Goal: Task Accomplishment & Management: Manage account settings

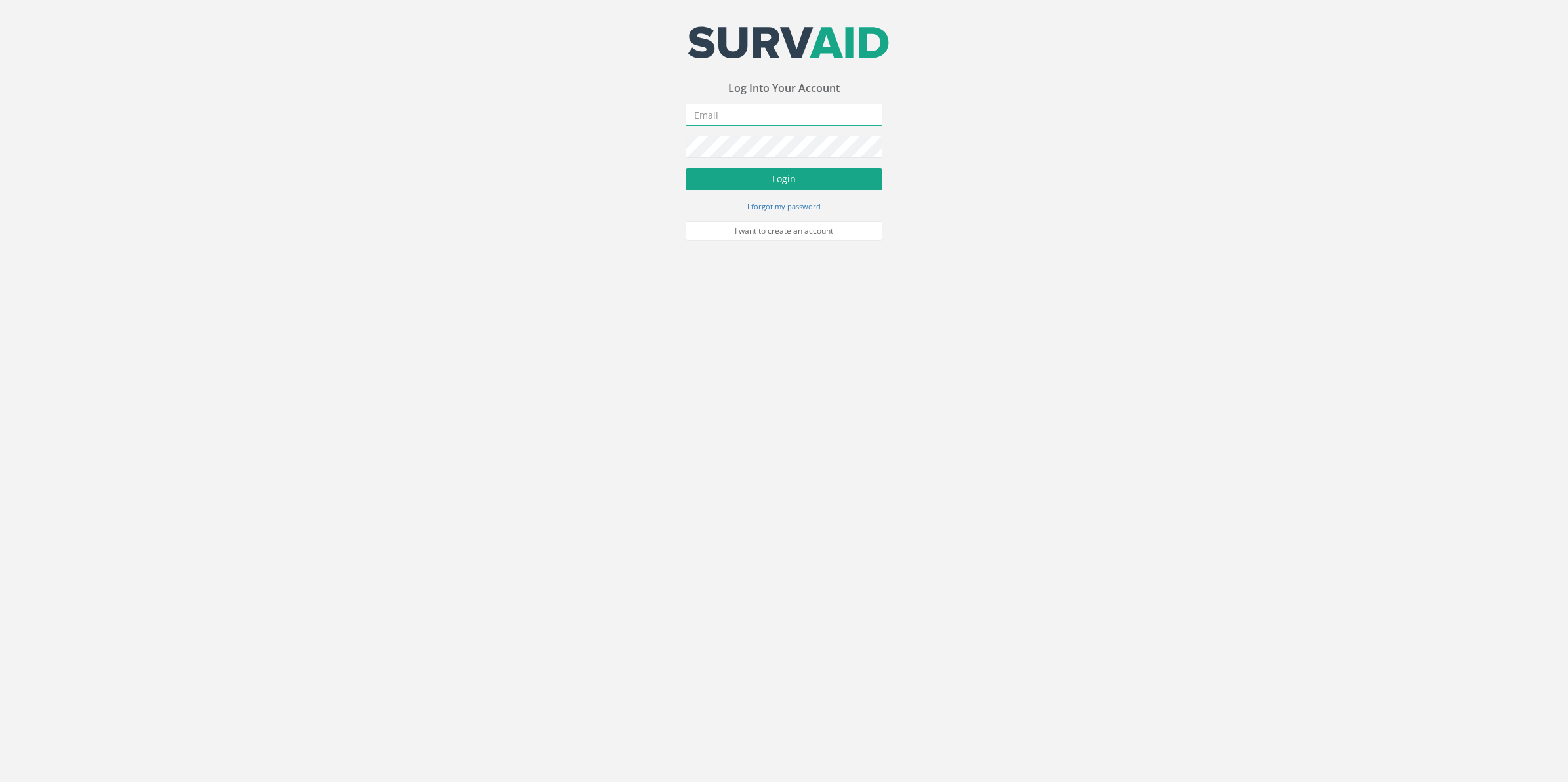
type input "[PERSON_NAME][EMAIL_ADDRESS][PERSON_NAME][DOMAIN_NAME]"
click at [771, 187] on button "Login" at bounding box center [784, 179] width 197 height 22
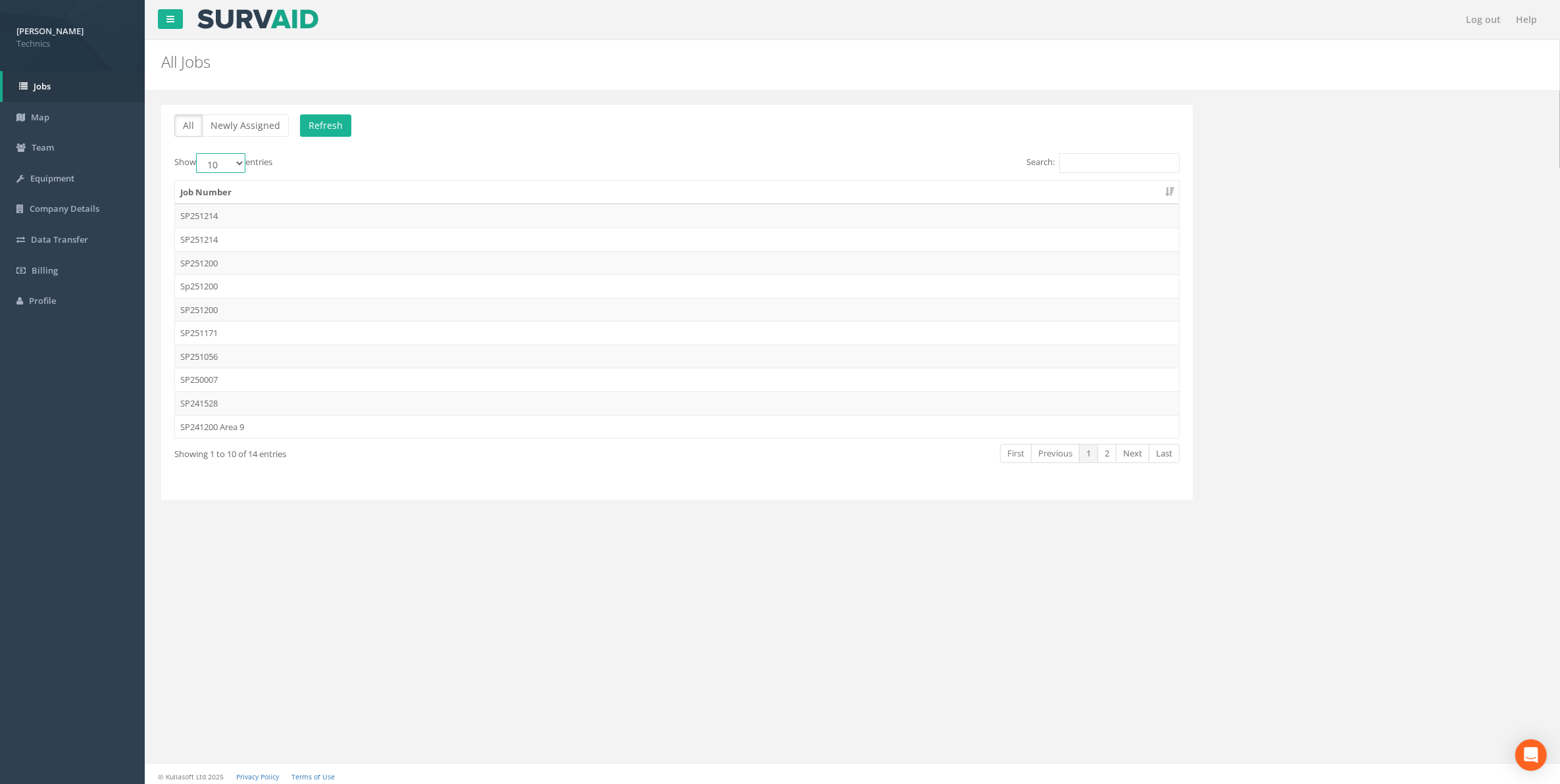
click at [238, 163] on select "10 25 50 100" at bounding box center [220, 163] width 49 height 19
select select "25"
click at [198, 154] on select "10 25 50 100" at bounding box center [220, 163] width 49 height 19
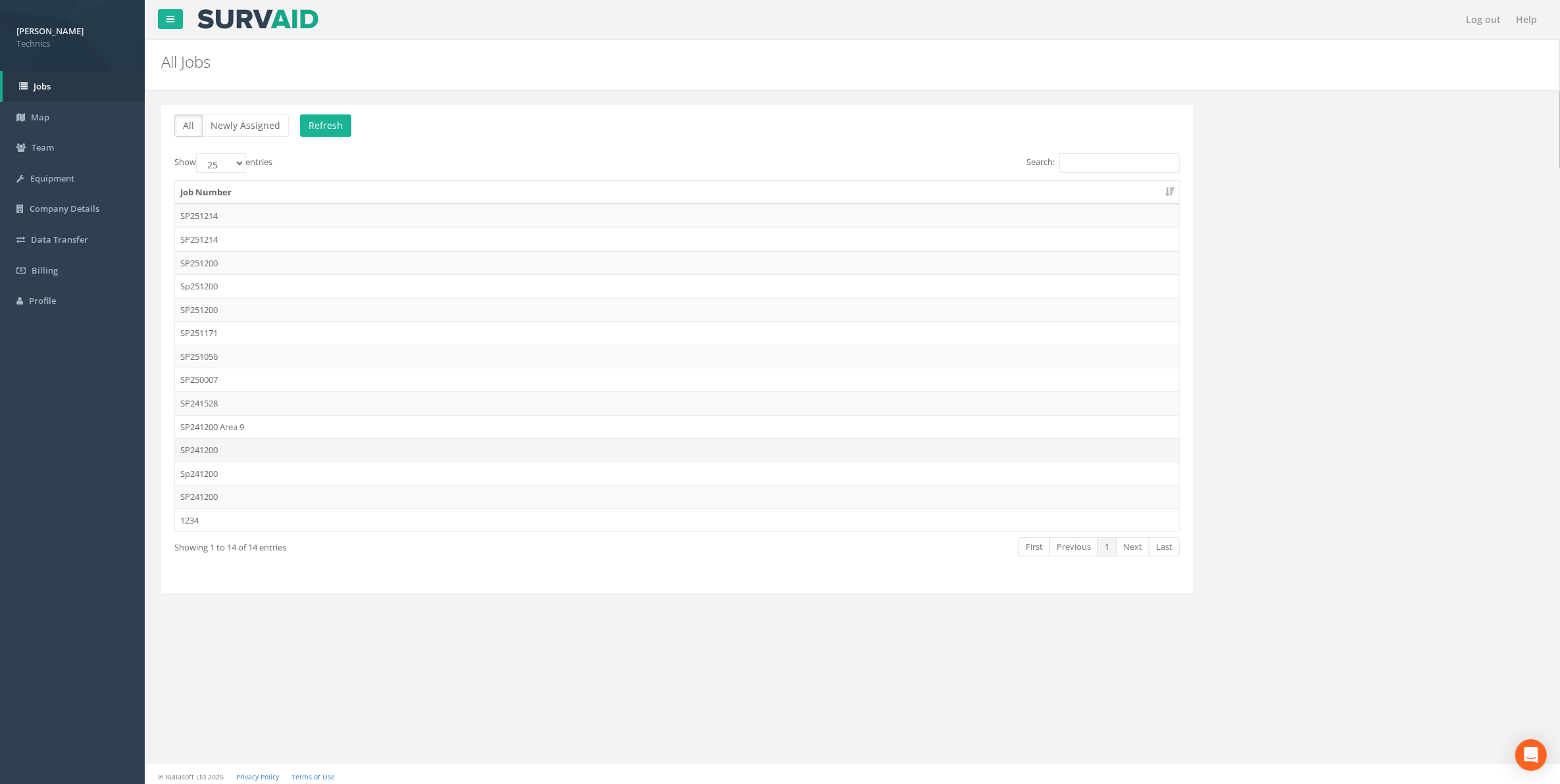
click at [204, 452] on td "SP241200" at bounding box center [678, 450] width 1004 height 23
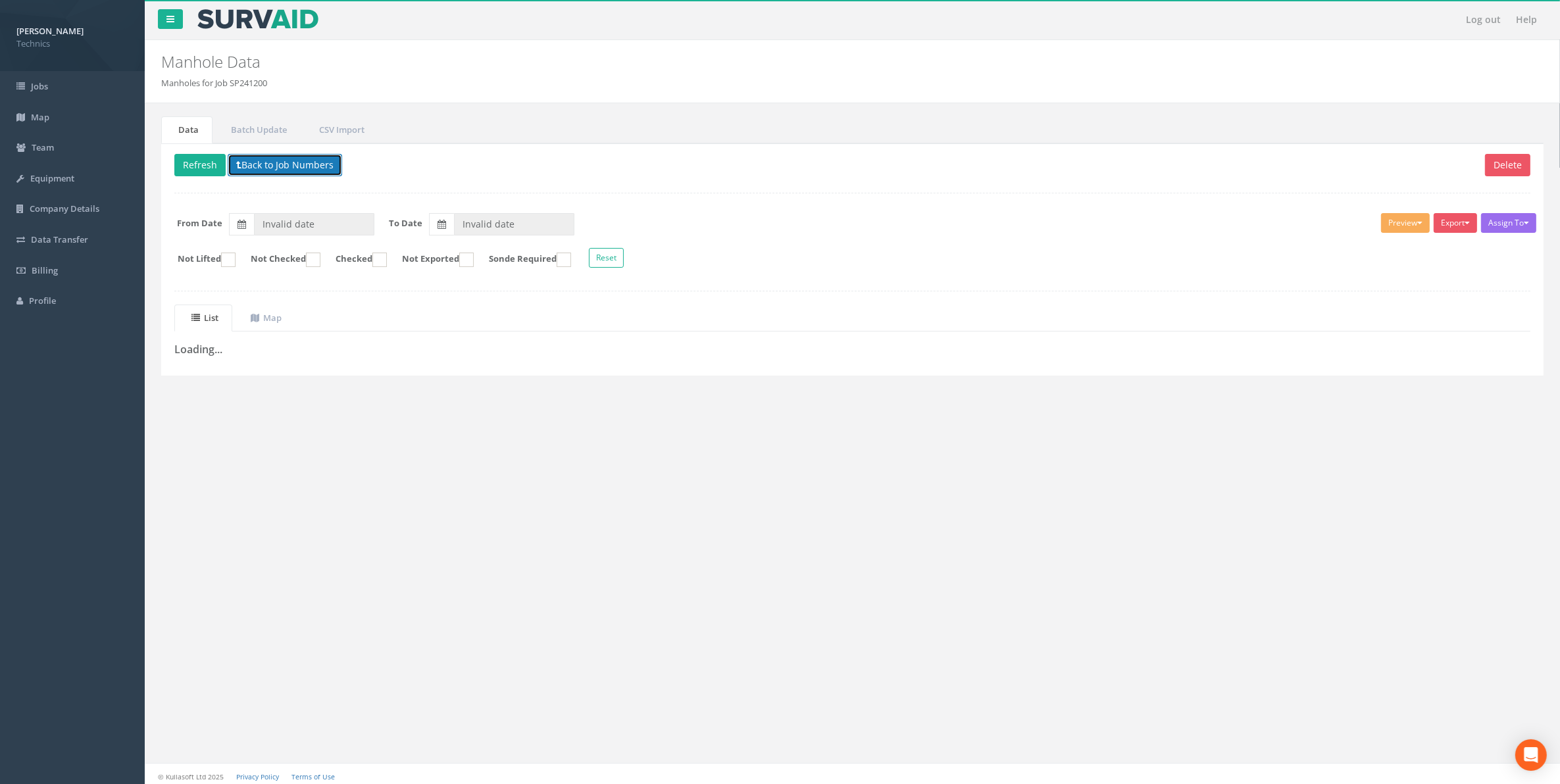
click at [293, 166] on button "Back to Job Numbers" at bounding box center [285, 165] width 114 height 22
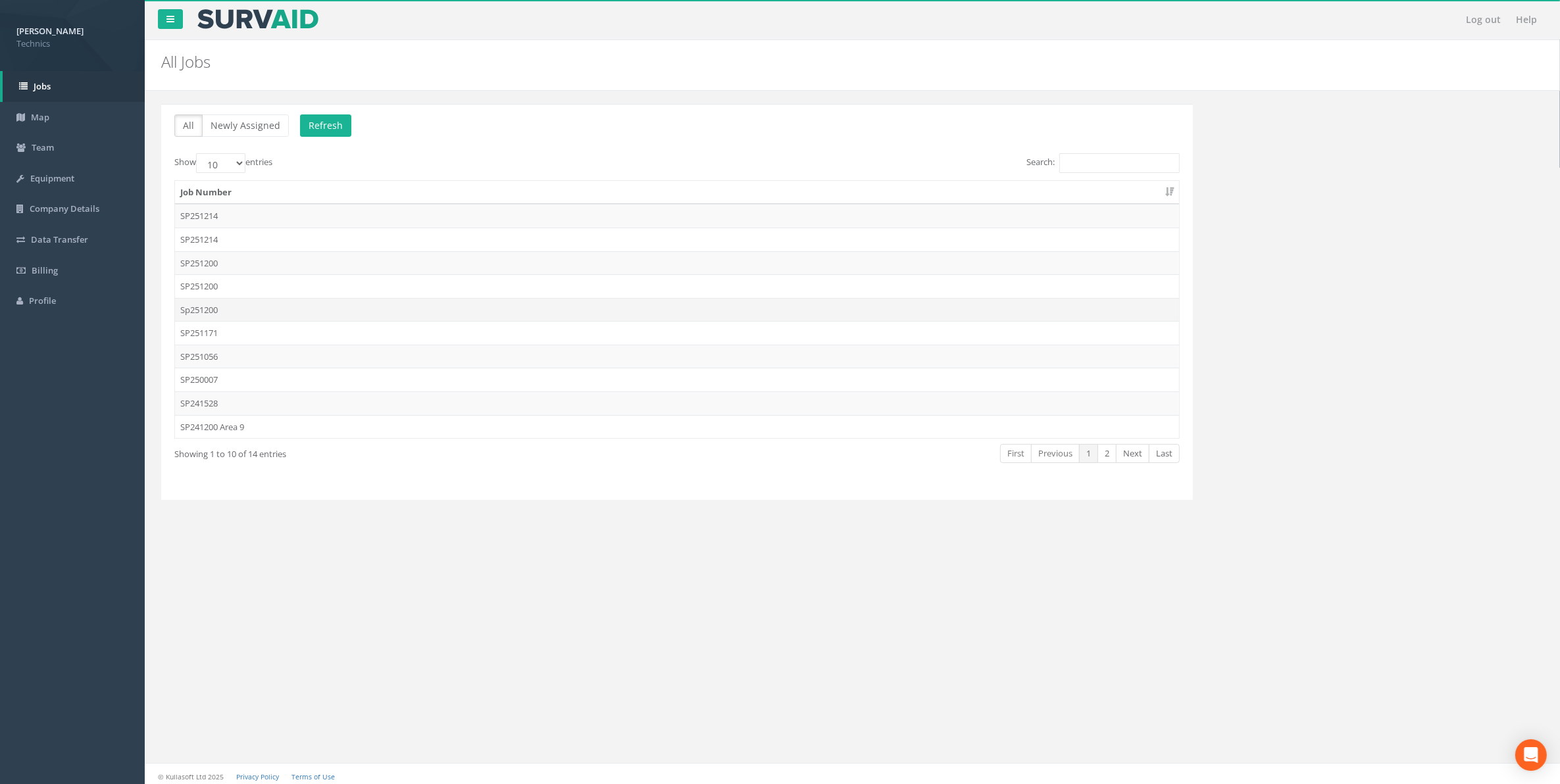
click at [203, 310] on td "Sp251200" at bounding box center [678, 309] width 1004 height 23
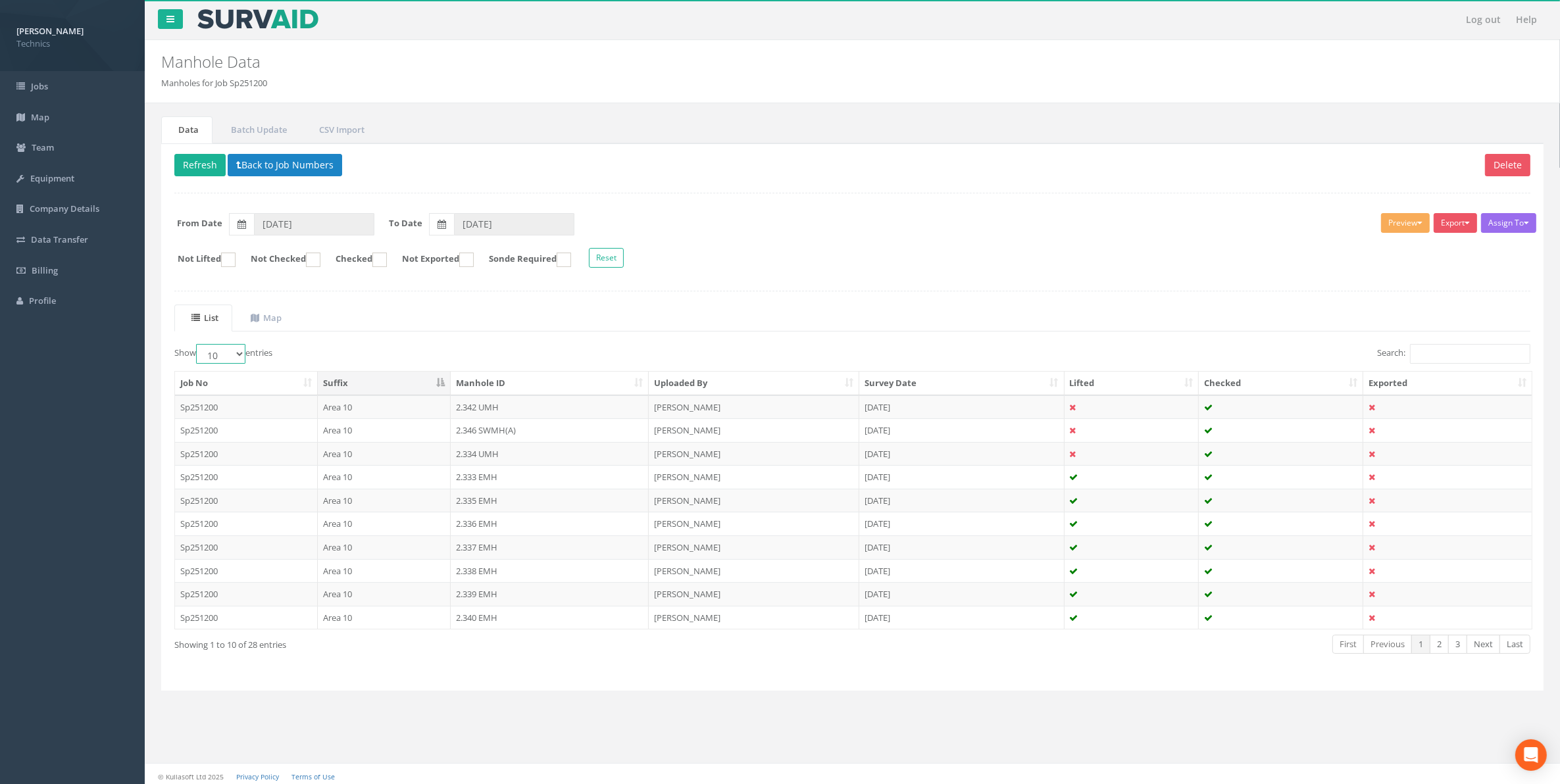
click at [236, 360] on select "10 25 50 100" at bounding box center [220, 354] width 49 height 19
select select "100"
click at [198, 346] on select "10 25 50 100" at bounding box center [220, 354] width 49 height 19
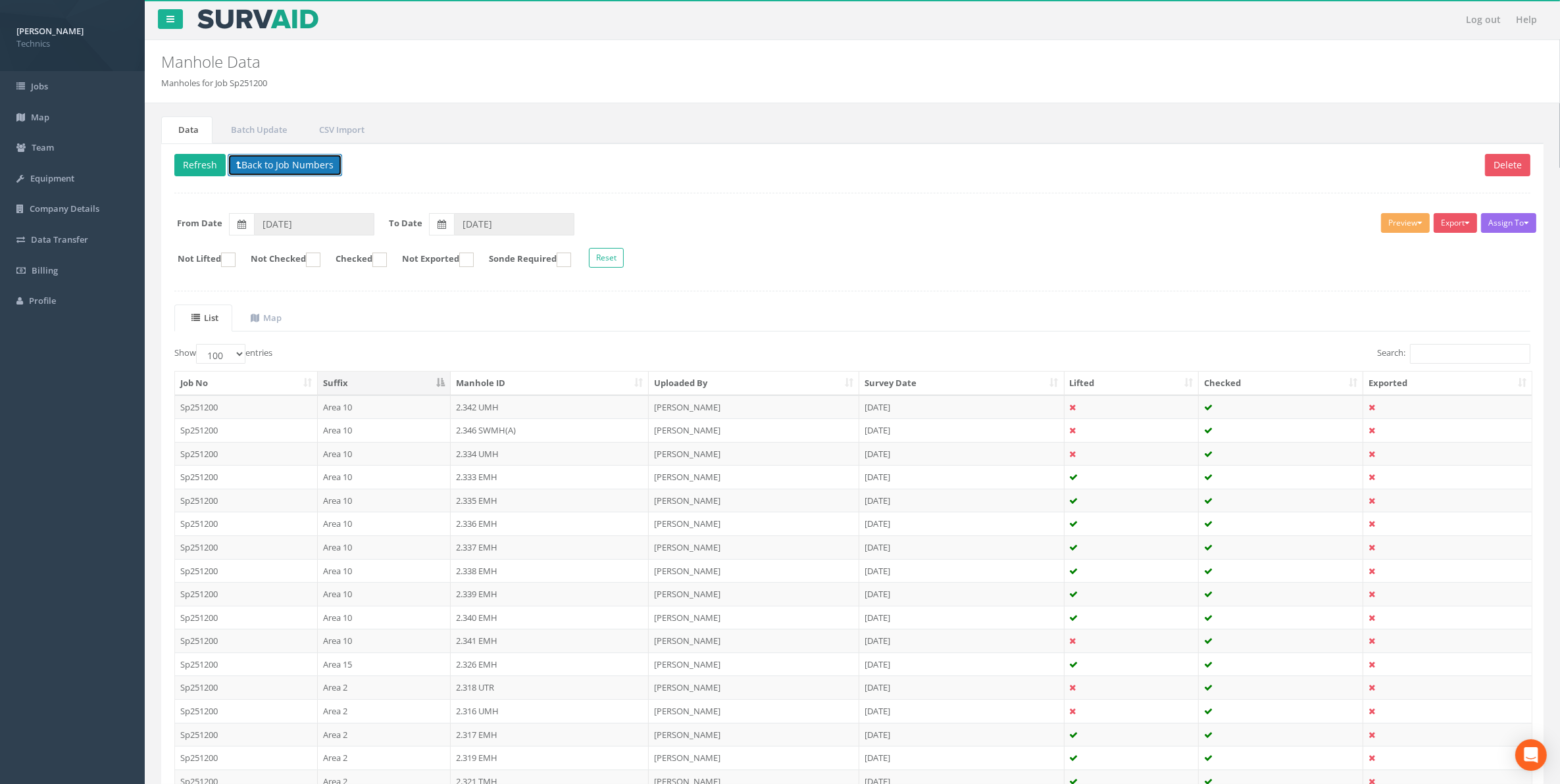
click at [281, 169] on button "Back to Job Numbers" at bounding box center [285, 165] width 114 height 22
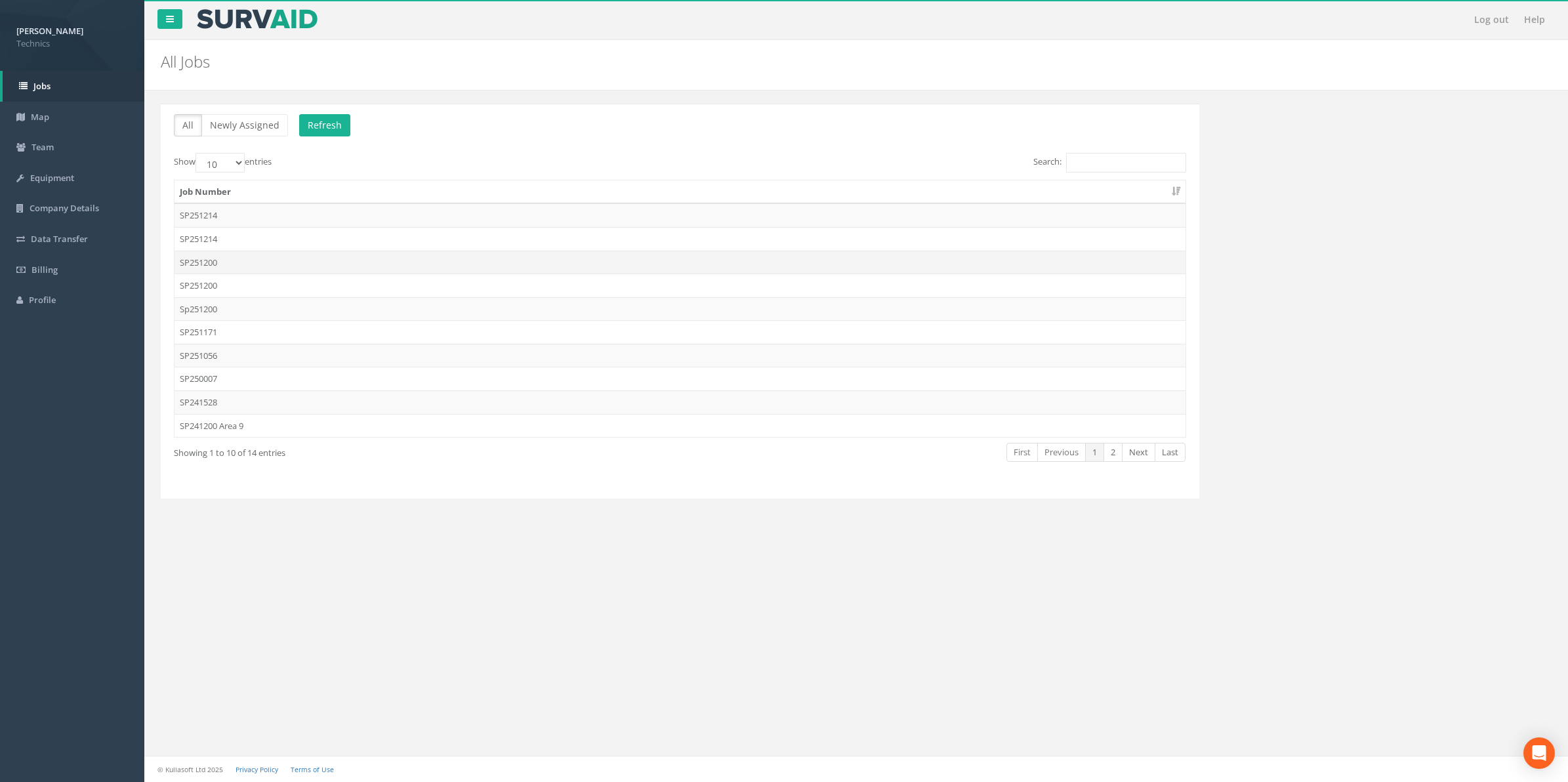
click at [200, 260] on td "SP251200" at bounding box center [681, 262] width 1011 height 23
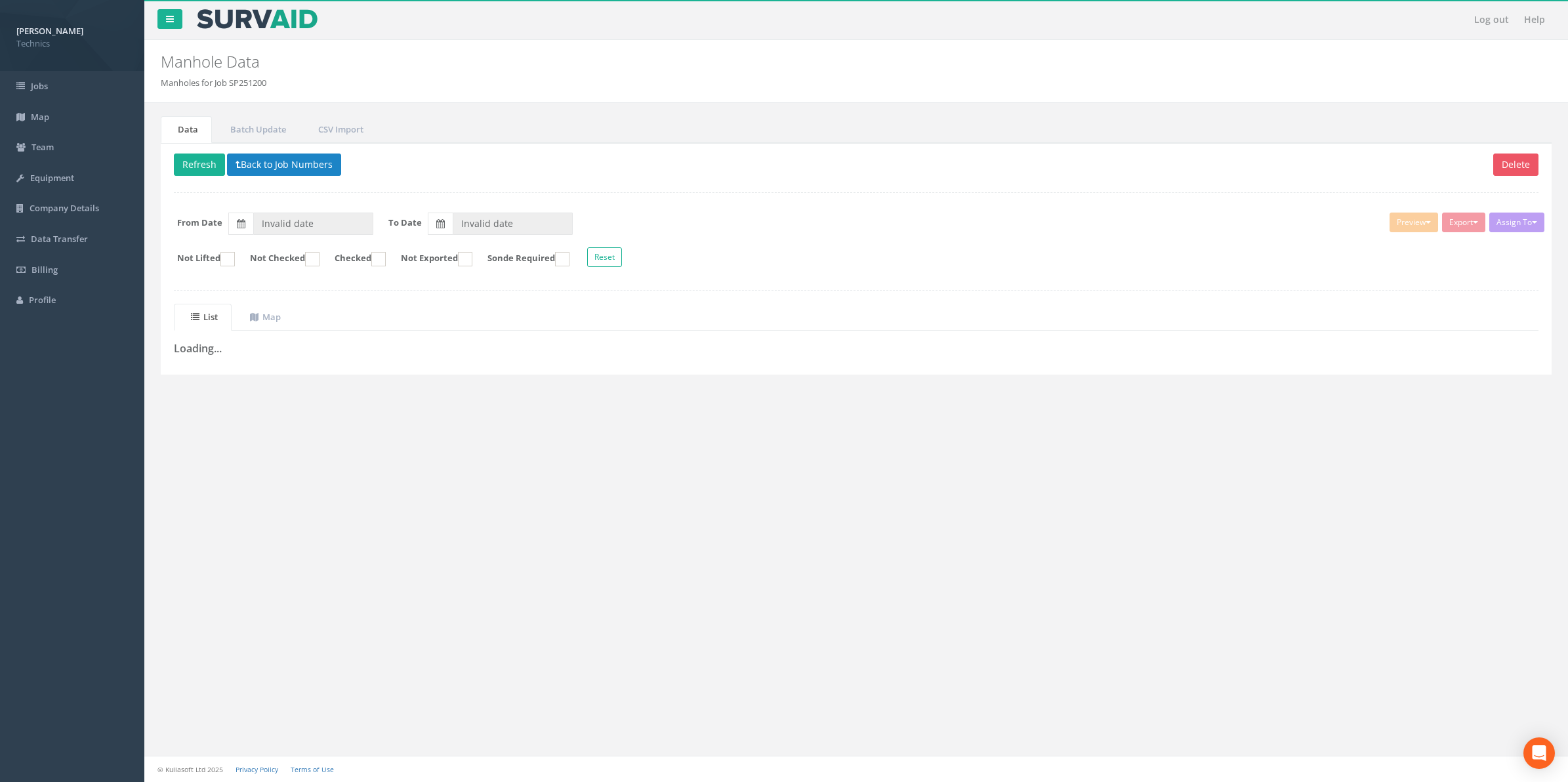
type input "[DATE]"
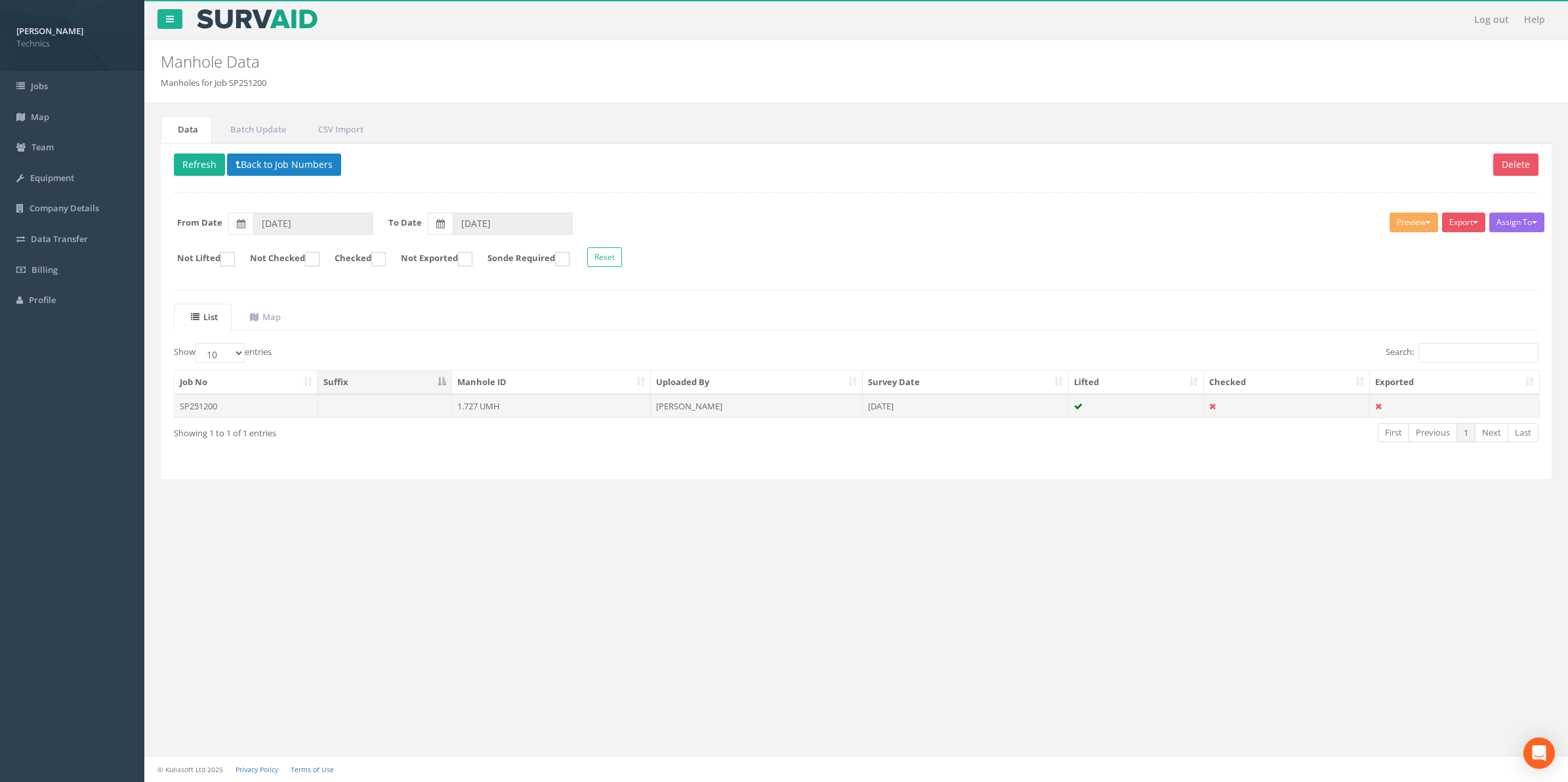
click at [493, 407] on td "1.727 UMH" at bounding box center [552, 406] width 199 height 23
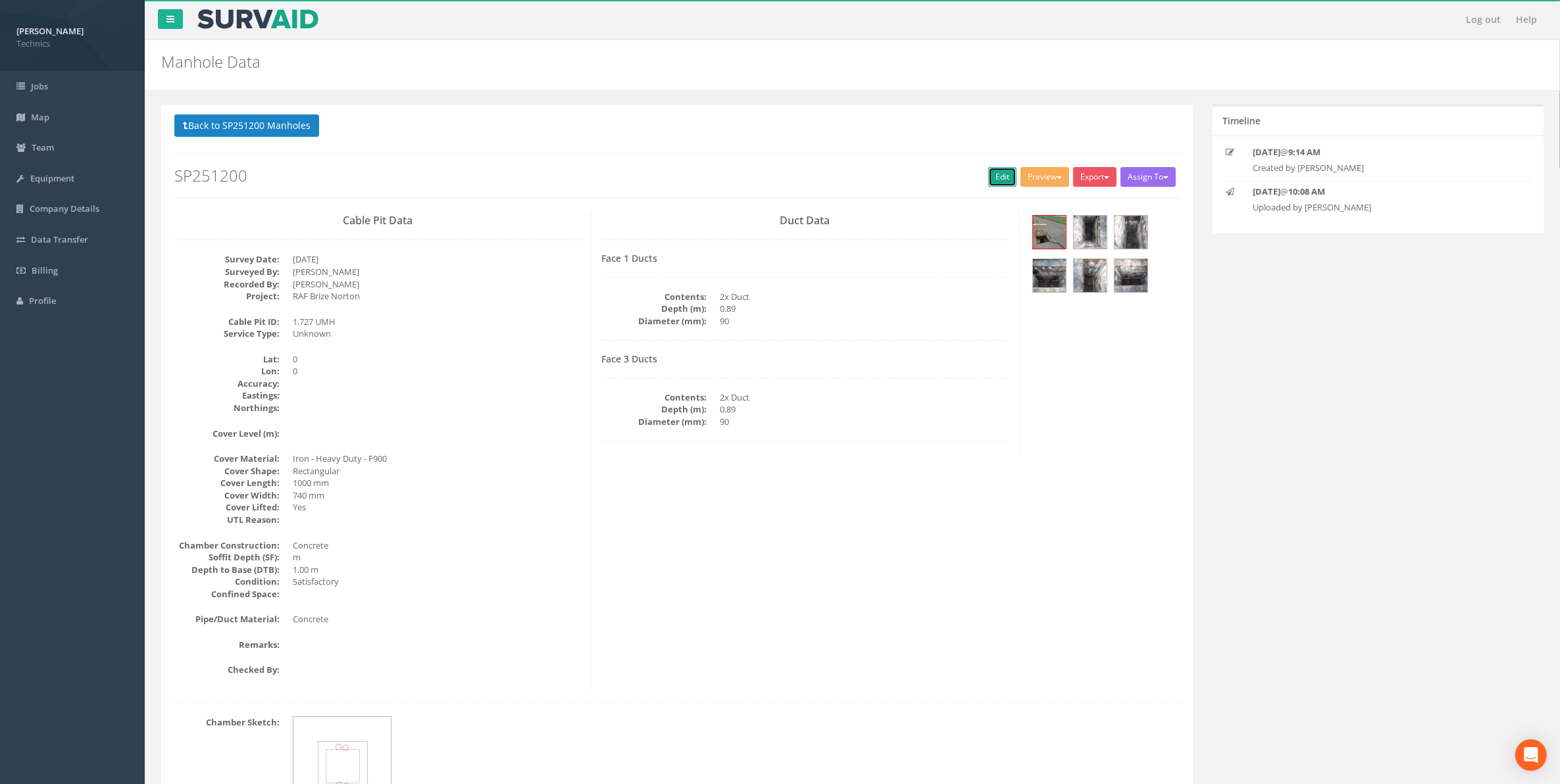
click at [991, 174] on link "Edit" at bounding box center [1002, 176] width 28 height 19
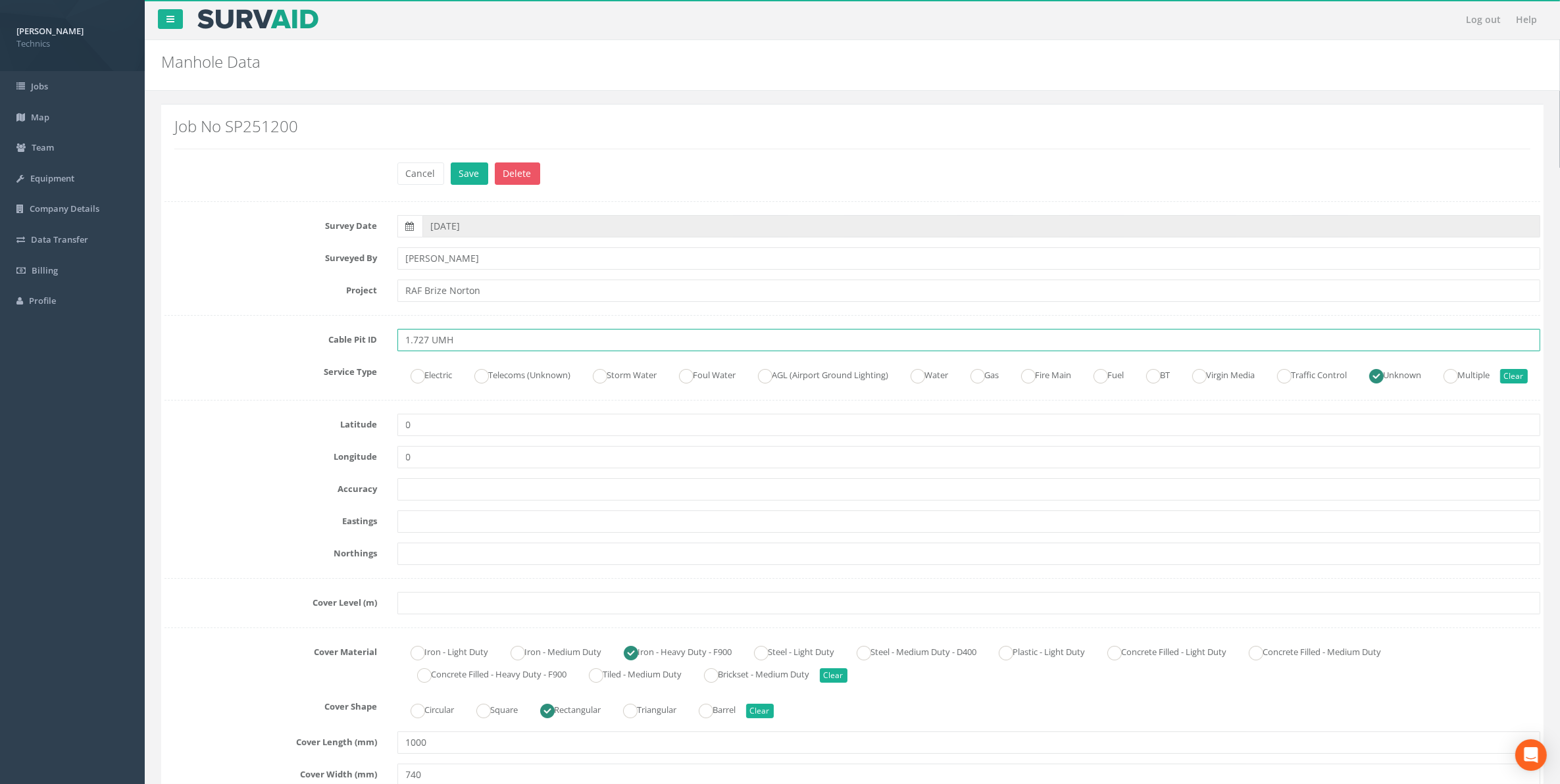
click at [441, 341] on input "1.727 UMH" at bounding box center [970, 339] width 1144 height 22
type input "1.727 EMH"
click at [413, 371] on ins at bounding box center [417, 376] width 15 height 15
radio input "true"
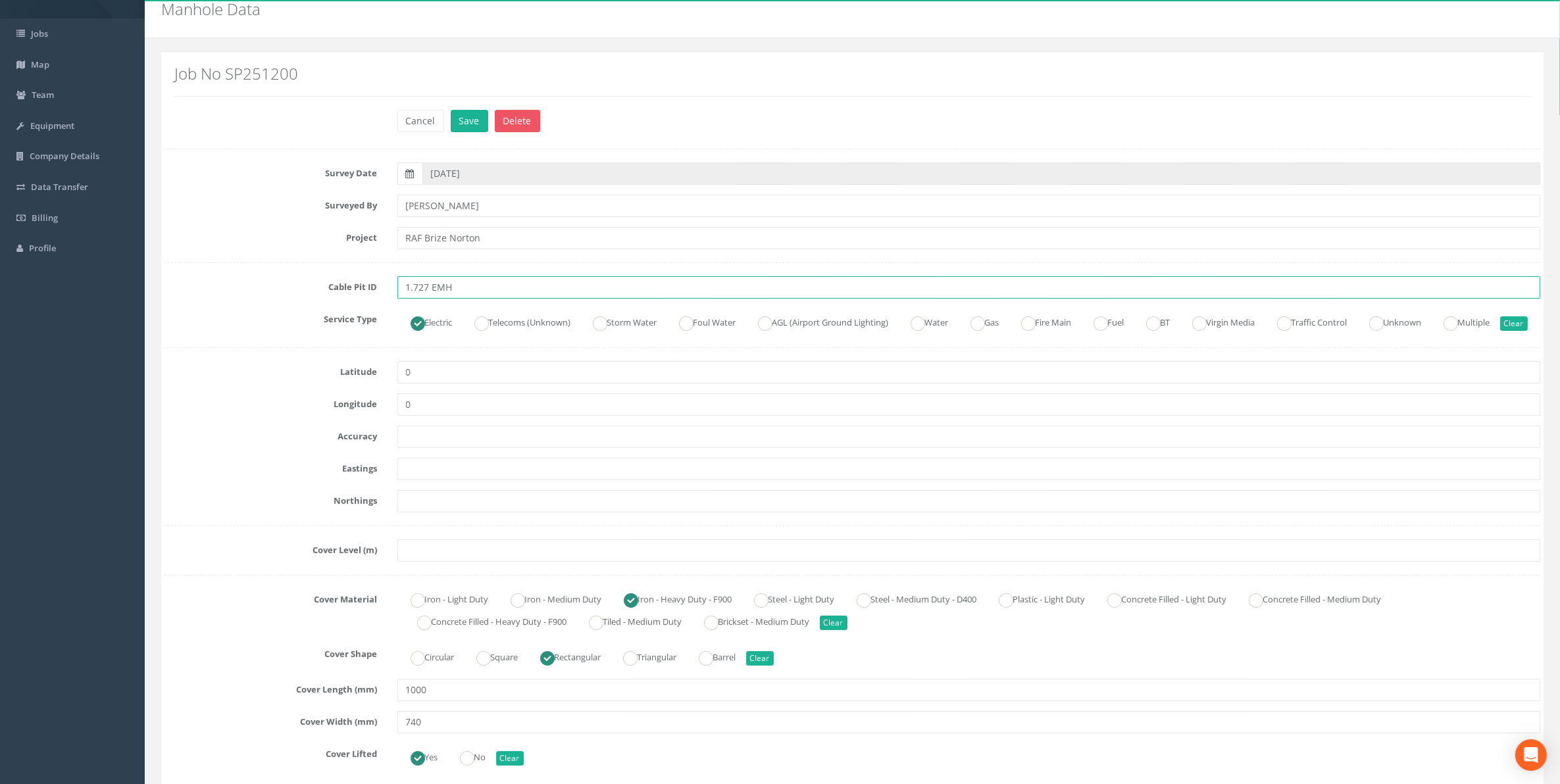
scroll to position [82, 0]
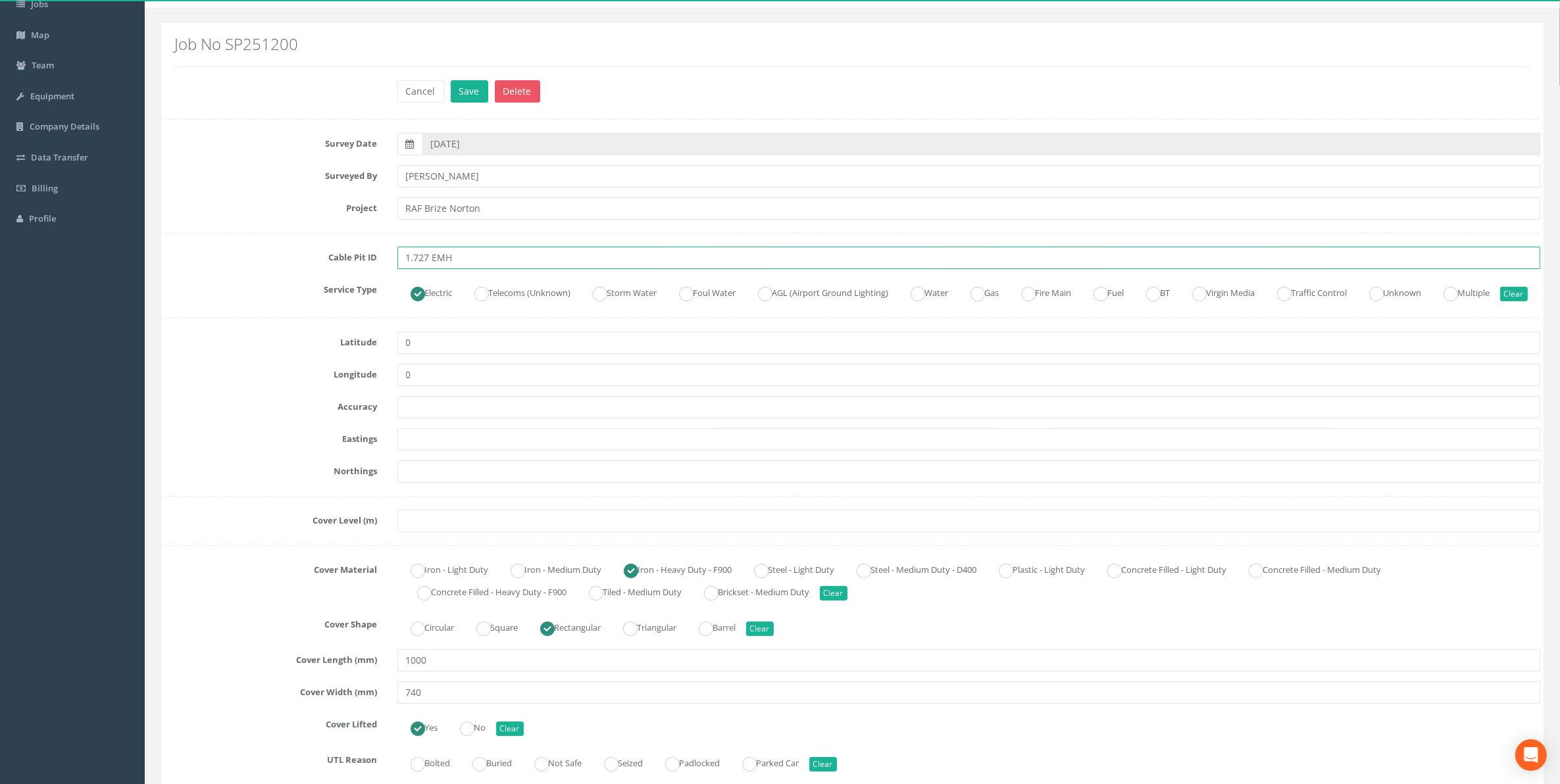
type input "1.727 EMH"
click at [441, 451] on input "text" at bounding box center [970, 439] width 1144 height 22
paste input "429045.985"
type input "429045.985"
click at [421, 483] on input "text" at bounding box center [970, 471] width 1144 height 22
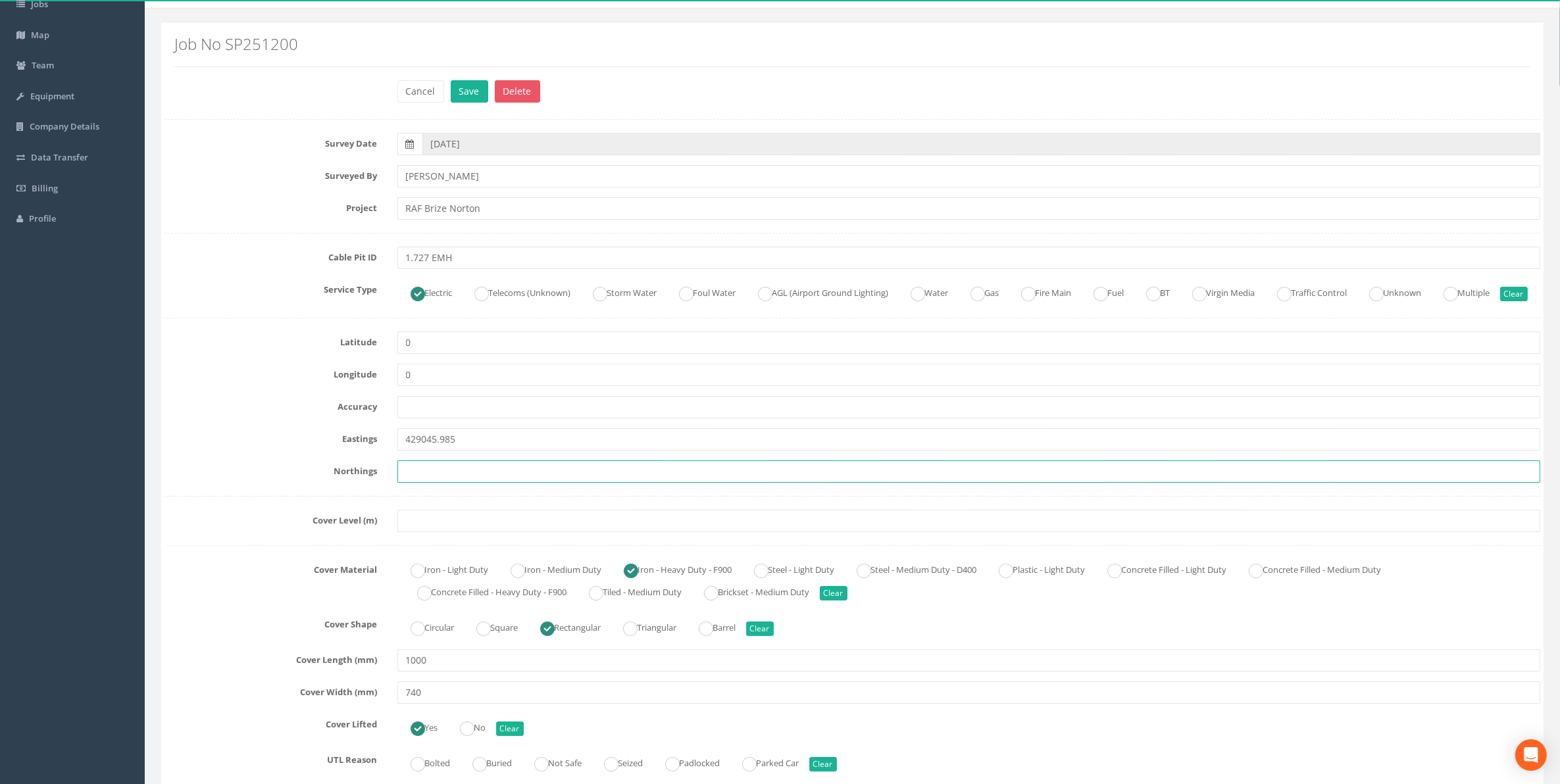
paste input "205906.293"
type input "205906.293"
click at [420, 532] on input "text" at bounding box center [970, 520] width 1144 height 22
paste input "82.891"
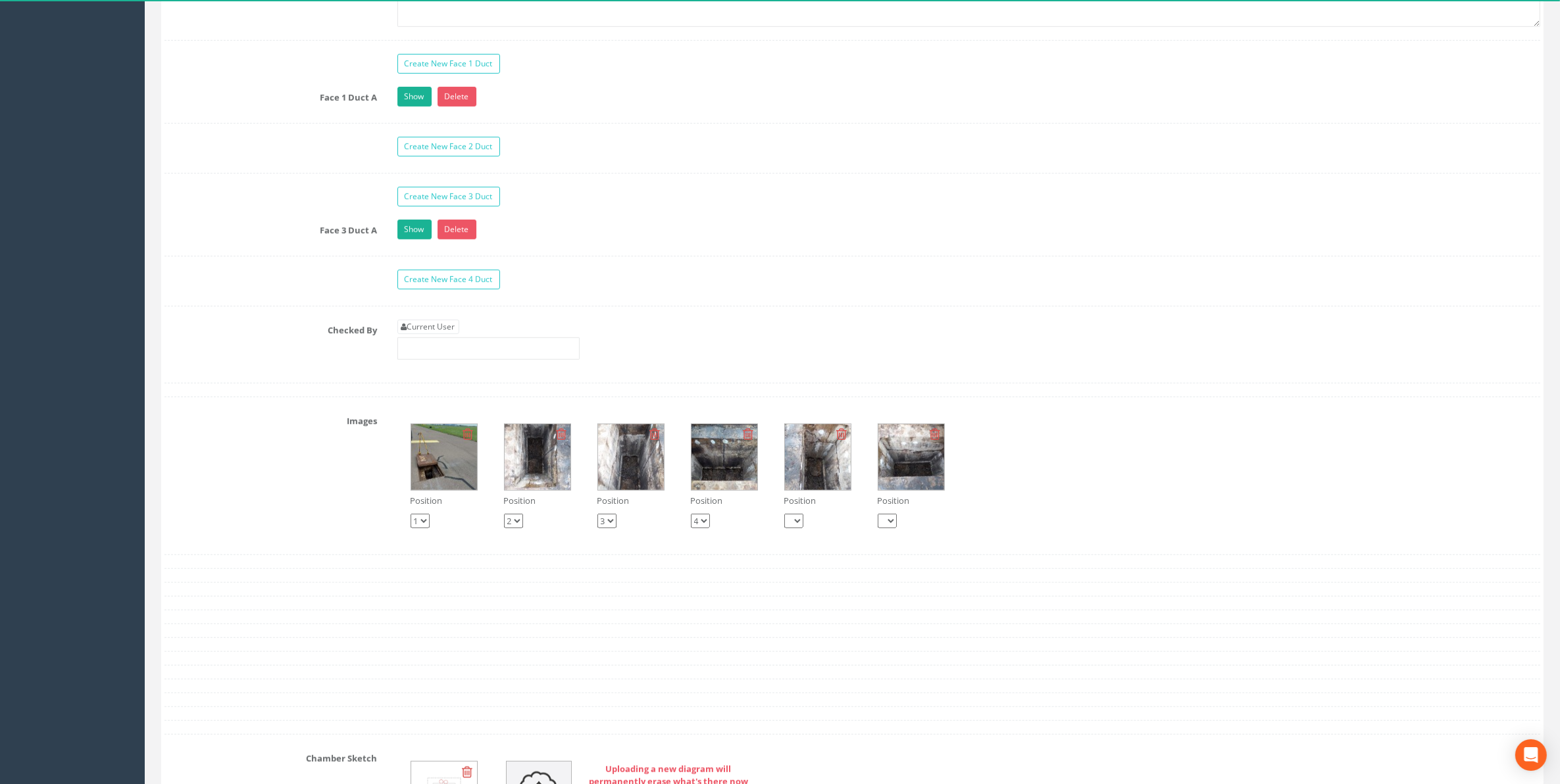
scroll to position [1151, 0]
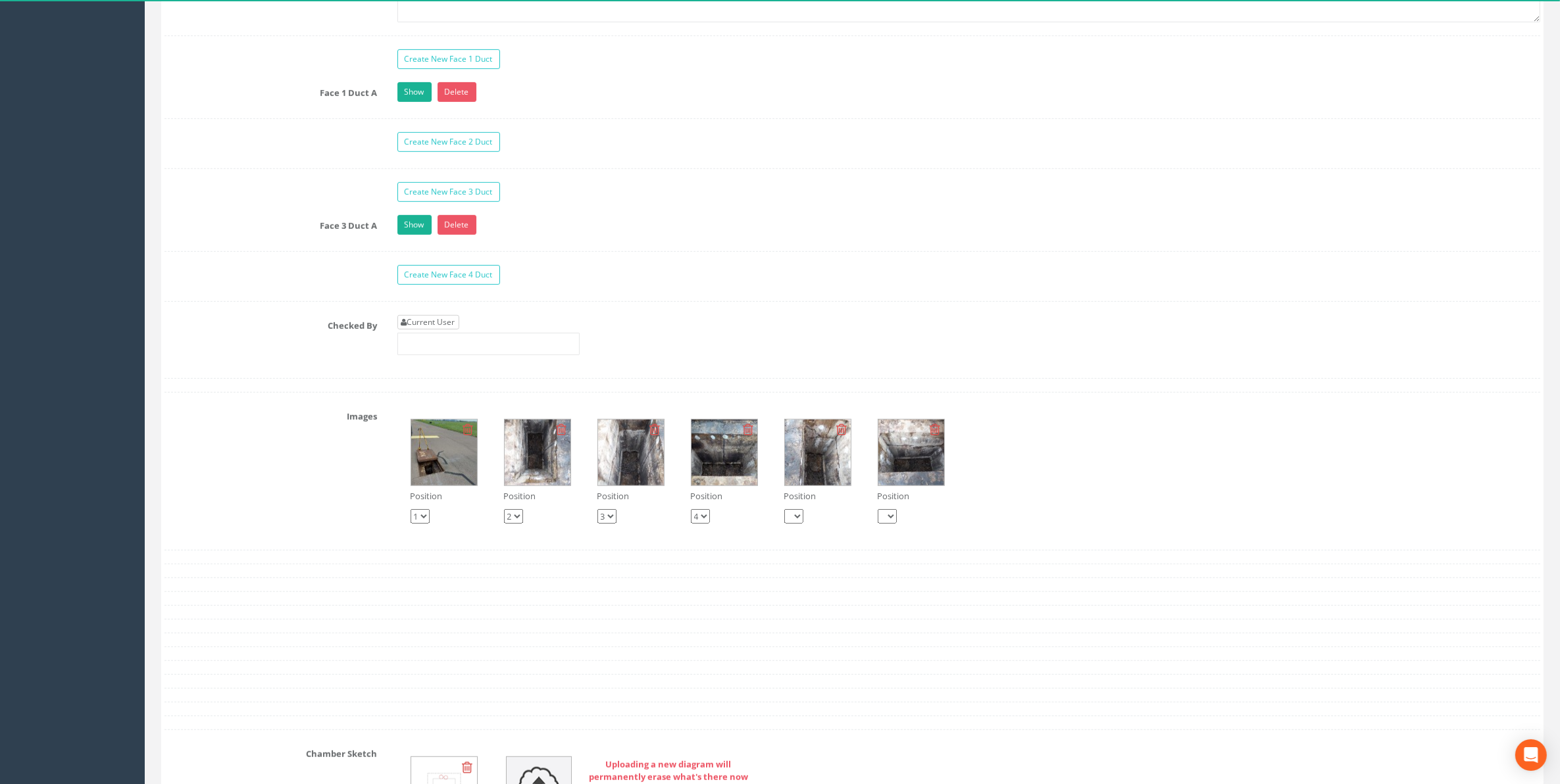
type input "82.891"
click at [452, 329] on link "Current User" at bounding box center [429, 322] width 62 height 15
type input "[PERSON_NAME]"
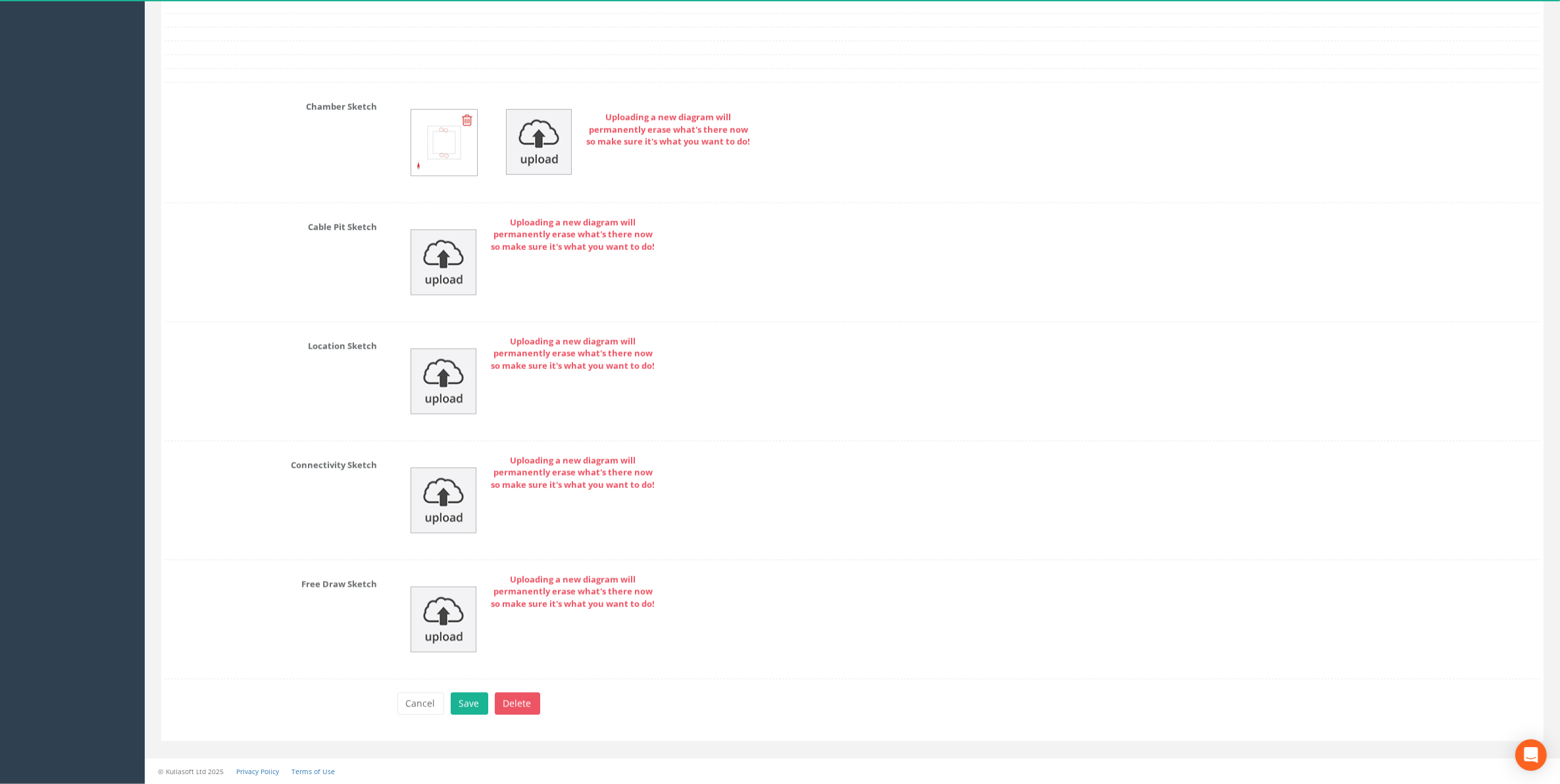
scroll to position [1829, 0]
click at [476, 695] on button "Save" at bounding box center [469, 704] width 38 height 22
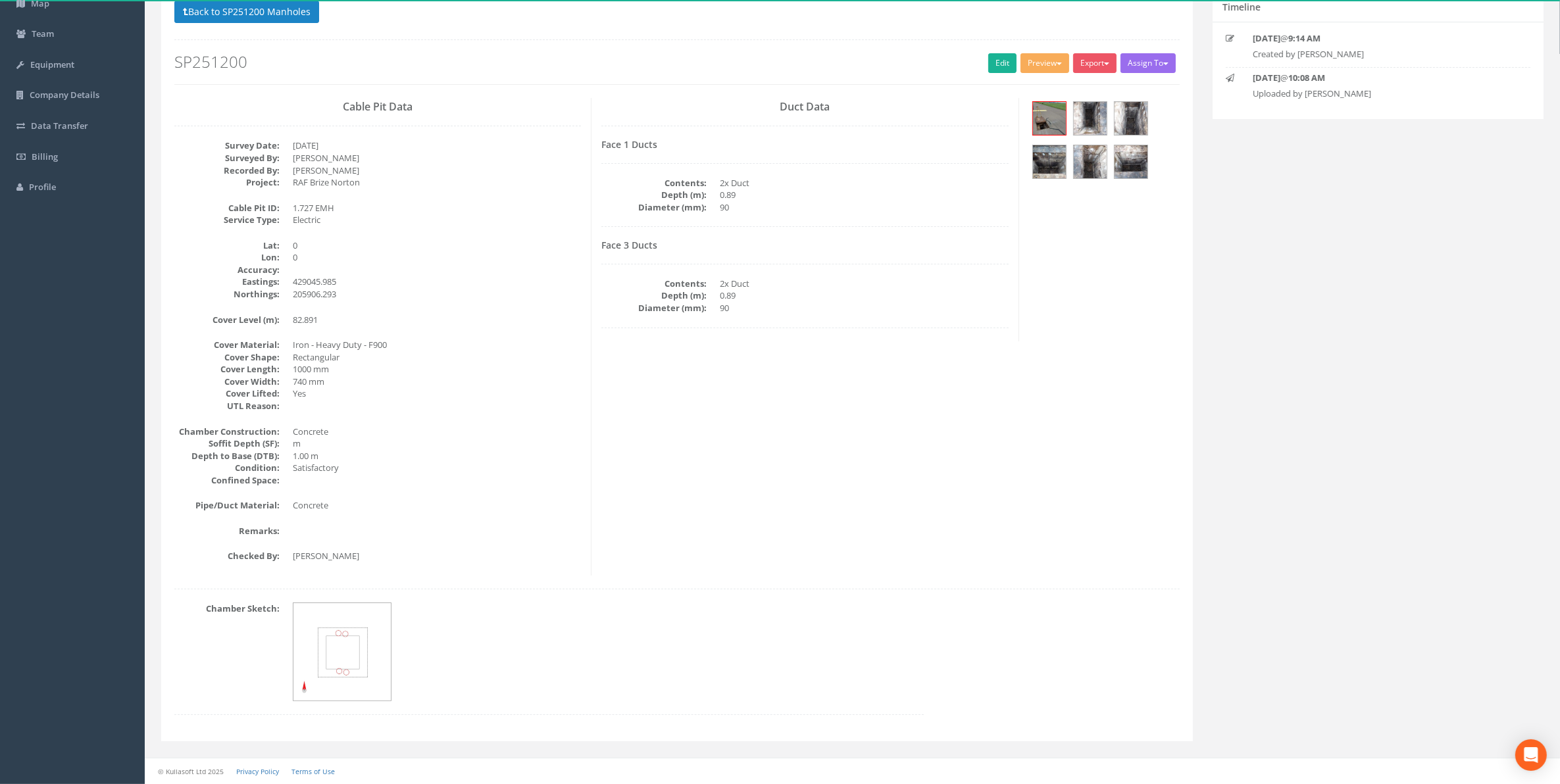
scroll to position [115, 0]
click at [247, 14] on button "Back to SP251200 Manholes" at bounding box center [246, 12] width 144 height 22
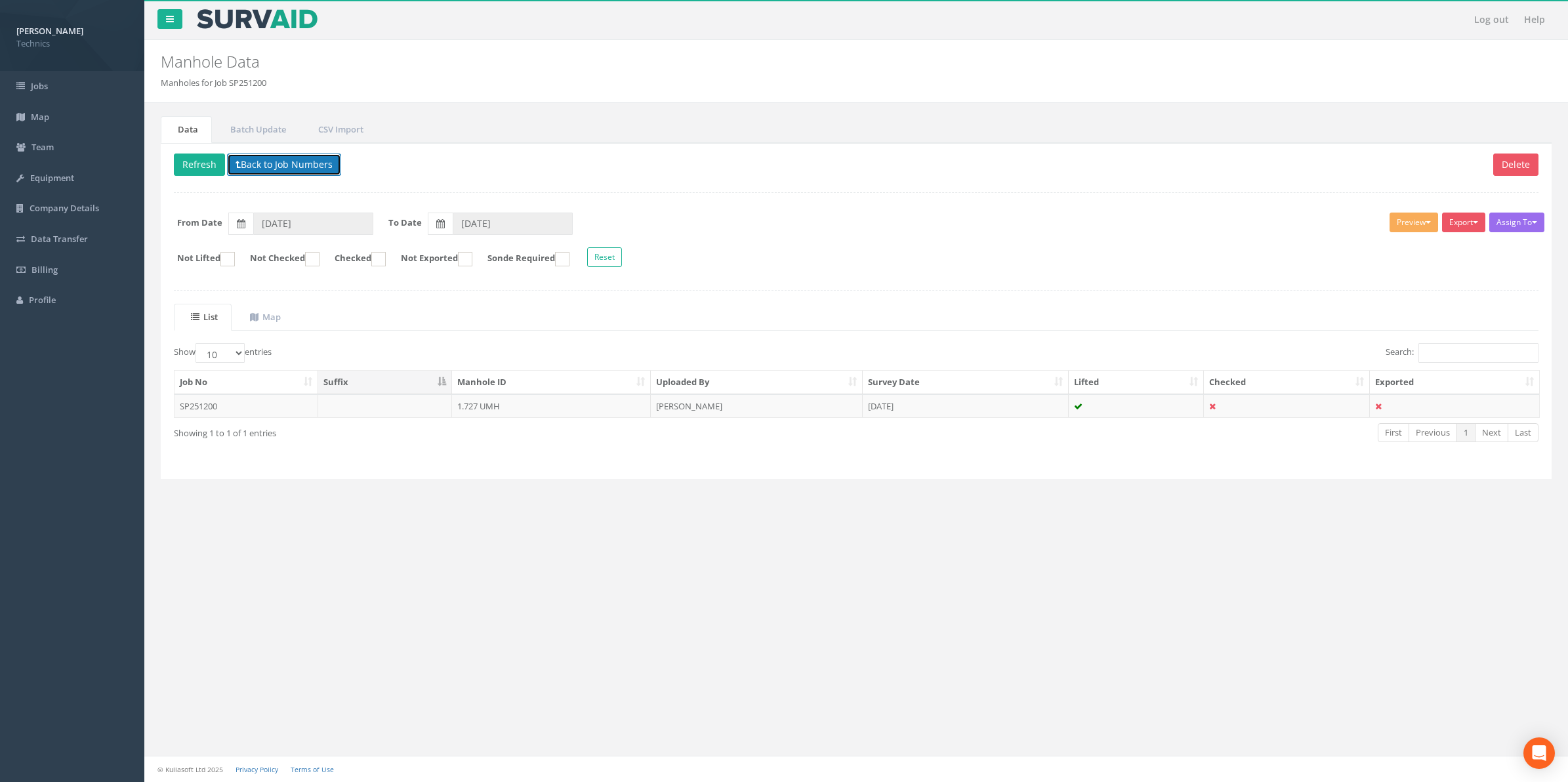
click at [295, 162] on button "Back to Job Numbers" at bounding box center [284, 164] width 114 height 22
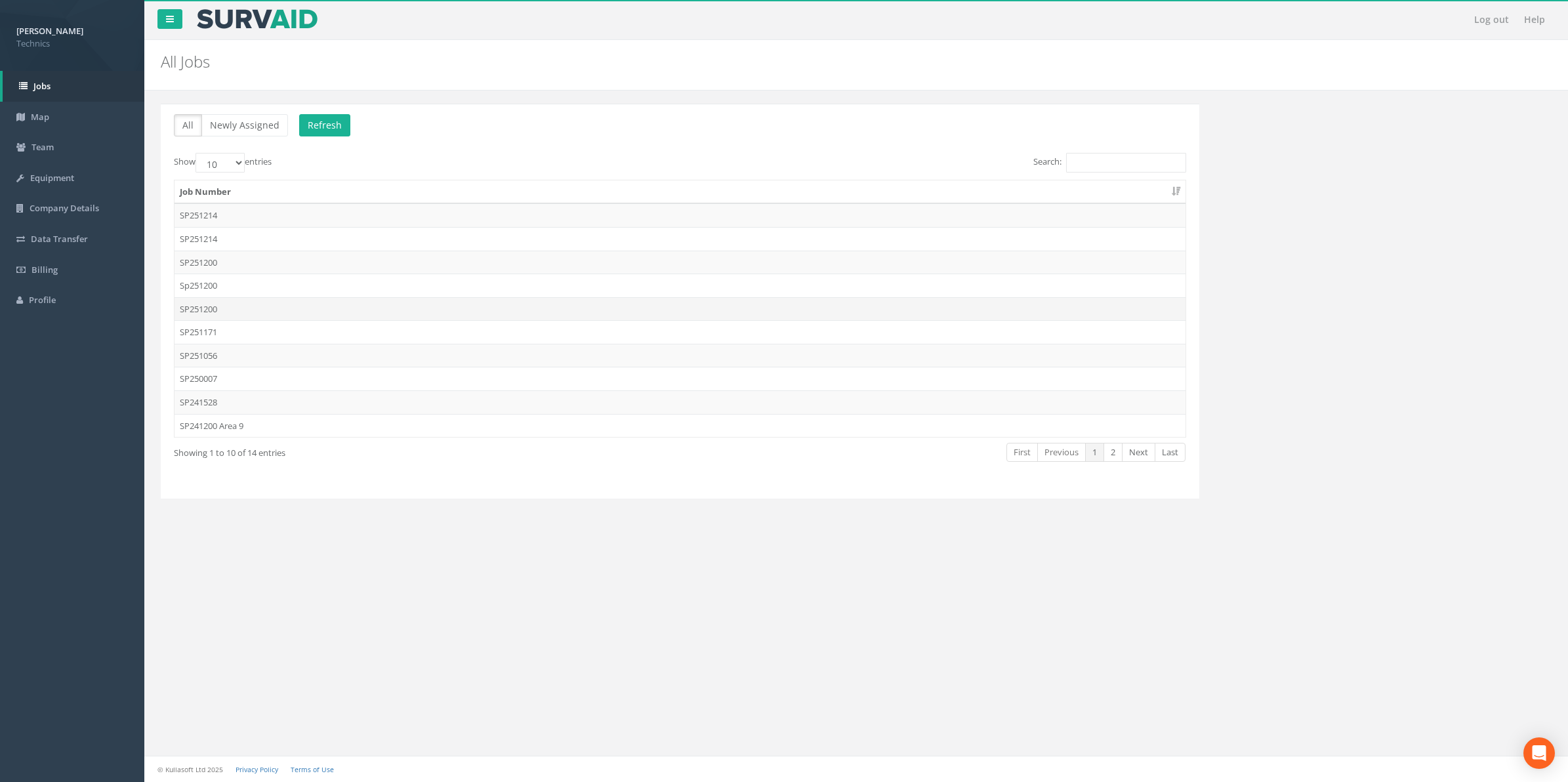
click at [207, 315] on td "SP251200" at bounding box center [681, 308] width 1011 height 23
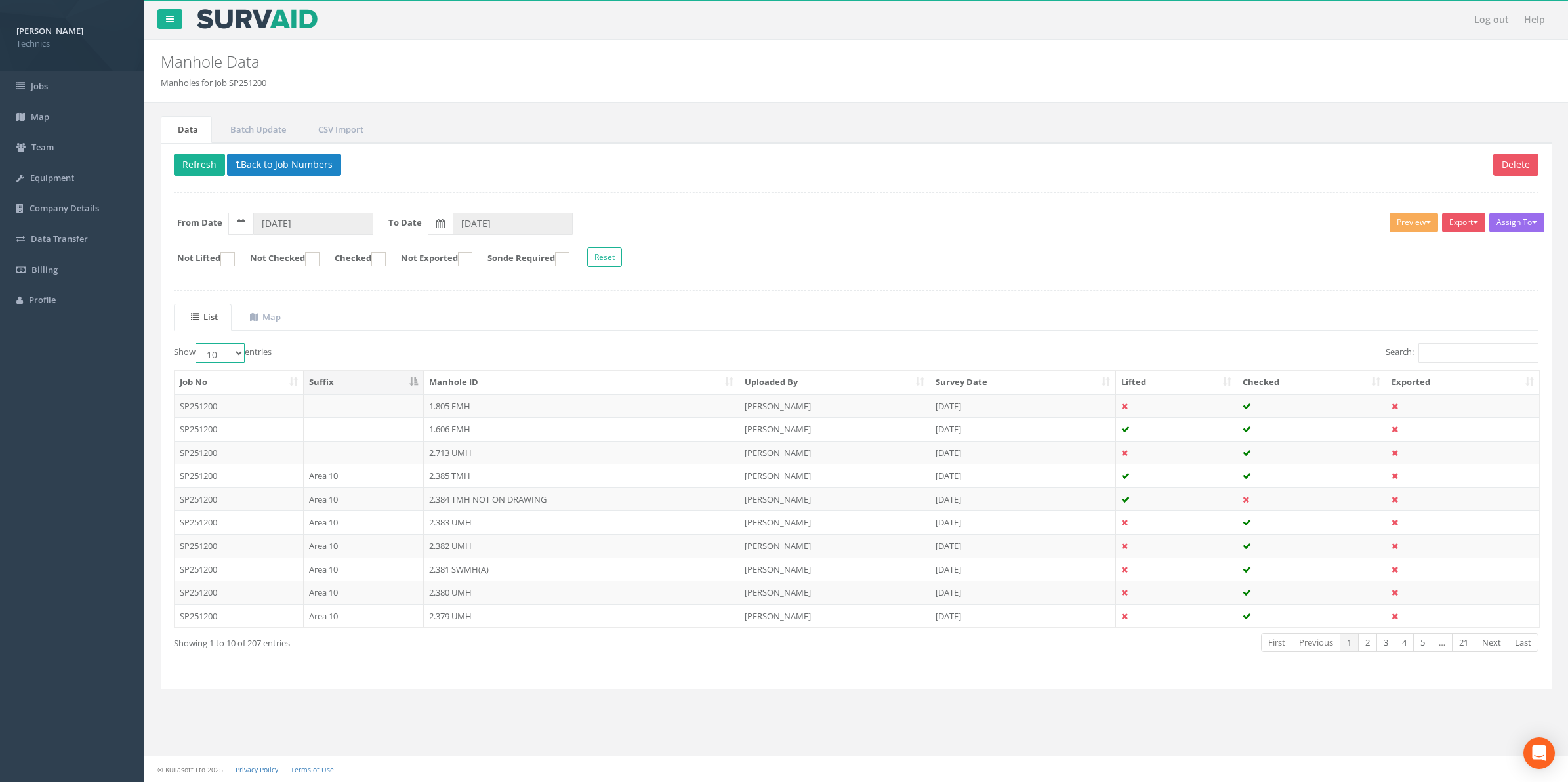
click at [236, 356] on select "10 25 50 100" at bounding box center [219, 353] width 49 height 19
select select "100"
click at [197, 345] on select "10 25 50 100" at bounding box center [219, 353] width 49 height 19
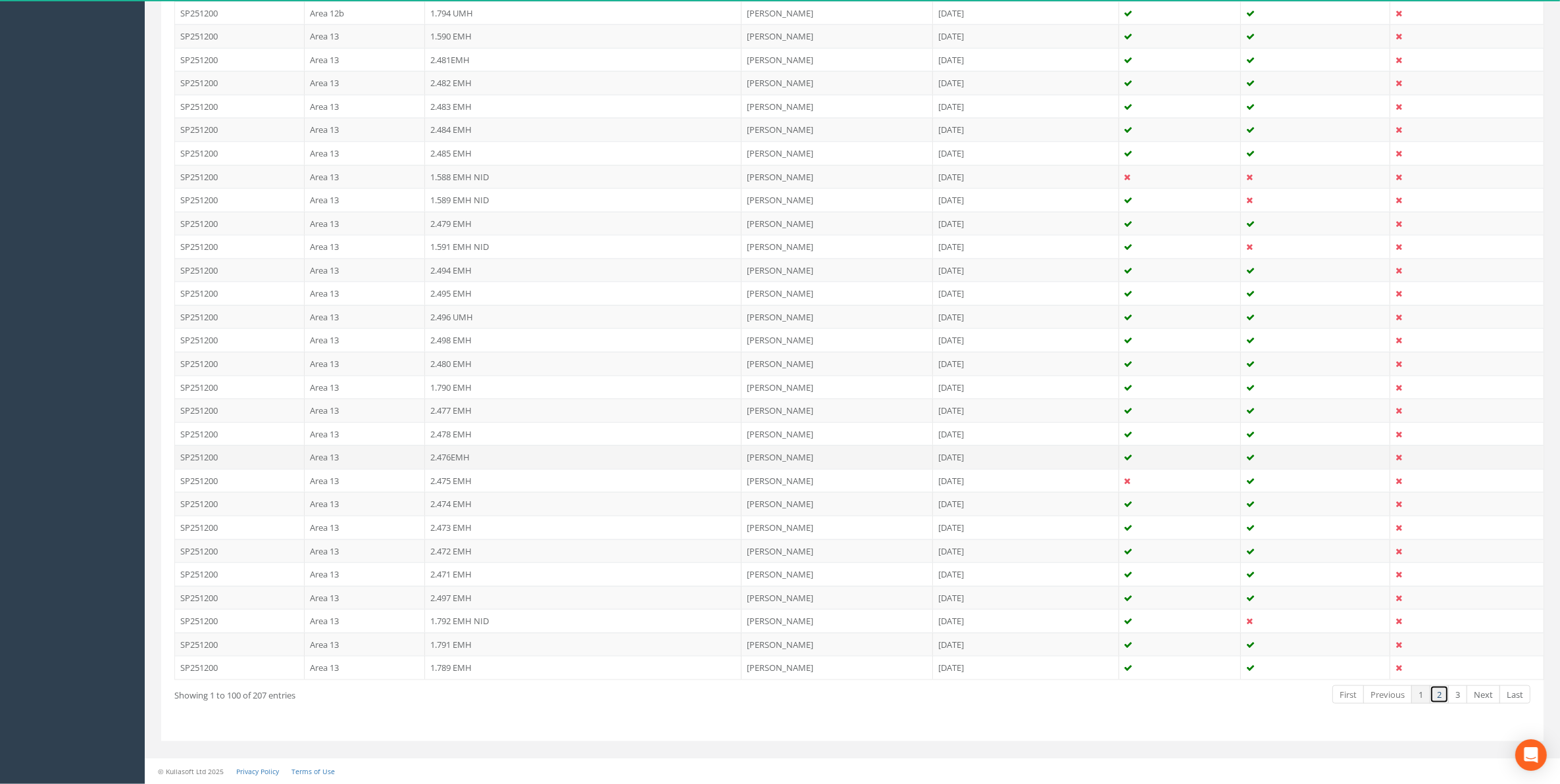
scroll to position [2073, 0]
click at [1439, 694] on link "2" at bounding box center [1440, 695] width 19 height 19
click at [1455, 698] on link "3" at bounding box center [1458, 695] width 19 height 19
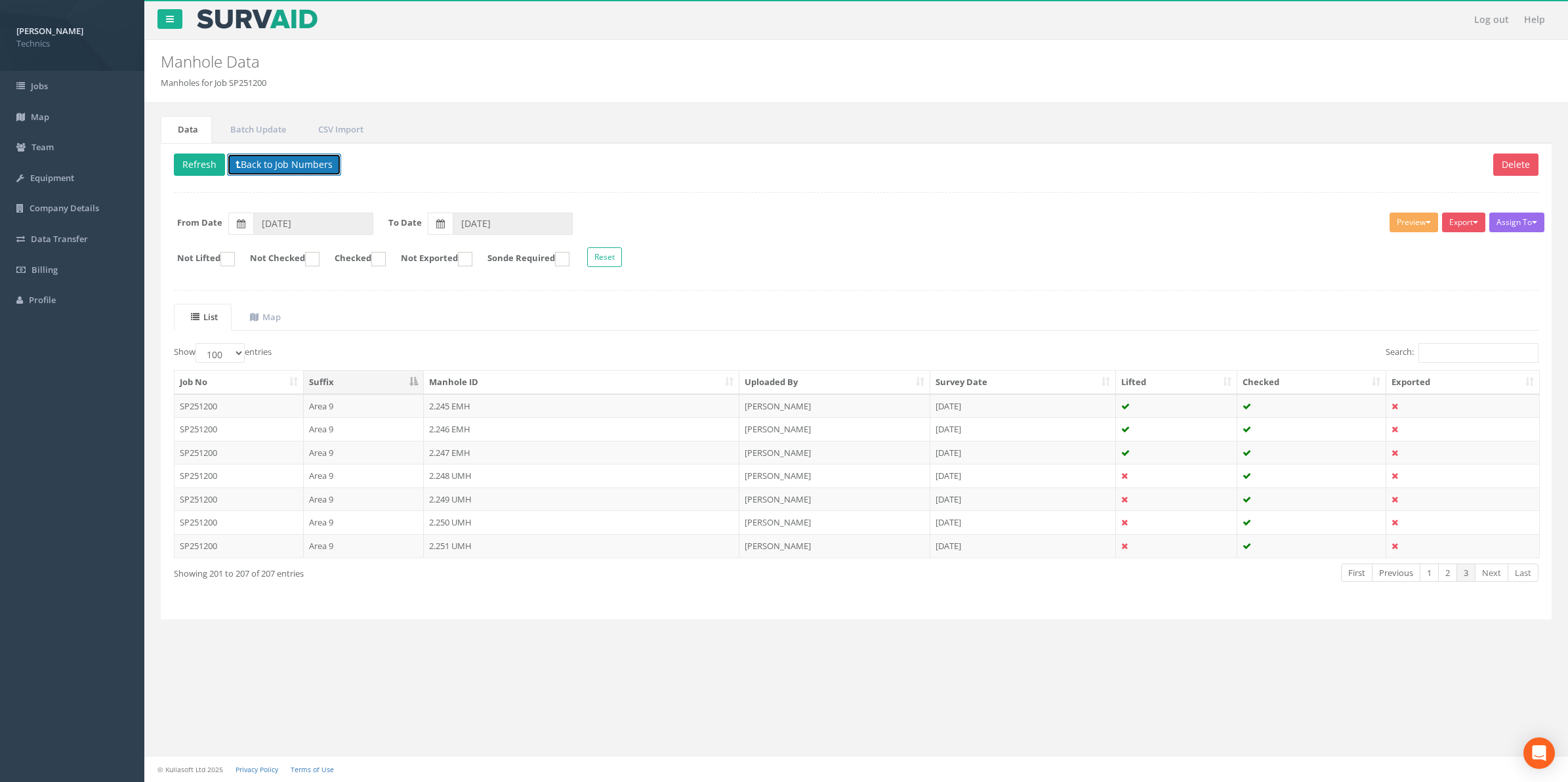
click at [277, 170] on button "Back to Job Numbers" at bounding box center [284, 164] width 114 height 22
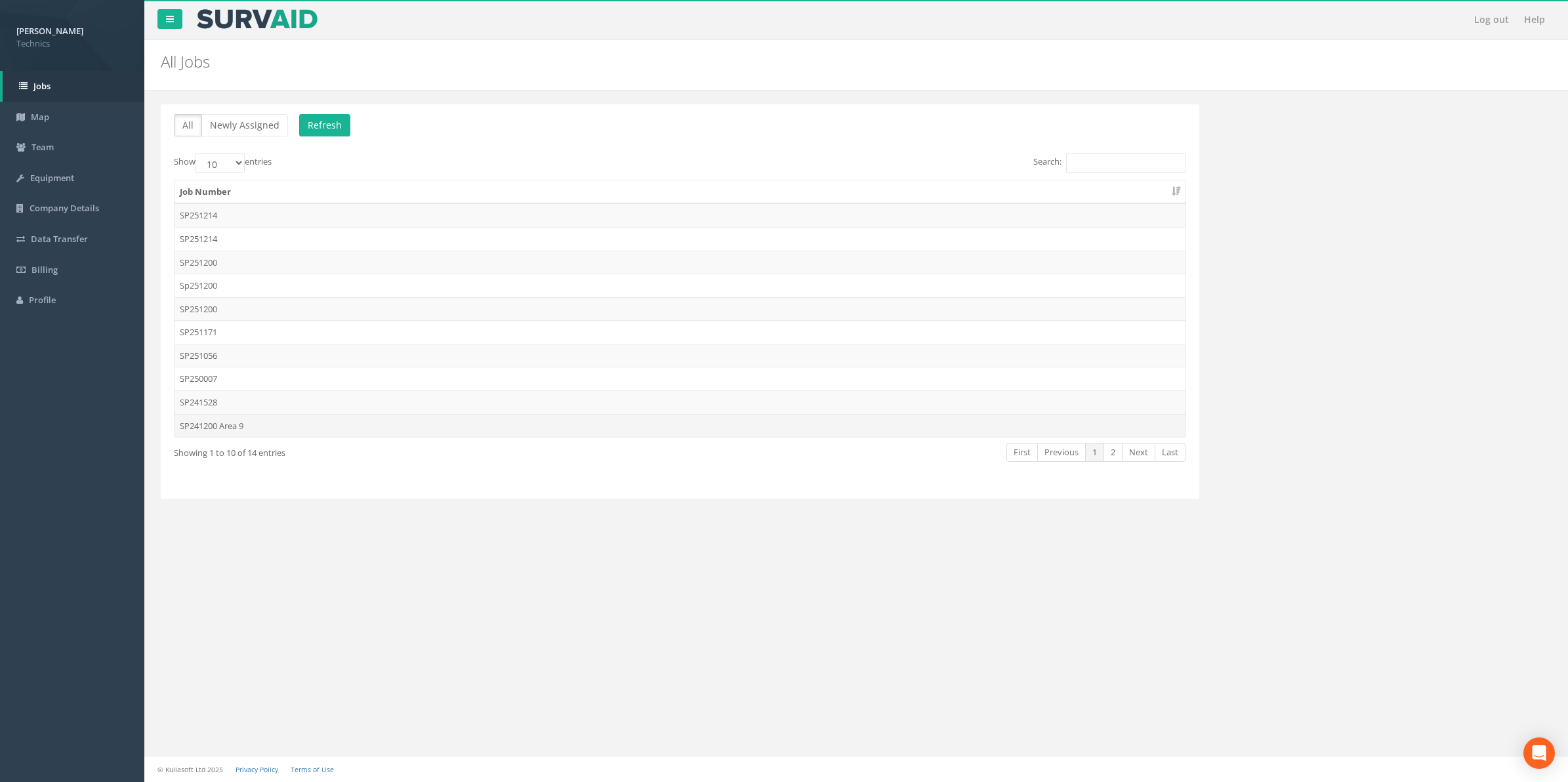
click at [207, 430] on td "SP241200 Area 9" at bounding box center [681, 425] width 1011 height 23
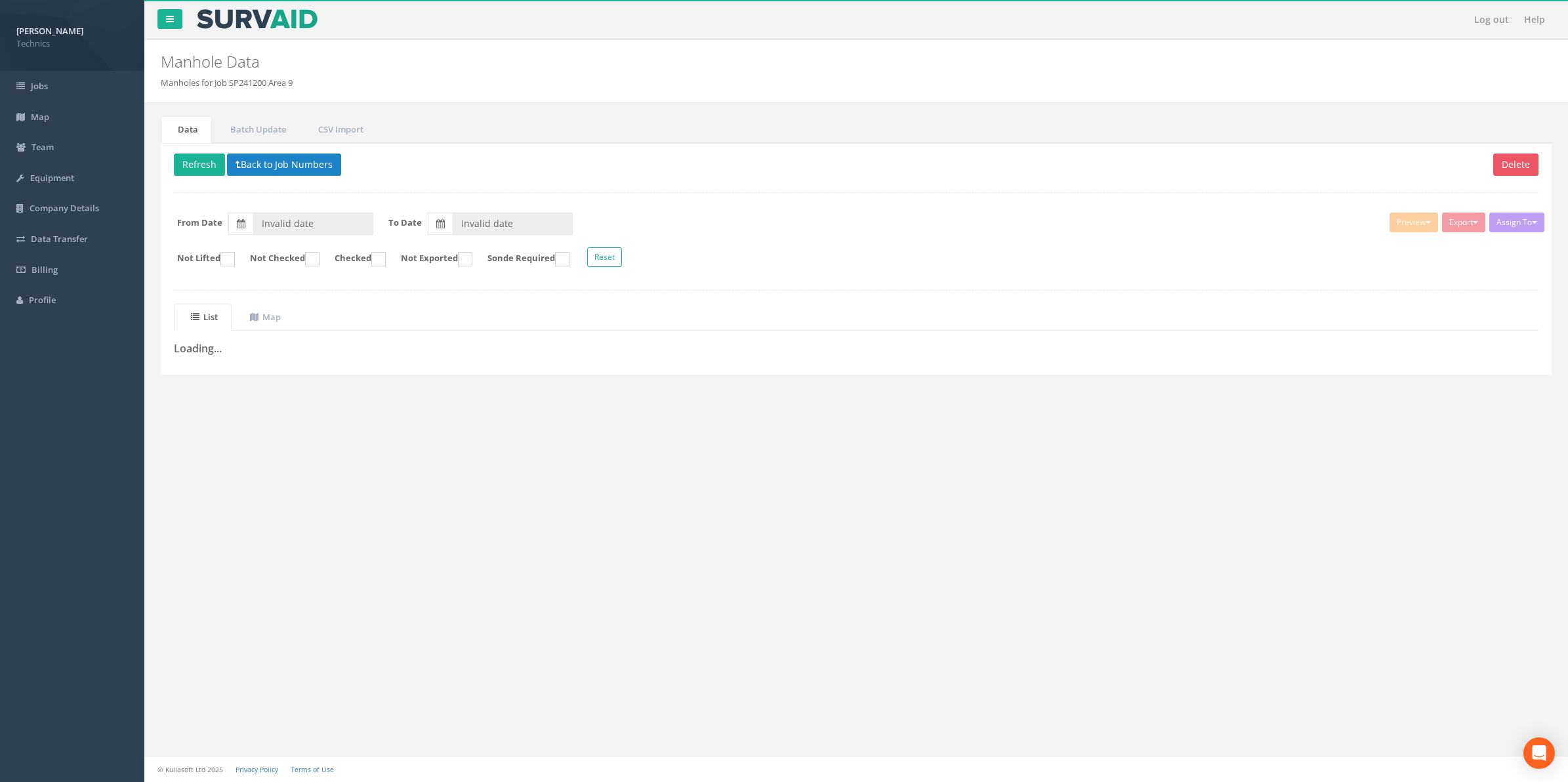
type input "[DATE]"
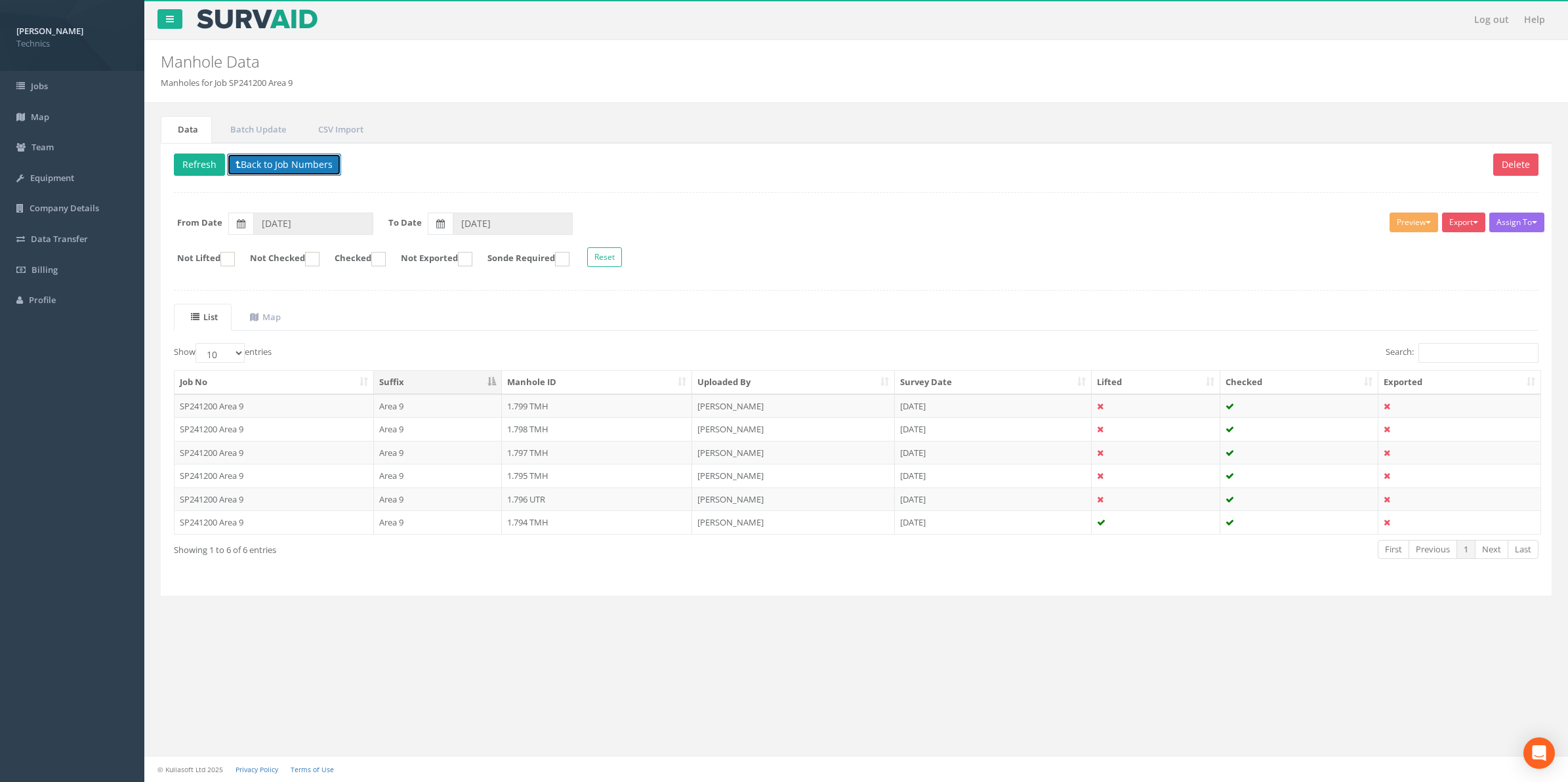
click at [267, 171] on button "Back to Job Numbers" at bounding box center [284, 164] width 114 height 22
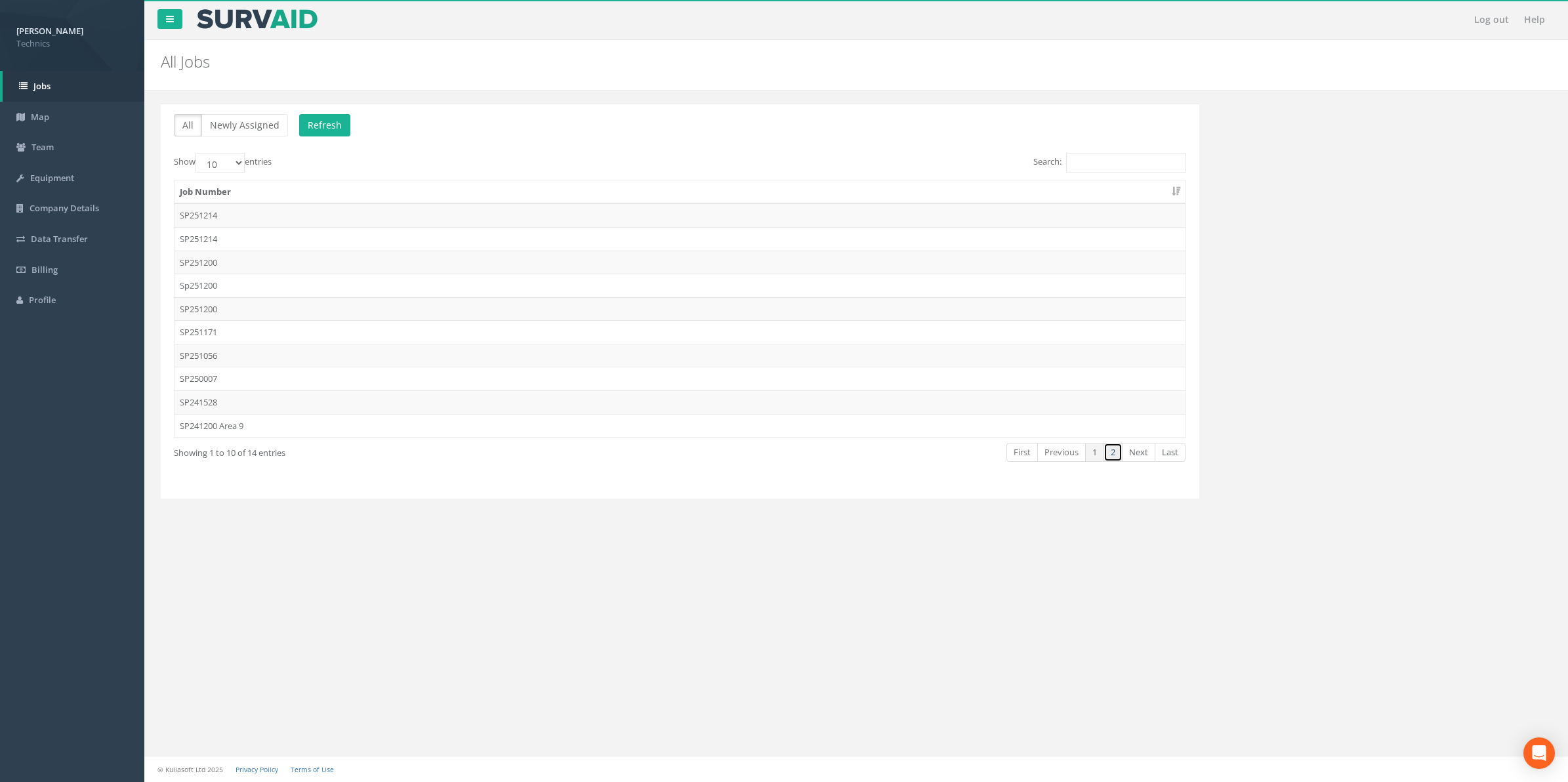
click at [1116, 458] on link "2" at bounding box center [1114, 452] width 19 height 19
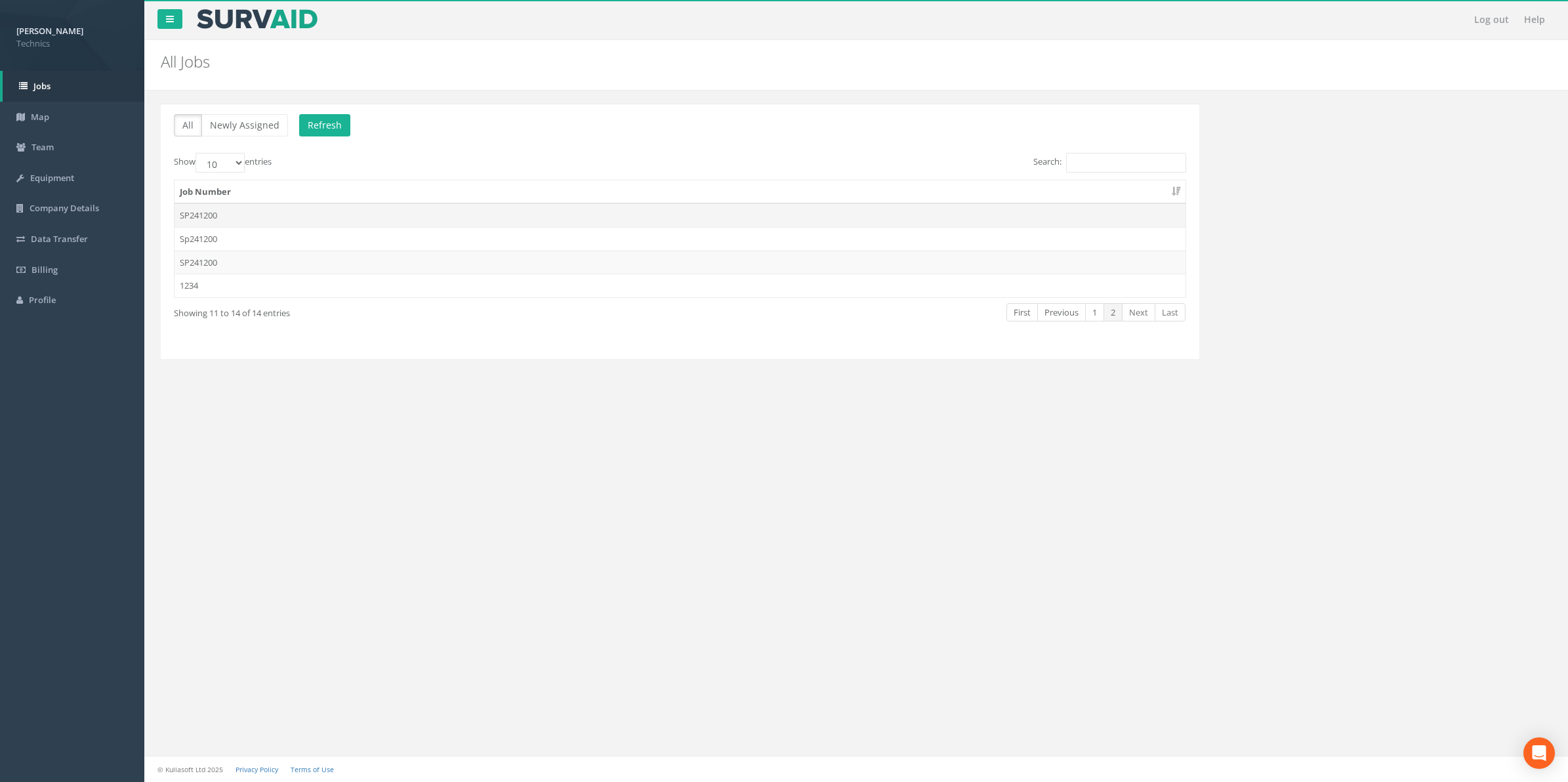
click at [193, 217] on td "SP241200" at bounding box center [681, 215] width 1011 height 23
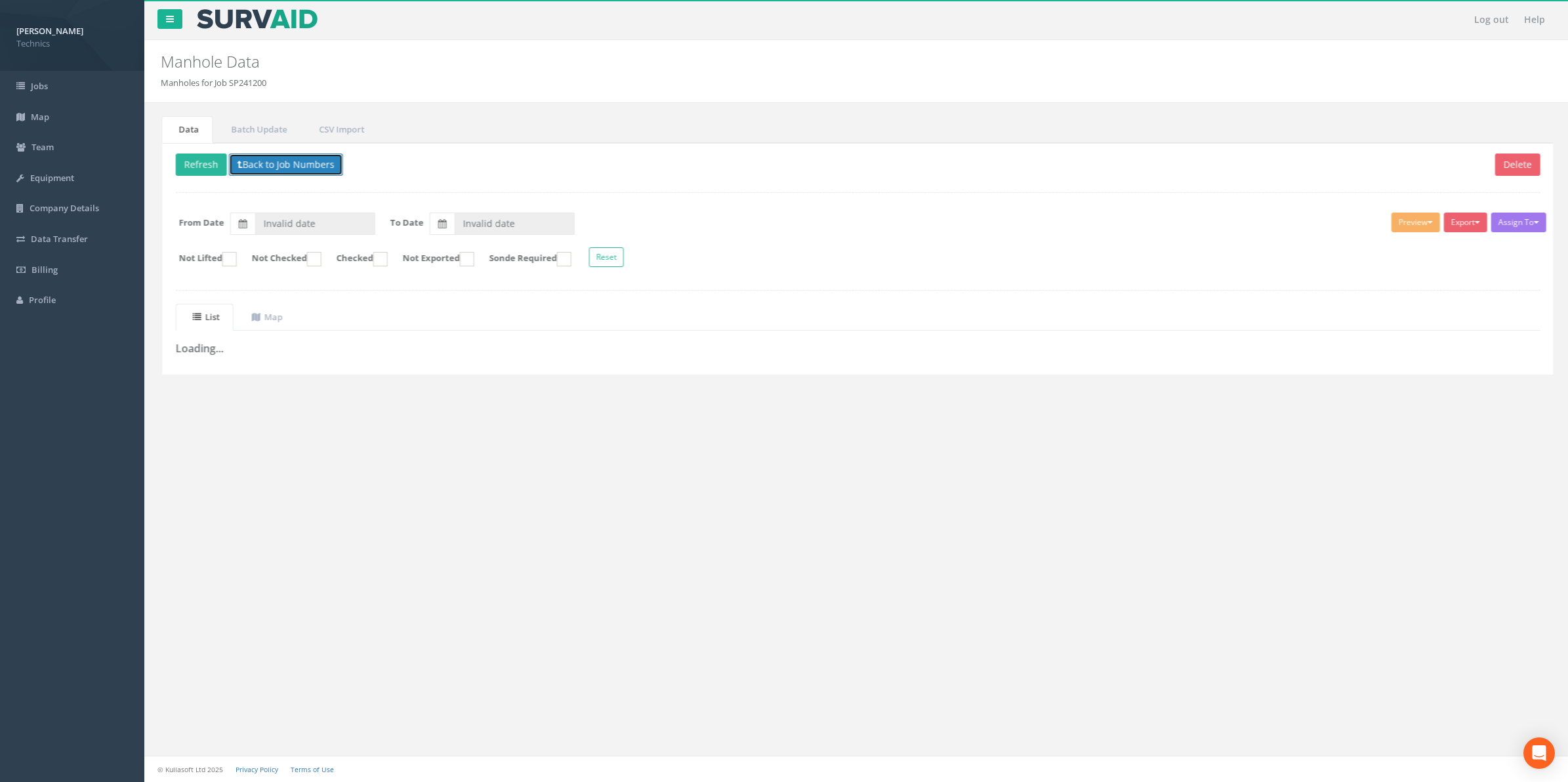
click at [295, 172] on button "Back to Job Numbers" at bounding box center [284, 164] width 114 height 22
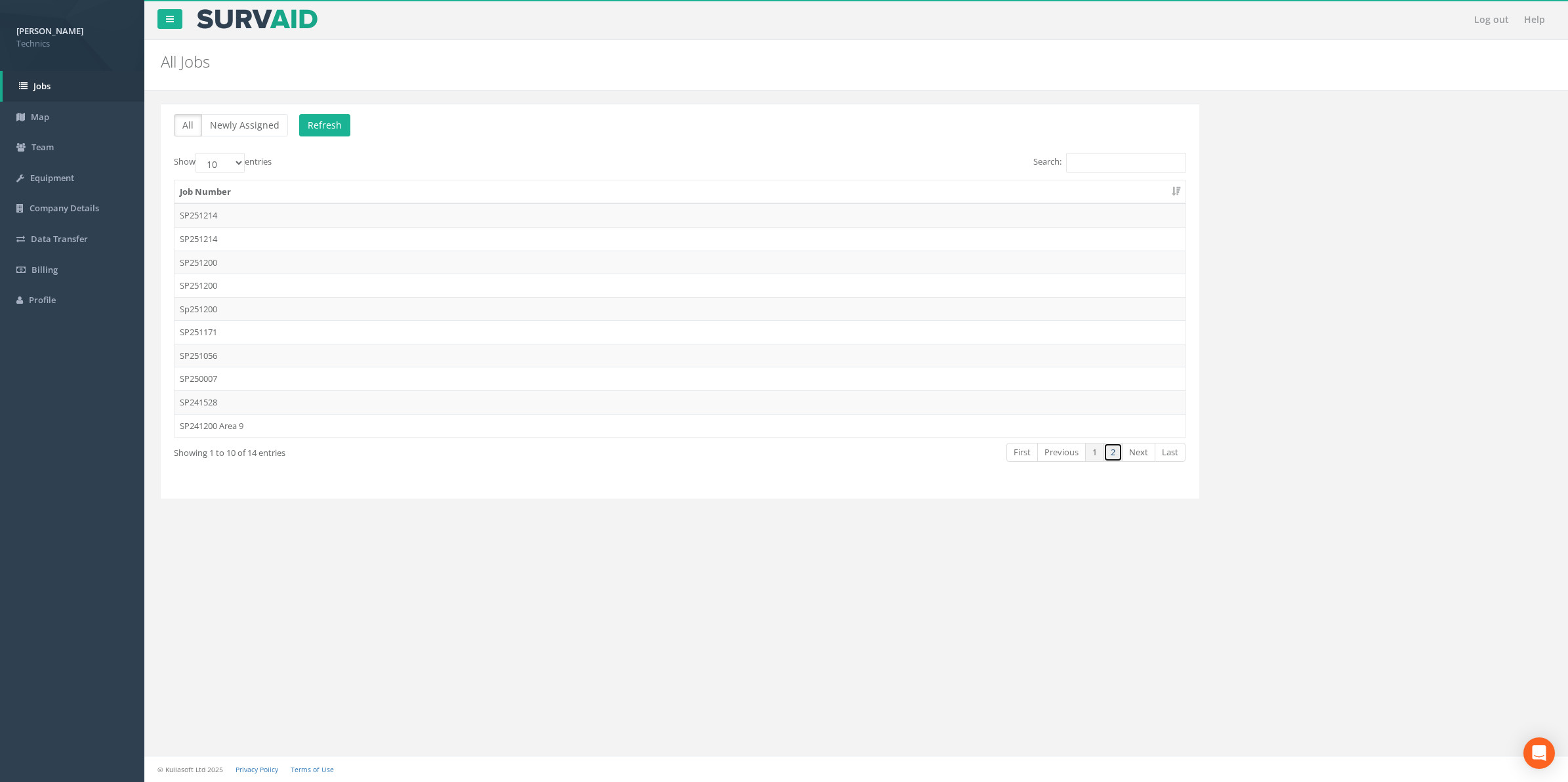
click at [1109, 454] on link "2" at bounding box center [1114, 452] width 19 height 19
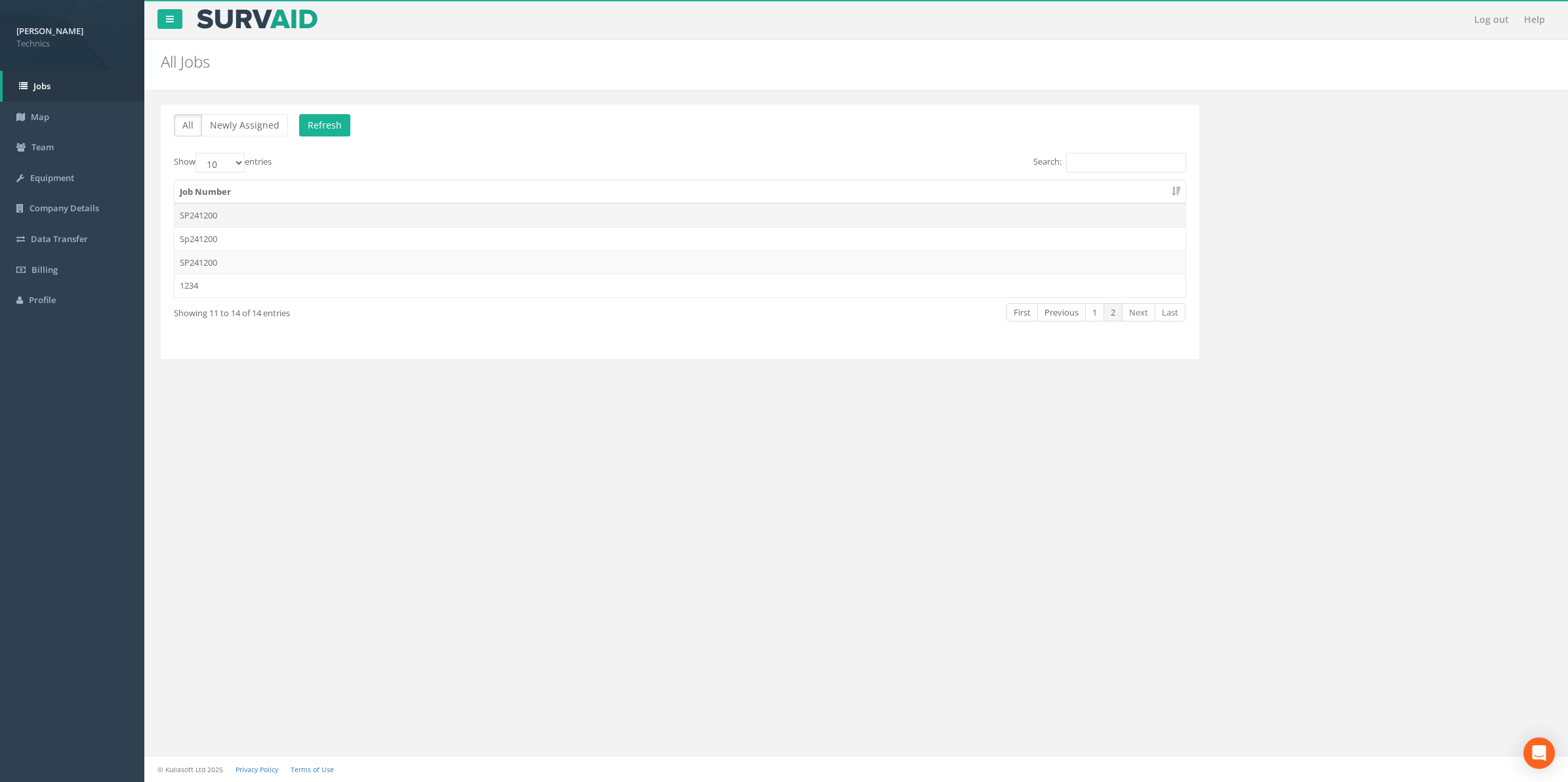
click at [211, 217] on td "SP241200" at bounding box center [681, 215] width 1011 height 23
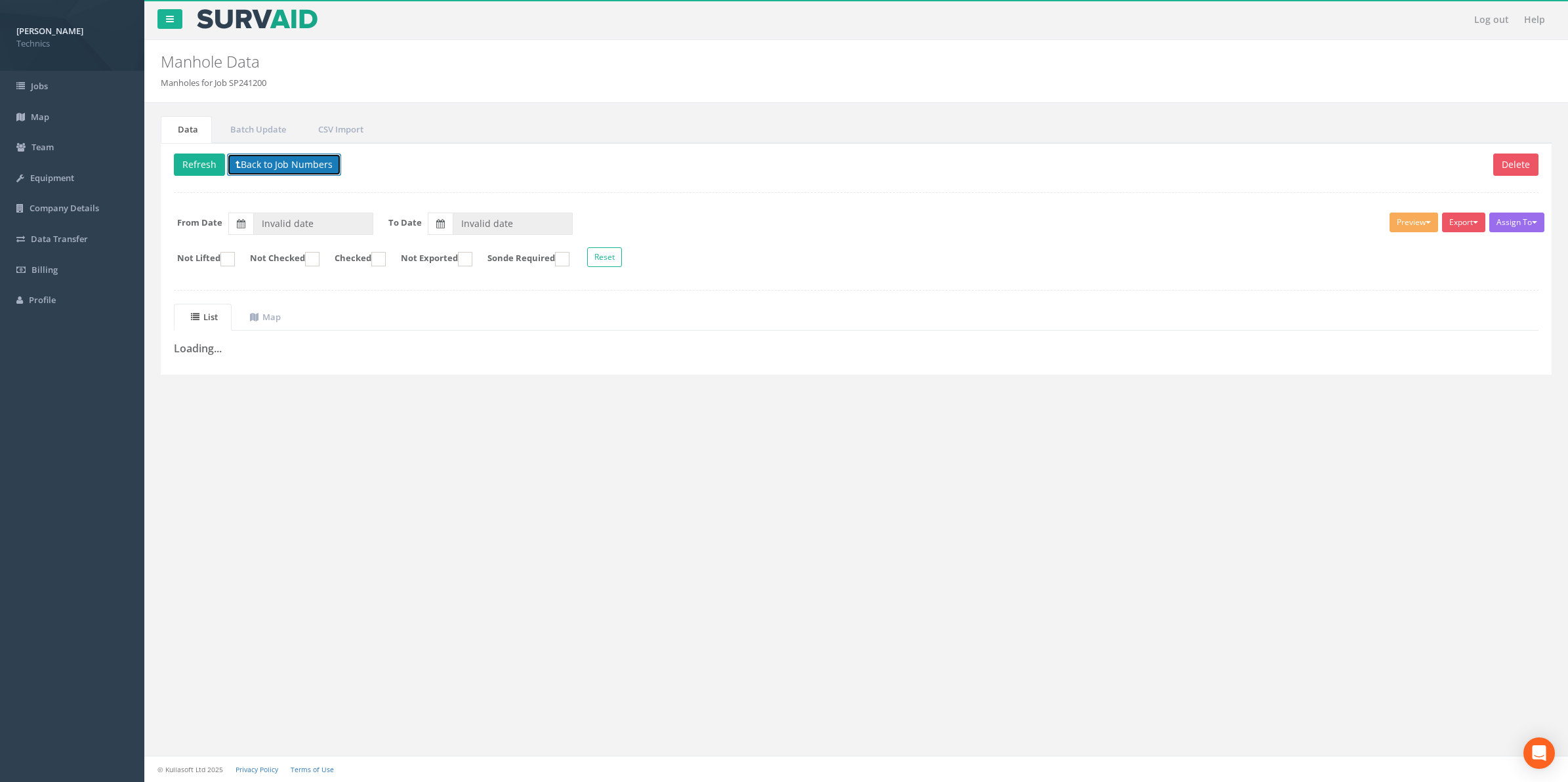
click at [285, 171] on button "Back to Job Numbers" at bounding box center [284, 164] width 114 height 22
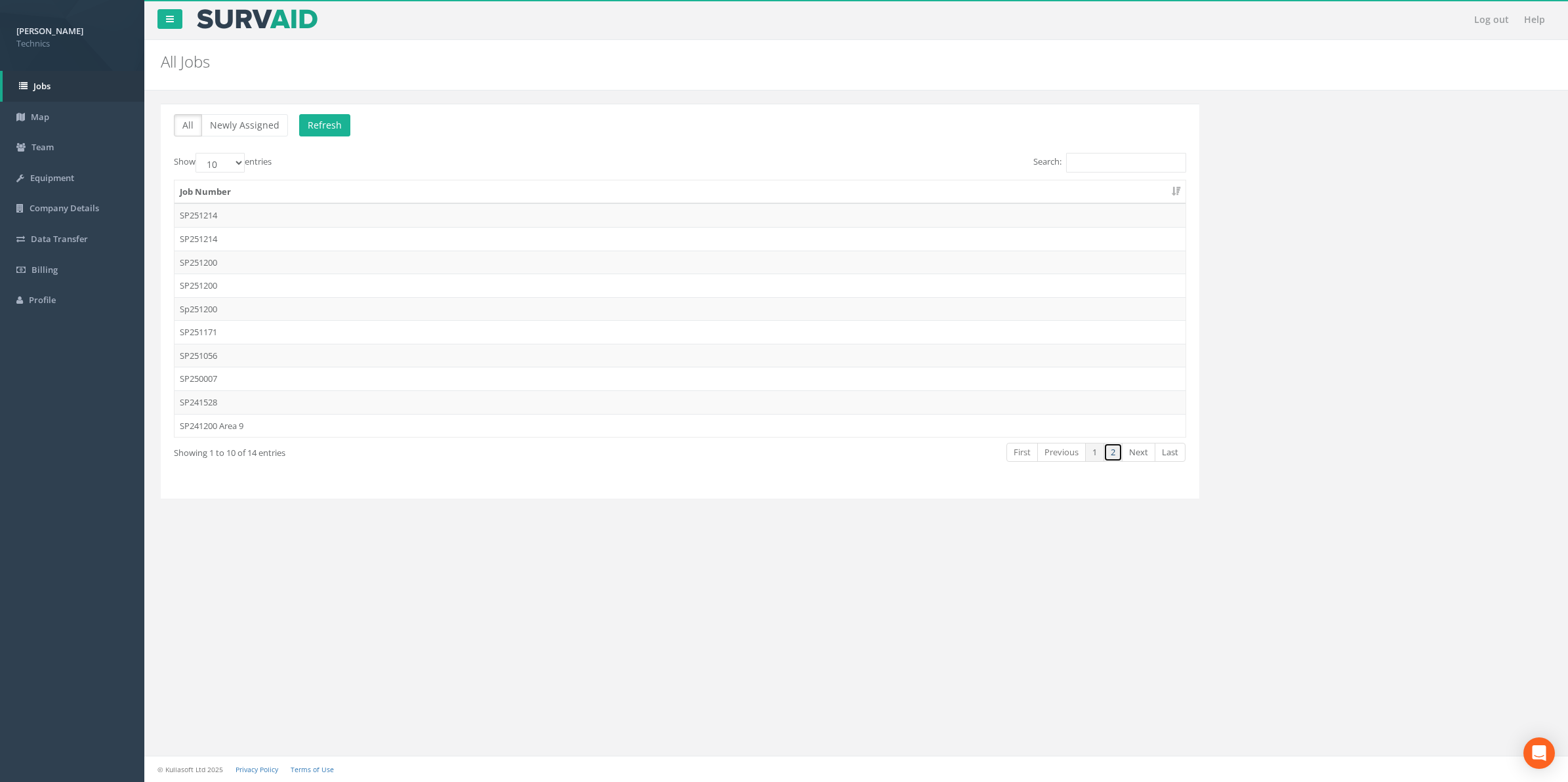
click at [1111, 458] on link "2" at bounding box center [1114, 452] width 19 height 19
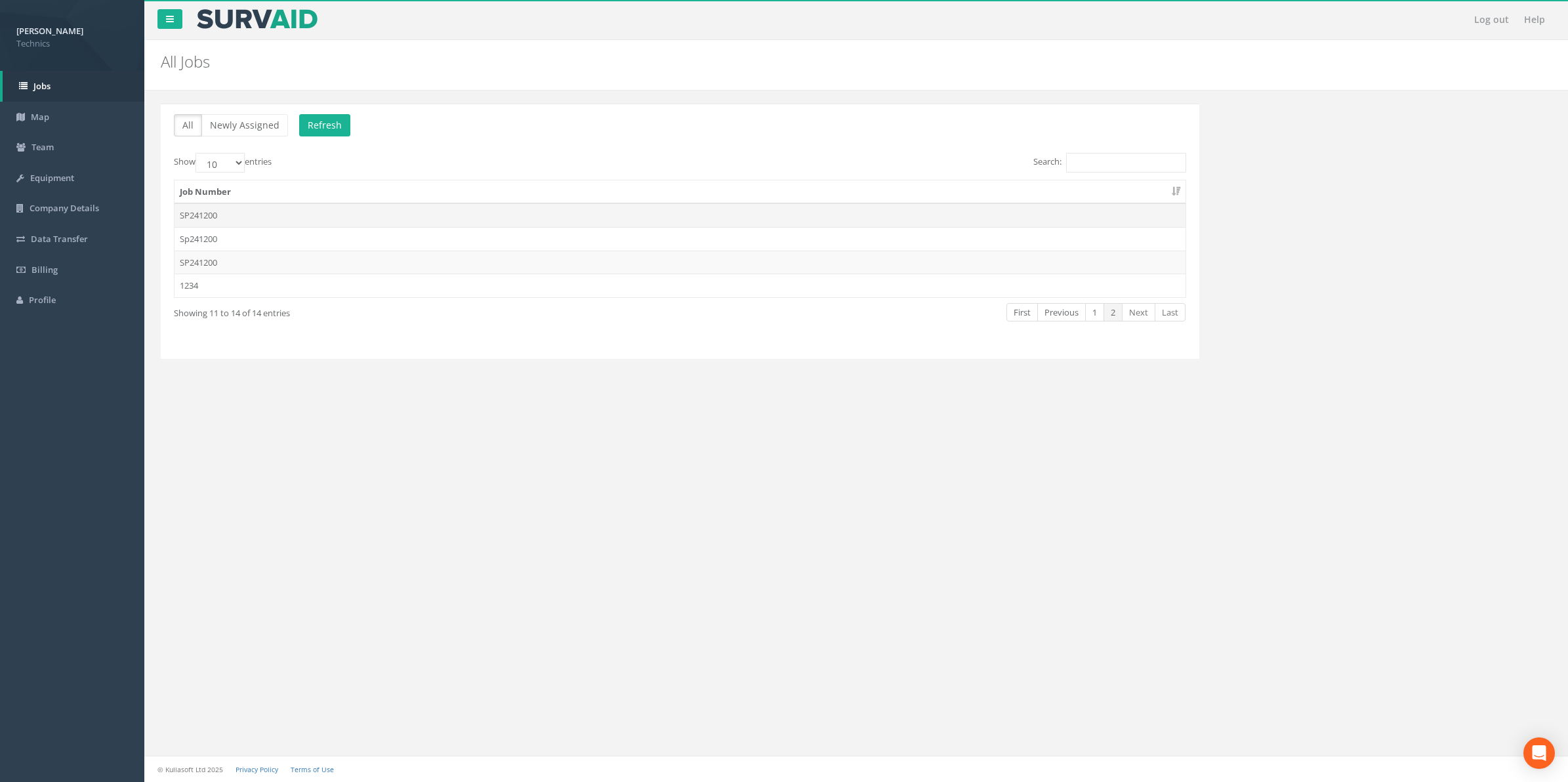
click at [209, 218] on td "SP241200" at bounding box center [681, 215] width 1011 height 23
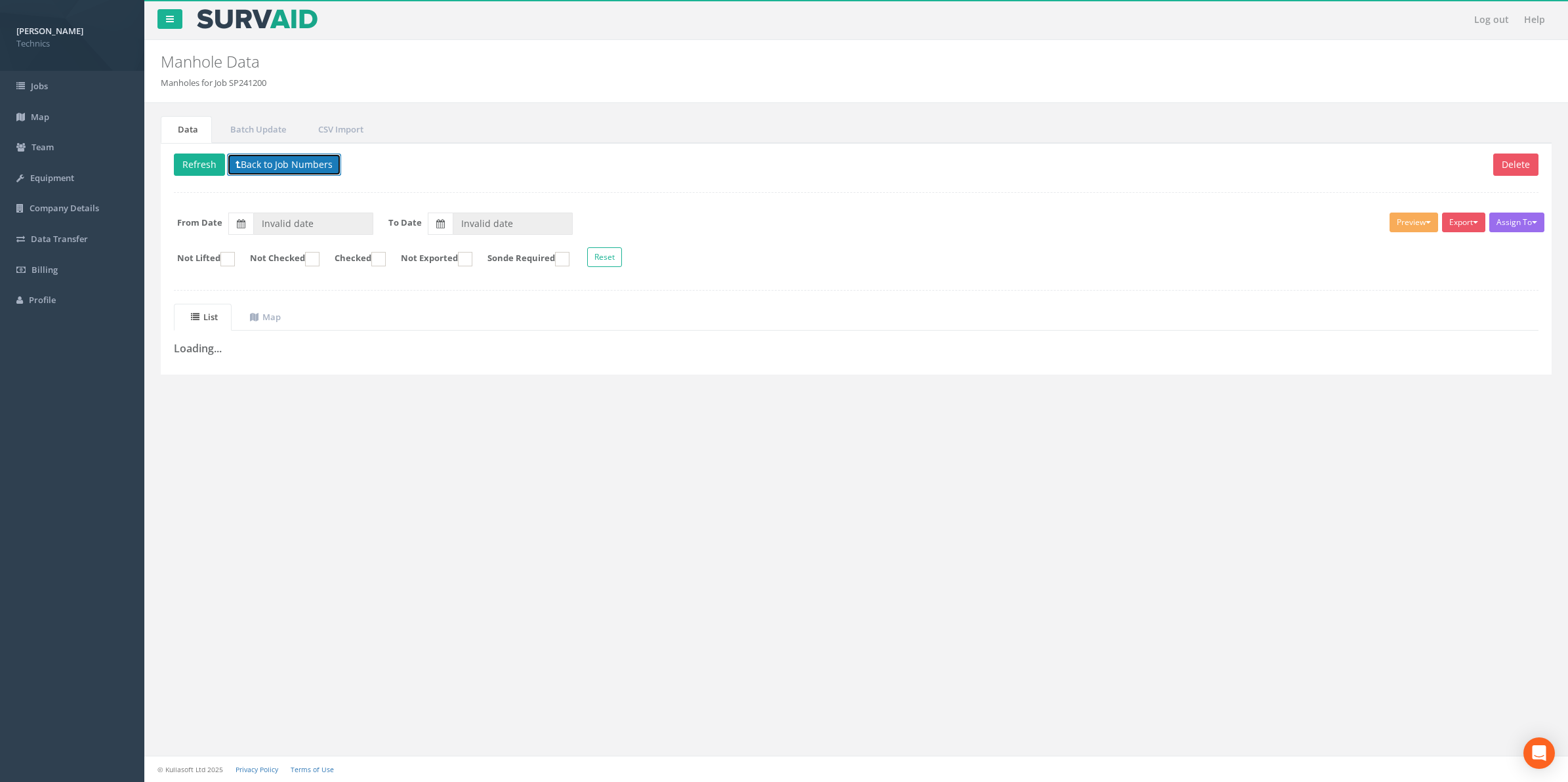
click at [258, 168] on button "Back to Job Numbers" at bounding box center [284, 164] width 114 height 22
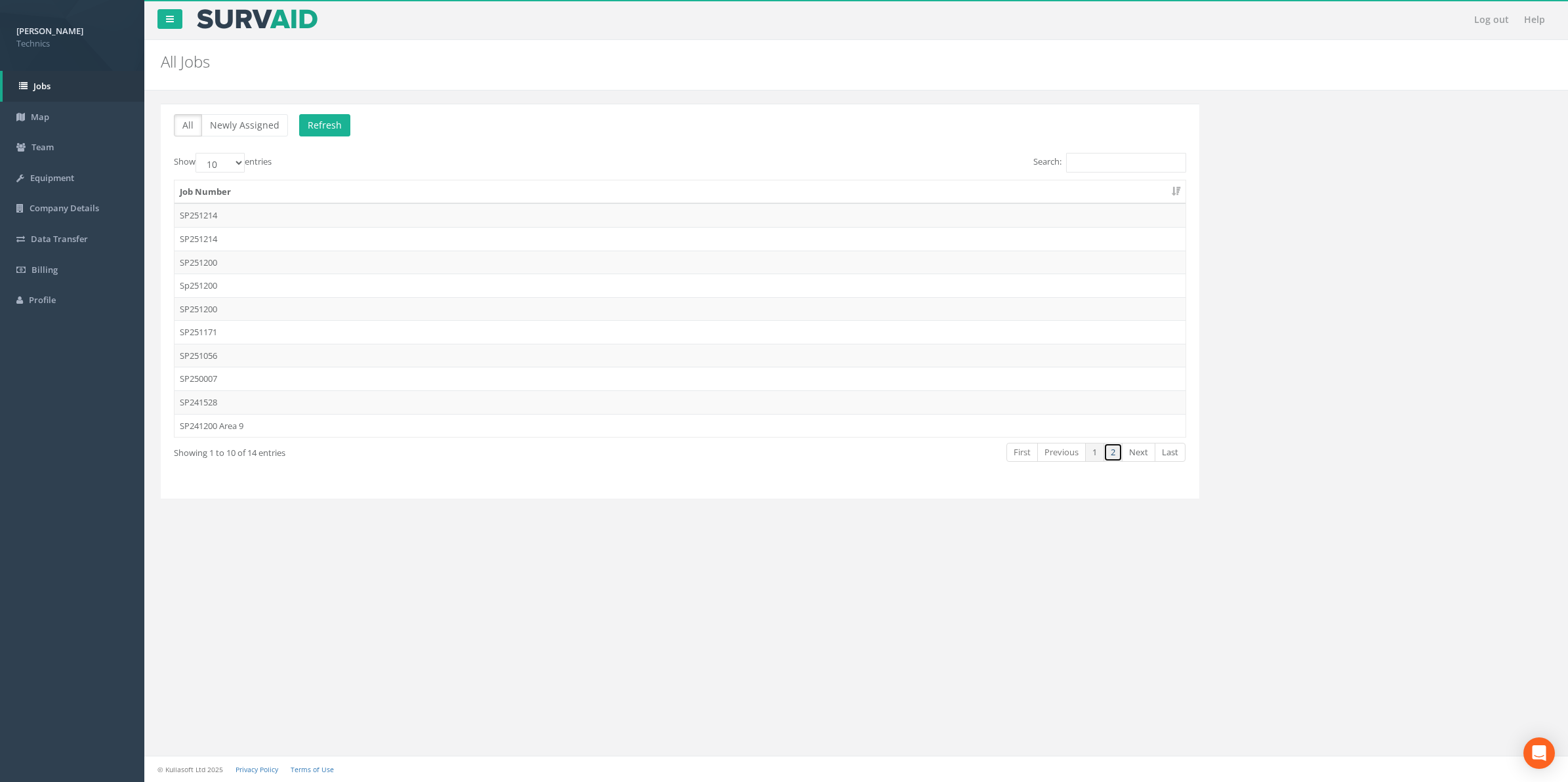
click at [1114, 457] on link "2" at bounding box center [1114, 452] width 19 height 19
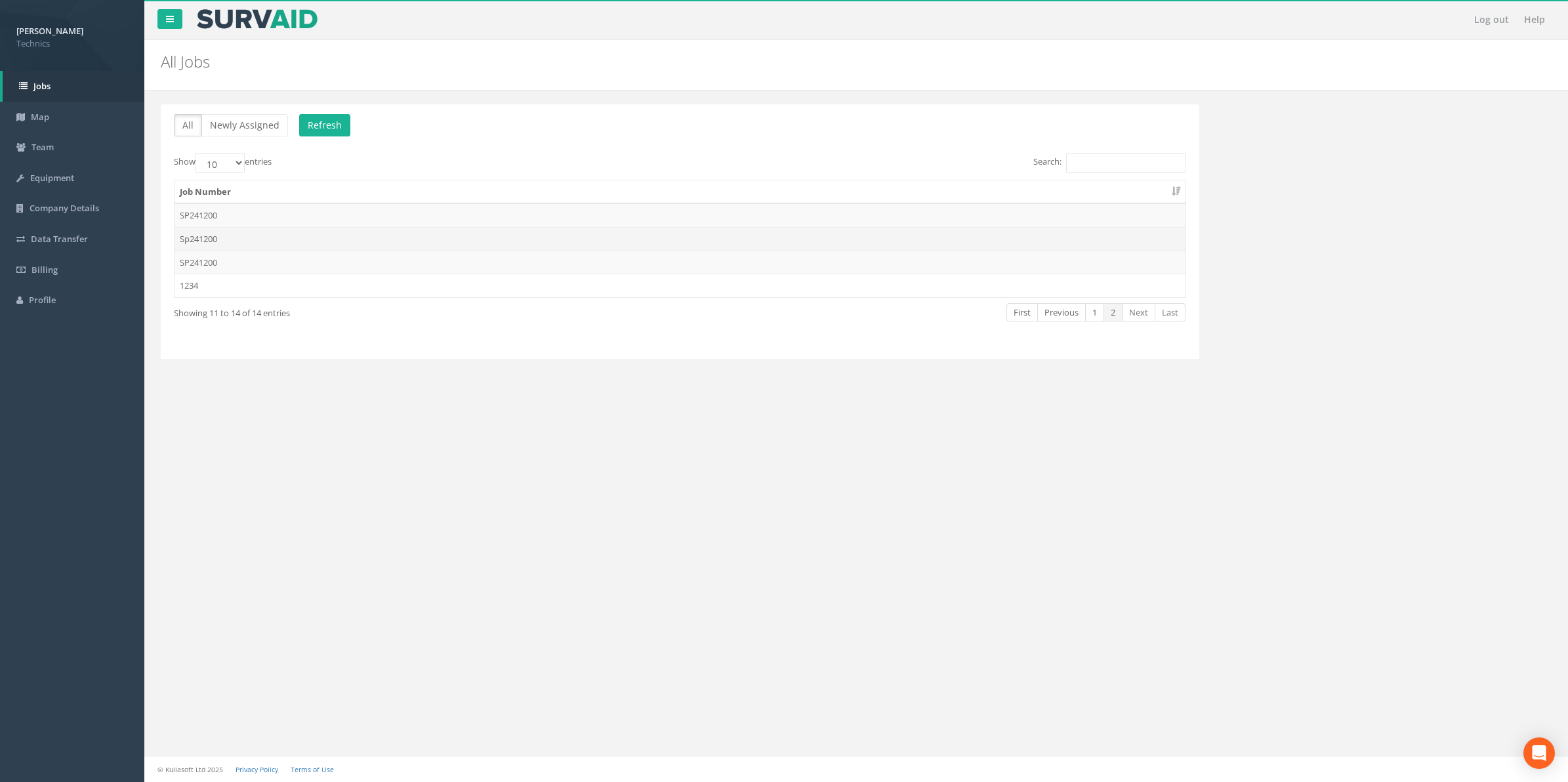
click at [194, 242] on td "Sp241200" at bounding box center [681, 239] width 1011 height 23
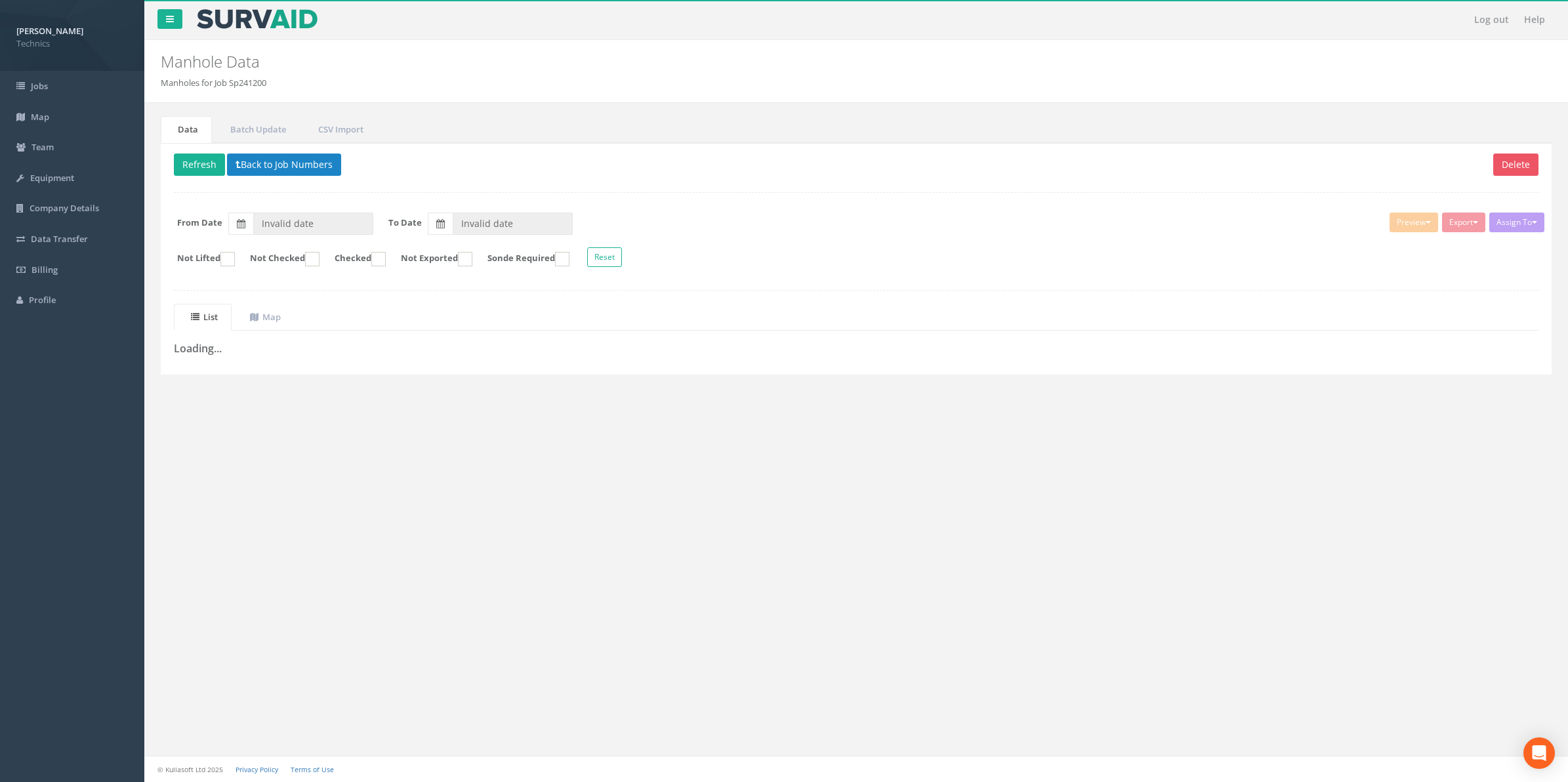
type input "[DATE]"
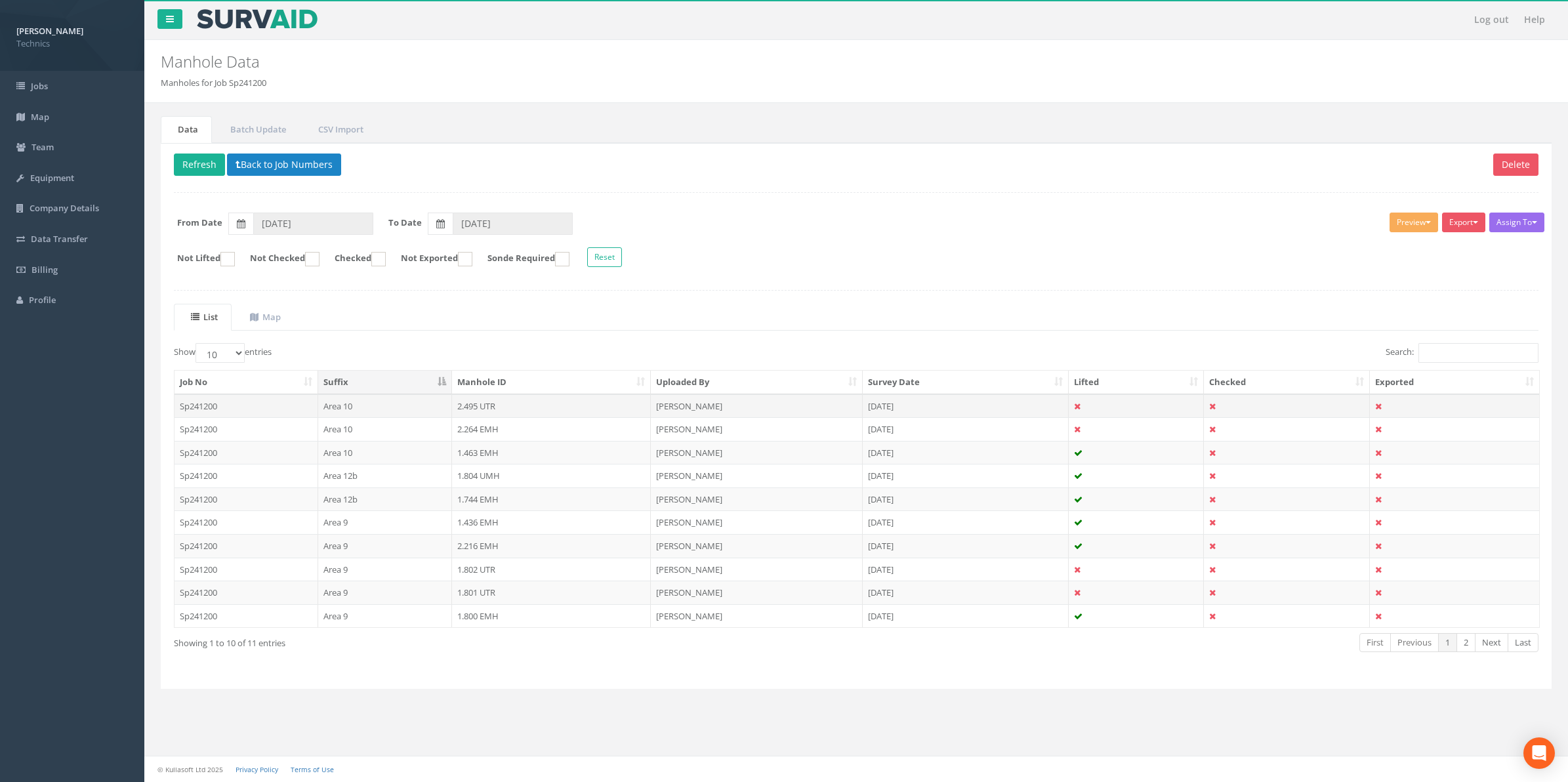
click at [467, 411] on td "2.495 UTR" at bounding box center [552, 406] width 199 height 23
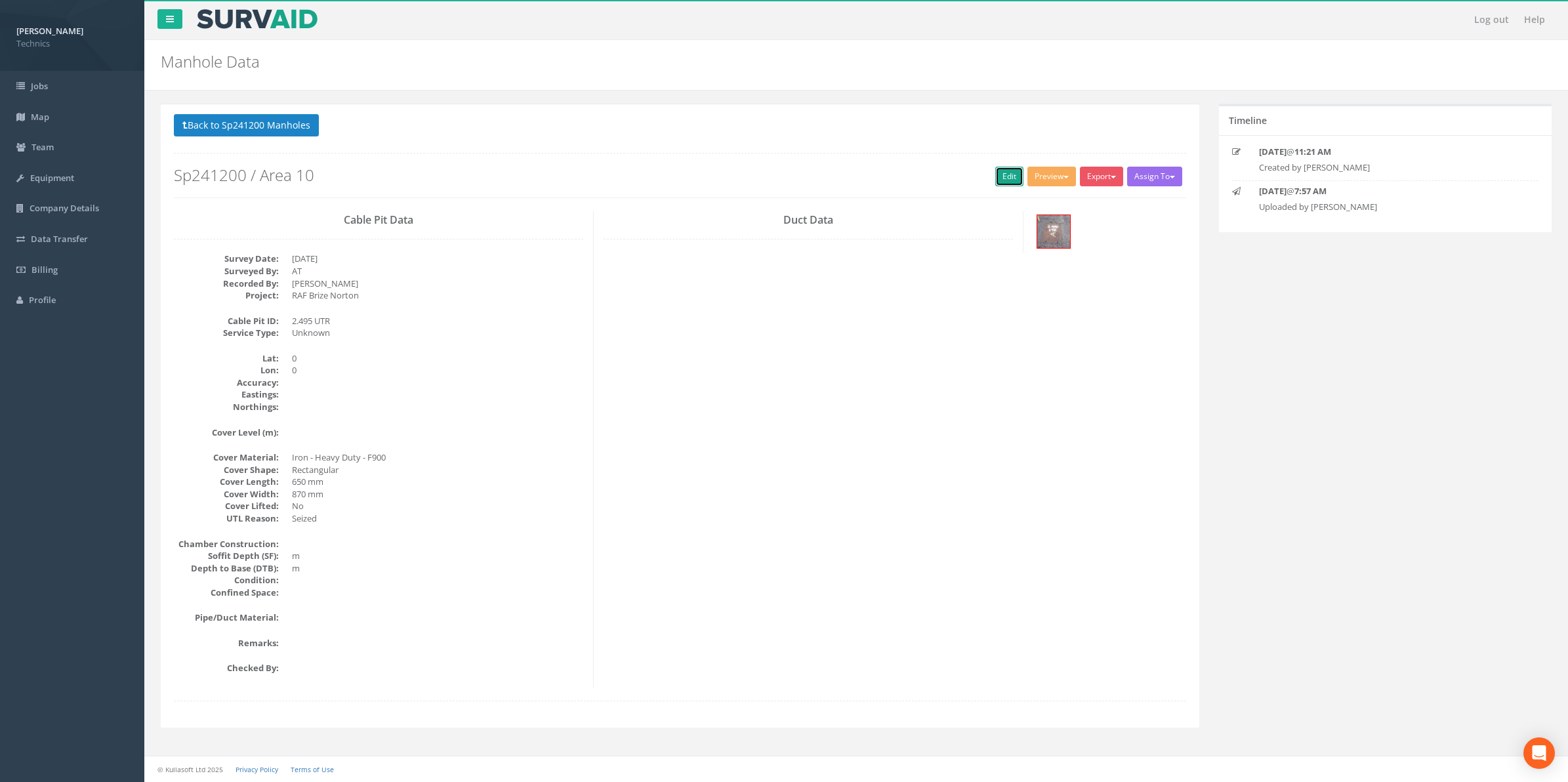
click at [1002, 176] on link "Edit" at bounding box center [1009, 176] width 28 height 19
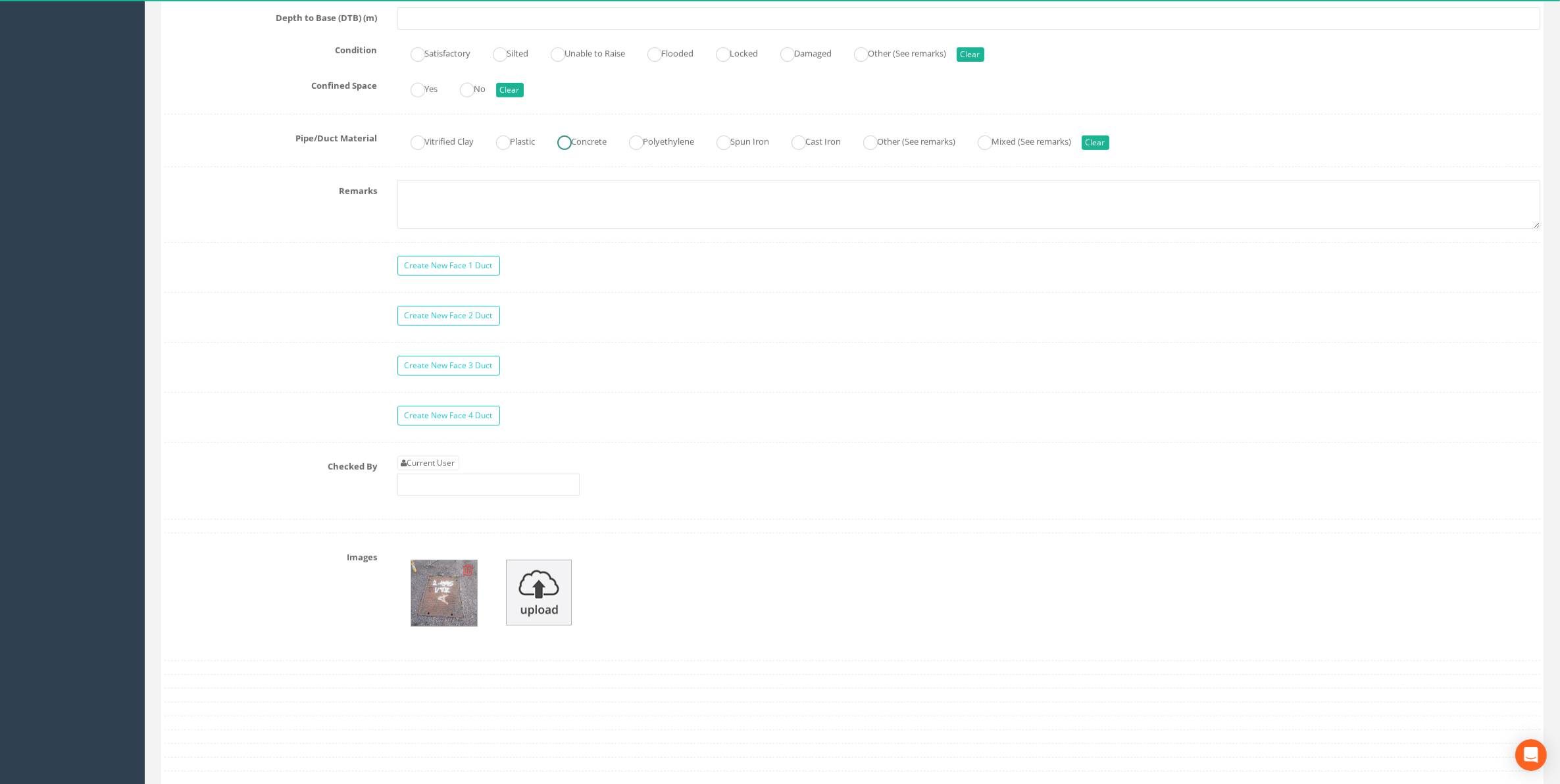
scroll to position [987, 0]
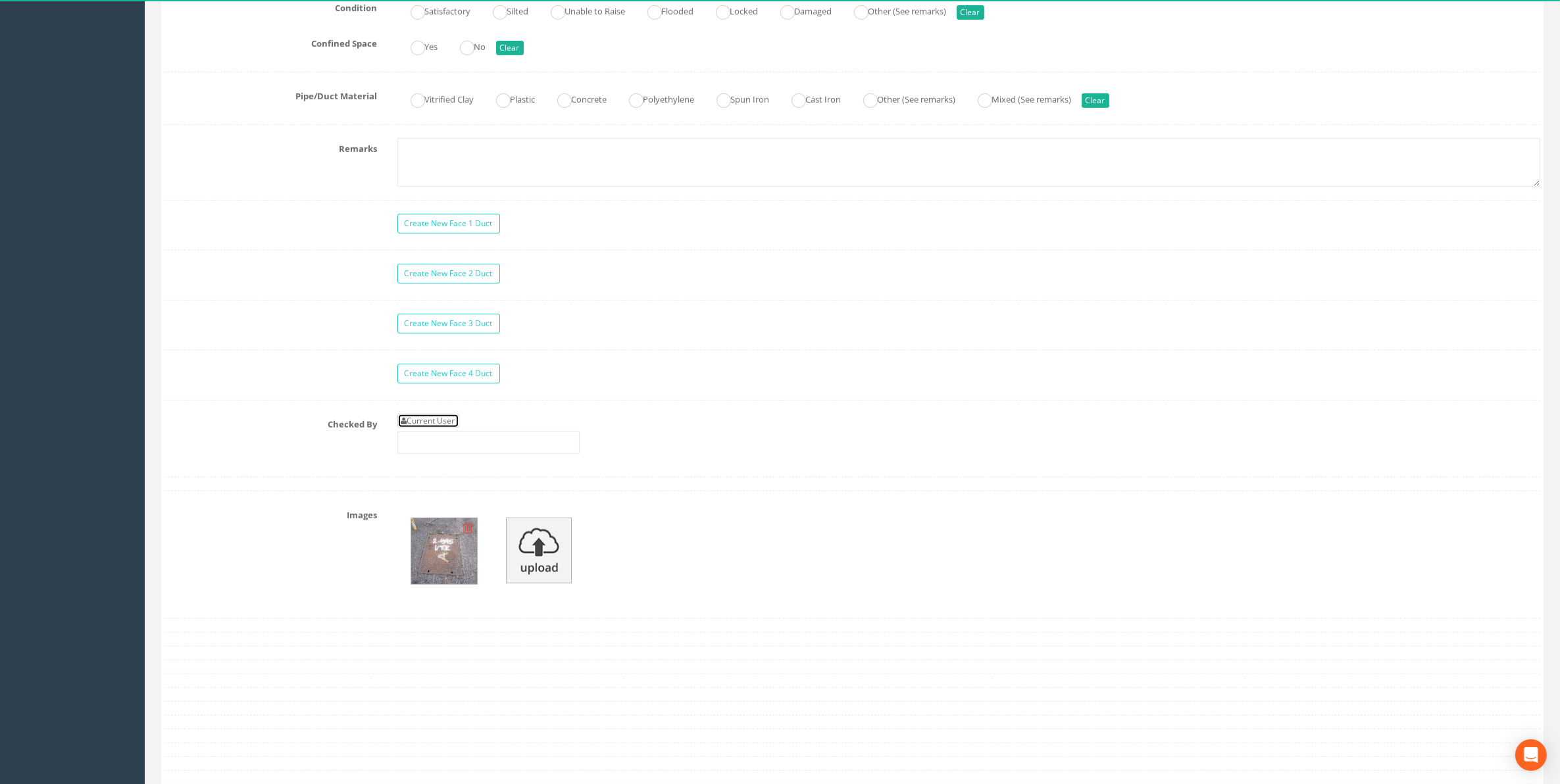
click at [428, 428] on link "Current User" at bounding box center [429, 421] width 62 height 15
type input "[PERSON_NAME]"
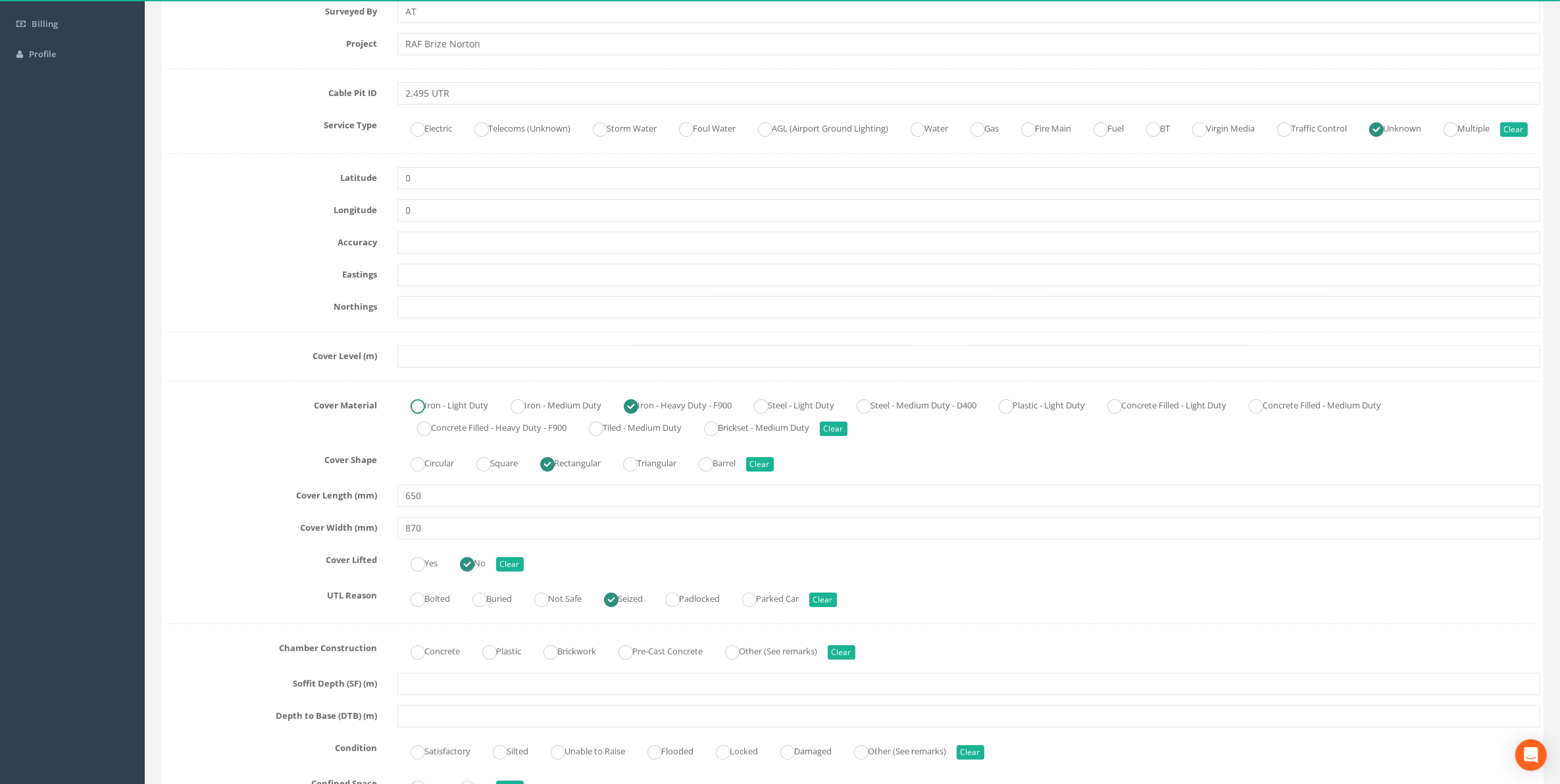
scroll to position [165, 0]
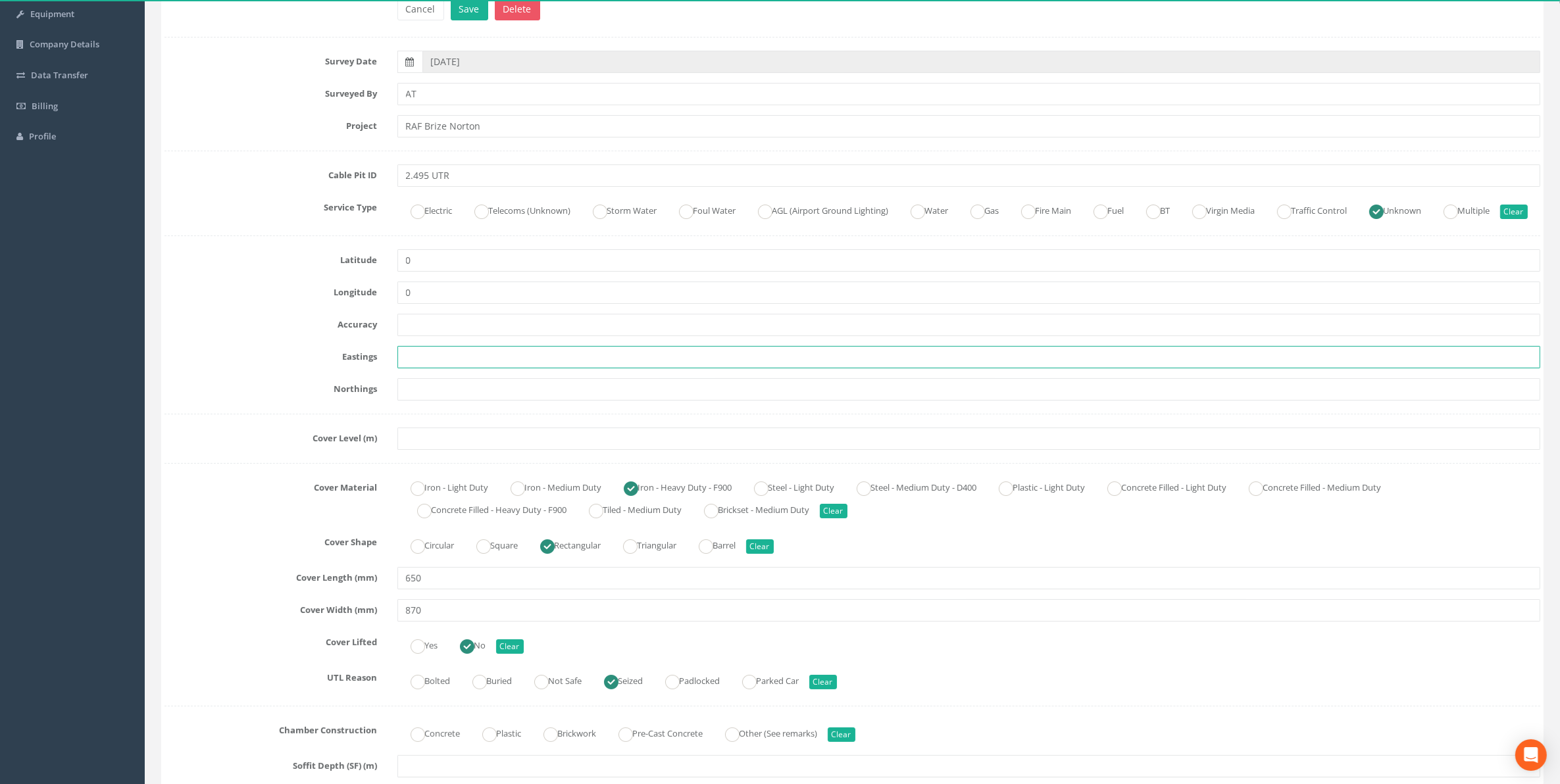
click at [422, 368] on input "text" at bounding box center [970, 357] width 1144 height 22
paste input "427506.2959"
type input "427506.2959"
click at [435, 400] on input "text" at bounding box center [970, 389] width 1144 height 22
paste input "205275.7823"
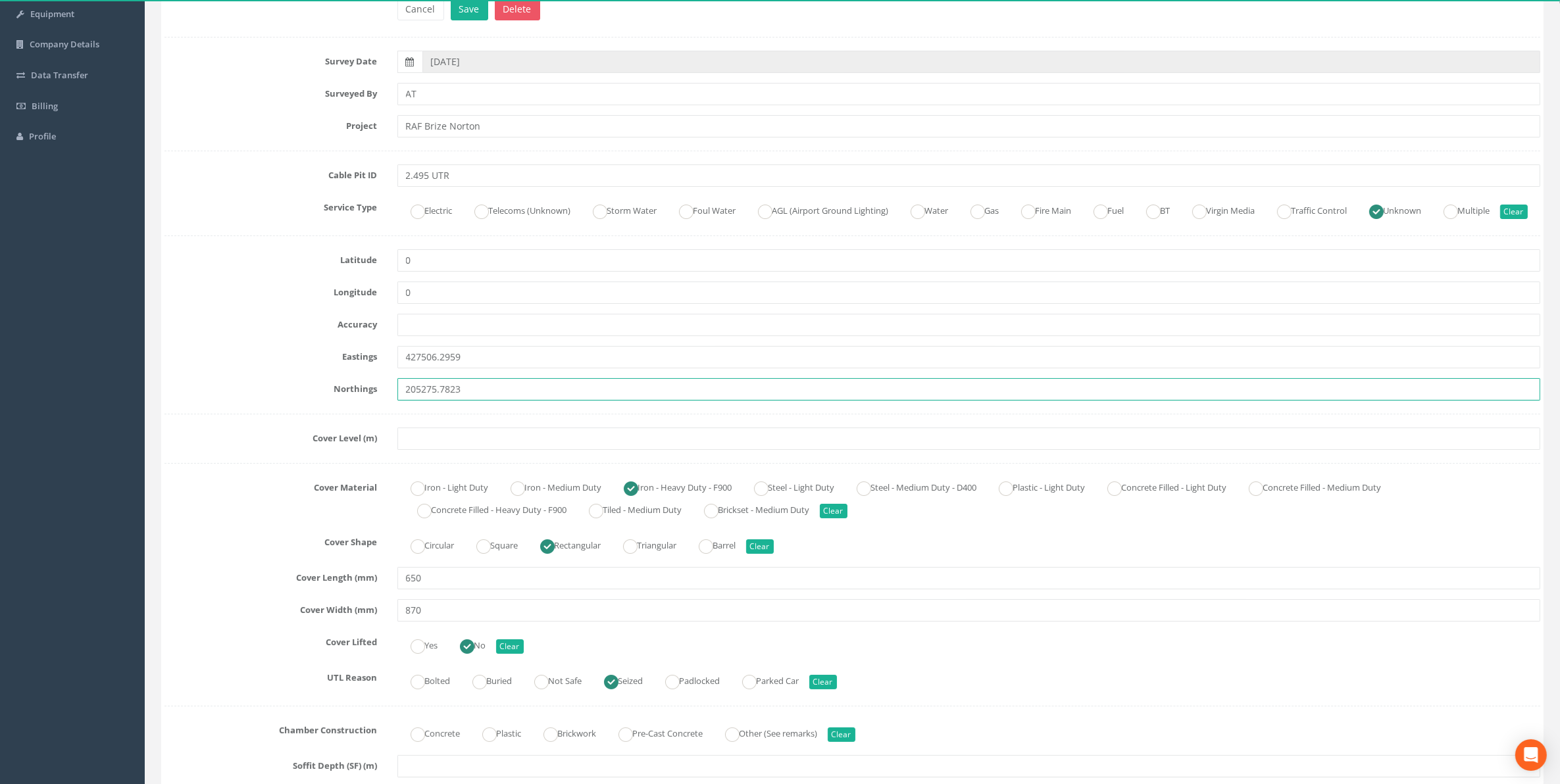
type input "205275.7823"
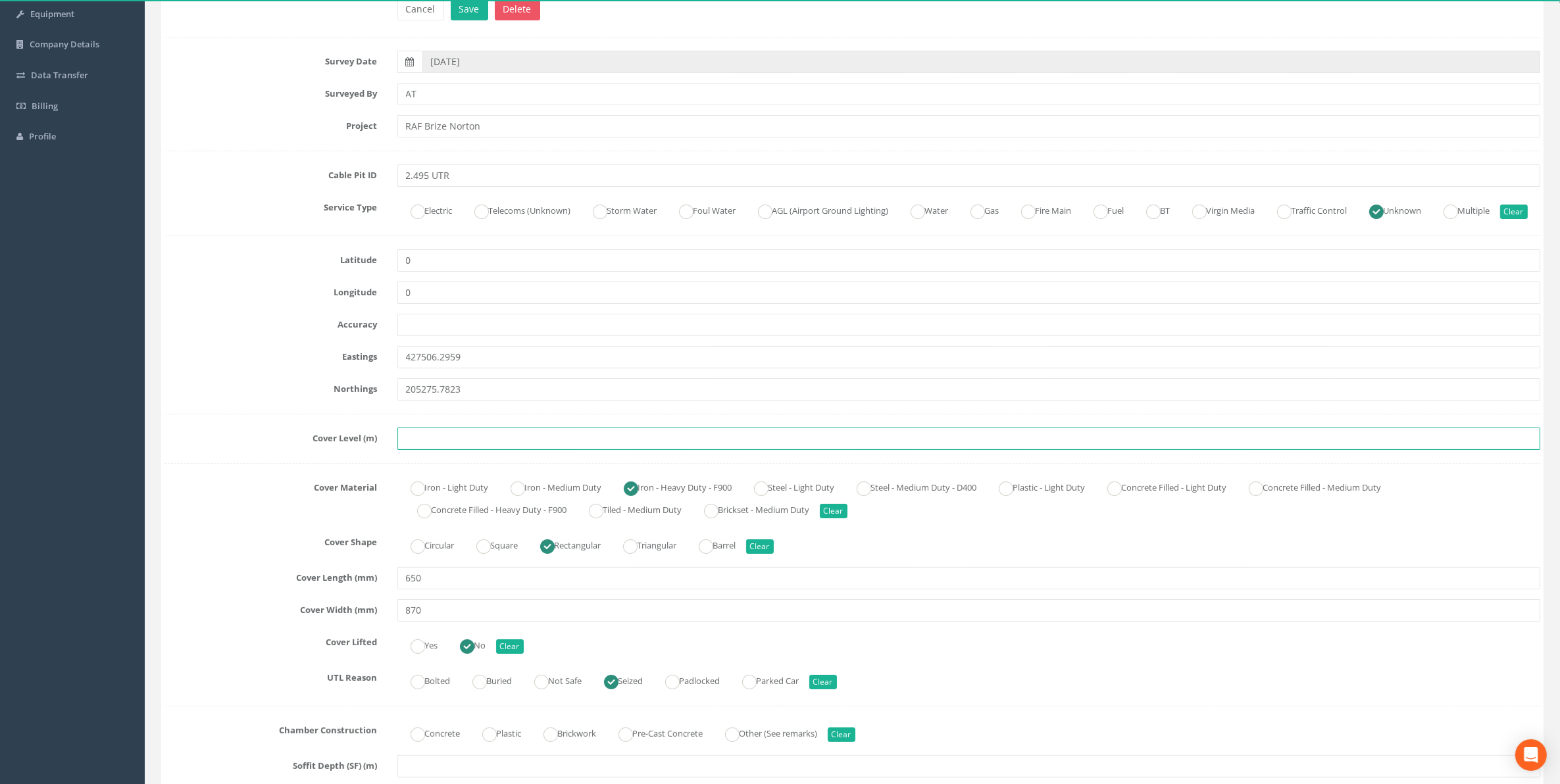
click at [408, 450] on input "text" at bounding box center [970, 438] width 1144 height 22
paste input "84.974"
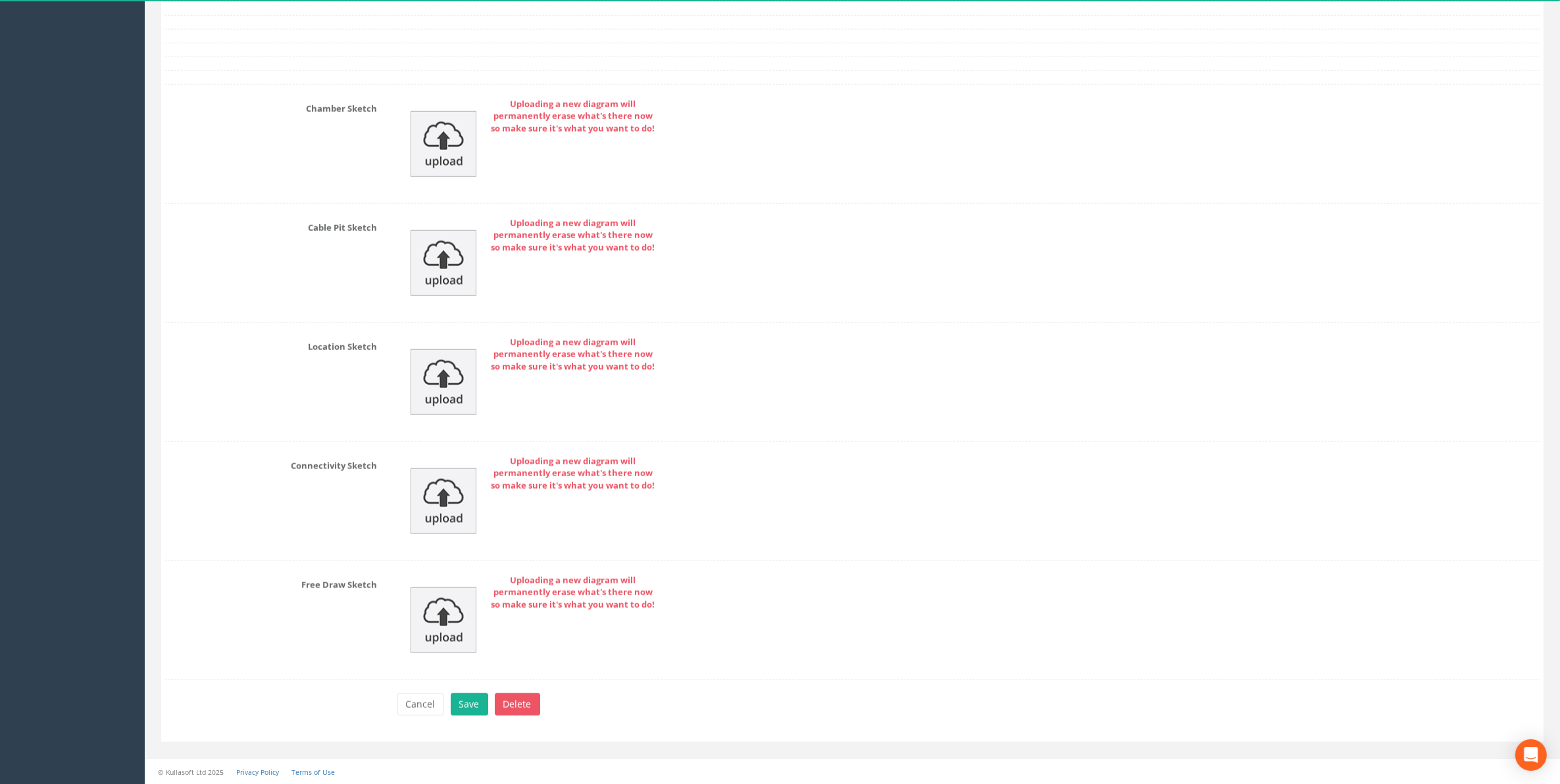
scroll to position [1731, 0]
type input "84.974"
click at [465, 701] on button "Save" at bounding box center [469, 704] width 38 height 22
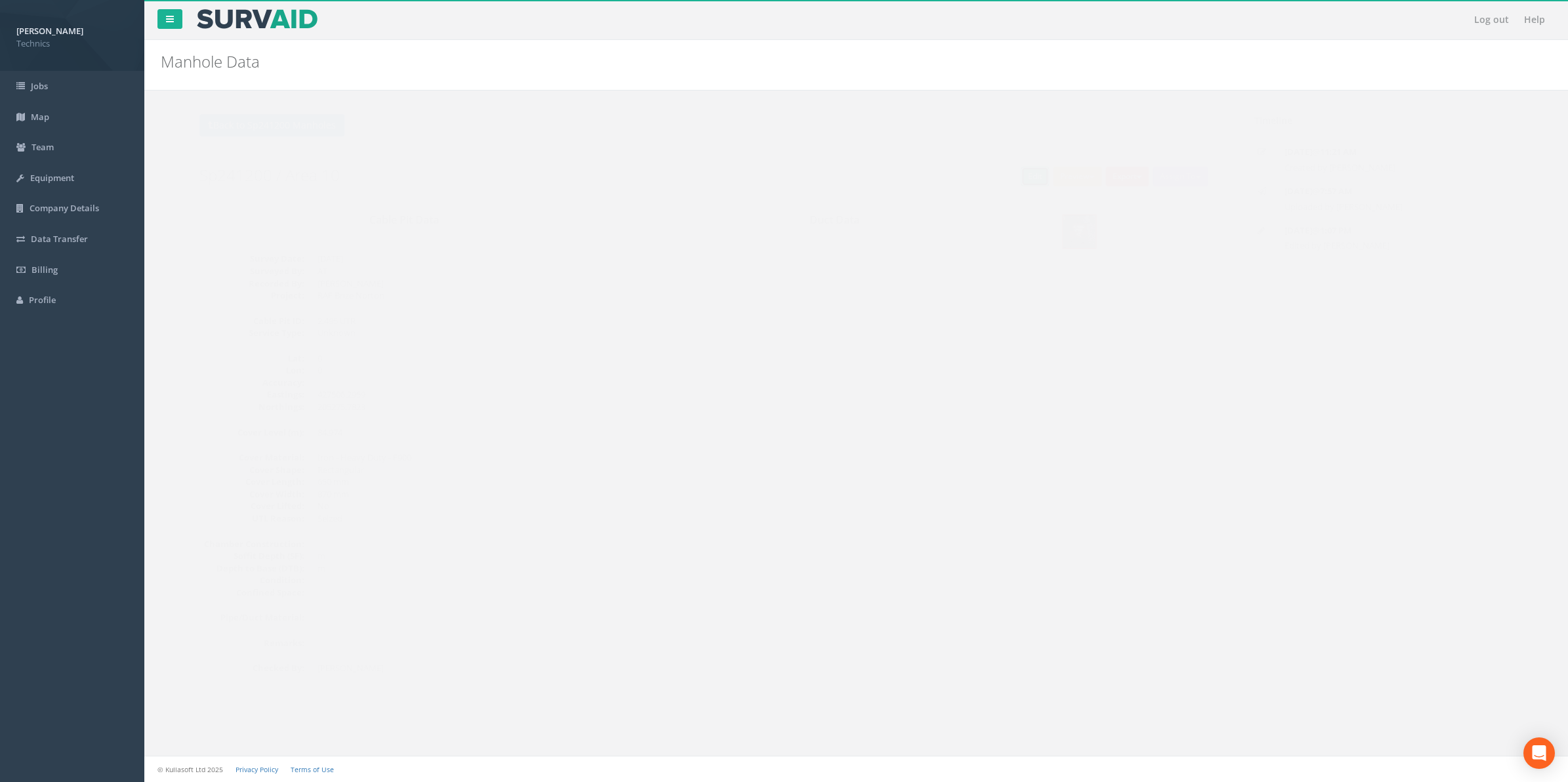
click at [1005, 175] on link "Edit" at bounding box center [1009, 176] width 28 height 19
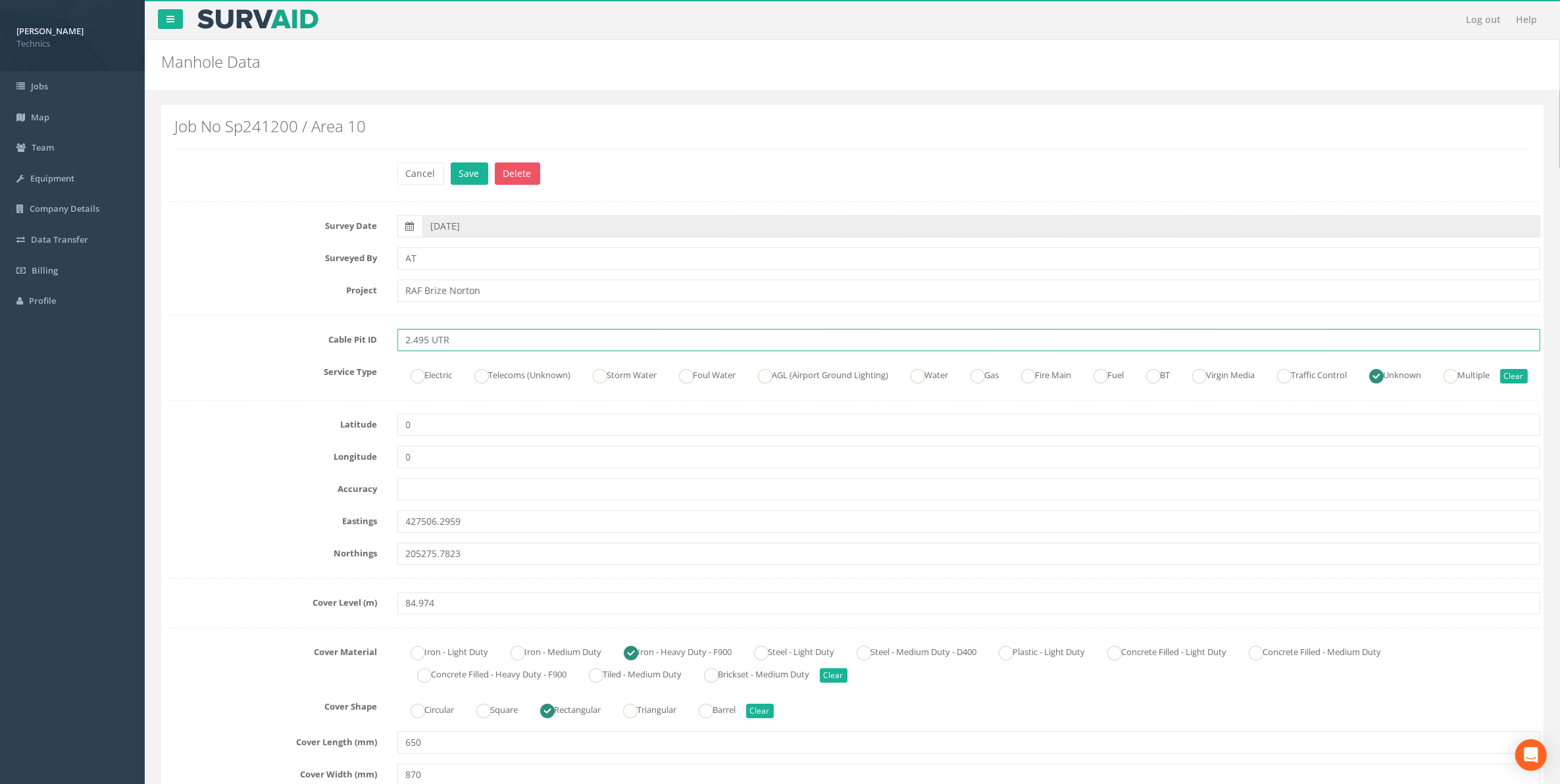
click at [429, 341] on input "2.495 UTR" at bounding box center [970, 339] width 1144 height 22
click at [452, 341] on input "2.495A UTR" at bounding box center [970, 339] width 1144 height 22
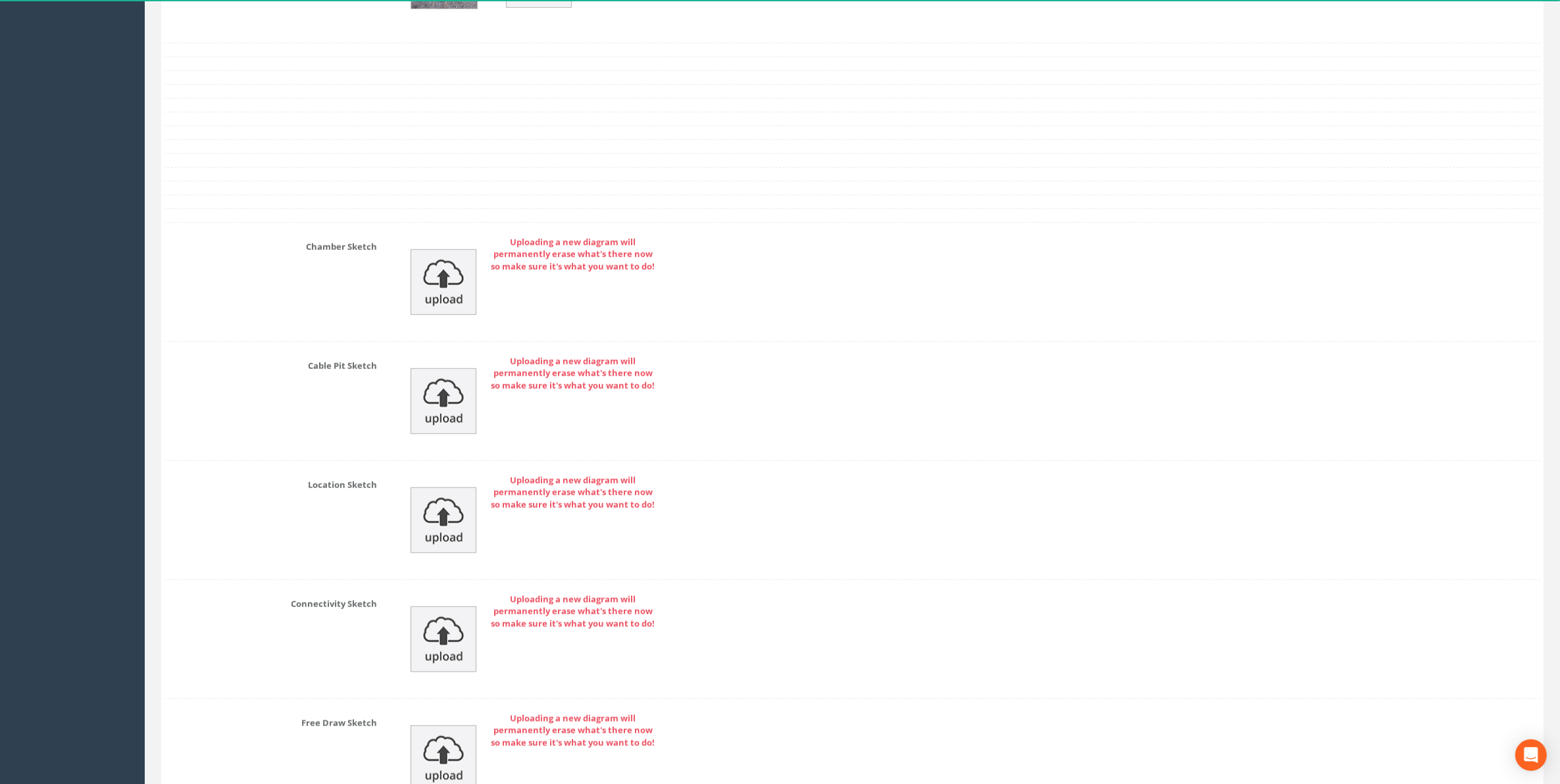
scroll to position [1731, 0]
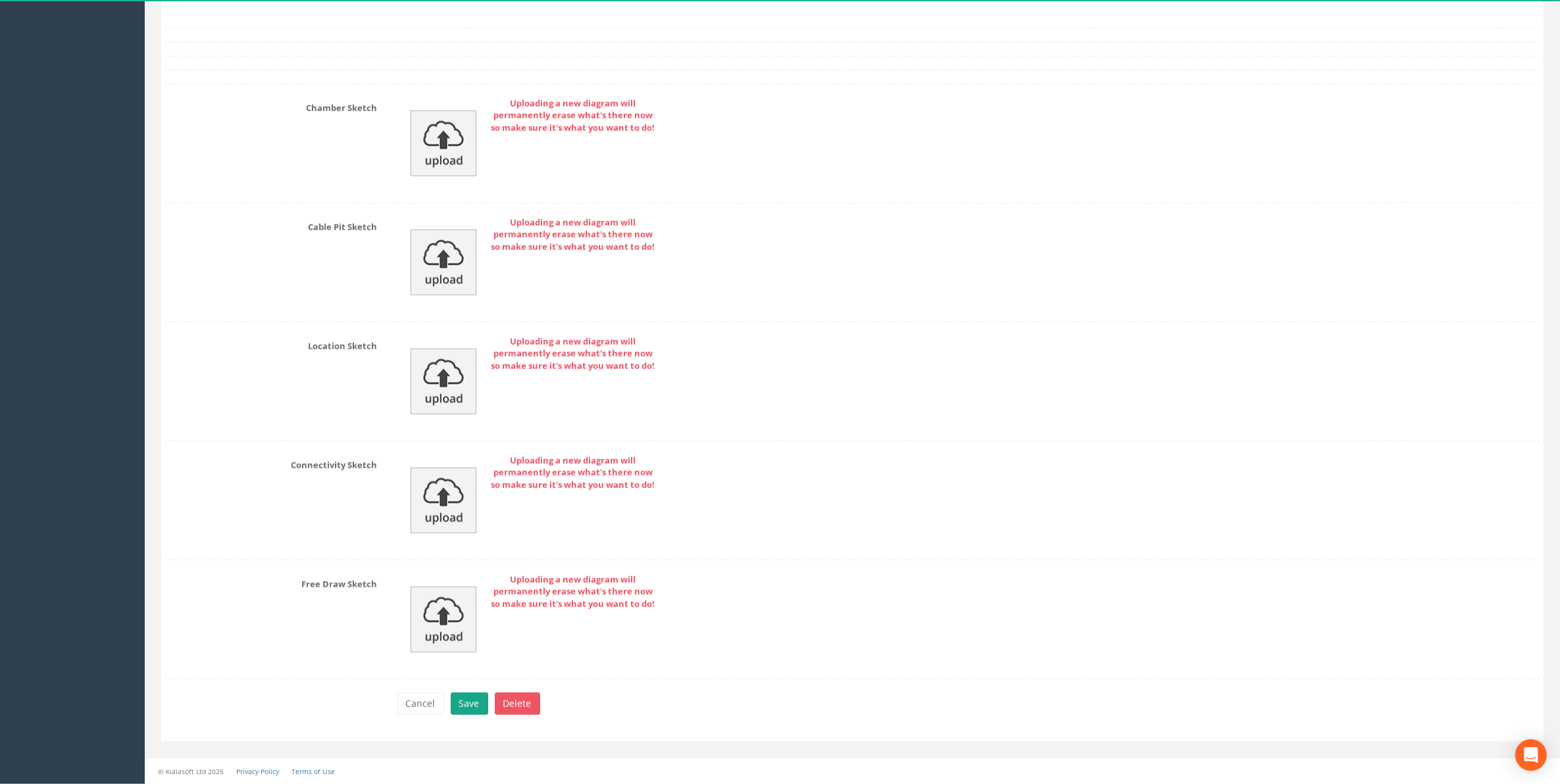
type input "2.495A EMH"
click at [472, 704] on button "Save" at bounding box center [469, 704] width 38 height 22
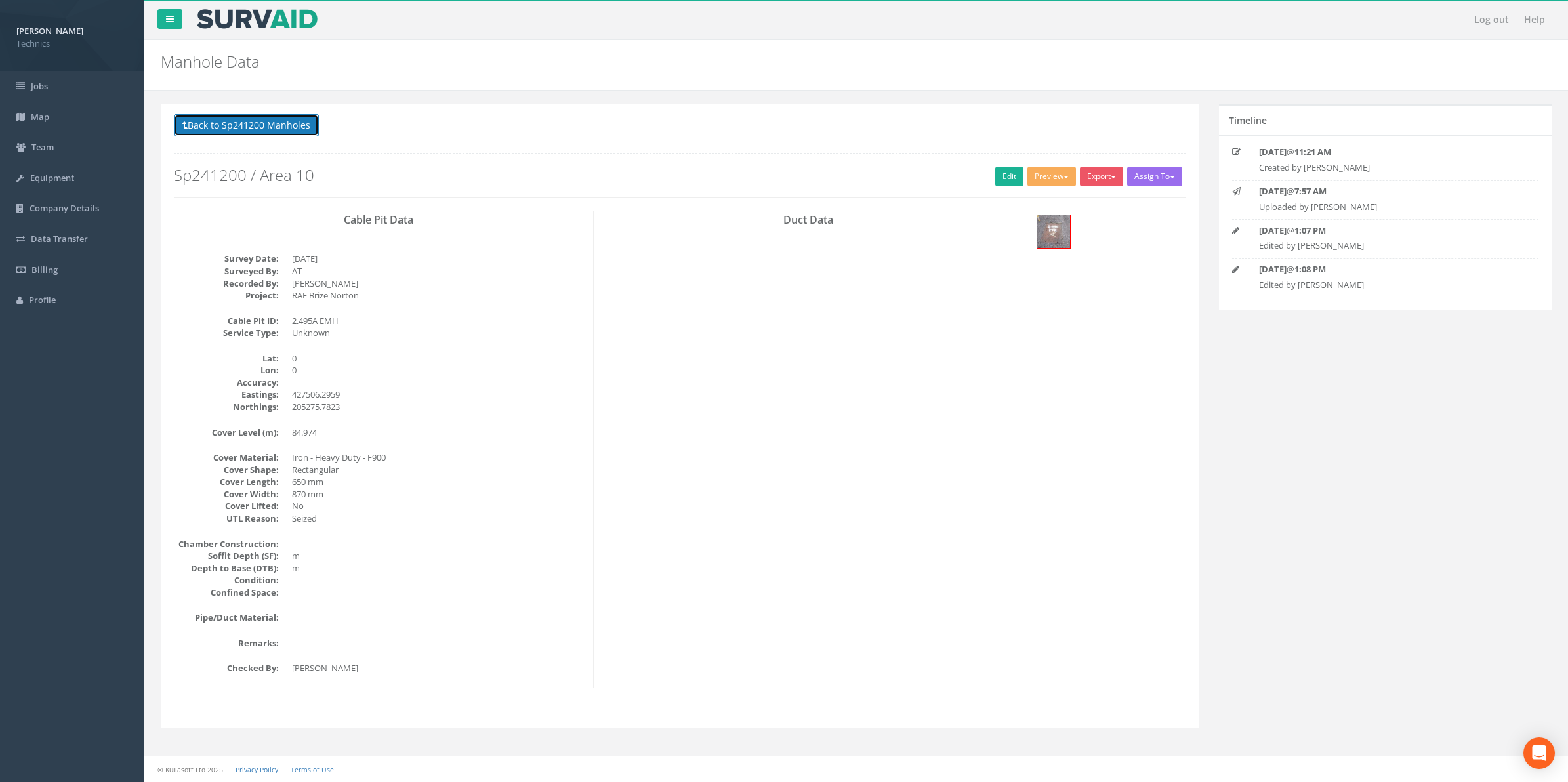
click at [228, 128] on button "Back to Sp241200 Manholes" at bounding box center [247, 125] width 145 height 22
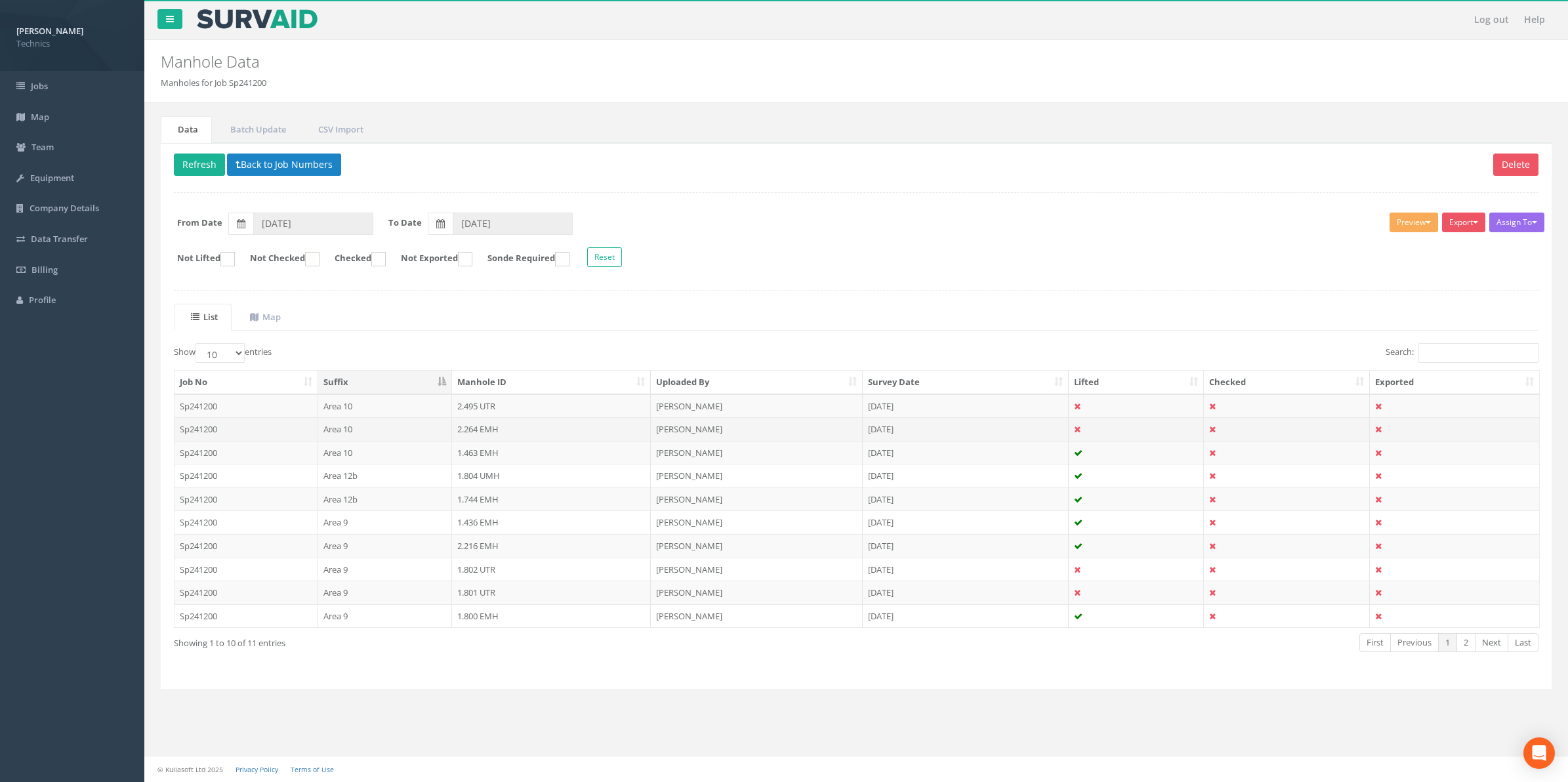
click at [483, 430] on td "2.264 EMH" at bounding box center [552, 429] width 199 height 23
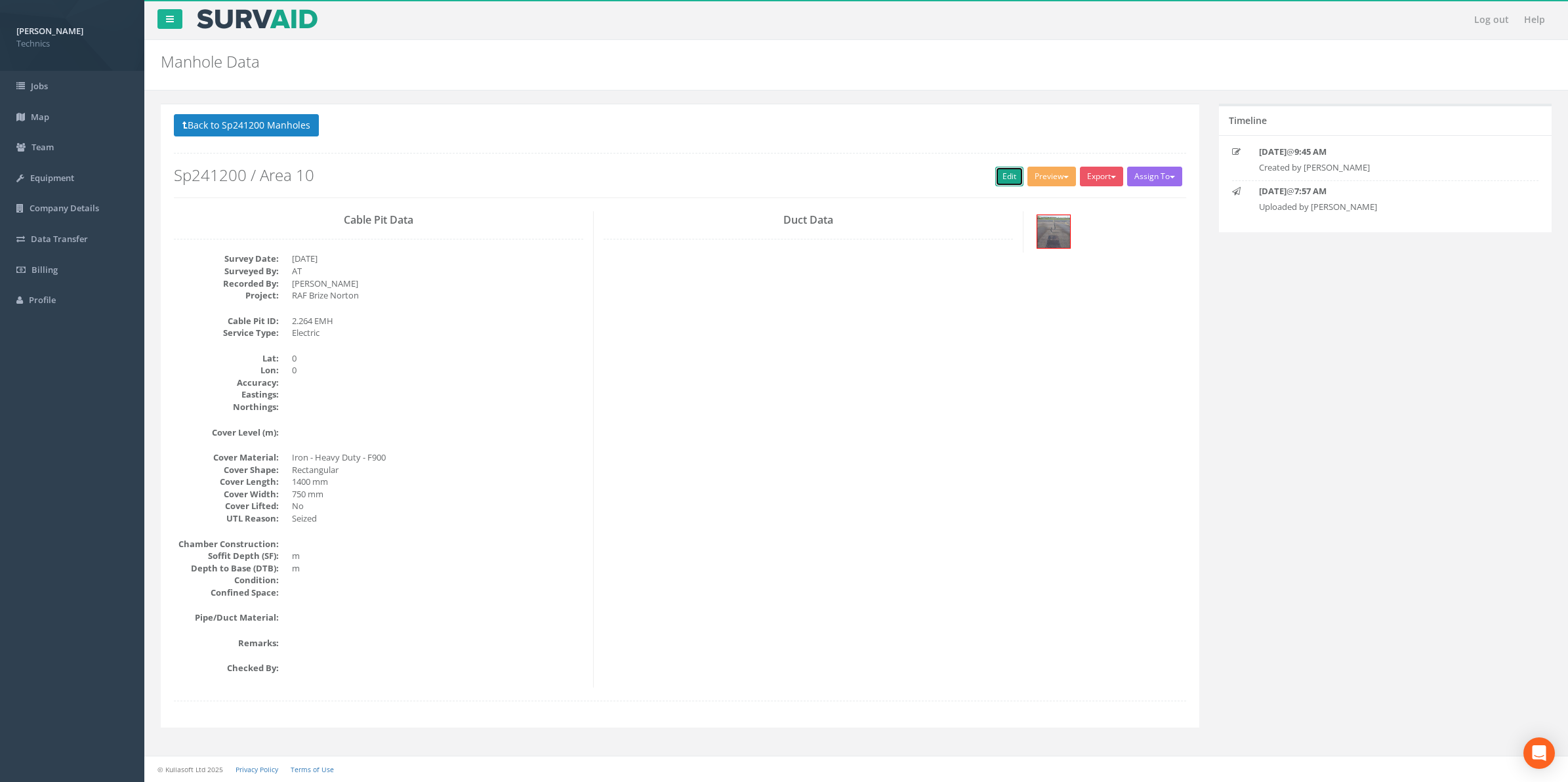
click at [1007, 175] on link "Edit" at bounding box center [1009, 176] width 28 height 19
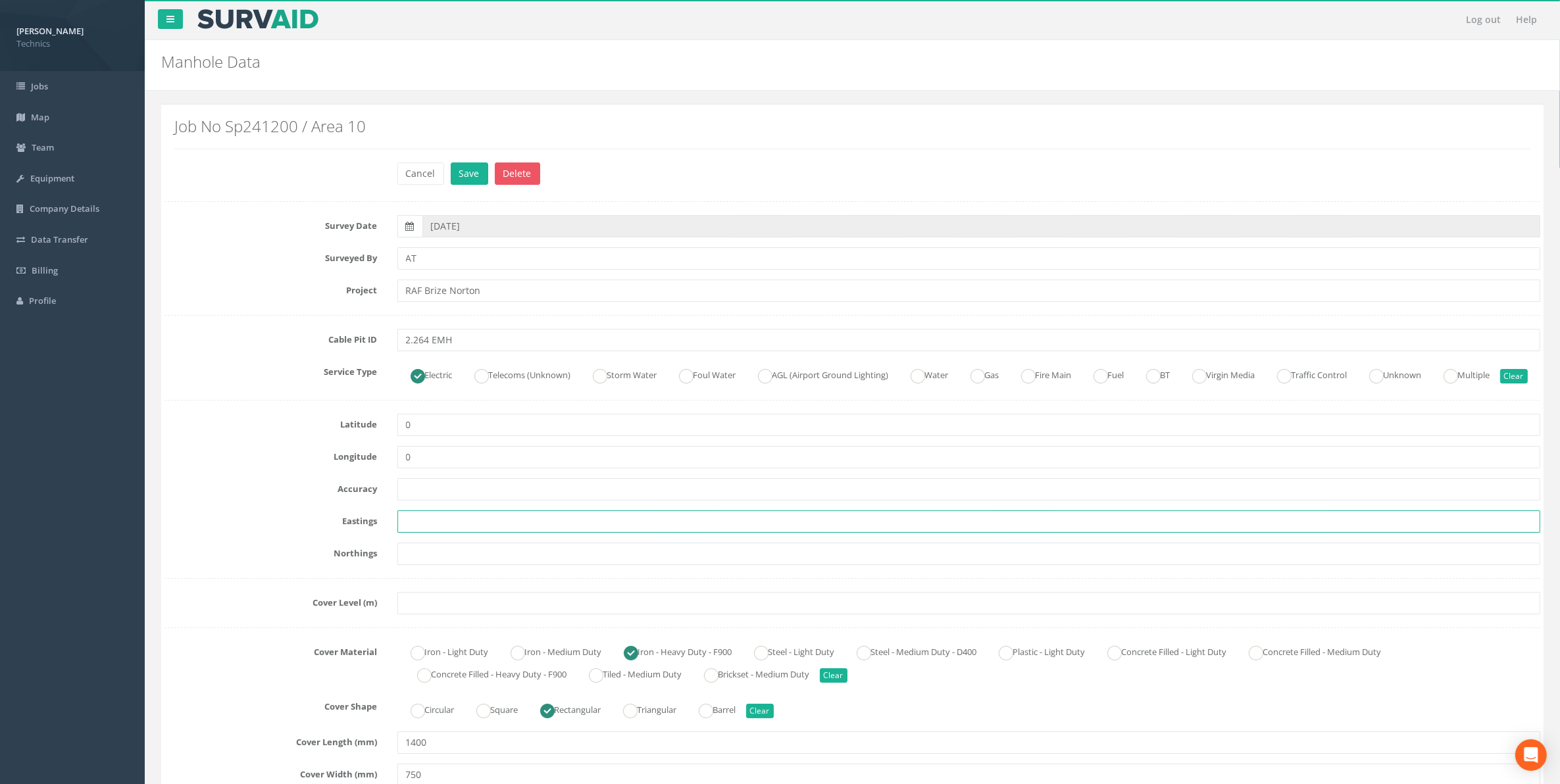
click at [429, 533] on input "text" at bounding box center [970, 521] width 1144 height 22
paste input "428281.9761"
type input "428281.9761"
click at [413, 565] on input "text" at bounding box center [970, 553] width 1144 height 22
paste input "205225.9156"
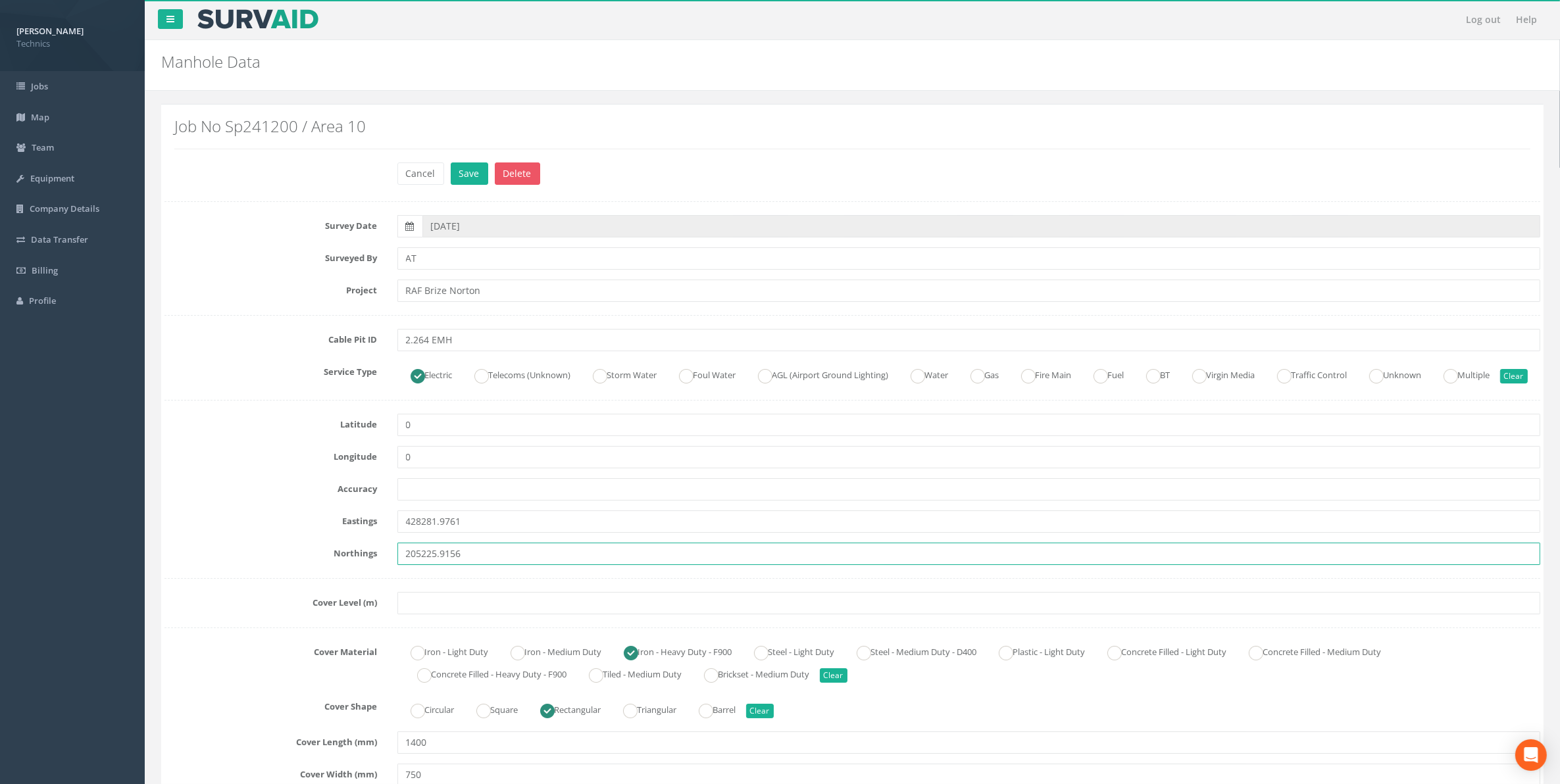
type input "205225.9156"
click at [431, 614] on input "text" at bounding box center [970, 603] width 1144 height 22
paste input "83.476"
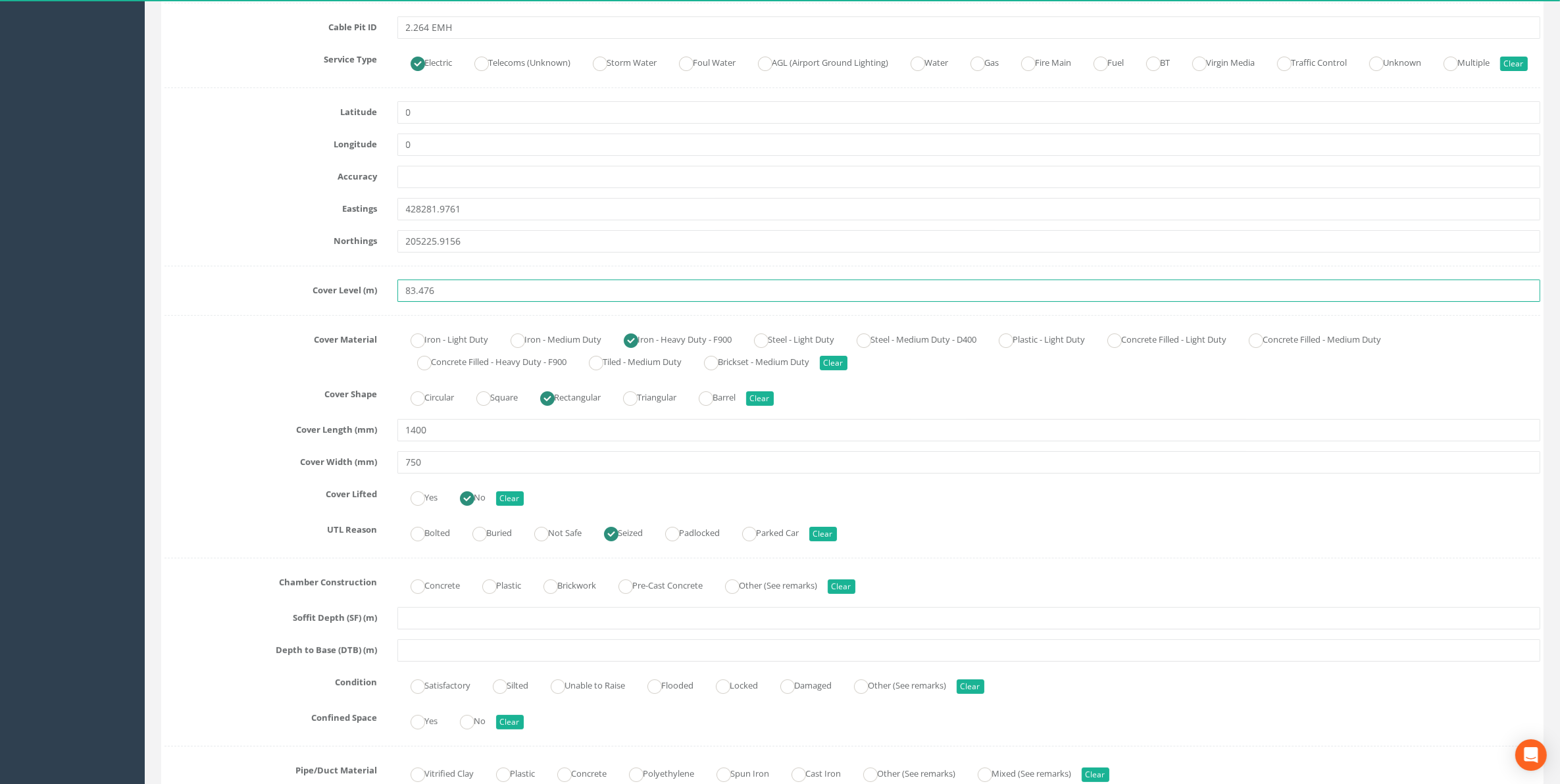
scroll to position [329, 0]
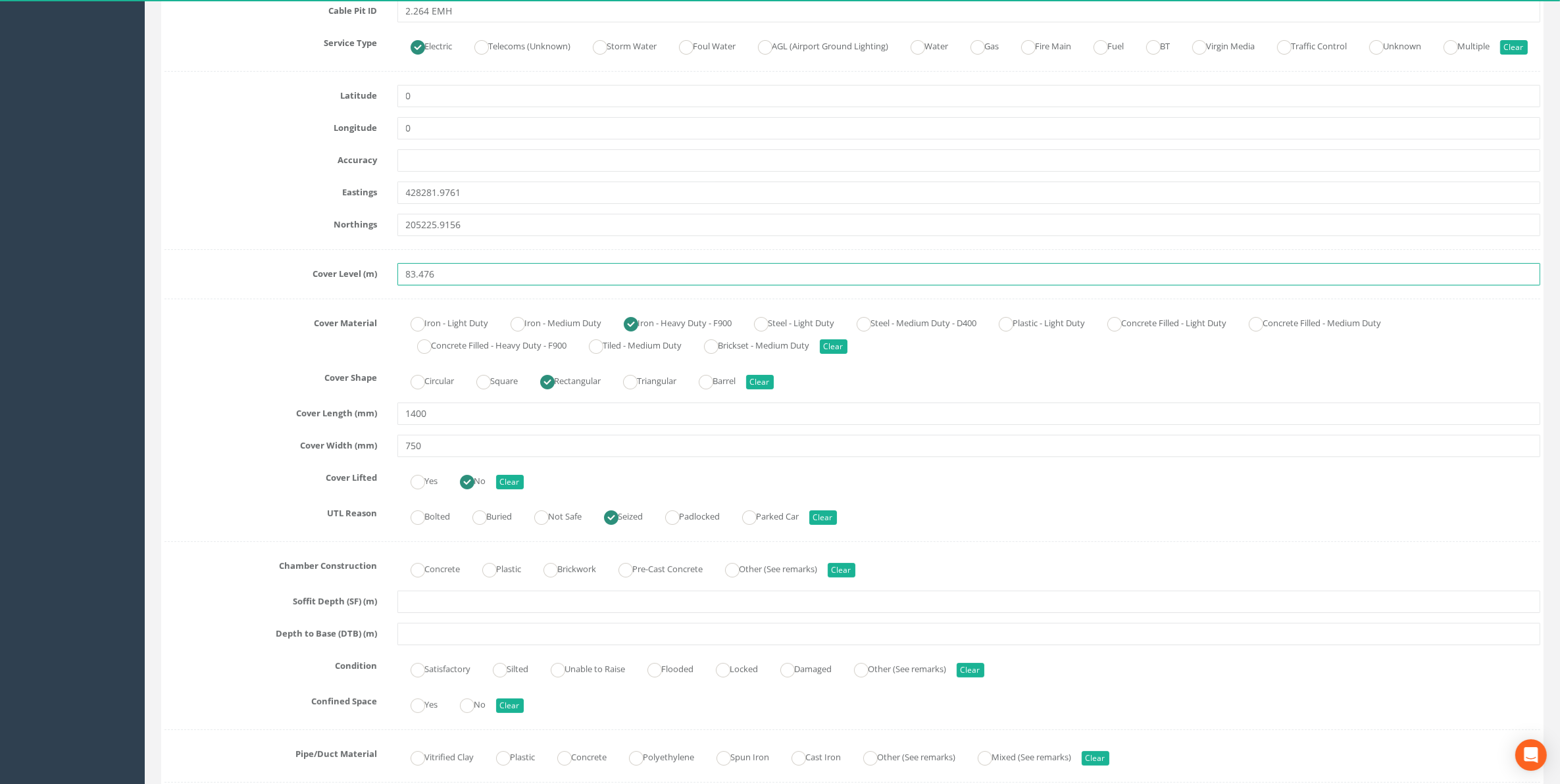
type input "83.476"
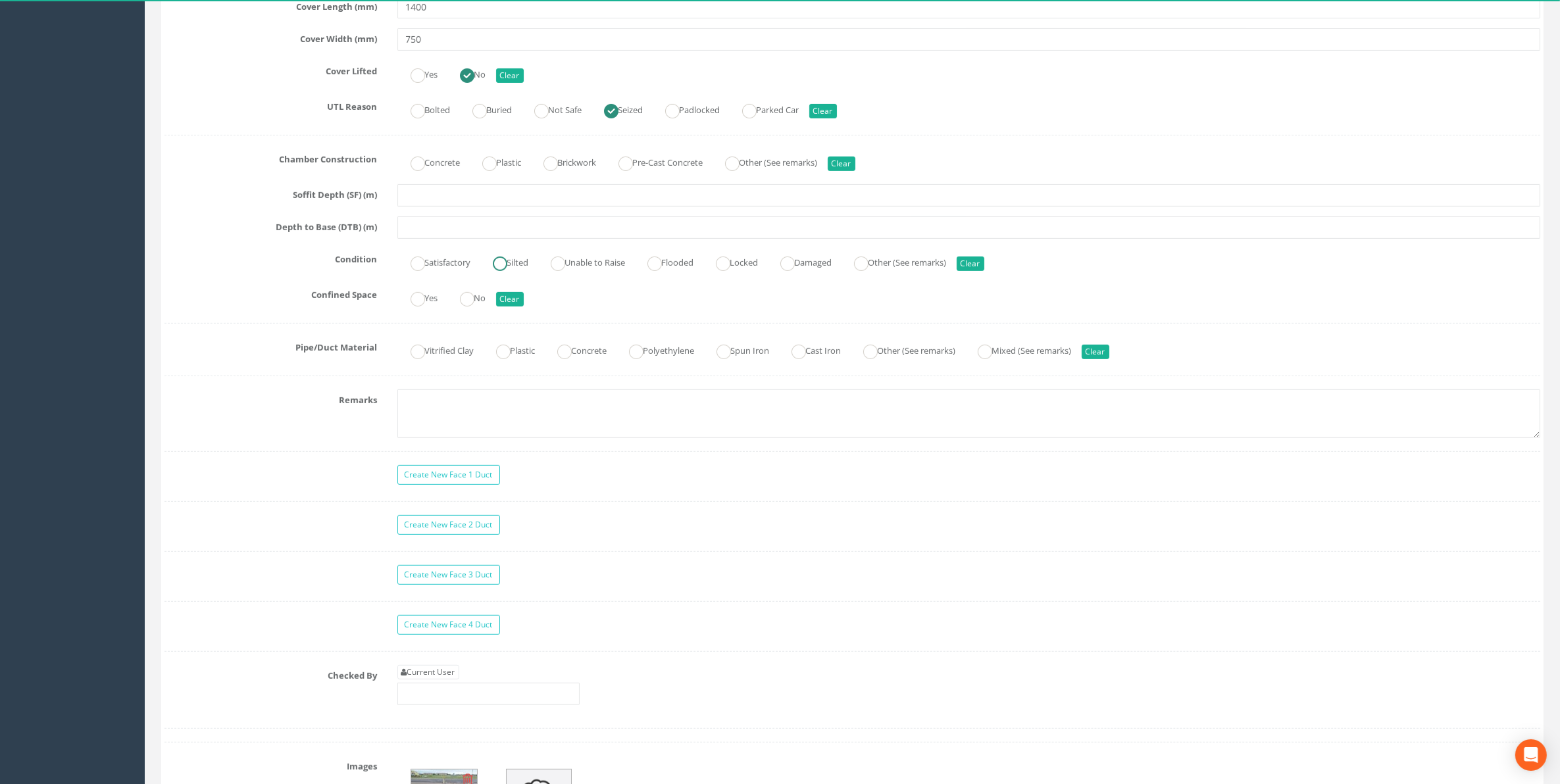
scroll to position [740, 0]
click at [431, 674] on link "Current User" at bounding box center [429, 667] width 62 height 15
type input "[PERSON_NAME]"
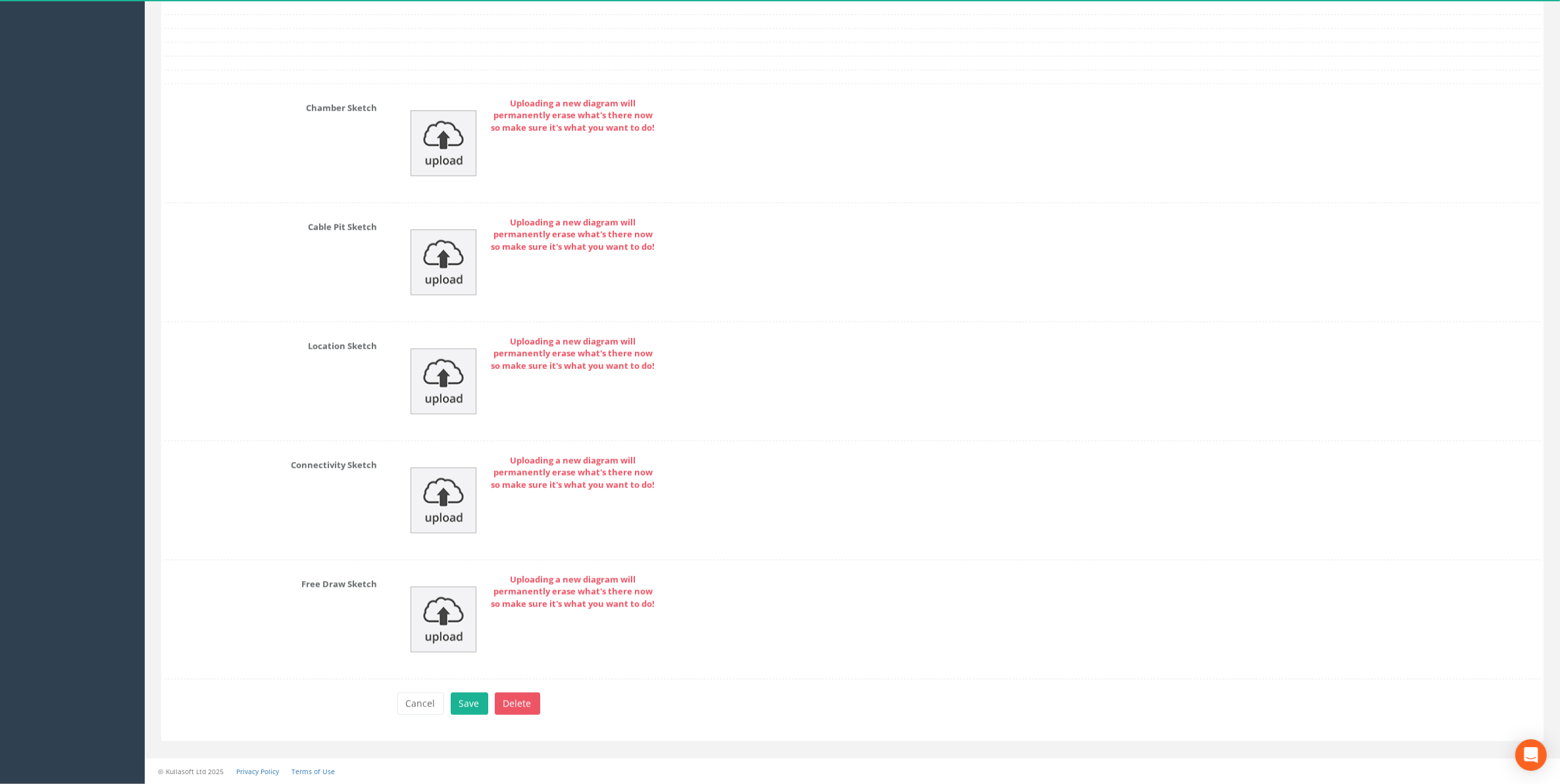
scroll to position [1731, 0]
click at [484, 706] on button "Save" at bounding box center [469, 704] width 38 height 22
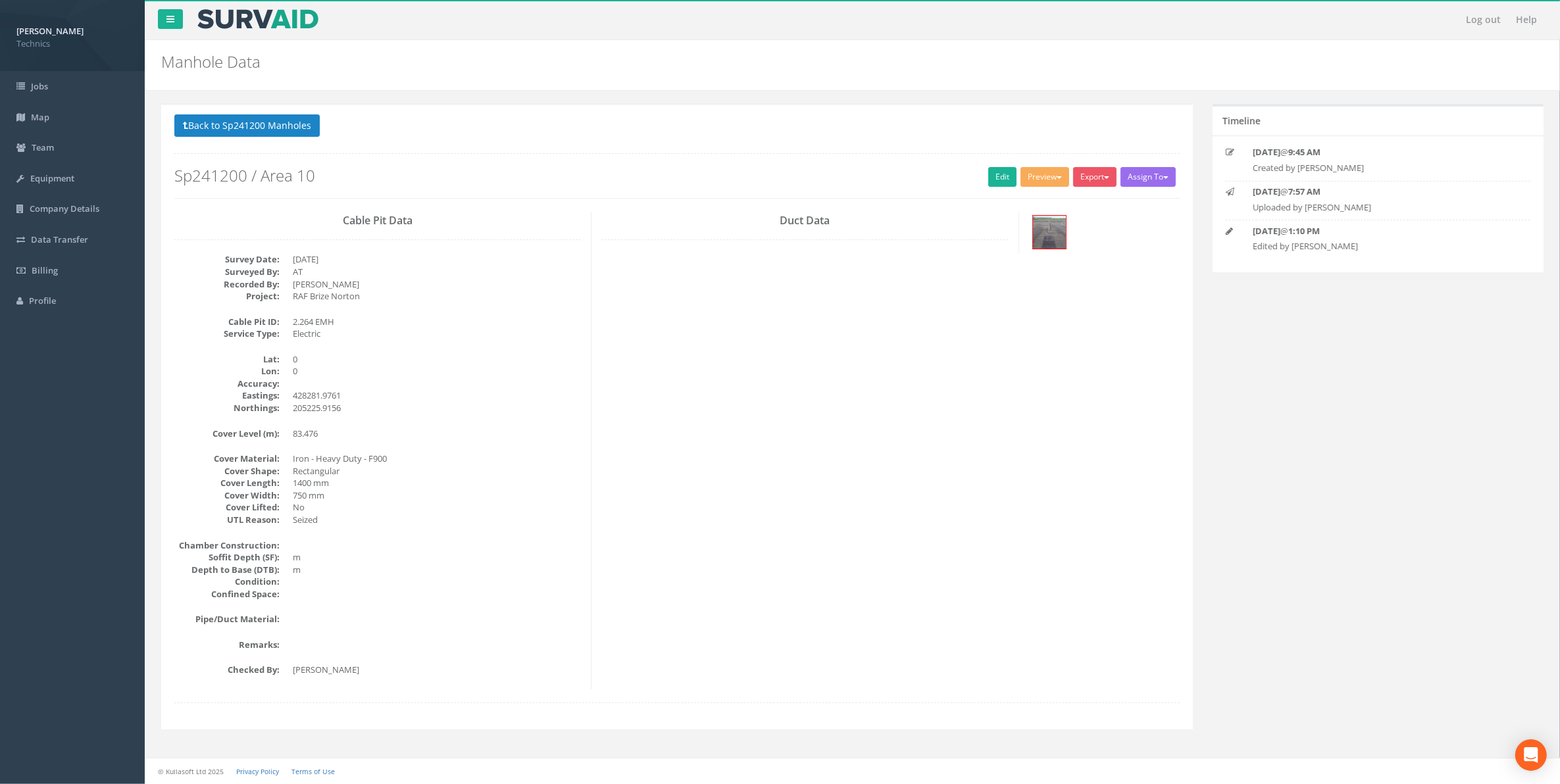
scroll to position [0, 0]
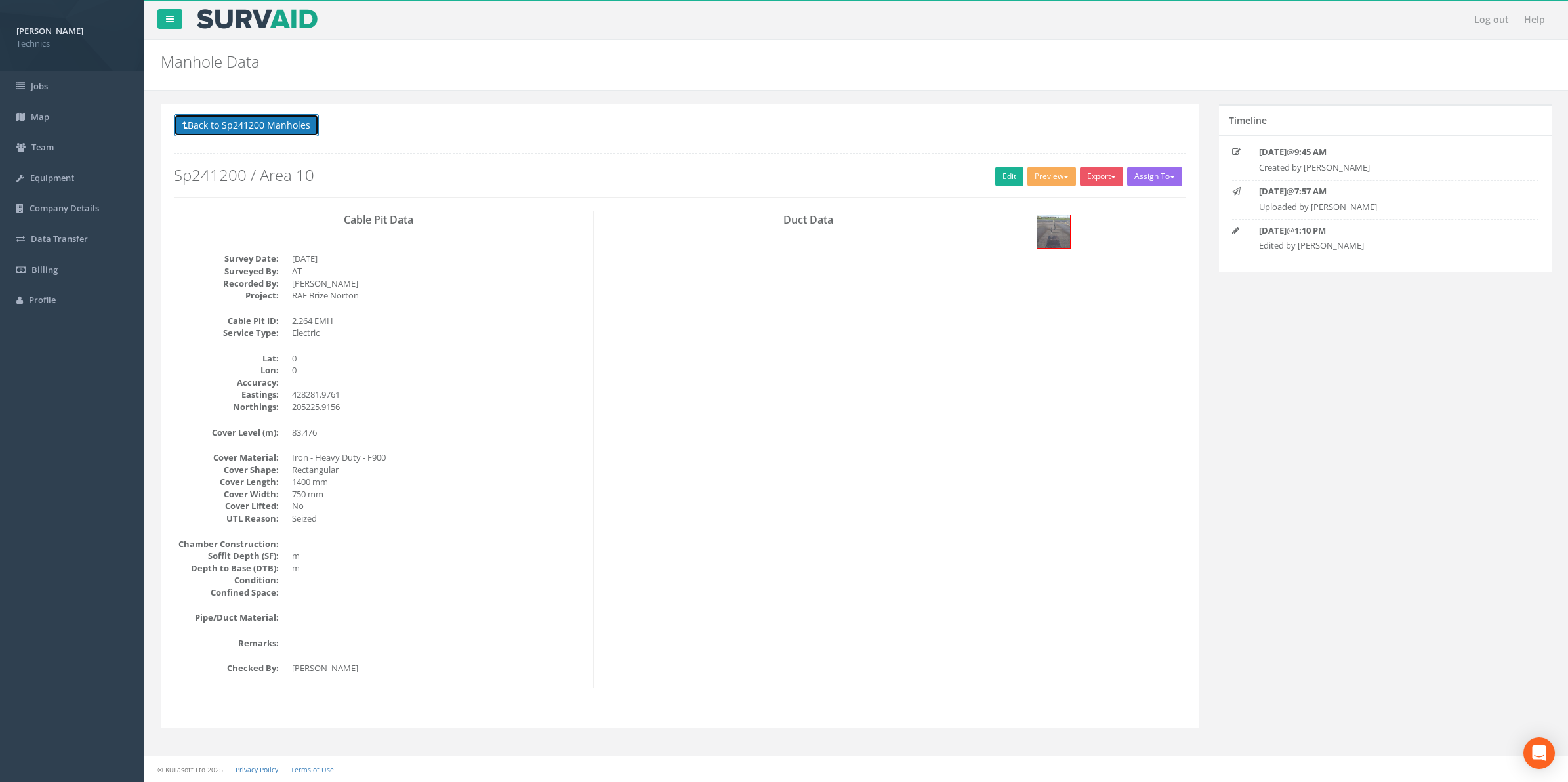
click at [266, 129] on button "Back to Sp241200 Manholes" at bounding box center [247, 125] width 145 height 22
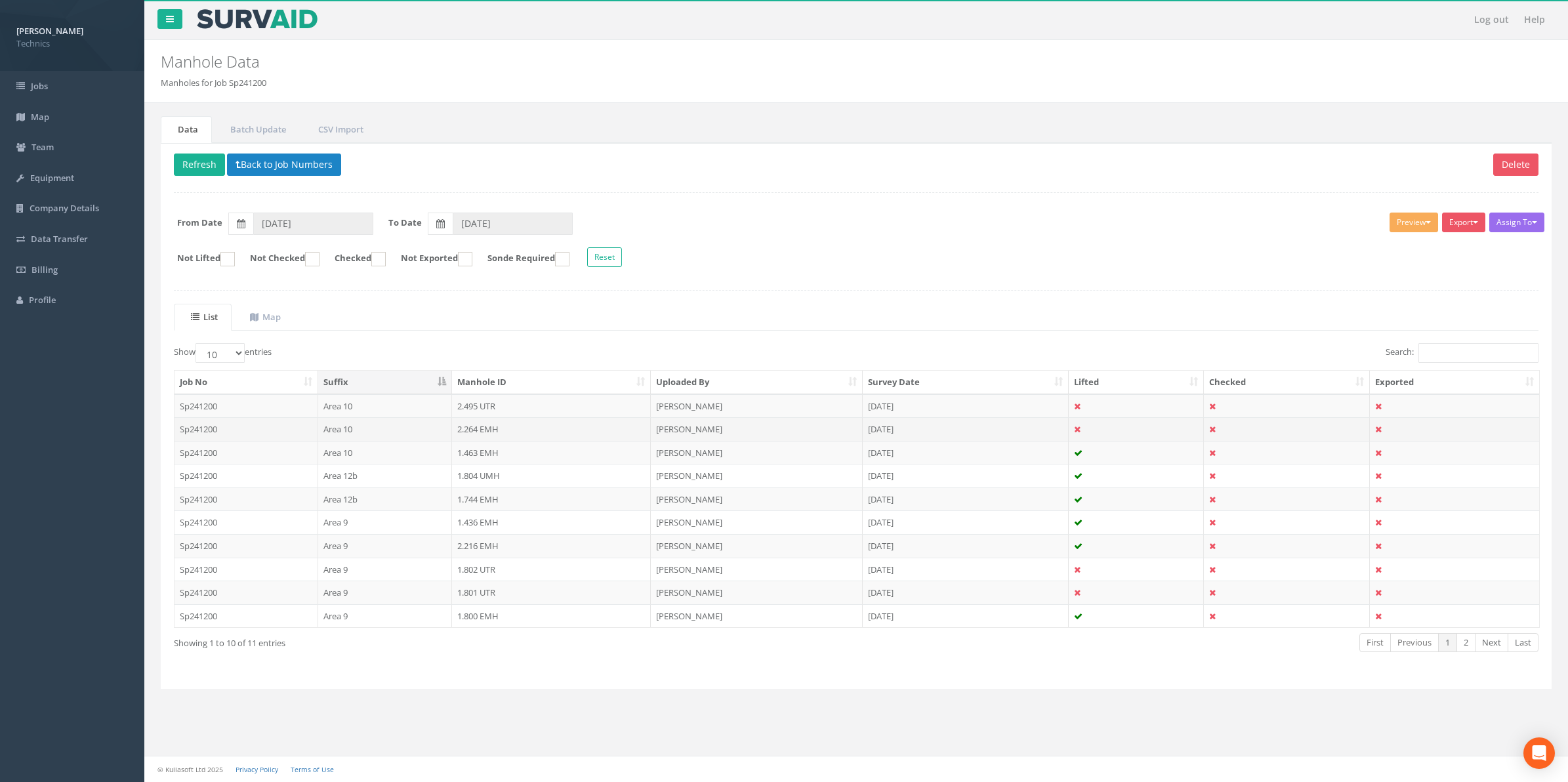
click at [478, 435] on td "2.264 EMH" at bounding box center [552, 429] width 199 height 23
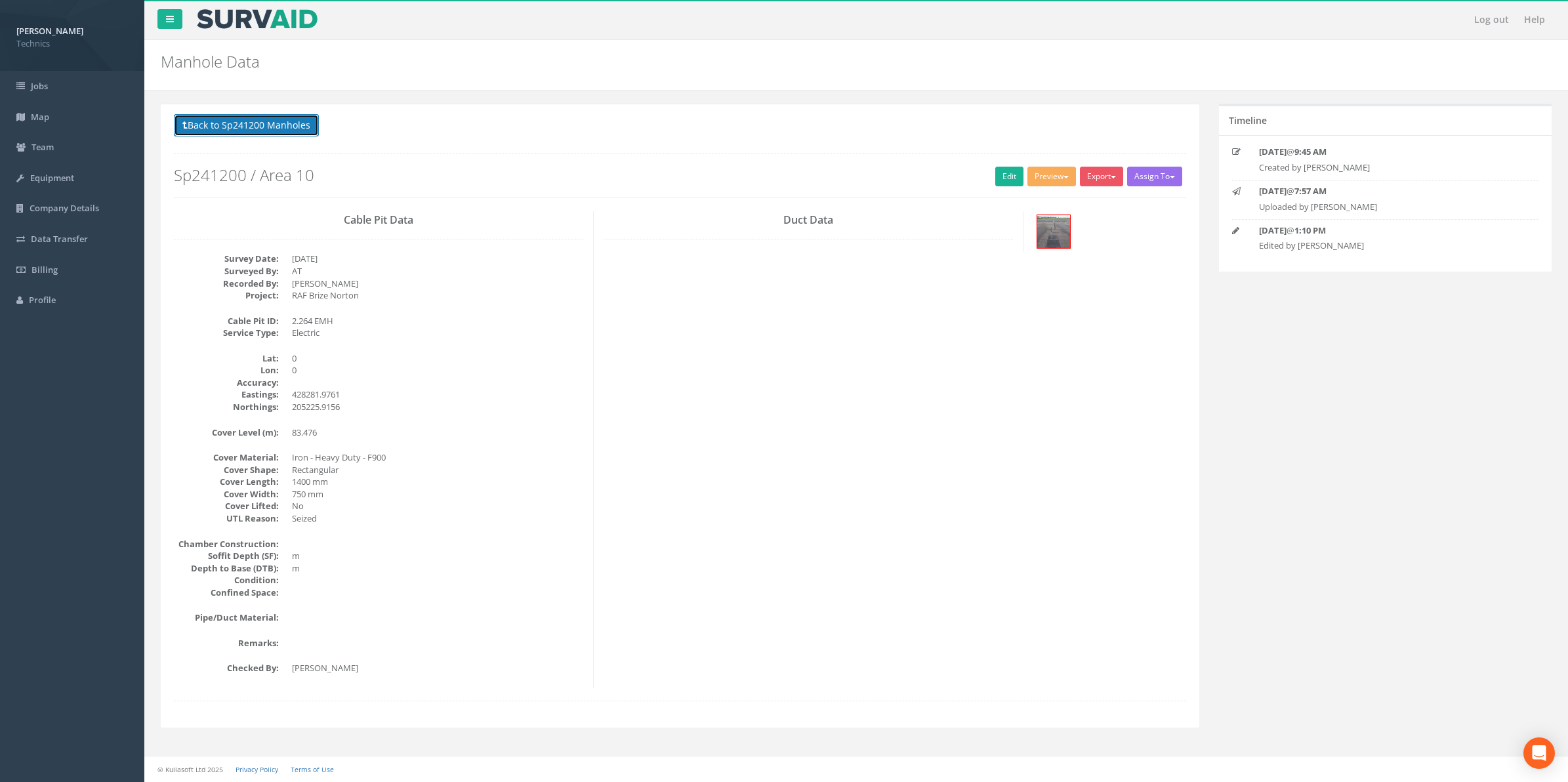
click at [250, 126] on button "Back to Sp241200 Manholes" at bounding box center [247, 125] width 145 height 22
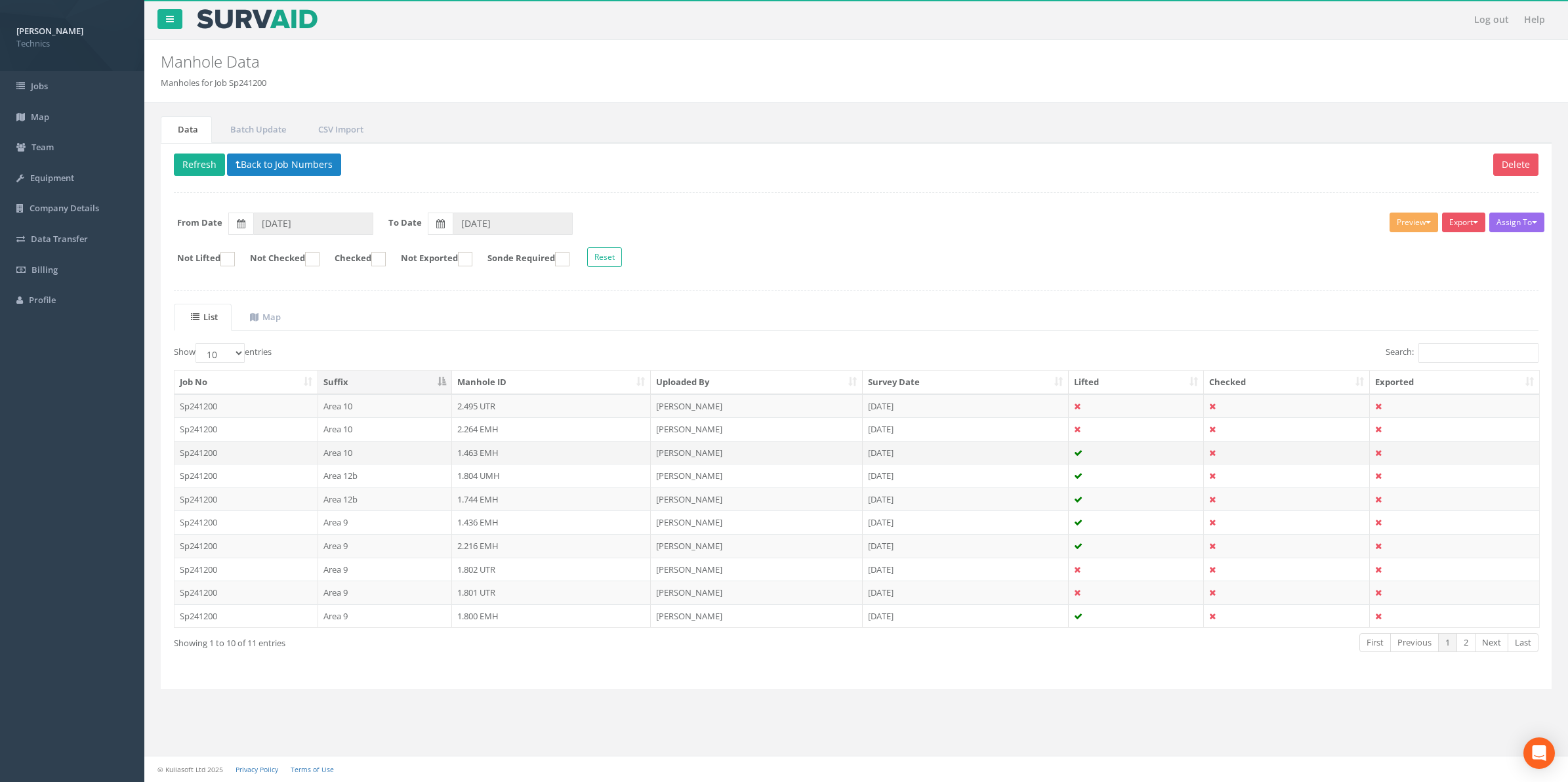
click at [484, 456] on td "1.463 EMH" at bounding box center [552, 452] width 199 height 23
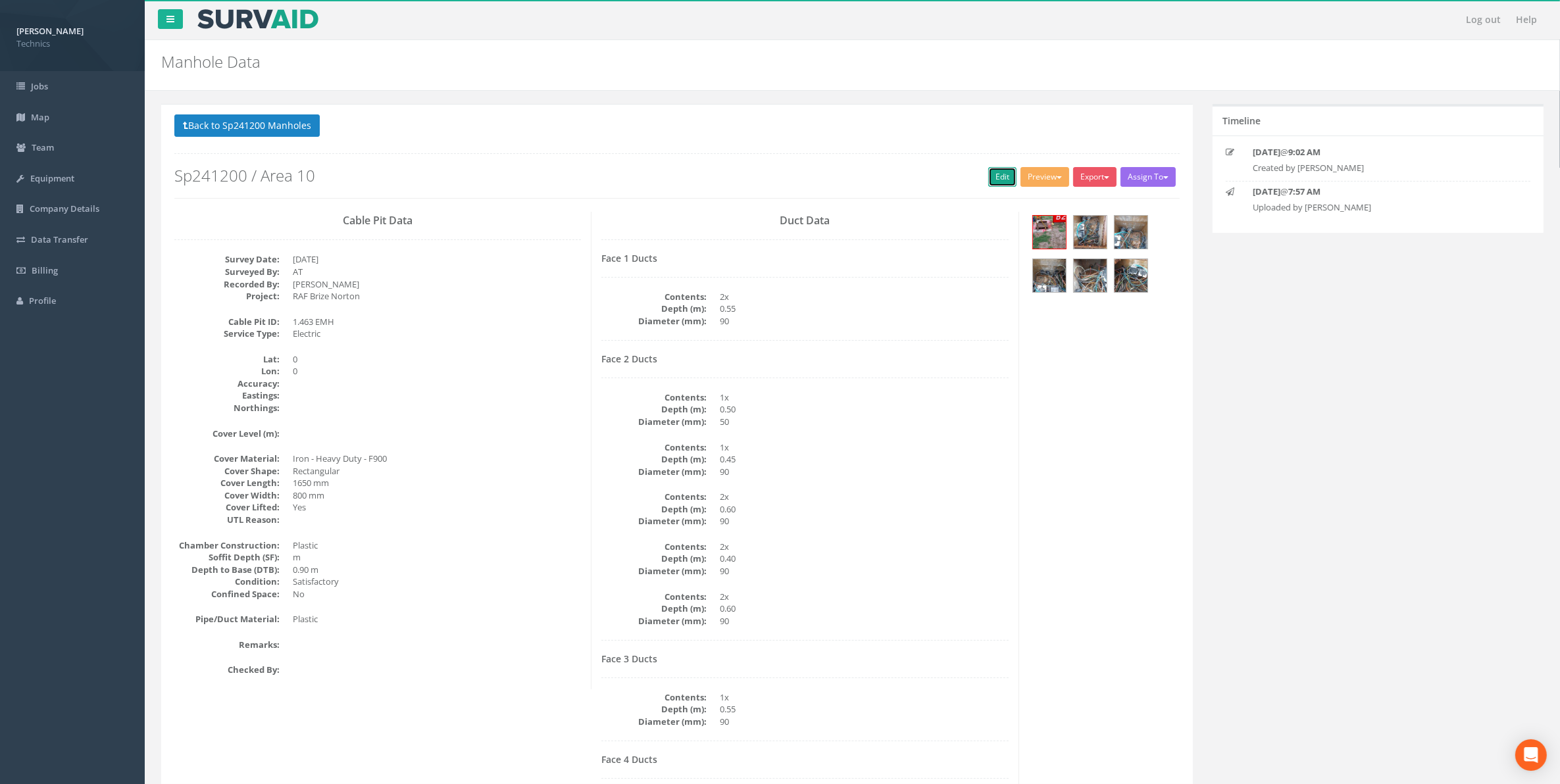
click at [1003, 181] on link "Edit" at bounding box center [1002, 176] width 28 height 19
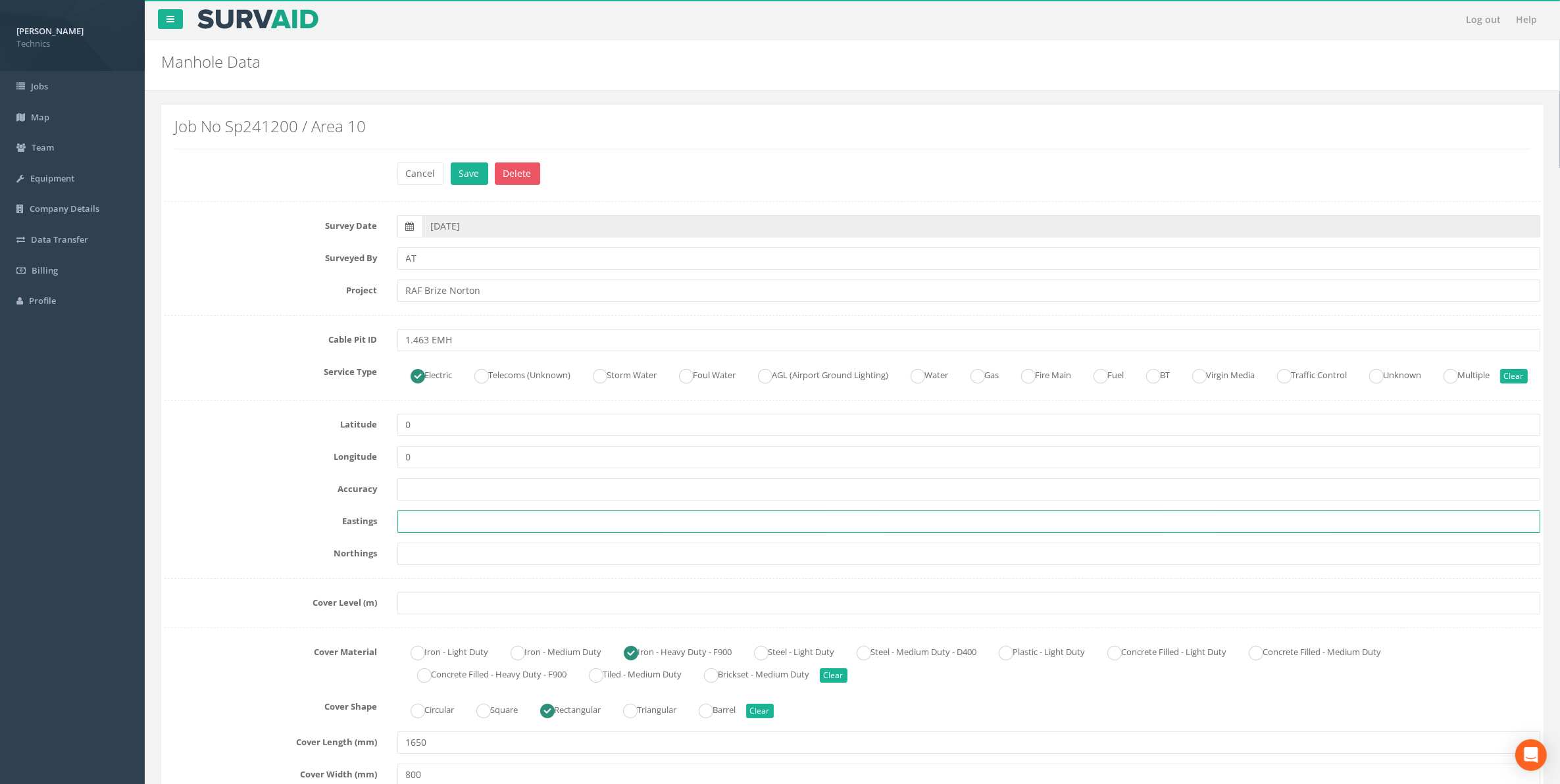
click at [403, 533] on input "text" at bounding box center [970, 521] width 1144 height 22
paste input "428300.9877"
type input "428300.9877"
drag, startPoint x: 452, startPoint y: 580, endPoint x: 444, endPoint y: 573, distance: 10.6
click at [452, 565] on input "text" at bounding box center [970, 553] width 1144 height 22
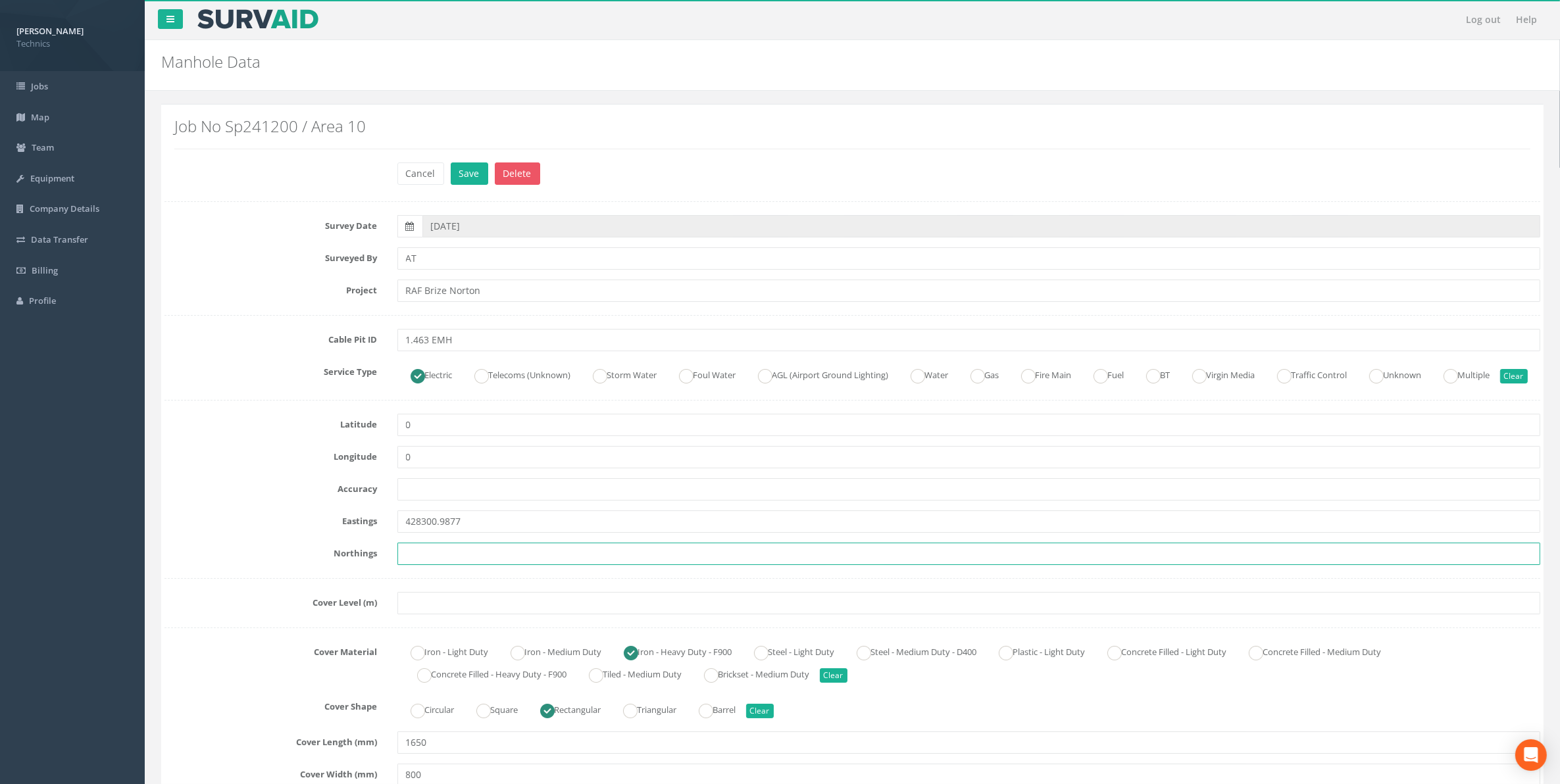
paste input "205290.8569"
type input "205290.8569"
click at [439, 614] on input "text" at bounding box center [970, 603] width 1144 height 22
paste input "83.623"
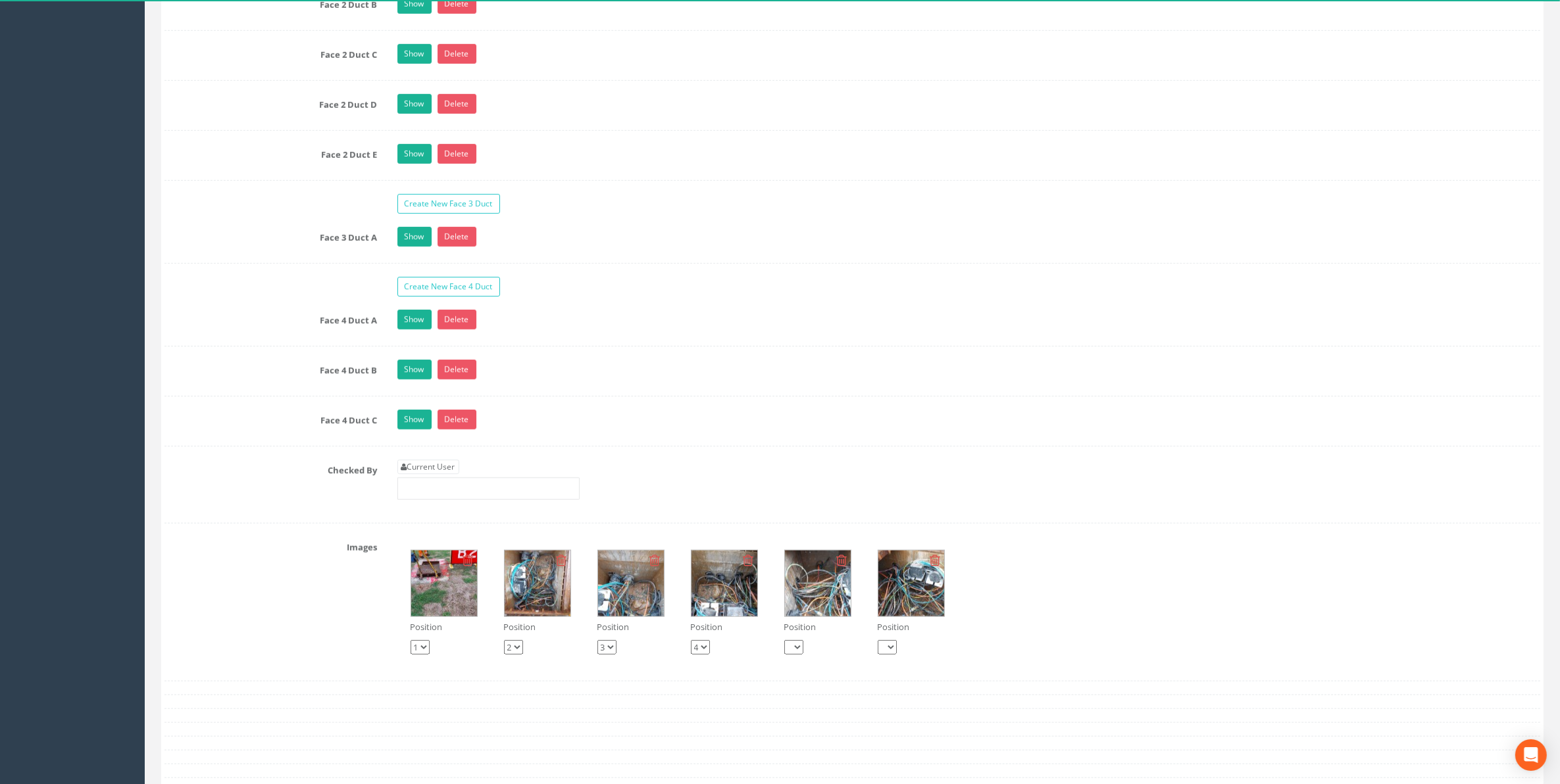
scroll to position [1480, 0]
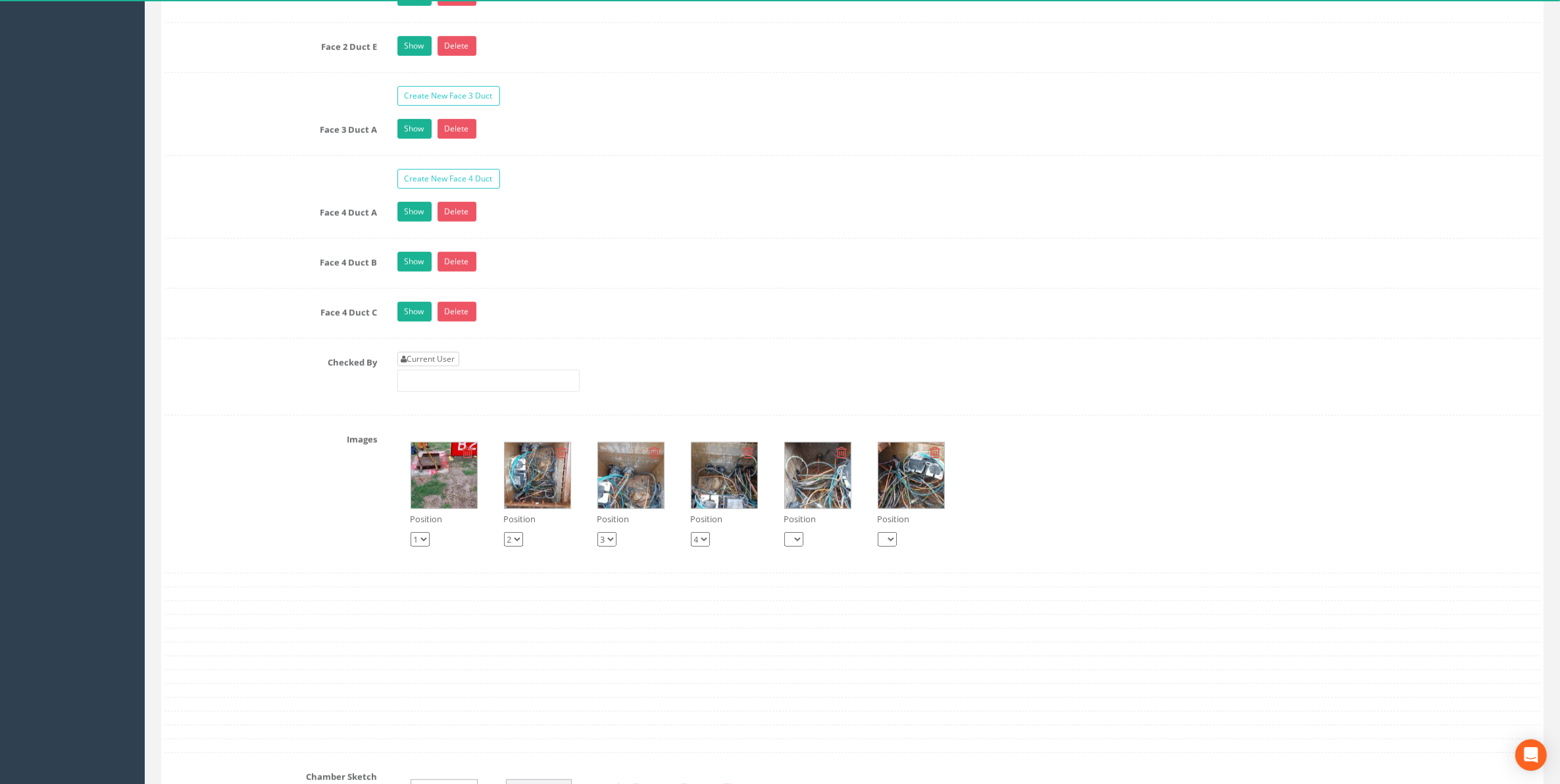
type input "83.623"
click at [445, 366] on link "Current User" at bounding box center [429, 359] width 62 height 15
type input "[PERSON_NAME]"
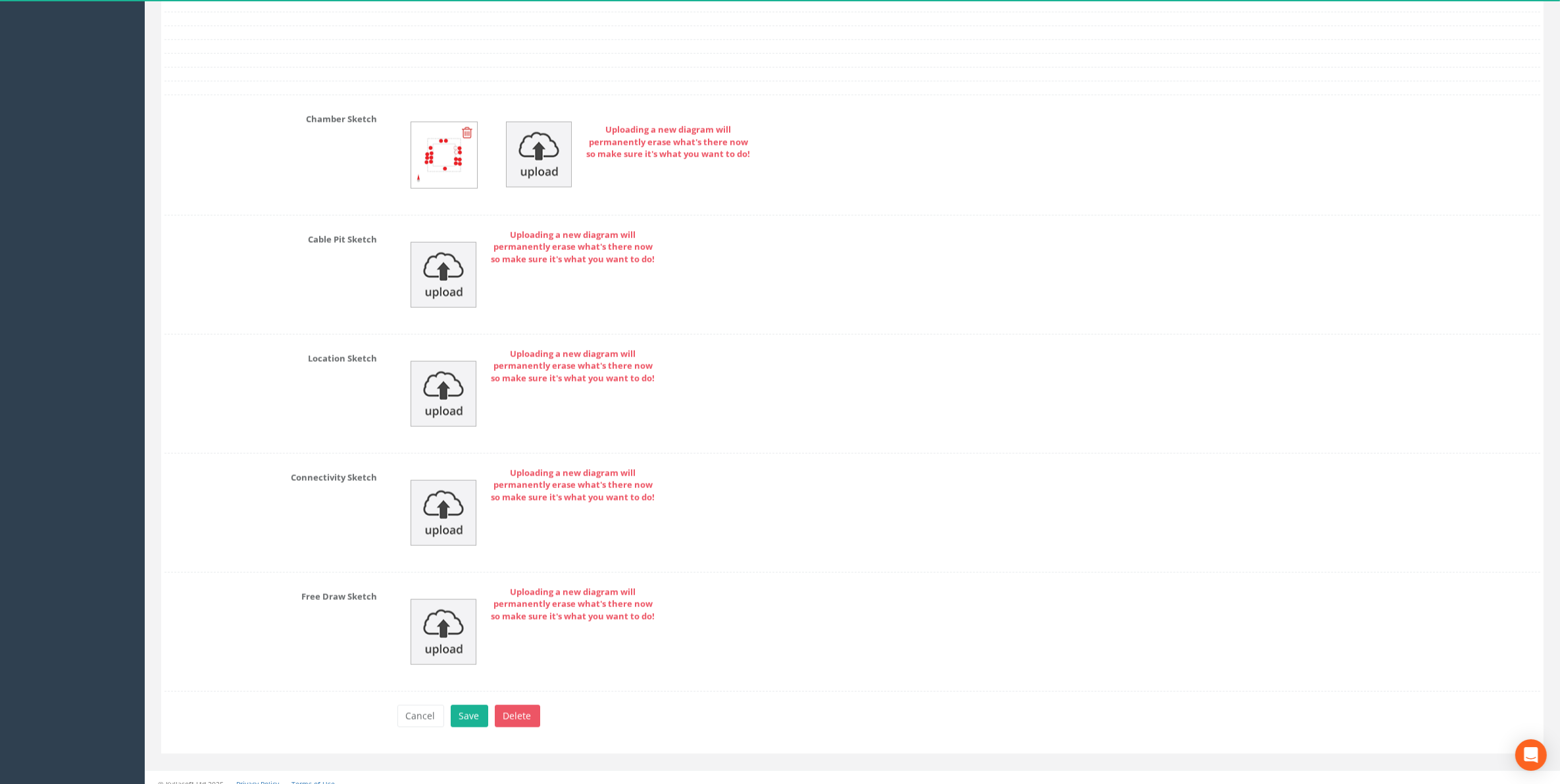
scroll to position [2183, 0]
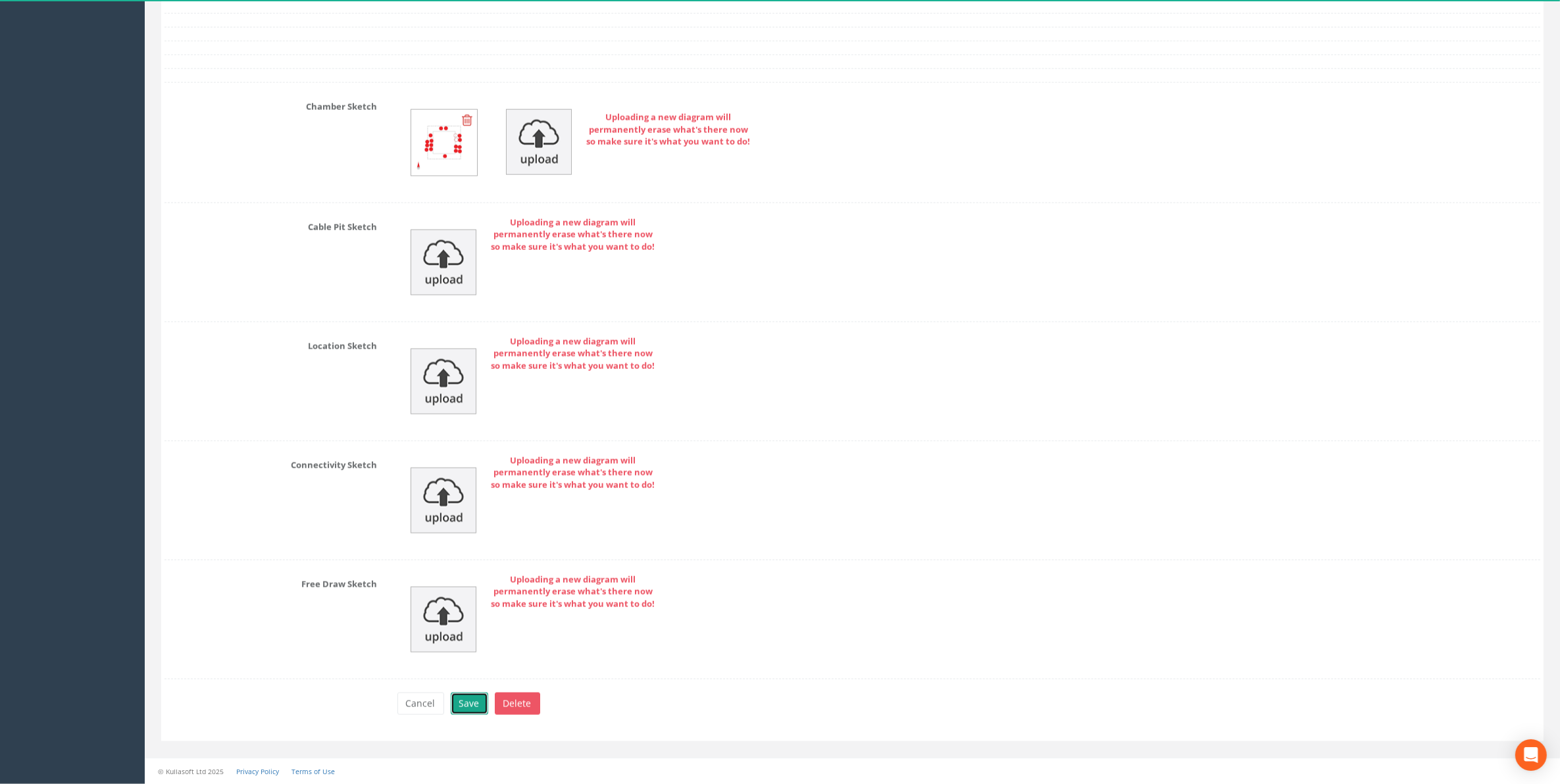
click at [471, 704] on button "Save" at bounding box center [469, 704] width 38 height 22
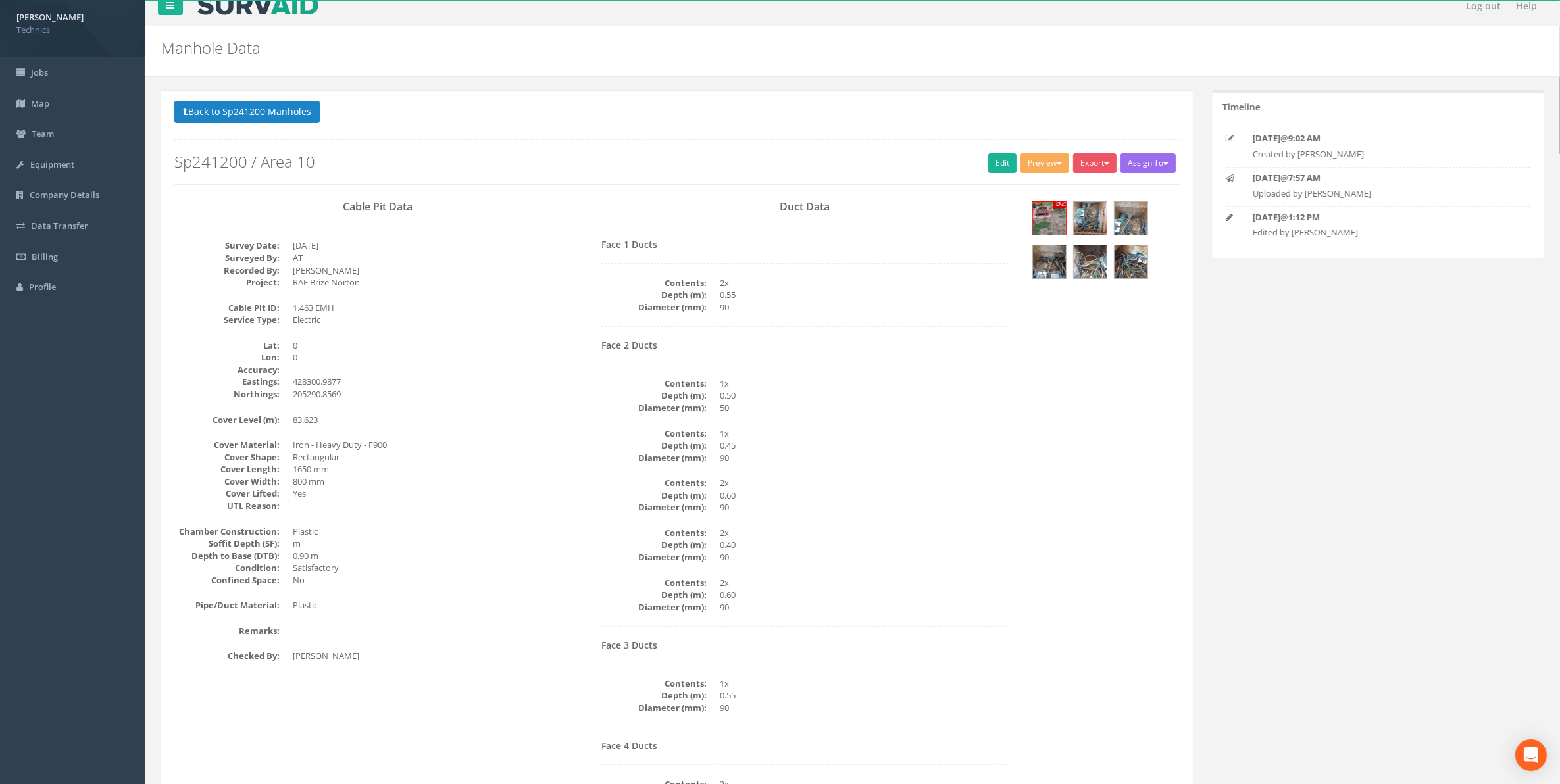
scroll to position [0, 0]
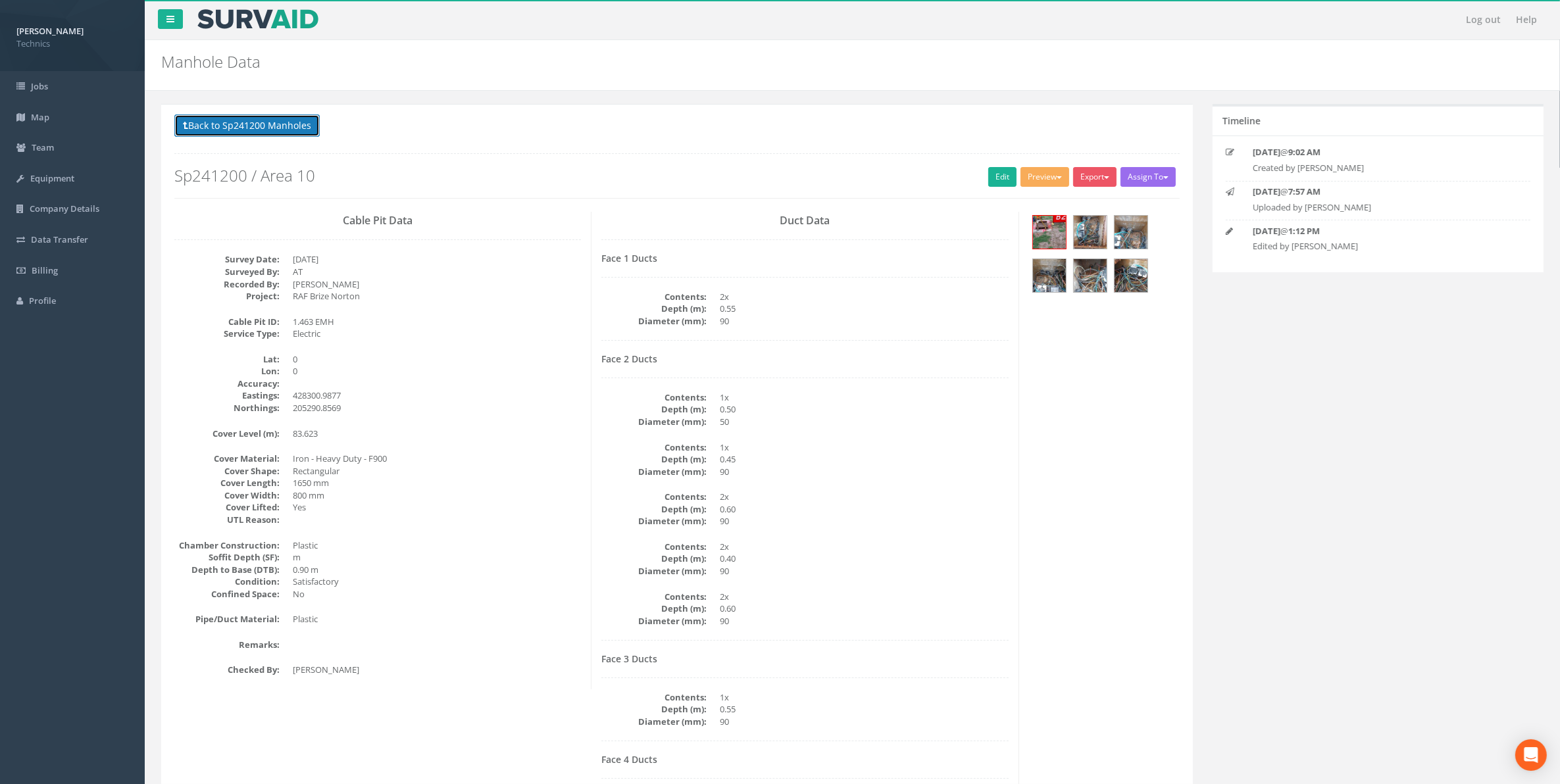
click at [273, 134] on button "Back to Sp241200 Manholes" at bounding box center [247, 125] width 145 height 22
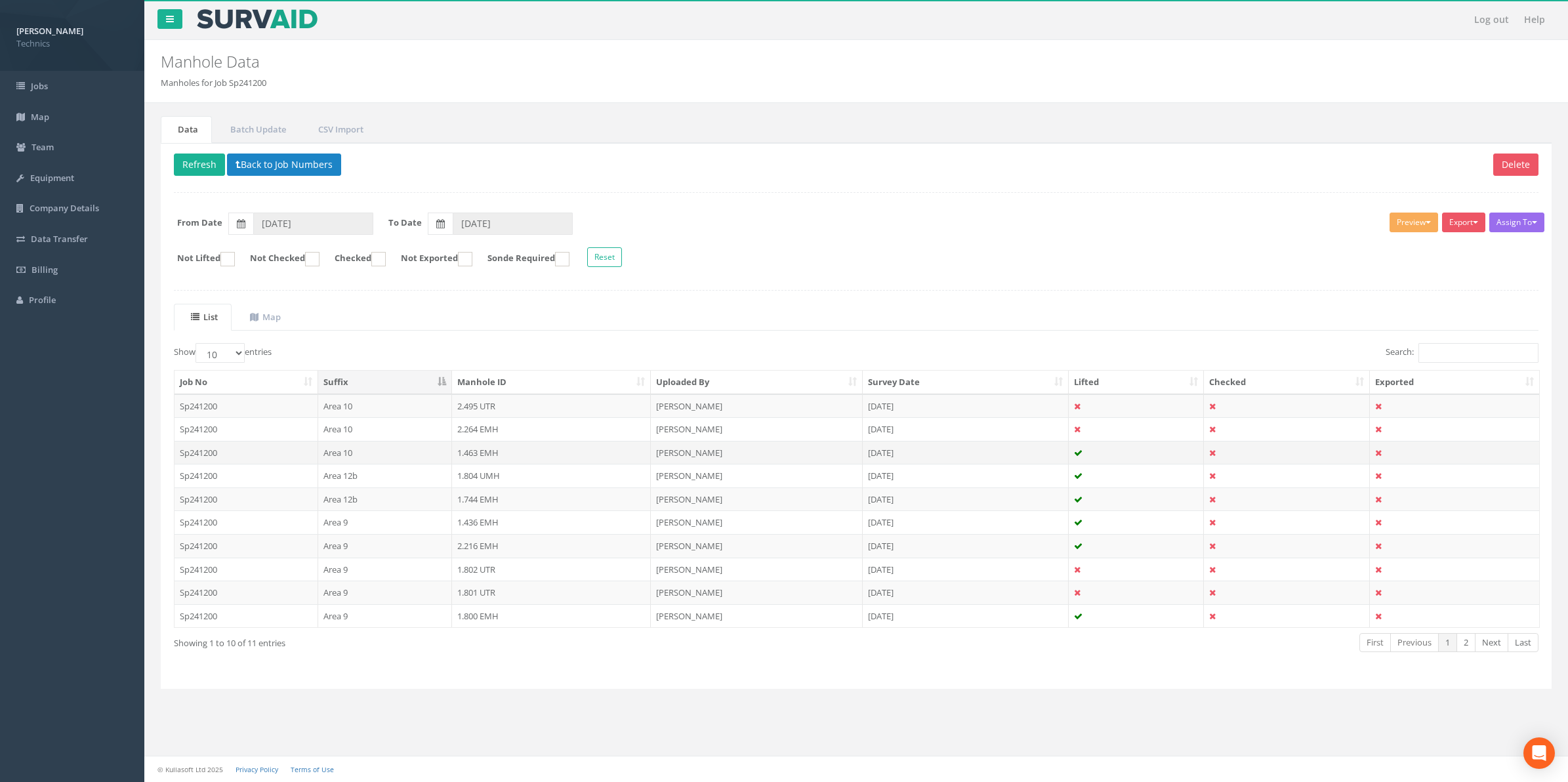
click at [483, 457] on td "1.463 EMH" at bounding box center [552, 452] width 199 height 23
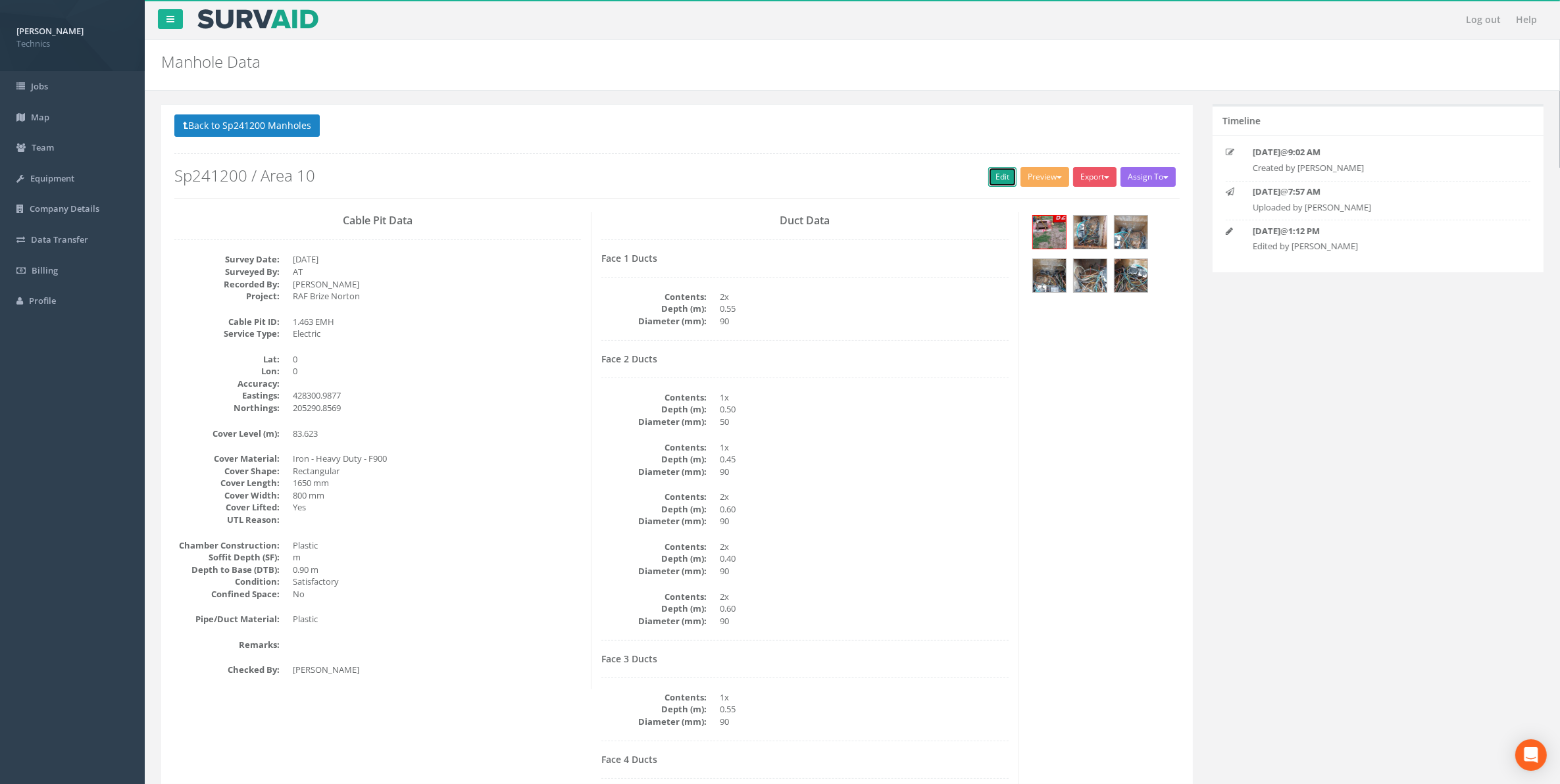
click at [1001, 179] on link "Edit" at bounding box center [1002, 176] width 28 height 19
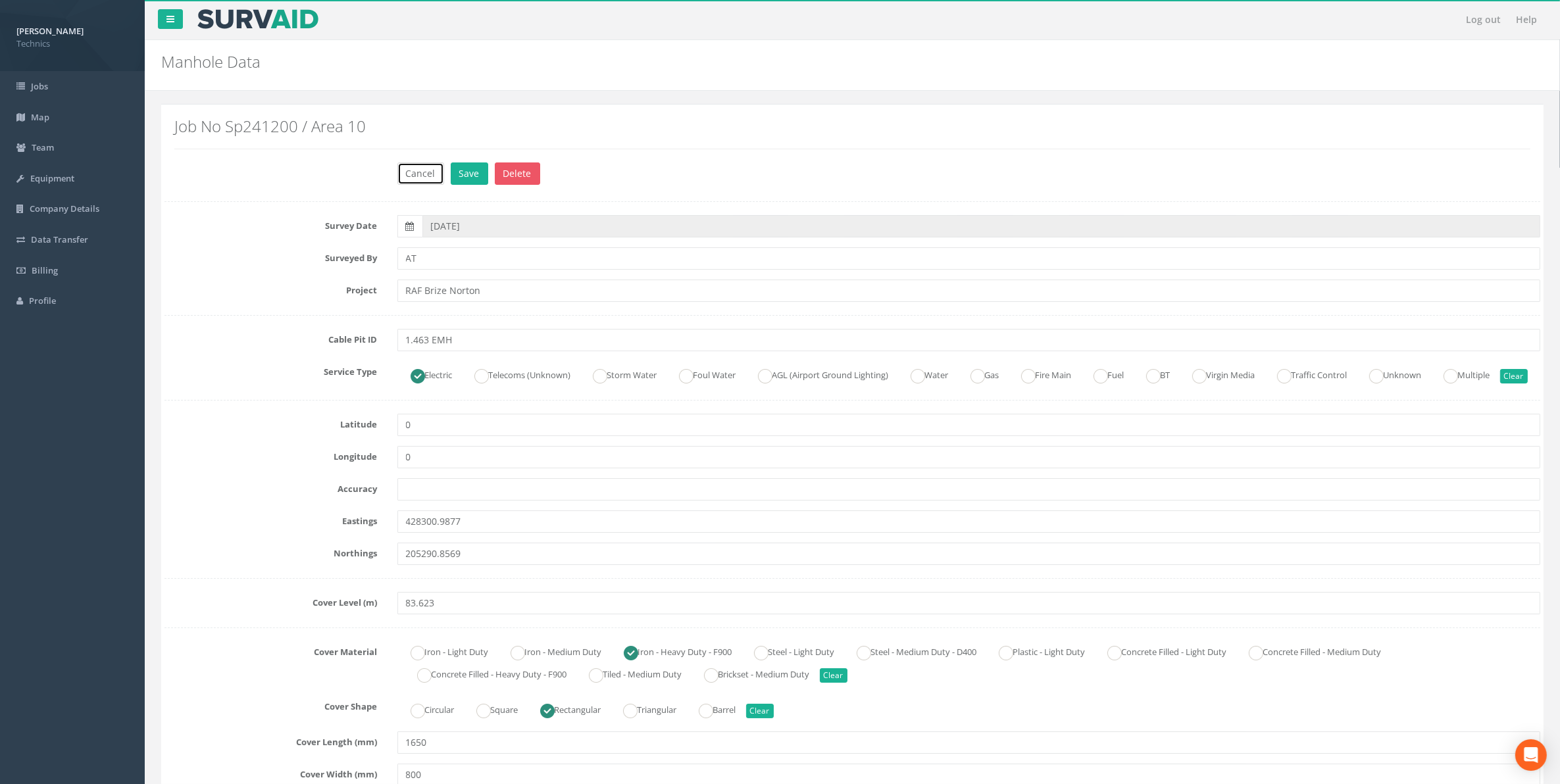
click at [425, 179] on button "Cancel" at bounding box center [421, 173] width 47 height 22
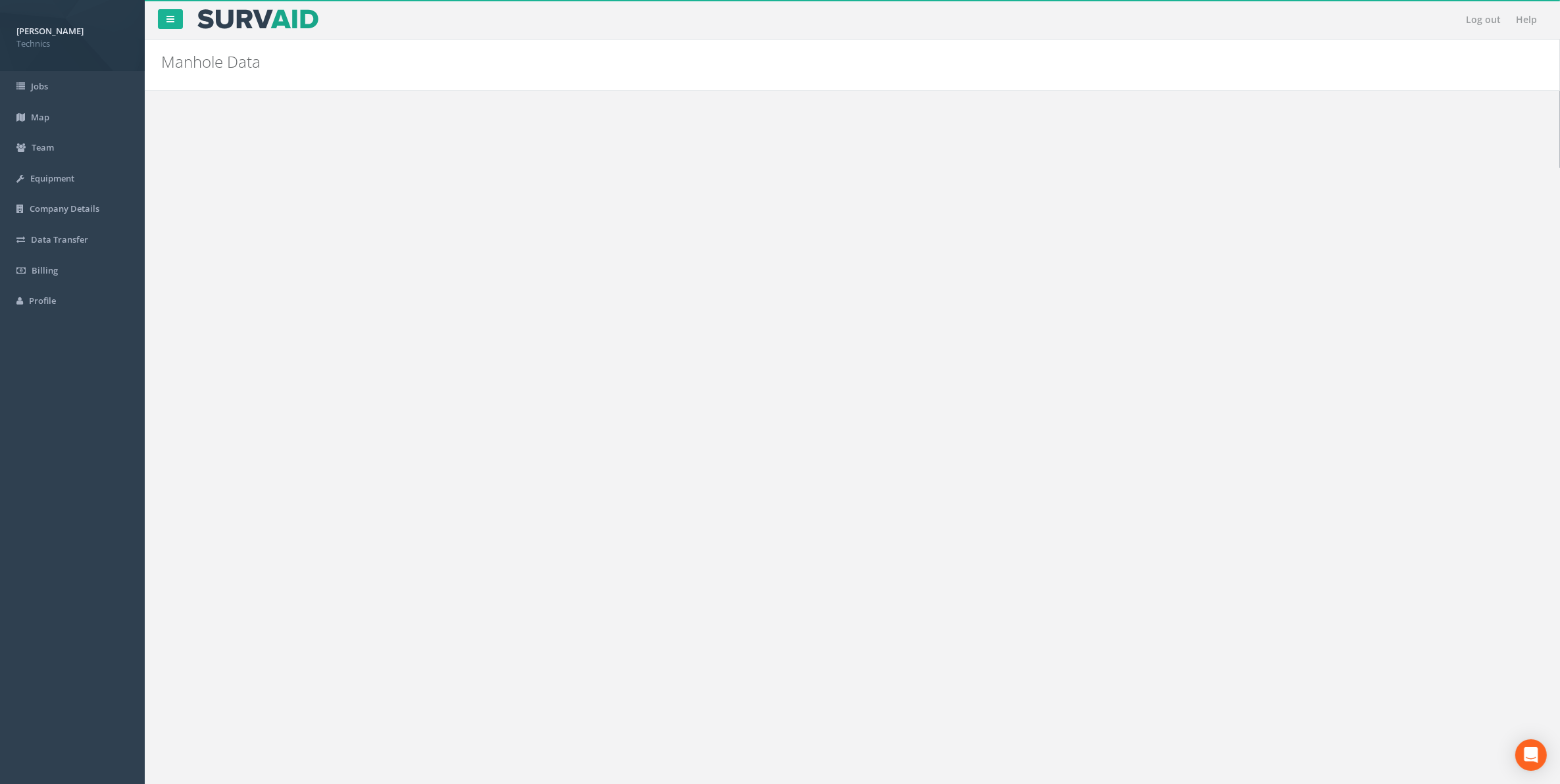
click at [279, 134] on button "Back to Sp241200 Manholes" at bounding box center [247, 125] width 145 height 22
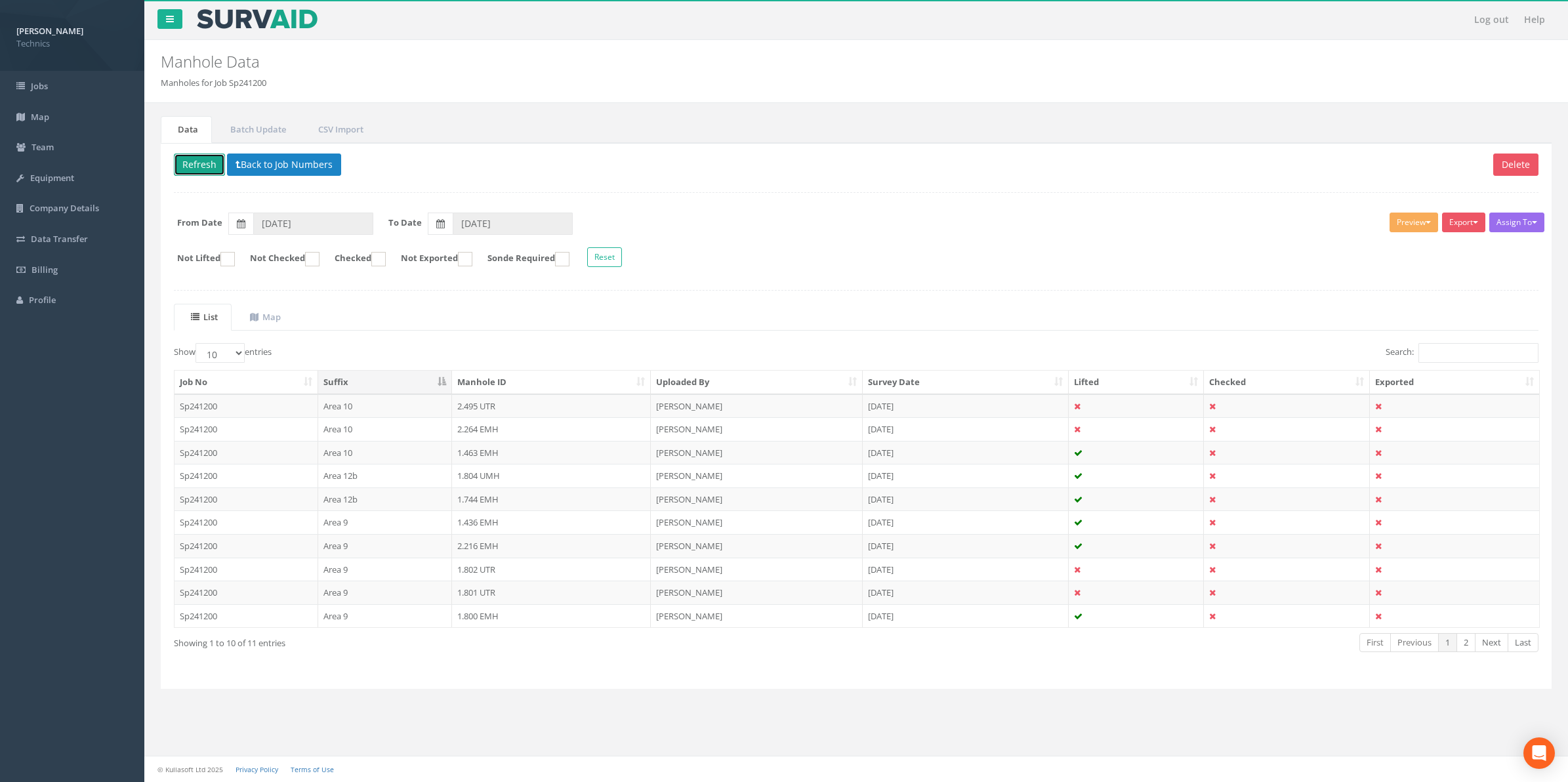
click at [208, 171] on button "Refresh" at bounding box center [199, 164] width 51 height 22
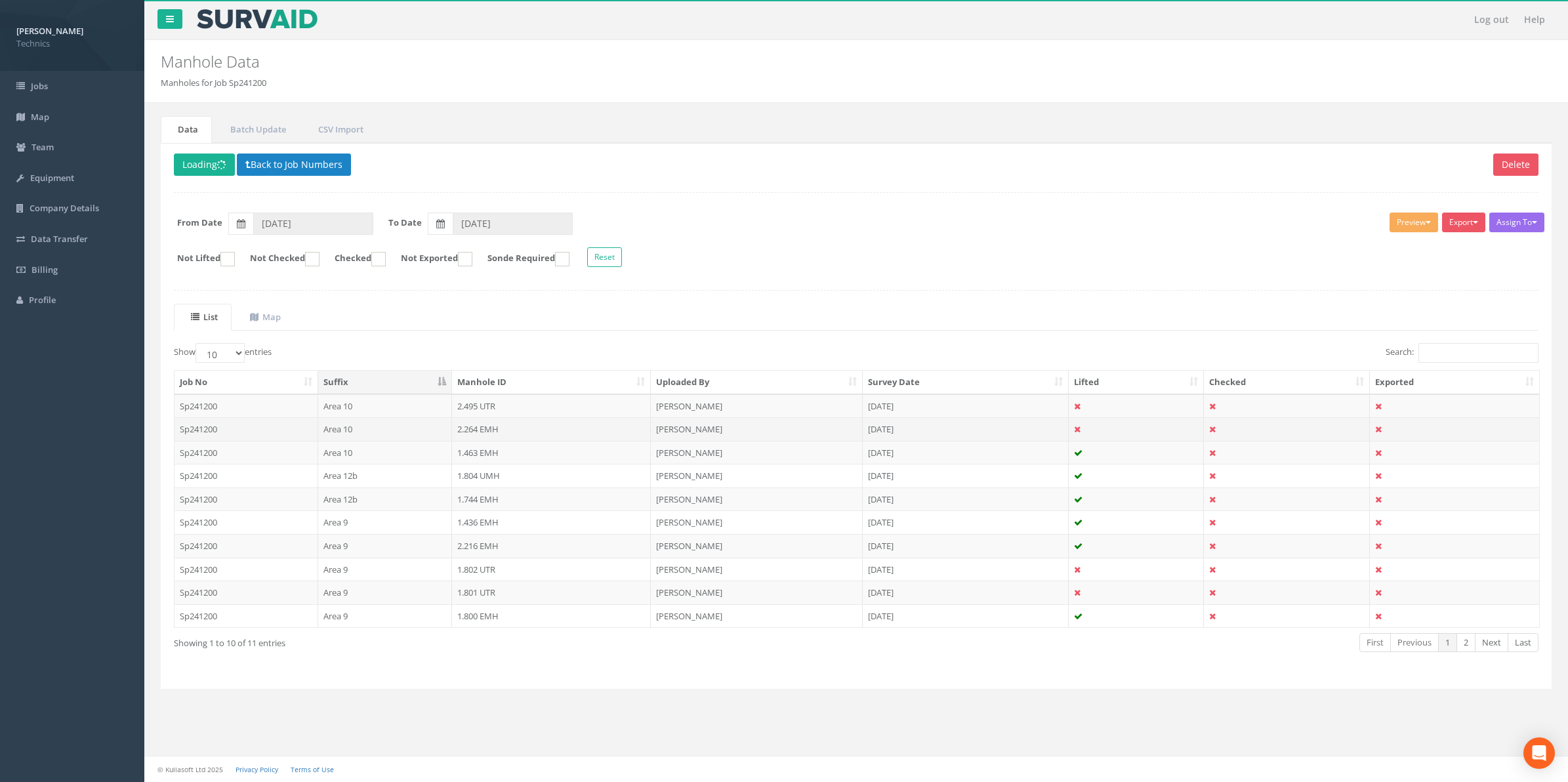
click at [478, 431] on td "2.264 EMH" at bounding box center [552, 429] width 199 height 23
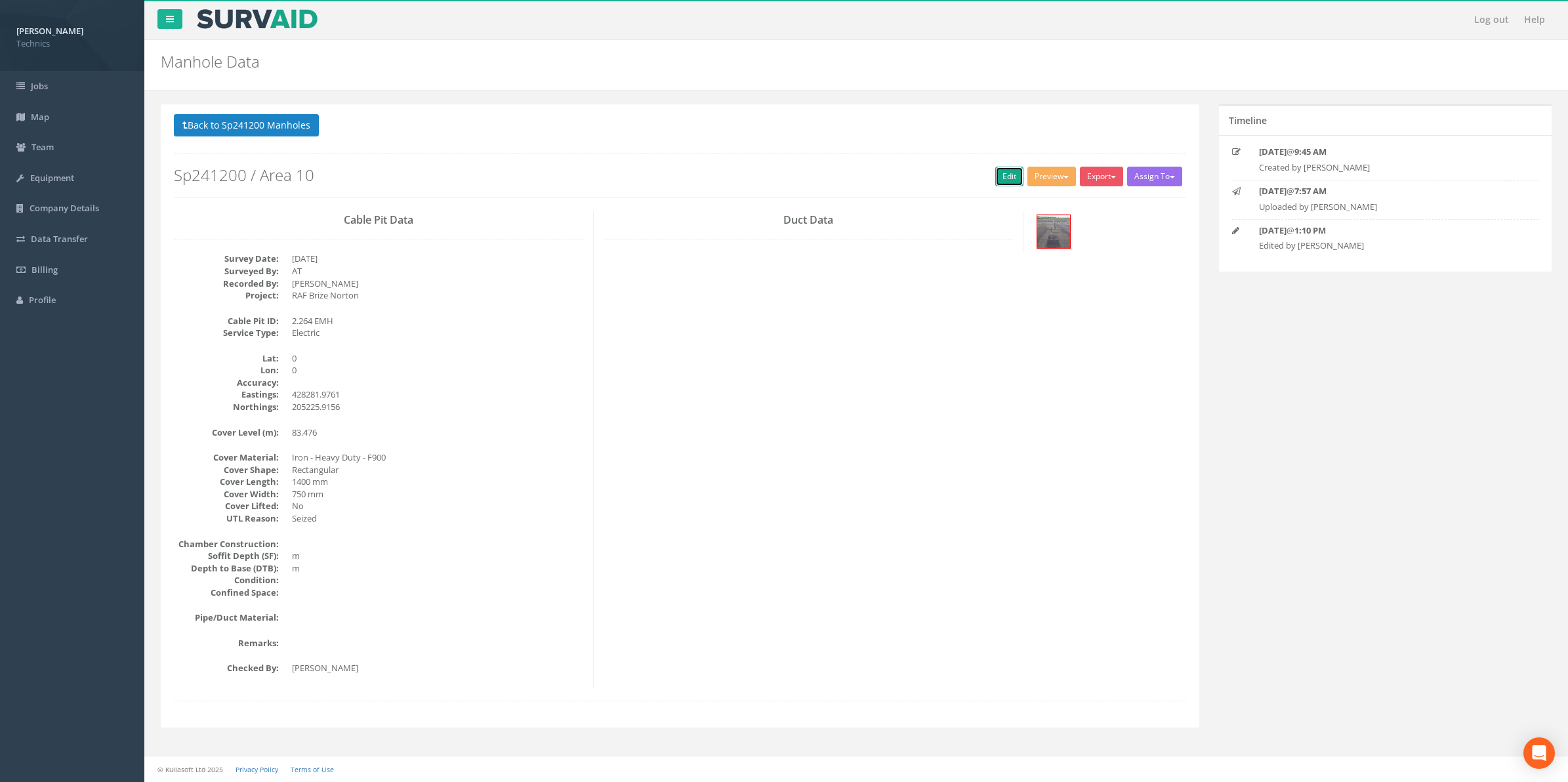
click at [999, 179] on link "Edit" at bounding box center [1009, 176] width 28 height 19
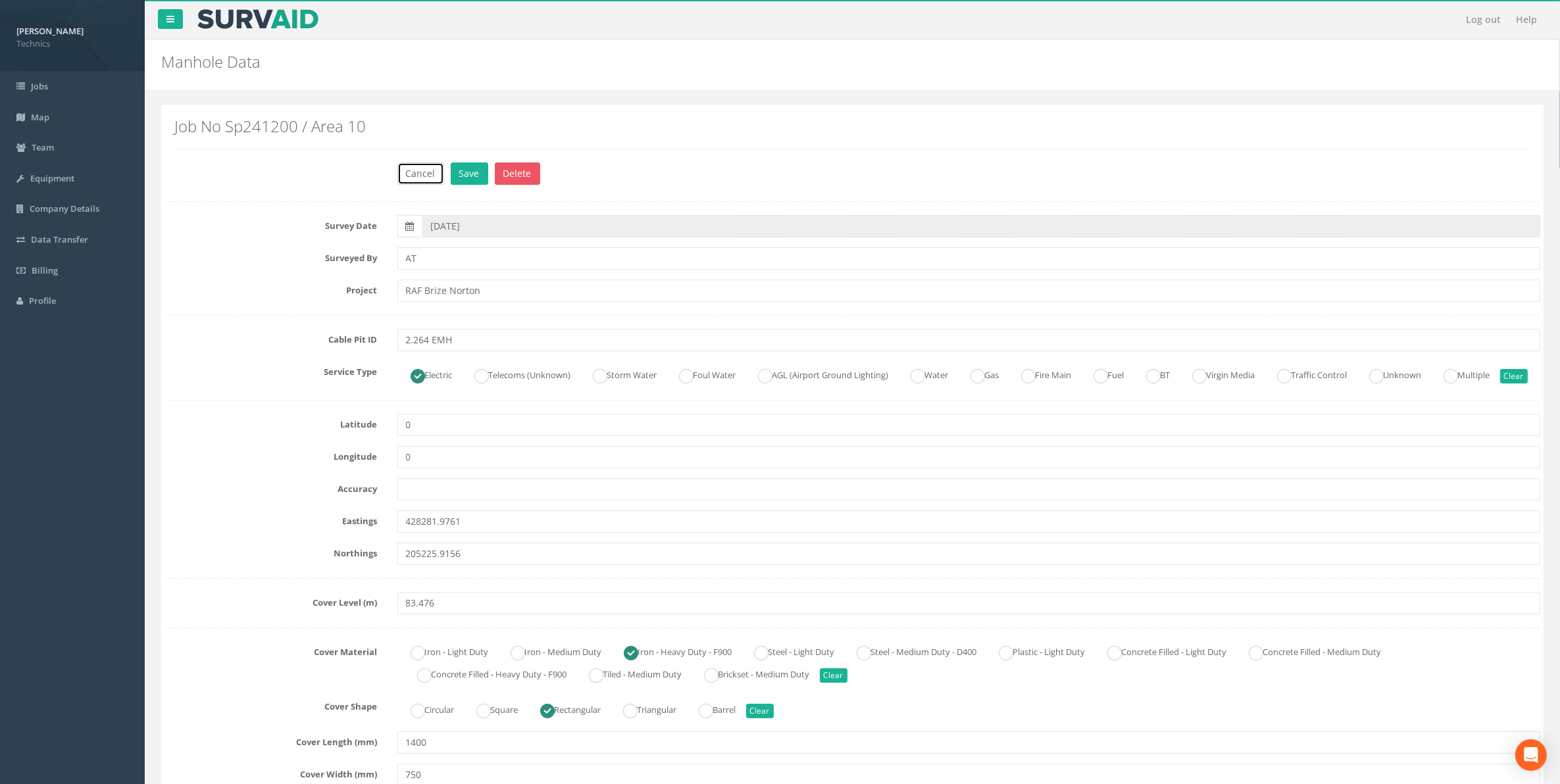
click at [419, 175] on button "Cancel" at bounding box center [421, 173] width 47 height 22
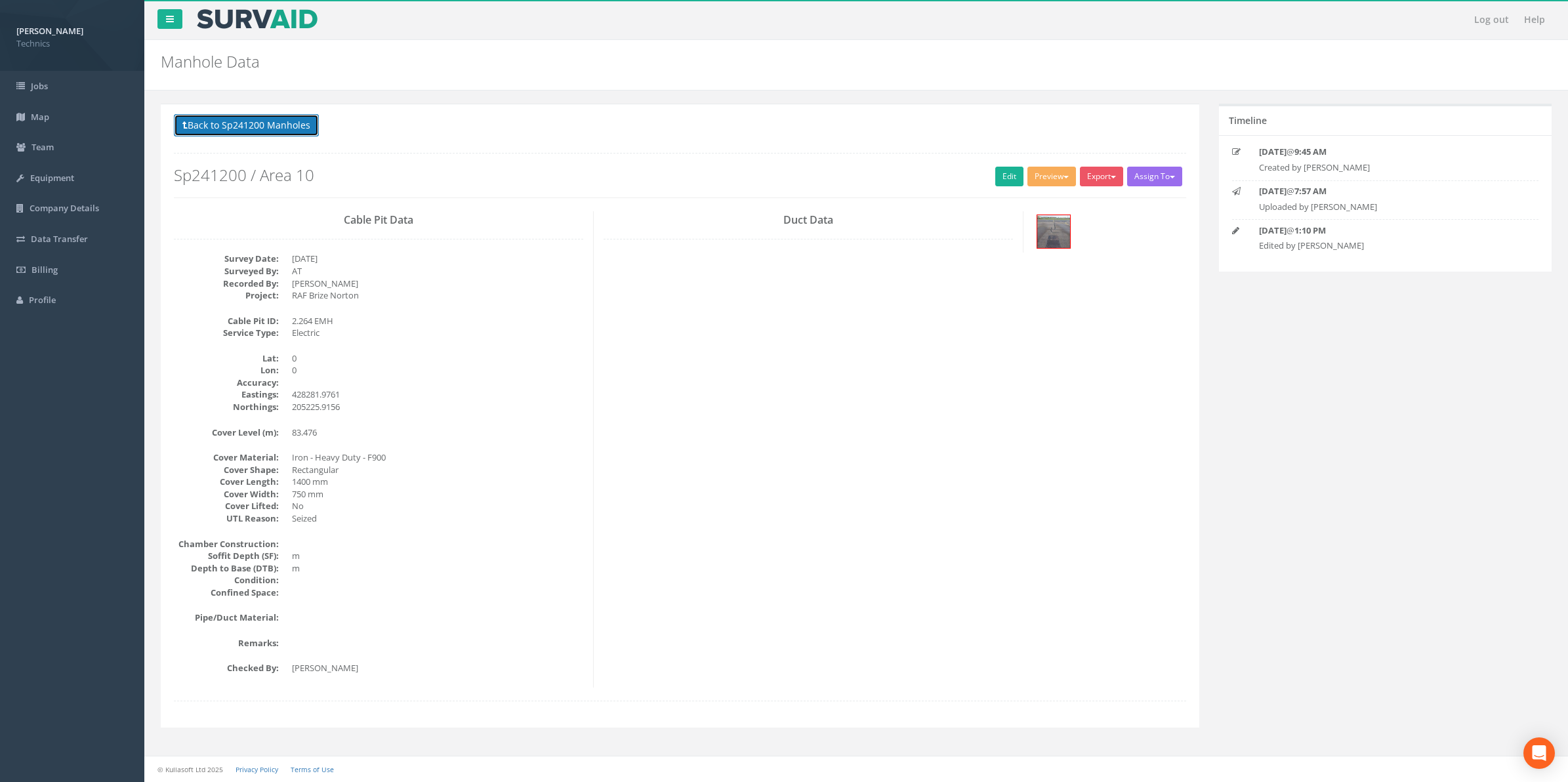
click at [267, 120] on button "Back to Sp241200 Manholes" at bounding box center [247, 125] width 145 height 22
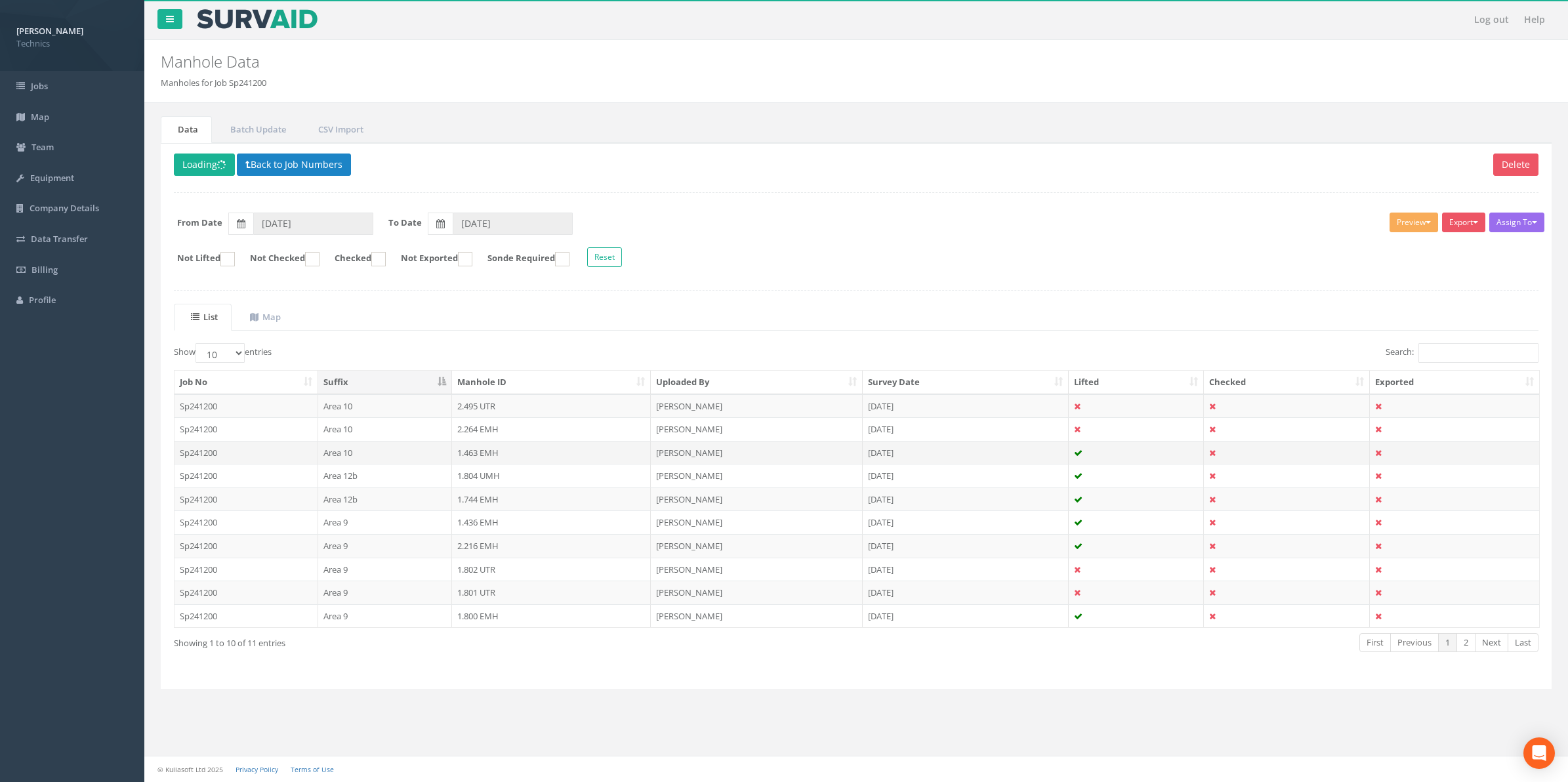
click at [483, 459] on td "1.463 EMH" at bounding box center [552, 452] width 199 height 23
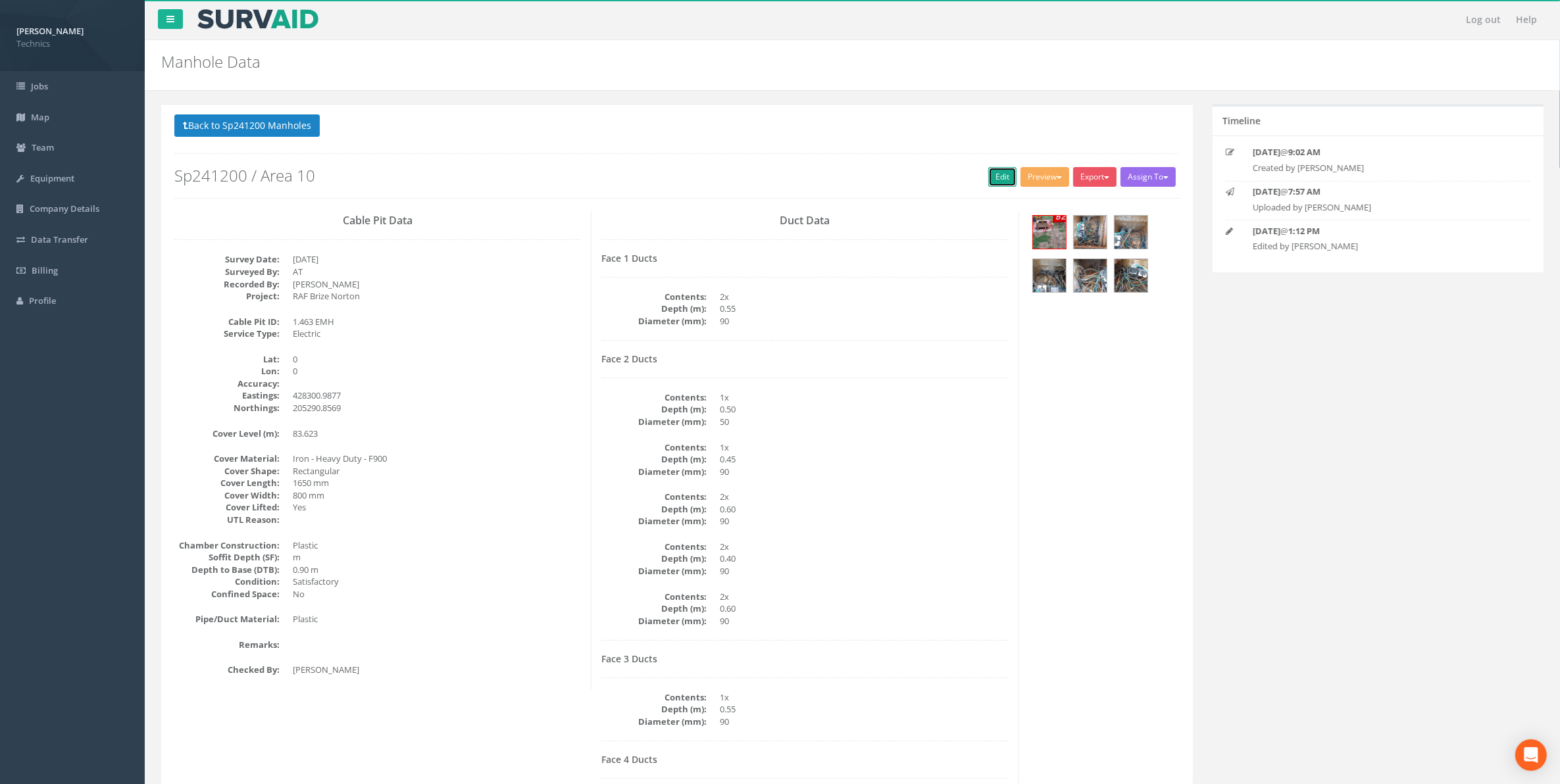
click at [992, 183] on link "Edit" at bounding box center [1002, 176] width 28 height 19
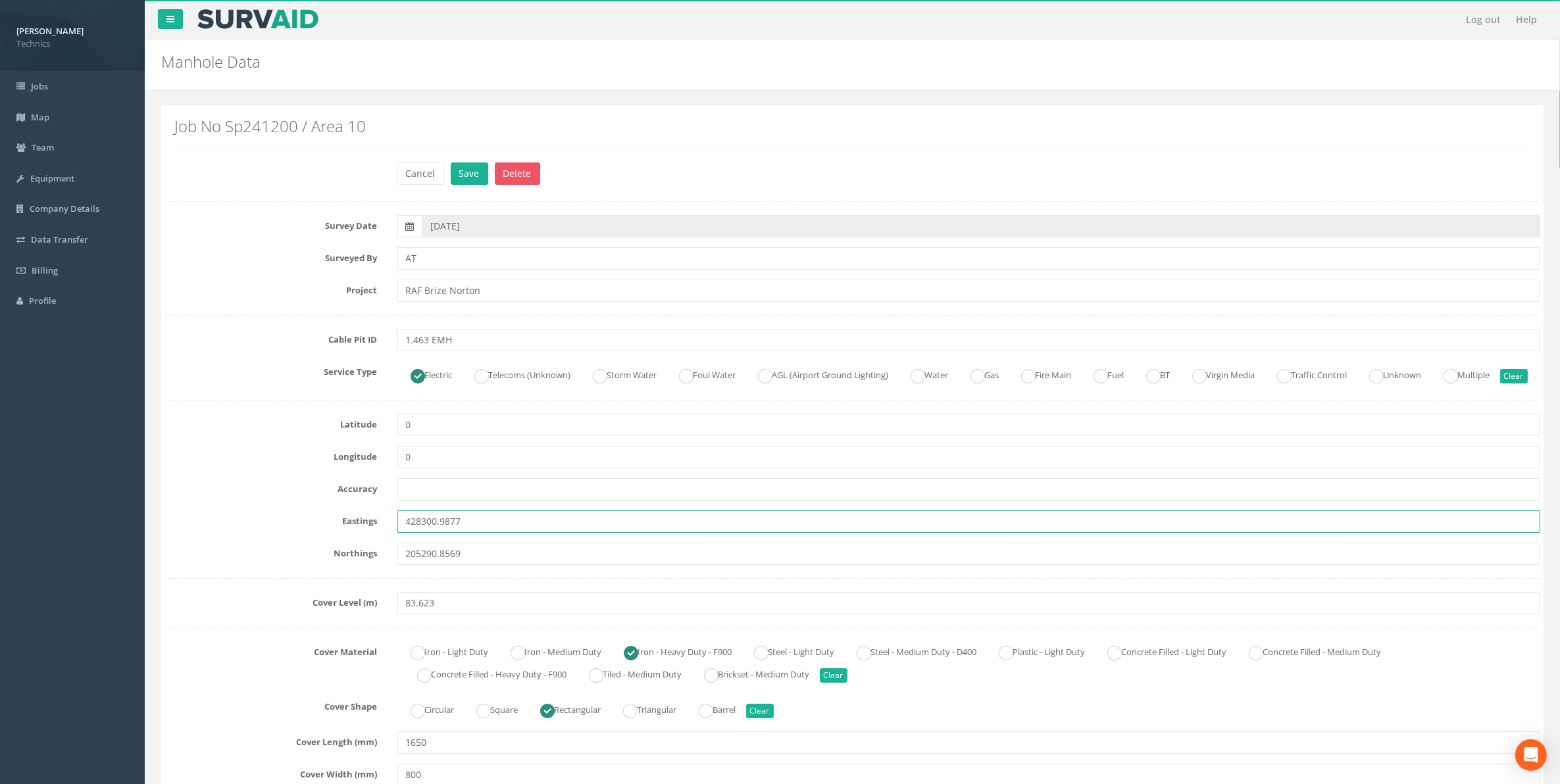
click at [472, 533] on input "428300.9877" at bounding box center [970, 521] width 1144 height 22
drag, startPoint x: 439, startPoint y: 544, endPoint x: 385, endPoint y: 541, distance: 54.1
click at [382, 533] on div "Eastings 428300.9877" at bounding box center [851, 521] width 1395 height 22
paste input "7720.348"
type input "427720.348"
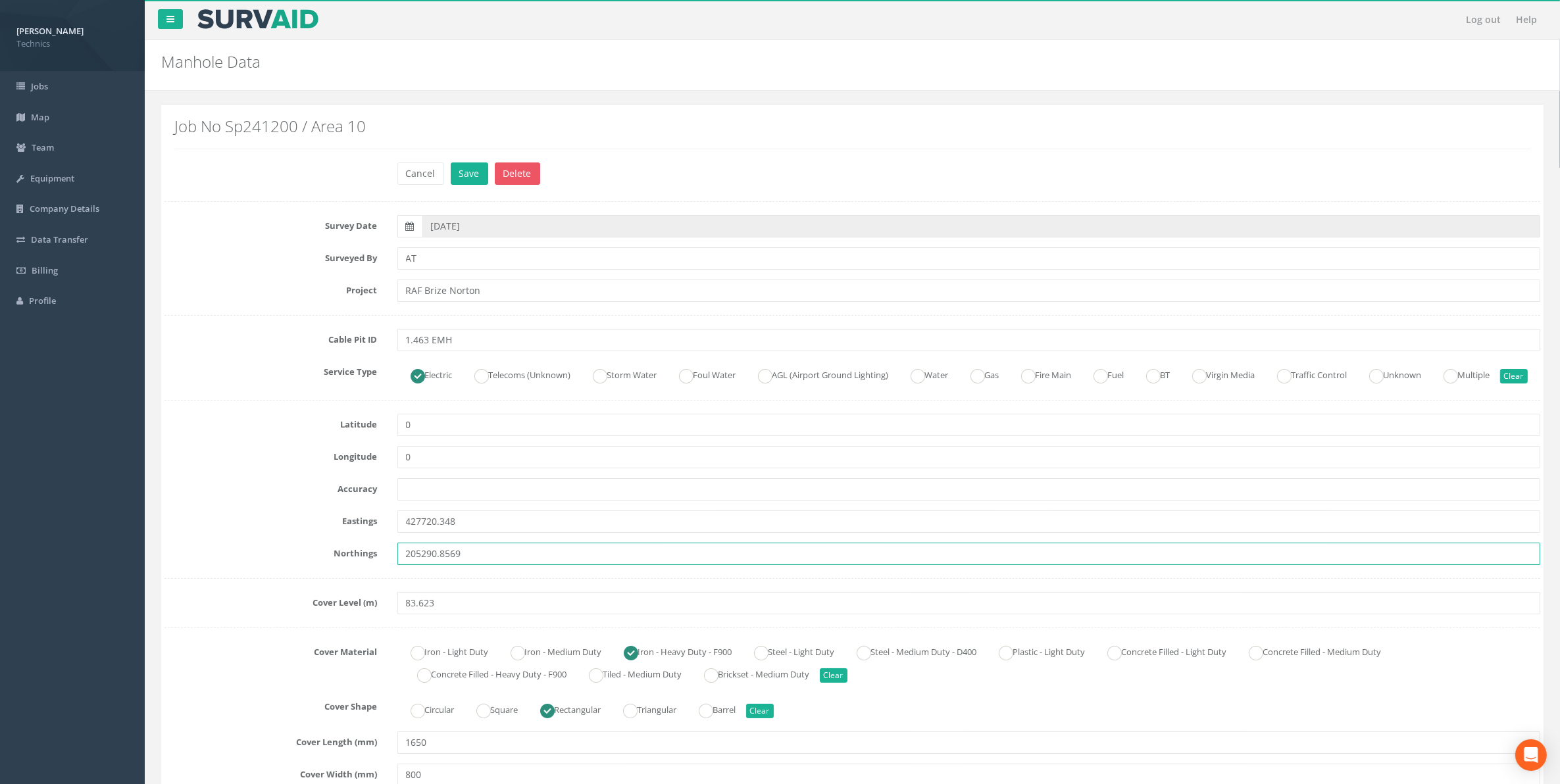
drag, startPoint x: 462, startPoint y: 576, endPoint x: 400, endPoint y: 572, distance: 62.1
click at [400, 565] on input "205290.8569" at bounding box center [970, 553] width 1144 height 22
paste input "36.256"
type input "205236.256"
drag, startPoint x: 429, startPoint y: 621, endPoint x: 369, endPoint y: 619, distance: 60.0
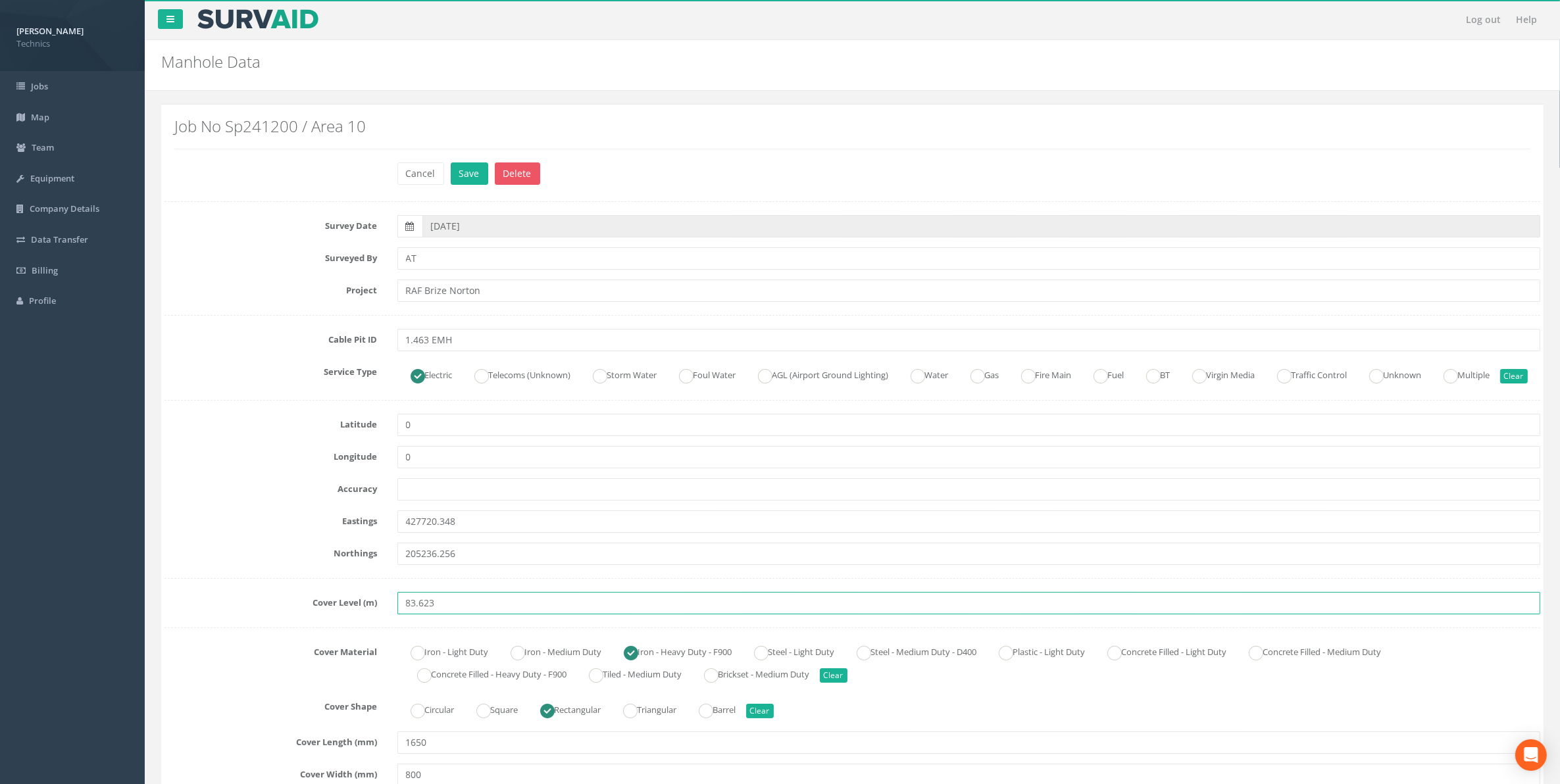
click at [370, 614] on div "Cover Level (m) 83.623" at bounding box center [851, 603] width 1395 height 22
paste input "4.52"
type input "84.52"
click at [471, 170] on button "Save" at bounding box center [469, 173] width 38 height 22
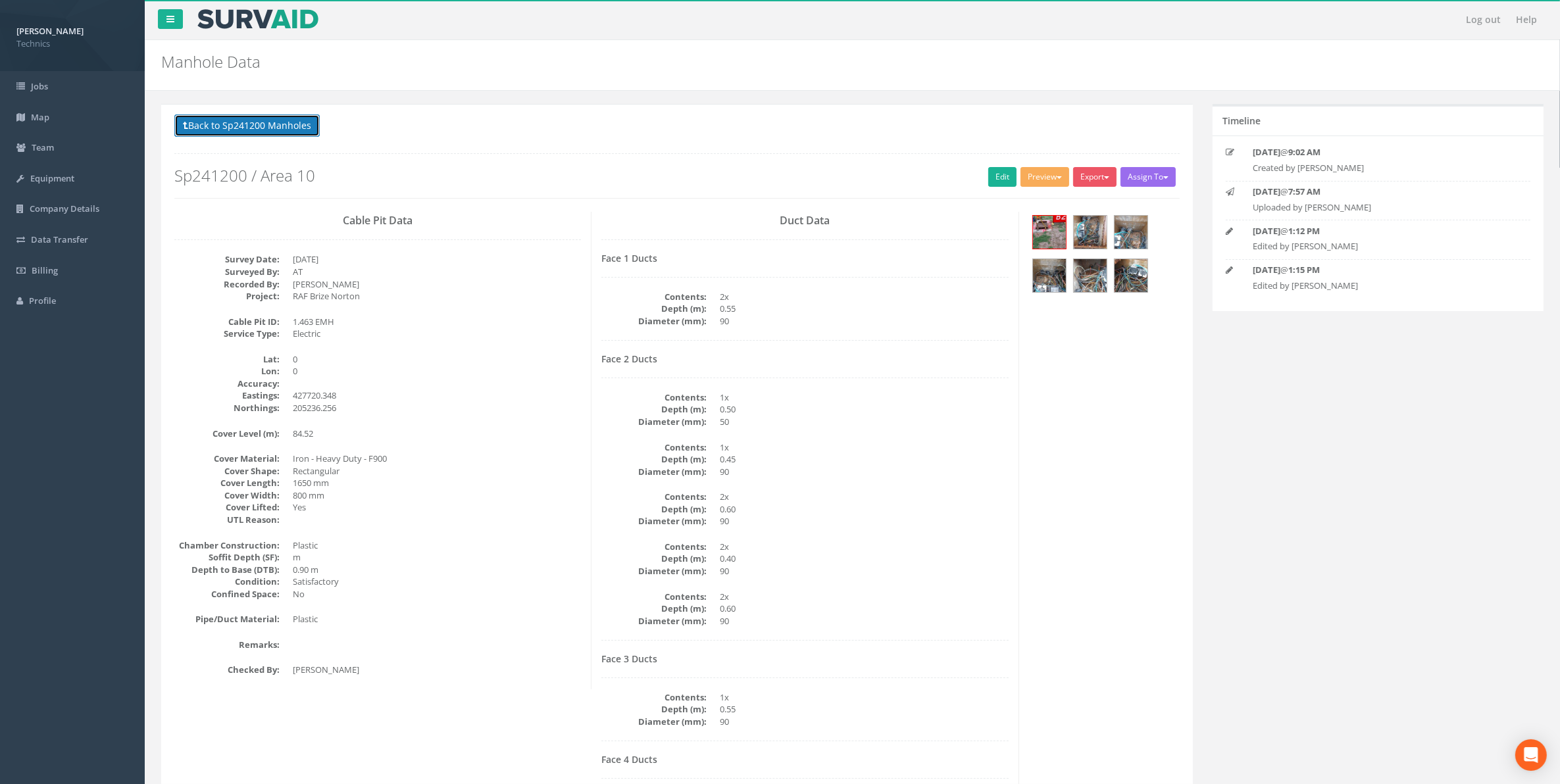
click at [251, 128] on button "Back to Sp241200 Manholes" at bounding box center [247, 125] width 145 height 22
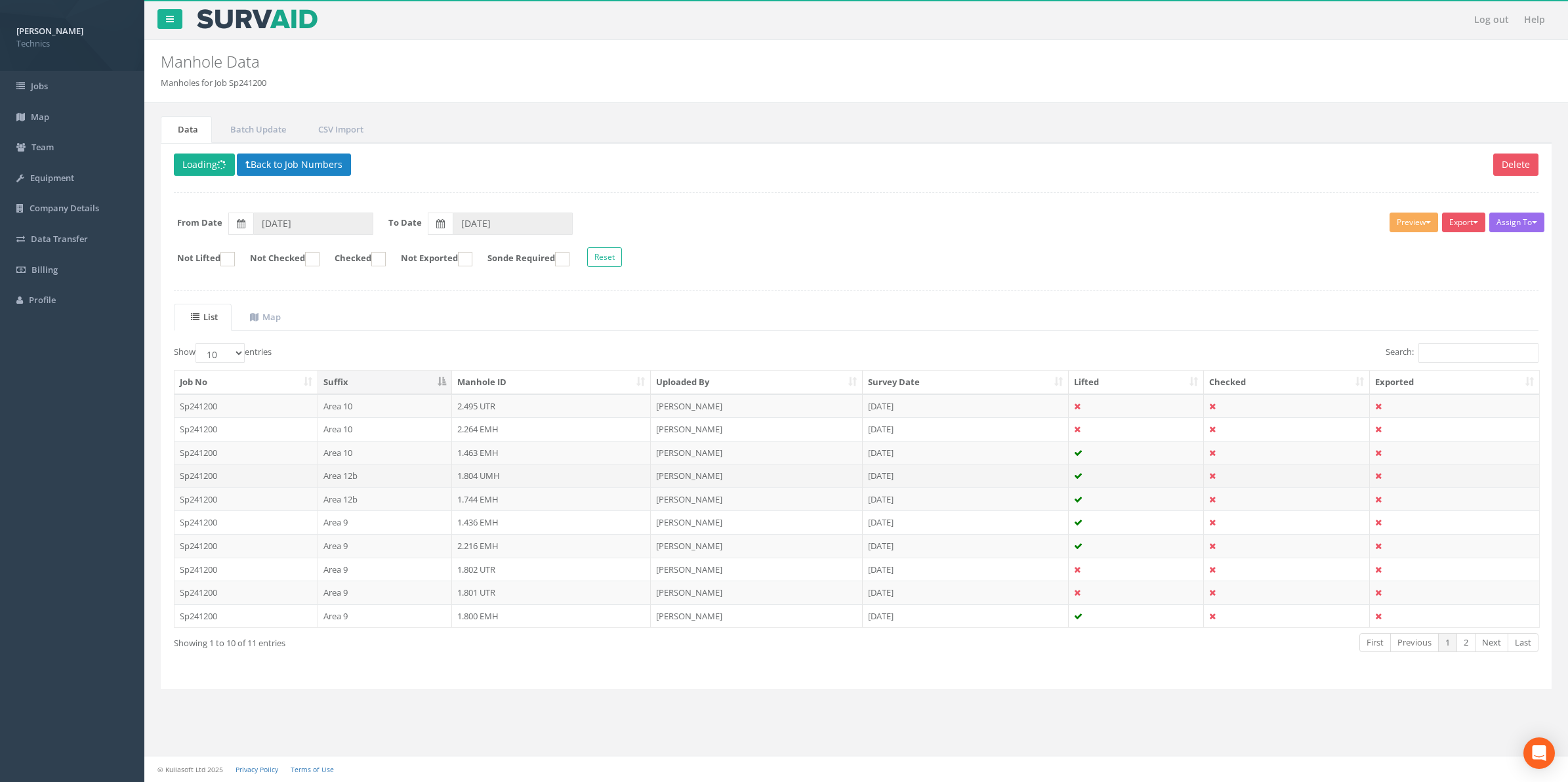
click at [467, 478] on td "1.804 UMH" at bounding box center [552, 476] width 199 height 23
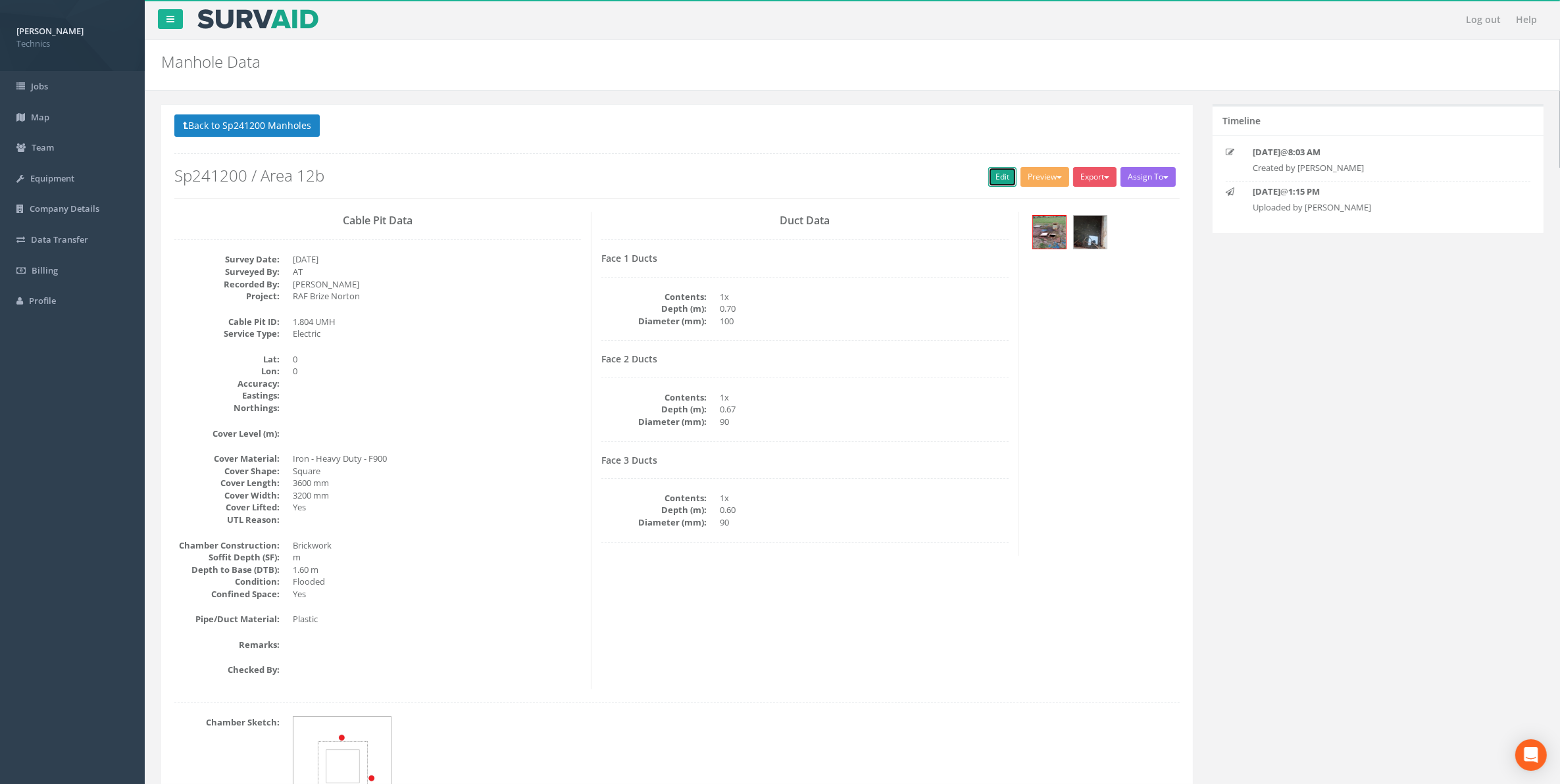
click at [1002, 181] on link "Edit" at bounding box center [1002, 176] width 28 height 19
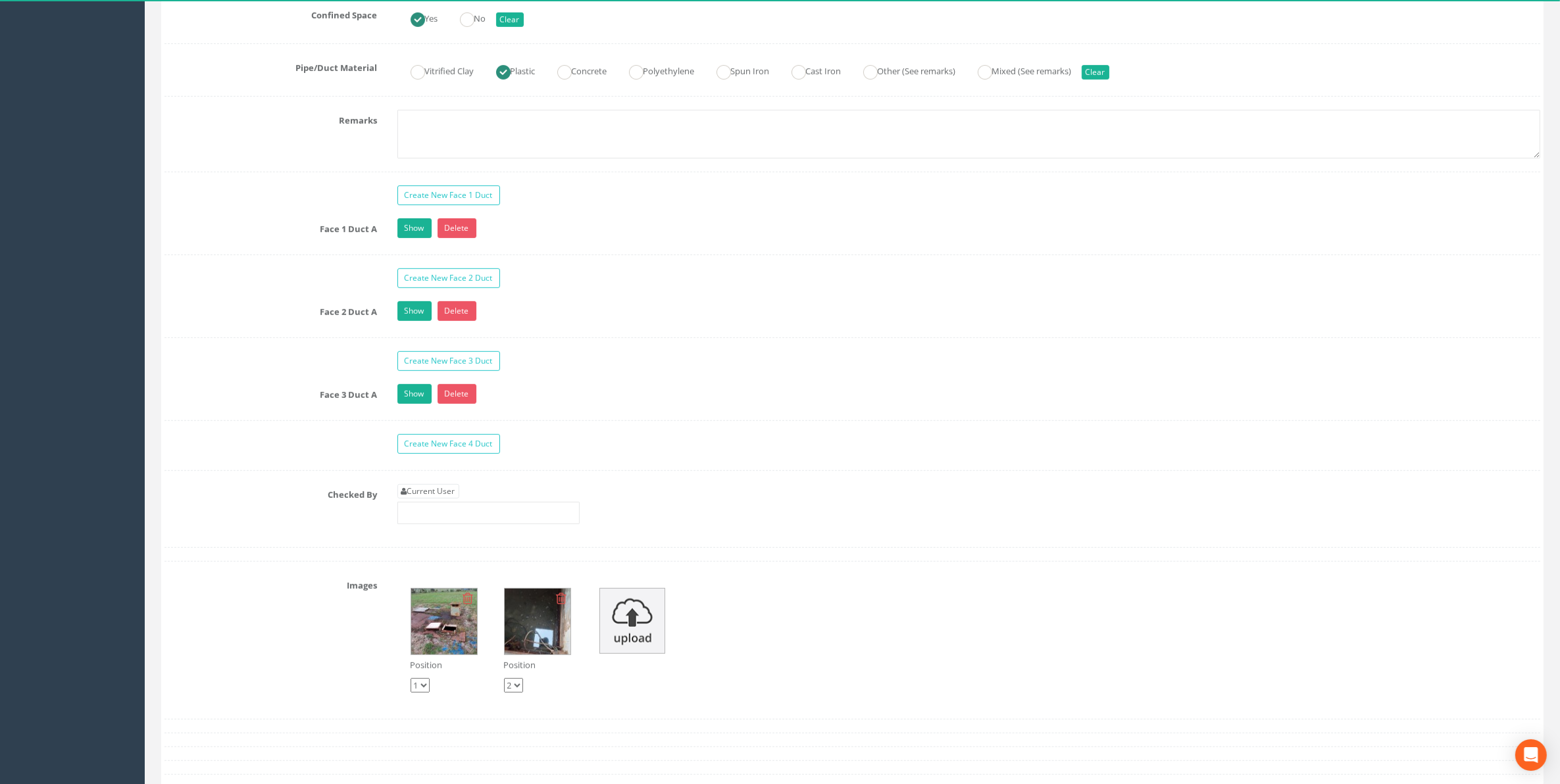
scroll to position [987, 0]
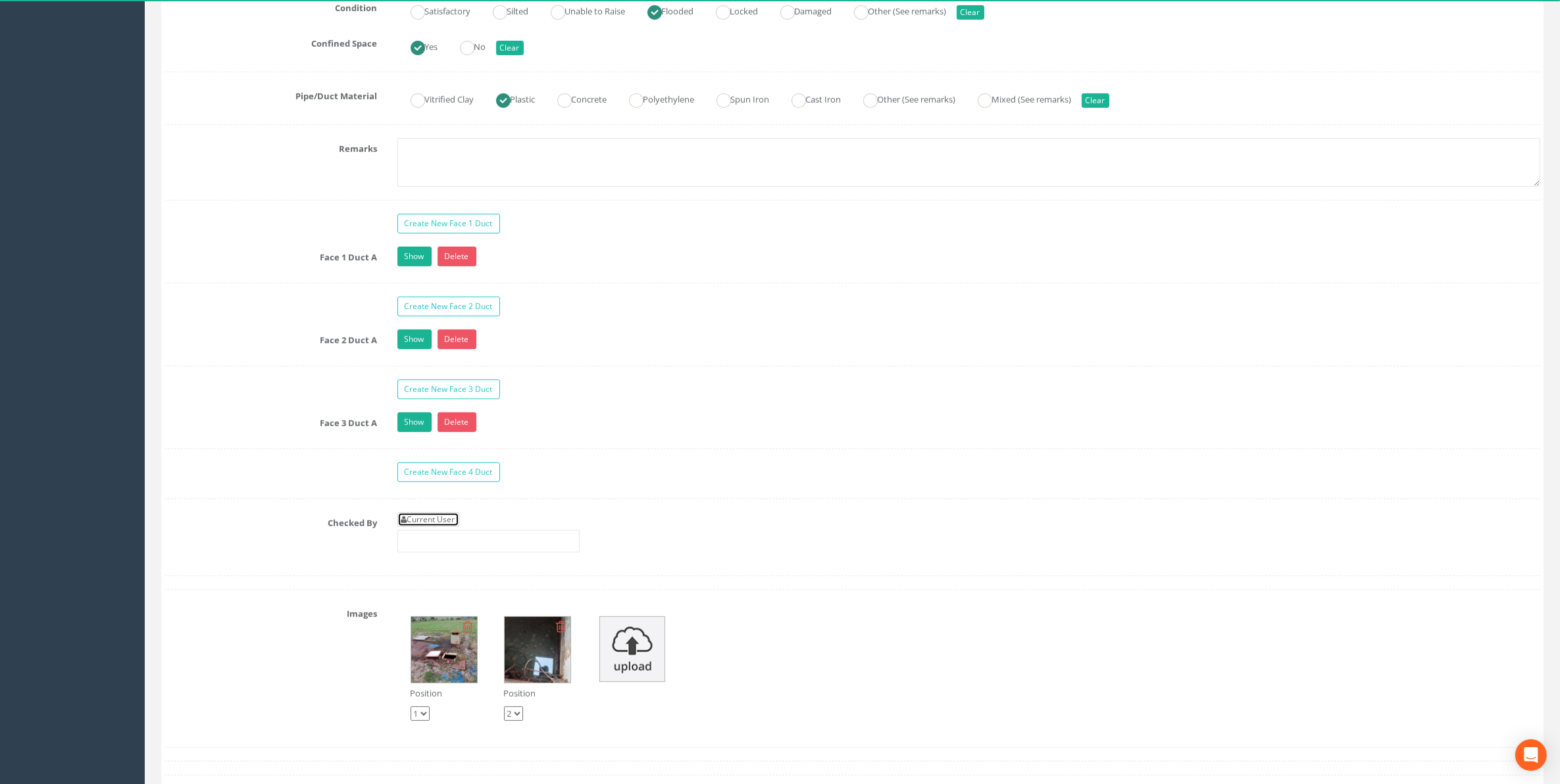
click at [445, 527] on link "Current User" at bounding box center [429, 519] width 62 height 15
type input "[PERSON_NAME]"
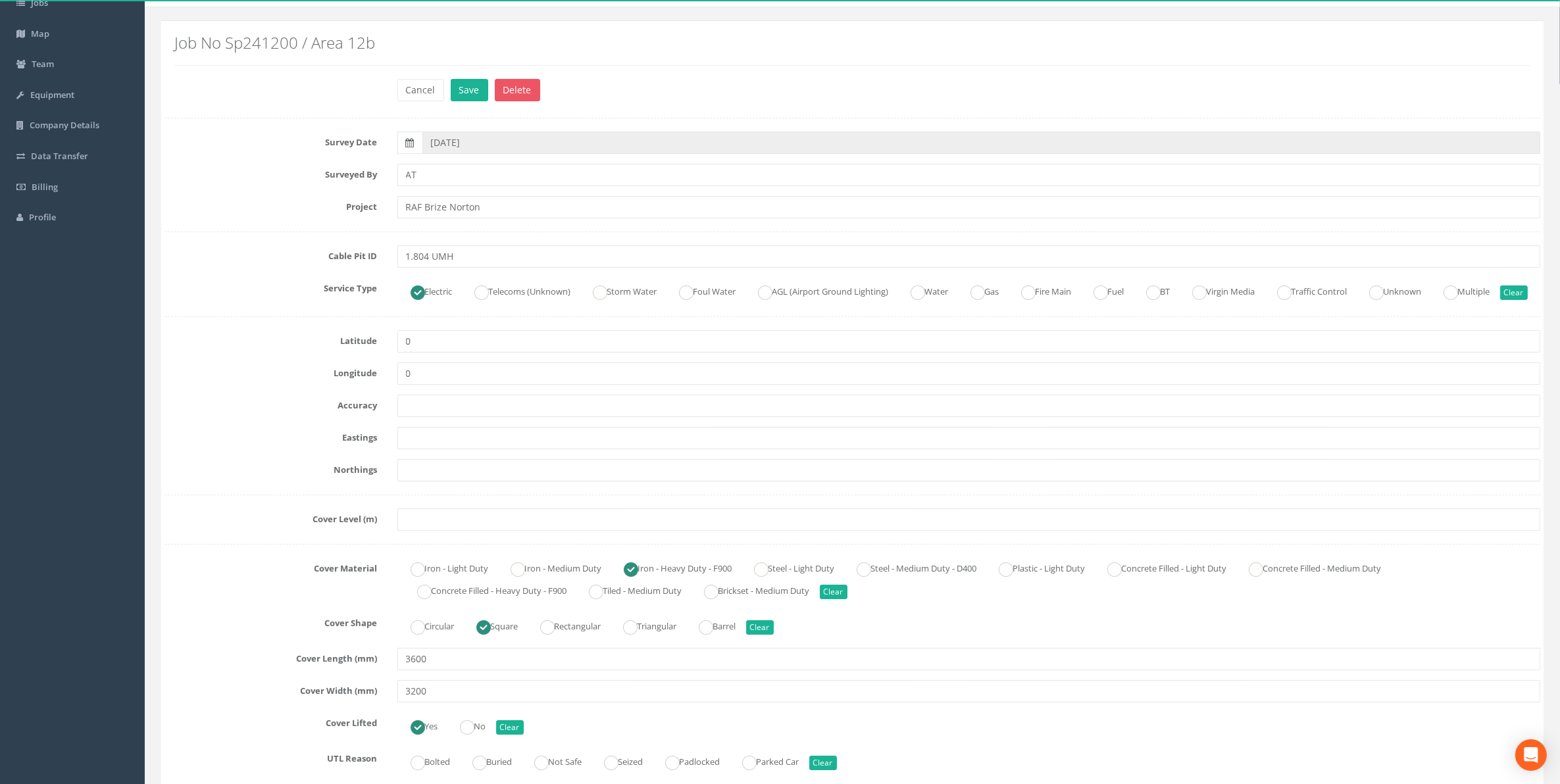
scroll to position [82, 0]
click at [433, 451] on input "text" at bounding box center [970, 439] width 1144 height 22
paste input "429328.3134"
type input "429328.3134"
click at [450, 483] on input "text" at bounding box center [970, 471] width 1144 height 22
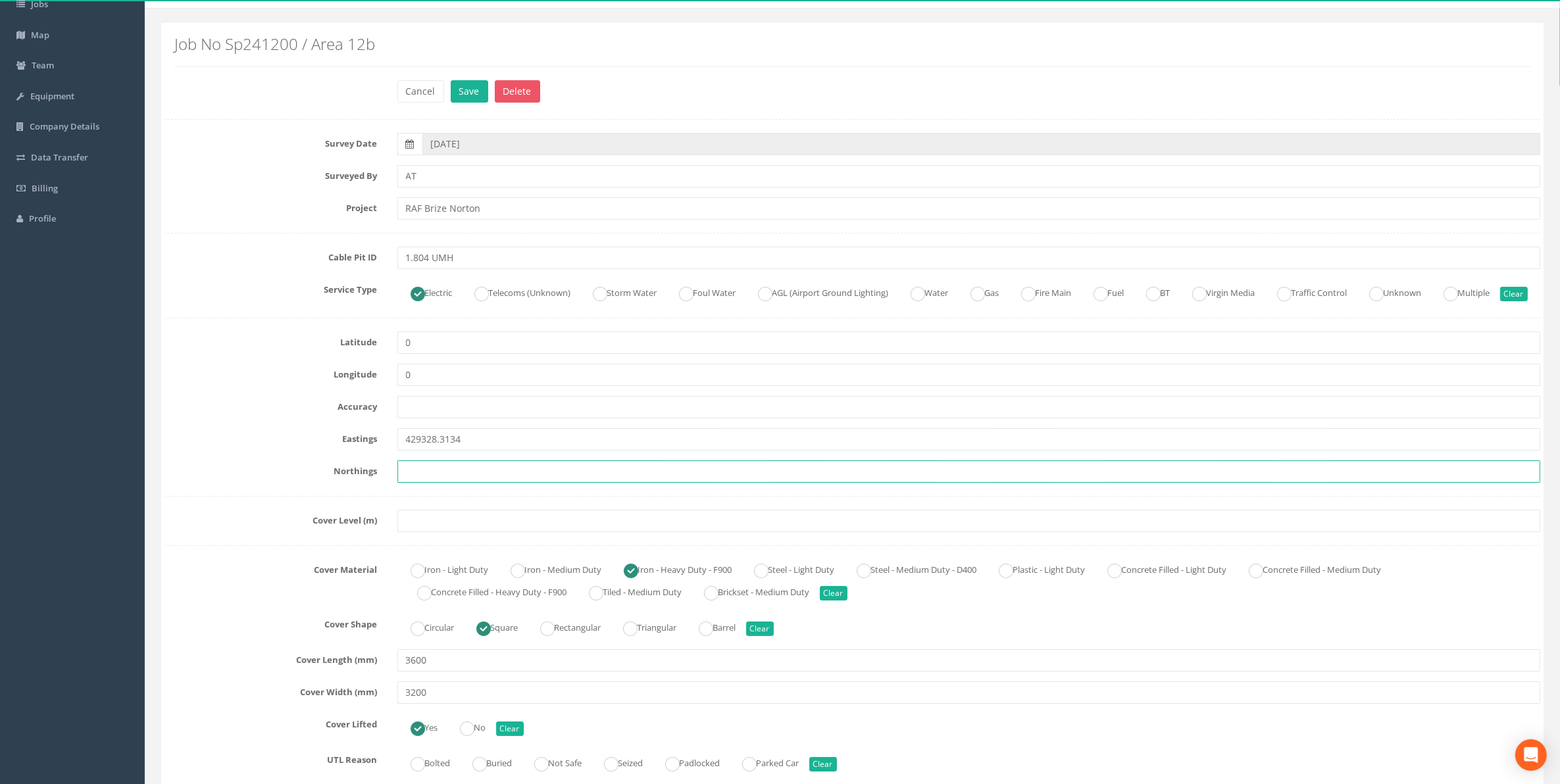
paste input "205690.3706"
type input "205690.3706"
click at [441, 532] on input "text" at bounding box center [970, 520] width 1144 height 22
paste input "79.5632"
type input "79.5632"
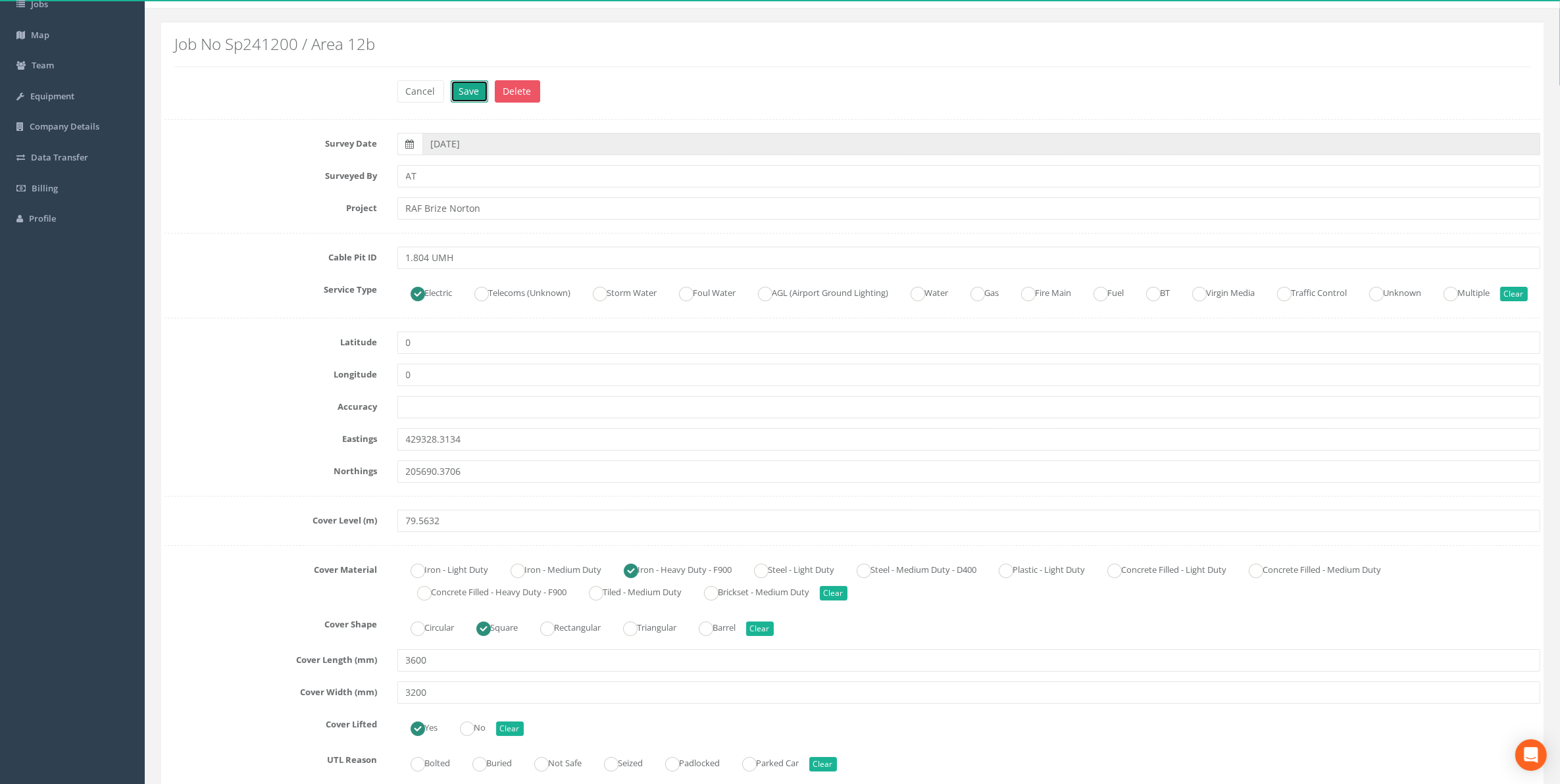
click at [470, 94] on button "Save" at bounding box center [469, 91] width 38 height 22
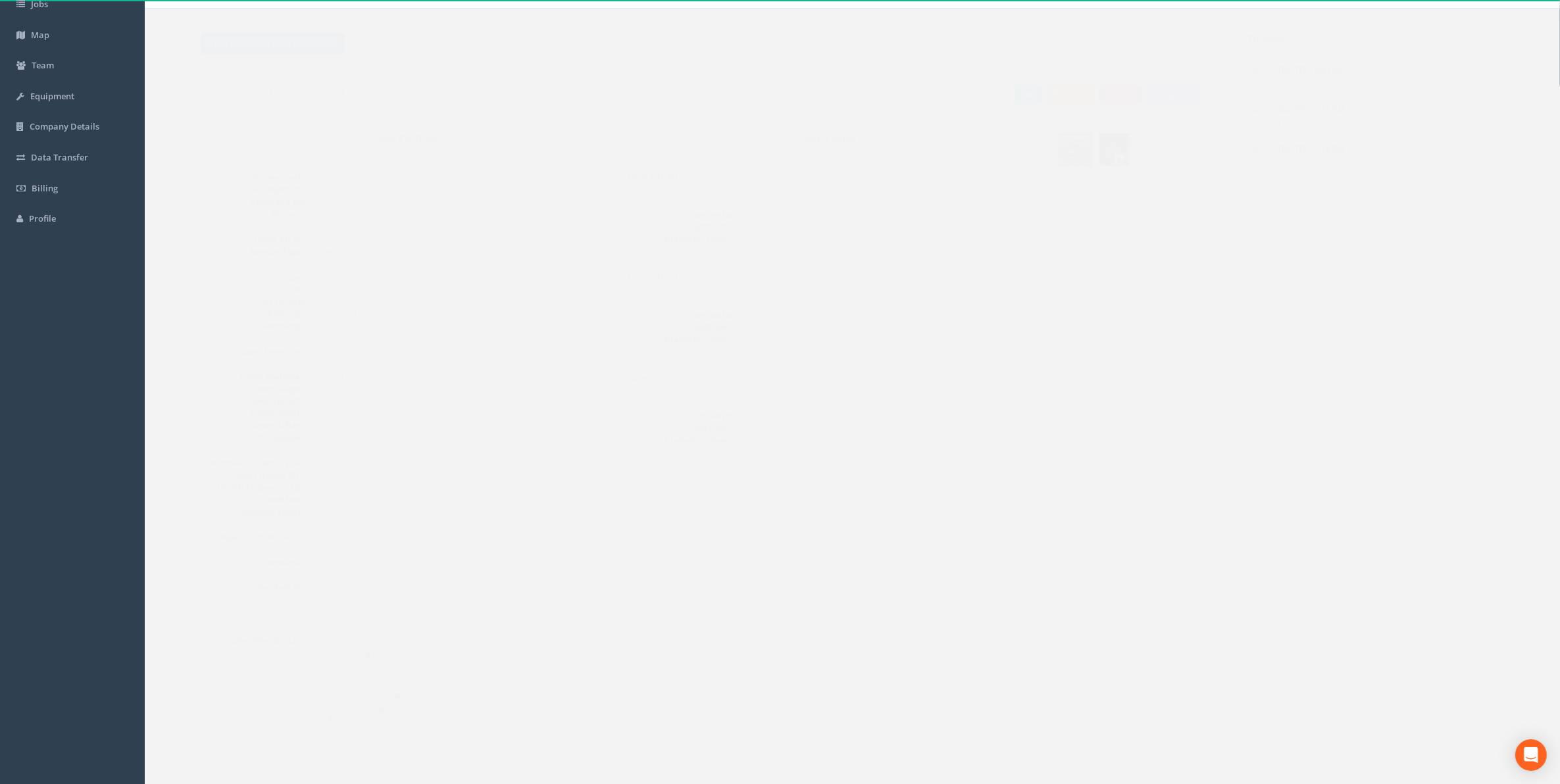
click at [244, 47] on button "Back to Sp241200 Manholes" at bounding box center [247, 43] width 145 height 22
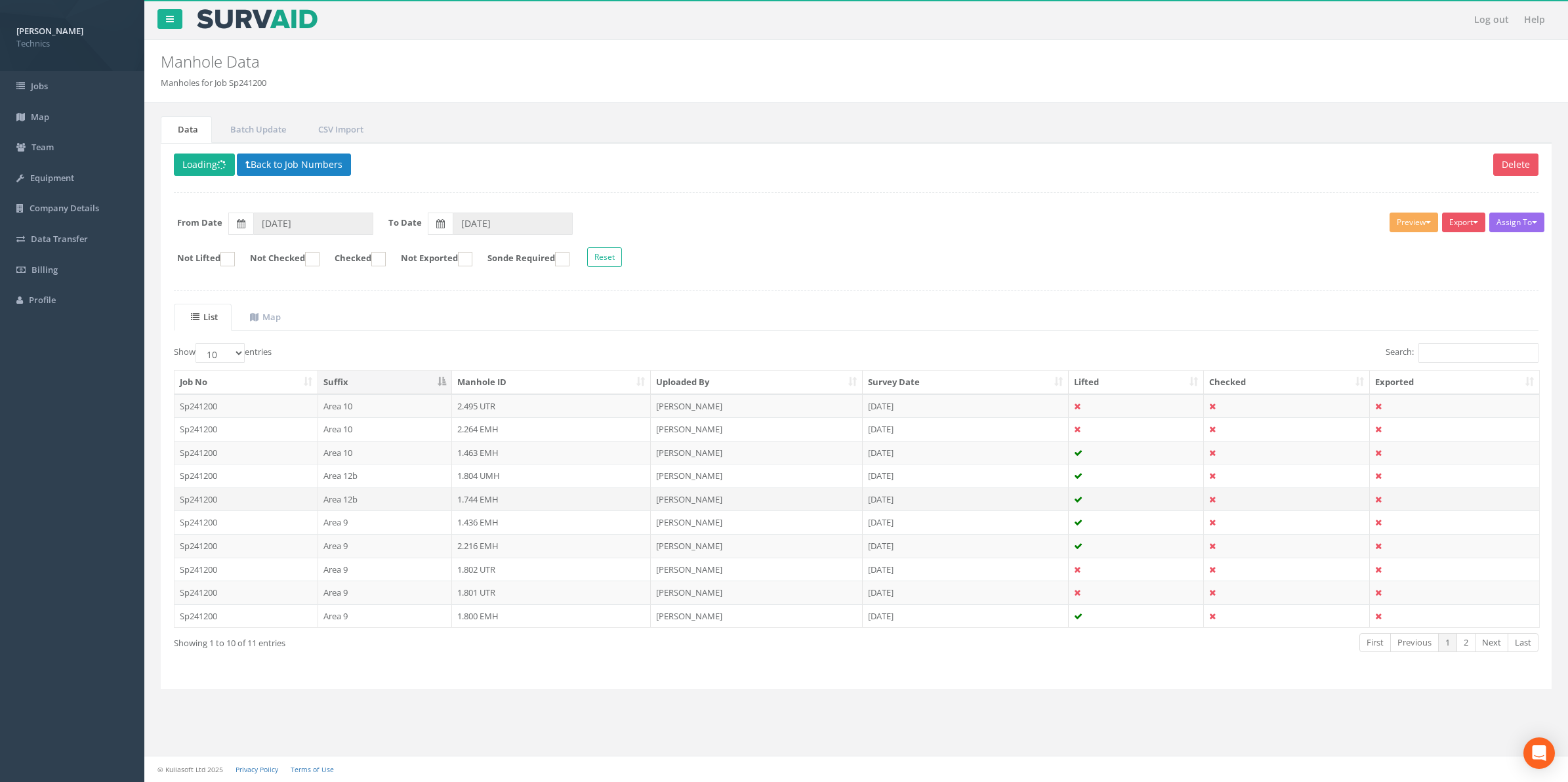
click at [483, 499] on td "1.744 EMH" at bounding box center [552, 499] width 199 height 23
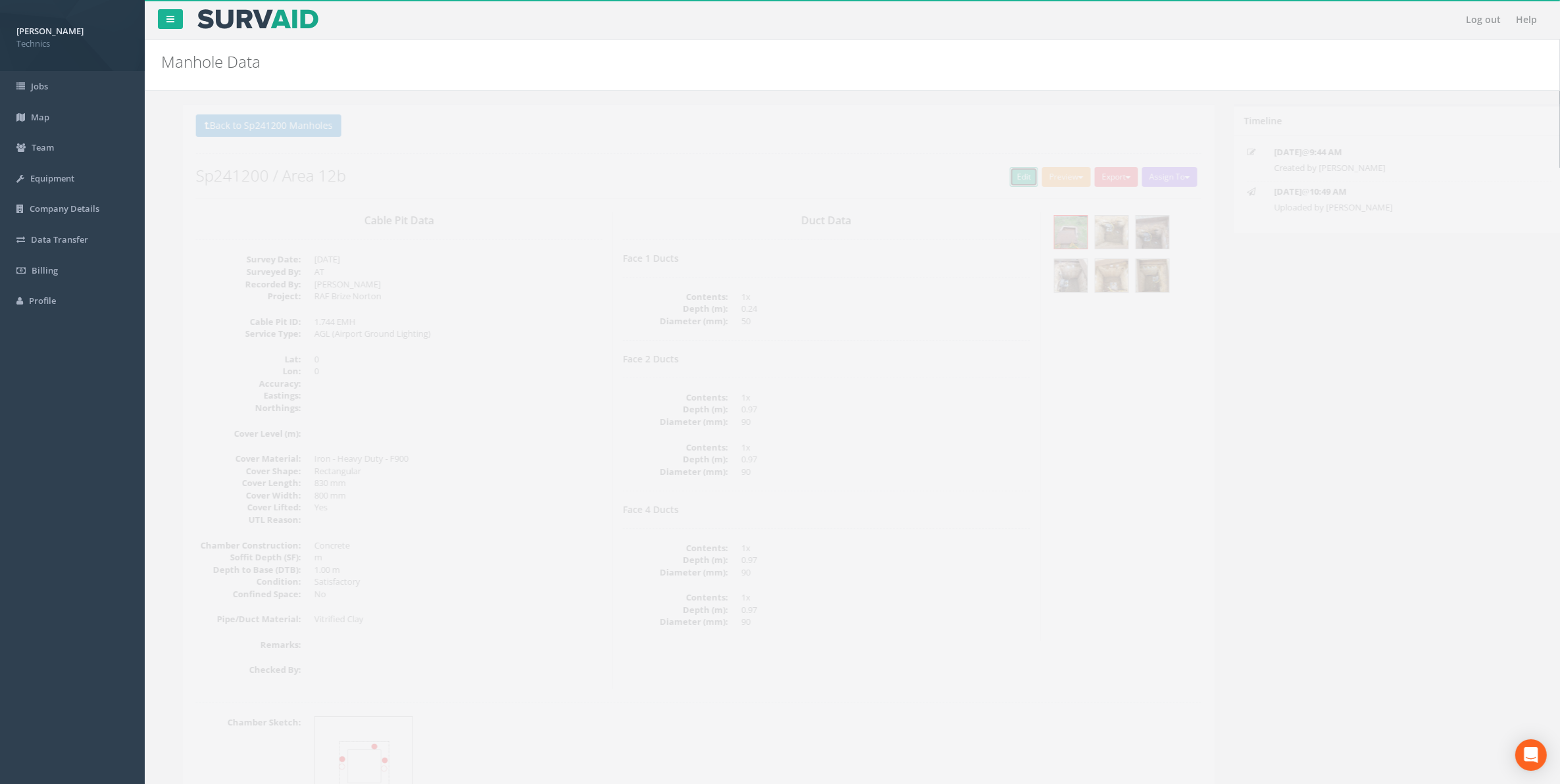
click at [995, 184] on link "Edit" at bounding box center [1002, 176] width 28 height 19
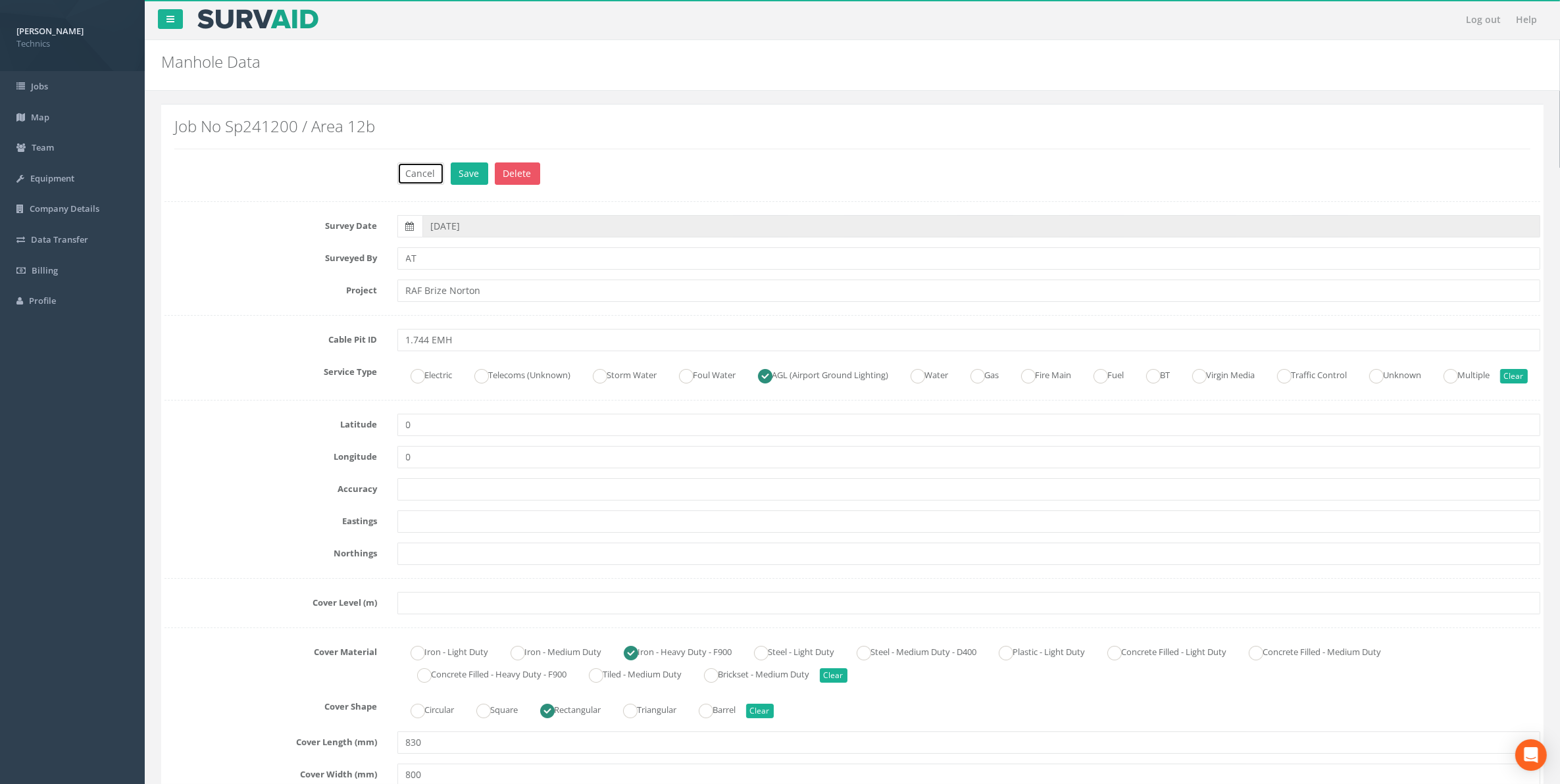
click at [422, 174] on button "Cancel" at bounding box center [421, 173] width 47 height 22
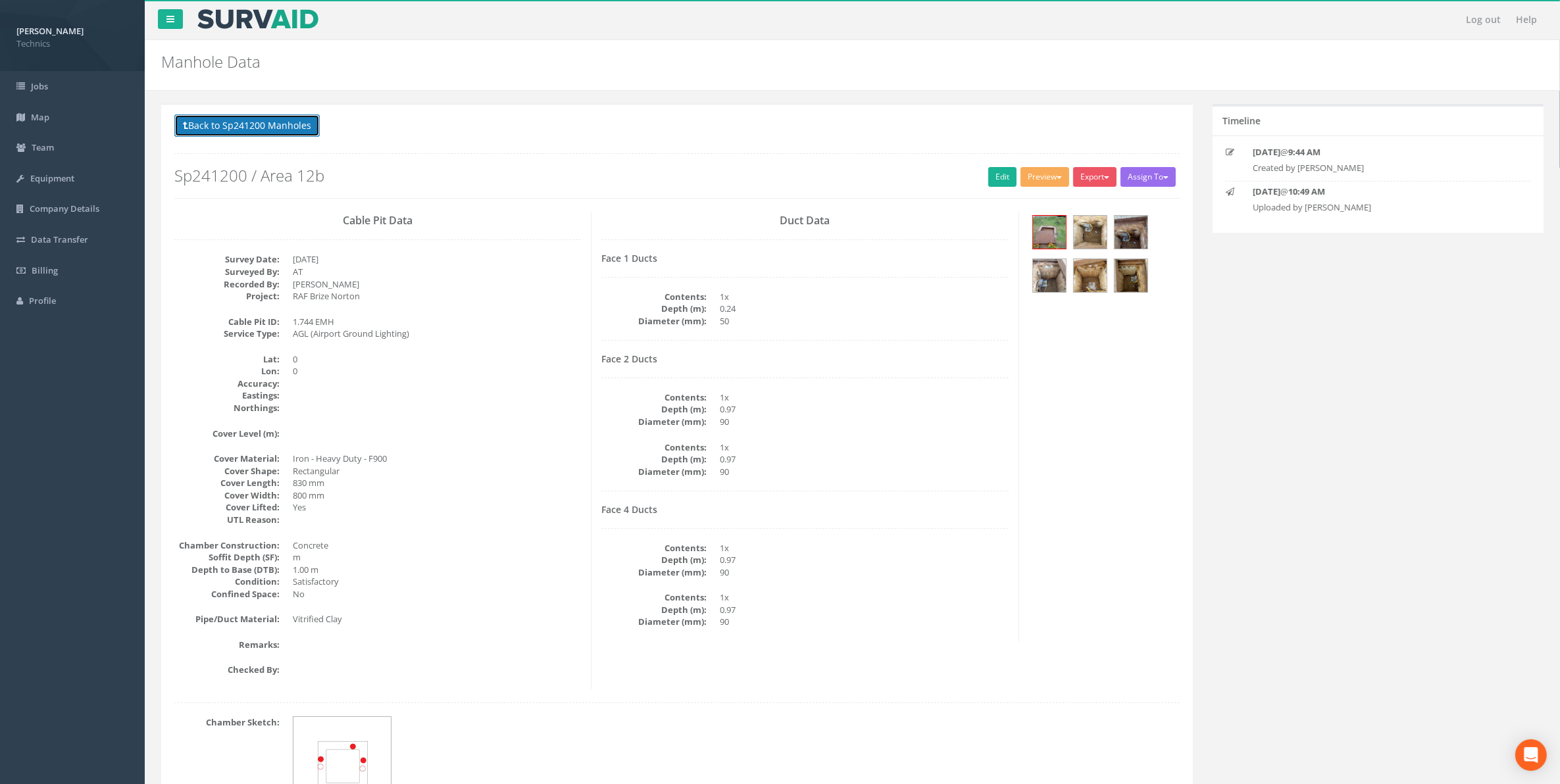
click at [248, 122] on button "Back to Sp241200 Manholes" at bounding box center [247, 125] width 145 height 22
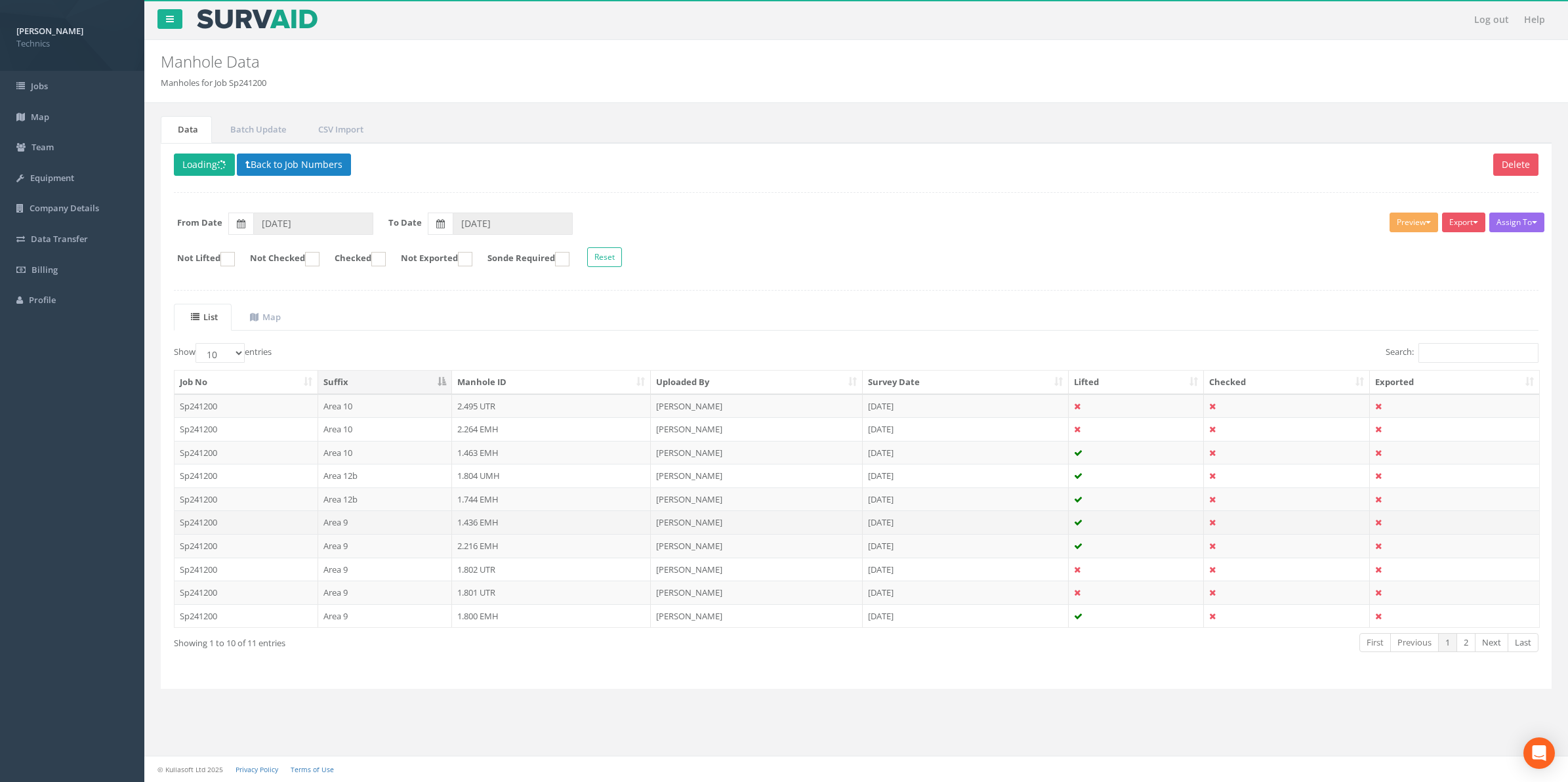
click at [476, 528] on td "1.436 EMH" at bounding box center [552, 522] width 199 height 23
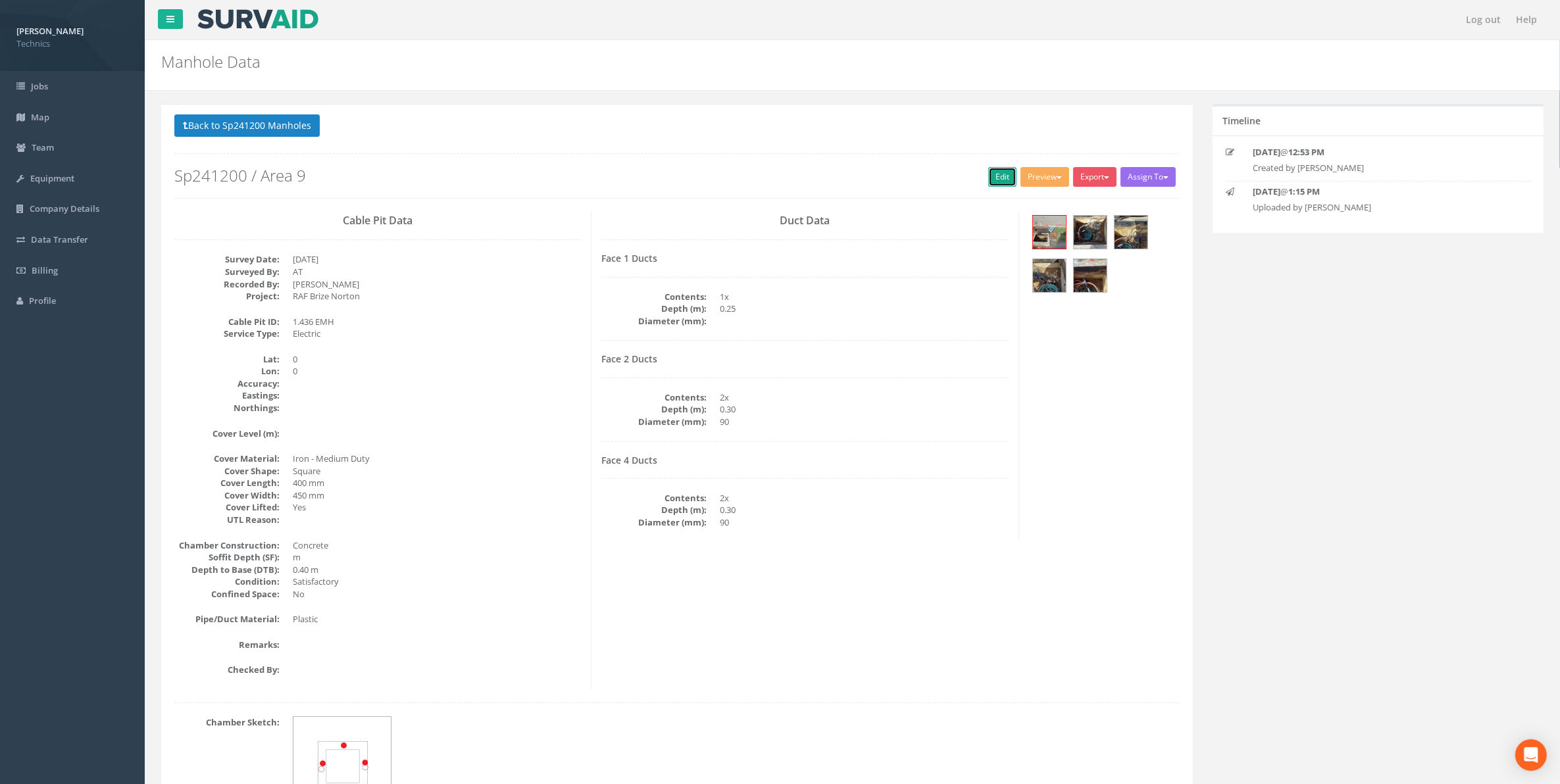
click at [1003, 178] on link "Edit" at bounding box center [1002, 176] width 28 height 19
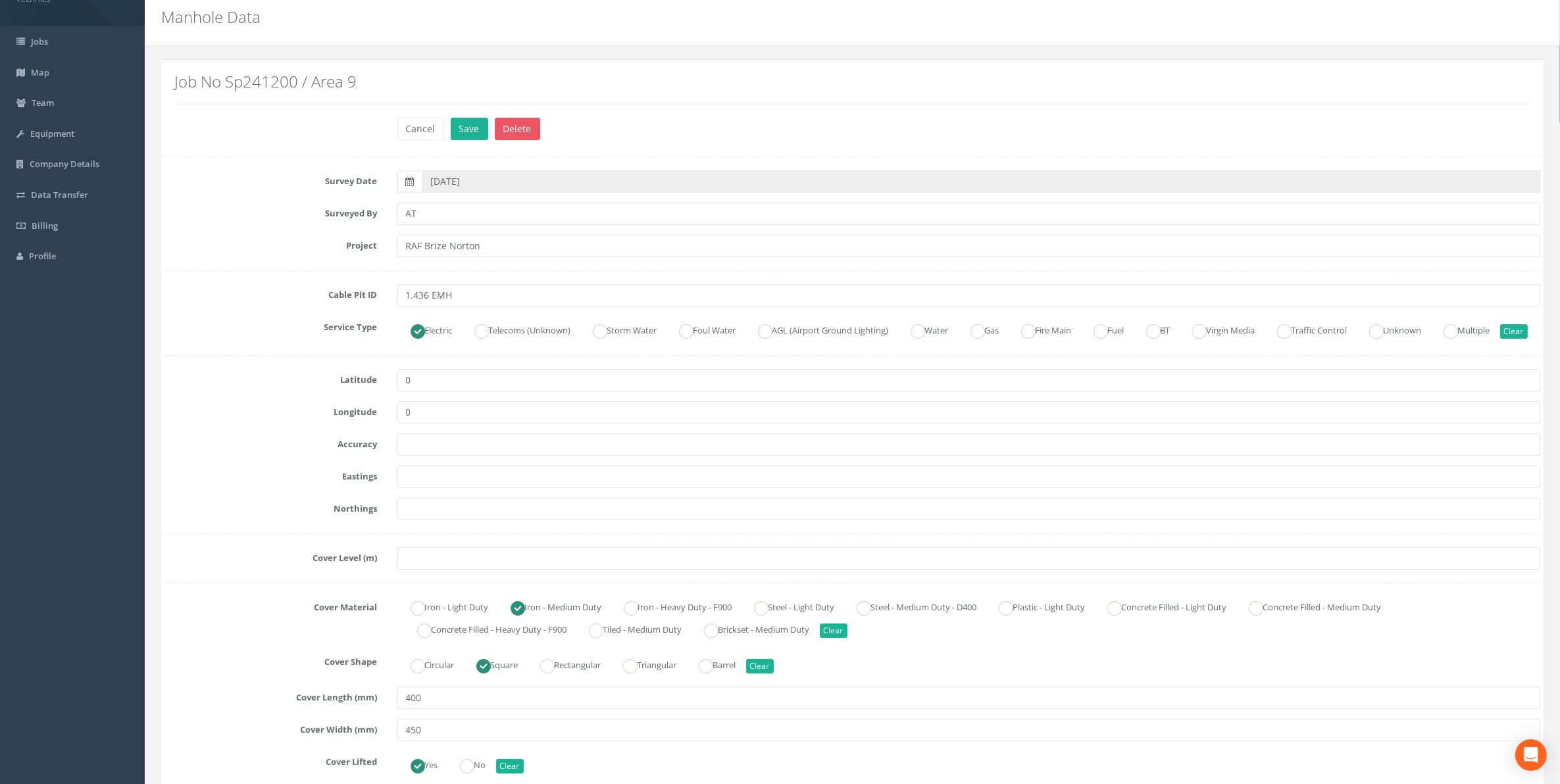
scroll to position [82, 0]
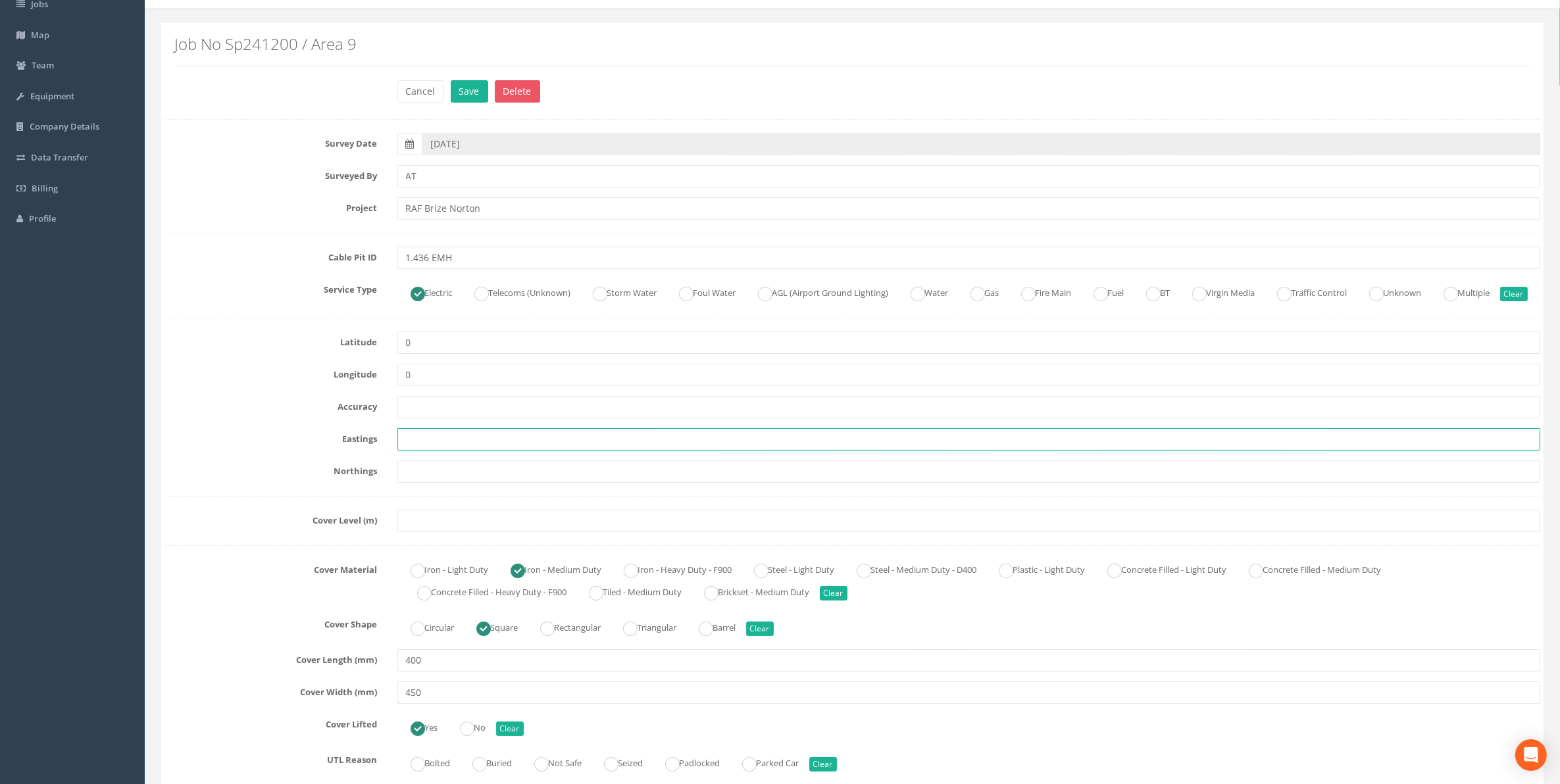
click at [415, 451] on input "text" at bounding box center [970, 439] width 1144 height 22
paste input "428213.878"
type input "428213.878"
click at [450, 483] on input "text" at bounding box center [970, 471] width 1144 height 22
paste input "205142.732"
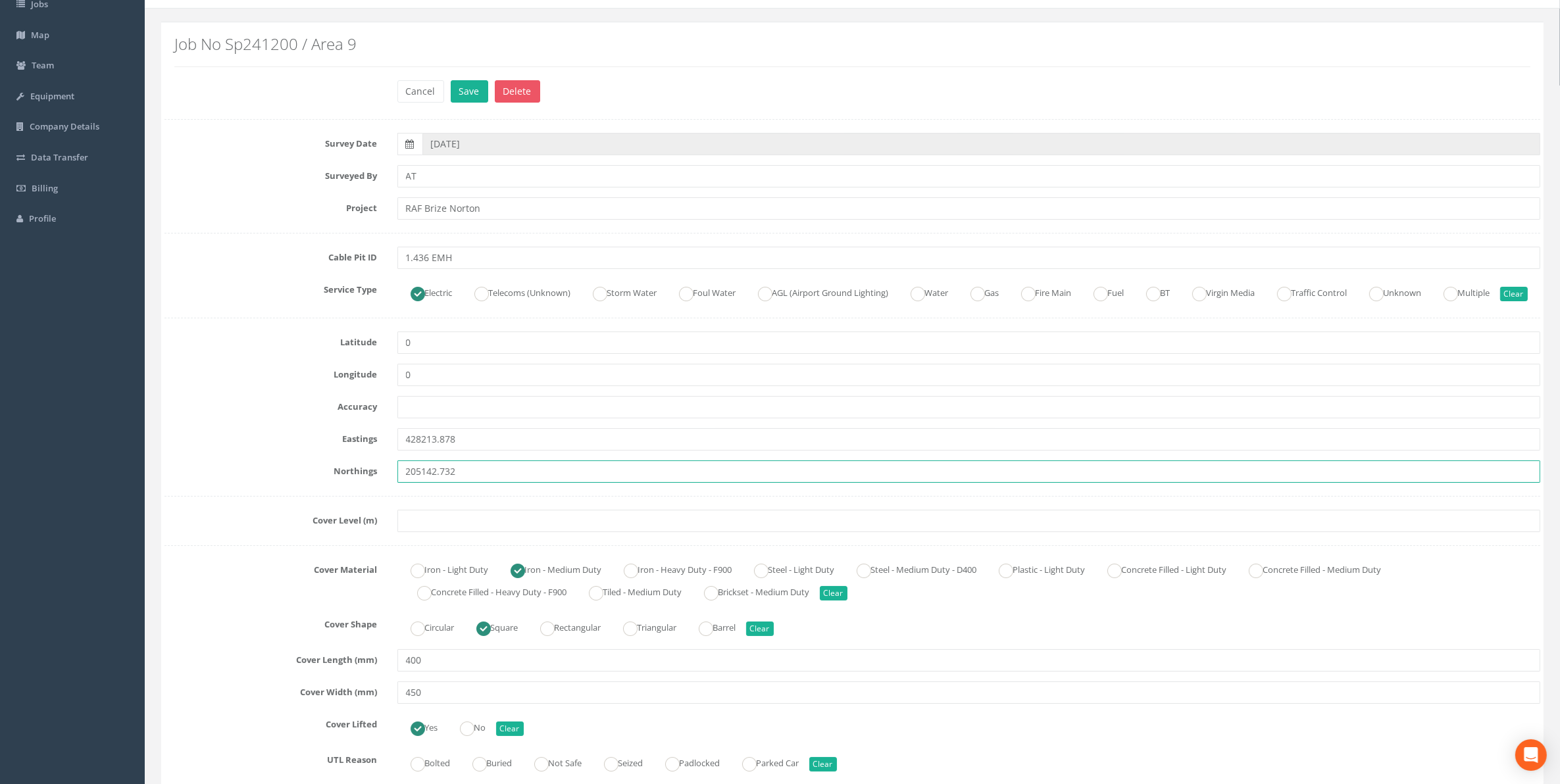
type input "205142.732"
click at [427, 532] on input "text" at bounding box center [970, 520] width 1144 height 22
paste input "82.866"
type input "82.866"
click at [474, 94] on button "Save" at bounding box center [469, 91] width 38 height 22
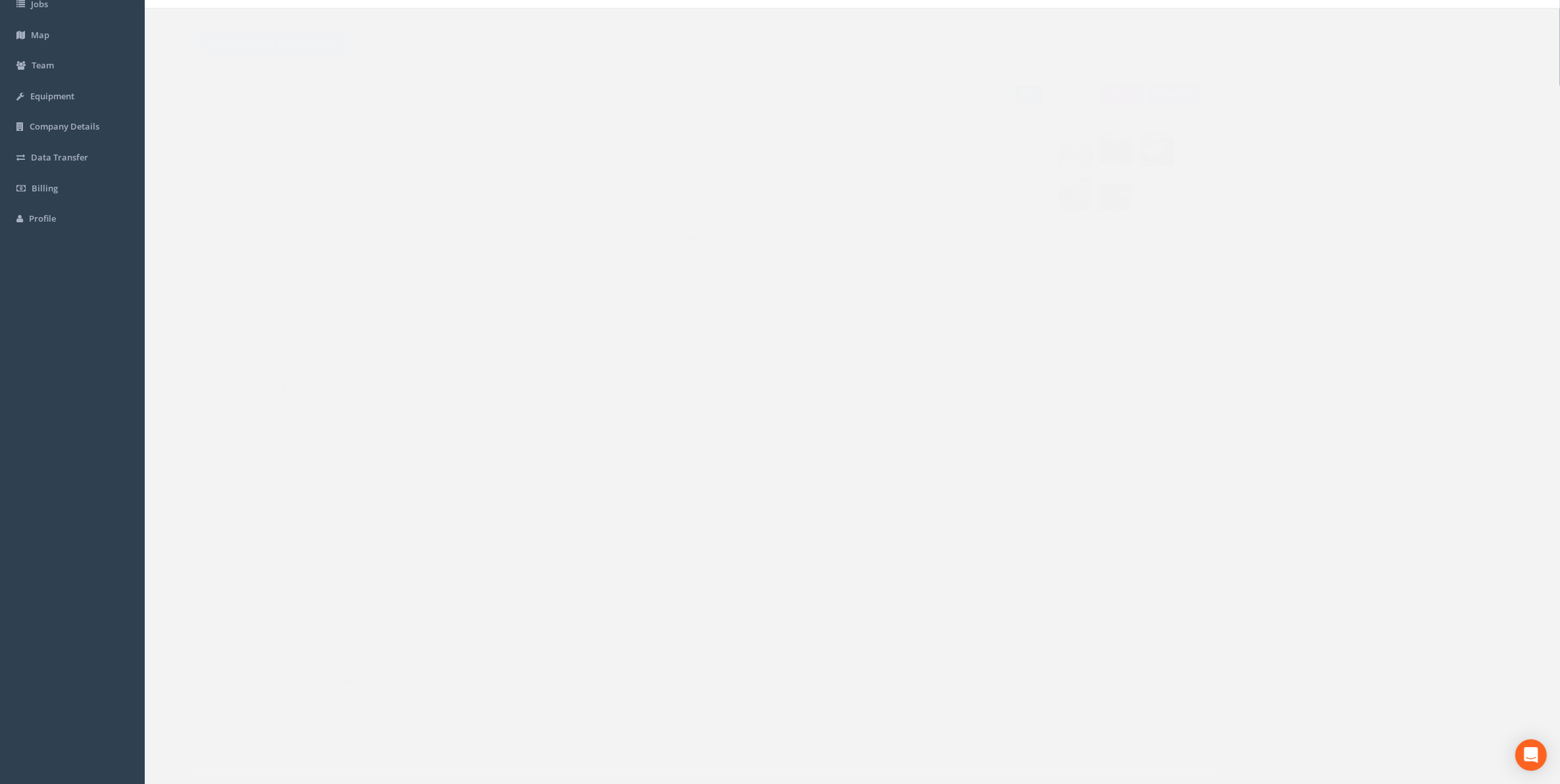
click at [995, 97] on link "Edit" at bounding box center [1002, 95] width 28 height 19
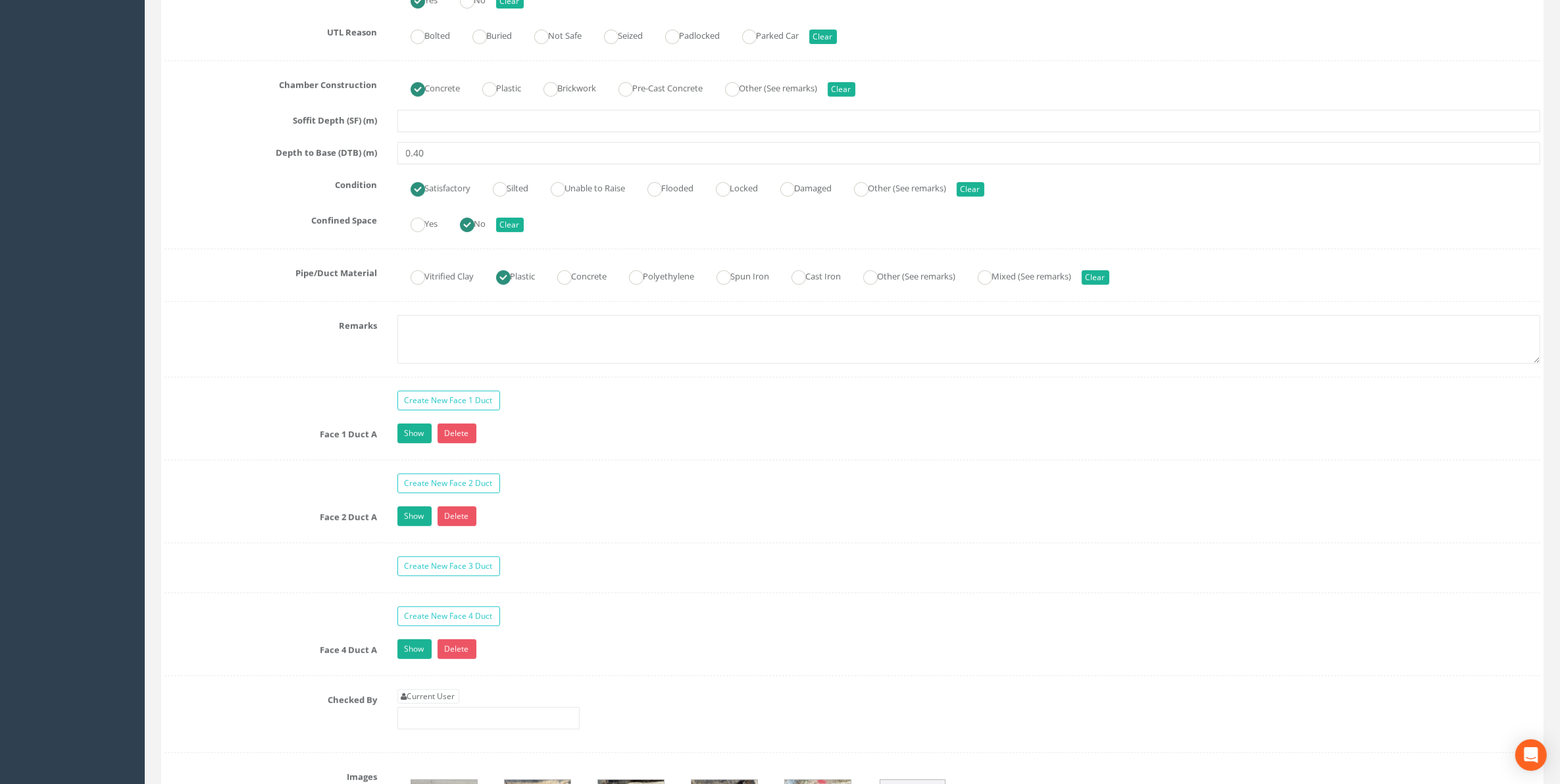
scroll to position [822, 0]
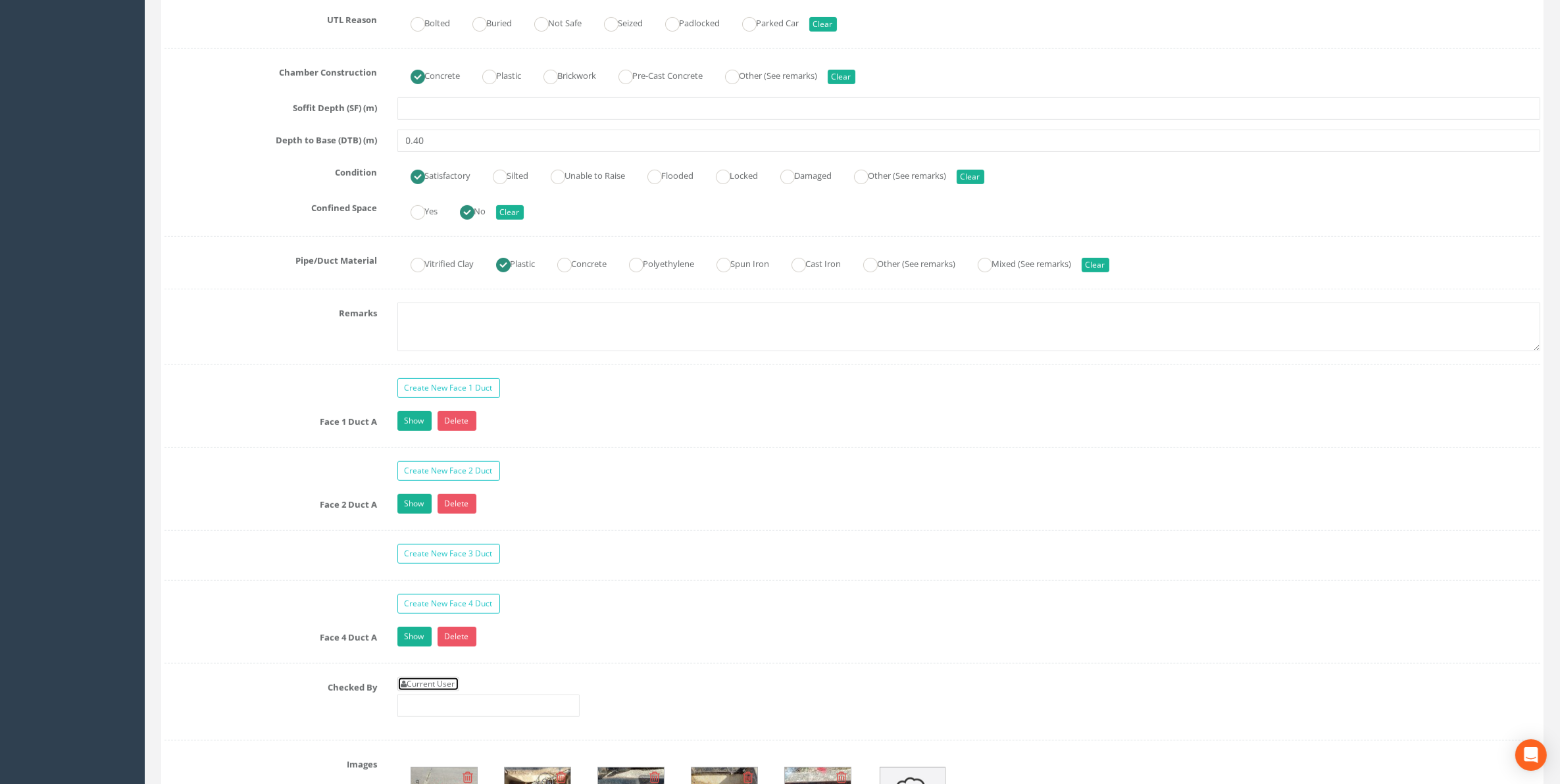
click at [441, 691] on link "Current User" at bounding box center [429, 683] width 62 height 15
type input "[PERSON_NAME]"
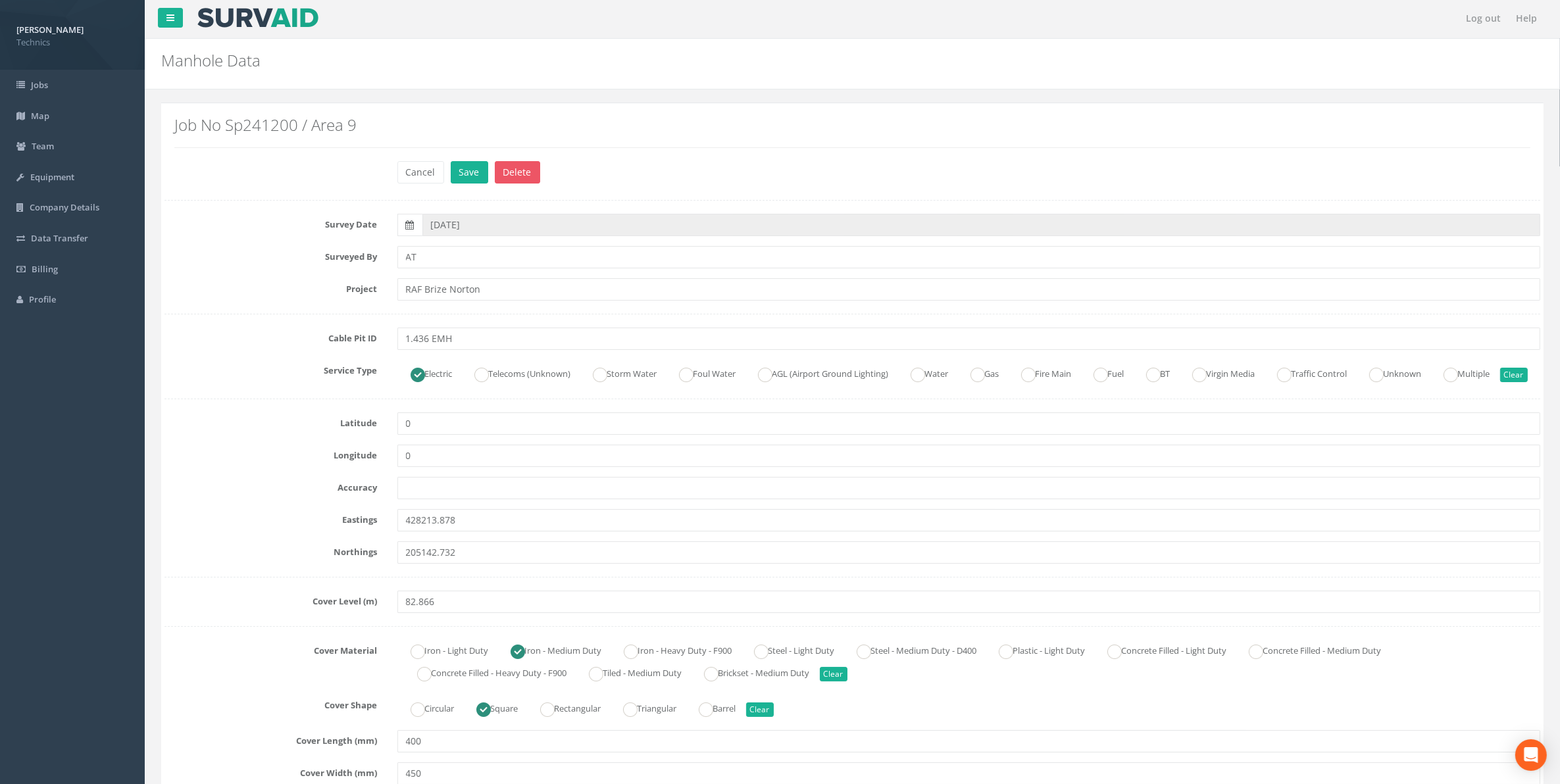
scroll to position [0, 0]
click at [471, 178] on button "Save" at bounding box center [469, 173] width 38 height 22
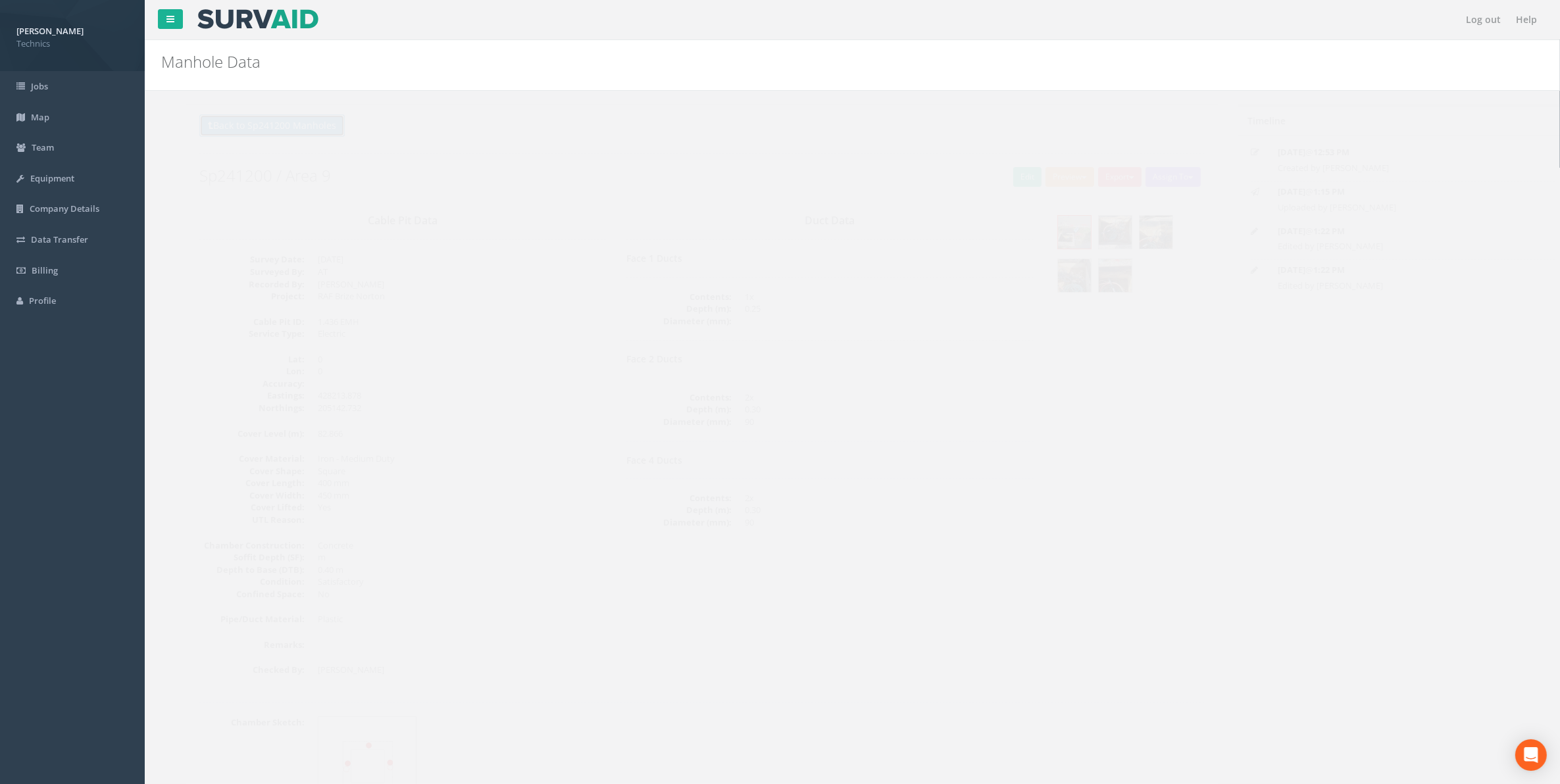
click at [271, 130] on button "Back to Sp241200 Manholes" at bounding box center [247, 125] width 145 height 22
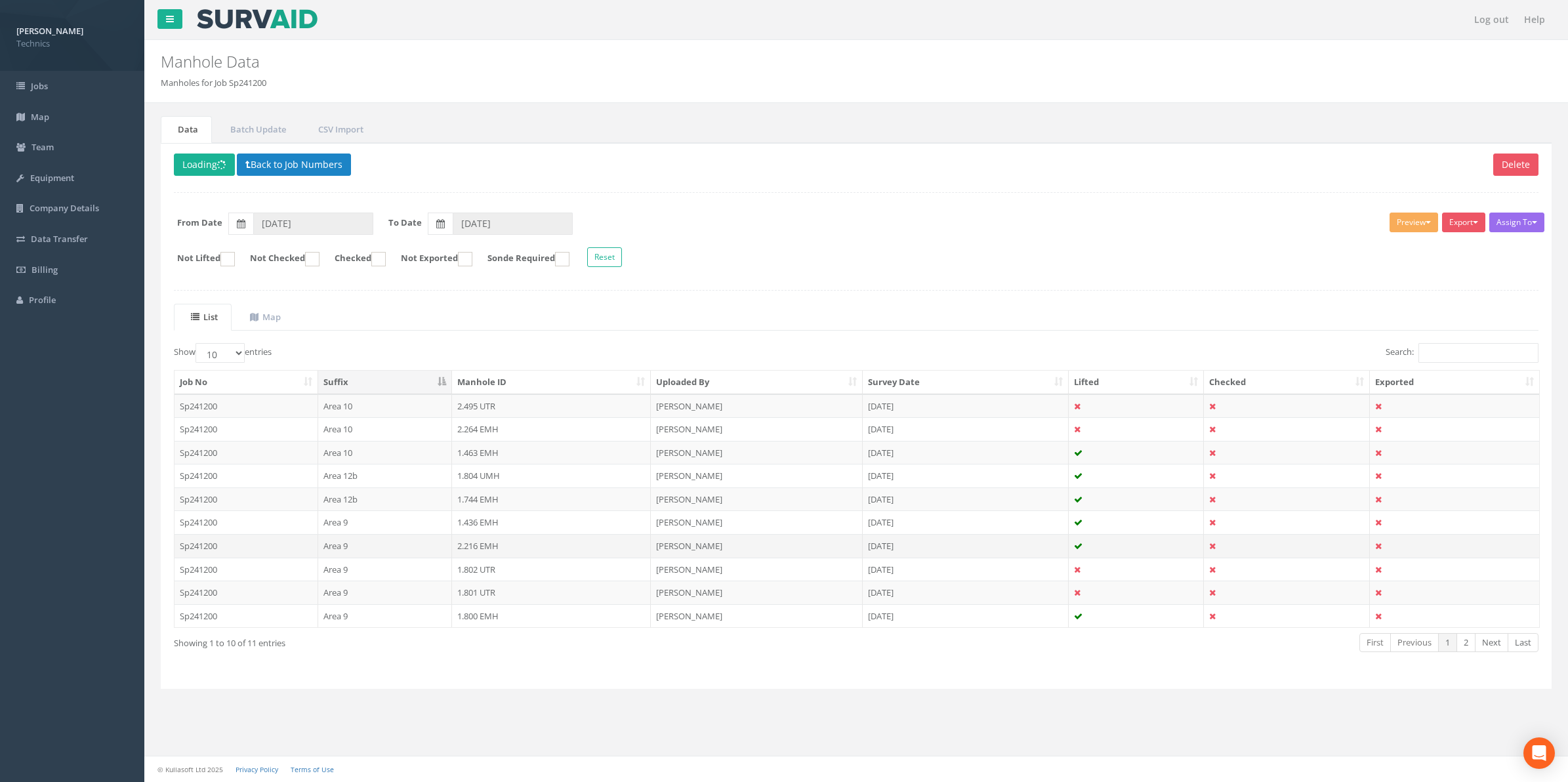
click at [487, 552] on td "2.216 EMH" at bounding box center [552, 545] width 199 height 23
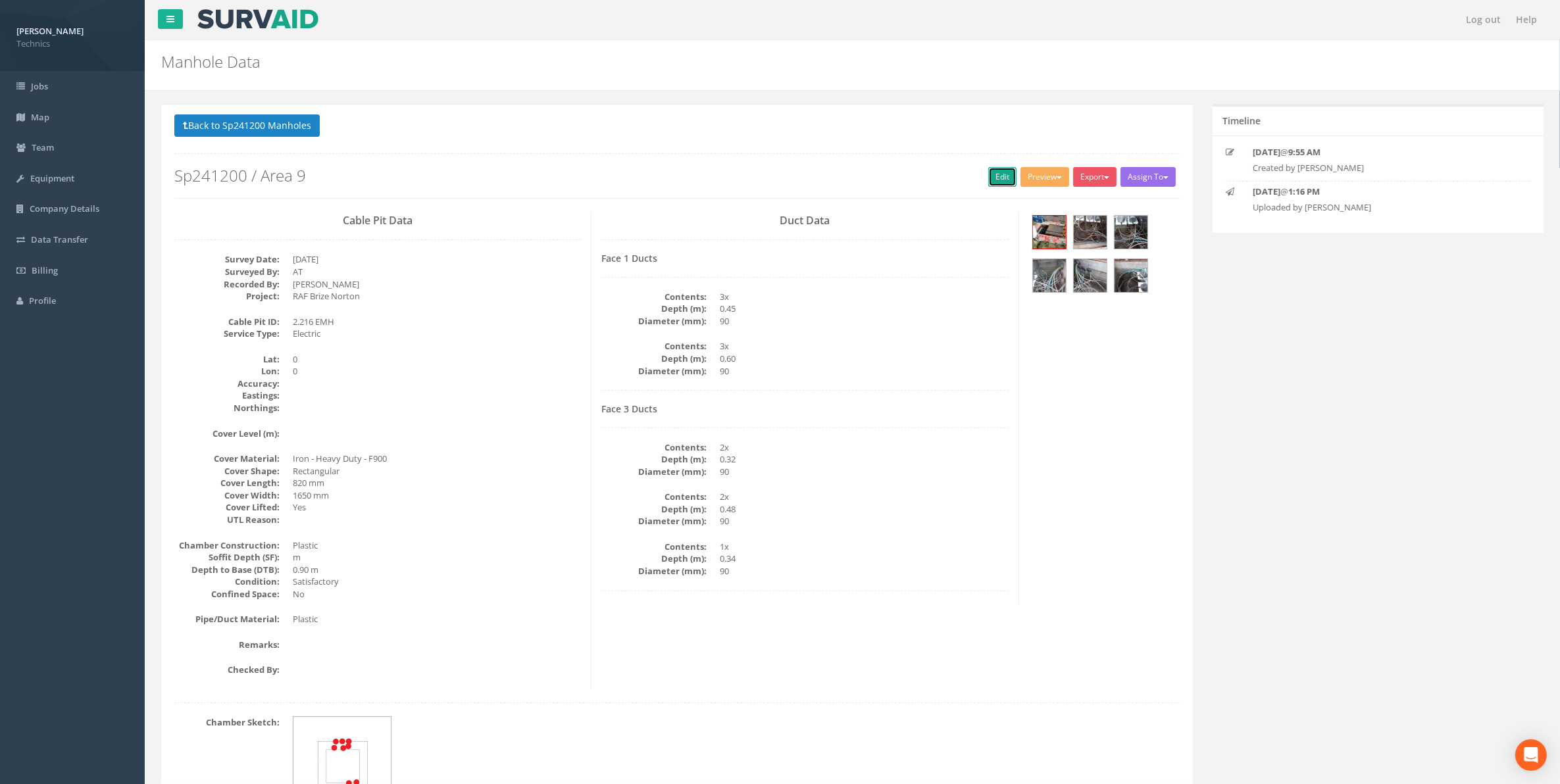
click at [1003, 178] on link "Edit" at bounding box center [1002, 176] width 28 height 19
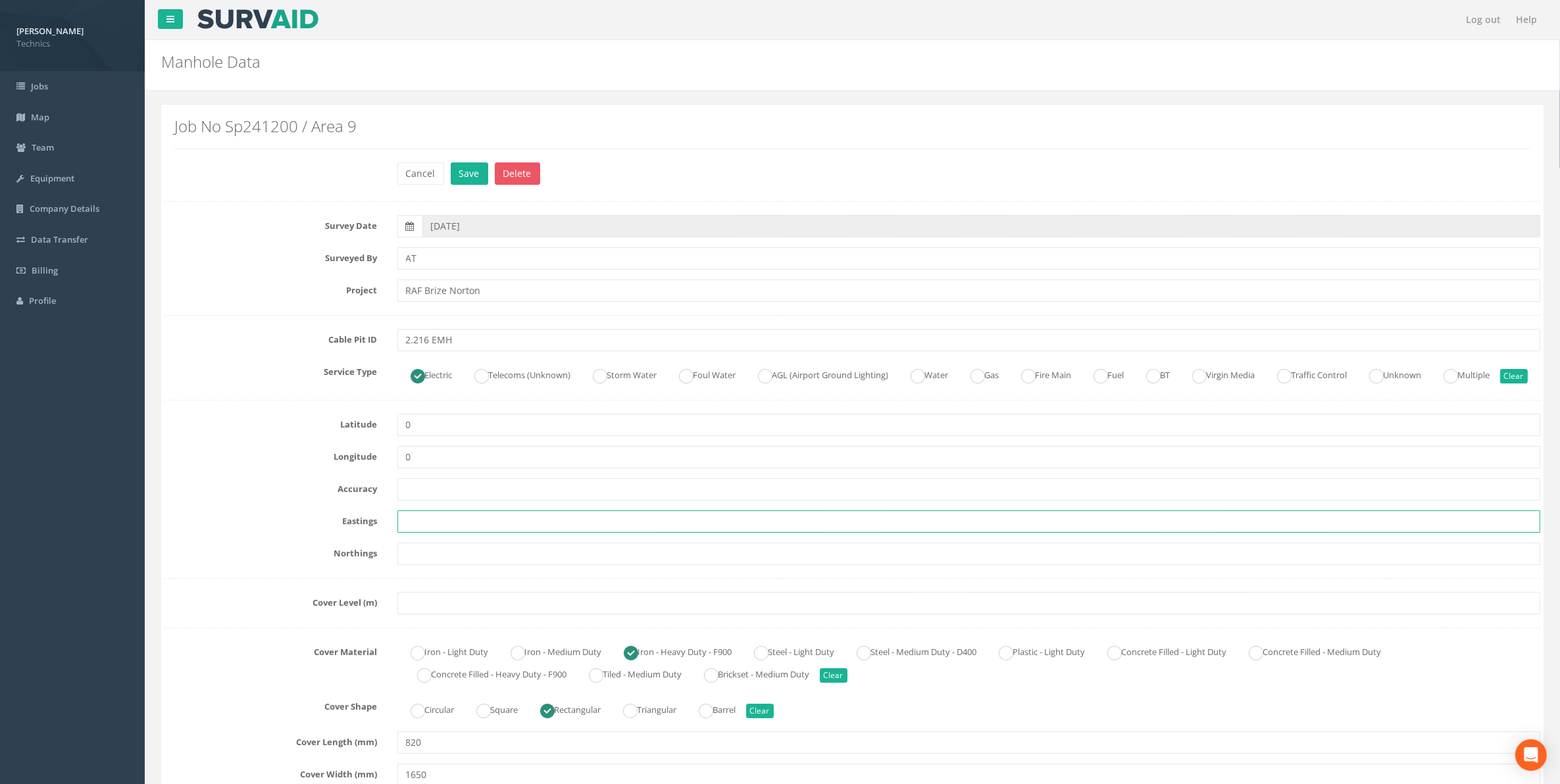
click at [432, 533] on input "text" at bounding box center [970, 521] width 1144 height 22
paste input "428806.336"
type input "428806.336"
click at [451, 565] on input "text" at bounding box center [970, 553] width 1144 height 22
paste input "205351.284"
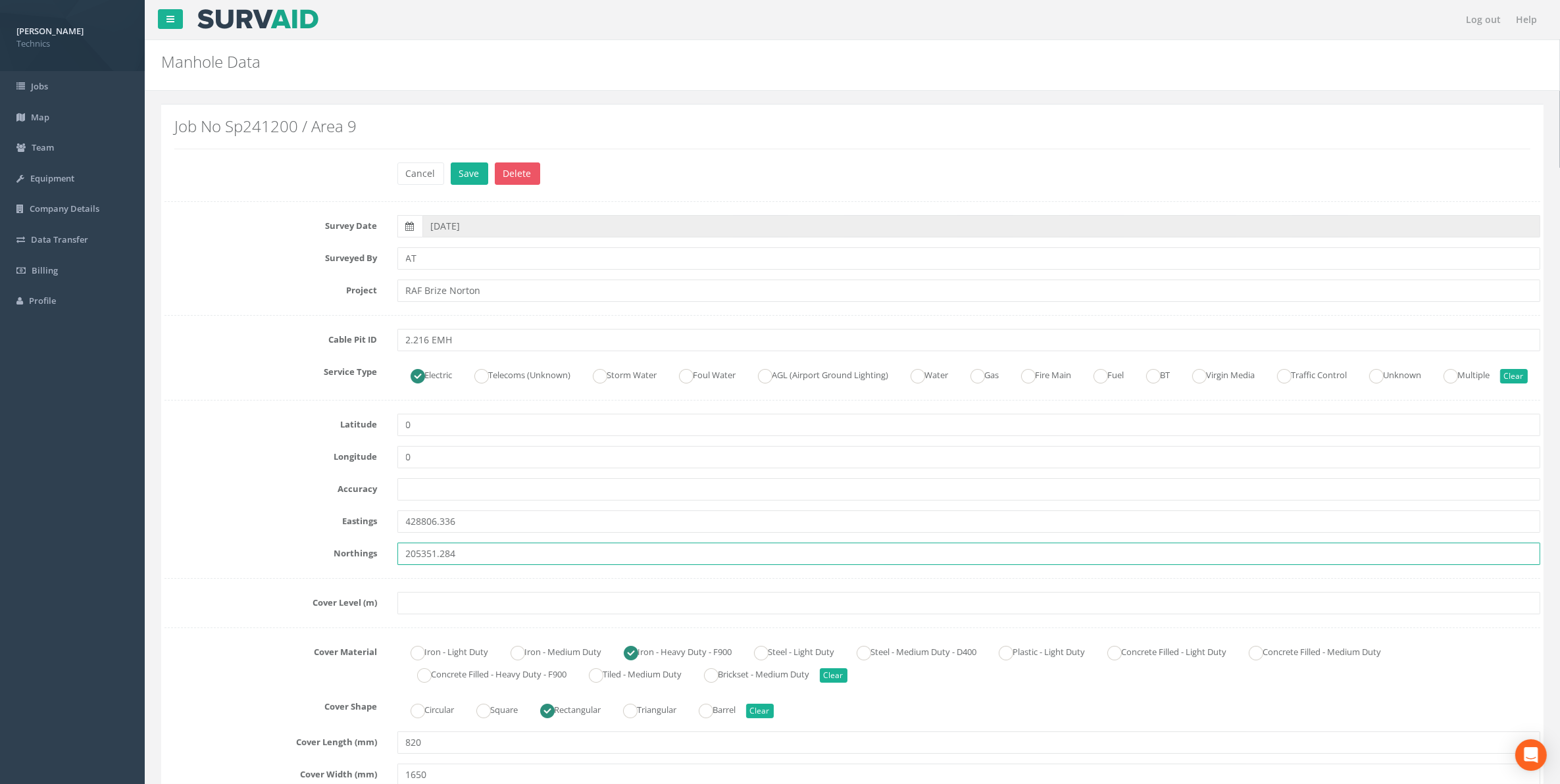
type input "205351.284"
click at [434, 614] on input "text" at bounding box center [970, 603] width 1144 height 22
paste input "79.955"
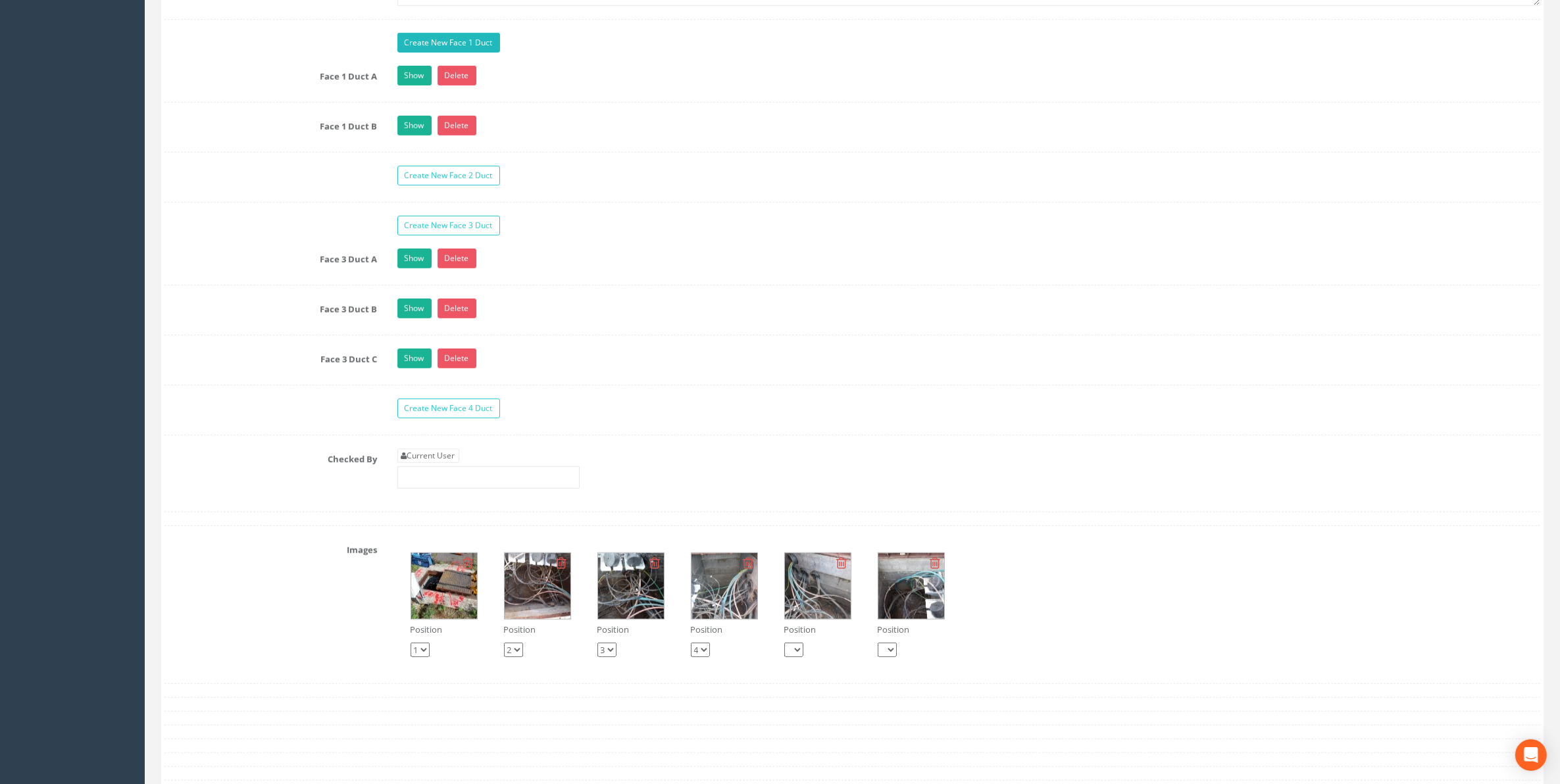
scroll to position [1234, 0]
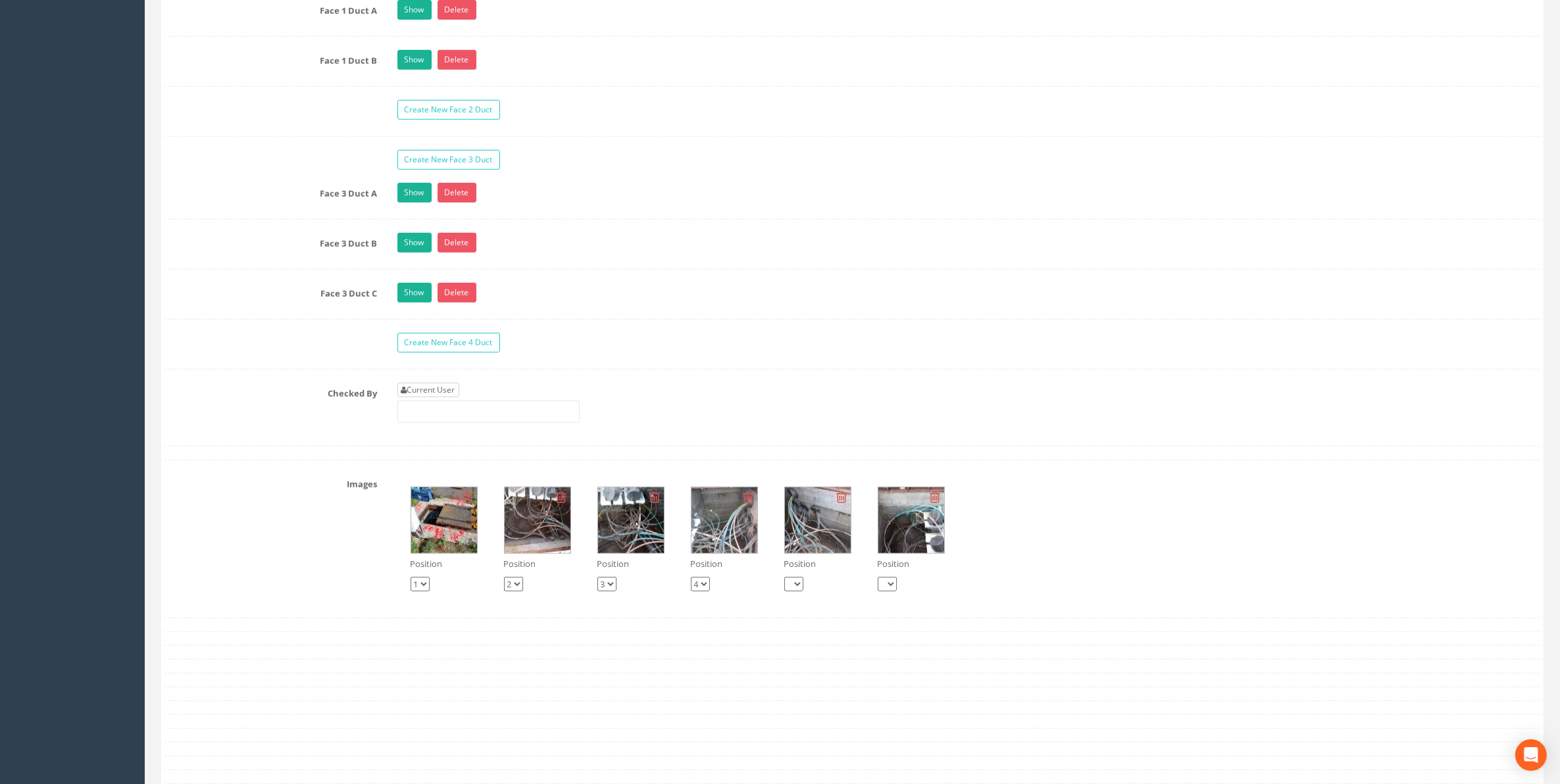
type input "79.955"
click at [458, 397] on link "Current User" at bounding box center [429, 390] width 62 height 15
type input "[PERSON_NAME]"
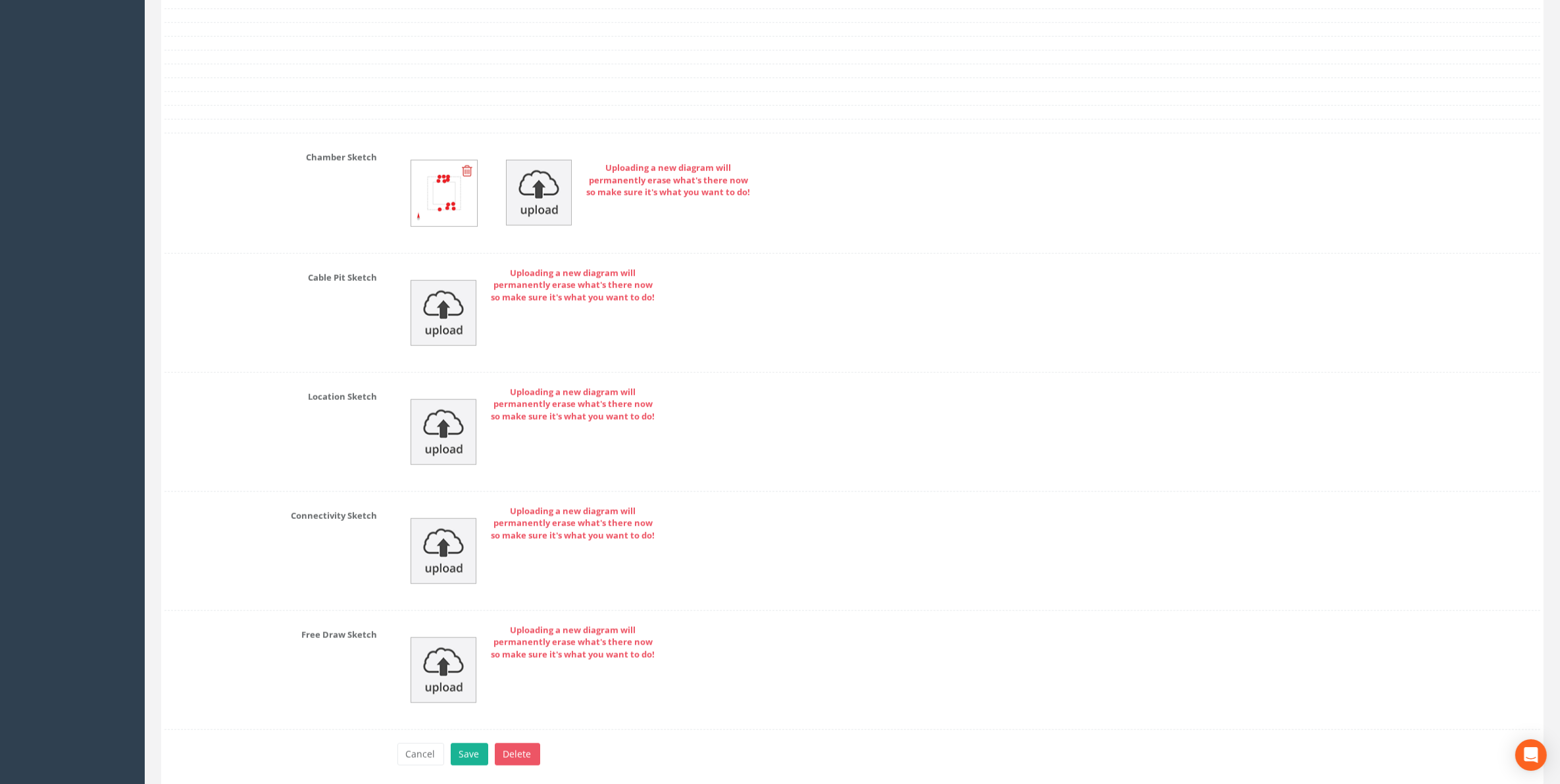
scroll to position [1980, 0]
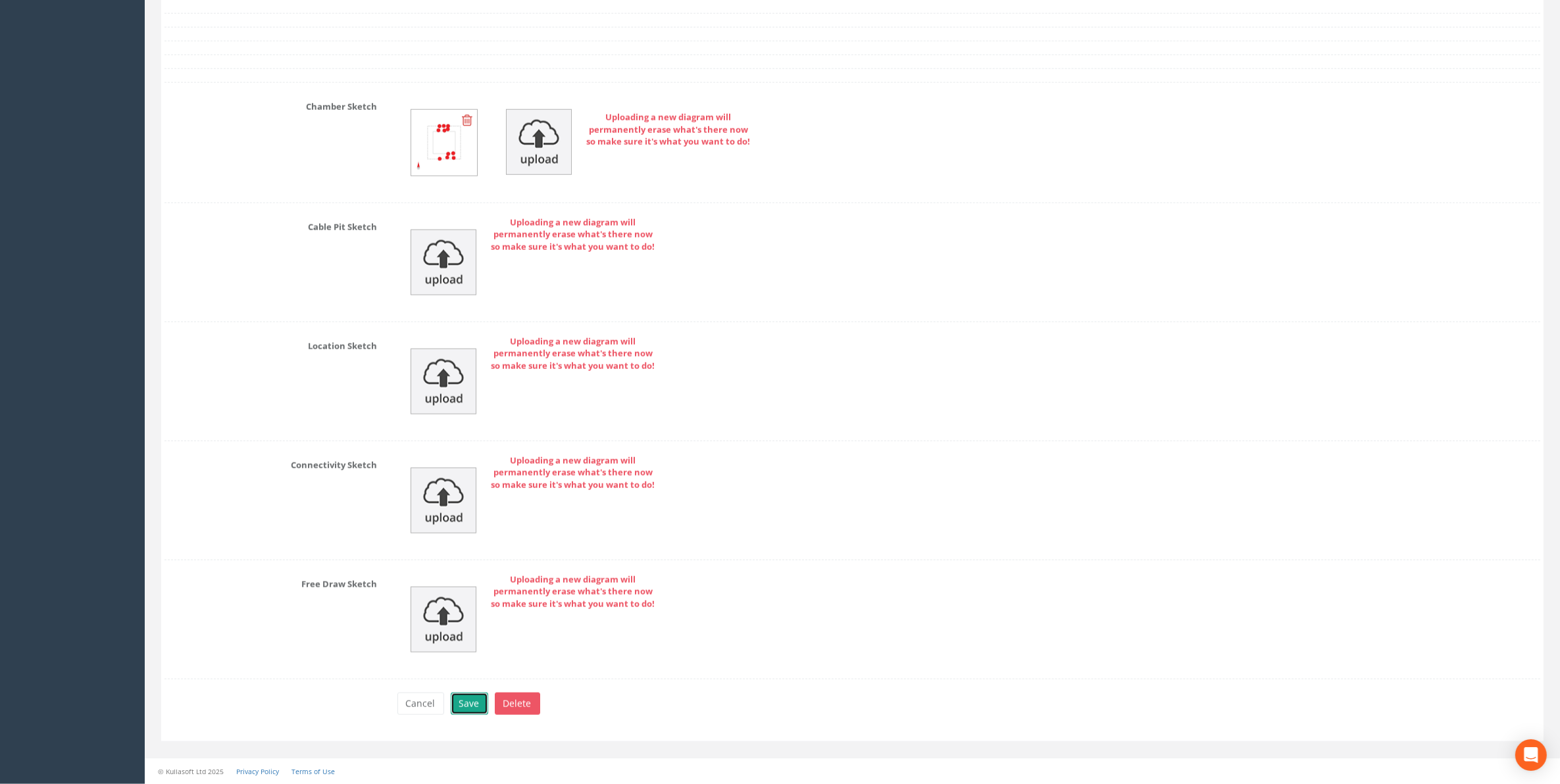
click at [466, 699] on button "Save" at bounding box center [469, 704] width 38 height 22
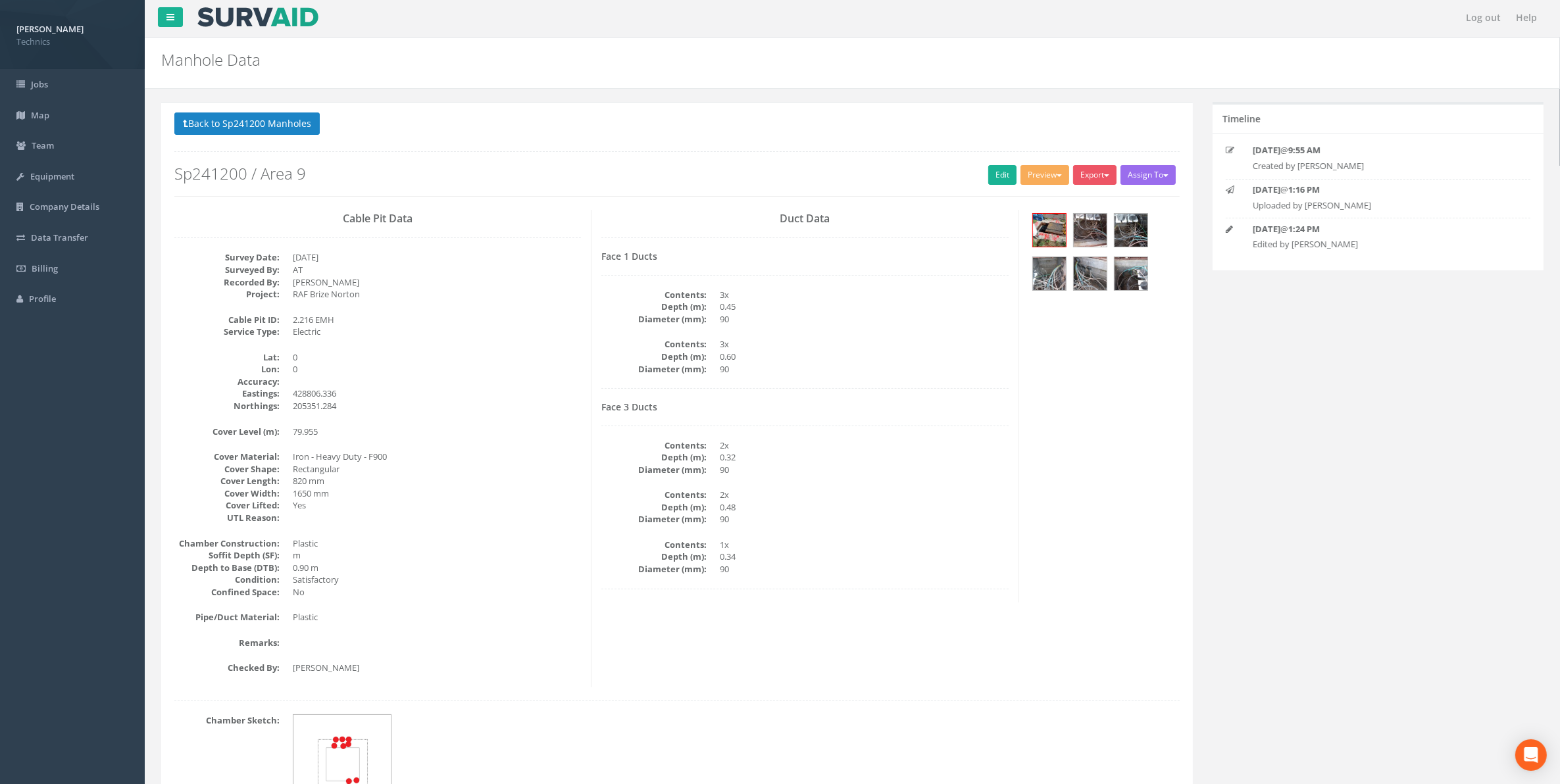
scroll to position [0, 0]
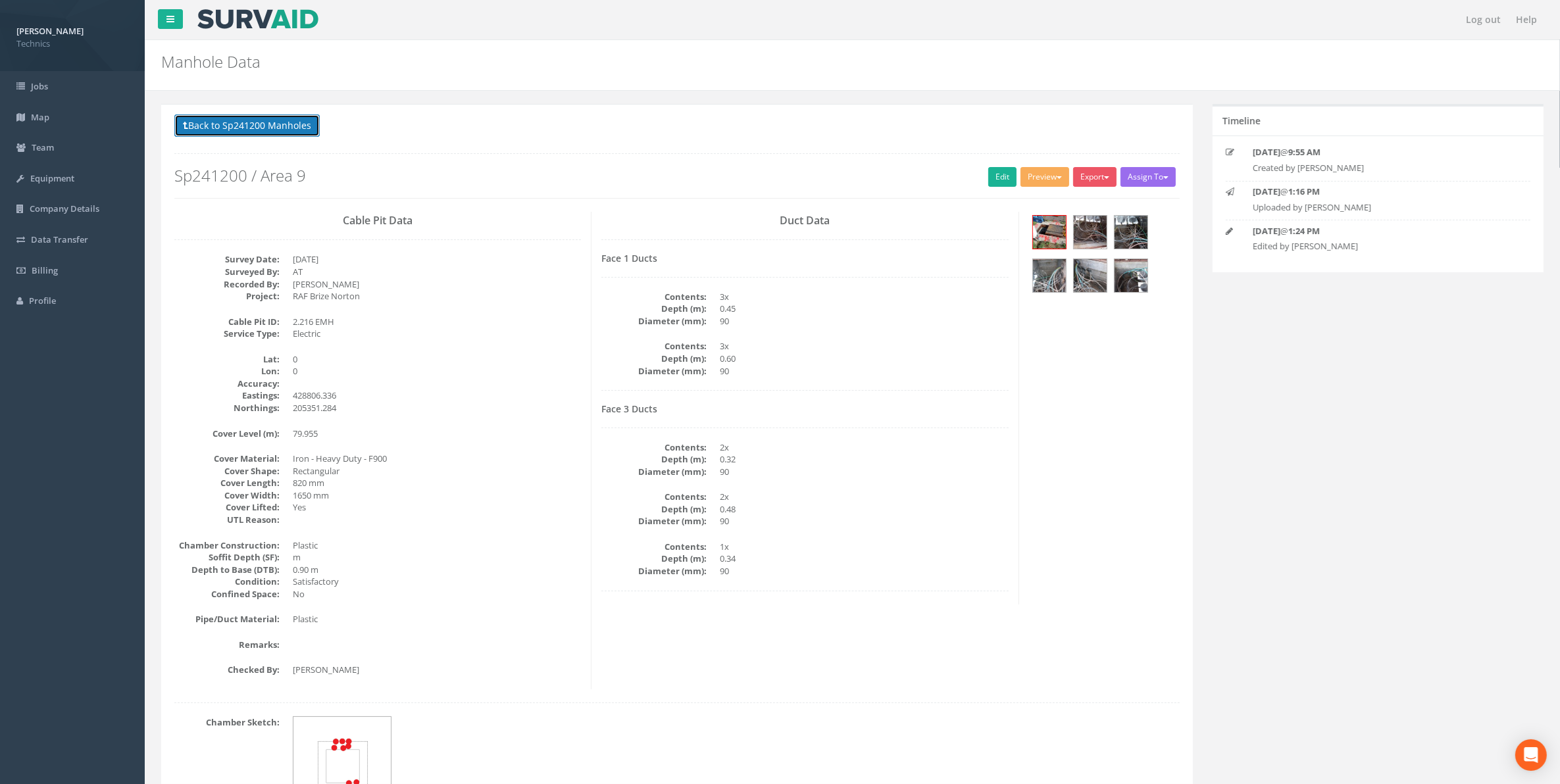
click at [274, 123] on button "Back to Sp241200 Manholes" at bounding box center [247, 125] width 145 height 22
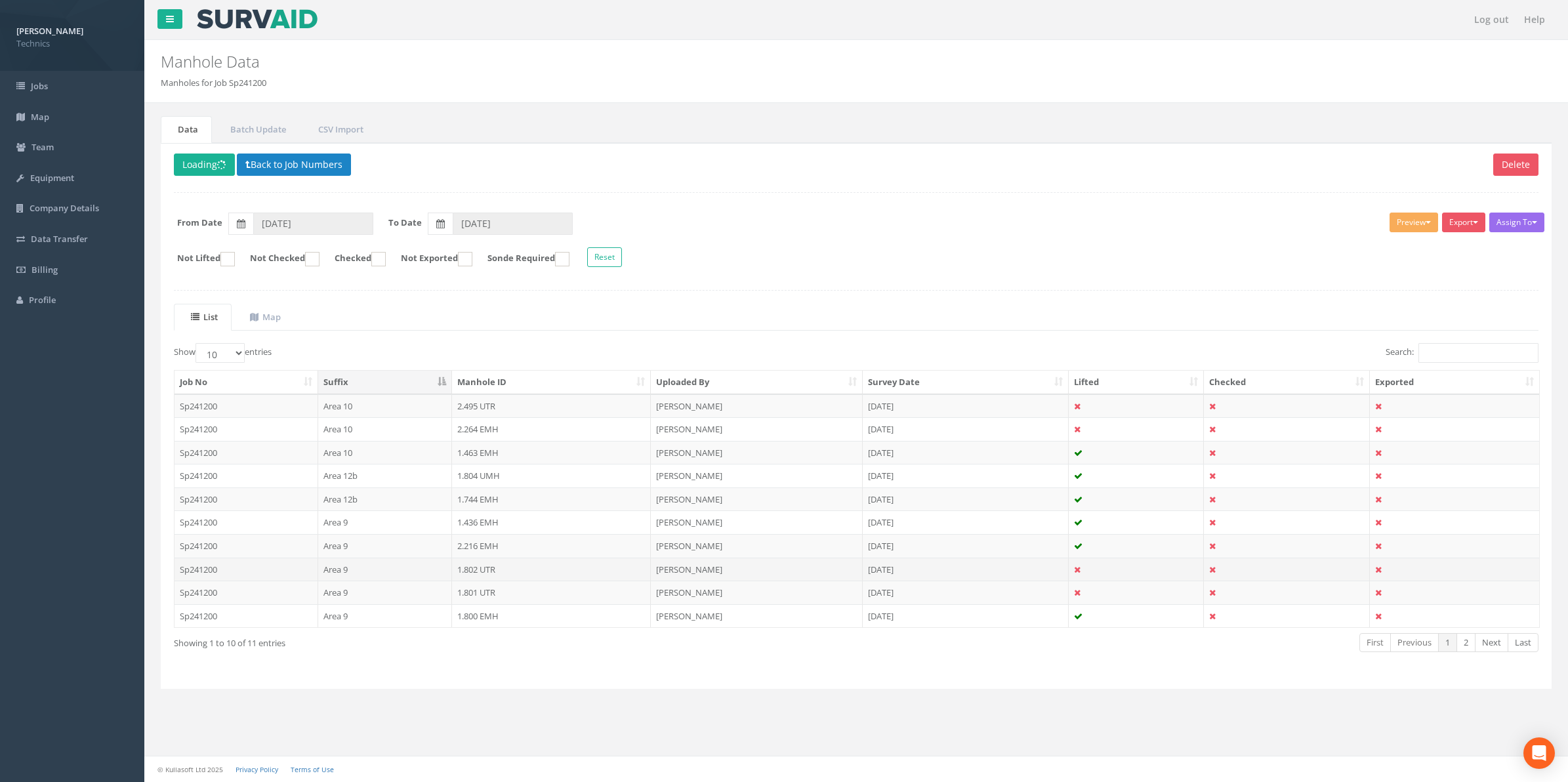
click at [482, 571] on td "1.802 UTR" at bounding box center [552, 569] width 199 height 23
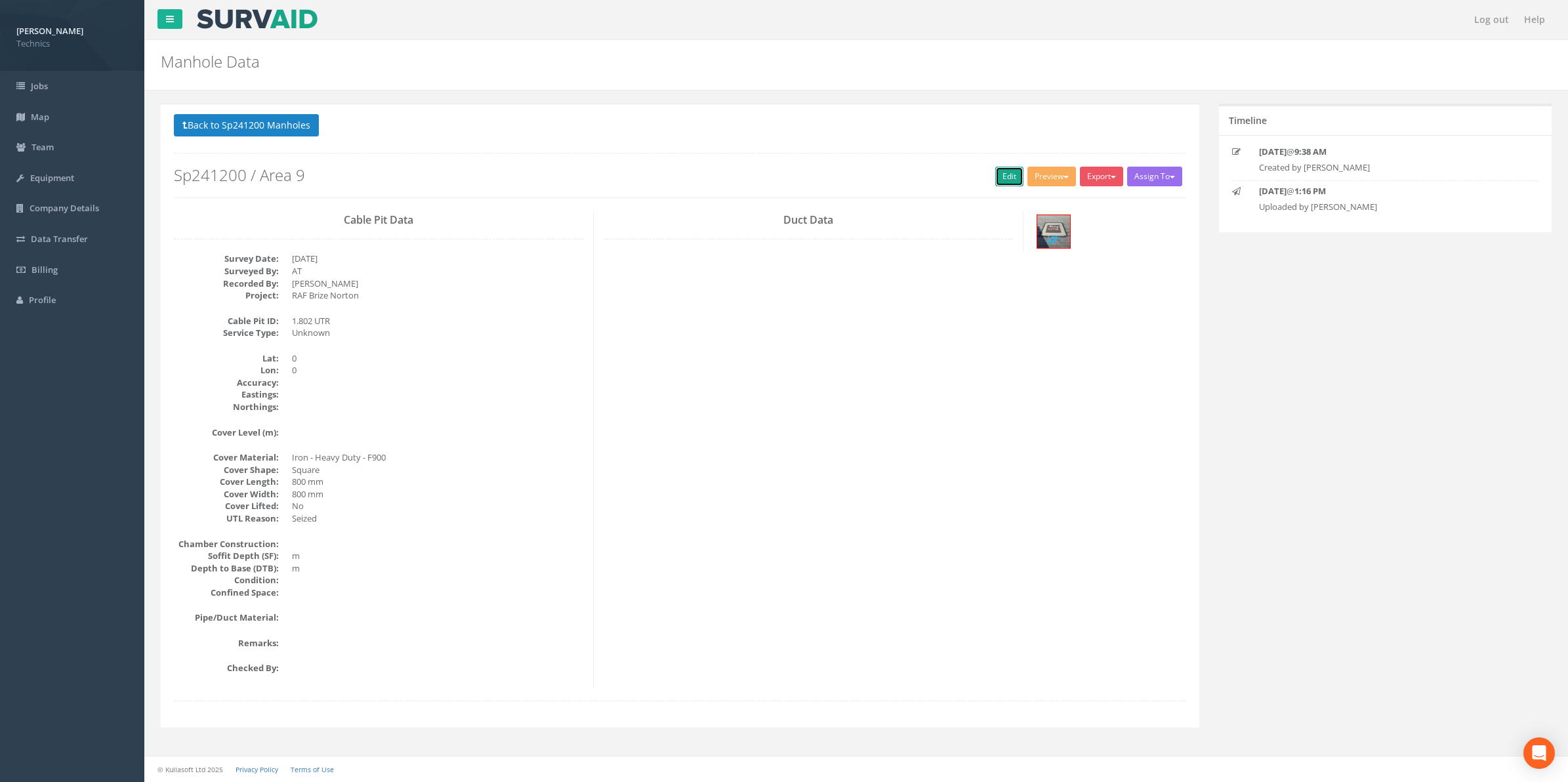
click at [998, 178] on link "Edit" at bounding box center [1009, 176] width 28 height 19
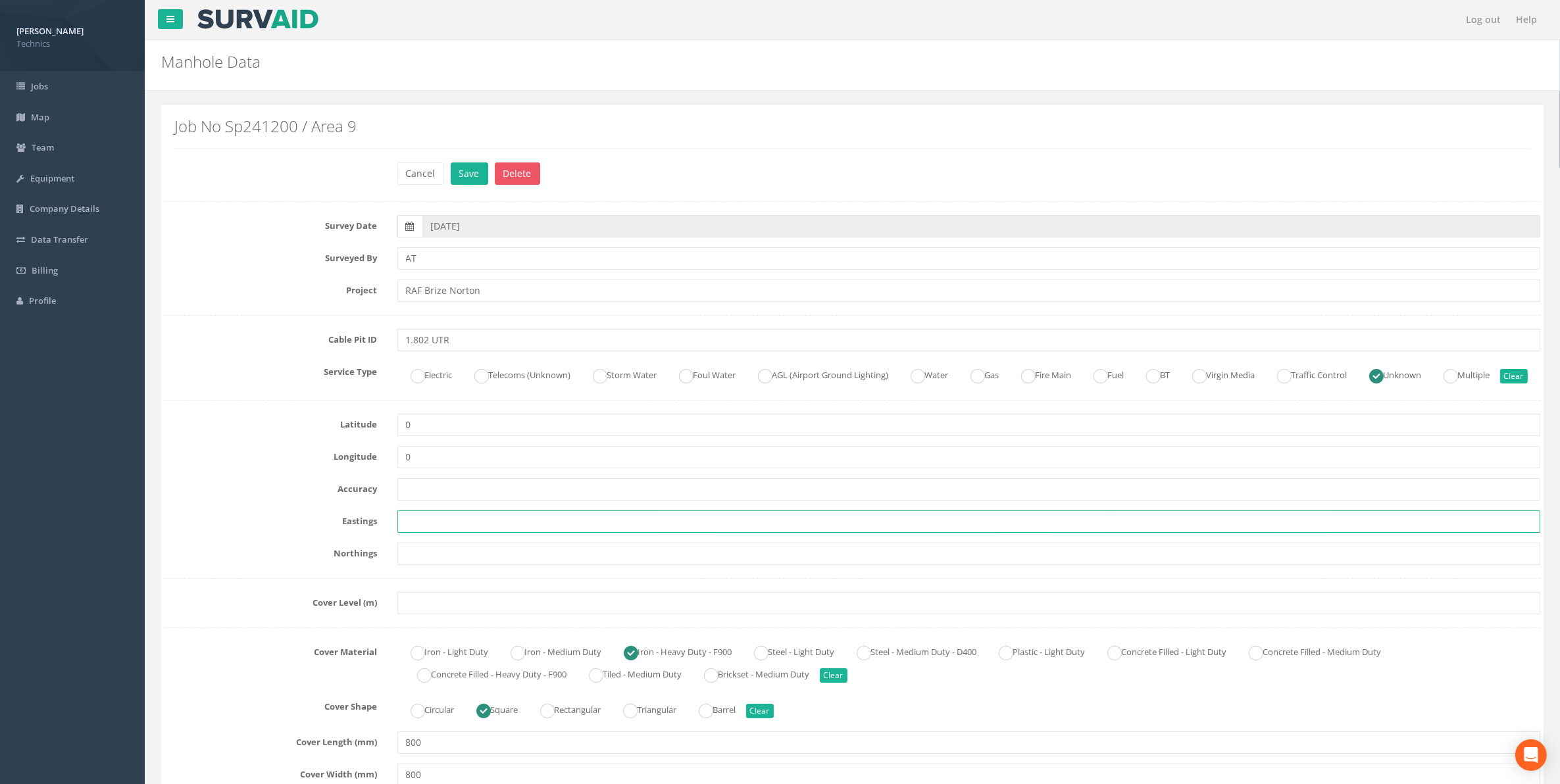
click at [422, 533] on input "text" at bounding box center [970, 521] width 1144 height 22
paste input "428658.9289"
type input "428658.9289"
click at [429, 565] on input "text" at bounding box center [970, 553] width 1144 height 22
paste input "205382.0873"
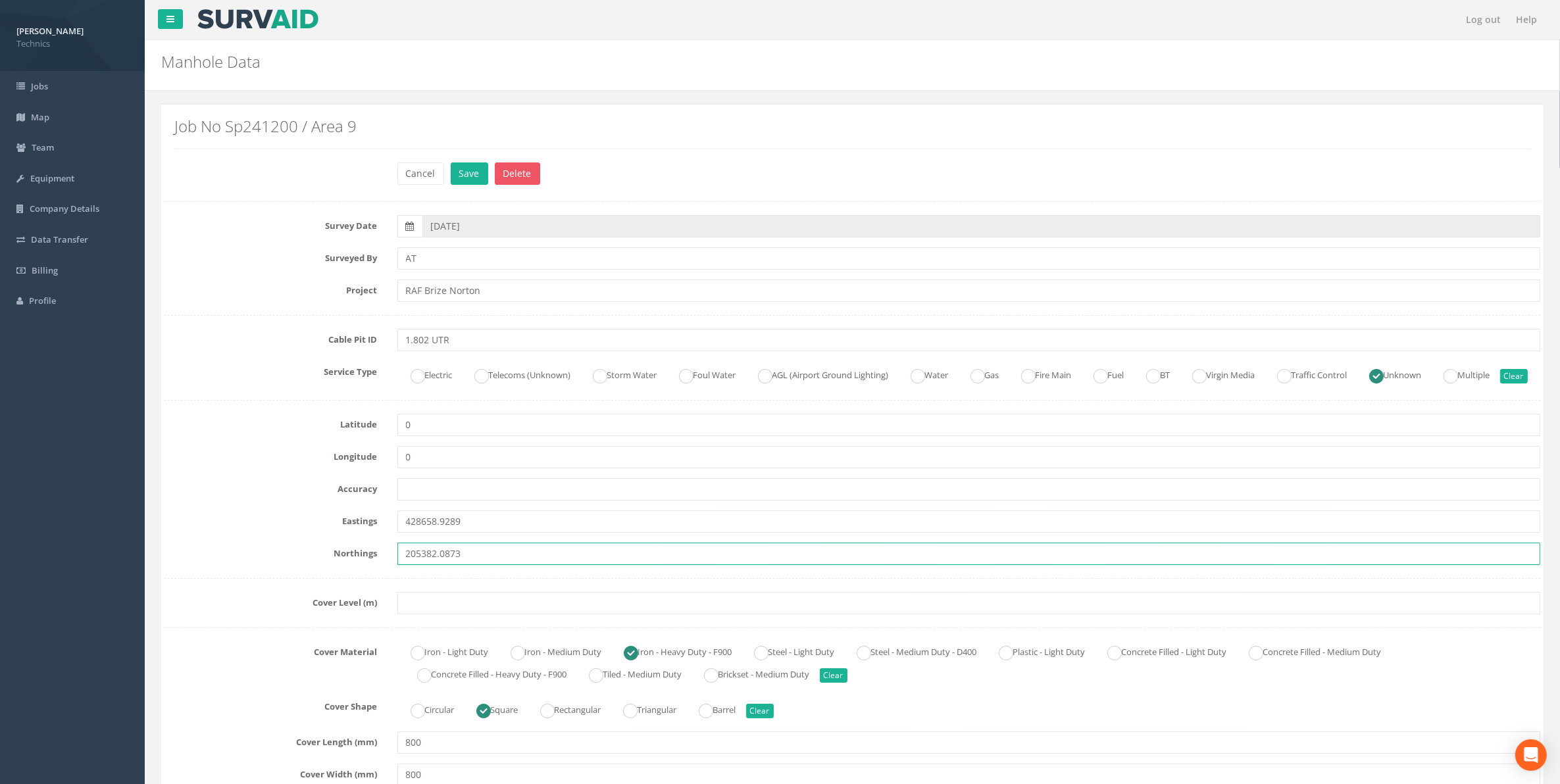
type input "205382.0873"
click at [421, 614] on input "text" at bounding box center [970, 603] width 1144 height 22
paste input "82.9862"
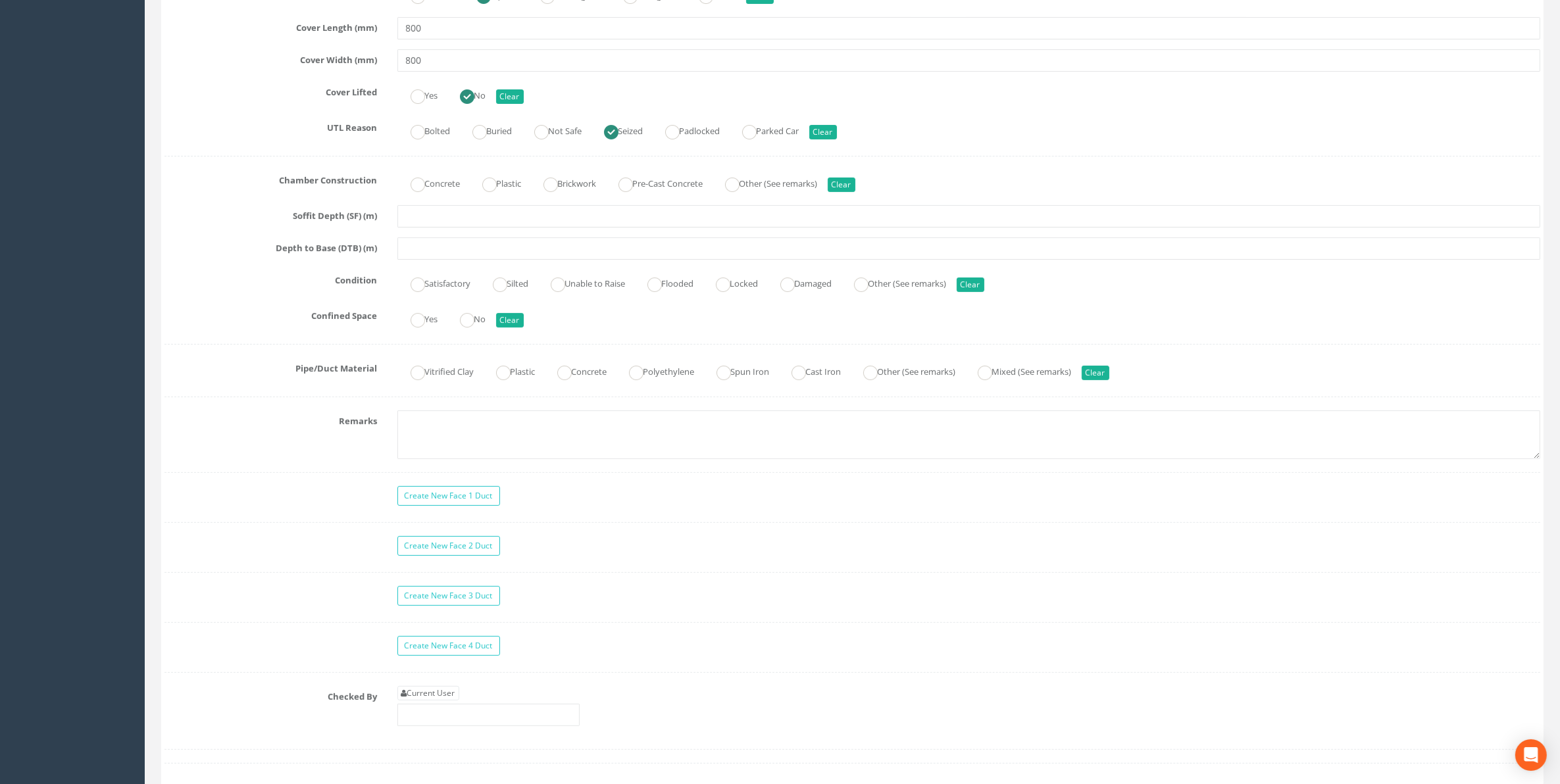
scroll to position [904, 0]
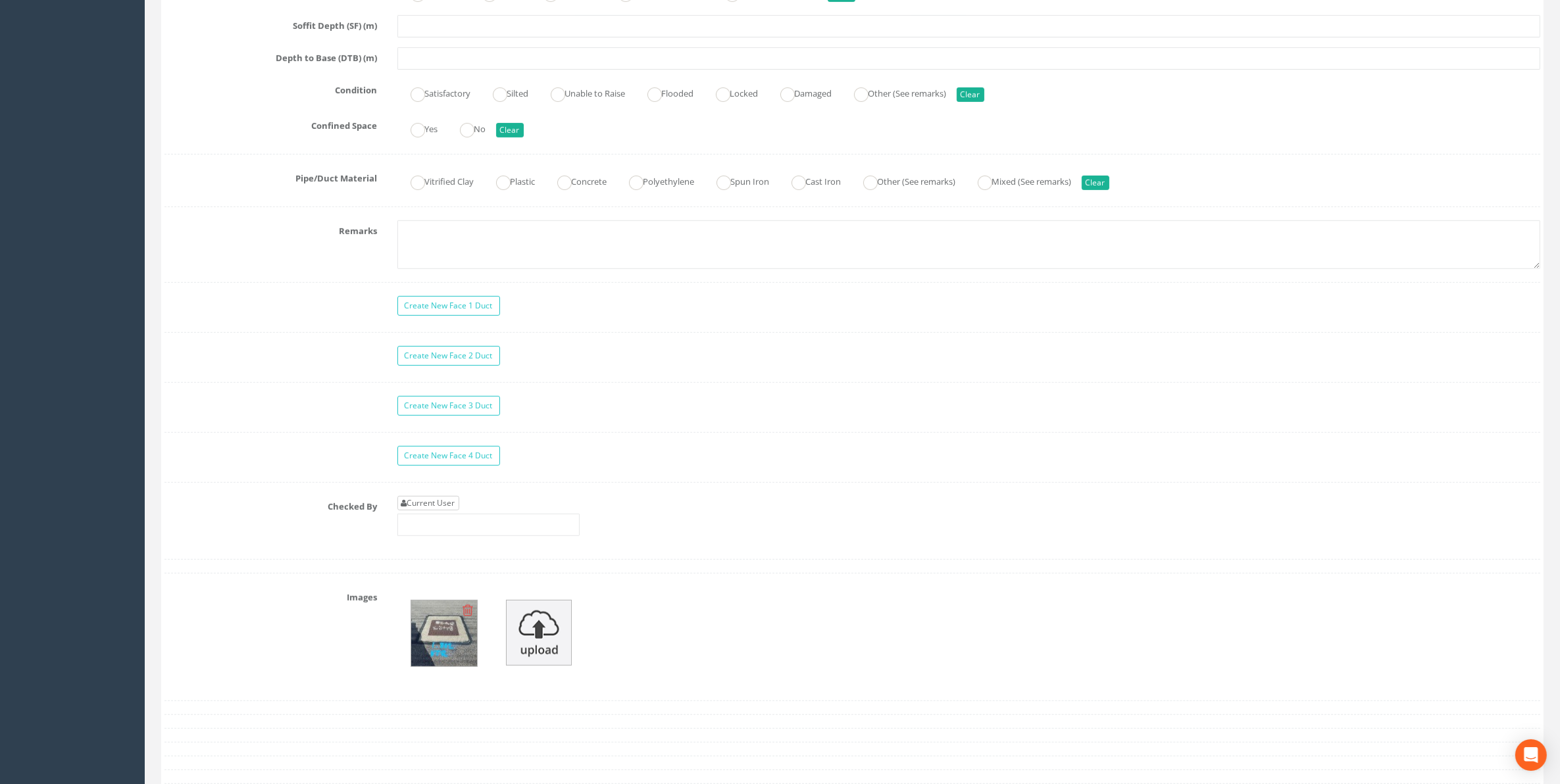
type input "82.9862"
click at [452, 511] on link "Current User" at bounding box center [429, 503] width 62 height 15
type input "[PERSON_NAME]"
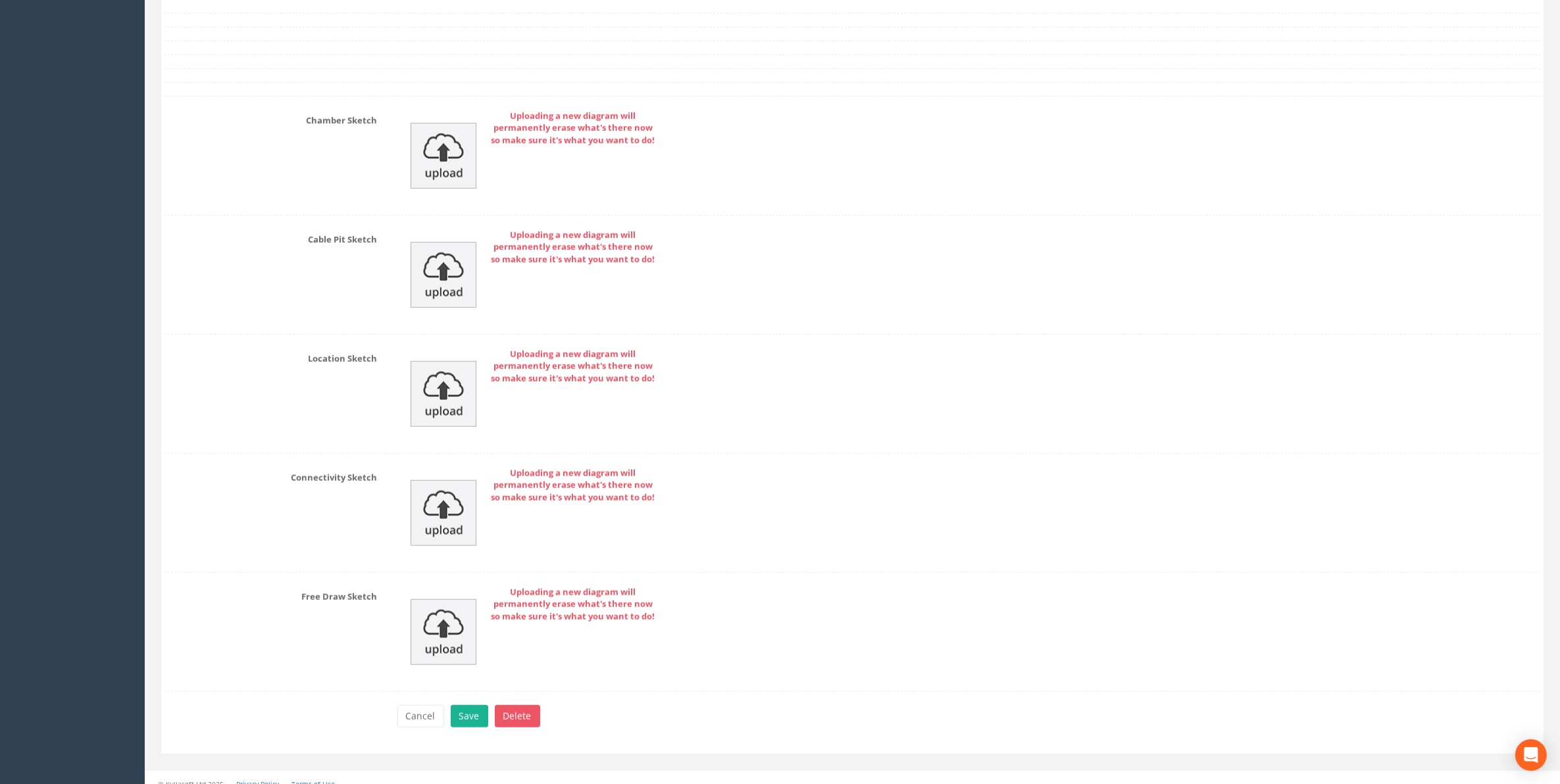
scroll to position [1731, 0]
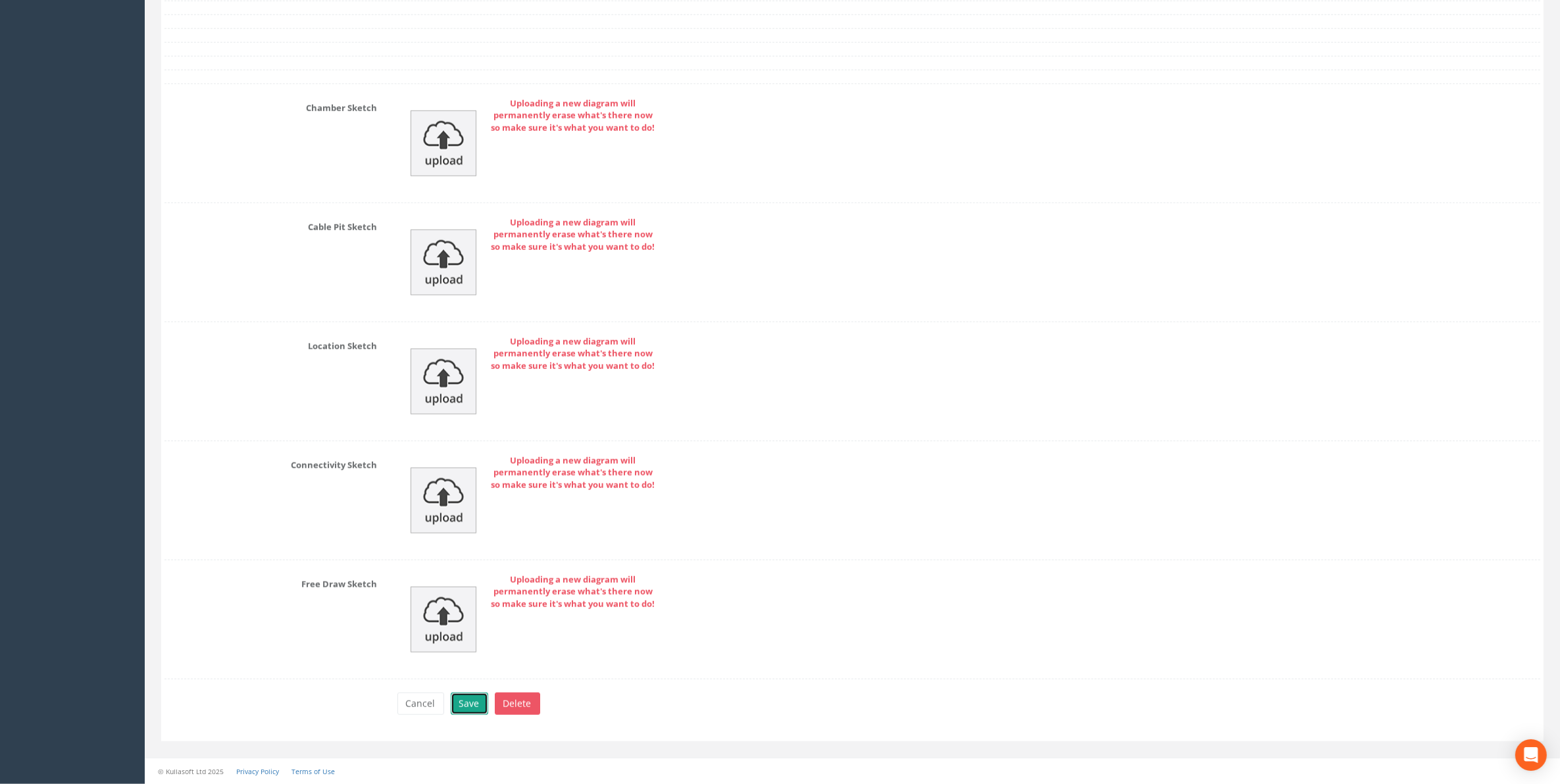
click at [478, 710] on button "Save" at bounding box center [469, 704] width 38 height 22
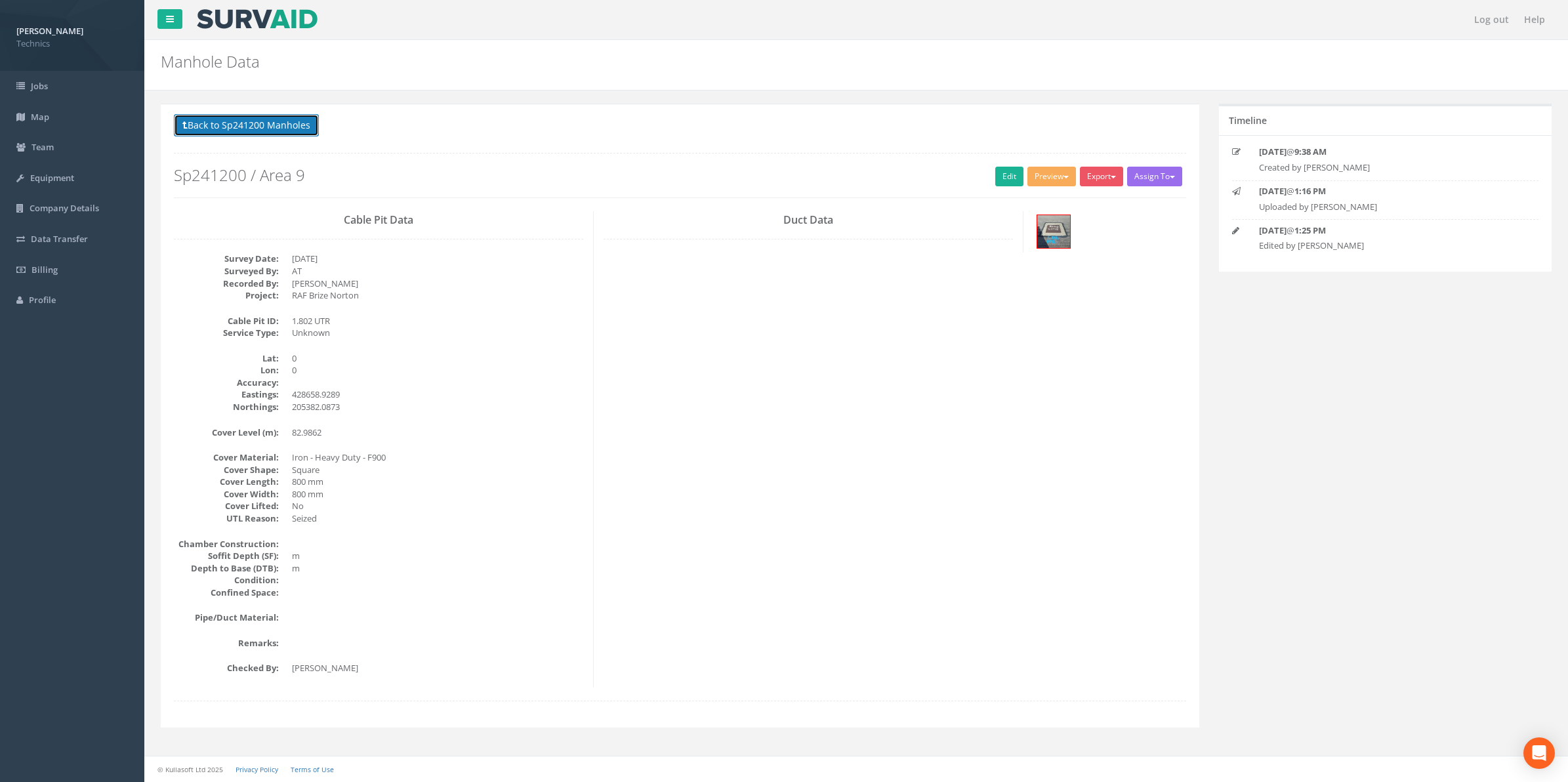
click at [250, 131] on button "Back to Sp241200 Manholes" at bounding box center [247, 125] width 145 height 22
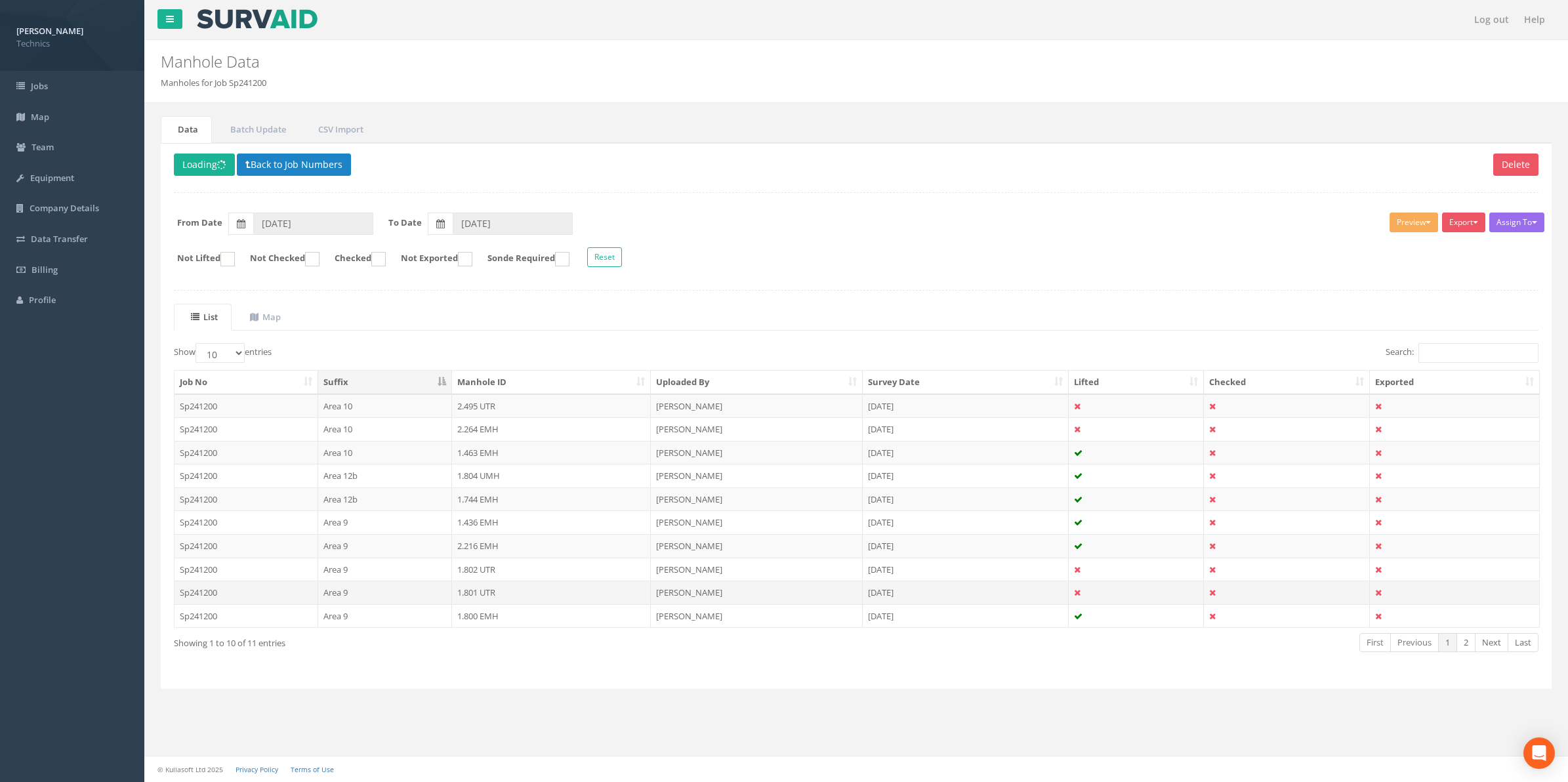
click at [480, 597] on td "1.801 UTR" at bounding box center [552, 593] width 199 height 23
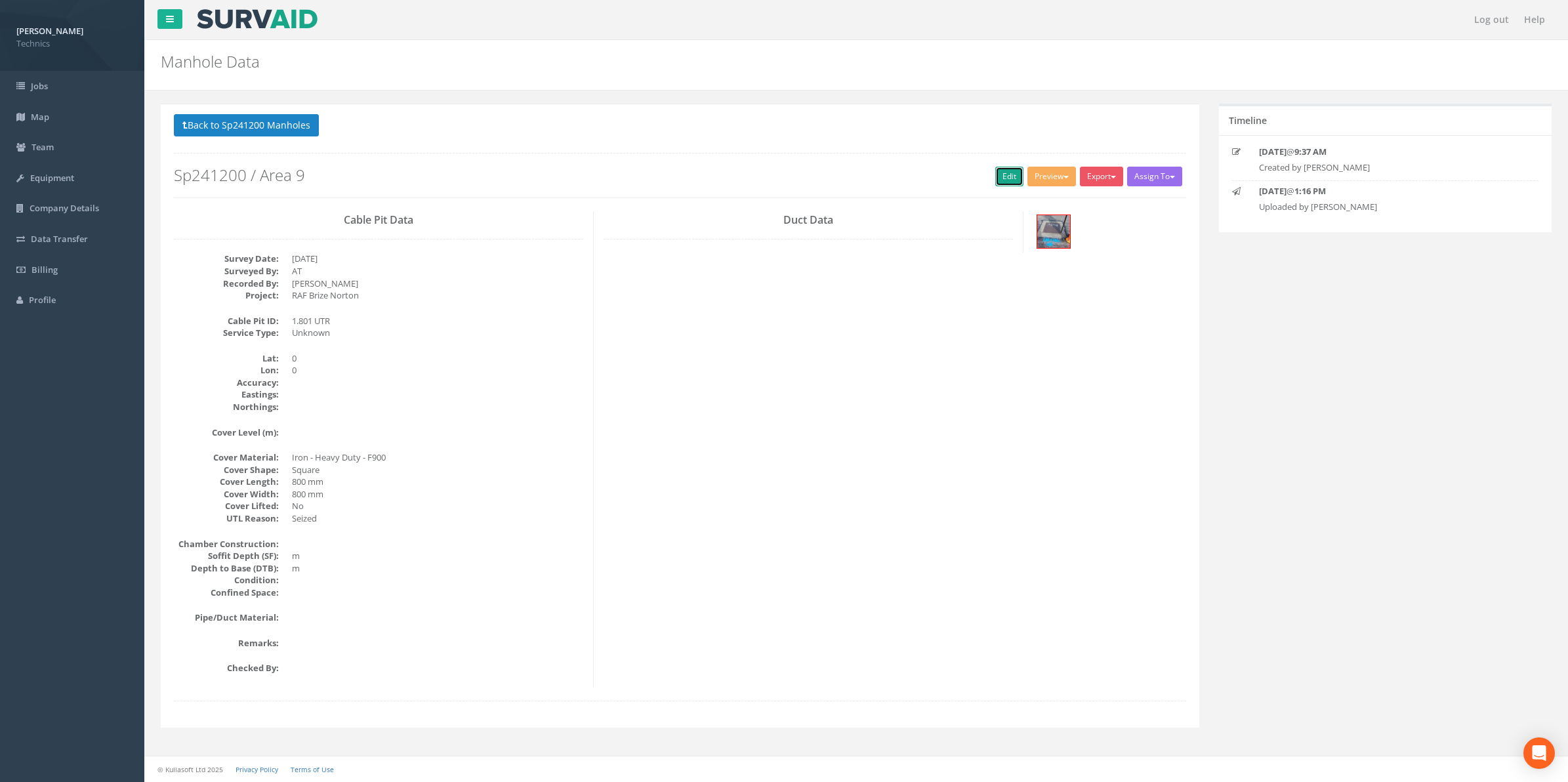
click at [1002, 181] on link "Edit" at bounding box center [1009, 176] width 28 height 19
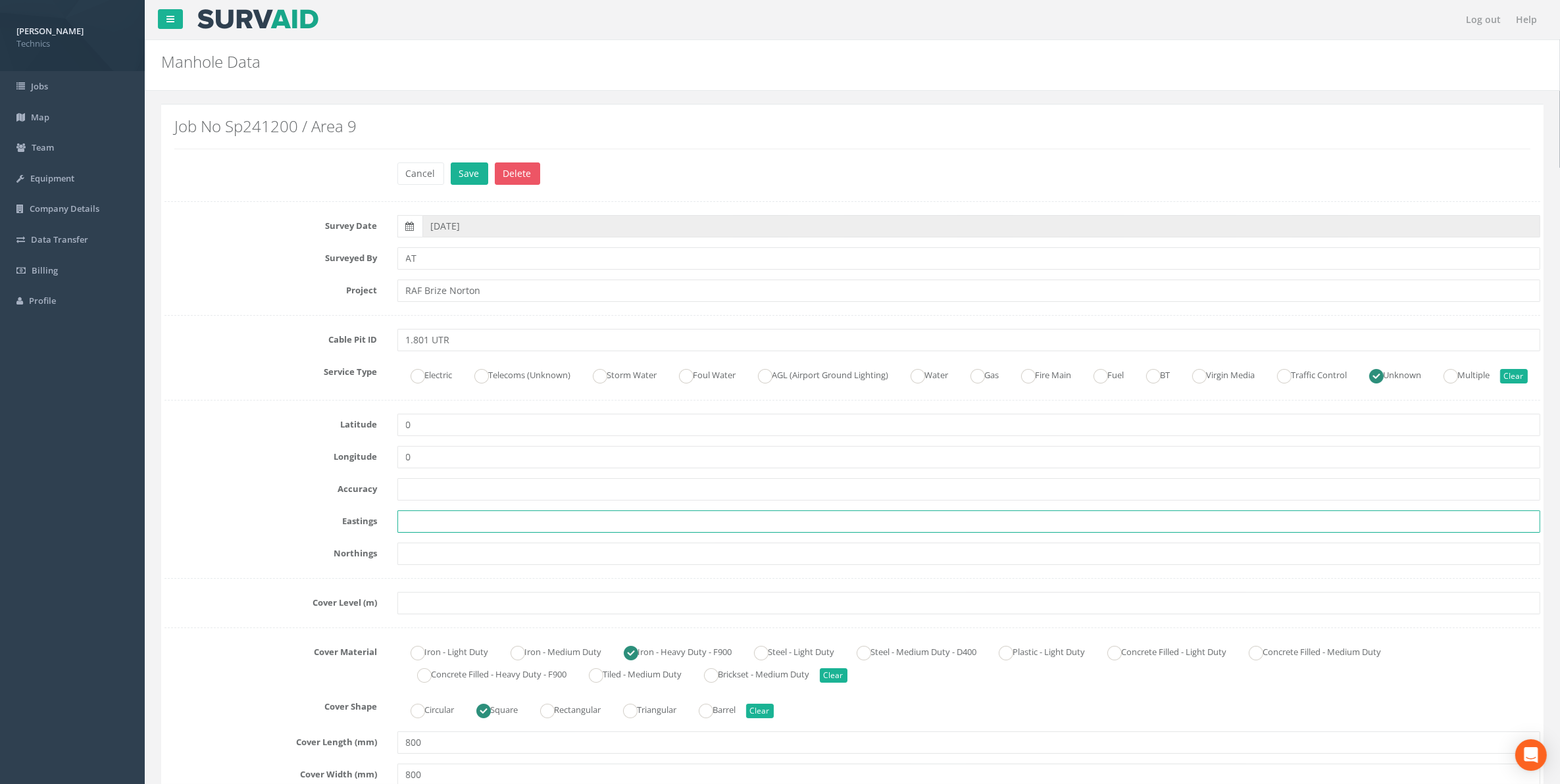
click at [406, 533] on input "text" at bounding box center [970, 521] width 1144 height 22
paste input "428689.5025"
type input "428689.5025"
click at [419, 565] on input "text" at bounding box center [970, 553] width 1144 height 22
paste input "205391.3618"
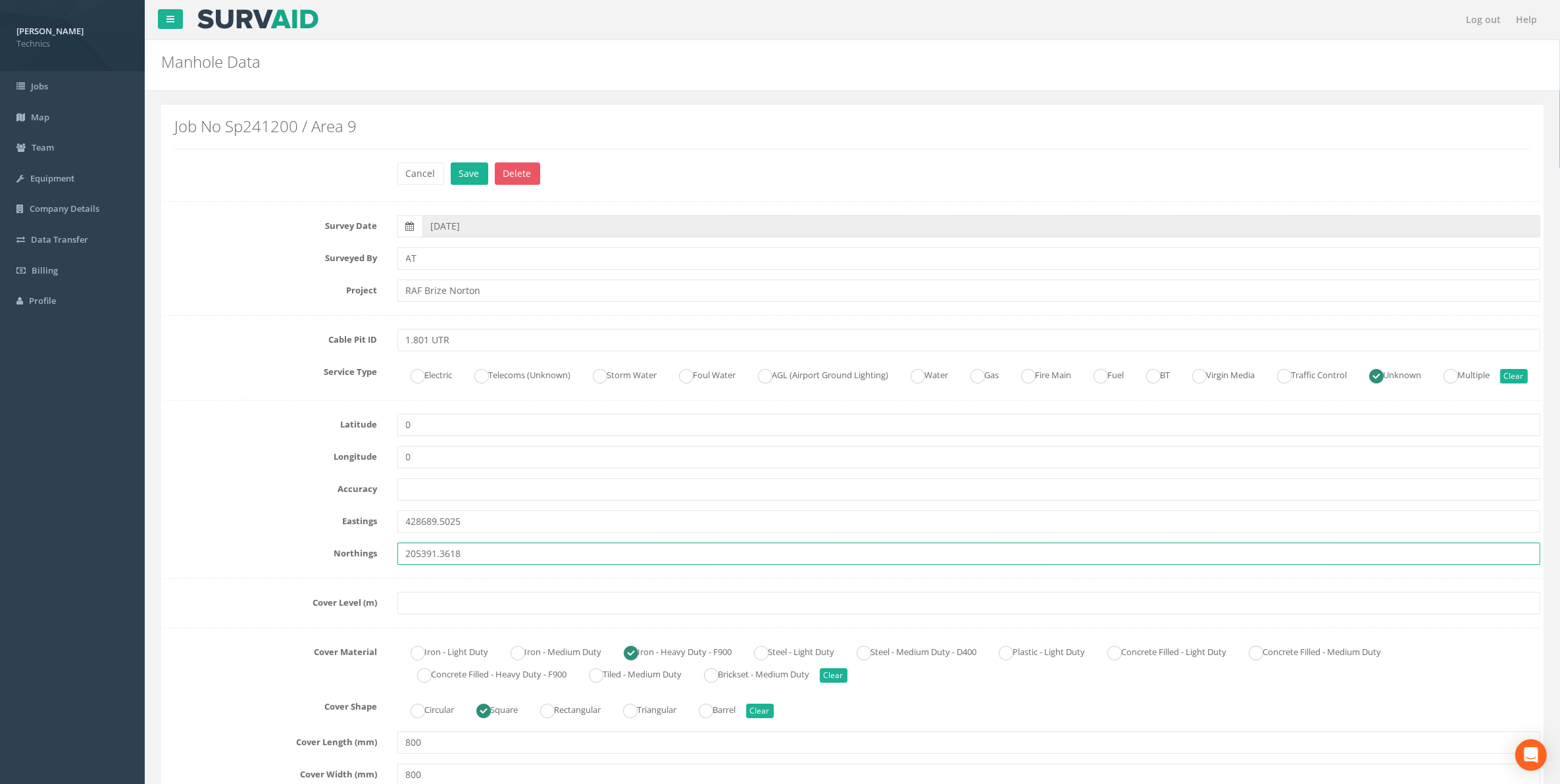
type input "205391.3618"
click at [431, 614] on input "text" at bounding box center [970, 603] width 1144 height 22
paste input "82.5484"
type input "82.5484"
click at [468, 177] on button "Save" at bounding box center [469, 173] width 38 height 22
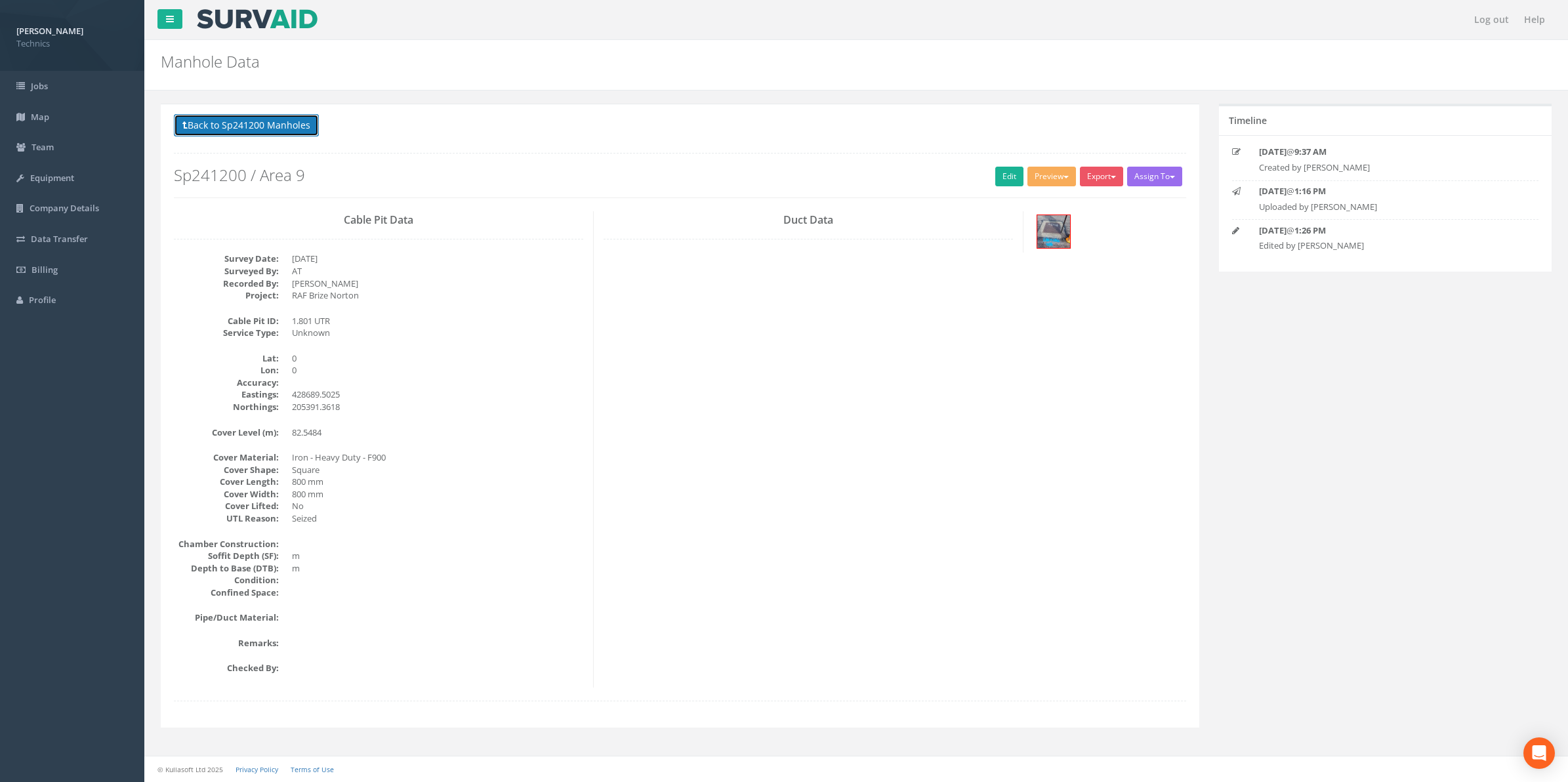
click at [238, 125] on button "Back to Sp241200 Manholes" at bounding box center [247, 125] width 145 height 22
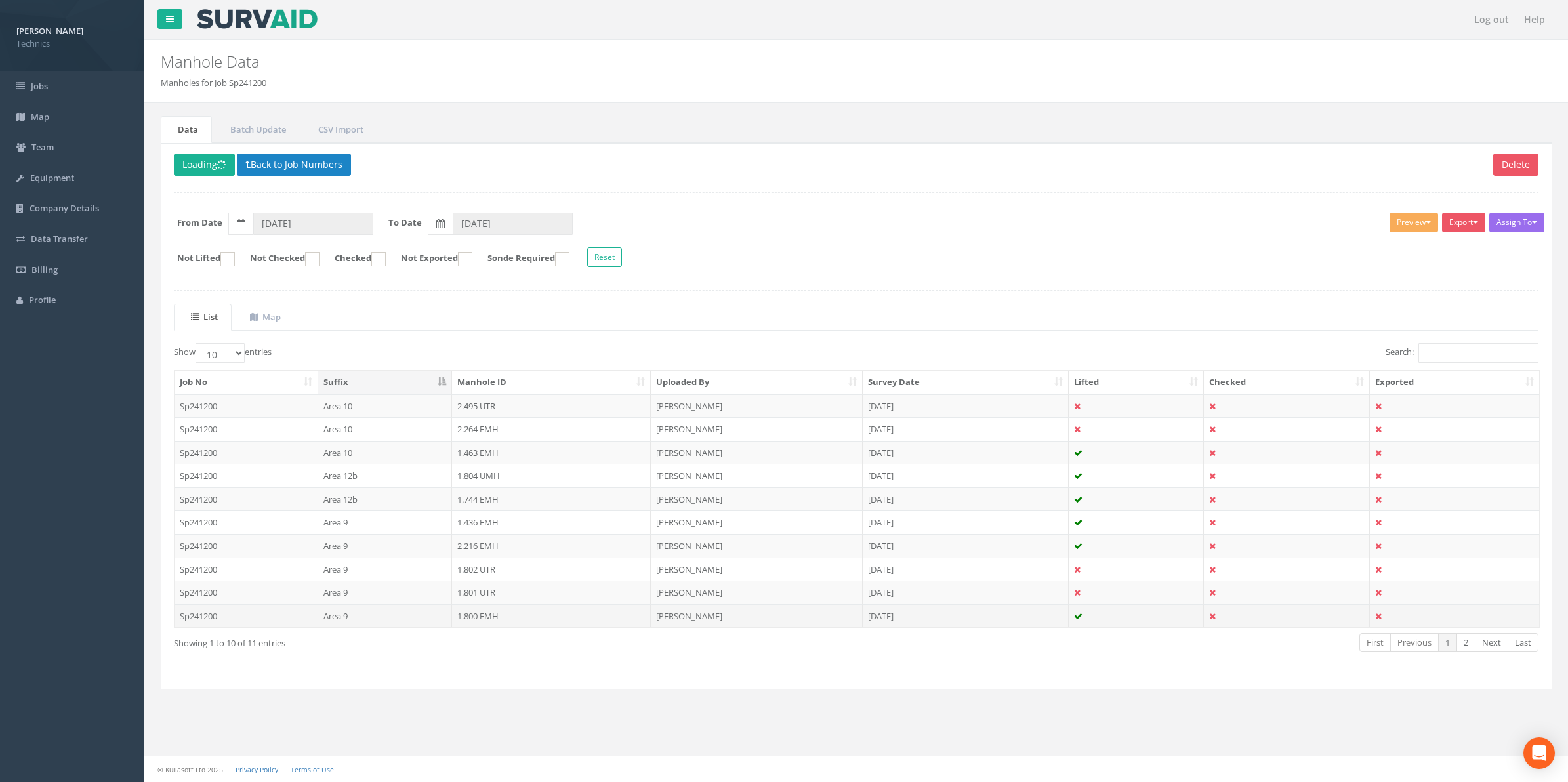
click at [480, 623] on td "1.800 EMH" at bounding box center [552, 616] width 199 height 23
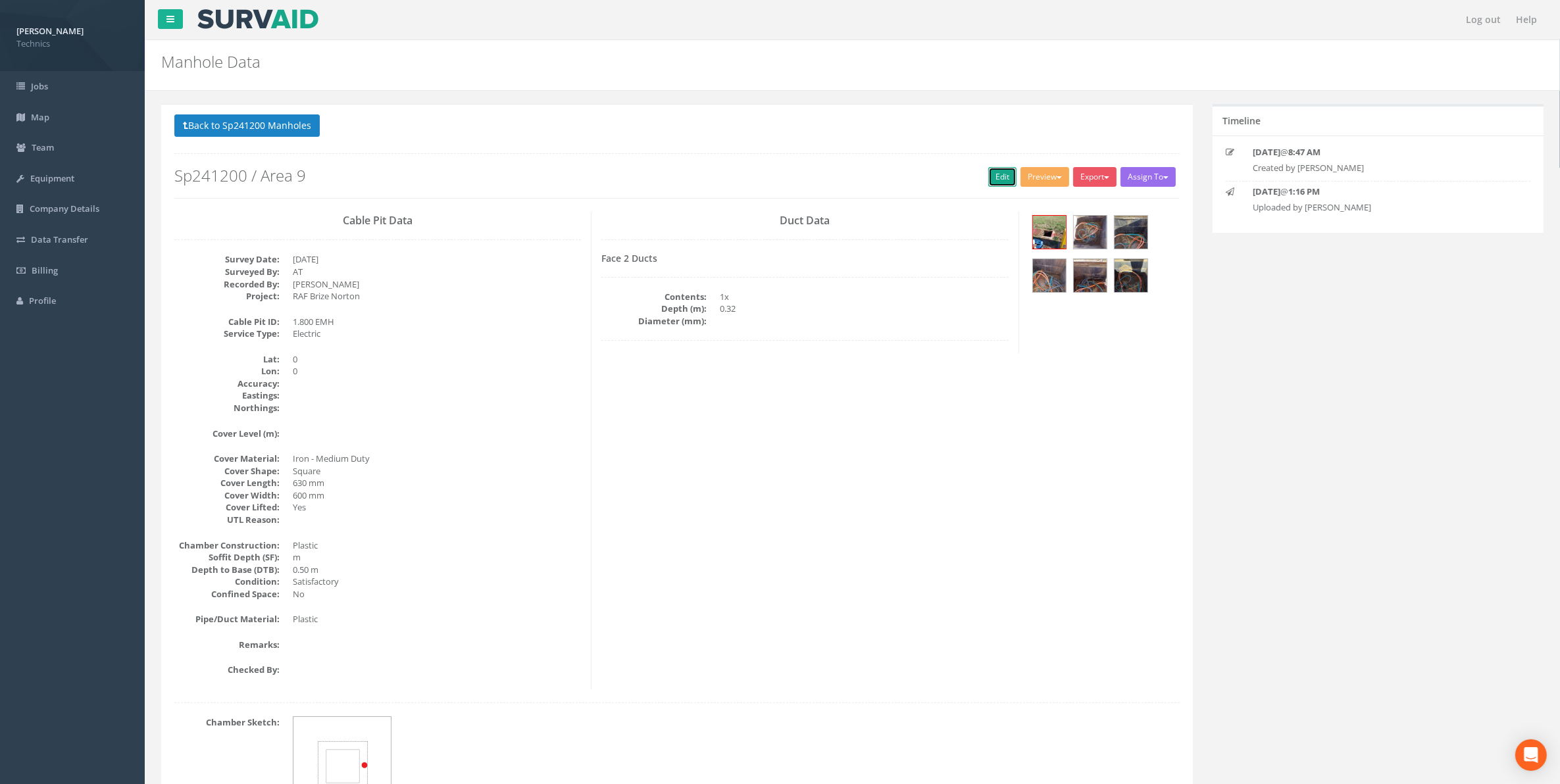
click at [996, 181] on link "Edit" at bounding box center [1002, 176] width 28 height 19
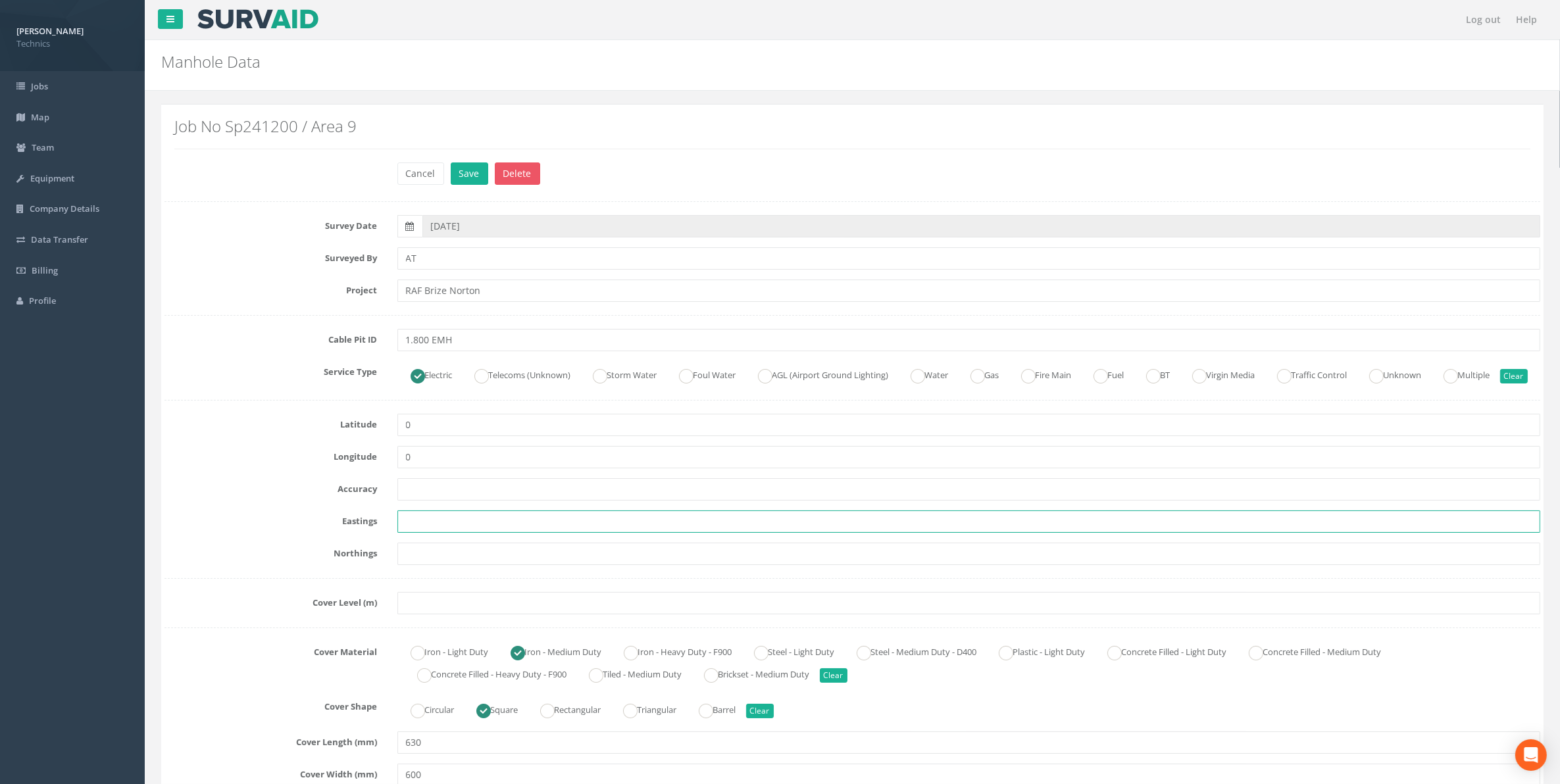
click at [426, 533] on input "text" at bounding box center [970, 521] width 1144 height 22
paste input "428849.644"
type input "428849.644"
click at [421, 565] on input "text" at bounding box center [970, 553] width 1144 height 22
paste input "205491.43"
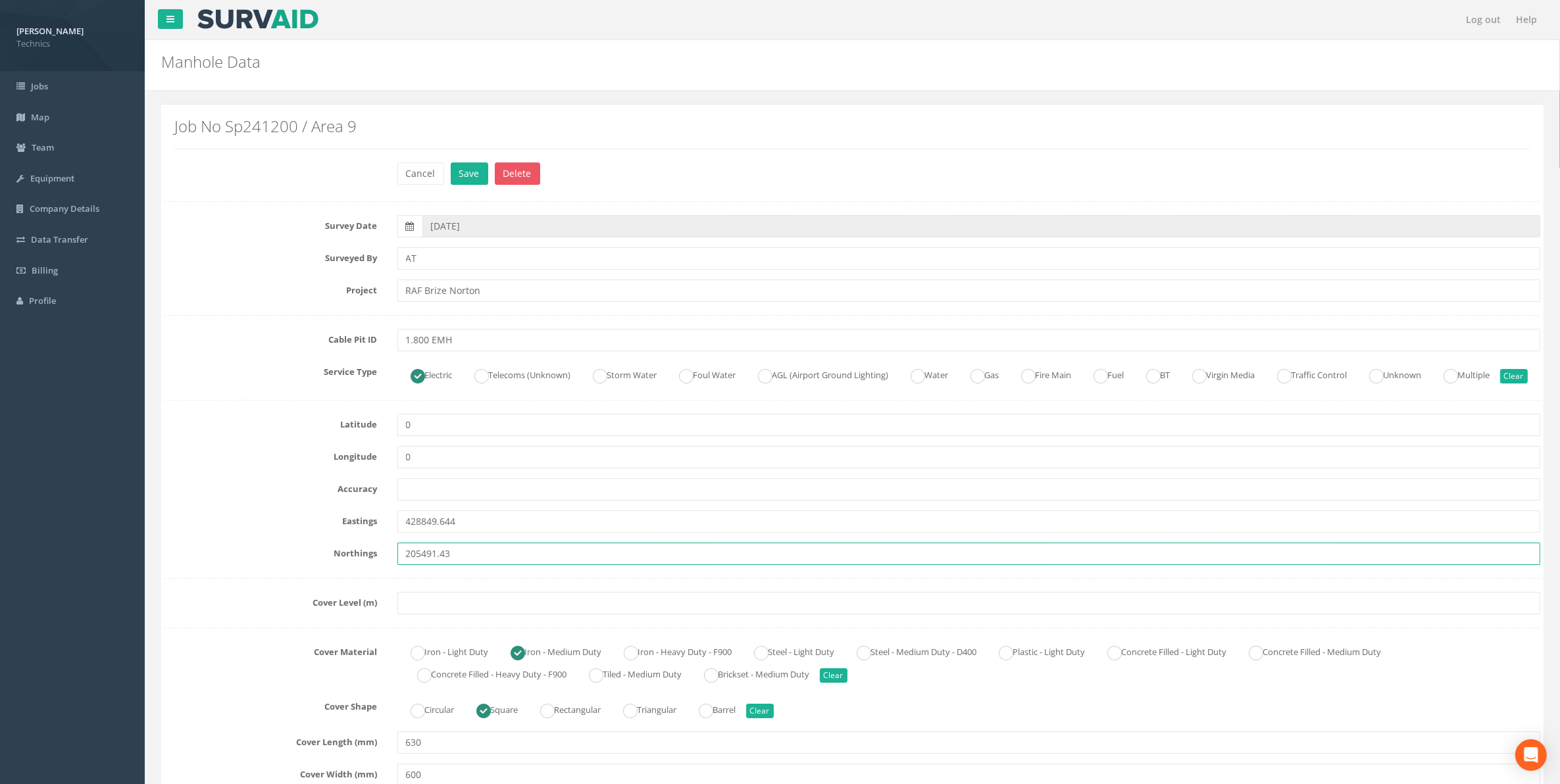
type input "205491.43"
click at [413, 614] on input "text" at bounding box center [970, 603] width 1144 height 22
paste input "80.787"
type input "80.787"
click at [471, 179] on button "Save" at bounding box center [469, 173] width 38 height 22
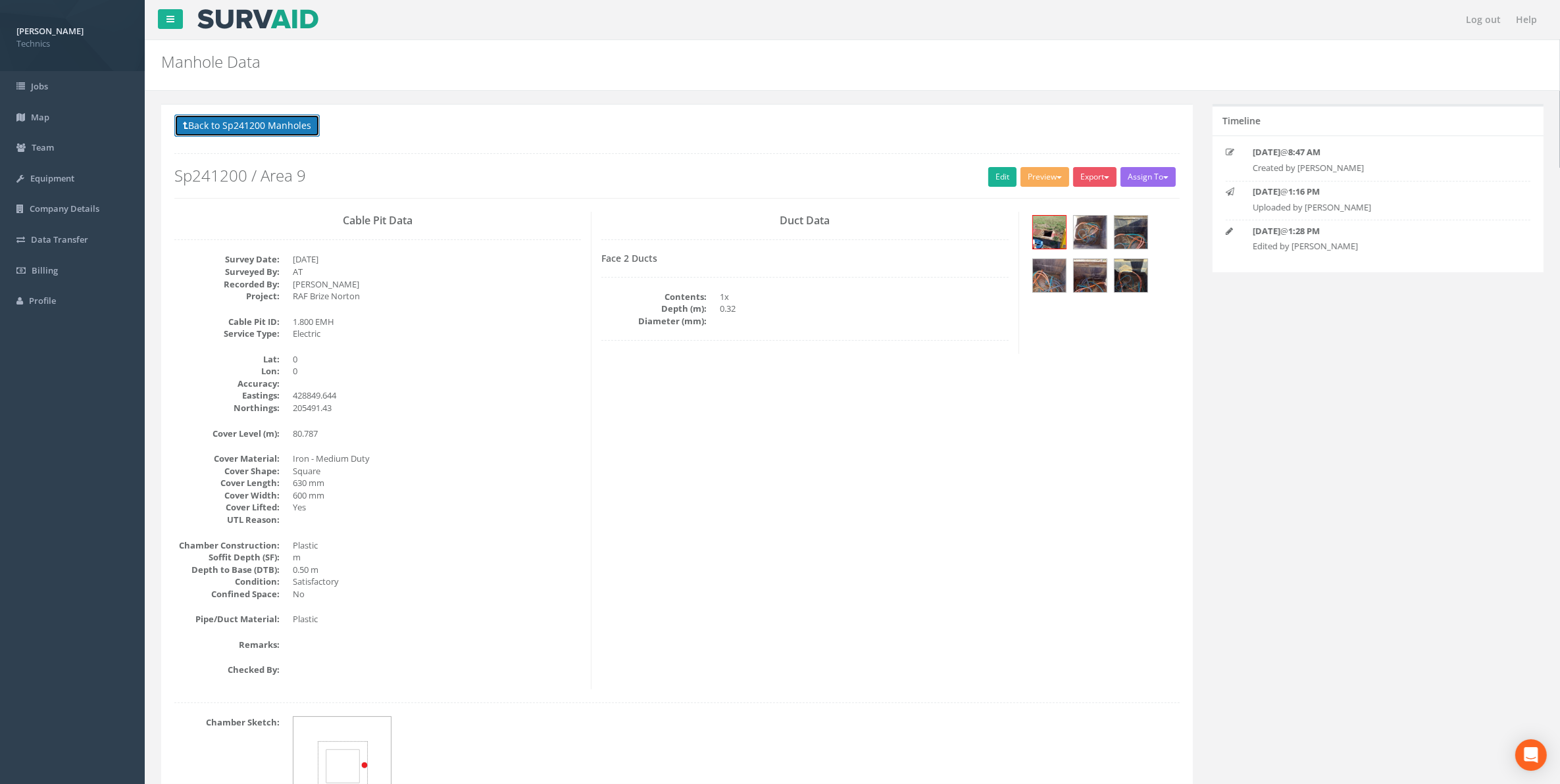
click at [241, 126] on button "Back to Sp241200 Manholes" at bounding box center [247, 125] width 145 height 22
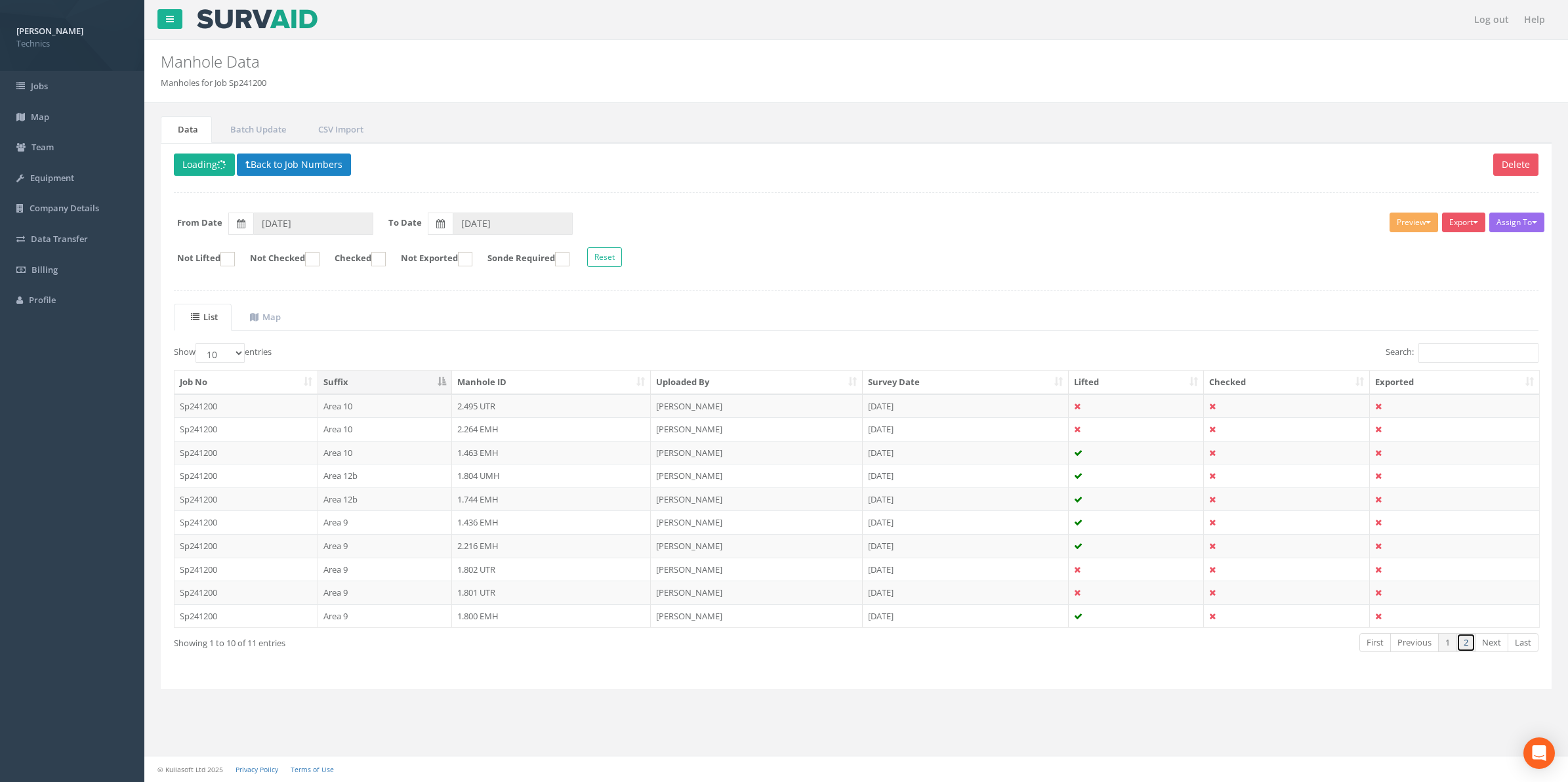
click at [1469, 649] on link "2" at bounding box center [1466, 643] width 19 height 19
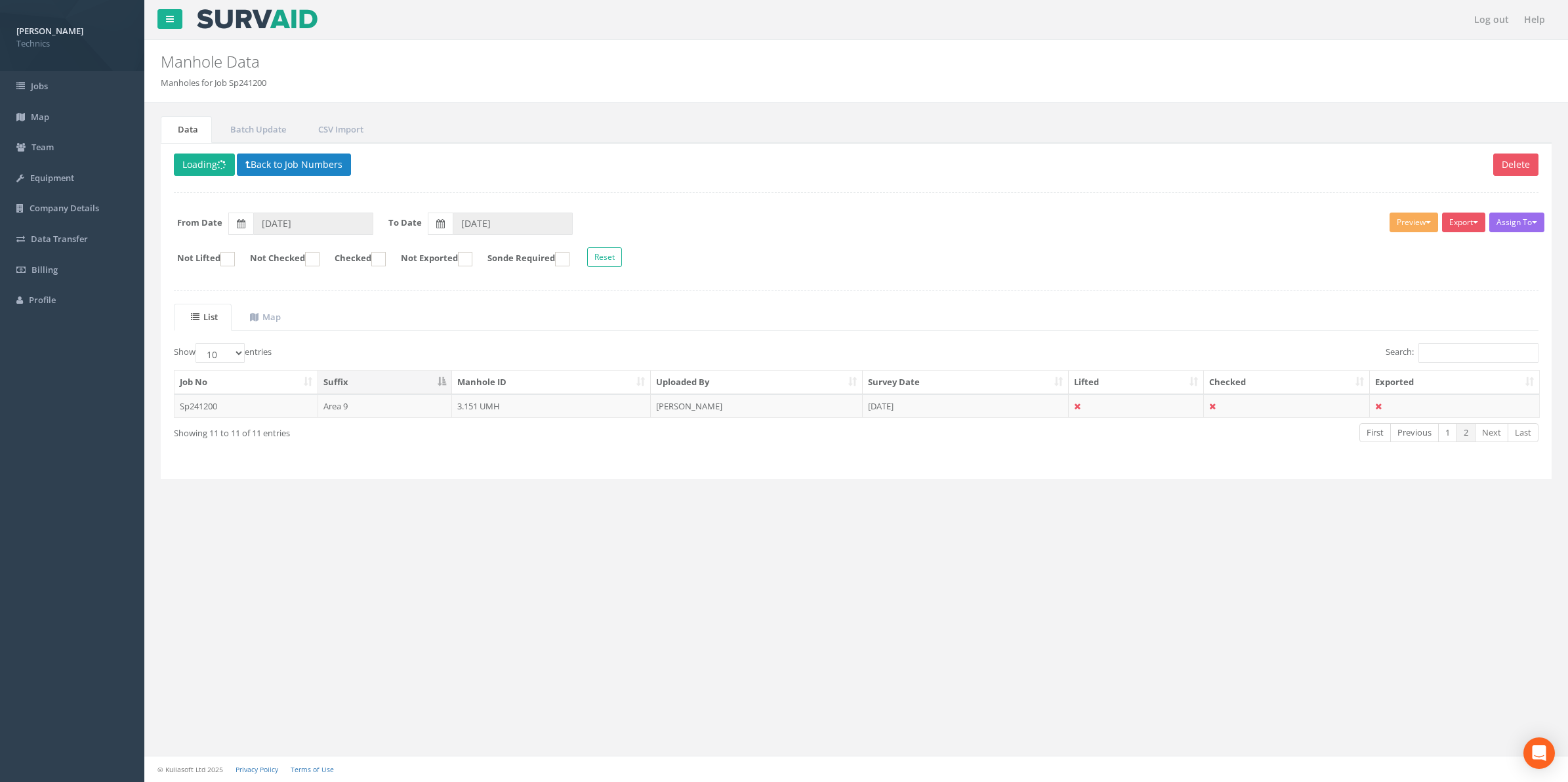
click at [471, 412] on td "3.151 UMH" at bounding box center [552, 406] width 199 height 23
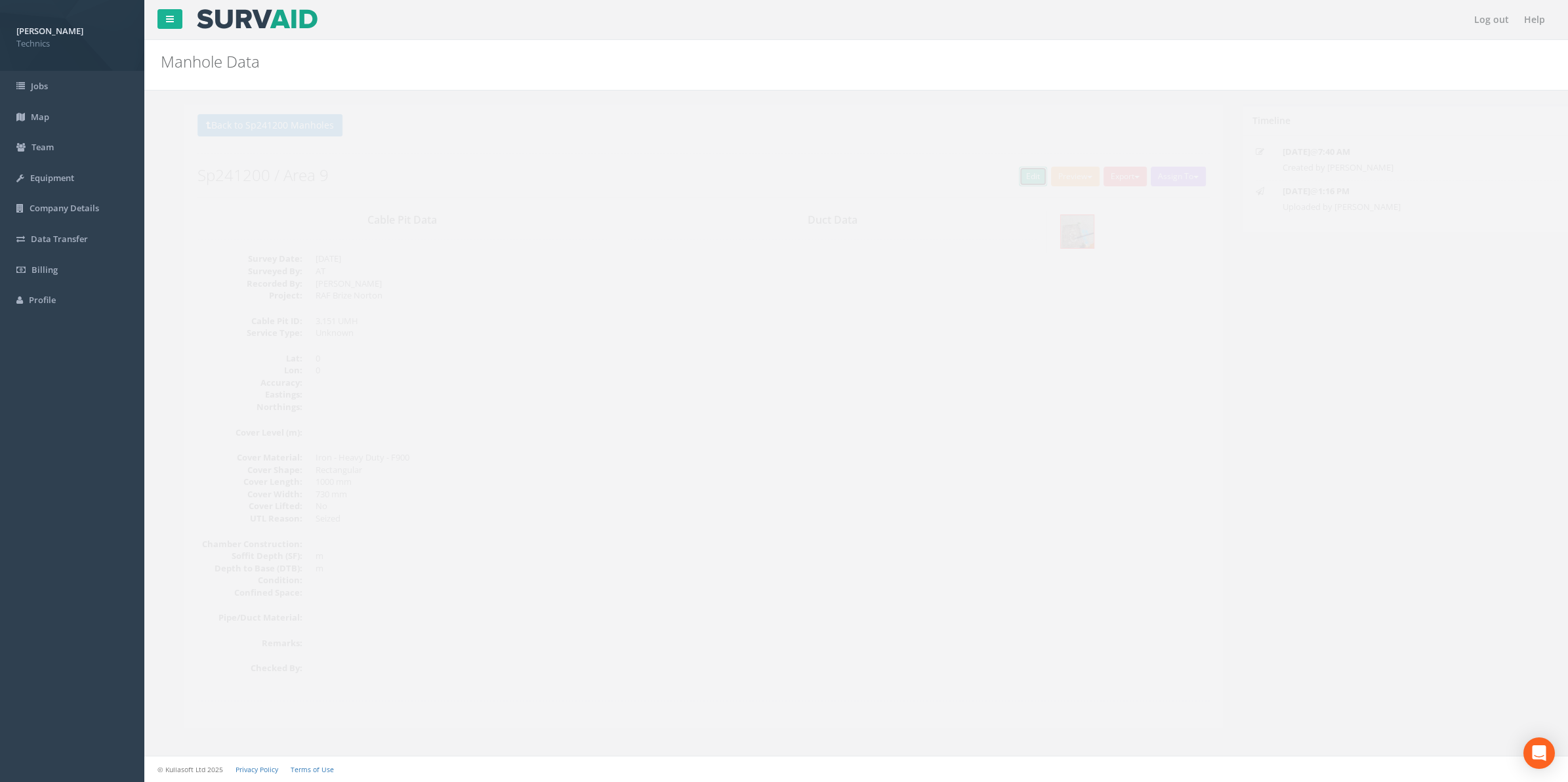
click at [1002, 176] on link "Edit" at bounding box center [1009, 176] width 28 height 19
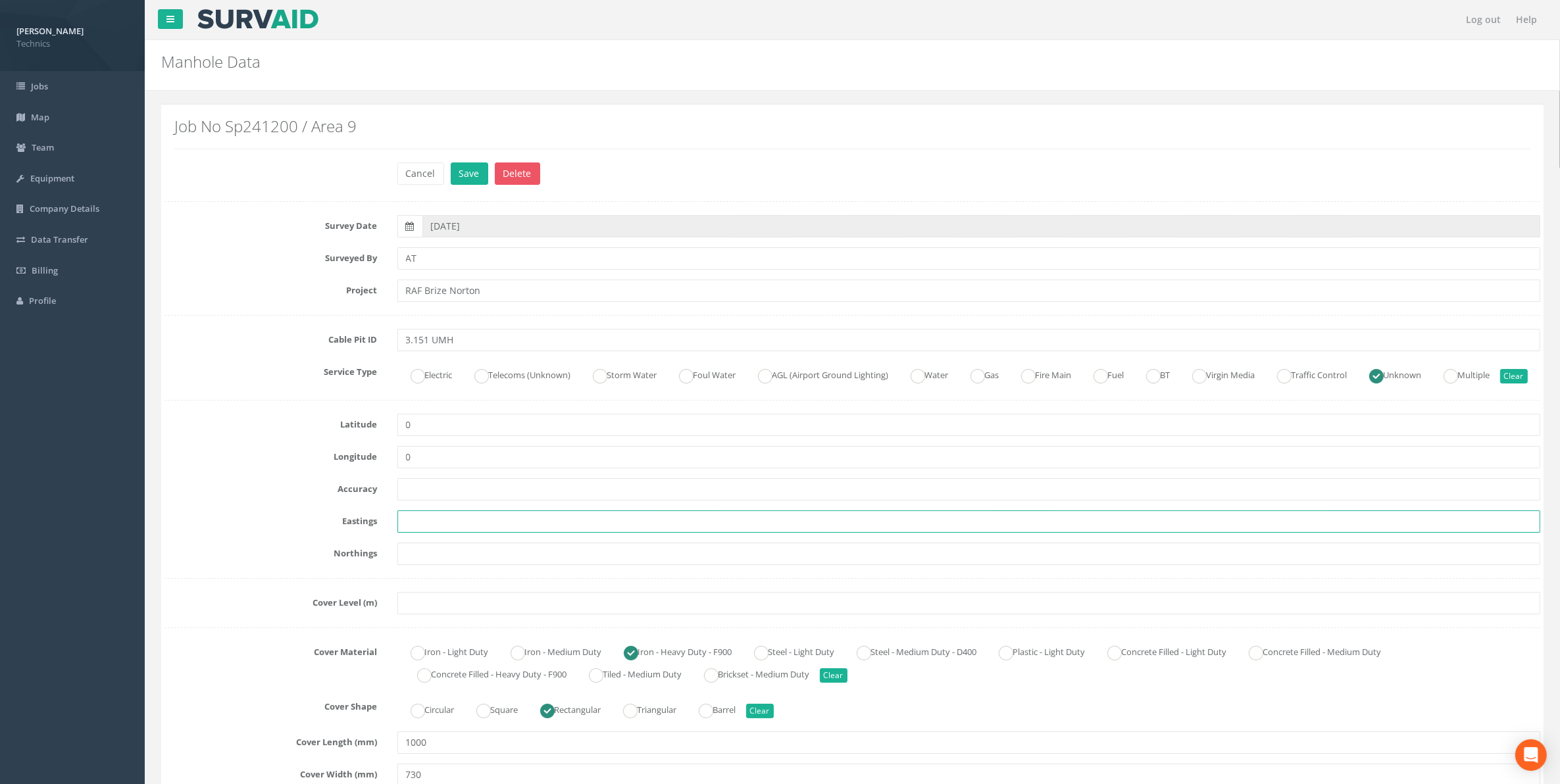
click at [405, 533] on input "text" at bounding box center [970, 521] width 1144 height 22
paste input "428956.9211"
type input "428956.9211"
click at [409, 565] on input "text" at bounding box center [970, 553] width 1144 height 22
paste input "205736.699"
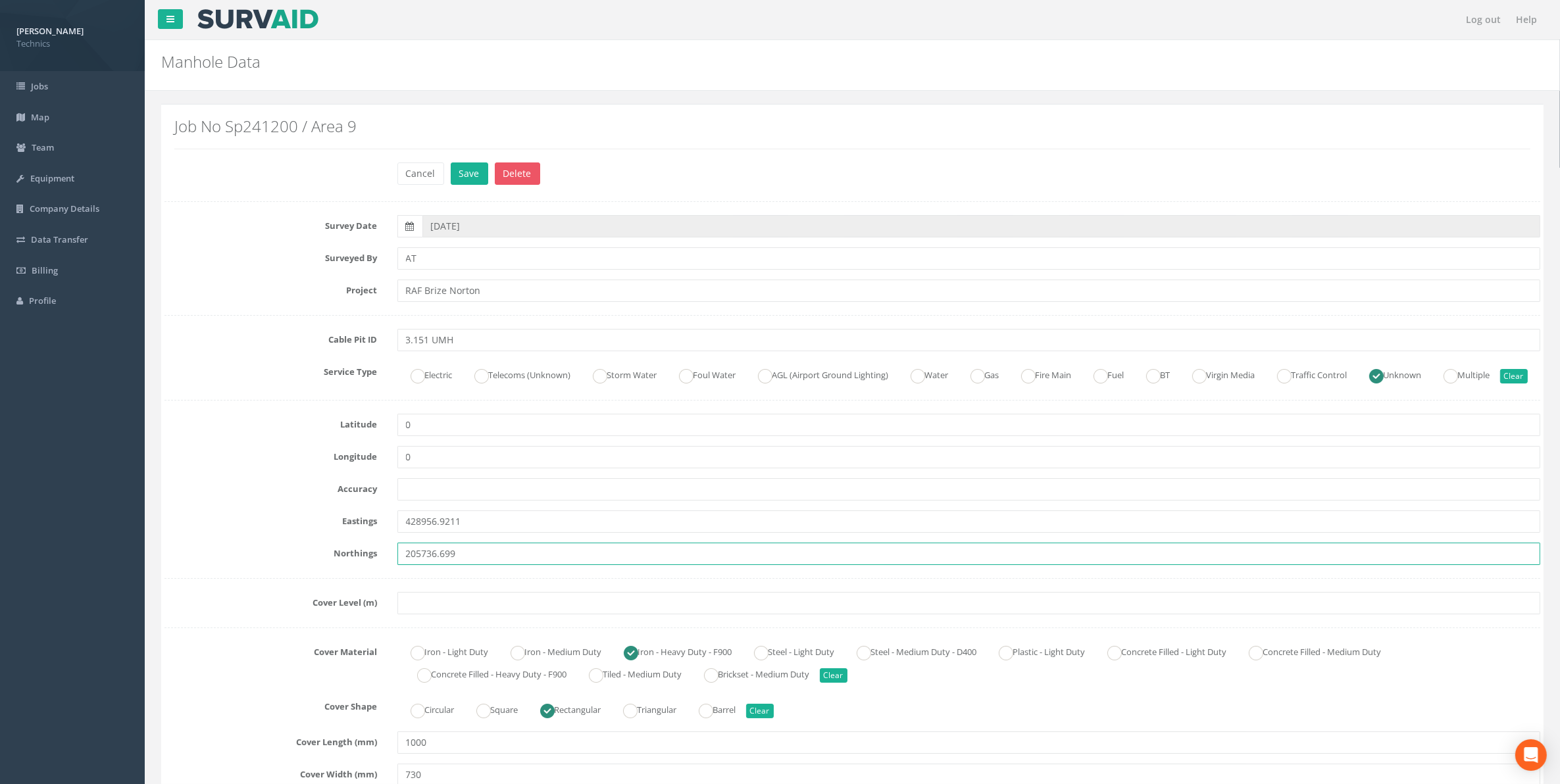
type input "205736.699"
click at [419, 614] on input "text" at bounding box center [970, 603] width 1144 height 22
paste input "81.7819"
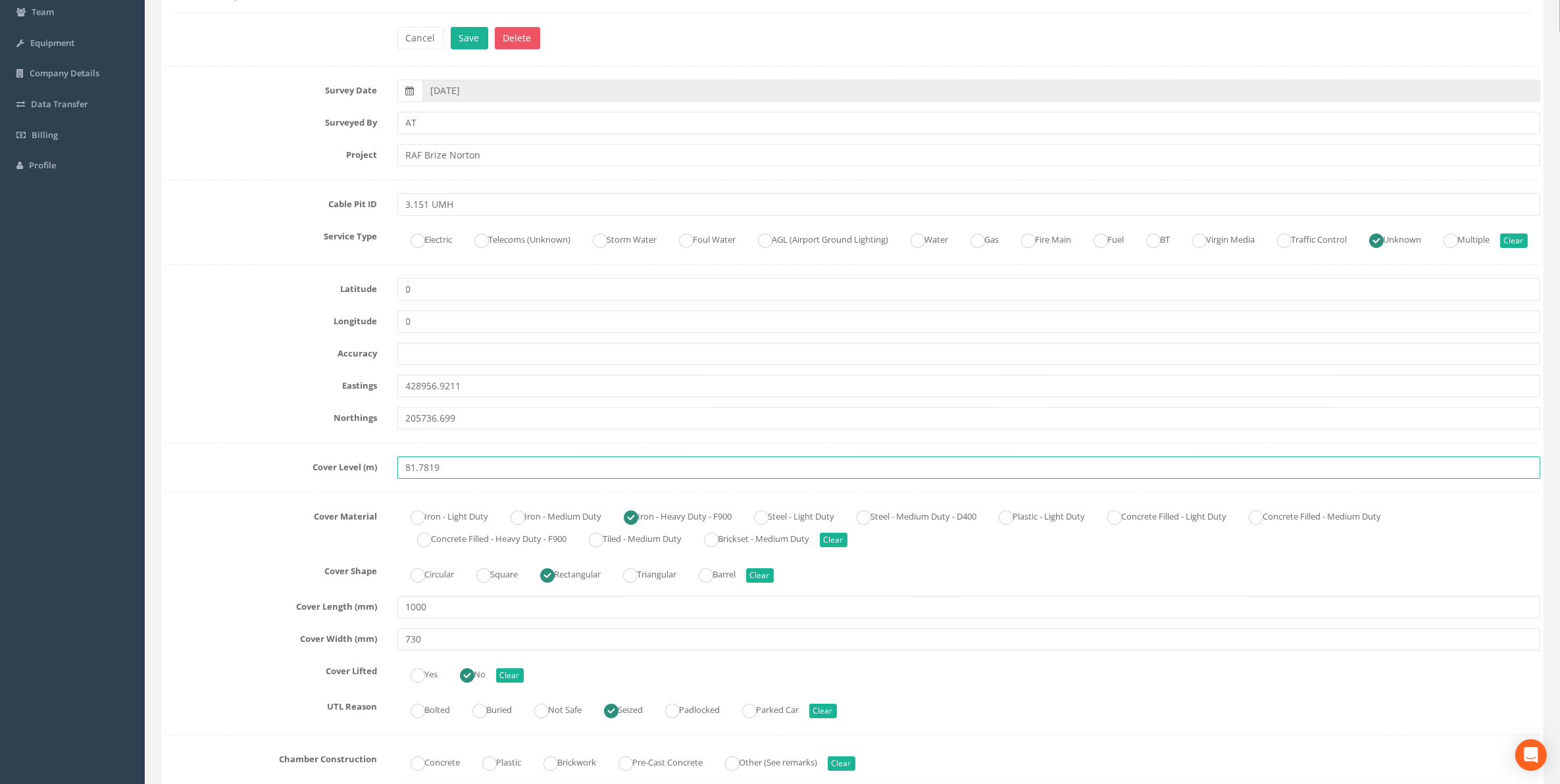
scroll to position [165, 0]
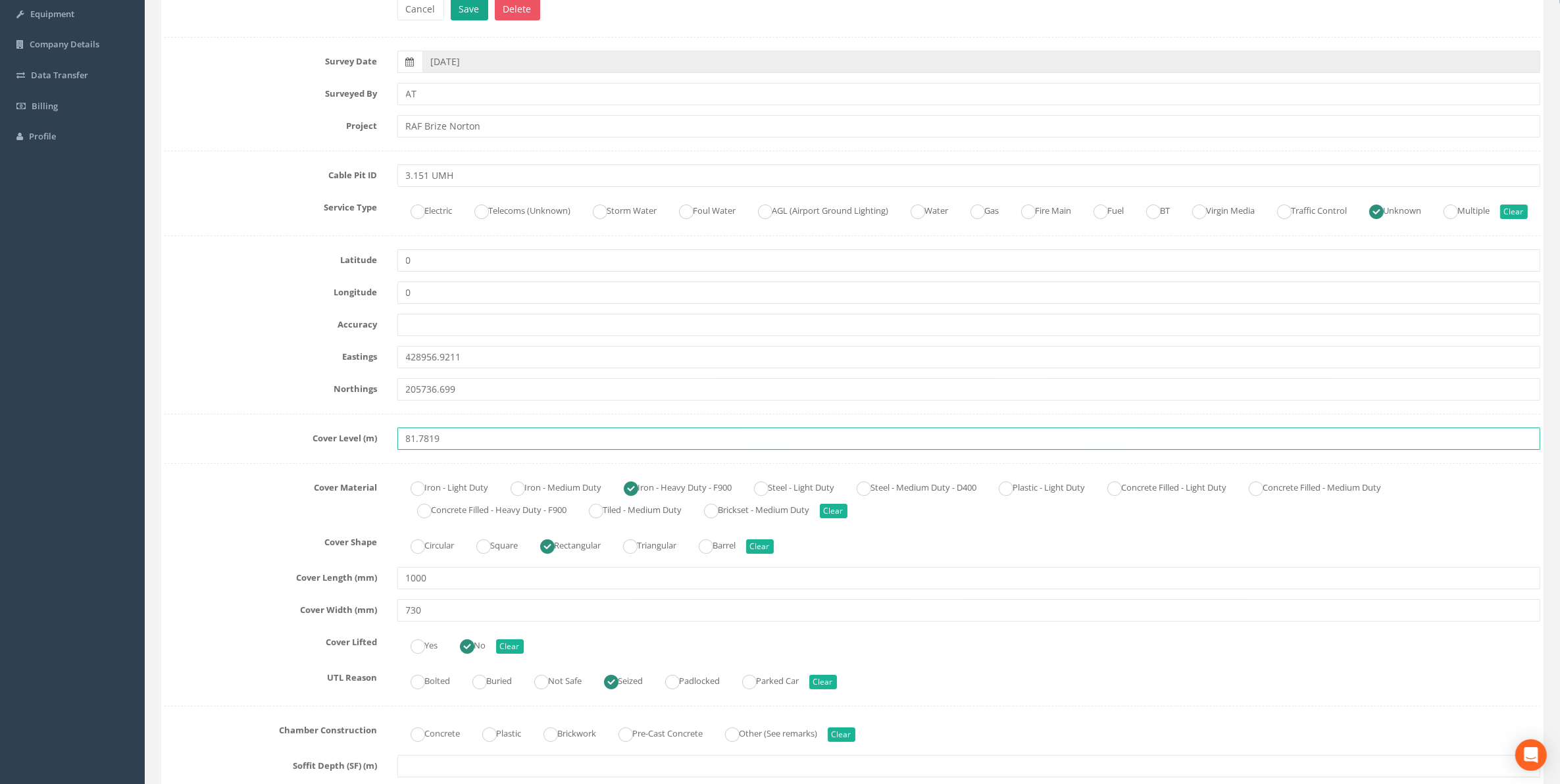
type input "81.7819"
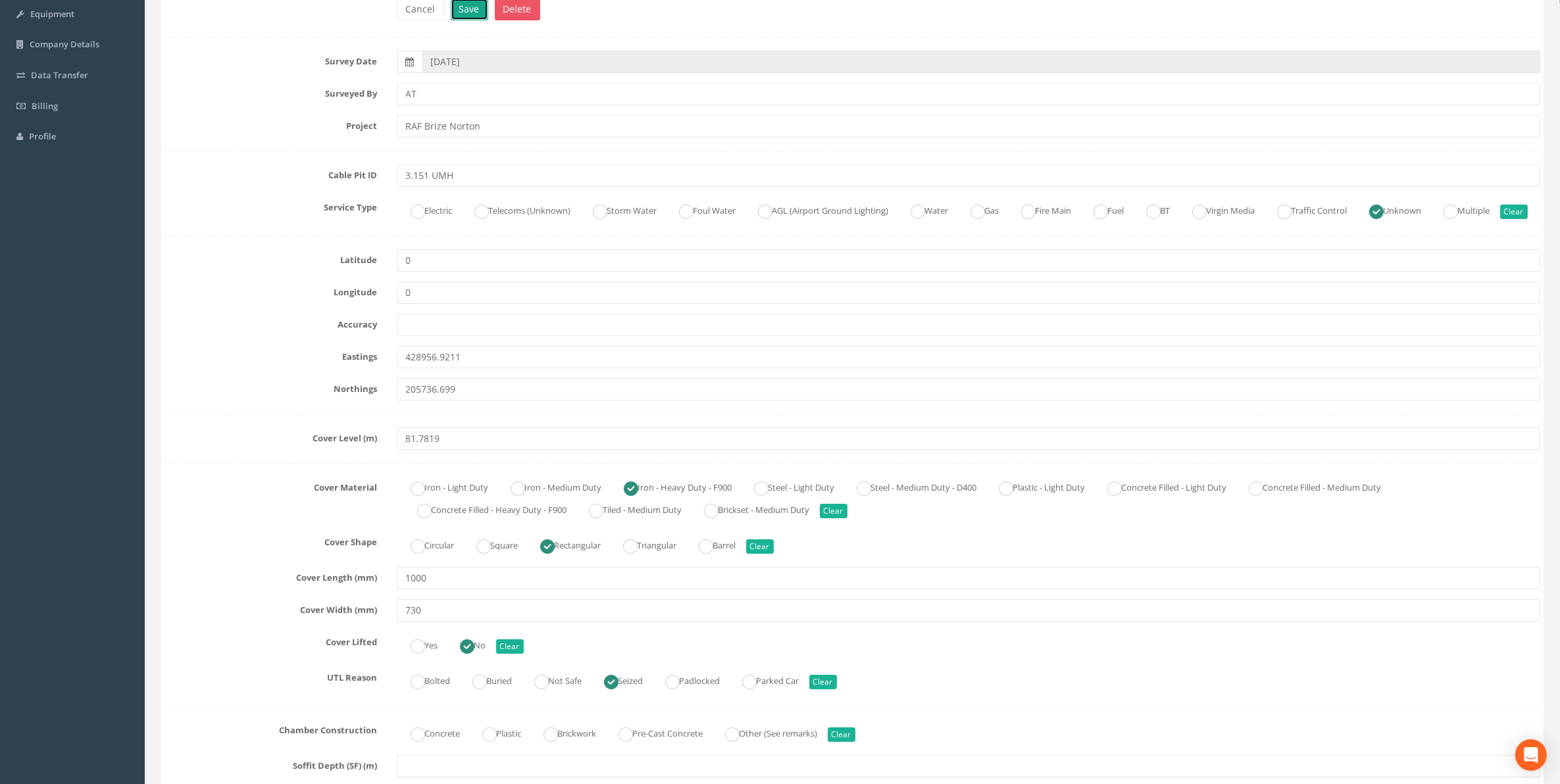
click at [468, 16] on button "Save" at bounding box center [469, 9] width 38 height 22
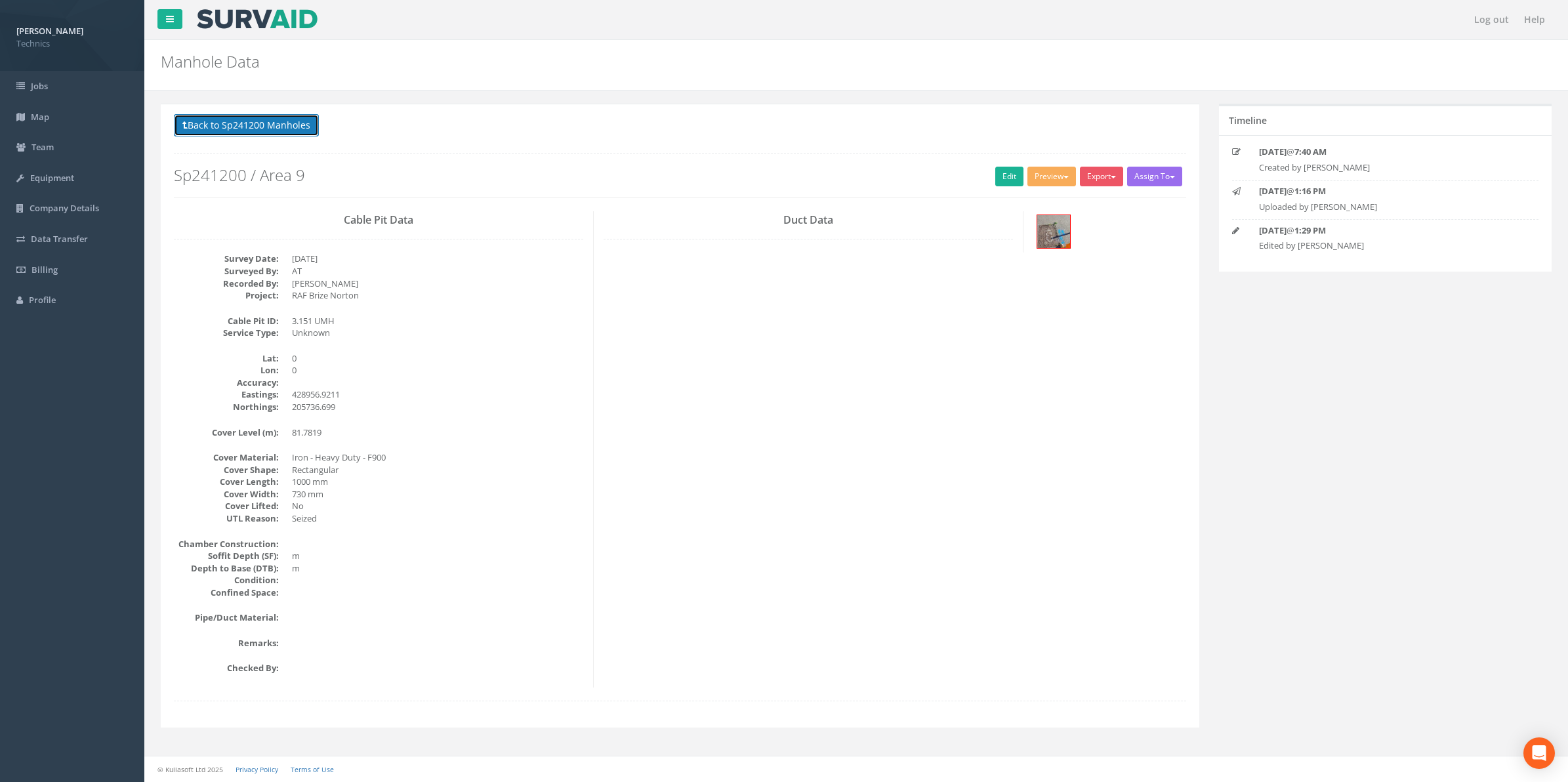
click at [287, 126] on button "Back to Sp241200 Manholes" at bounding box center [247, 125] width 145 height 22
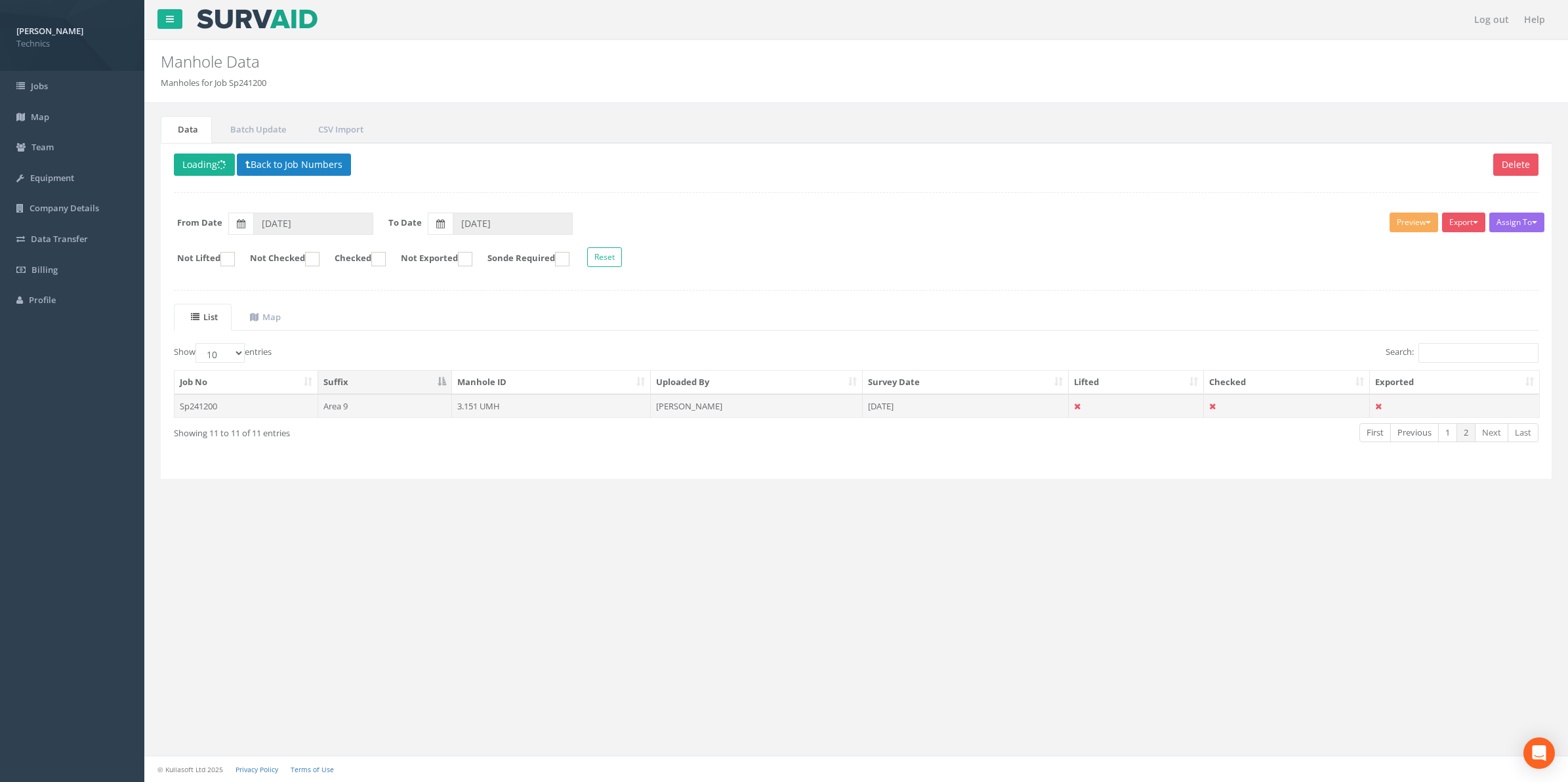
click at [484, 407] on td "3.151 UMH" at bounding box center [552, 406] width 199 height 23
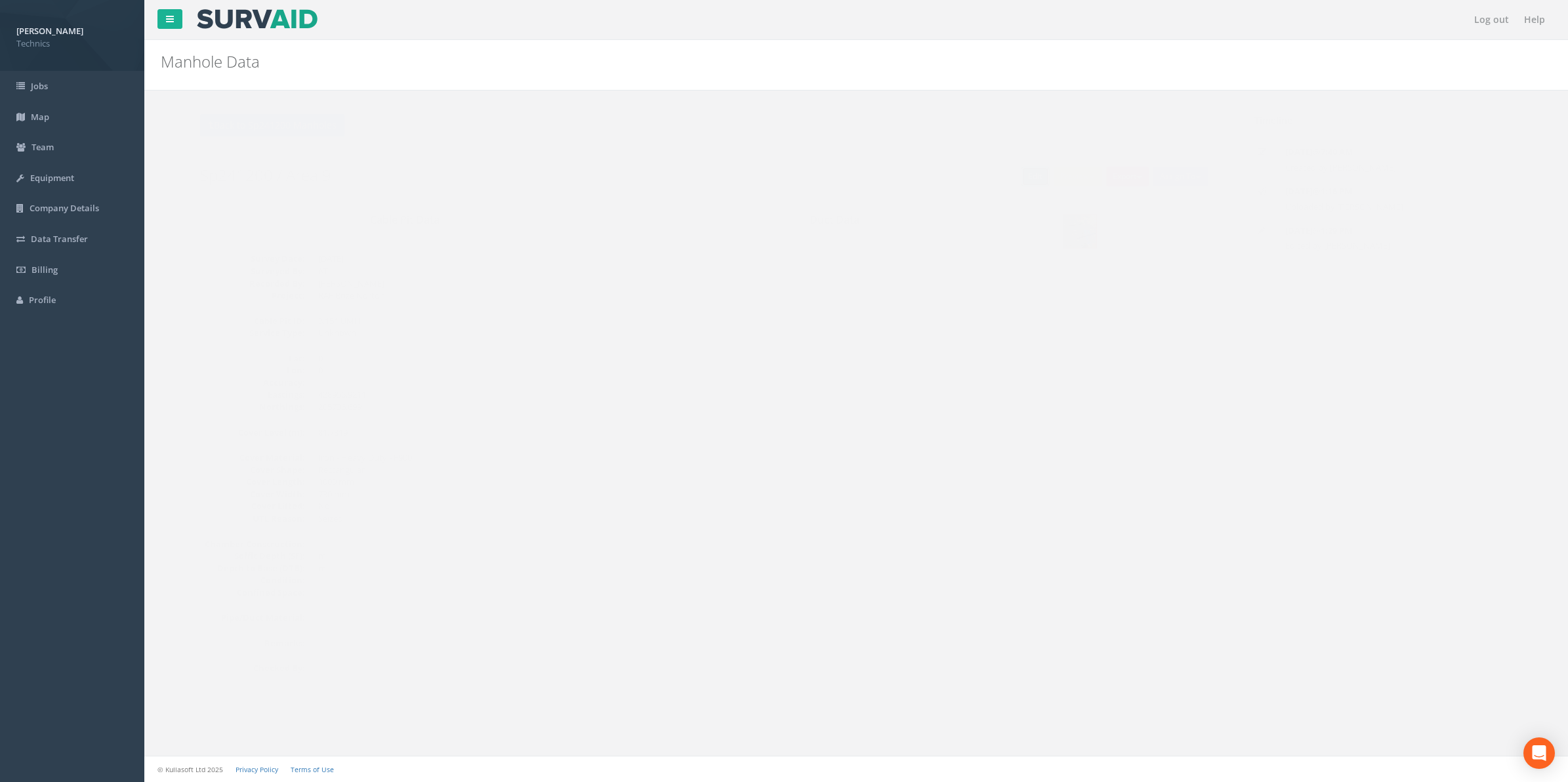
click at [998, 182] on link "Edit" at bounding box center [1009, 176] width 28 height 19
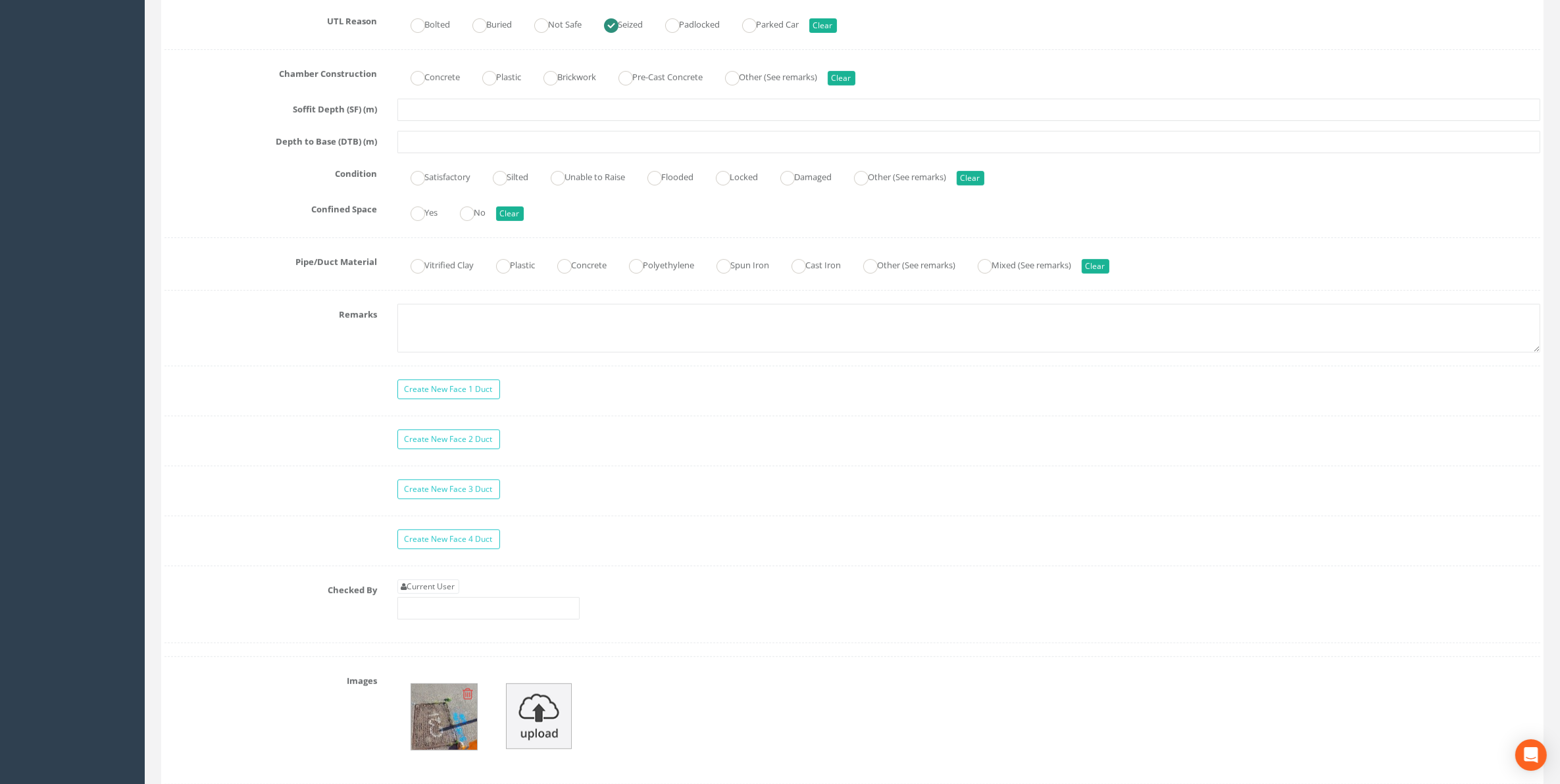
scroll to position [822, 0]
click at [448, 592] on link "Current User" at bounding box center [429, 585] width 62 height 15
type input "[PERSON_NAME]"
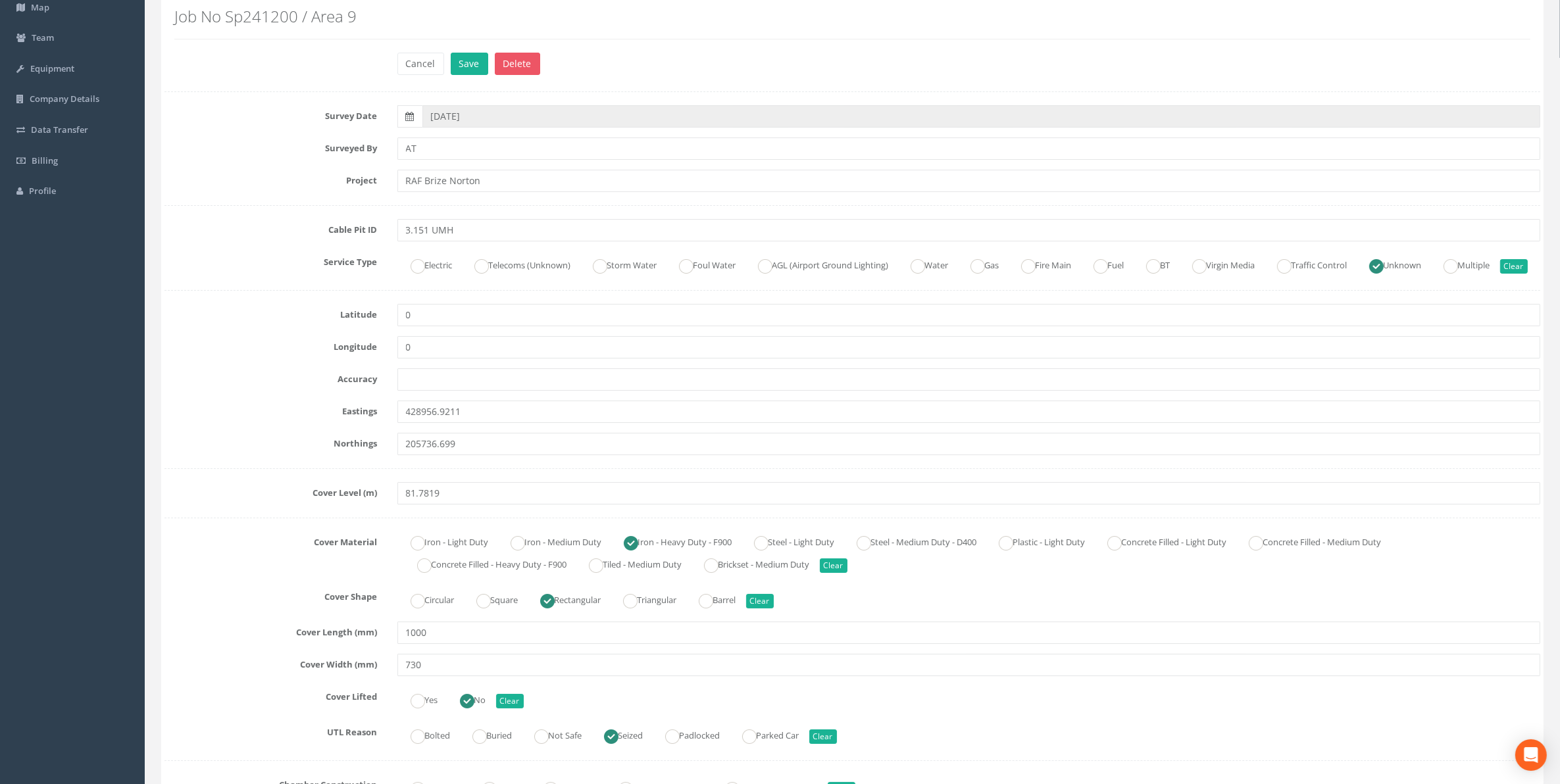
scroll to position [82, 0]
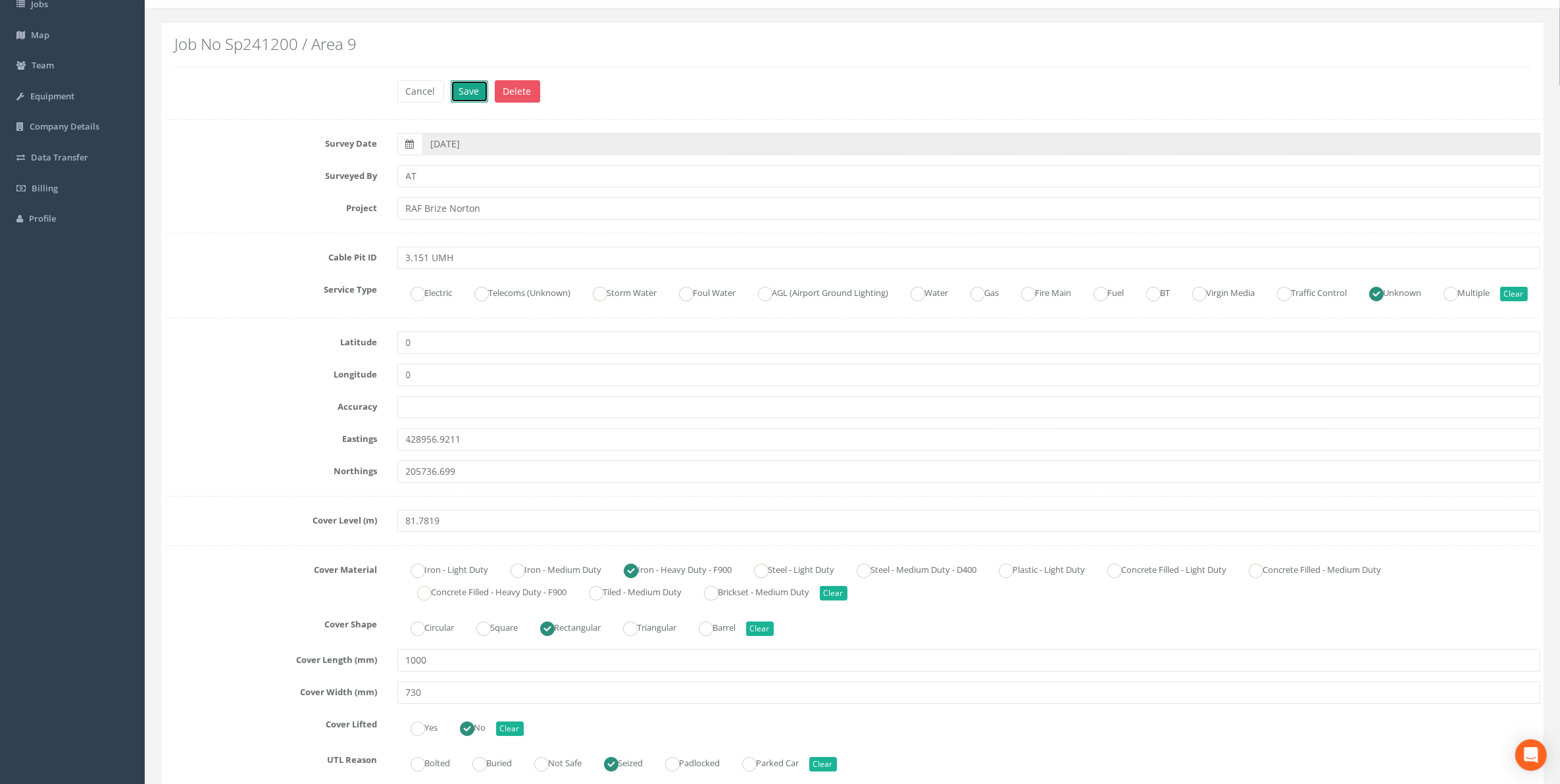
click at [469, 97] on button "Save" at bounding box center [469, 91] width 38 height 22
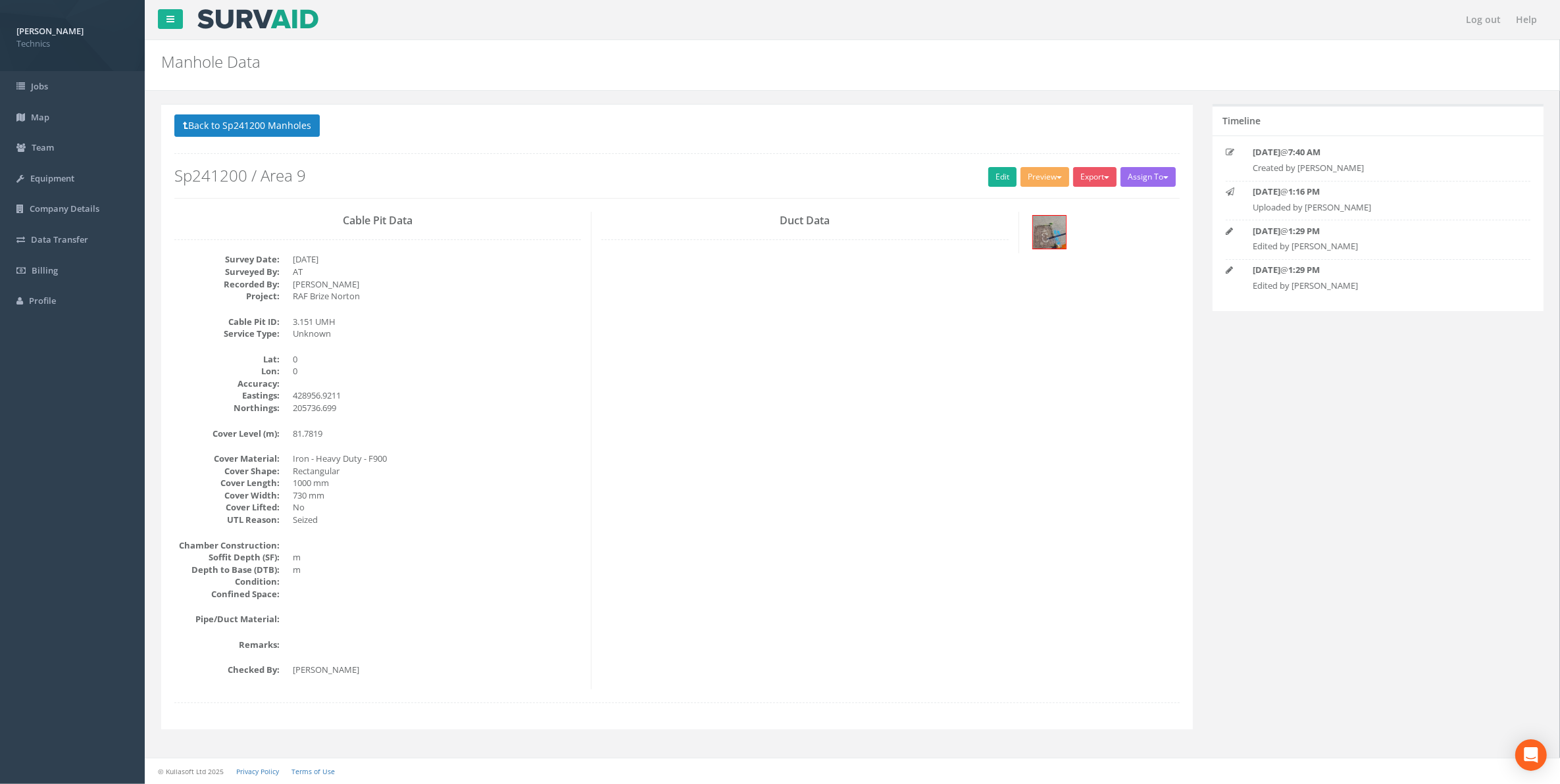
scroll to position [0, 0]
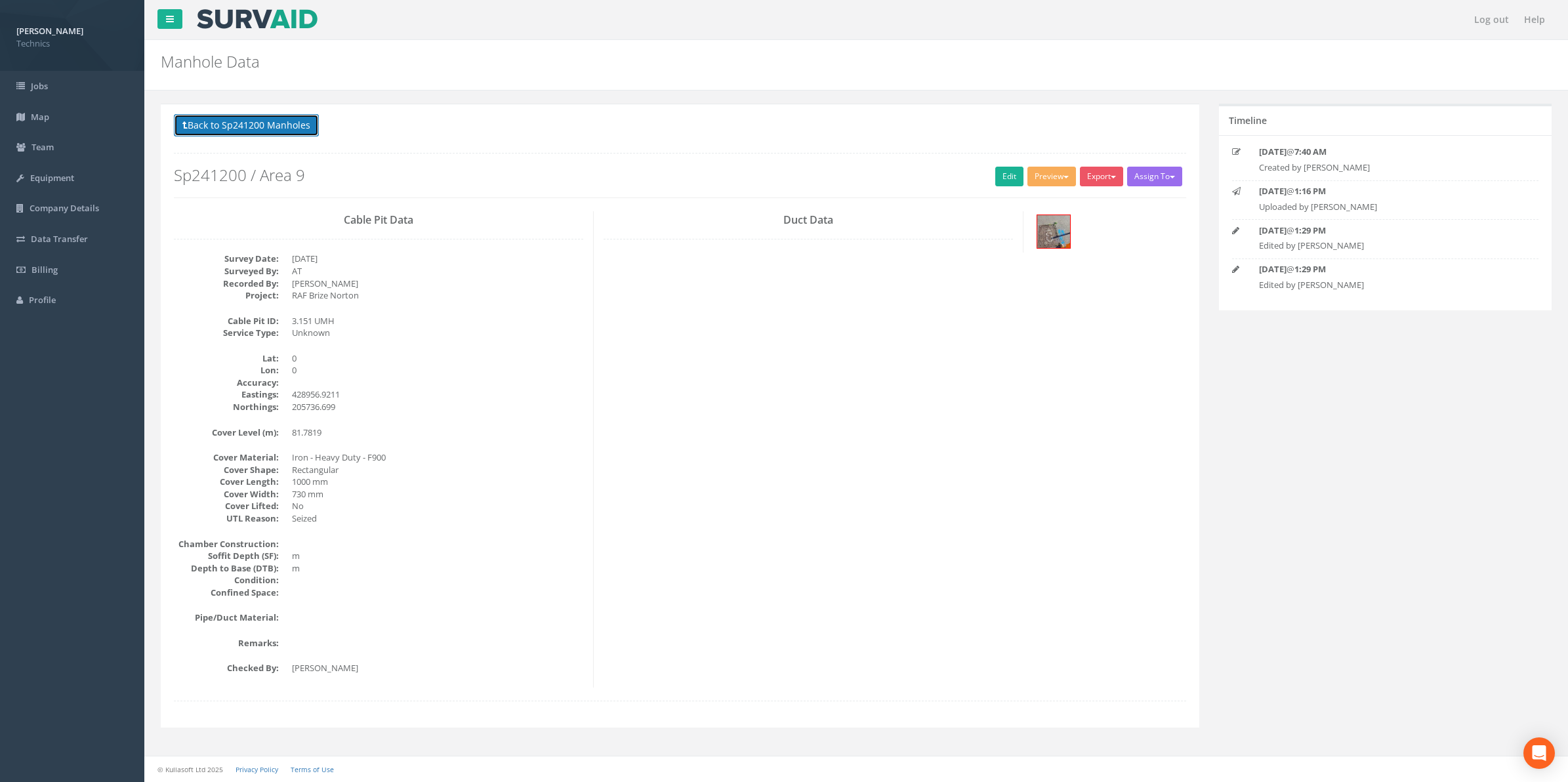
click at [254, 126] on button "Back to Sp241200 Manholes" at bounding box center [247, 125] width 145 height 22
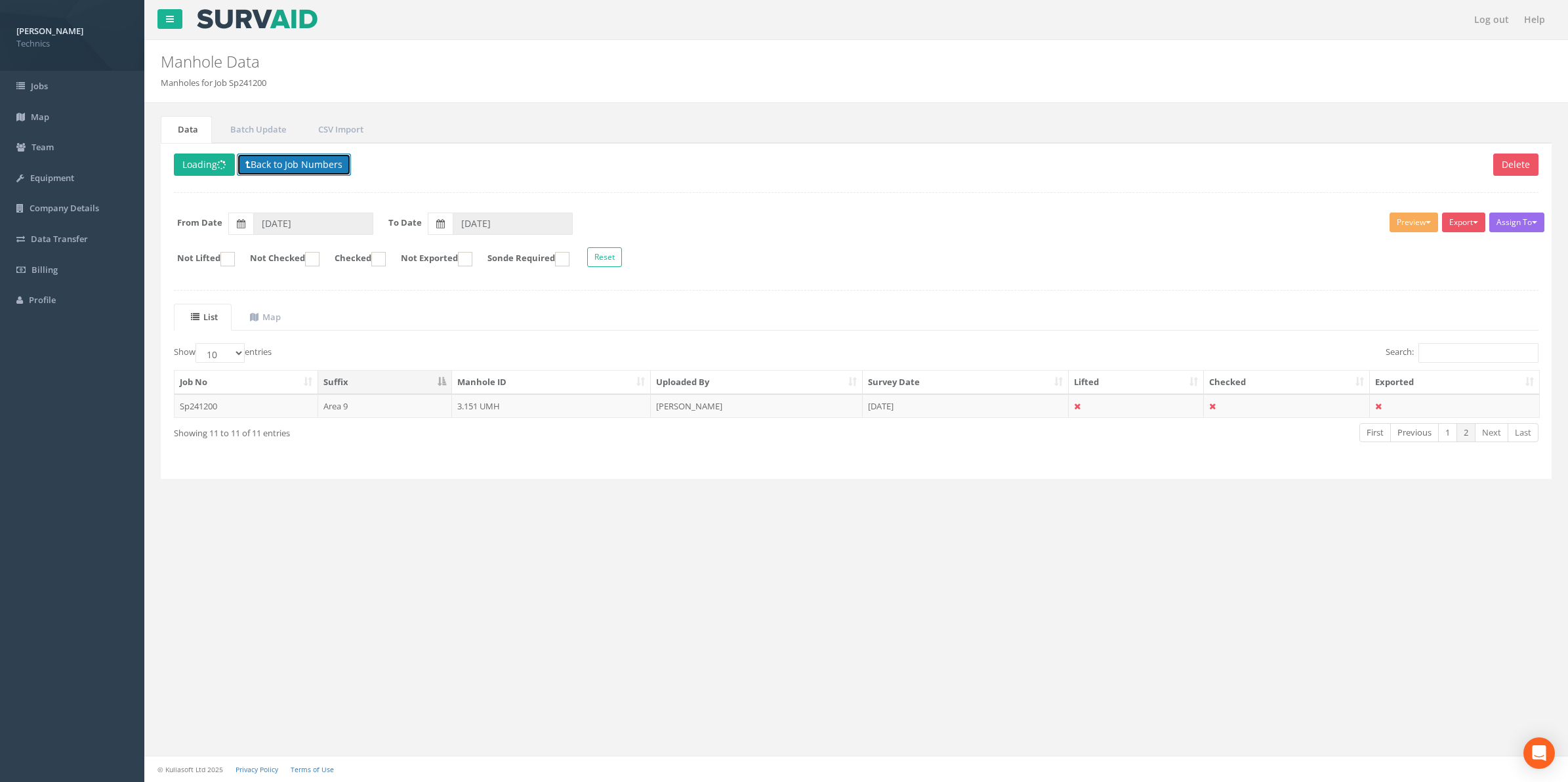
click at [280, 167] on button "Back to Job Numbers" at bounding box center [294, 164] width 114 height 22
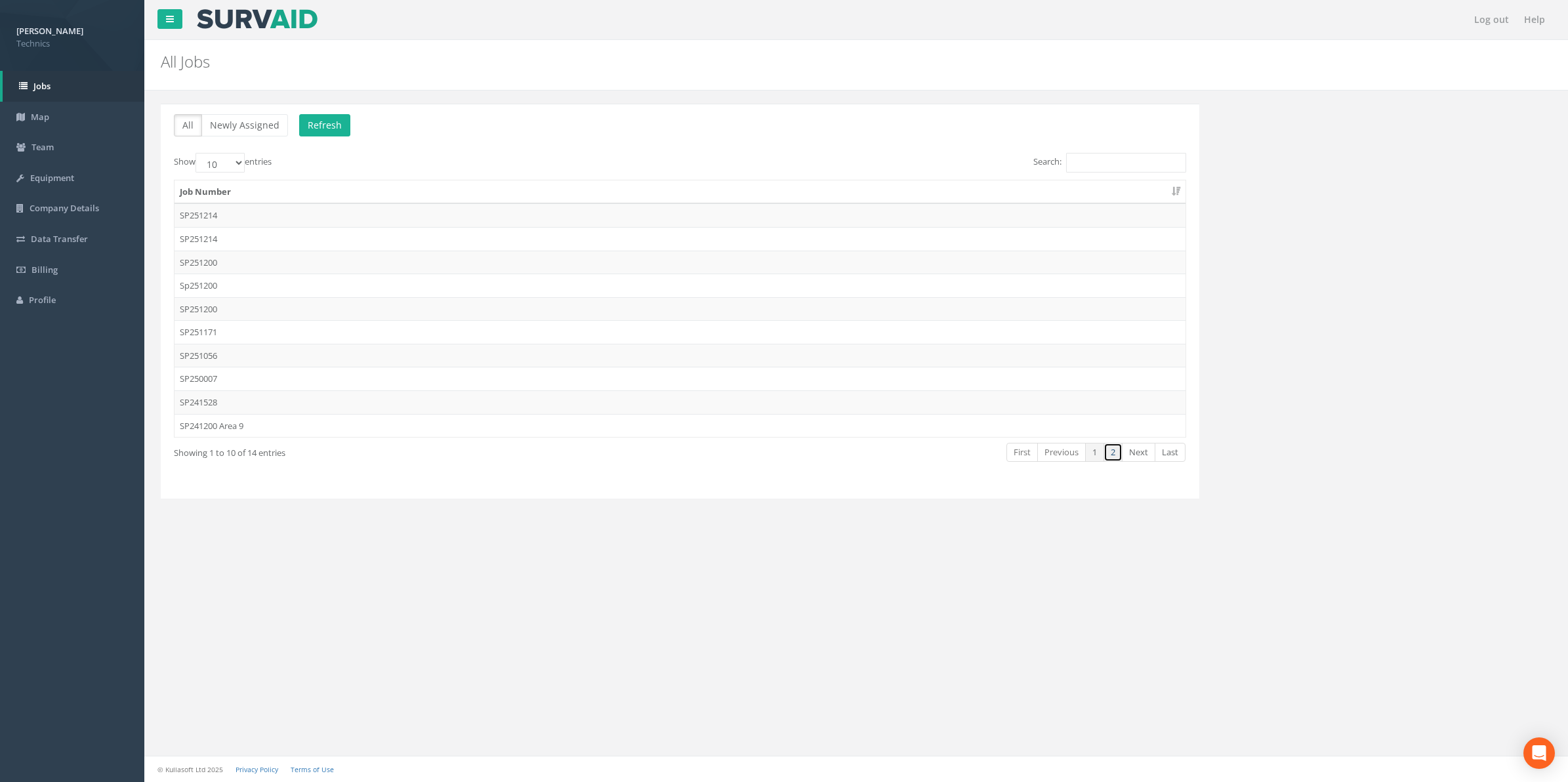
click at [1110, 456] on link "2" at bounding box center [1114, 452] width 19 height 19
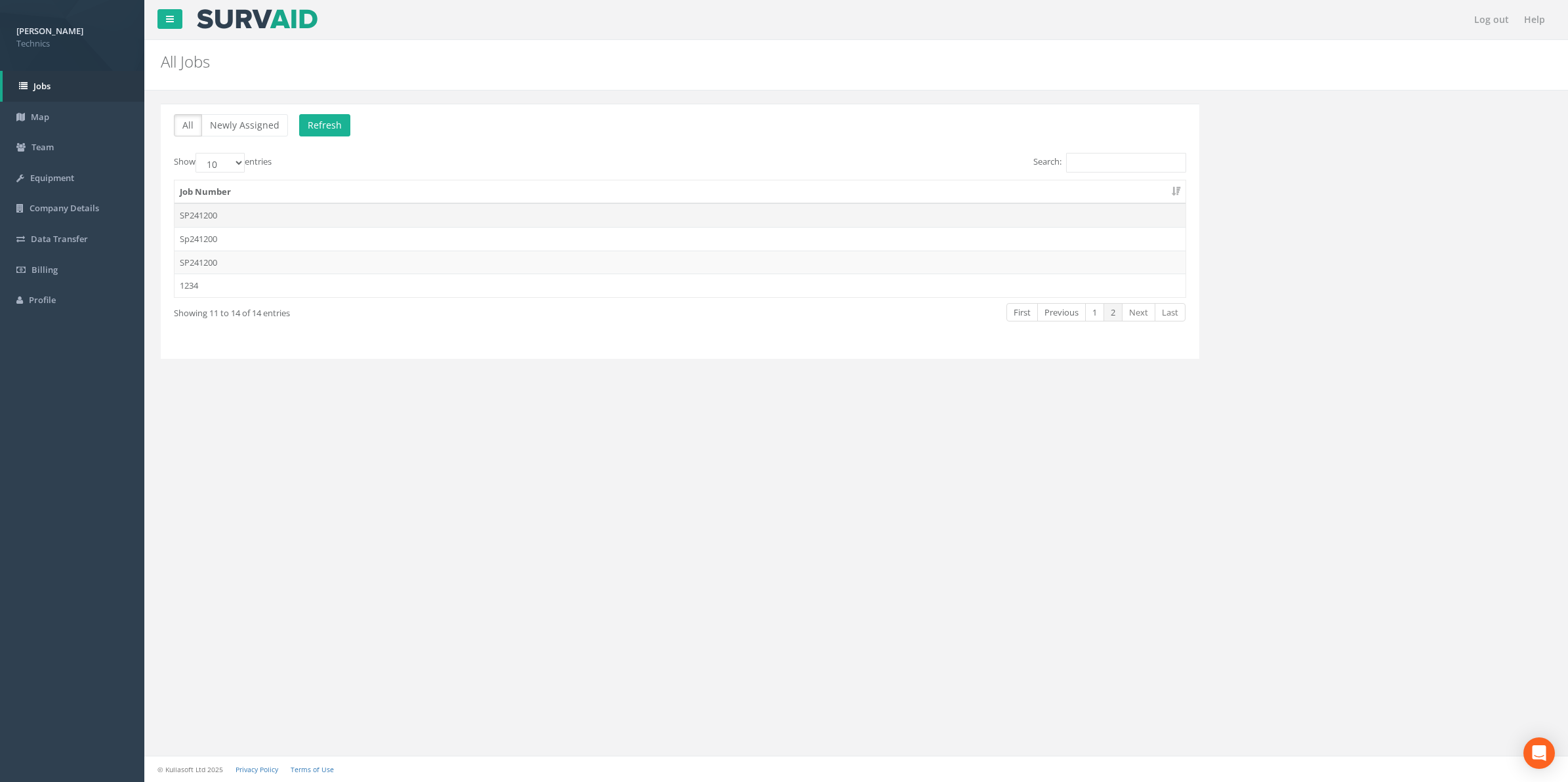
click at [210, 217] on td "SP241200" at bounding box center [681, 215] width 1011 height 23
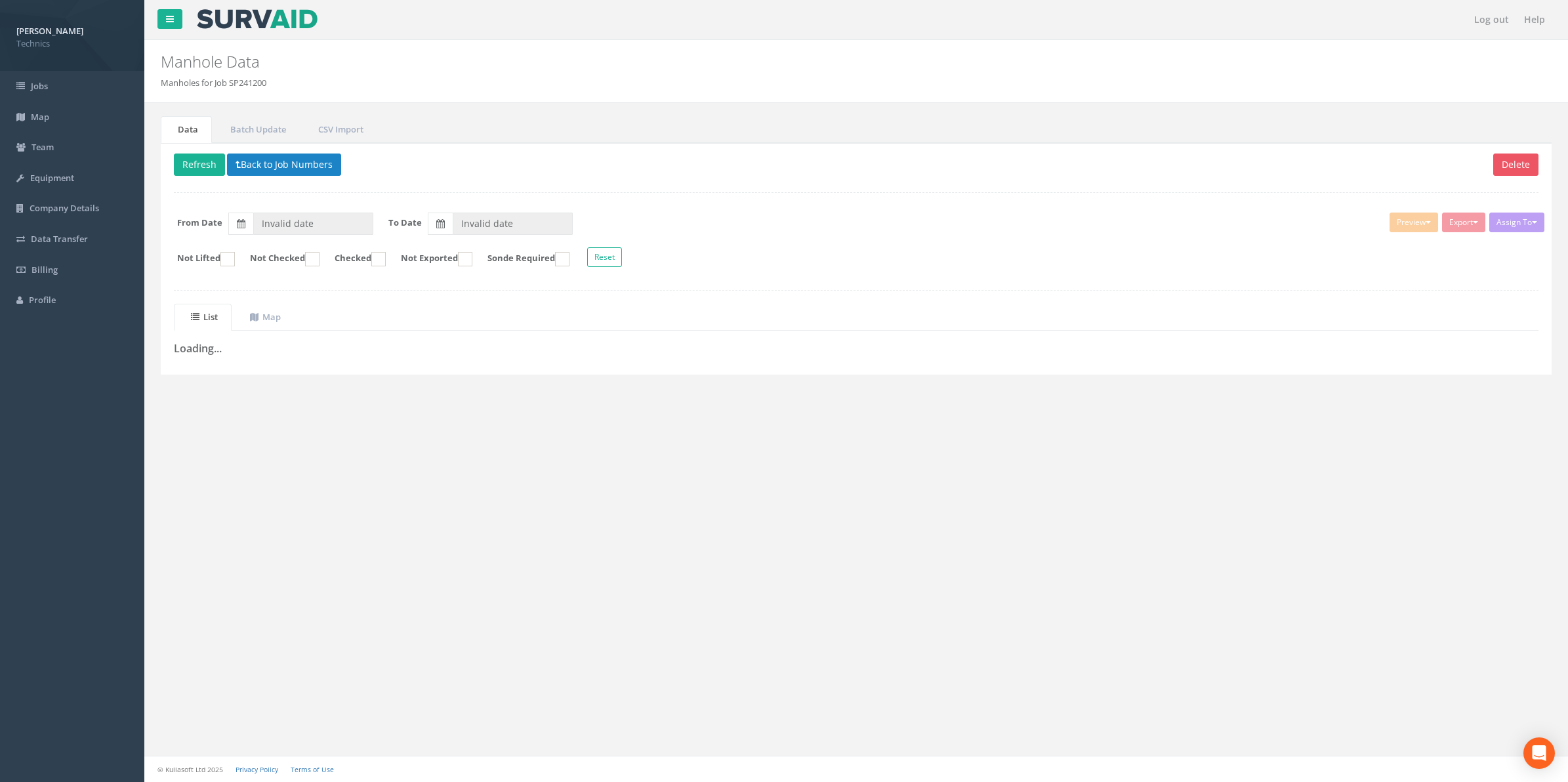
type input "[DATE]"
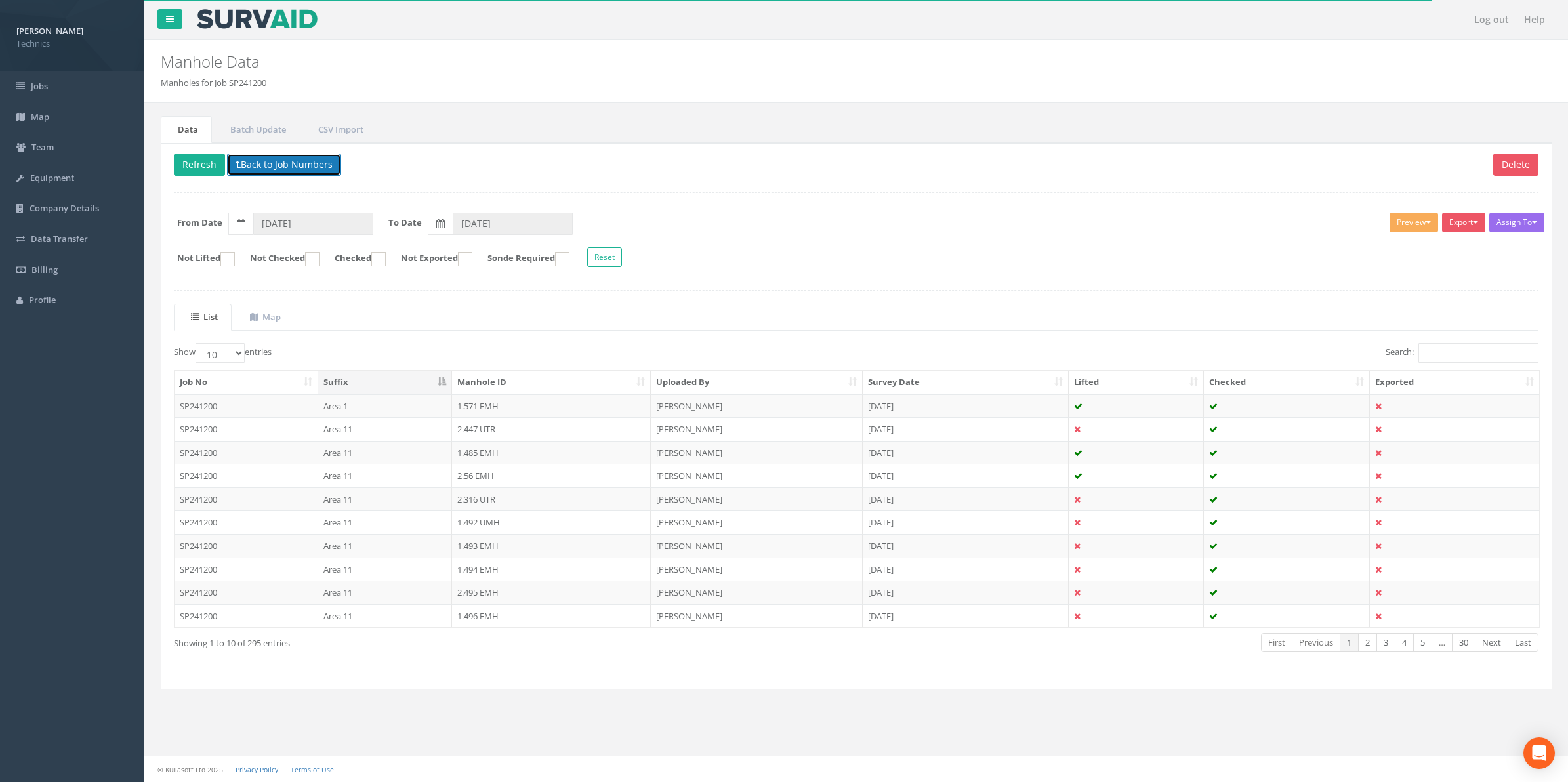
click at [270, 164] on button "Back to Job Numbers" at bounding box center [284, 164] width 114 height 22
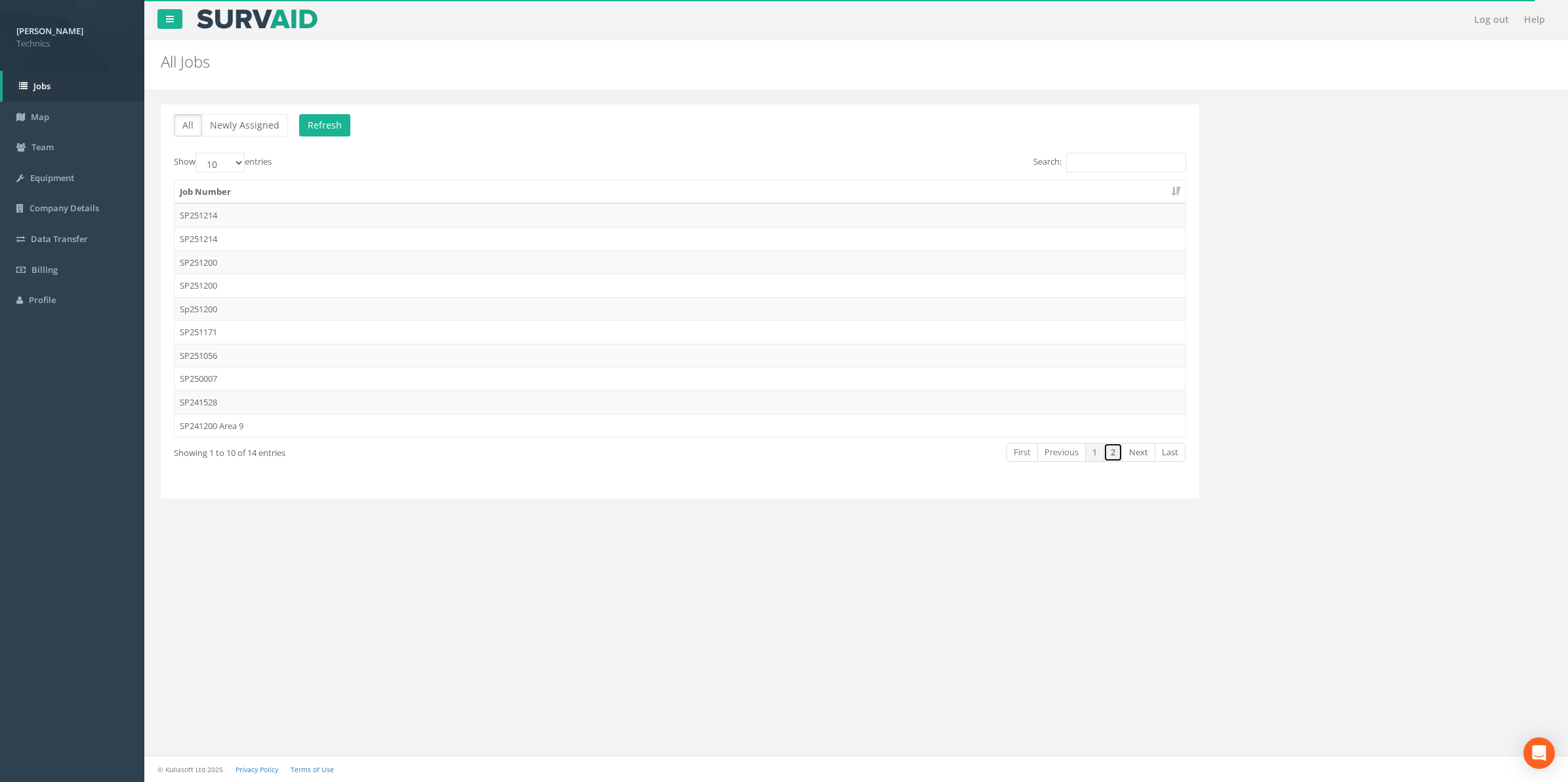
click at [1111, 456] on link "2" at bounding box center [1114, 452] width 19 height 19
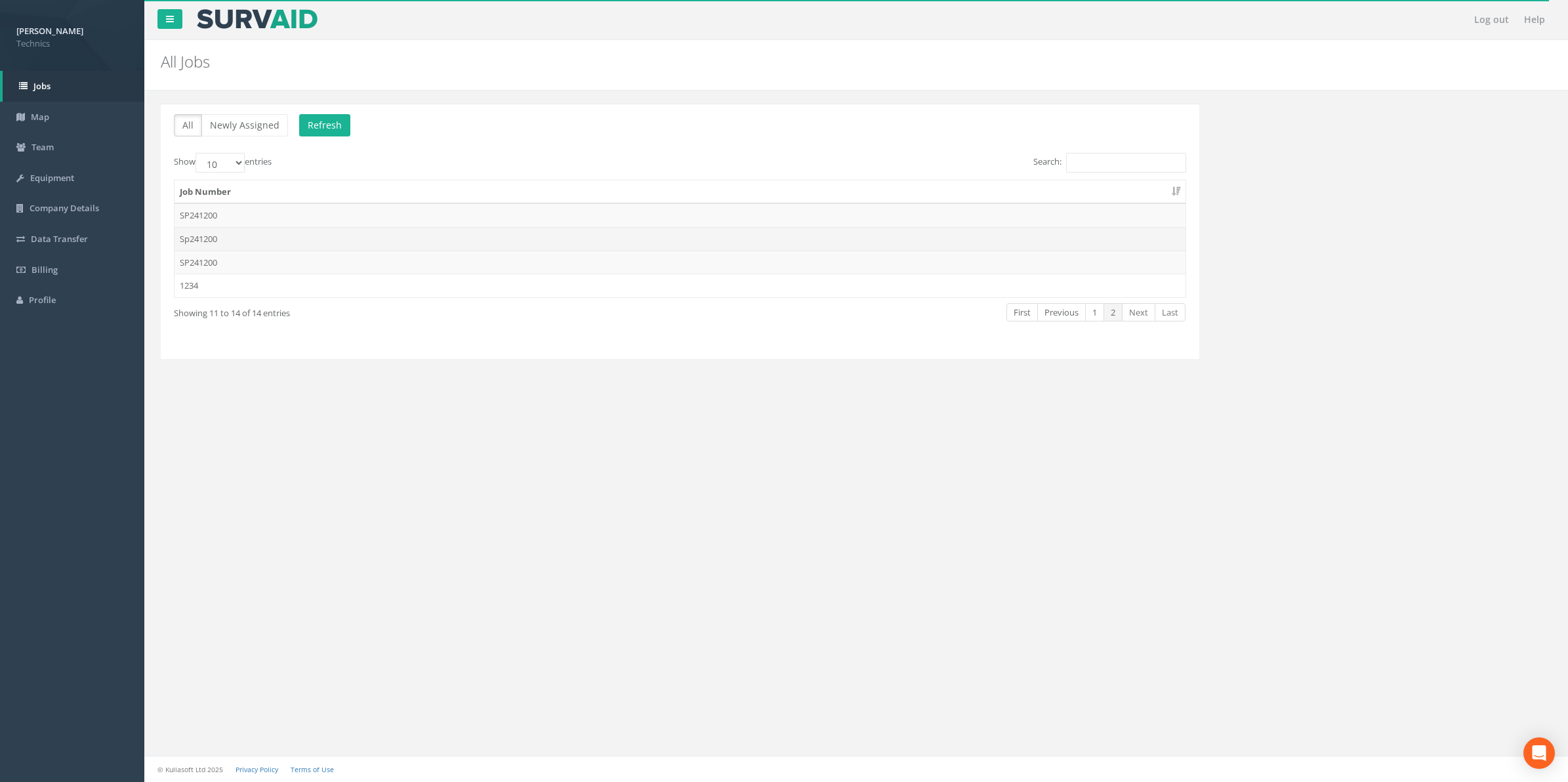
click at [209, 242] on td "Sp241200" at bounding box center [681, 239] width 1011 height 23
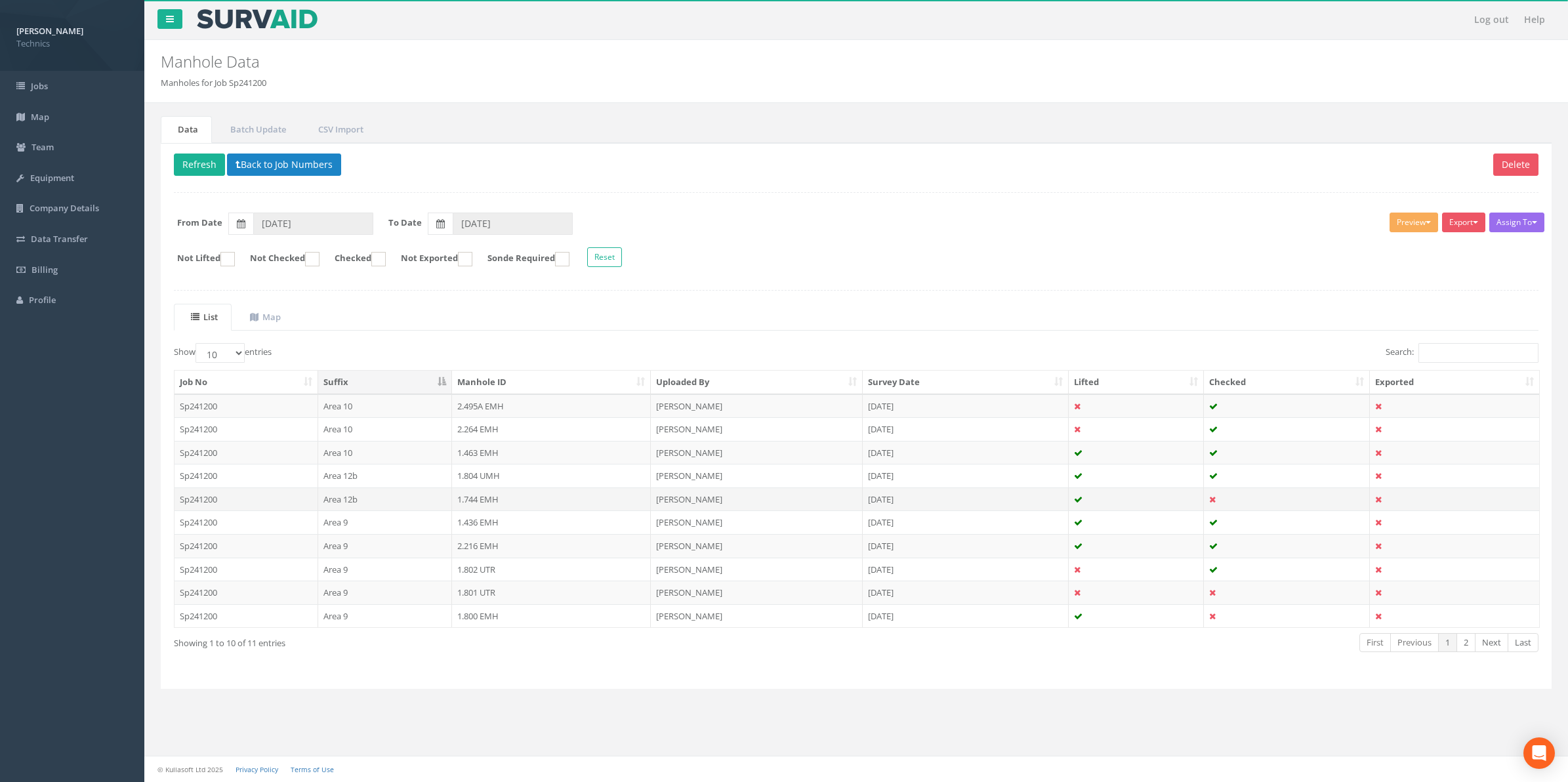
click at [482, 506] on td "1.744 EMH" at bounding box center [552, 499] width 199 height 23
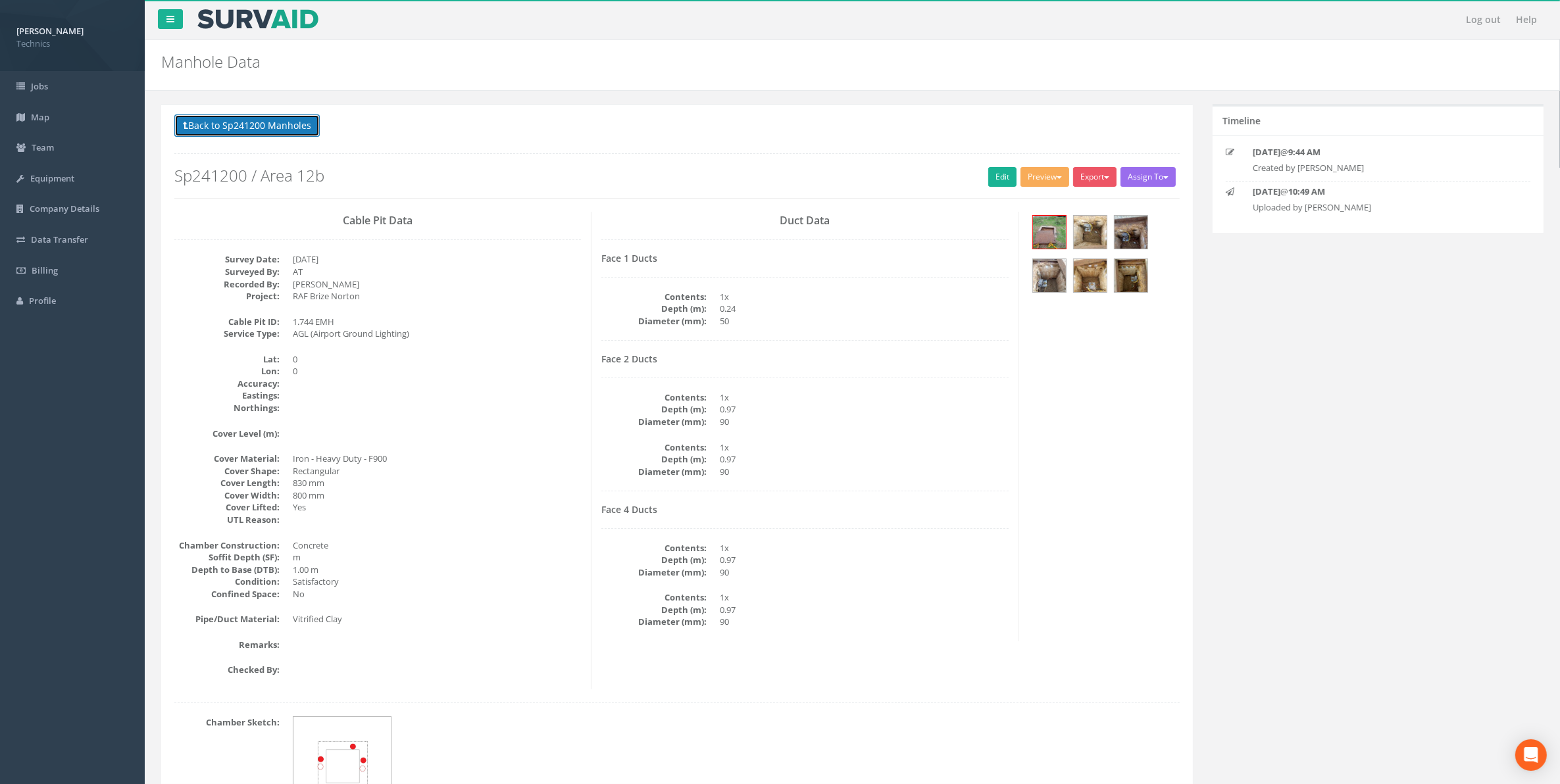
click at [248, 126] on button "Back to Sp241200 Manholes" at bounding box center [247, 125] width 145 height 22
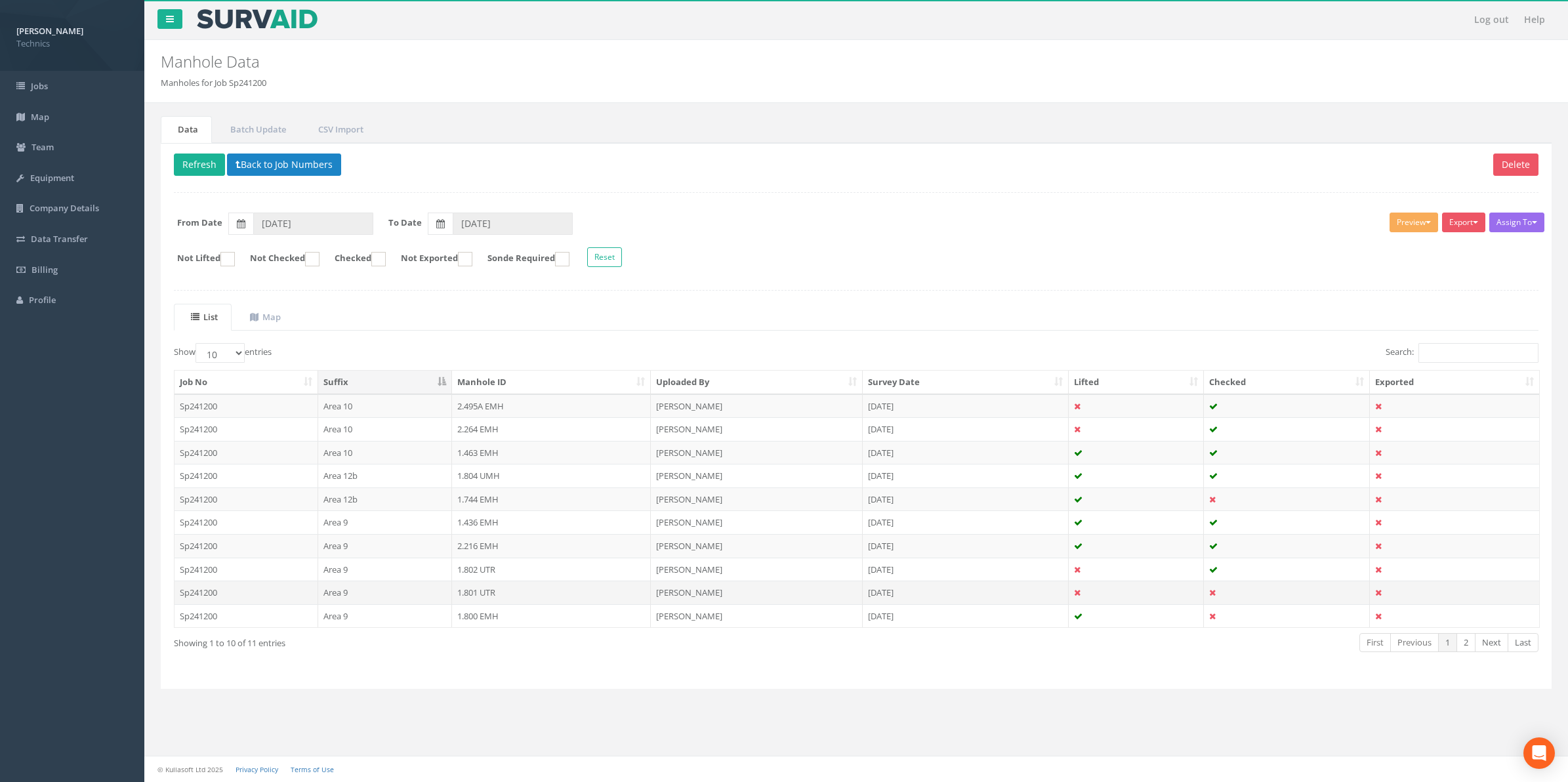
click at [476, 600] on td "1.801 UTR" at bounding box center [552, 593] width 199 height 23
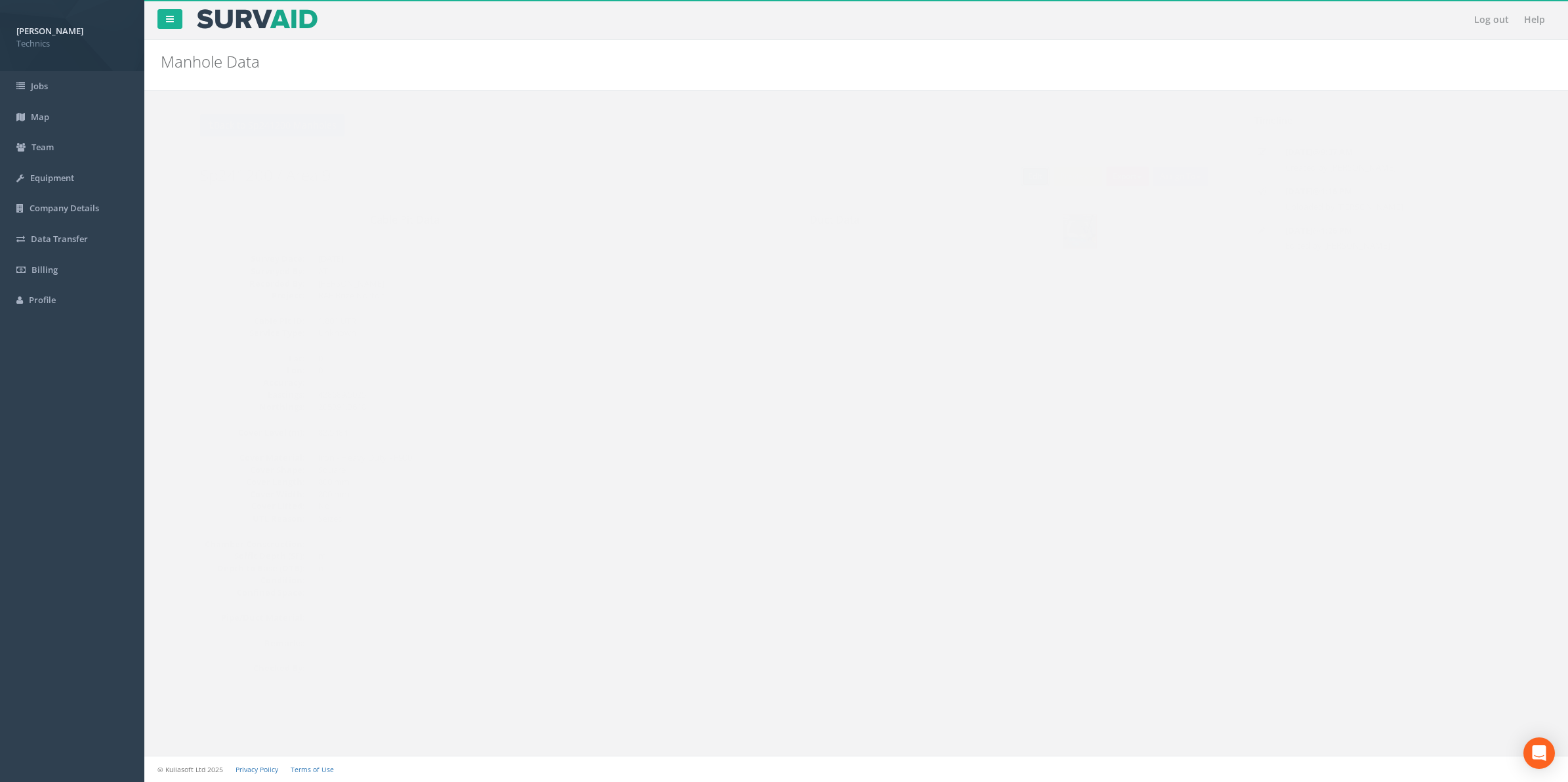
click at [1002, 179] on link "Edit" at bounding box center [1009, 176] width 28 height 19
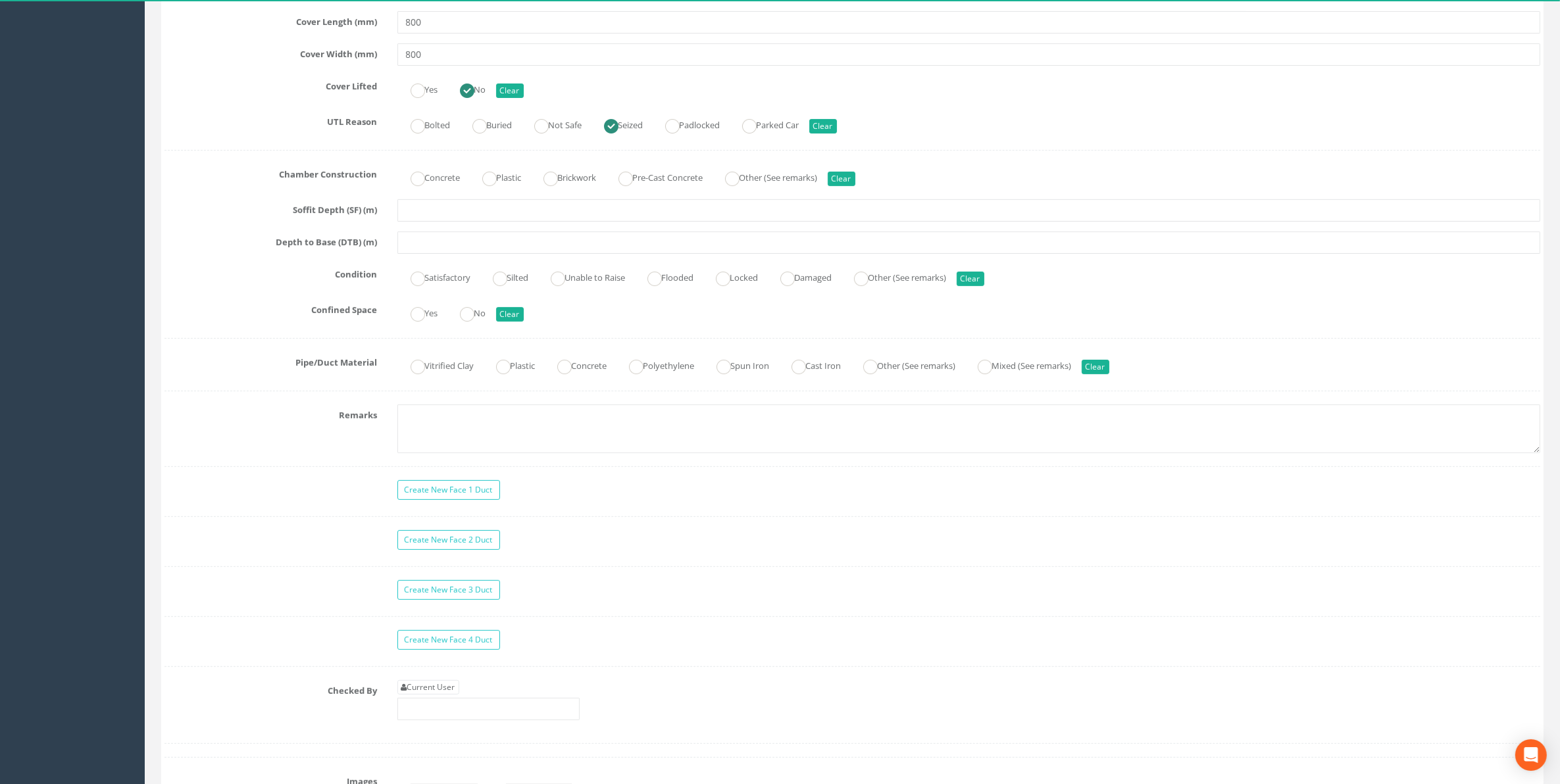
scroll to position [740, 0]
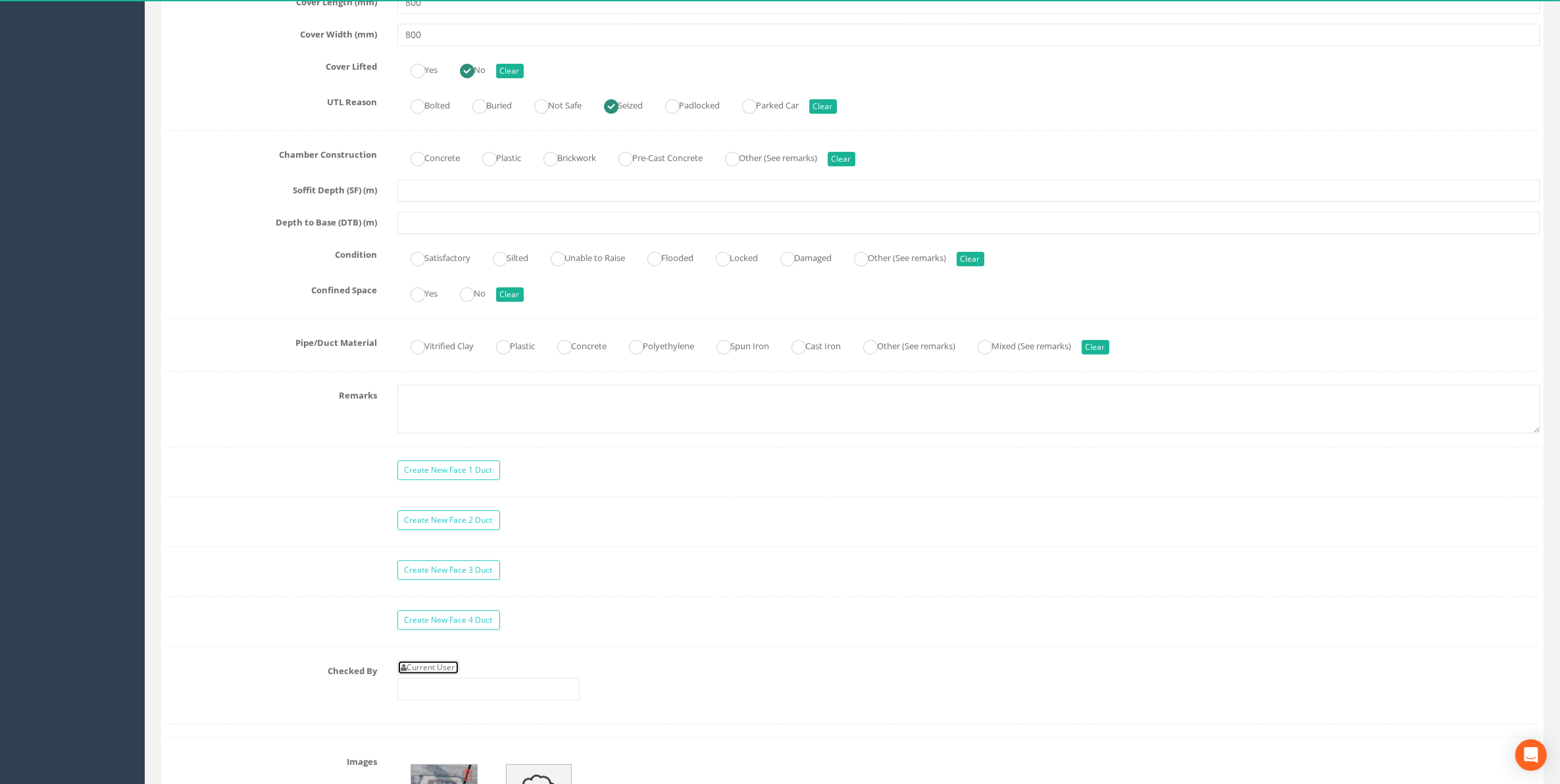
click at [433, 674] on link "Current User" at bounding box center [429, 667] width 62 height 15
type input "[PERSON_NAME]"
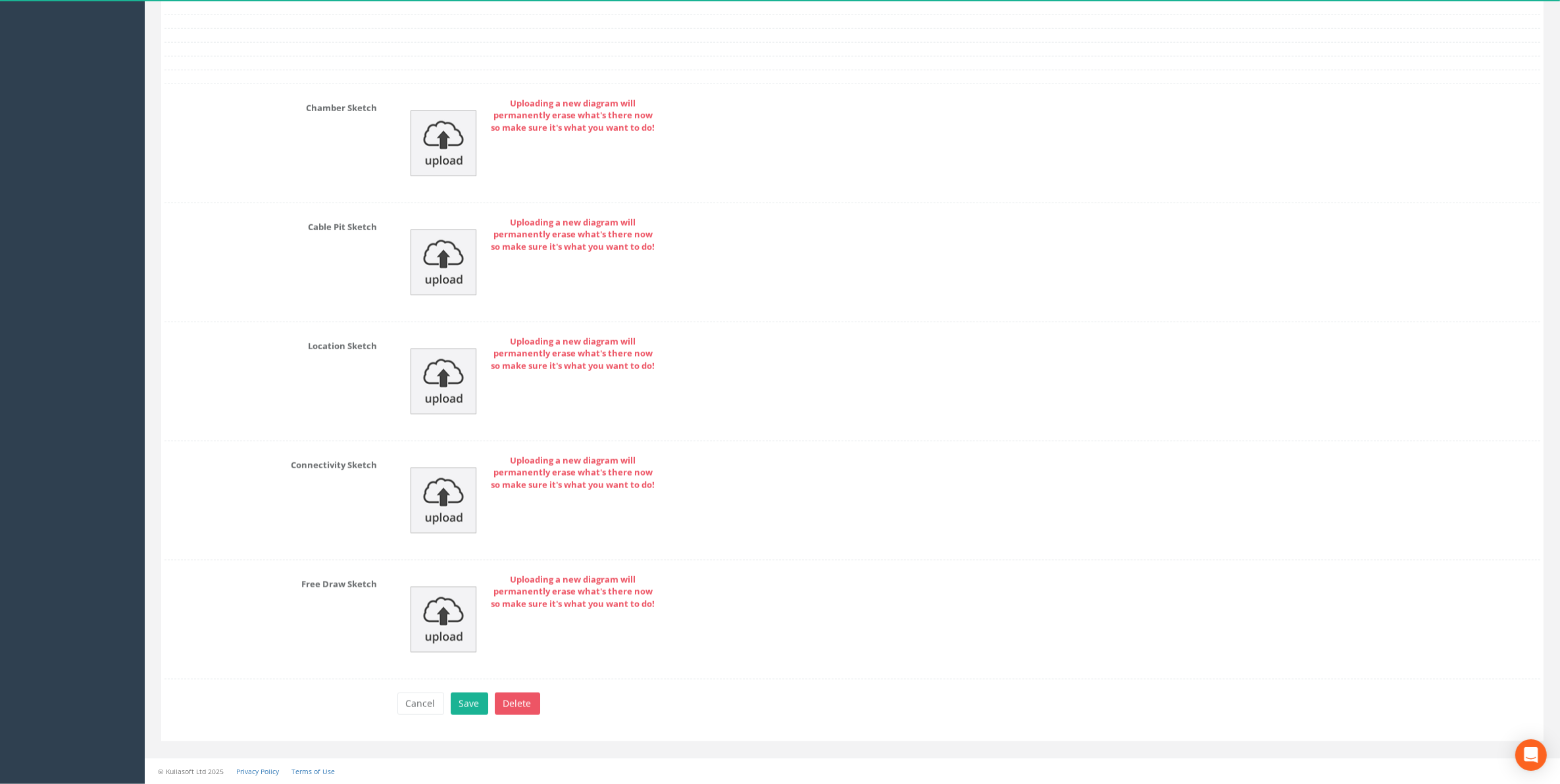
scroll to position [1727, 0]
click at [471, 709] on button "Save" at bounding box center [469, 704] width 38 height 22
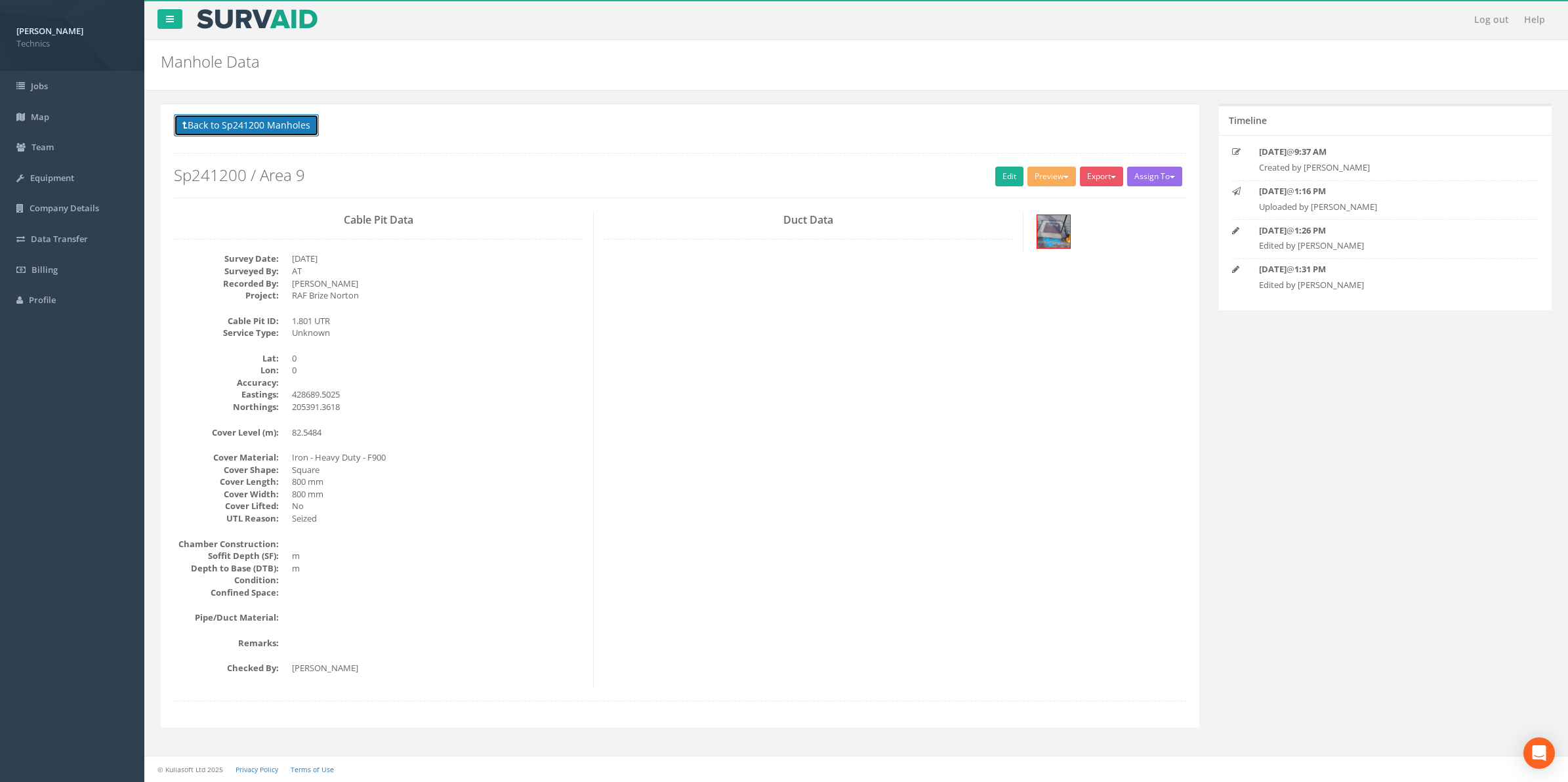
click at [289, 128] on button "Back to Sp241200 Manholes" at bounding box center [247, 125] width 145 height 22
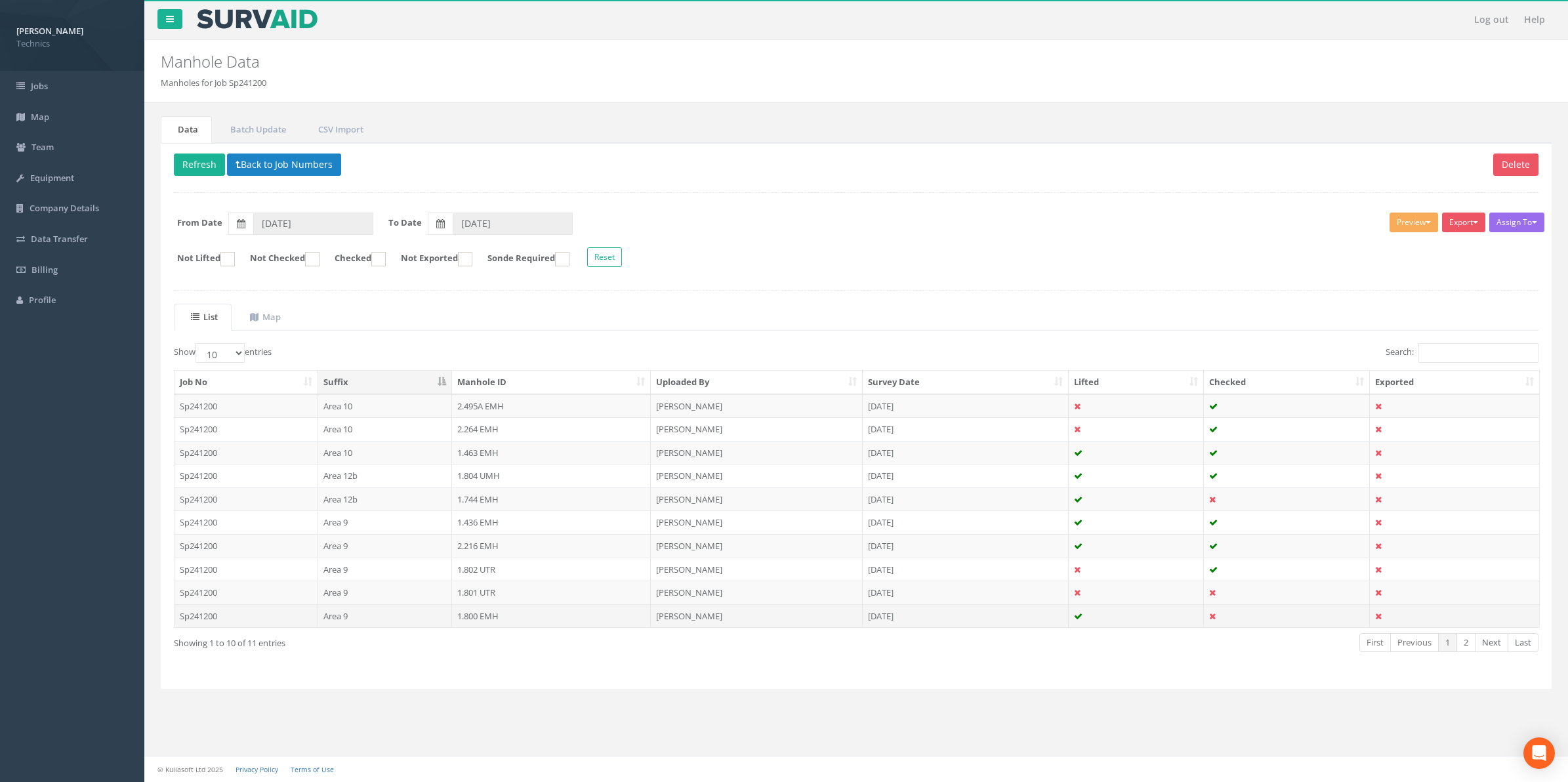
click at [482, 621] on td "1.800 EMH" at bounding box center [552, 616] width 199 height 23
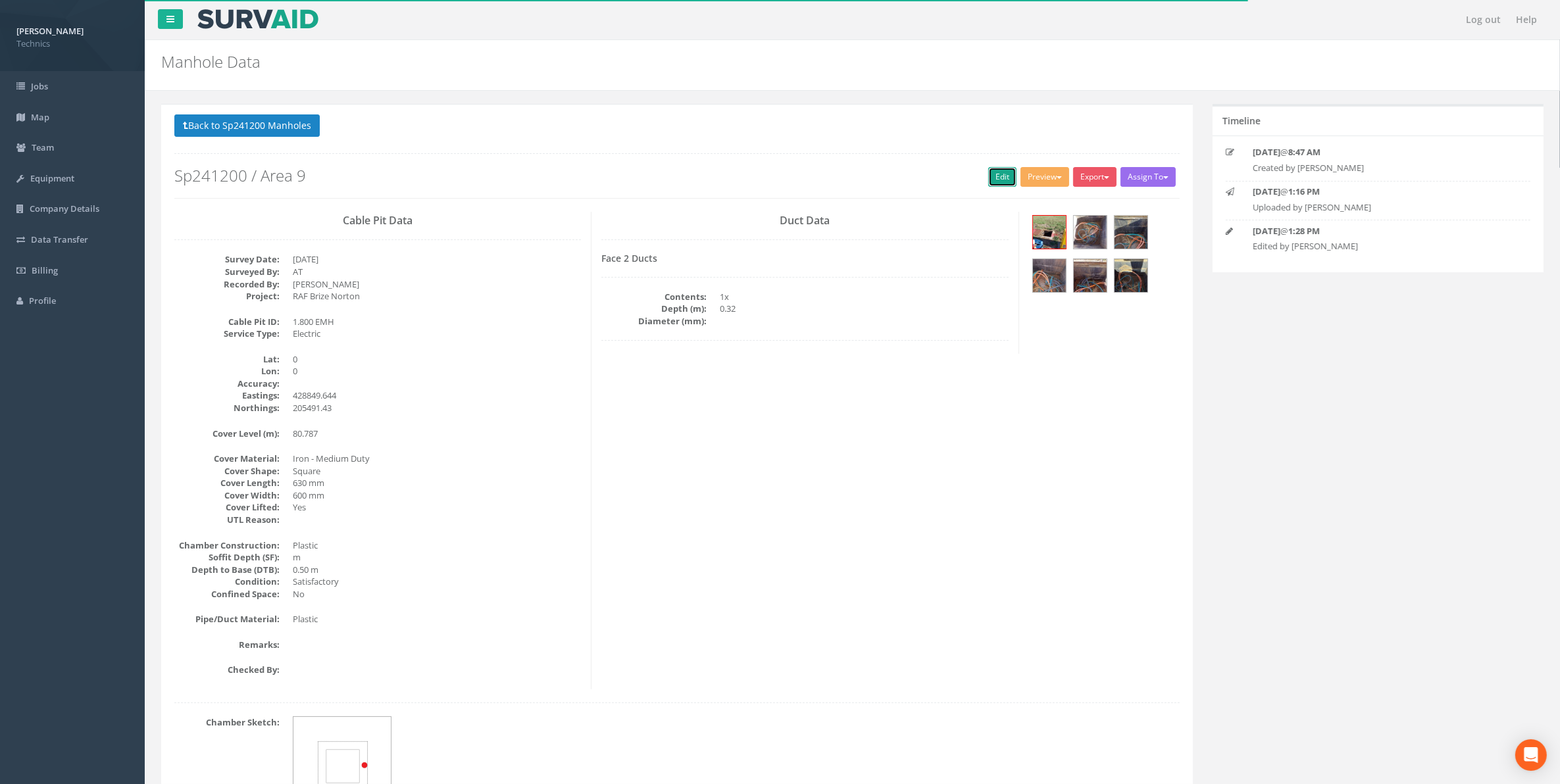
click at [997, 181] on link "Edit" at bounding box center [1002, 176] width 28 height 19
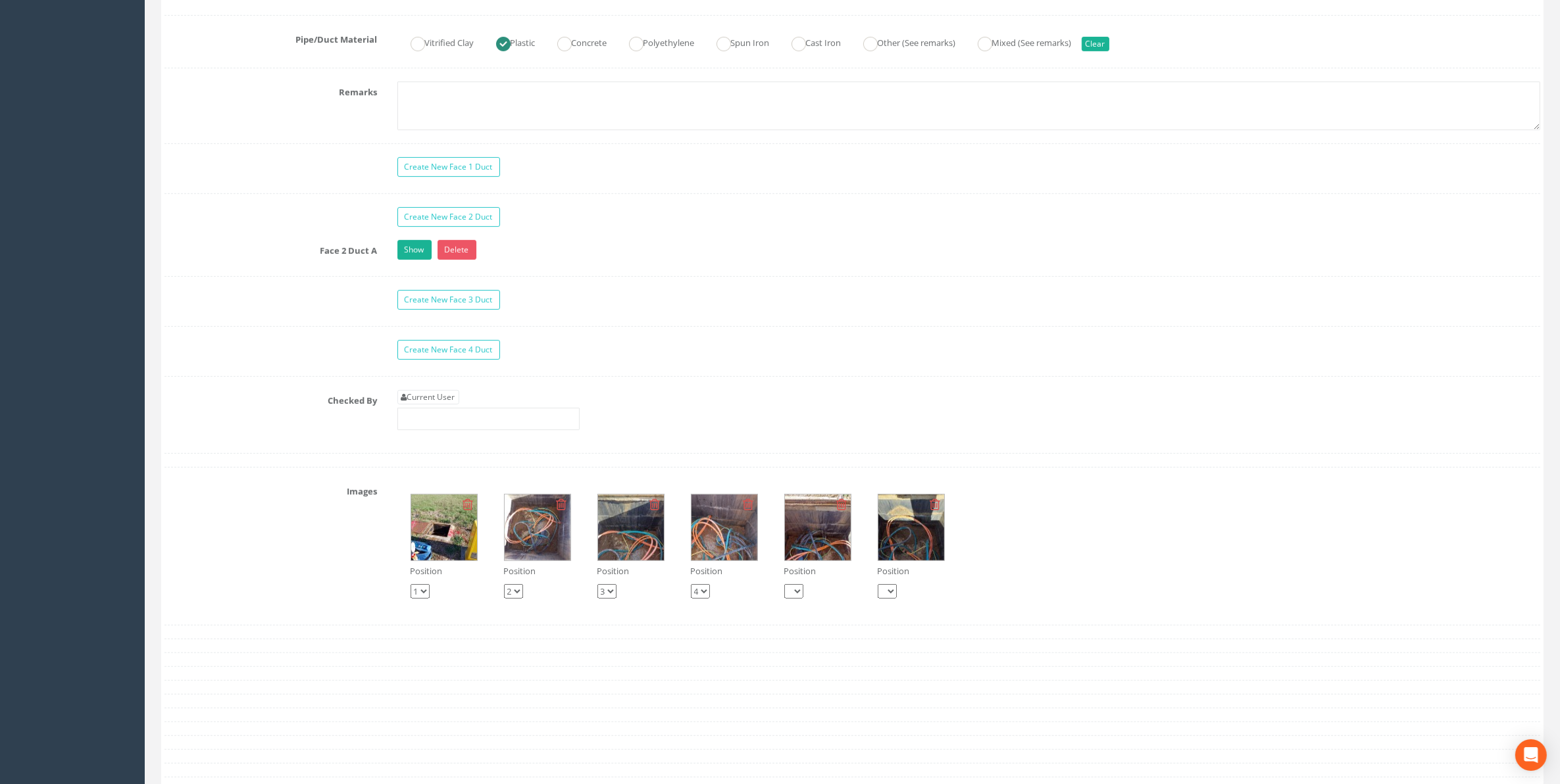
scroll to position [1069, 0]
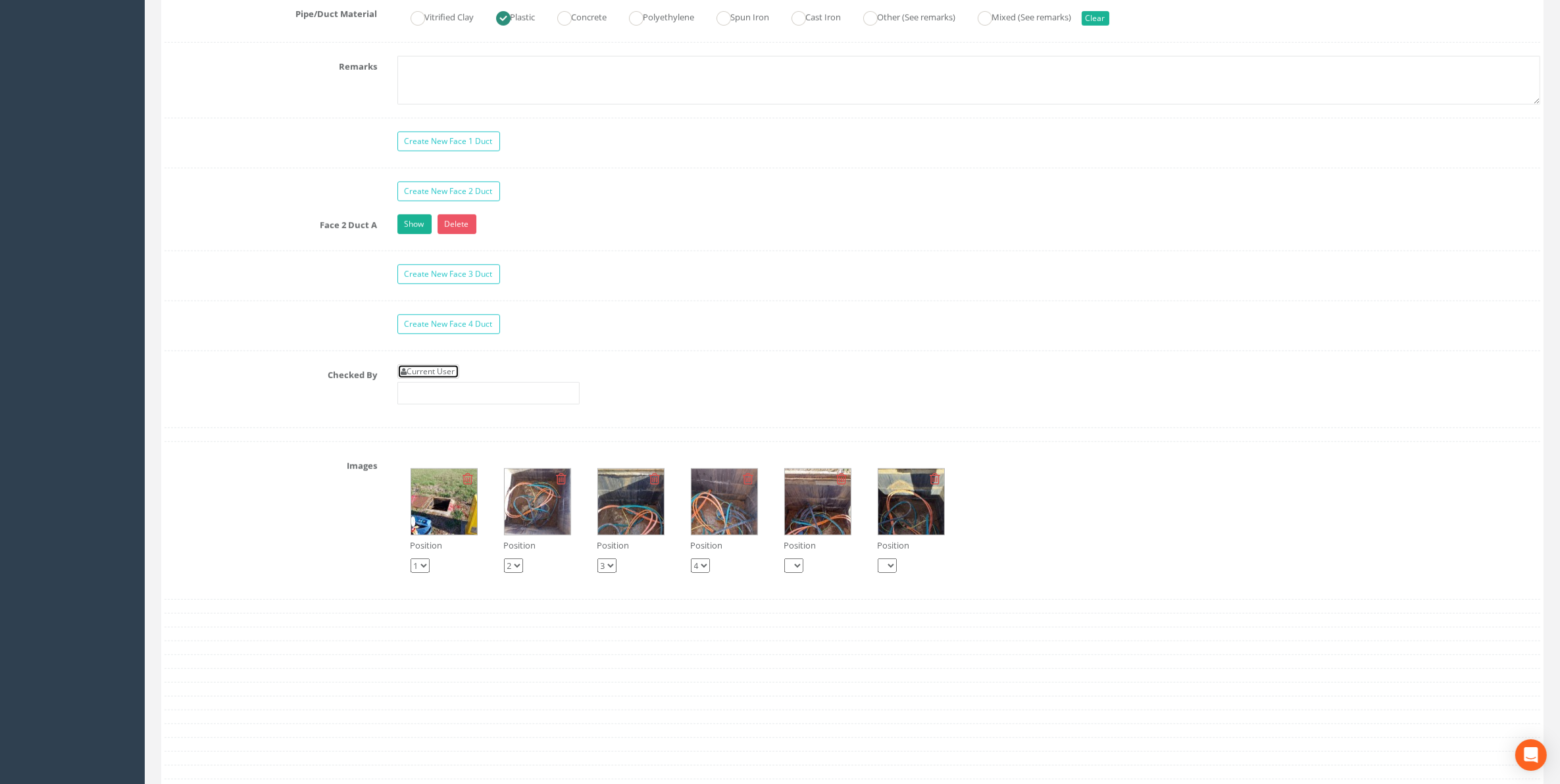
click at [429, 379] on link "Current User" at bounding box center [429, 371] width 62 height 15
type input "[PERSON_NAME]"
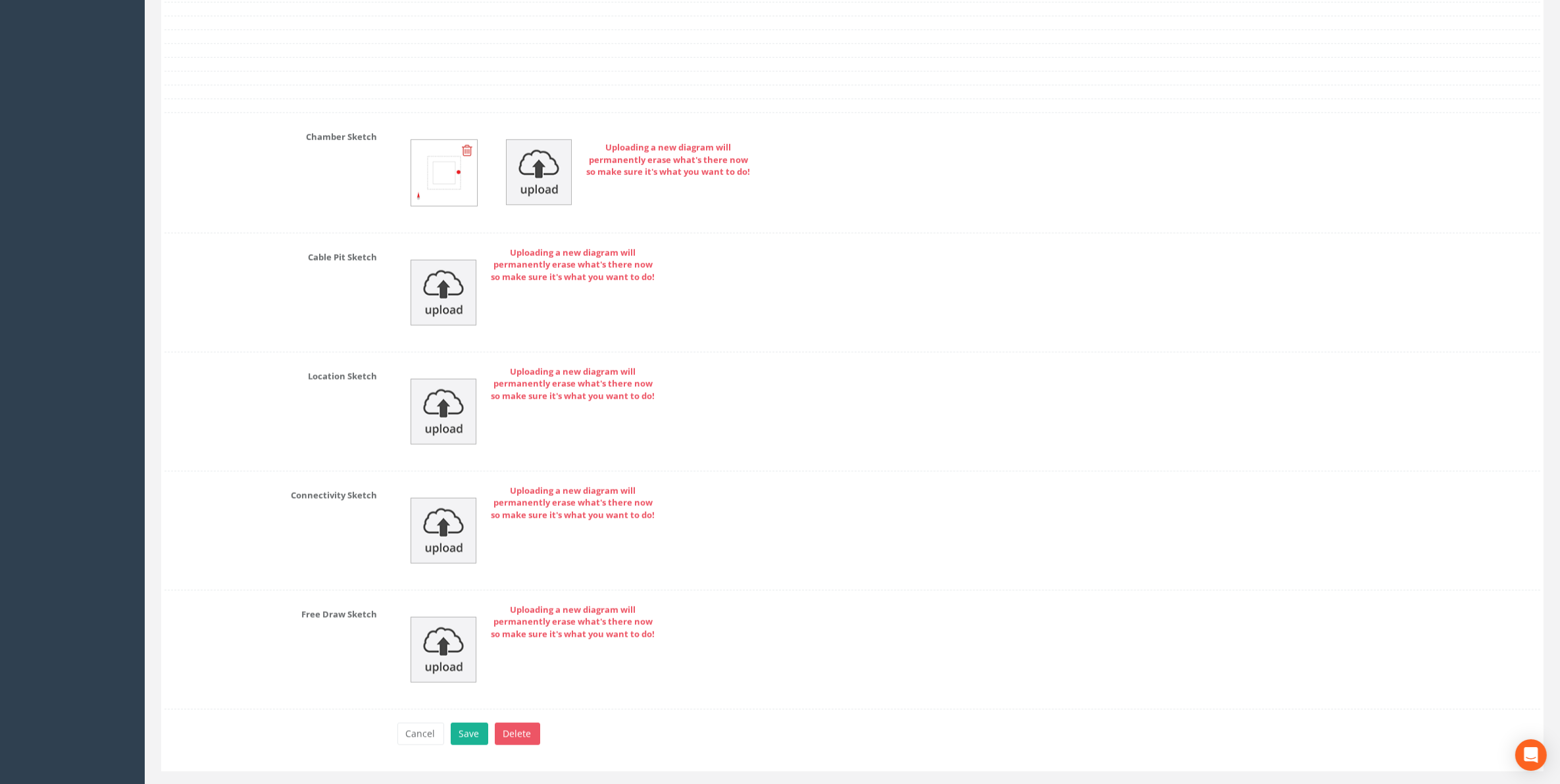
scroll to position [1794, 0]
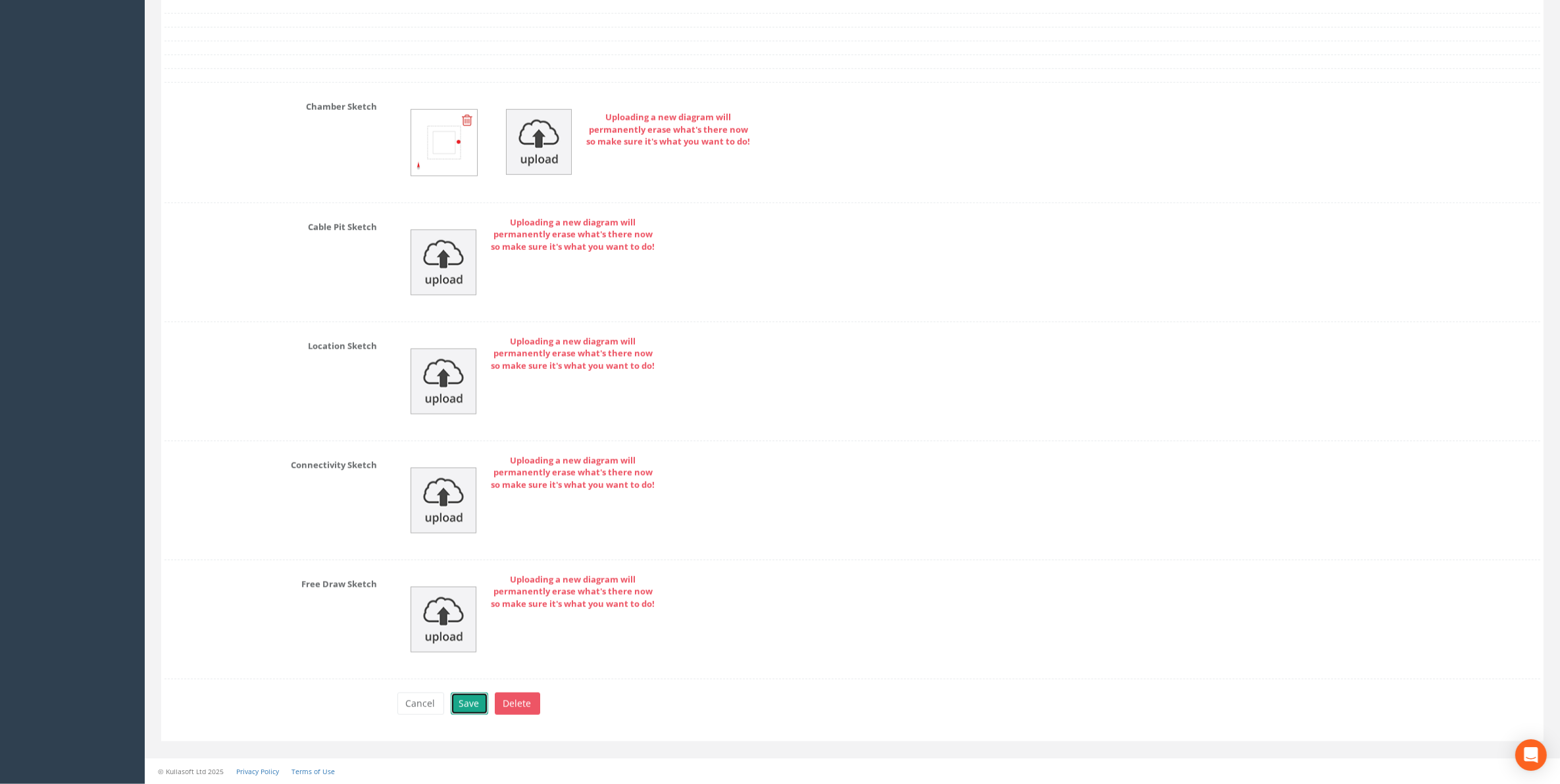
click at [464, 699] on button "Save" at bounding box center [469, 704] width 38 height 22
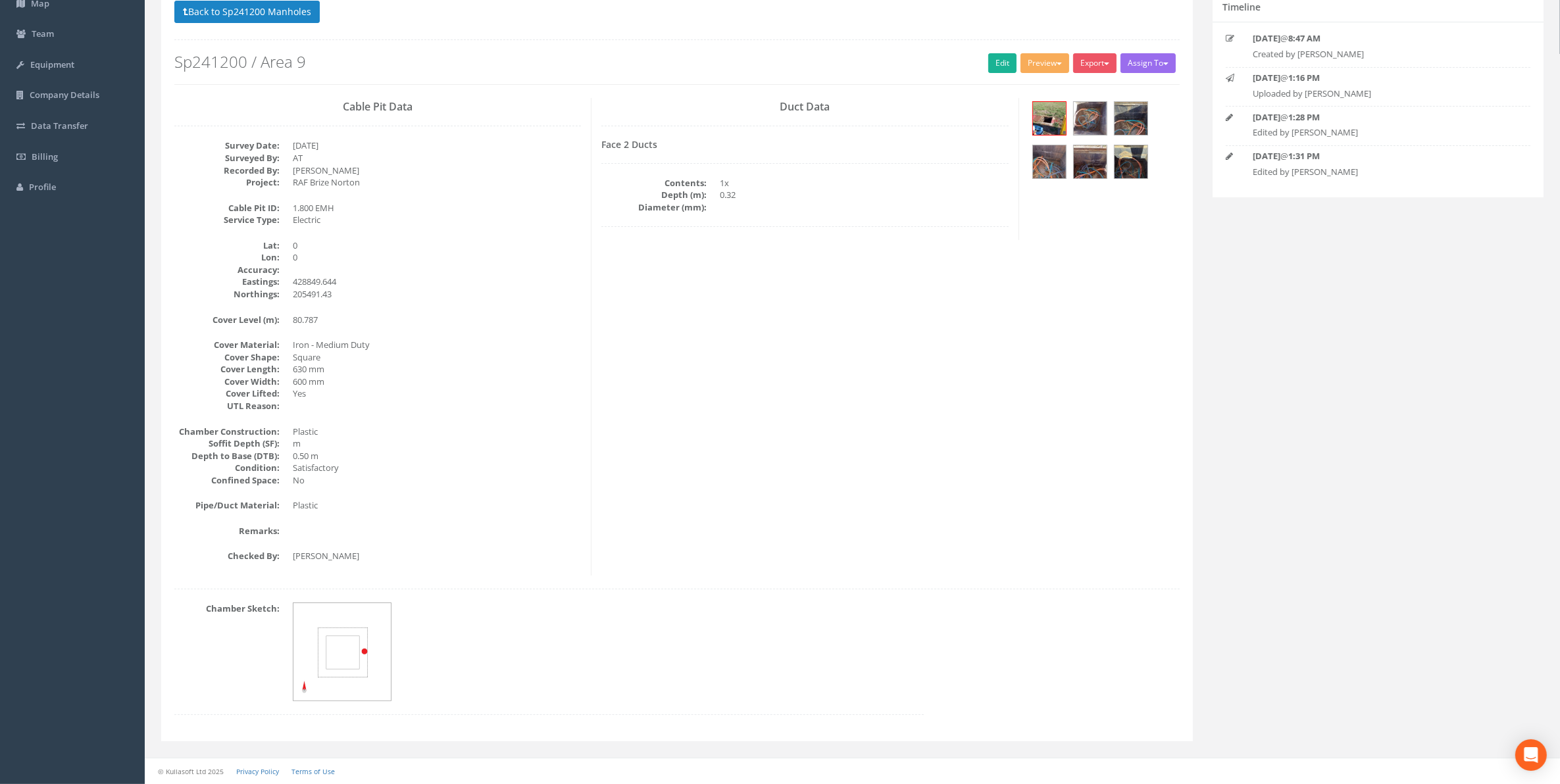
scroll to position [115, 0]
click at [250, 21] on button "Back to Sp241200 Manholes" at bounding box center [247, 12] width 145 height 22
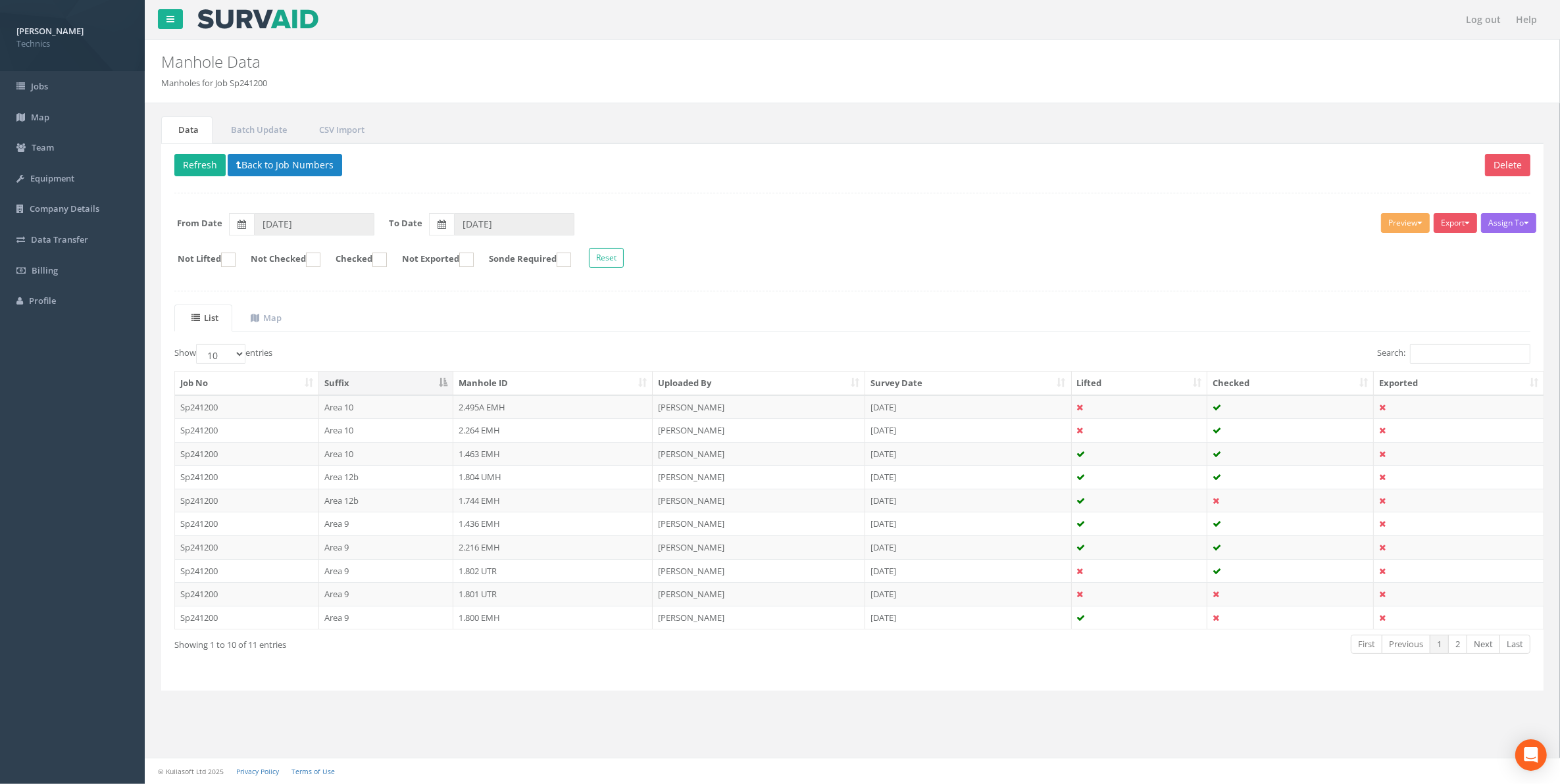
scroll to position [0, 0]
click at [1472, 650] on link "2" at bounding box center [1471, 644] width 19 height 19
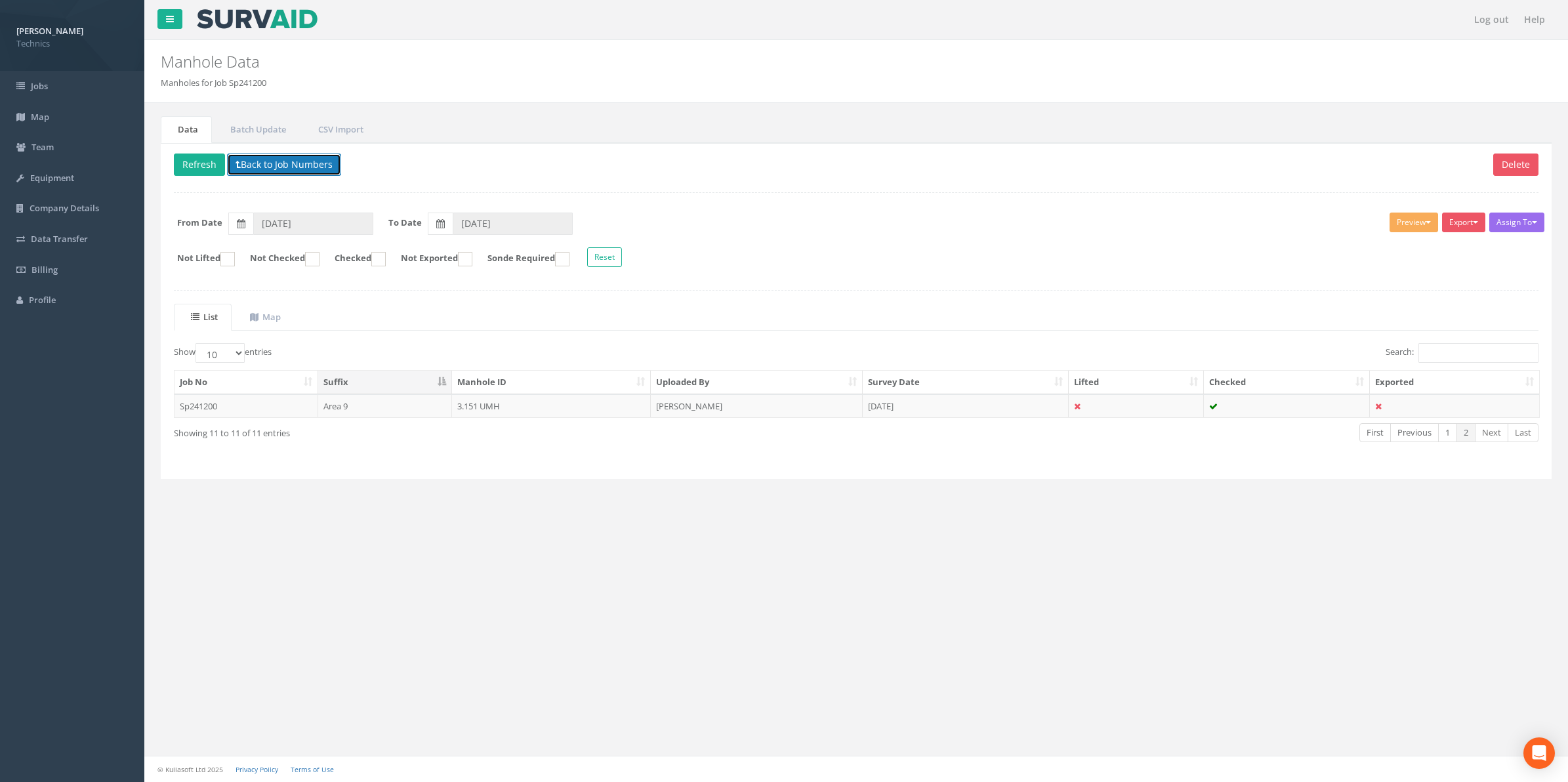
click at [267, 166] on button "Back to Job Numbers" at bounding box center [284, 164] width 114 height 22
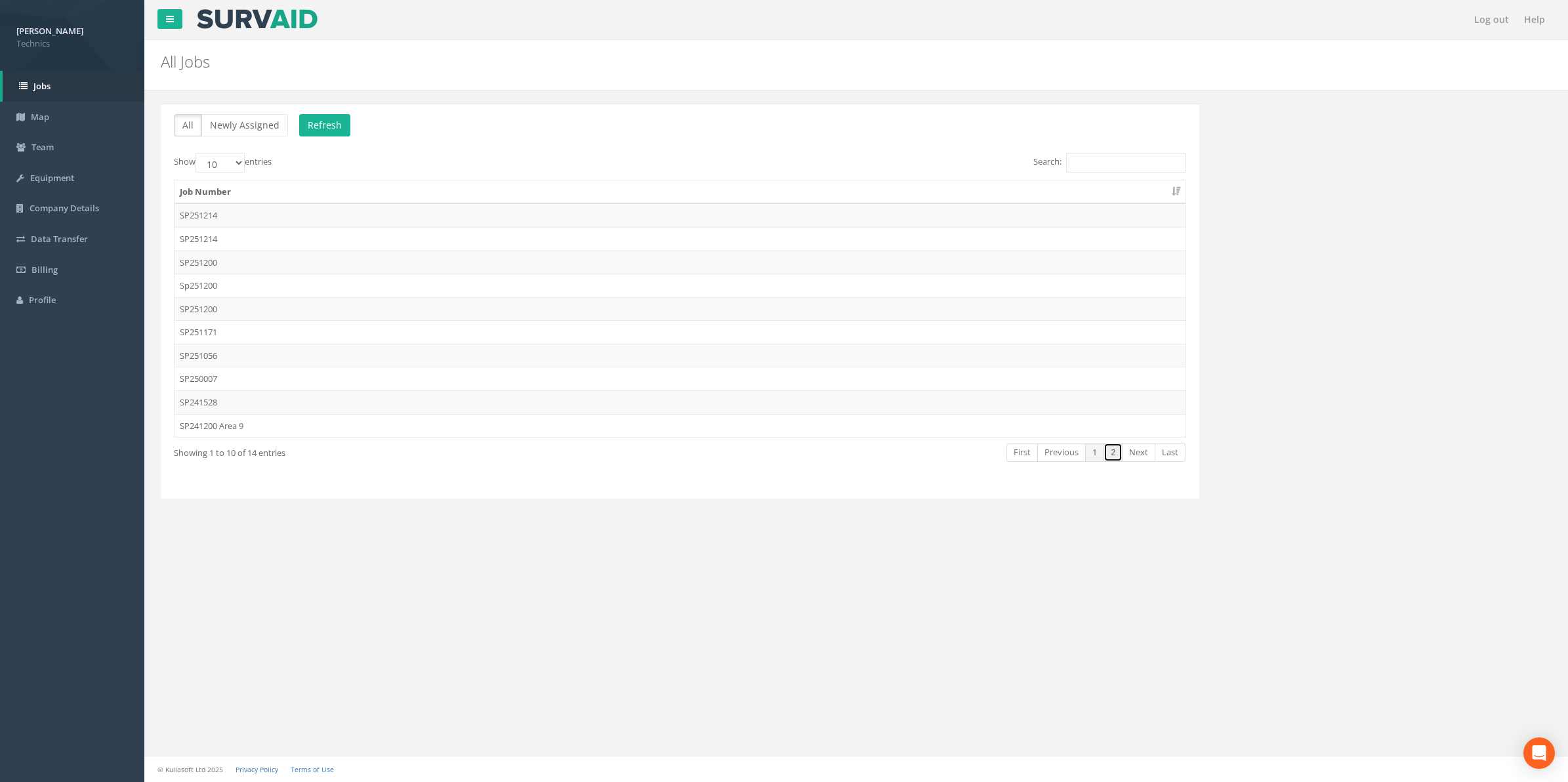
click at [1116, 456] on link "2" at bounding box center [1114, 452] width 19 height 19
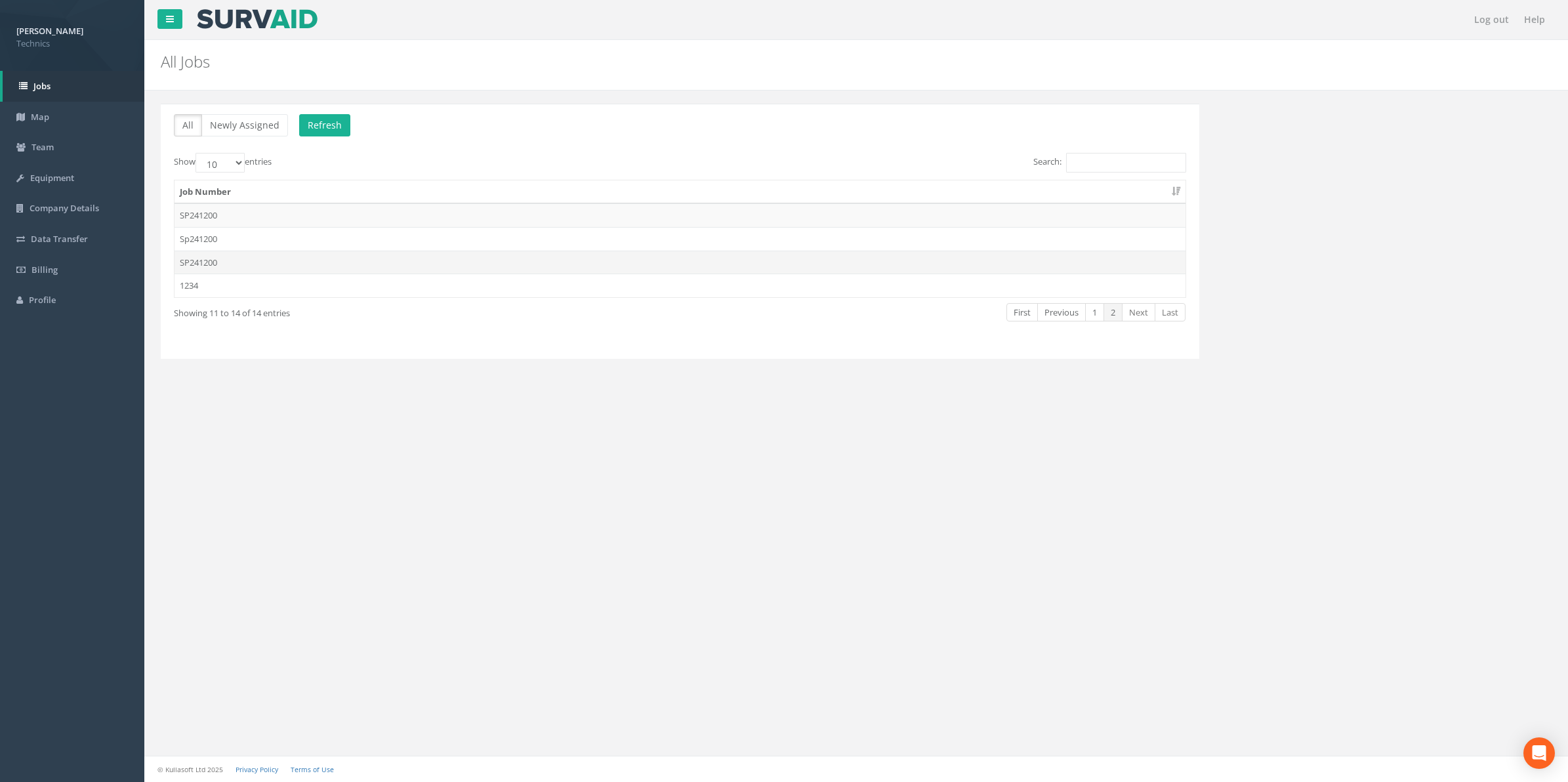
click at [211, 263] on td "SP241200" at bounding box center [681, 262] width 1011 height 23
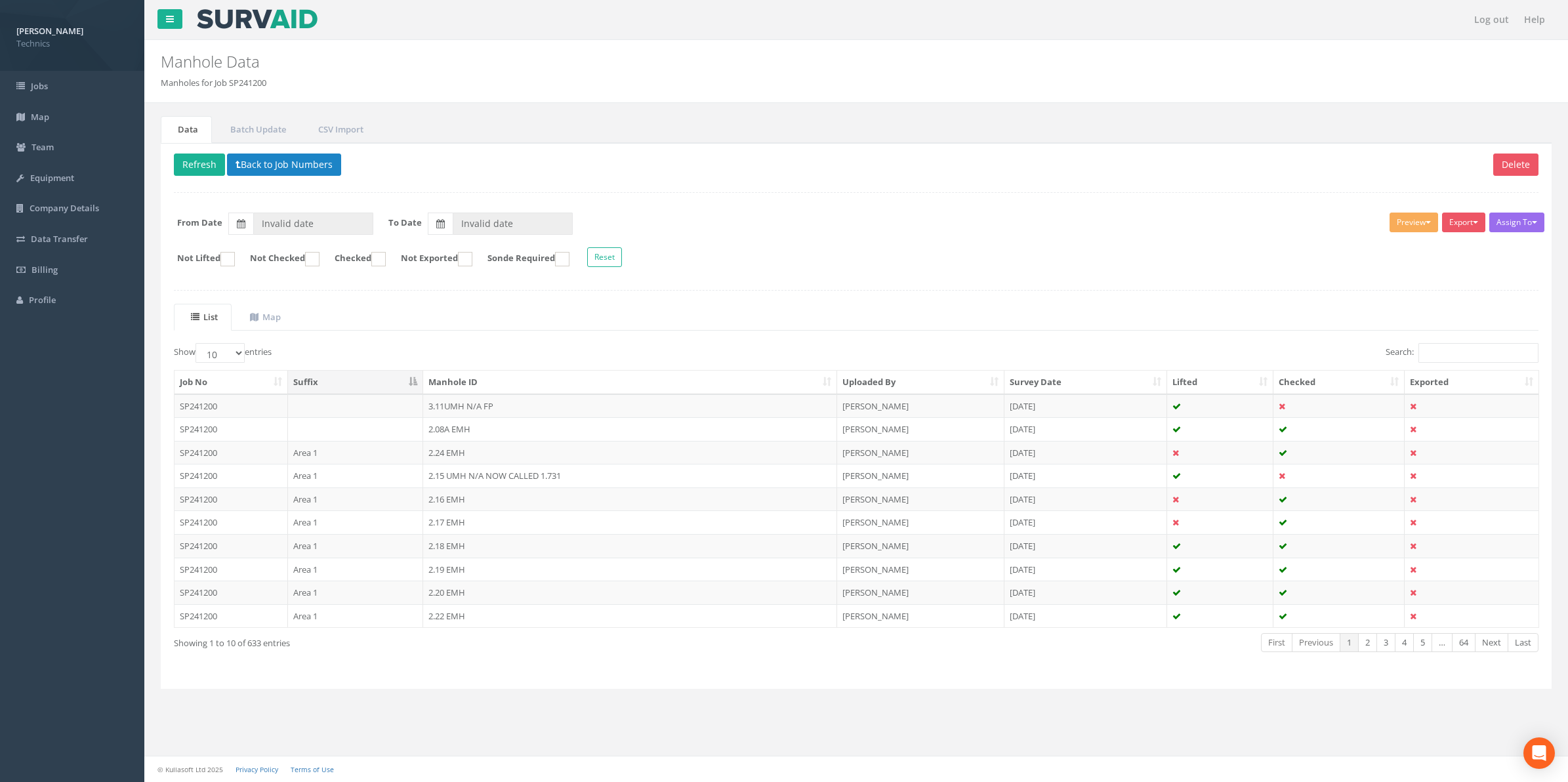
type input "[DATE]"
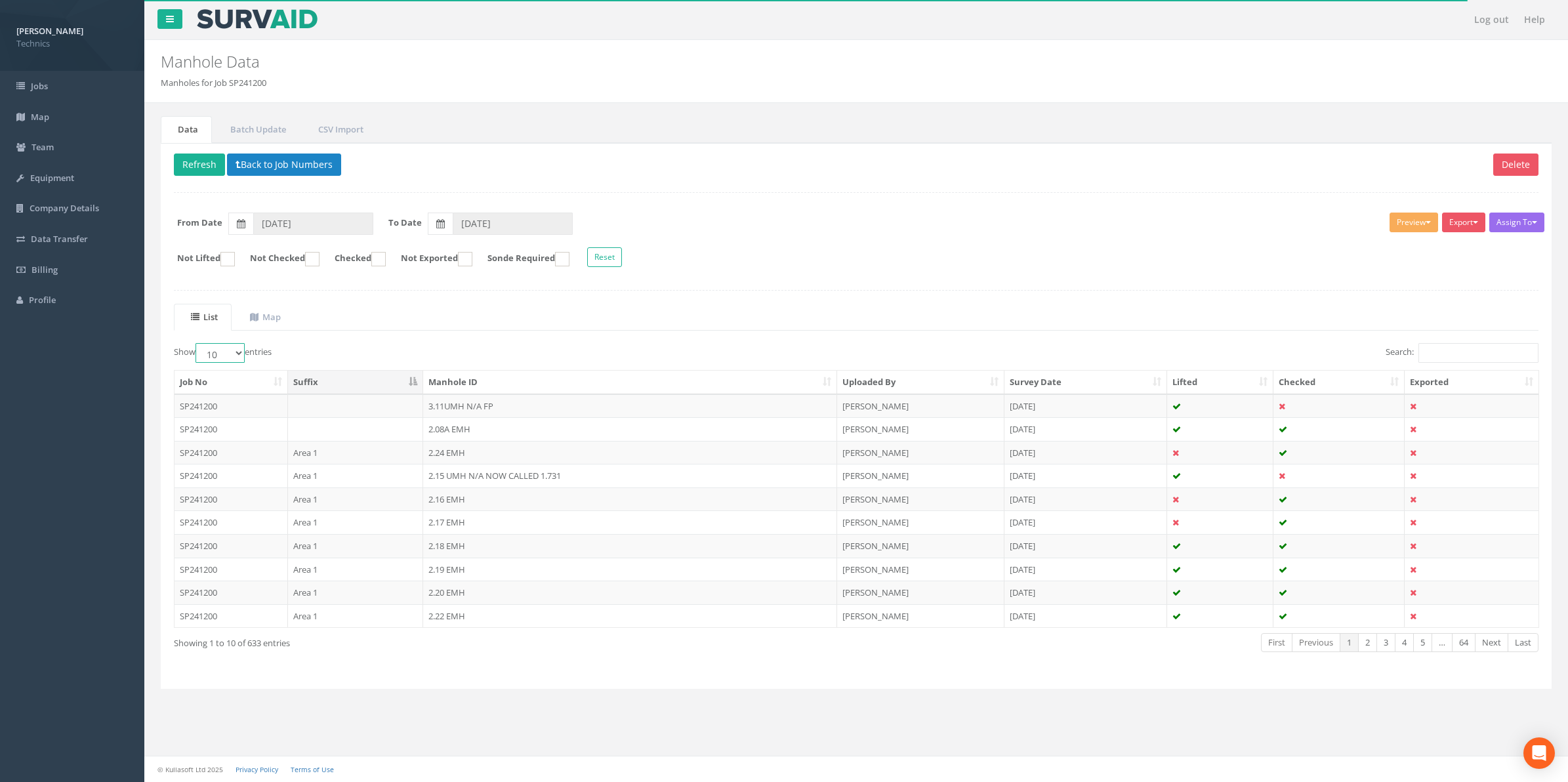
click at [242, 356] on select "10 25 50 100" at bounding box center [219, 353] width 49 height 19
select select "100"
click at [197, 345] on select "10 25 50 100" at bounding box center [219, 353] width 49 height 19
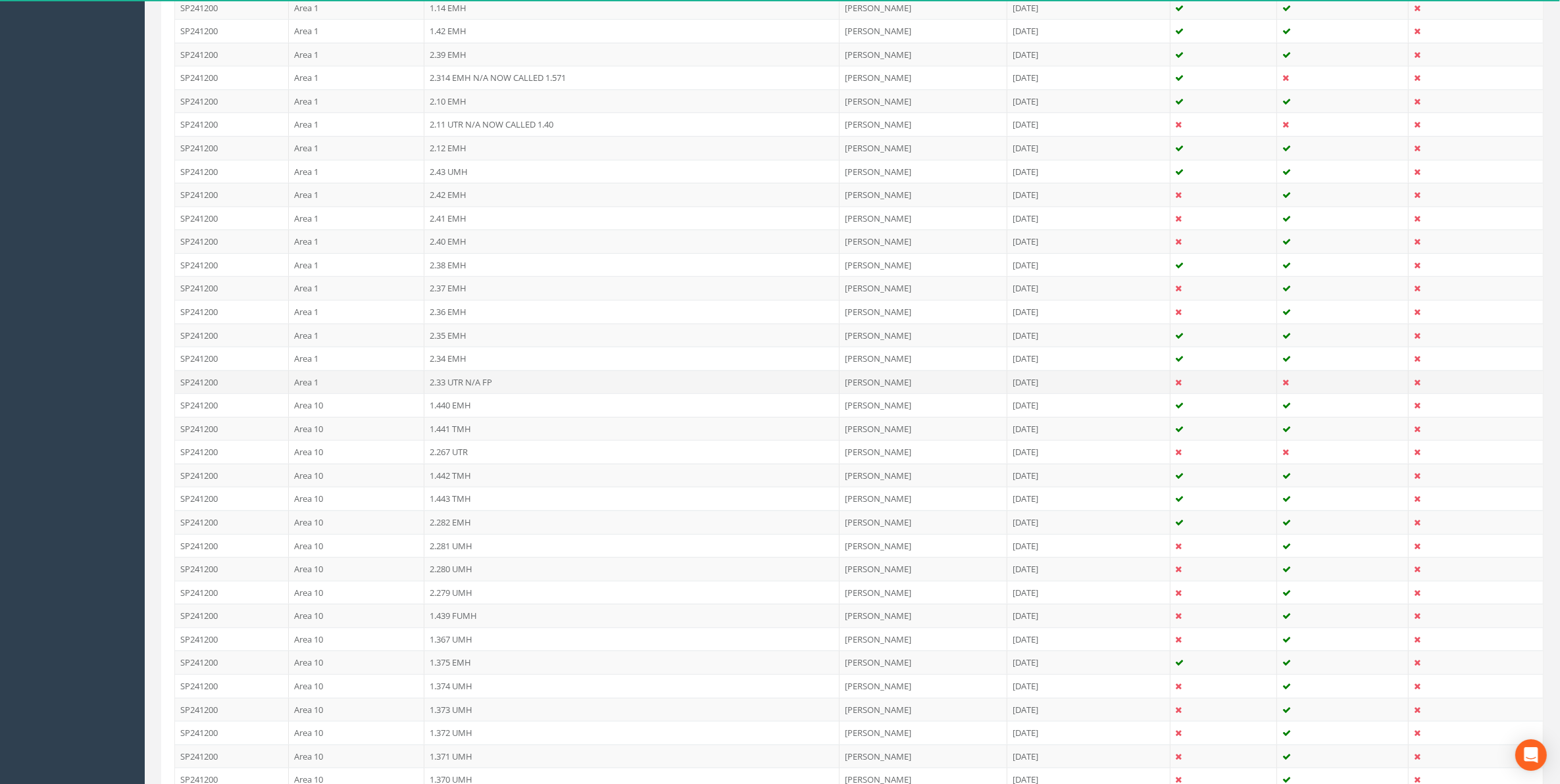
scroll to position [1151, 0]
click at [462, 460] on td "2.267 UTR" at bounding box center [632, 449] width 415 height 23
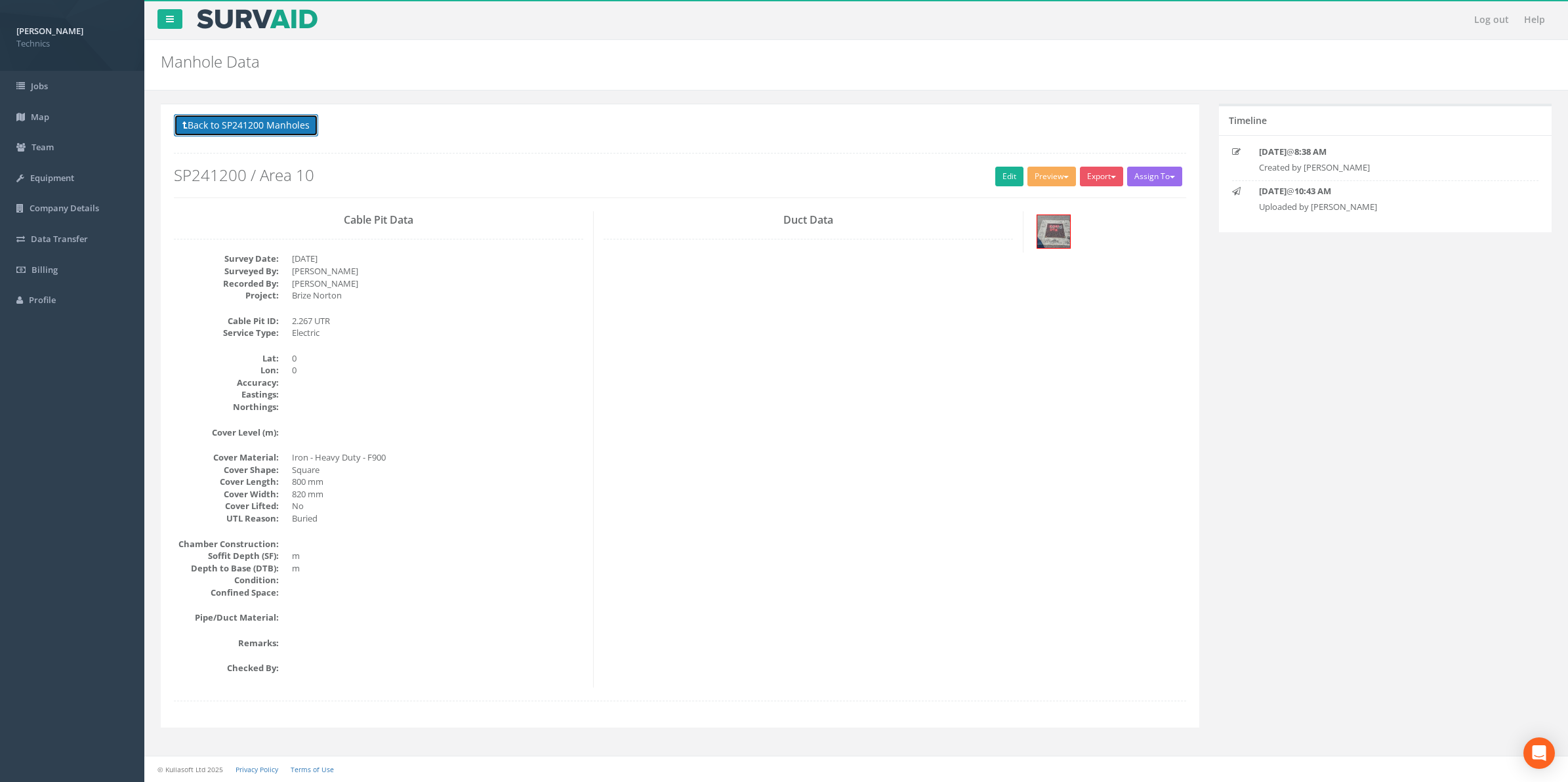
click at [254, 124] on button "Back to SP241200 Manholes" at bounding box center [246, 125] width 144 height 22
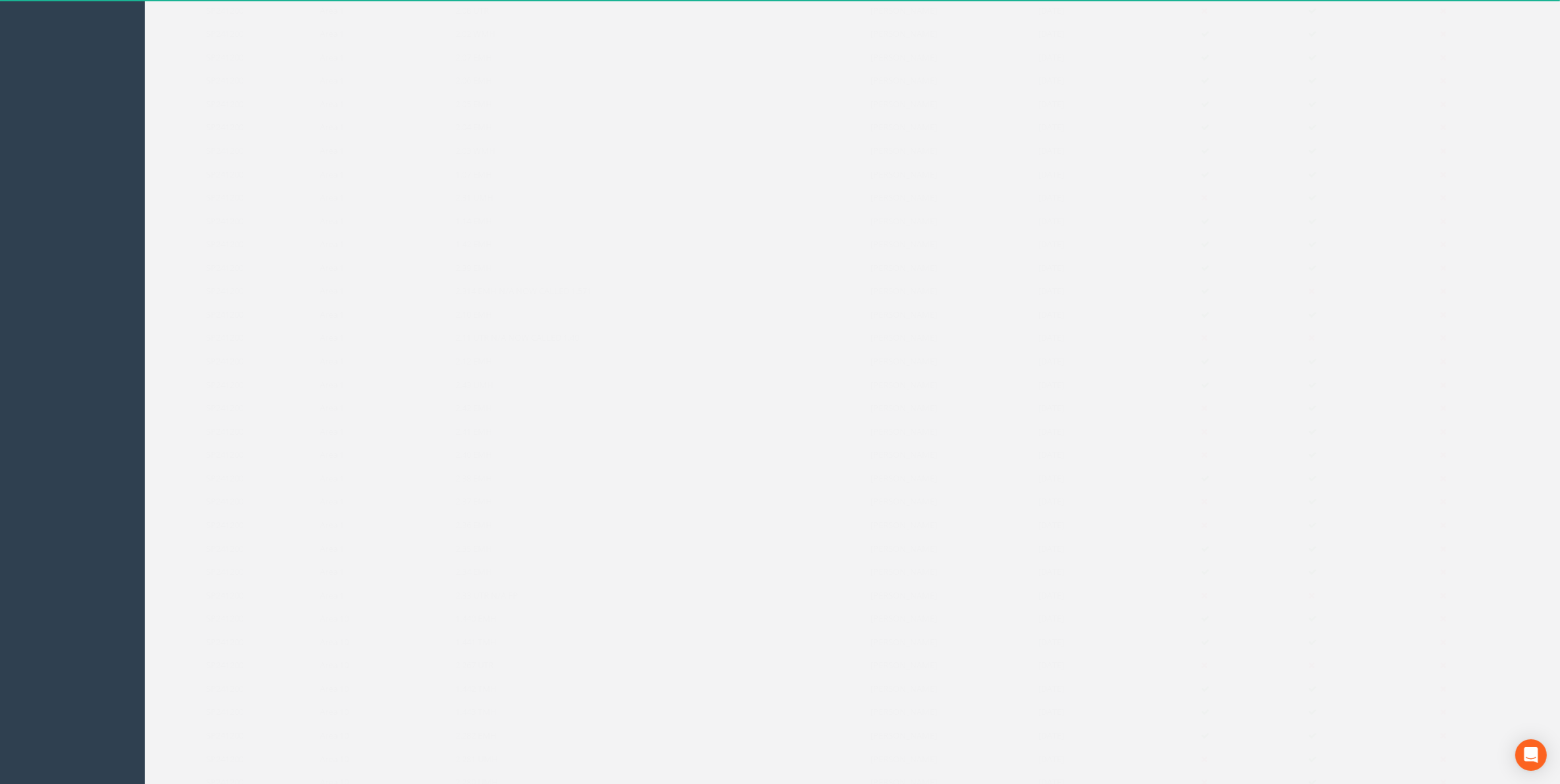
scroll to position [987, 0]
click at [460, 623] on td "2.267 UTR" at bounding box center [632, 612] width 415 height 23
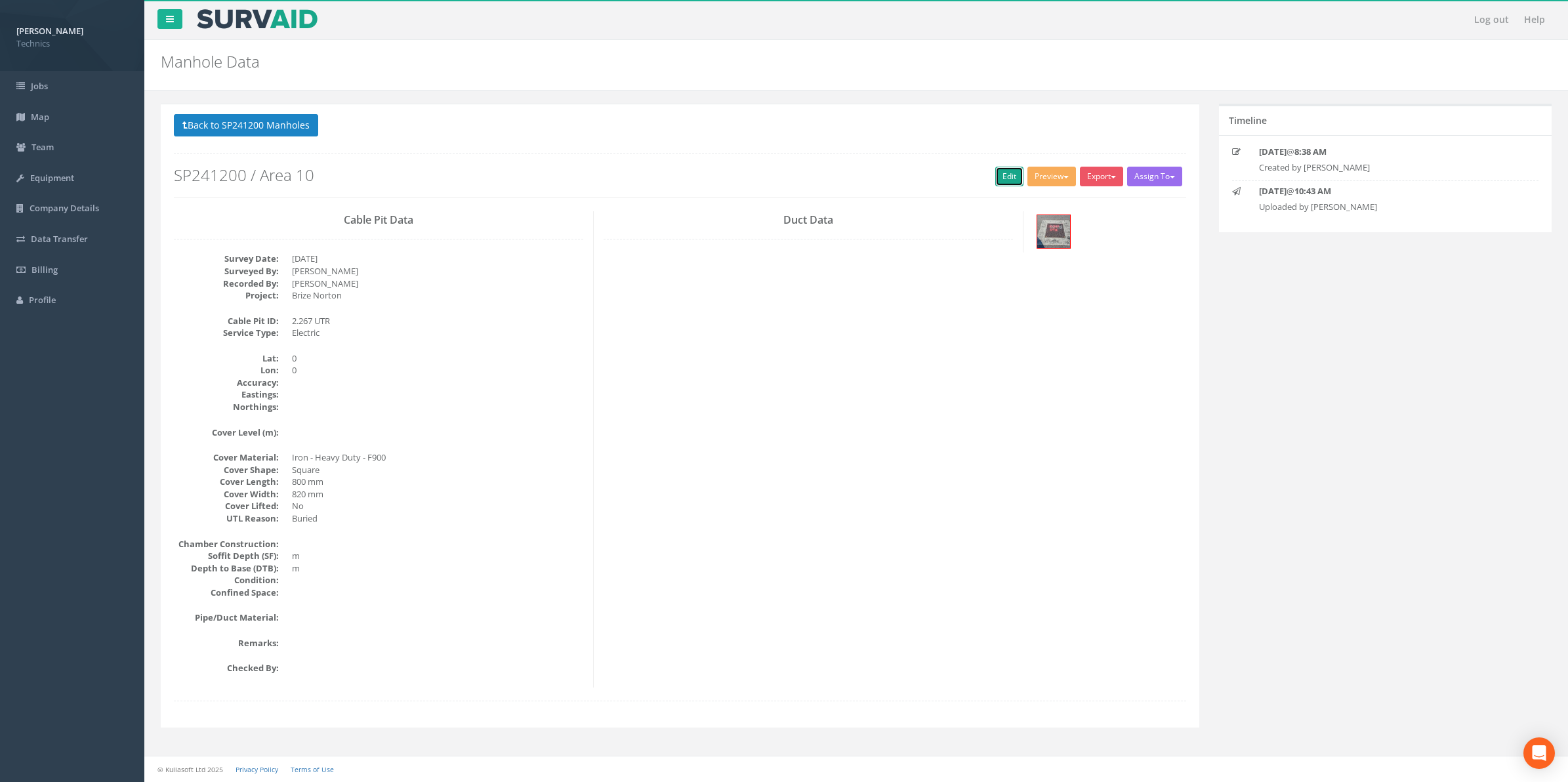
click at [1002, 175] on link "Edit" at bounding box center [1009, 176] width 28 height 19
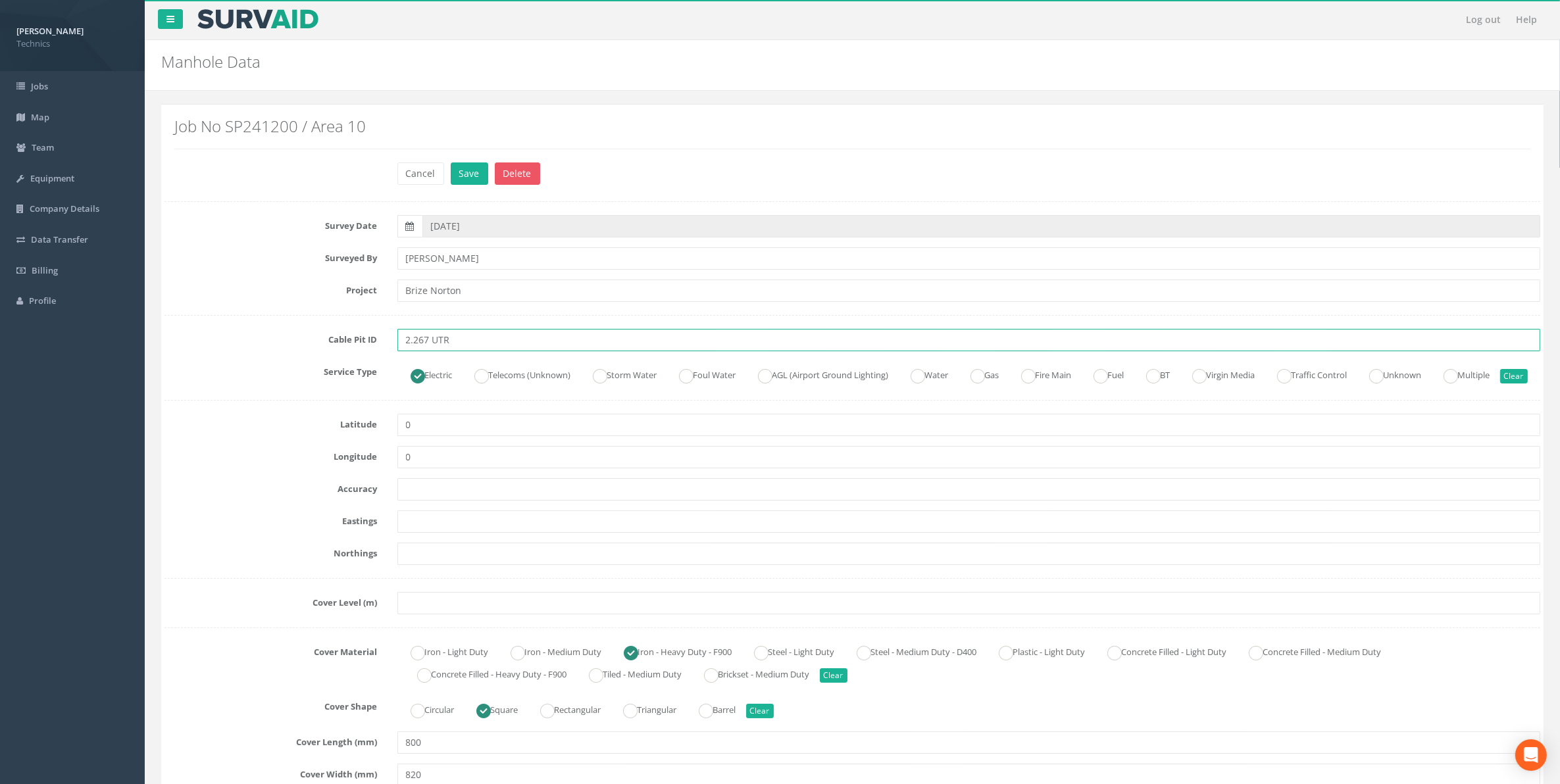
click at [461, 342] on input "2.267 UTR" at bounding box center [970, 339] width 1144 height 22
type input "2.267 UTR NID"
click at [468, 172] on button "Save" at bounding box center [469, 173] width 38 height 22
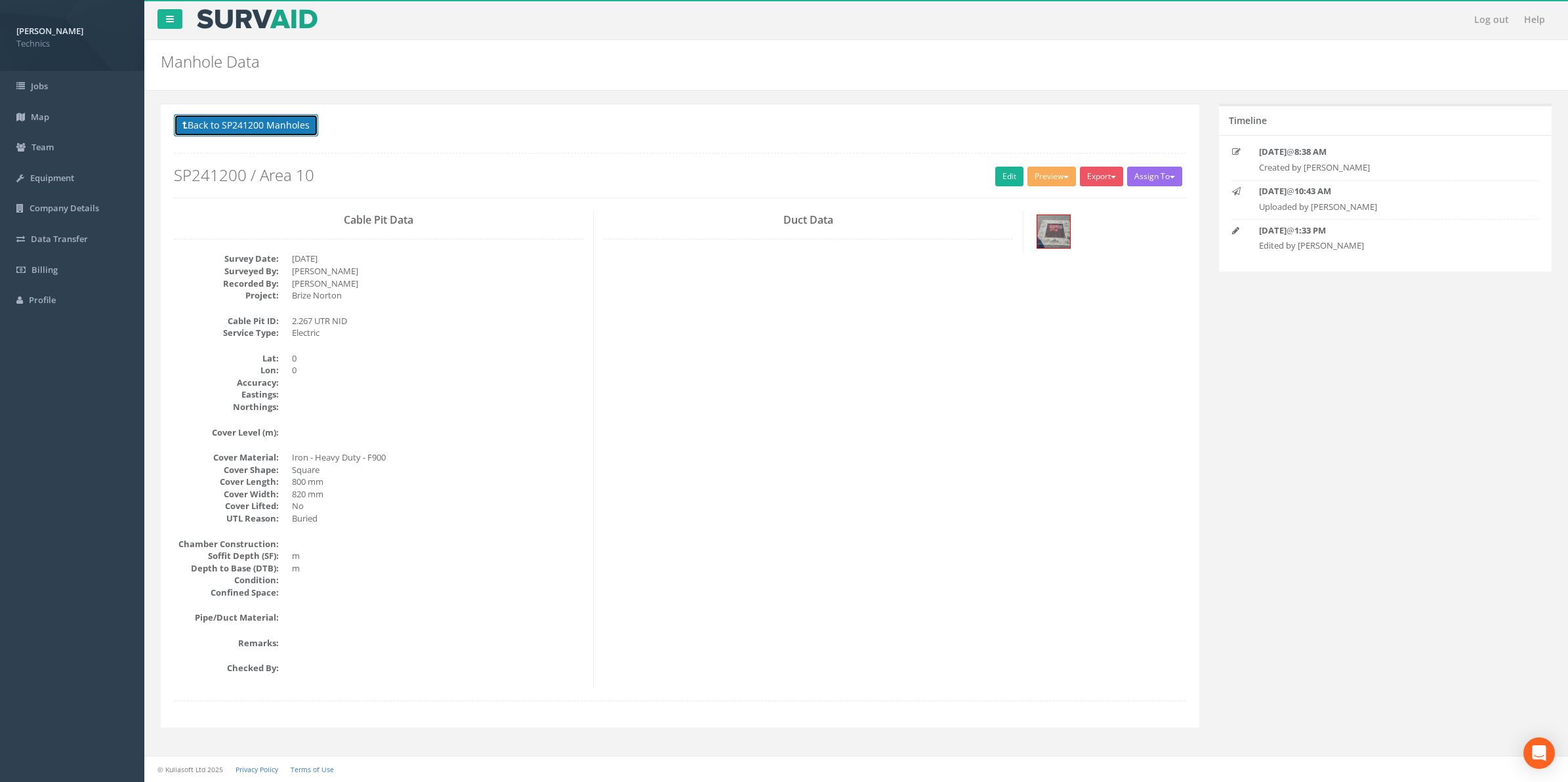
click at [277, 130] on button "Back to SP241200 Manholes" at bounding box center [246, 125] width 144 height 22
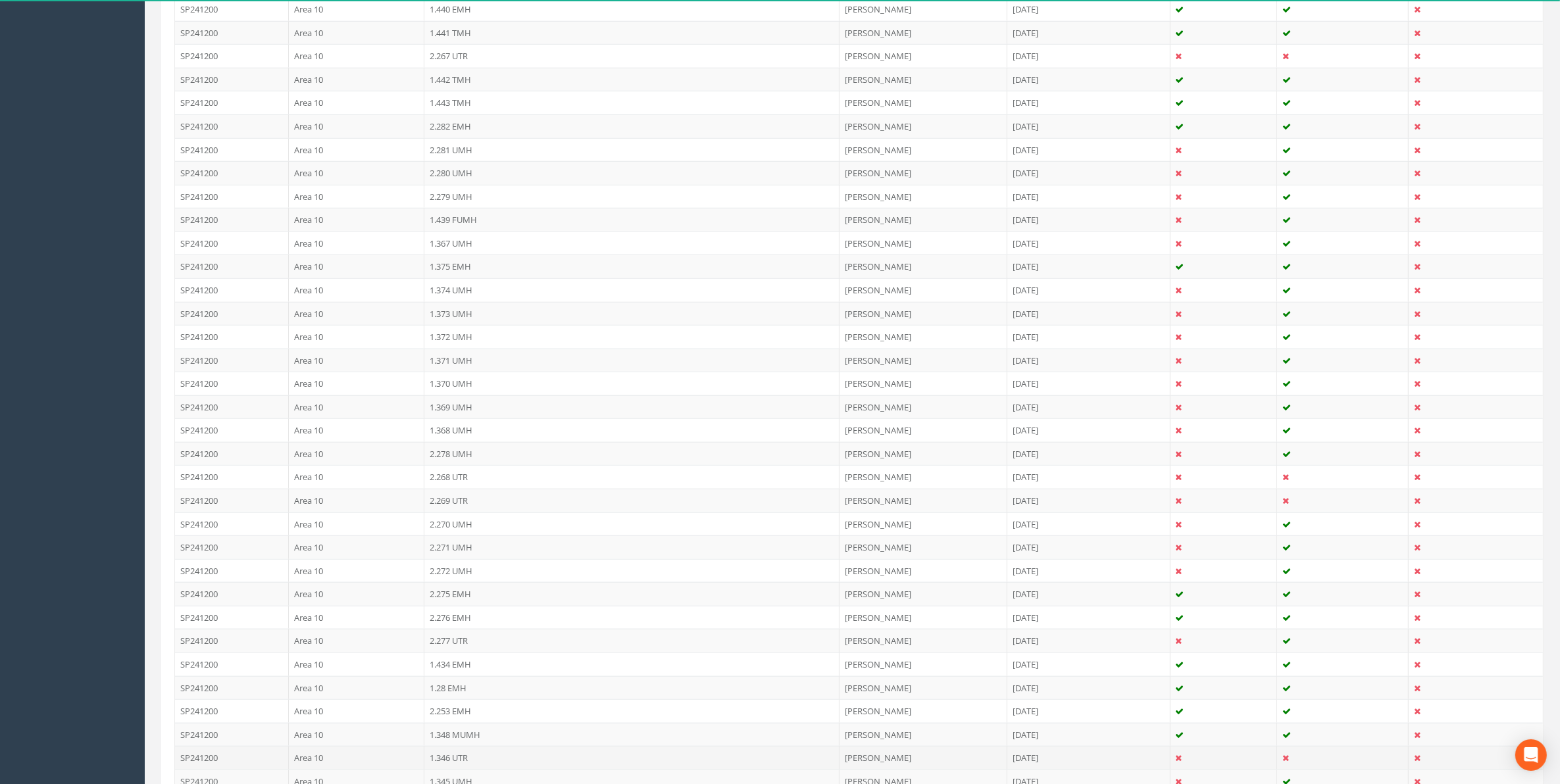
scroll to position [1480, 0]
click at [455, 132] on td "2.267 UTR" at bounding box center [632, 119] width 415 height 23
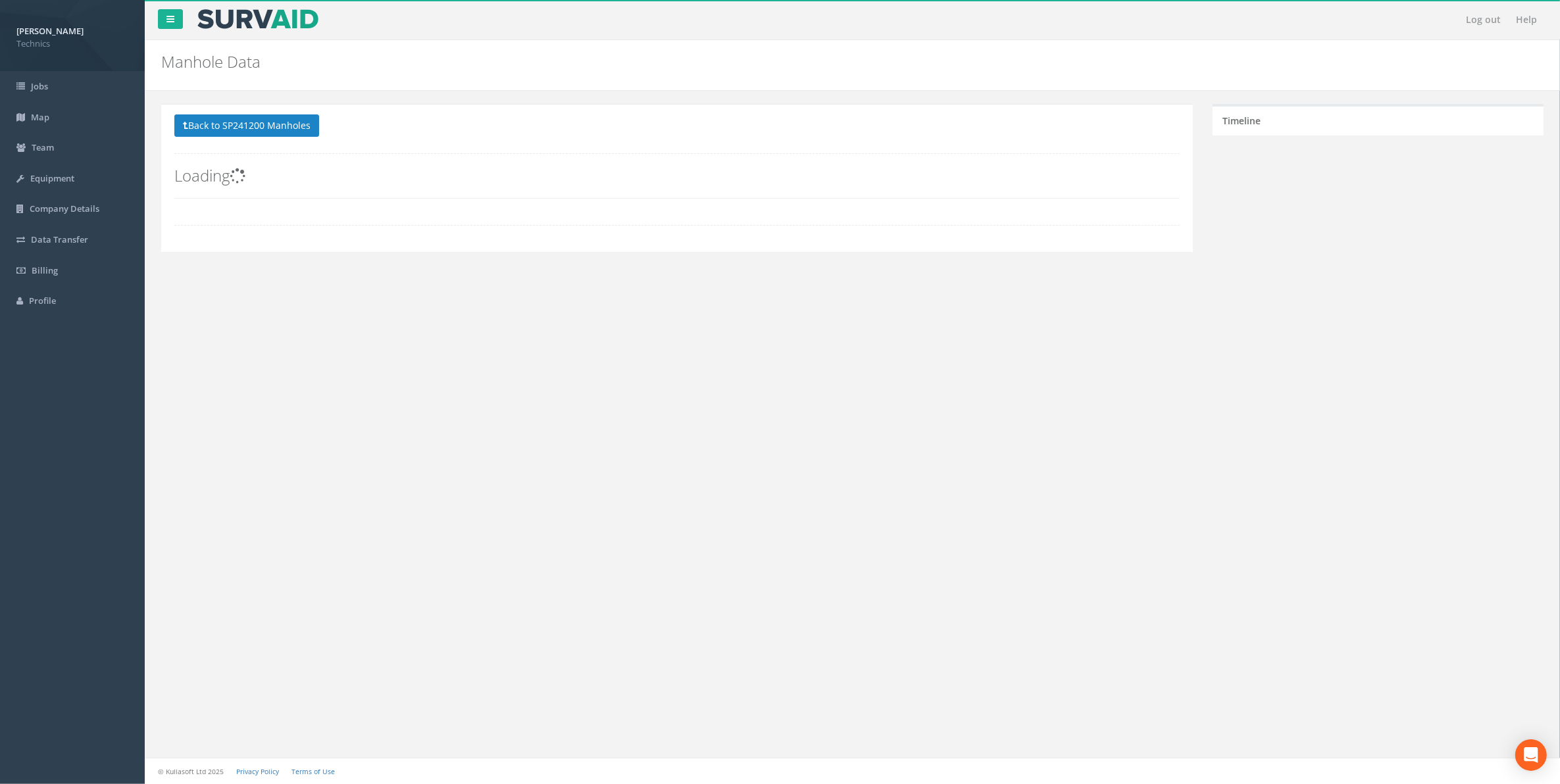
scroll to position [0, 0]
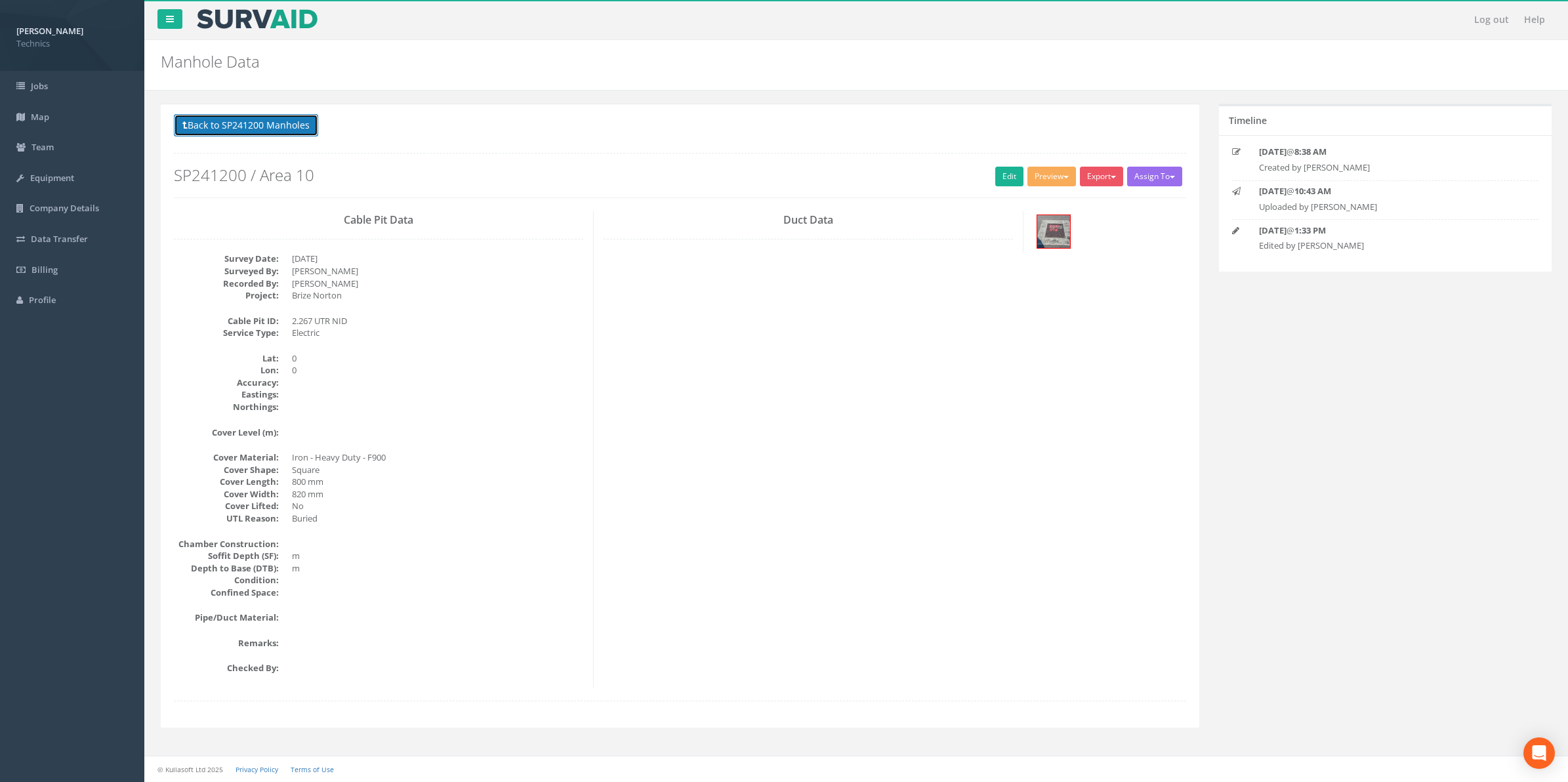
click at [250, 129] on button "Back to SP241200 Manholes" at bounding box center [246, 125] width 144 height 22
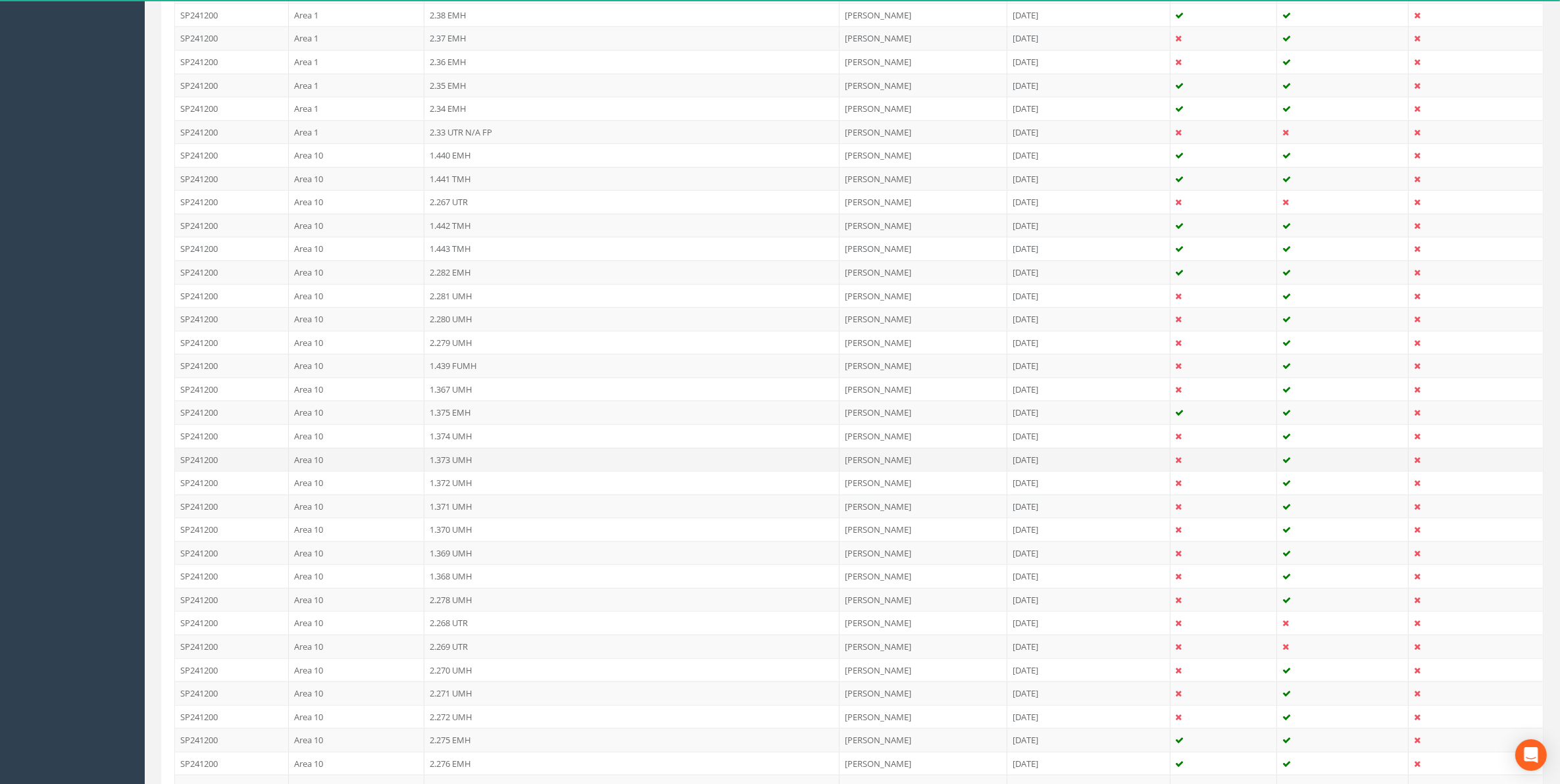
scroll to position [1480, 0]
click at [445, 552] on td "2.268 UTR" at bounding box center [632, 541] width 415 height 23
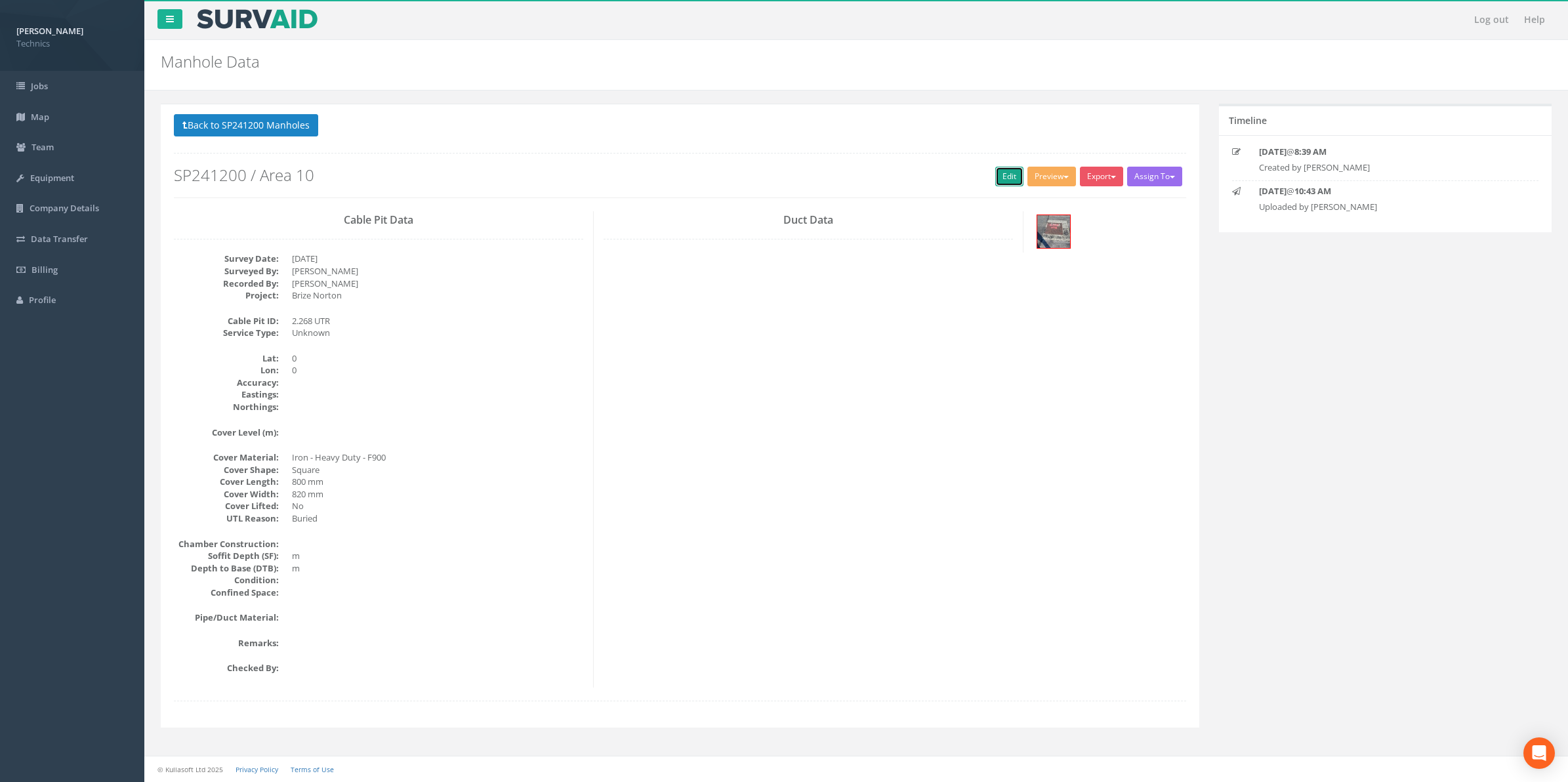
click at [1002, 184] on link "Edit" at bounding box center [1009, 176] width 28 height 19
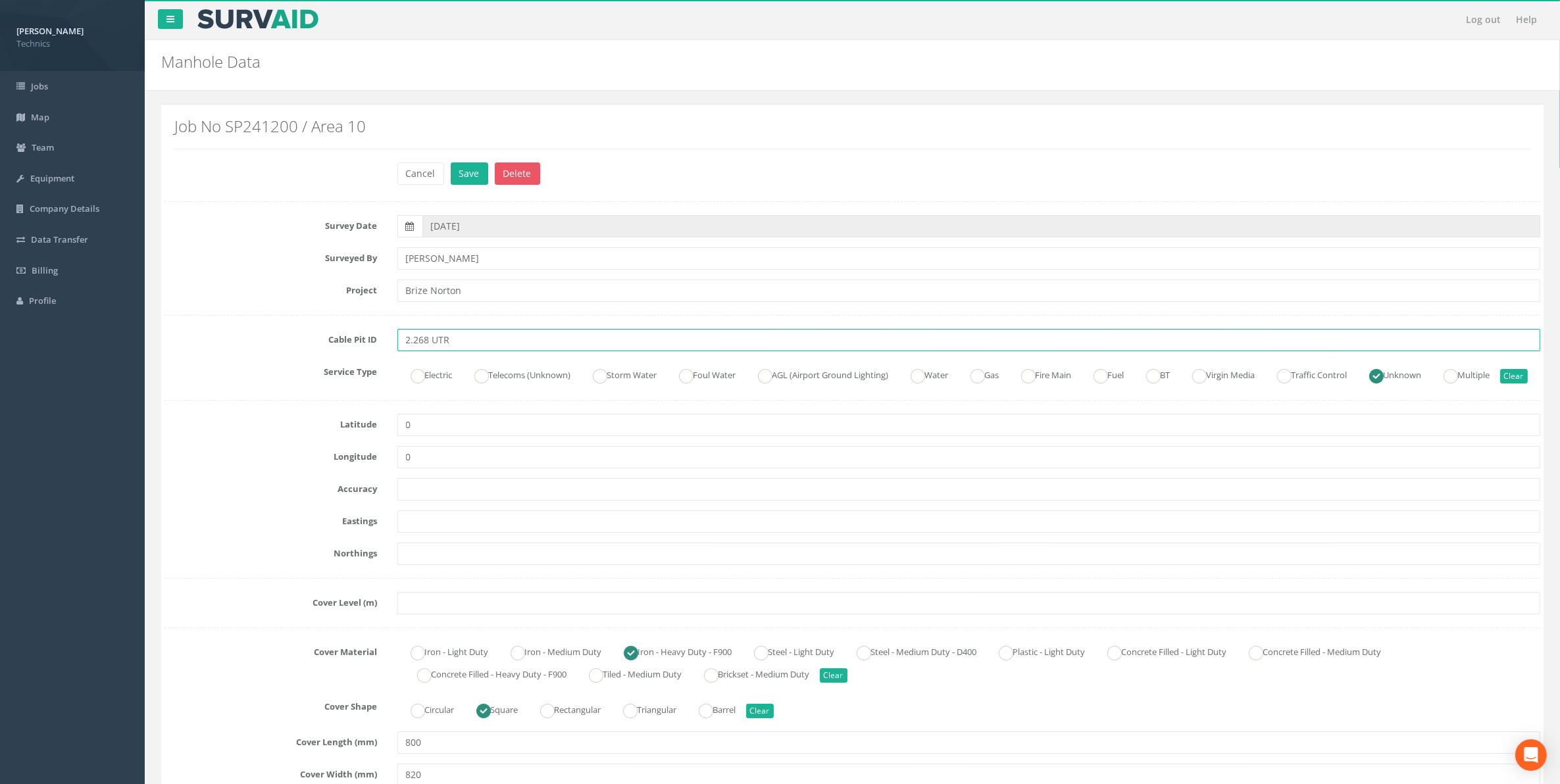
click at [462, 340] on input "2.268 UTR" at bounding box center [970, 339] width 1144 height 22
type input "2.268 UTR NID"
click at [471, 175] on button "Save" at bounding box center [469, 173] width 38 height 22
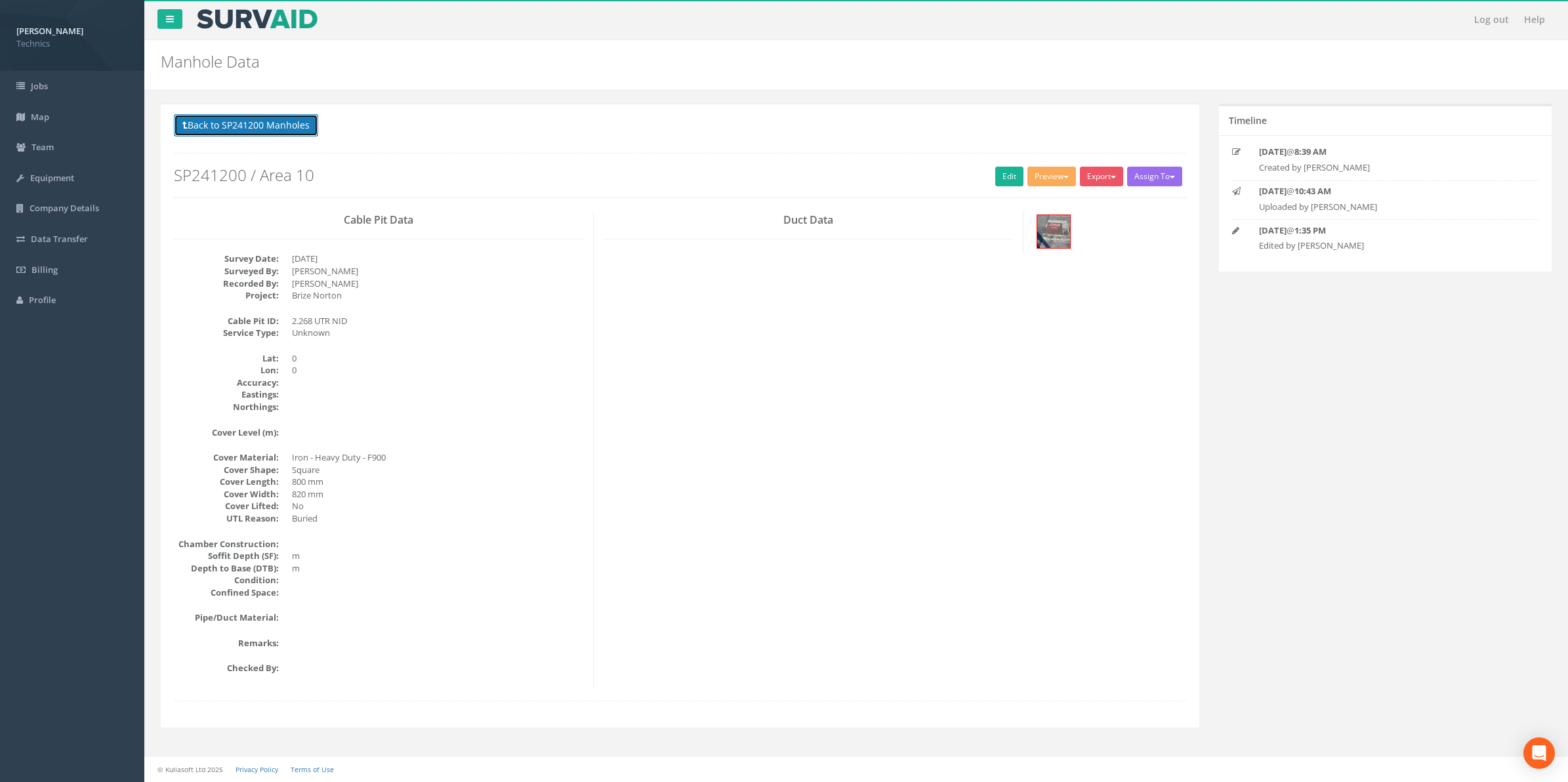
click at [276, 128] on button "Back to SP241200 Manholes" at bounding box center [246, 125] width 144 height 22
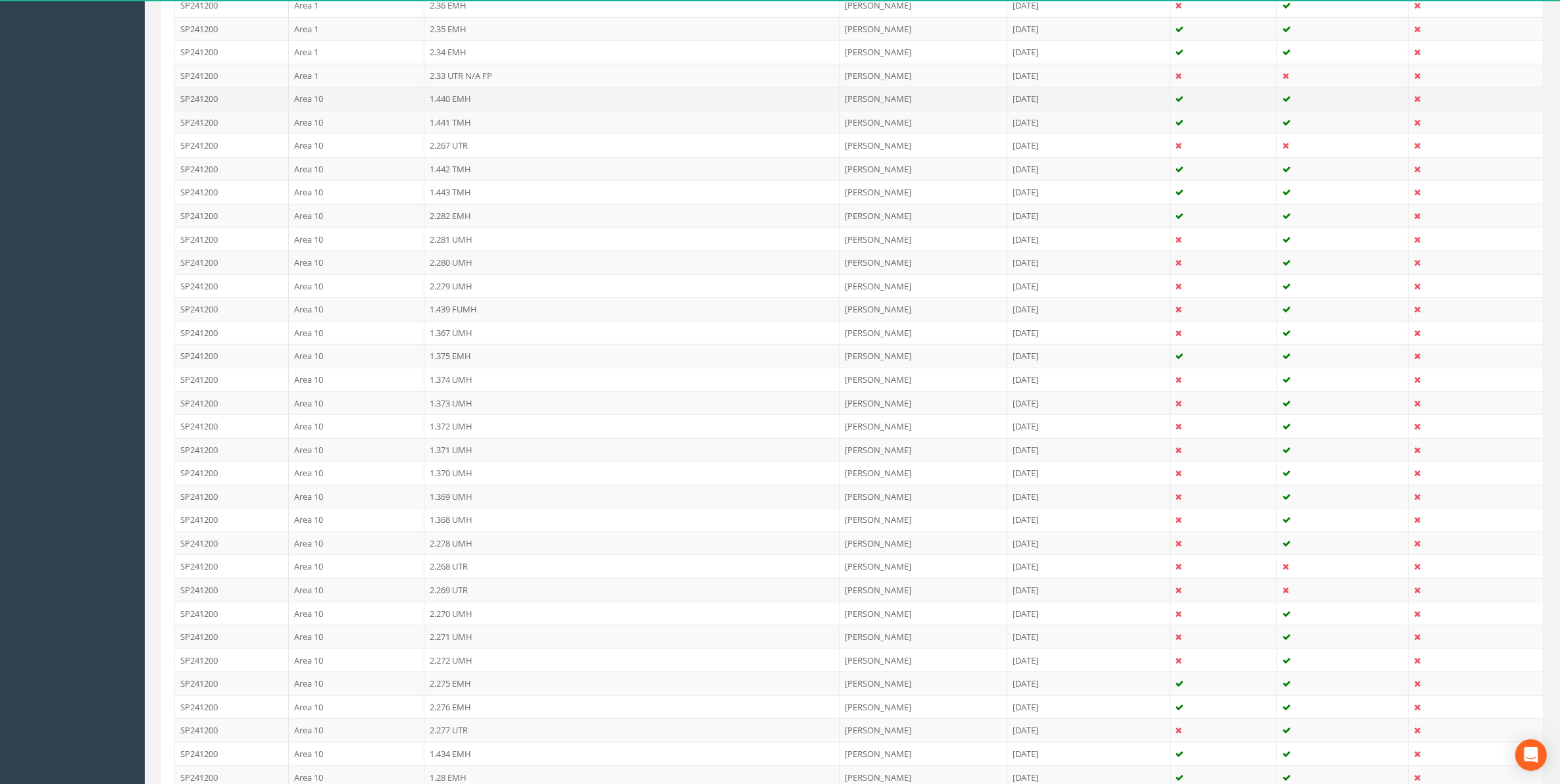
scroll to position [1480, 0]
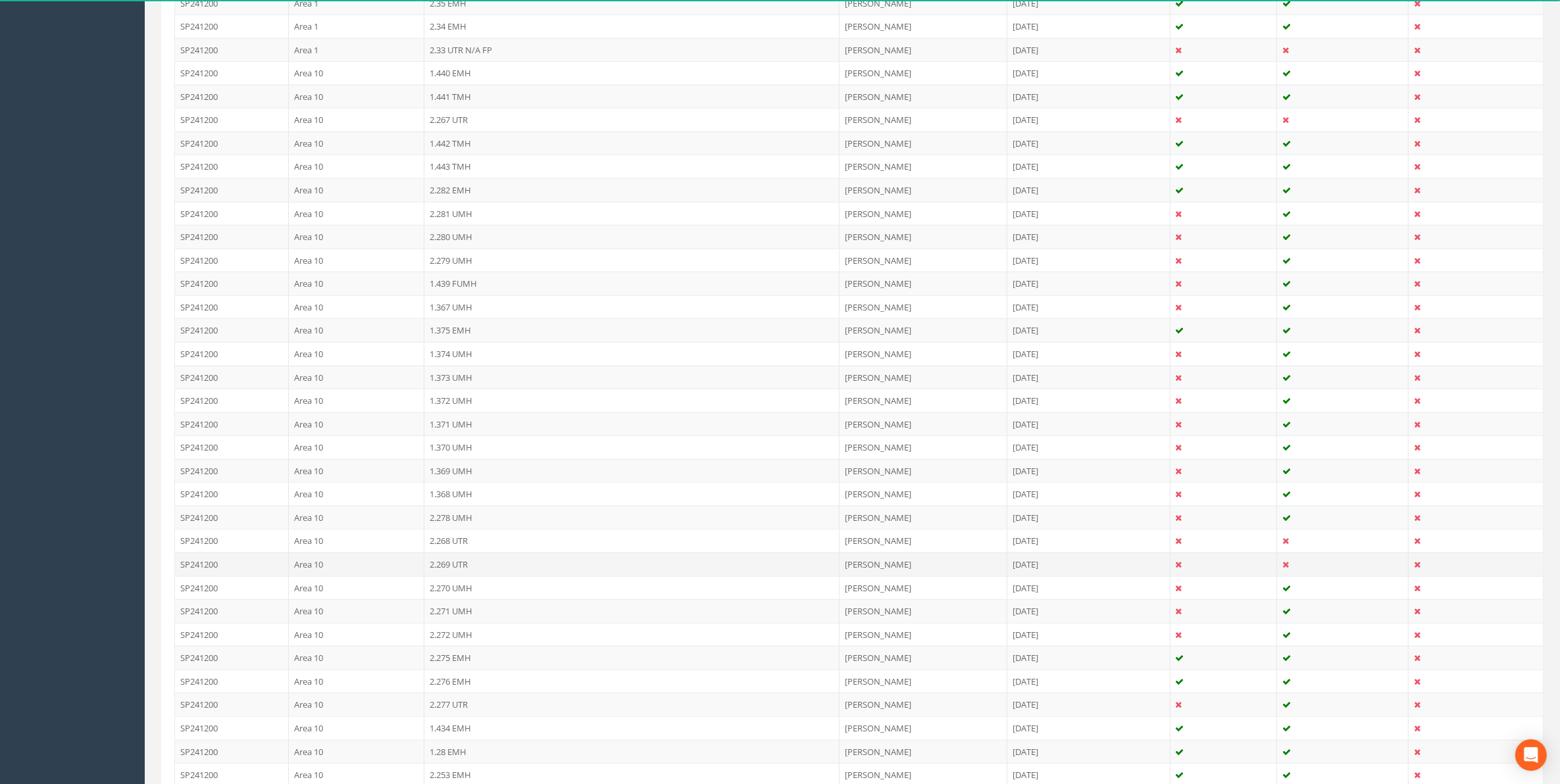
click at [458, 577] on td "2.269 UTR" at bounding box center [632, 564] width 415 height 23
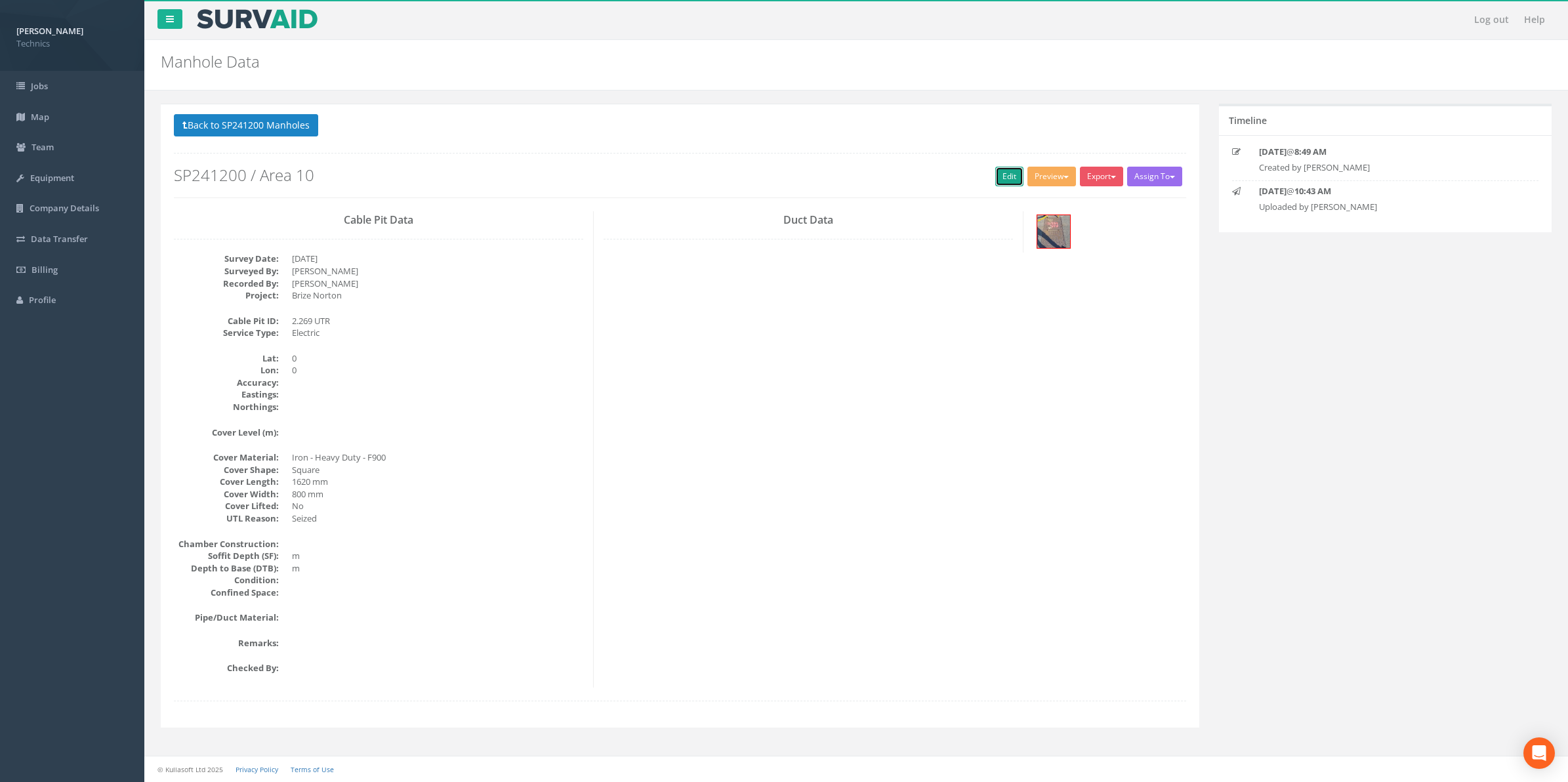
click at [1001, 178] on link "Edit" at bounding box center [1009, 176] width 28 height 19
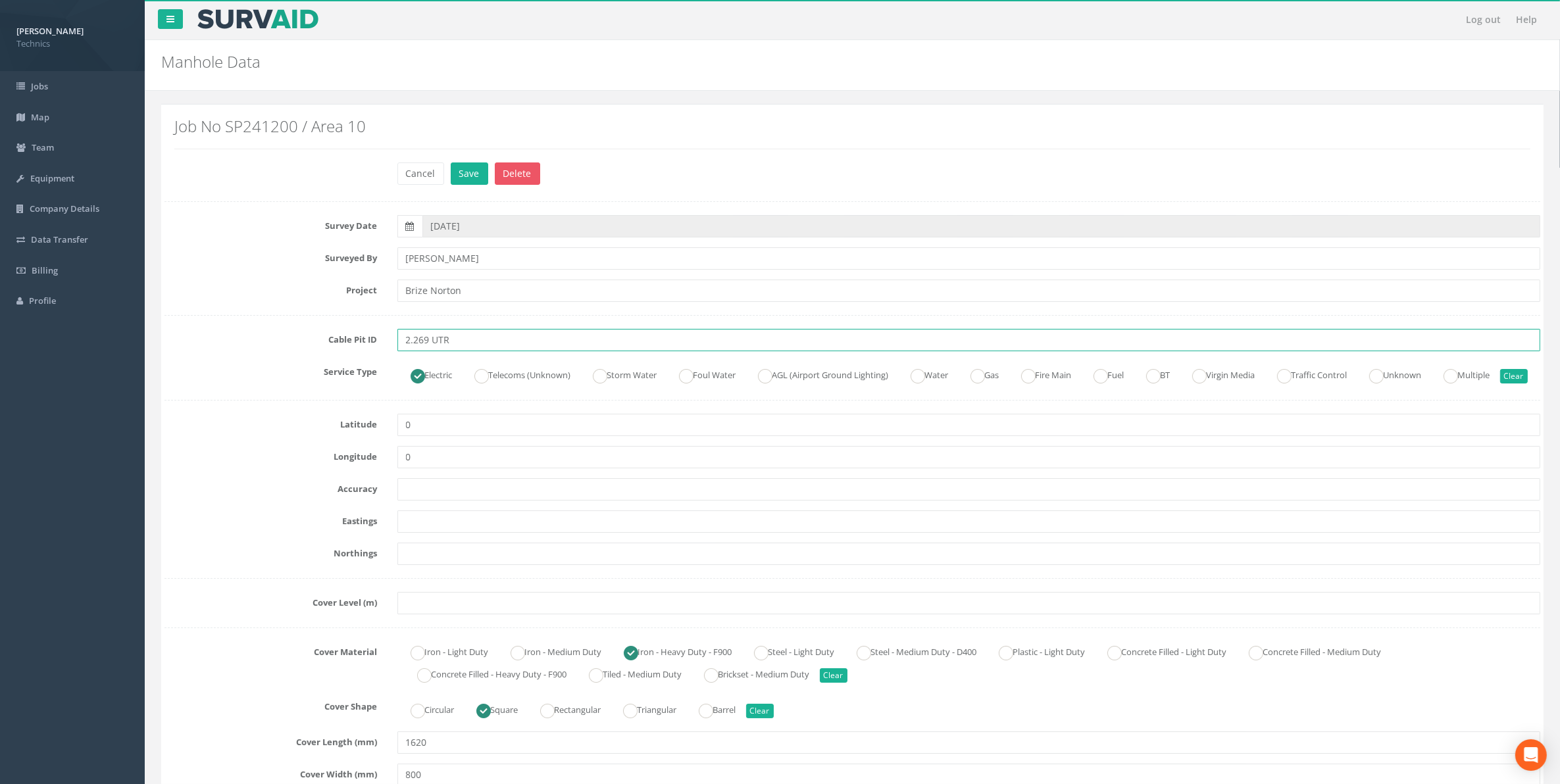
click at [458, 340] on input "2.269 UTR" at bounding box center [970, 339] width 1144 height 22
type input "2.269 UTR NID"
click at [471, 172] on button "Save" at bounding box center [469, 173] width 38 height 22
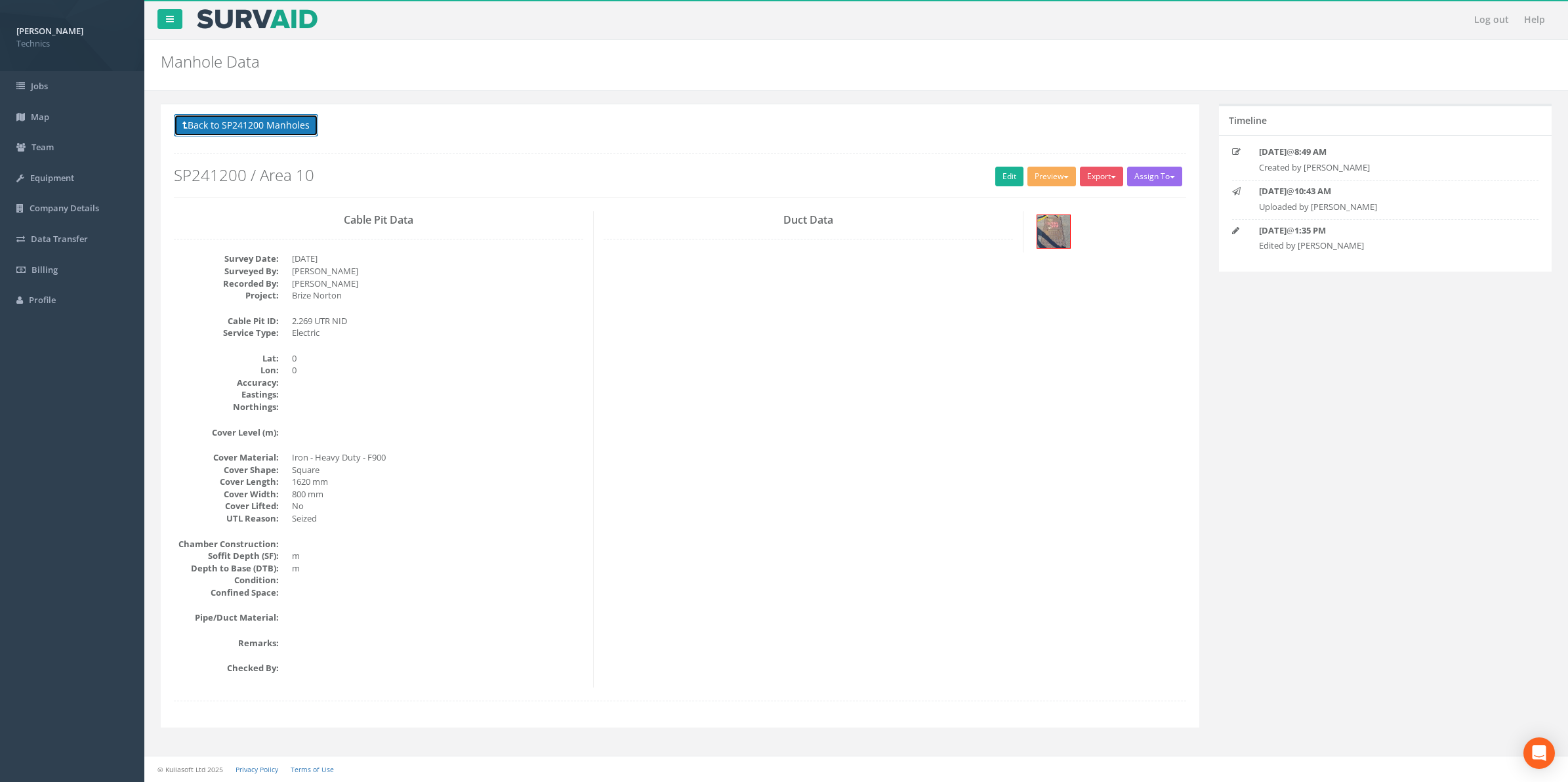
click at [291, 128] on button "Back to SP241200 Manholes" at bounding box center [246, 125] width 144 height 22
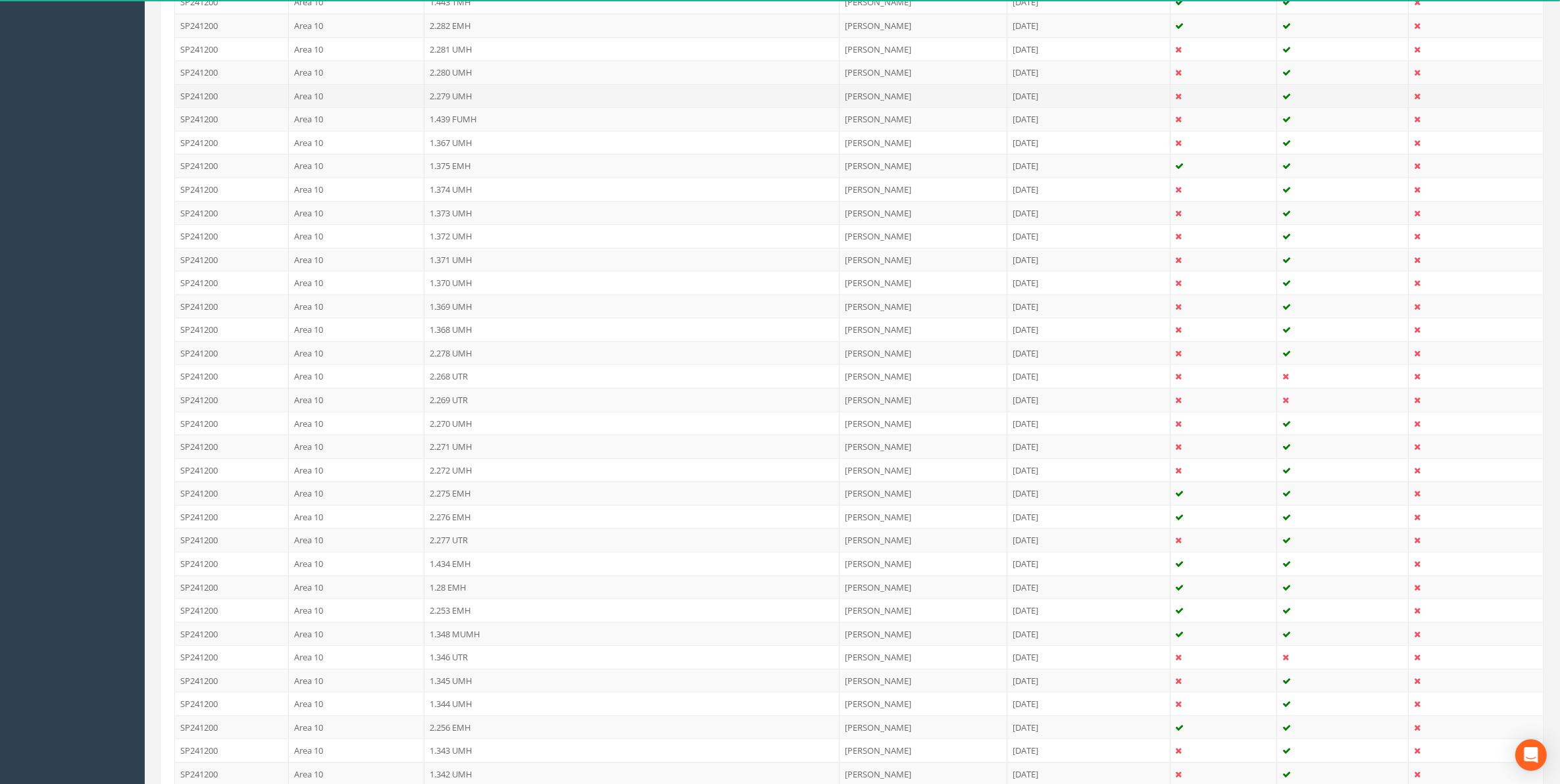
scroll to position [1727, 0]
click at [452, 586] on td "1.346 UTR" at bounding box center [632, 575] width 415 height 23
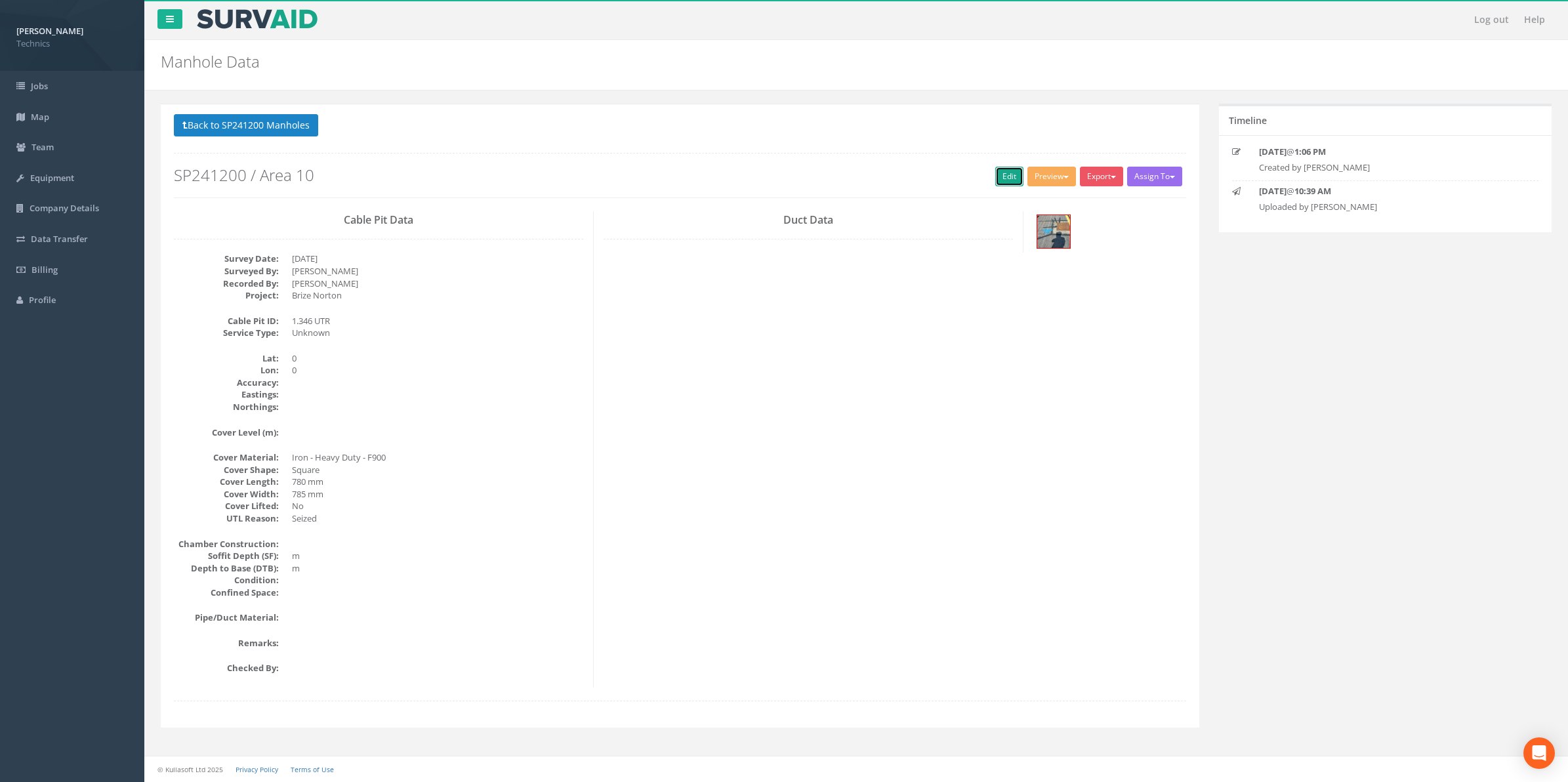
click at [1005, 181] on link "Edit" at bounding box center [1009, 176] width 28 height 19
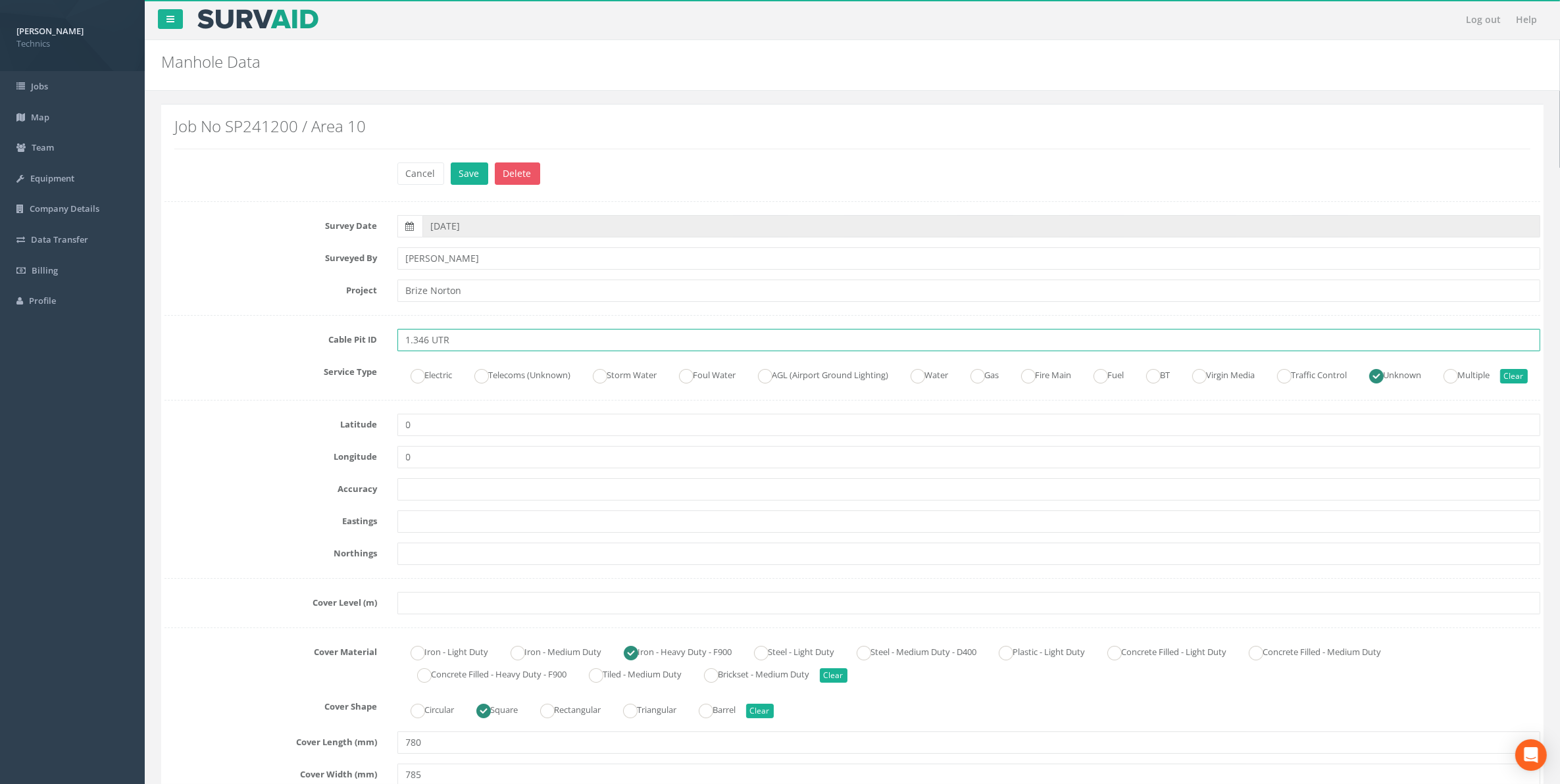
click at [462, 343] on input "1.346 UTR" at bounding box center [970, 339] width 1144 height 22
type input "1.346 UTR NID"
click at [464, 174] on button "Save" at bounding box center [469, 173] width 38 height 22
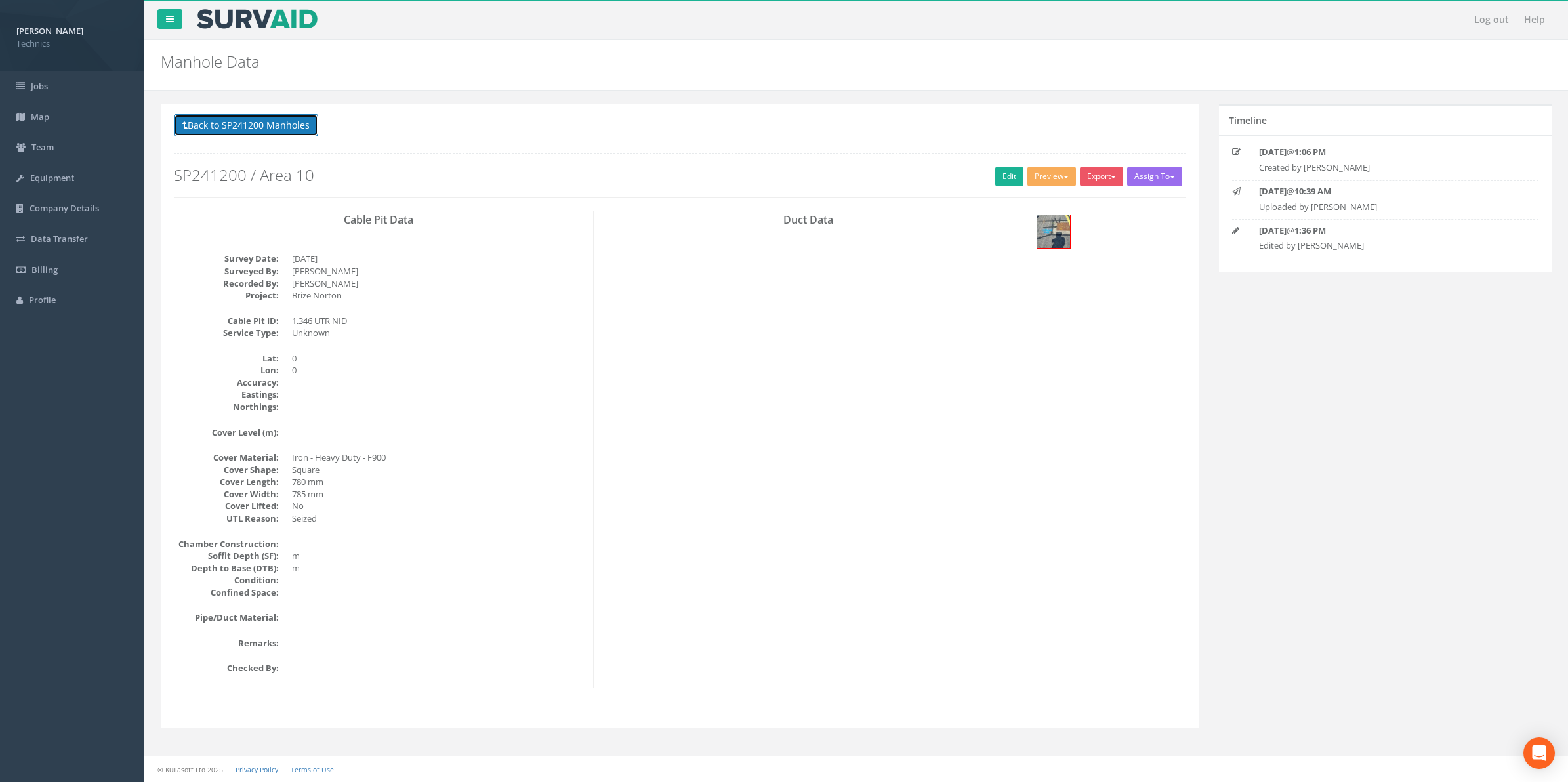
click at [251, 122] on button "Back to SP241200 Manholes" at bounding box center [246, 125] width 144 height 22
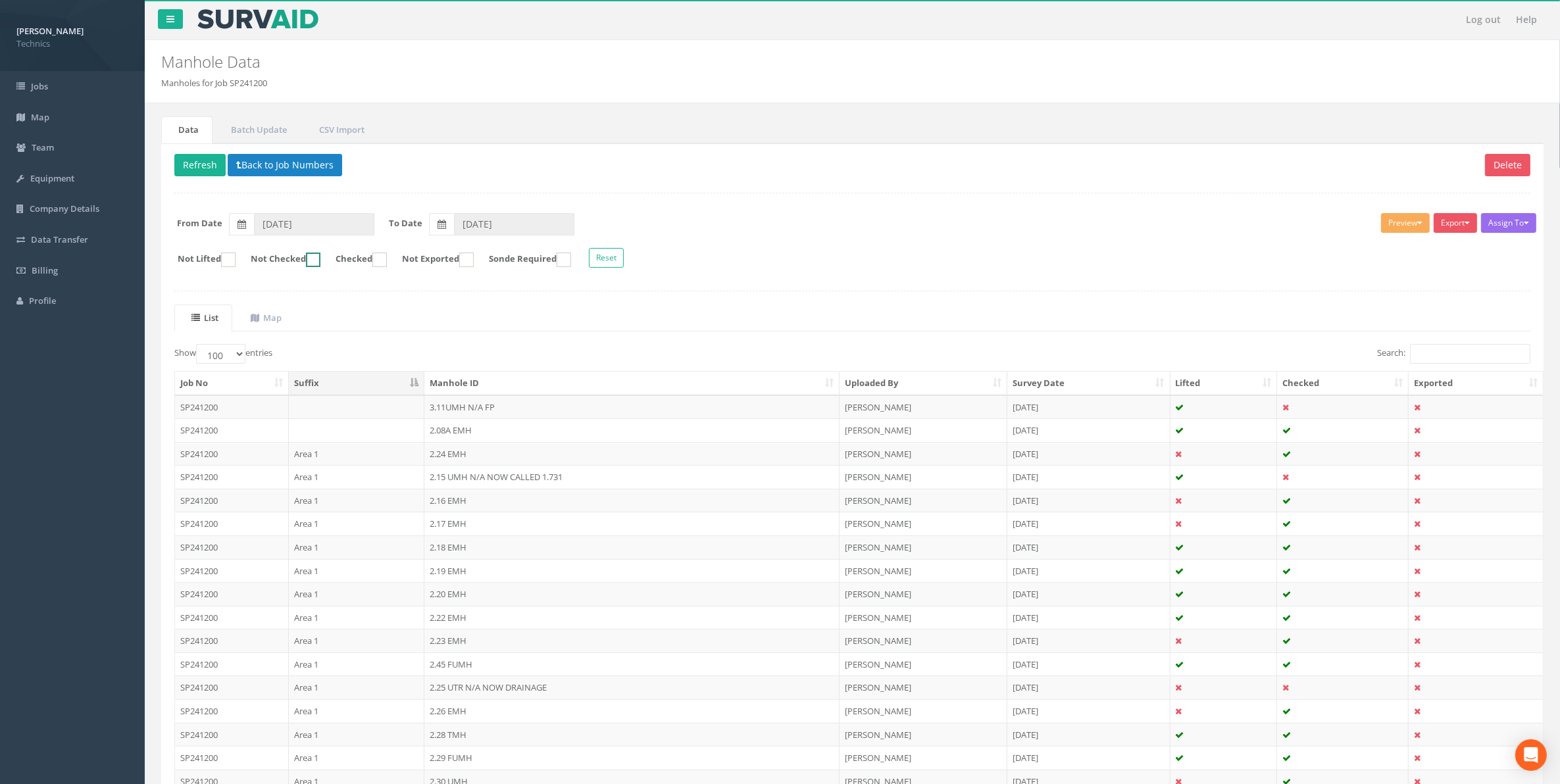
click at [321, 260] on ins at bounding box center [313, 260] width 15 height 15
checkbox input "true"
click at [210, 166] on button "Refresh" at bounding box center [200, 165] width 51 height 22
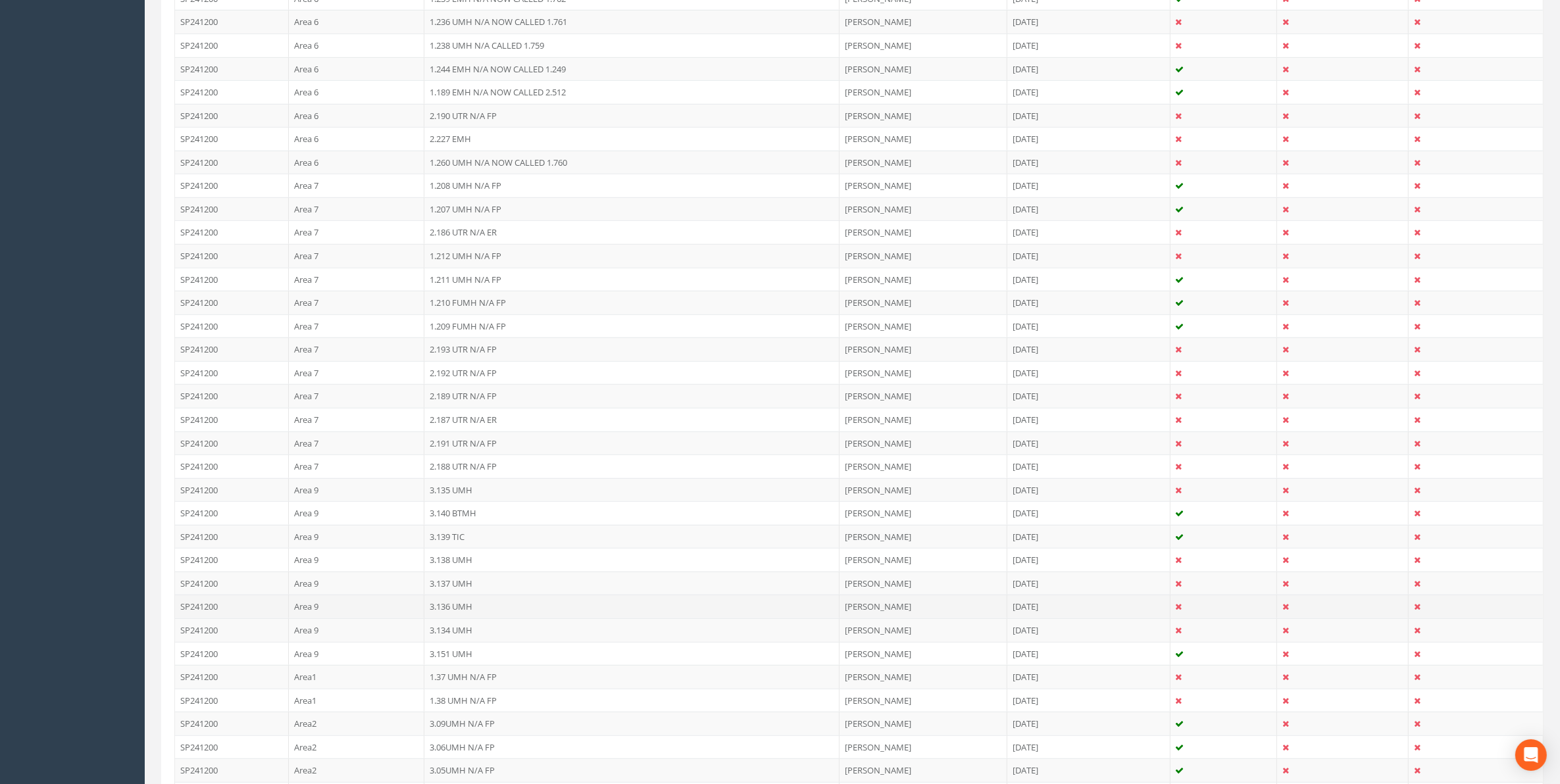
scroll to position [1069, 0]
click at [439, 633] on td "3.151 UMH" at bounding box center [632, 625] width 415 height 23
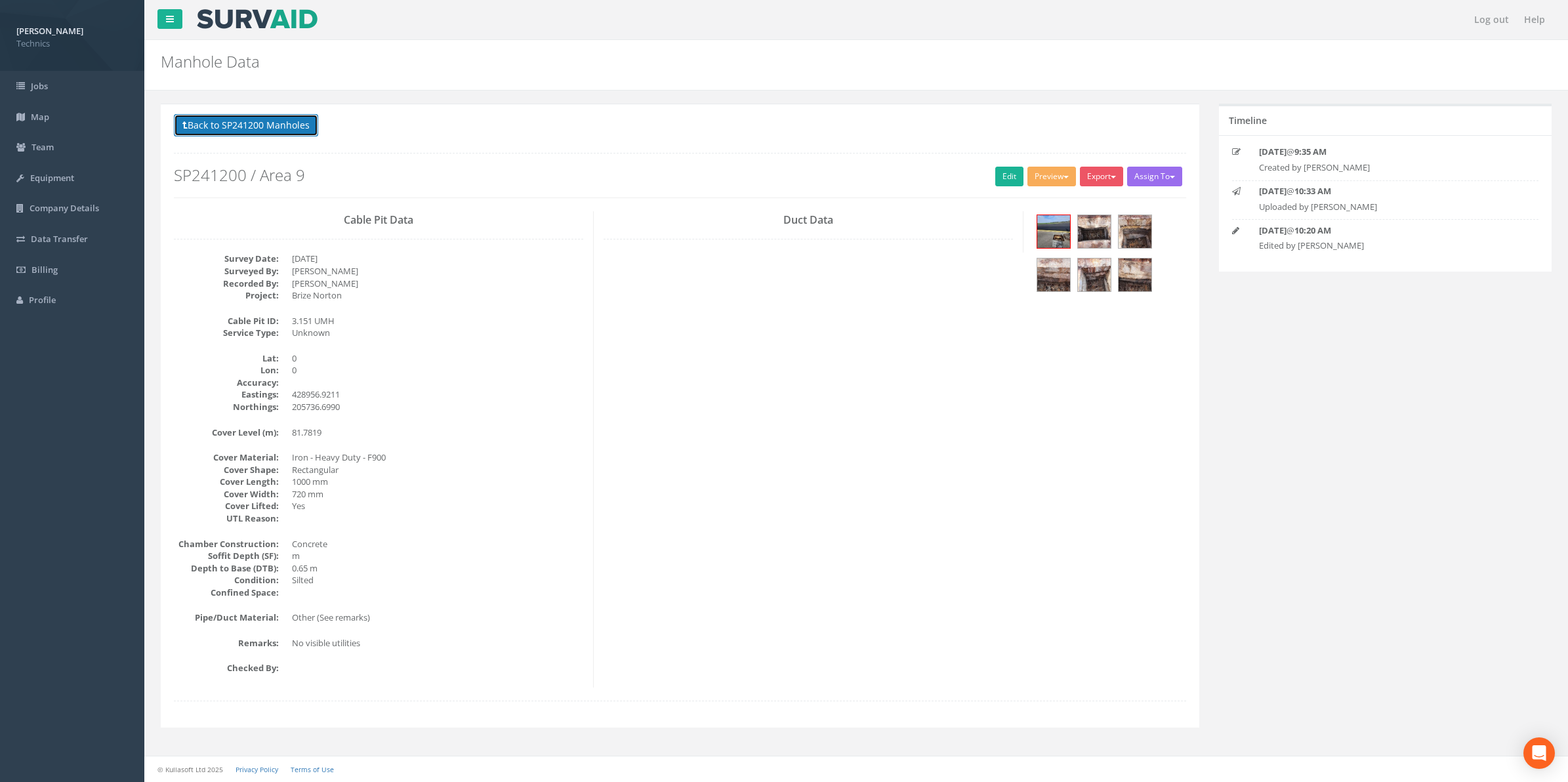
click at [263, 126] on button "Back to SP241200 Manholes" at bounding box center [246, 125] width 144 height 22
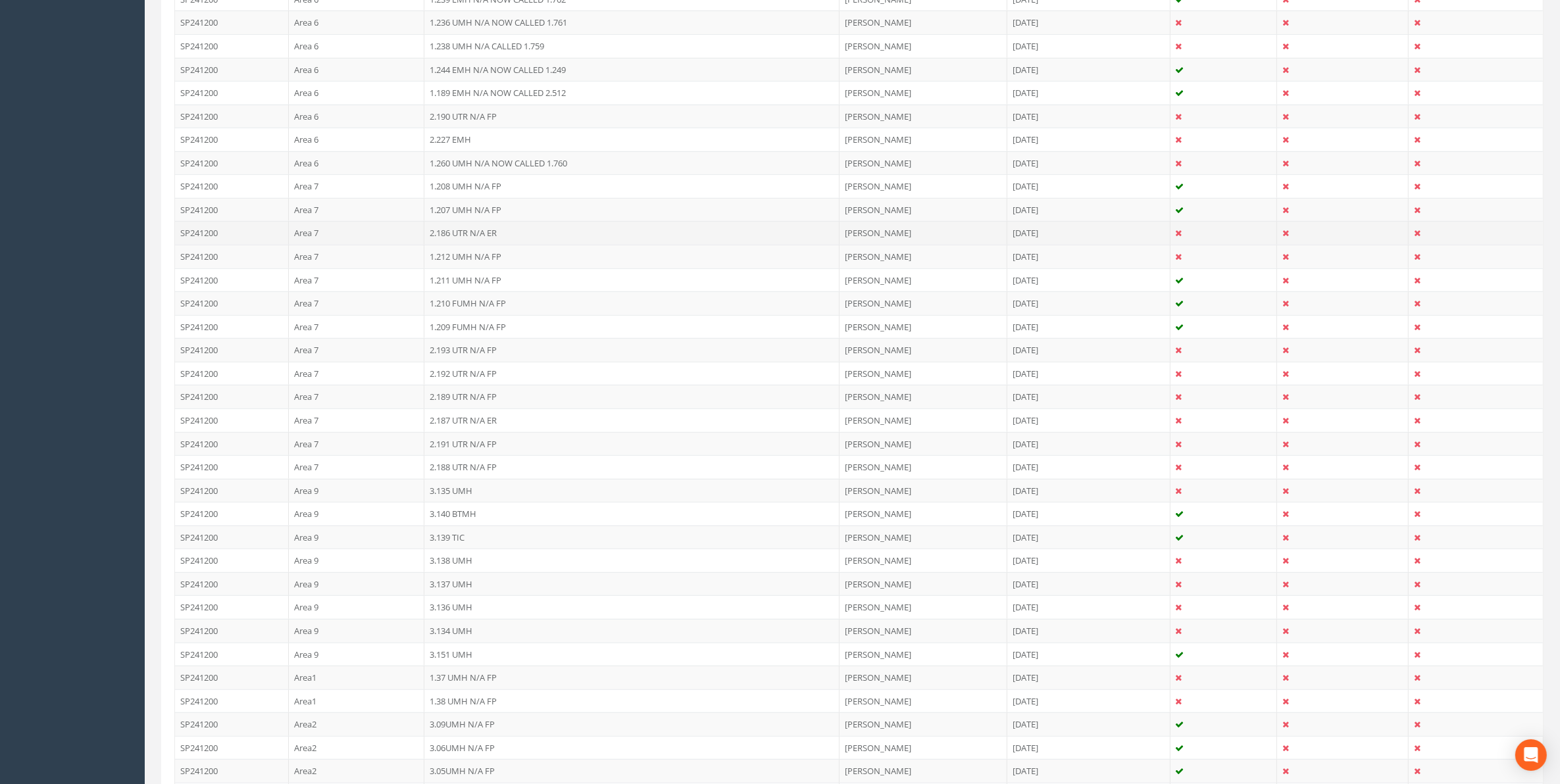
scroll to position [1069, 0]
click at [463, 637] on td "3.151 UMH" at bounding box center [632, 625] width 415 height 23
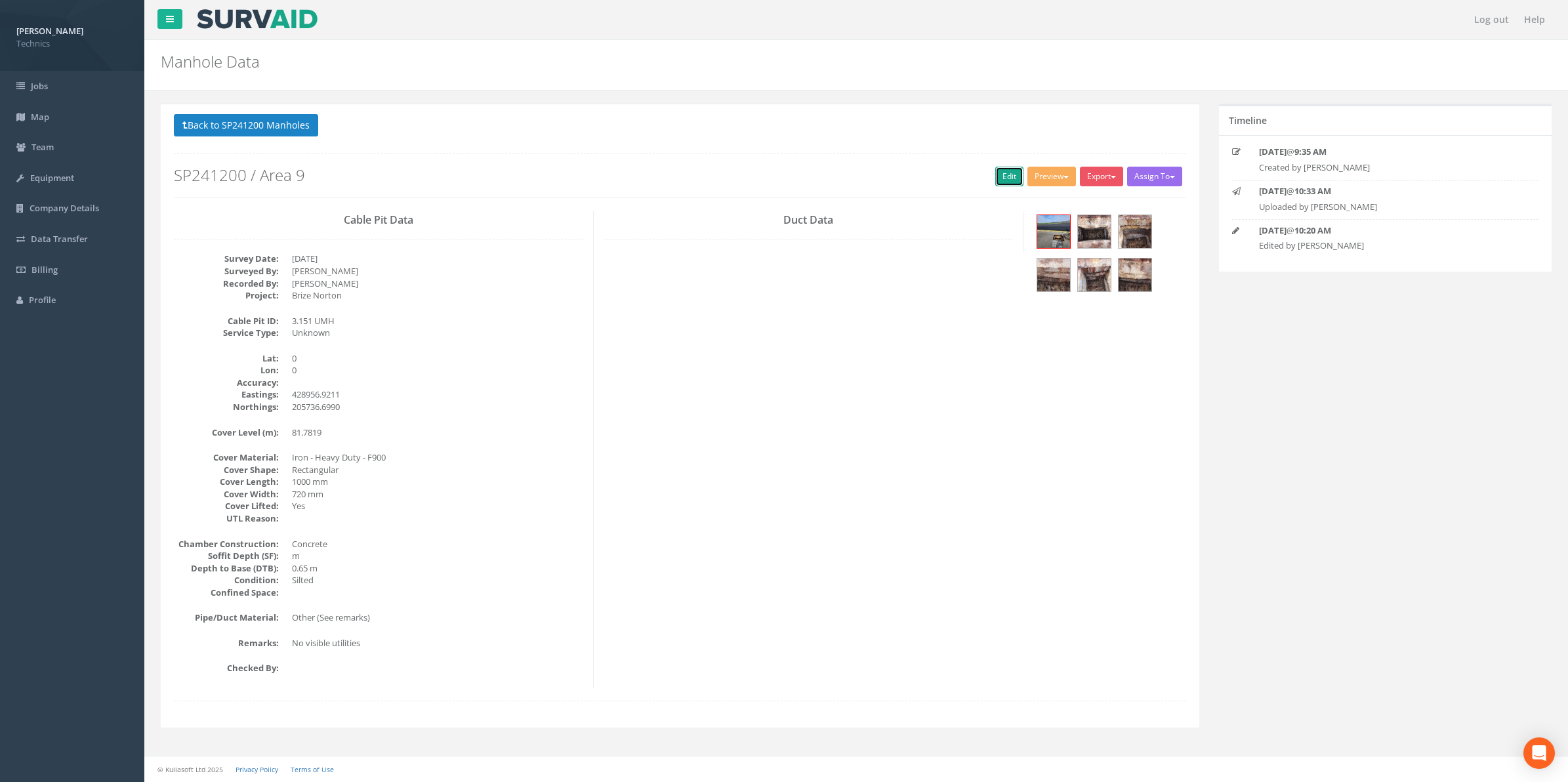
click at [1004, 179] on link "Edit" at bounding box center [1009, 176] width 28 height 19
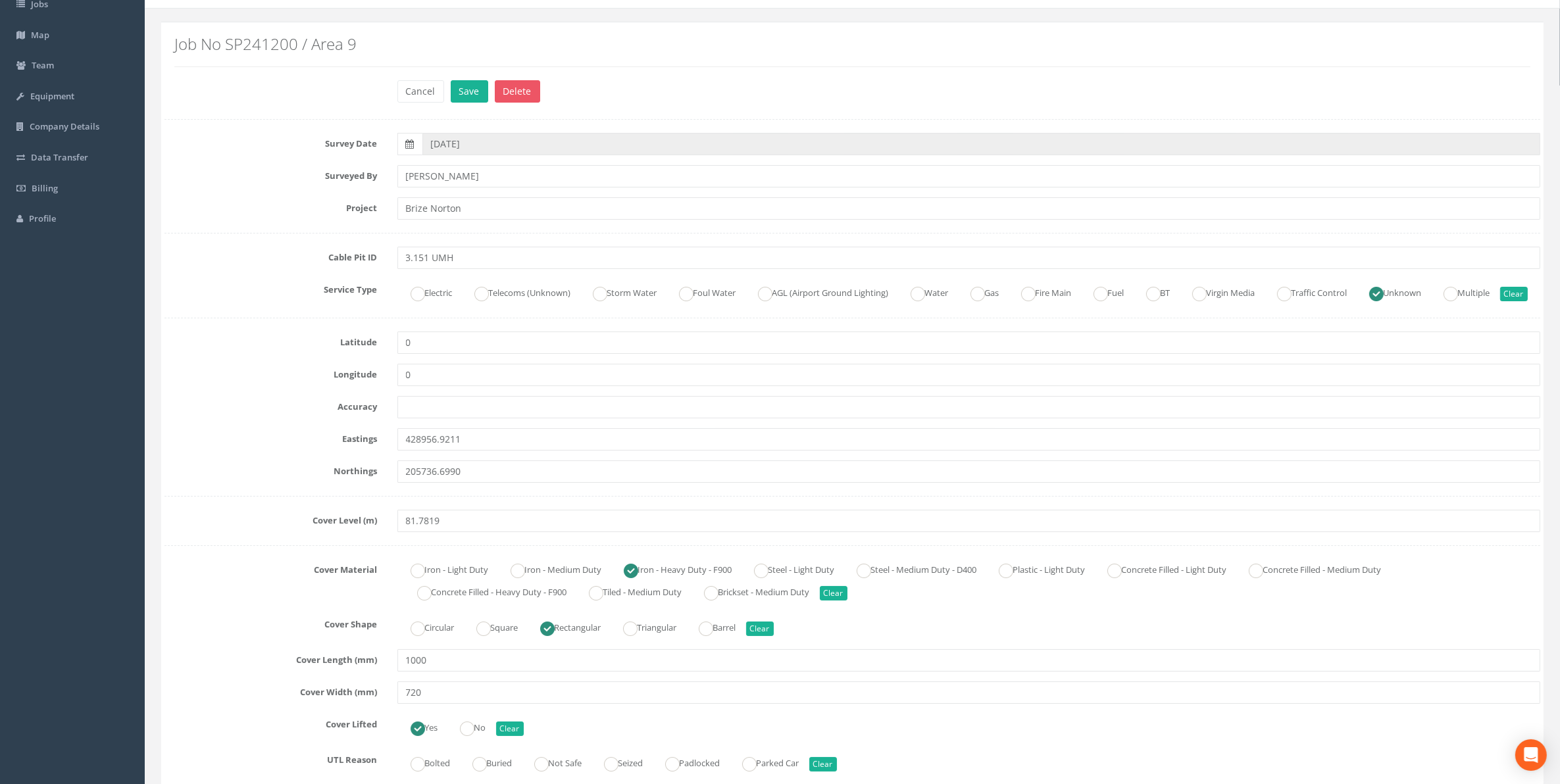
scroll to position [165, 0]
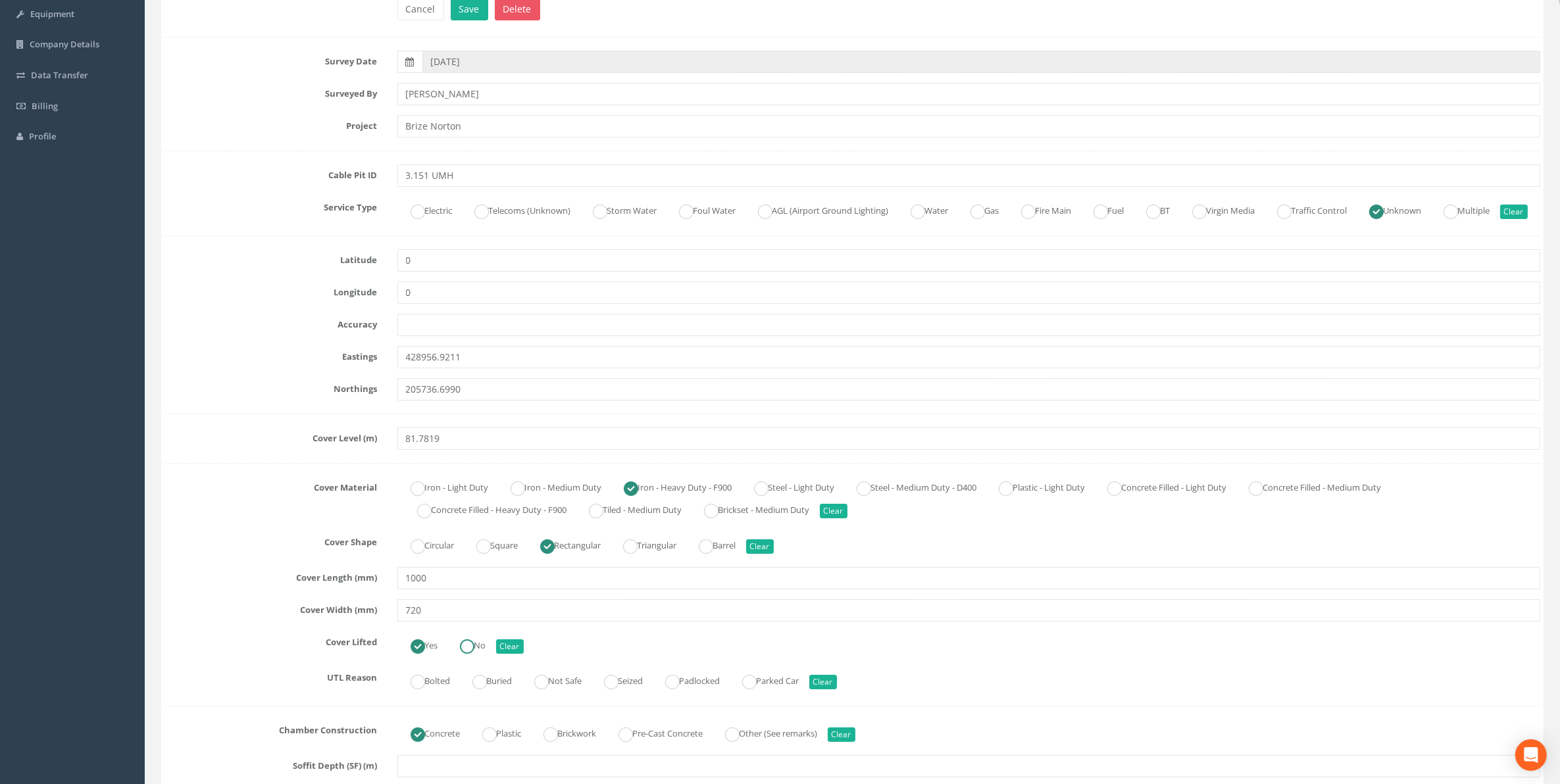
click at [467, 654] on ins at bounding box center [466, 646] width 15 height 15
radio input "false"
radio input "true"
click at [617, 689] on ins at bounding box center [611, 681] width 15 height 15
radio input "true"
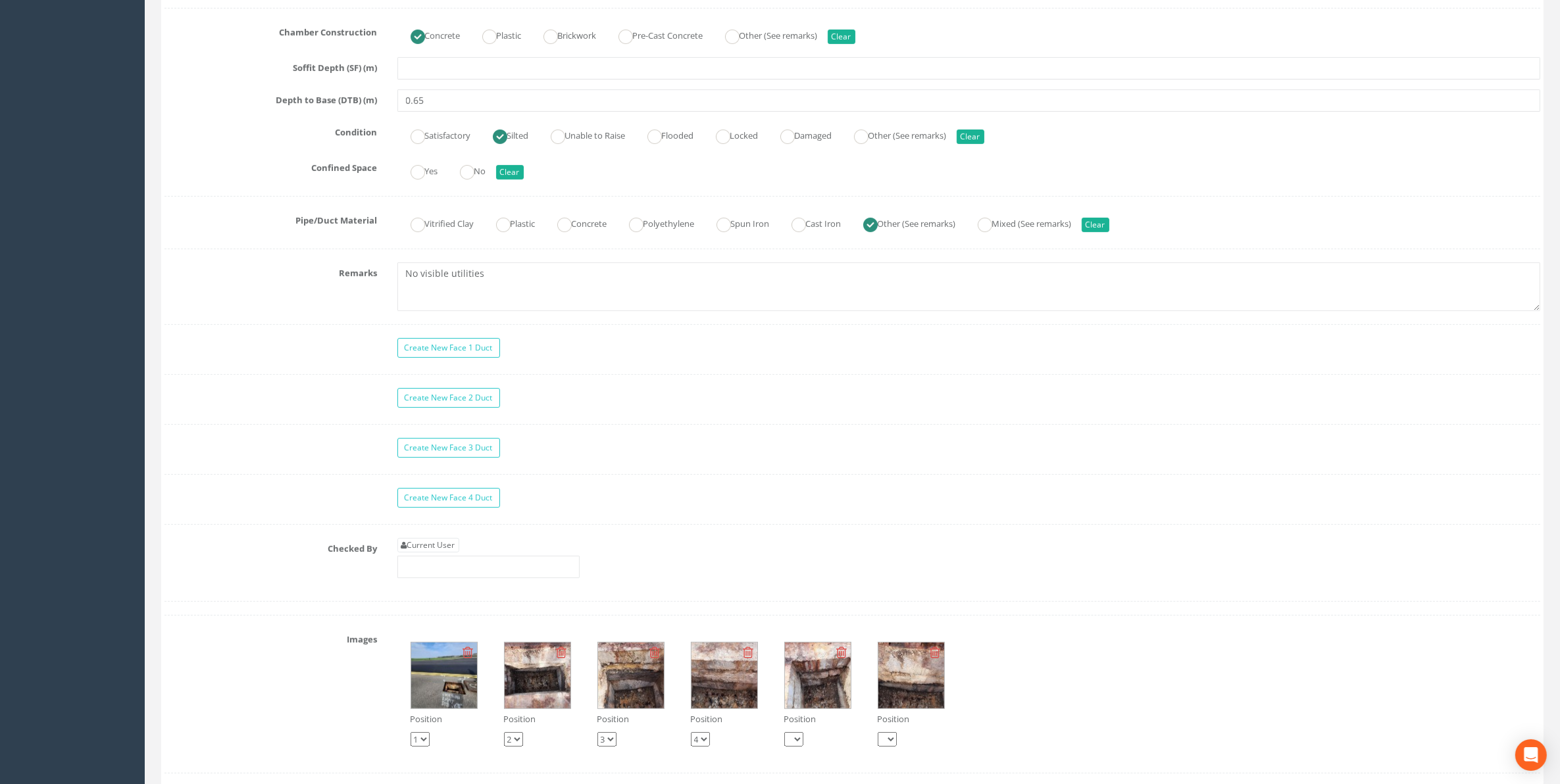
scroll to position [904, 0]
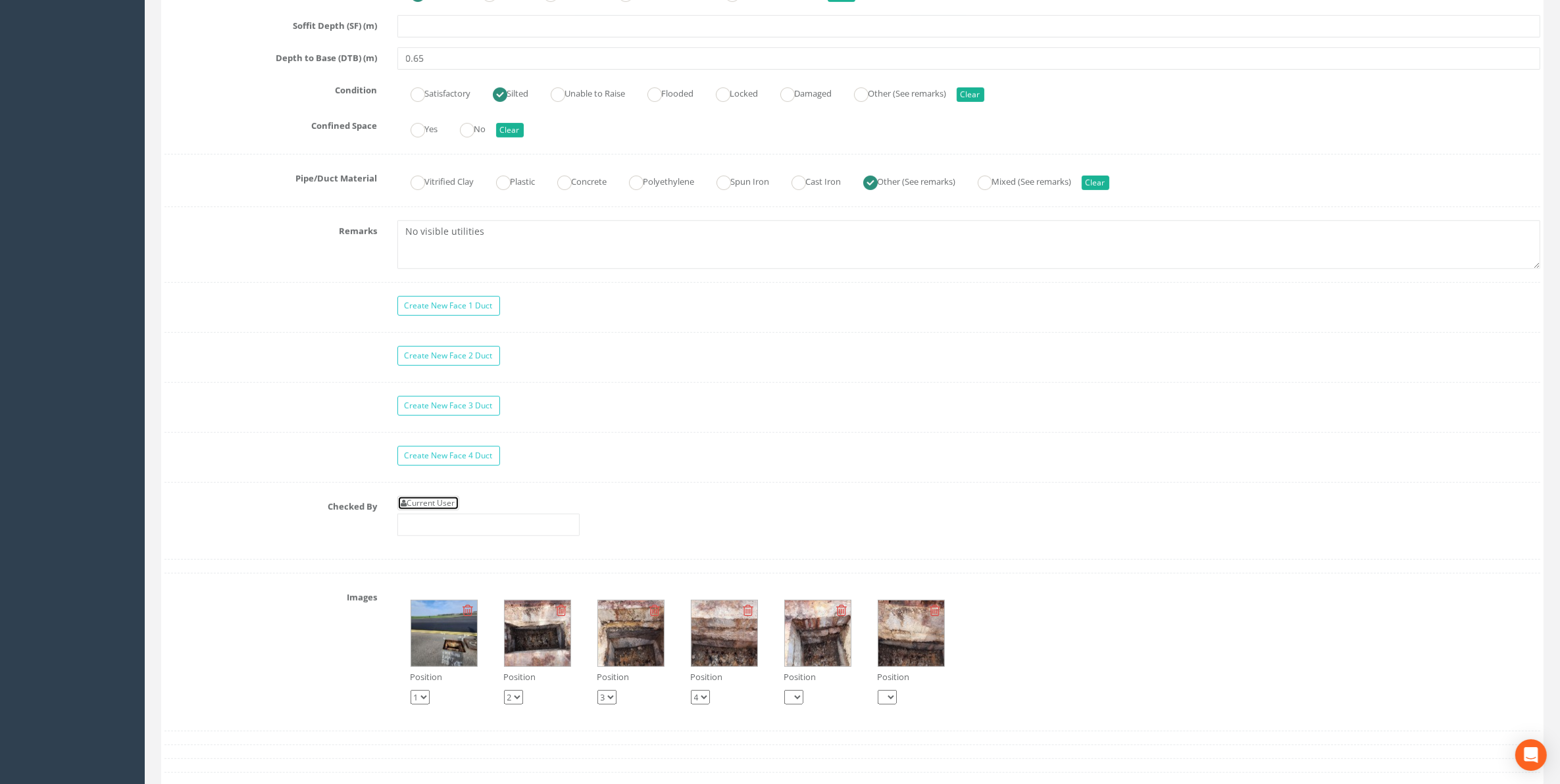
click at [434, 511] on link "Current User" at bounding box center [429, 503] width 62 height 15
type input "[PERSON_NAME]"
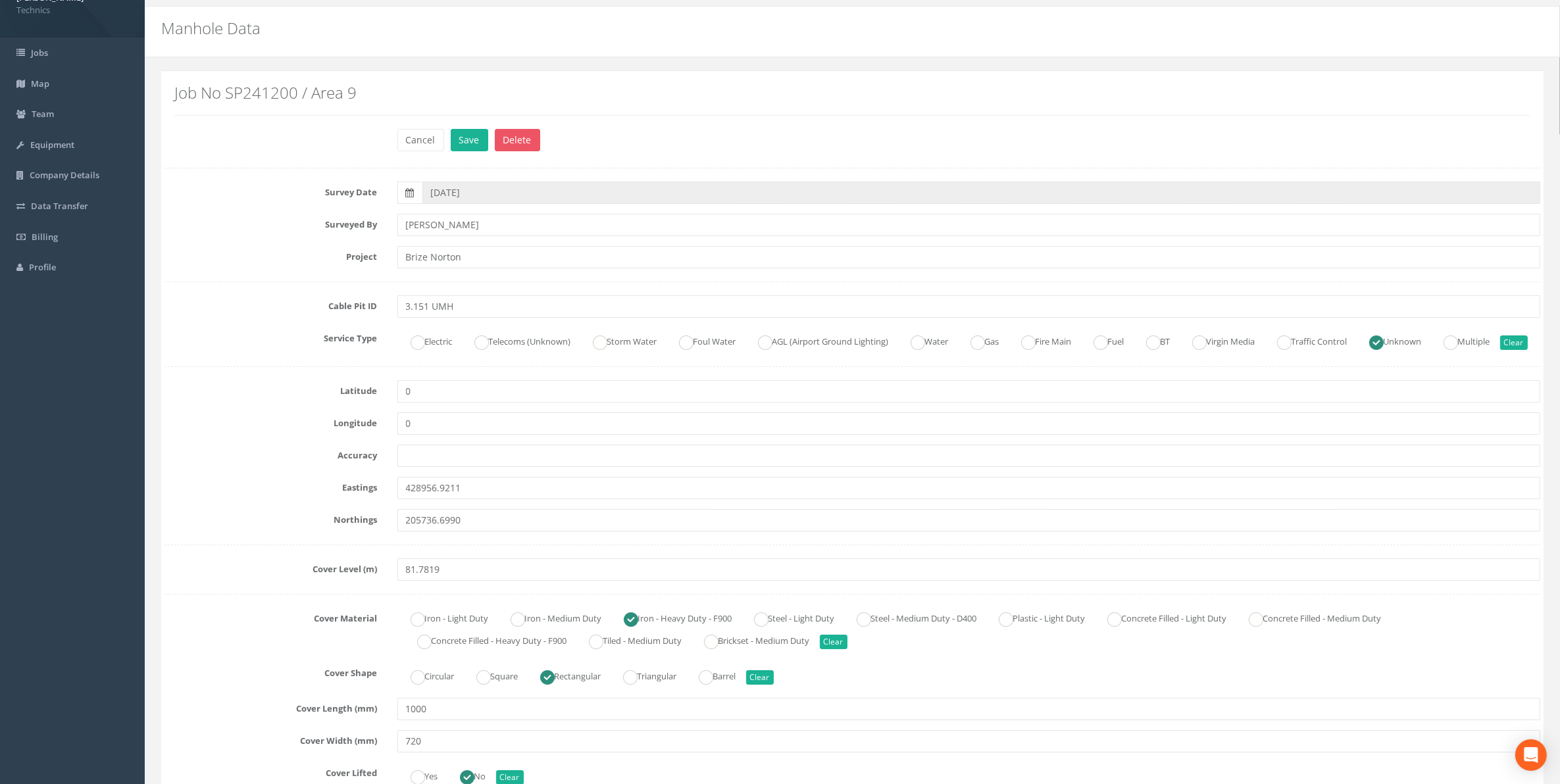
scroll to position [0, 0]
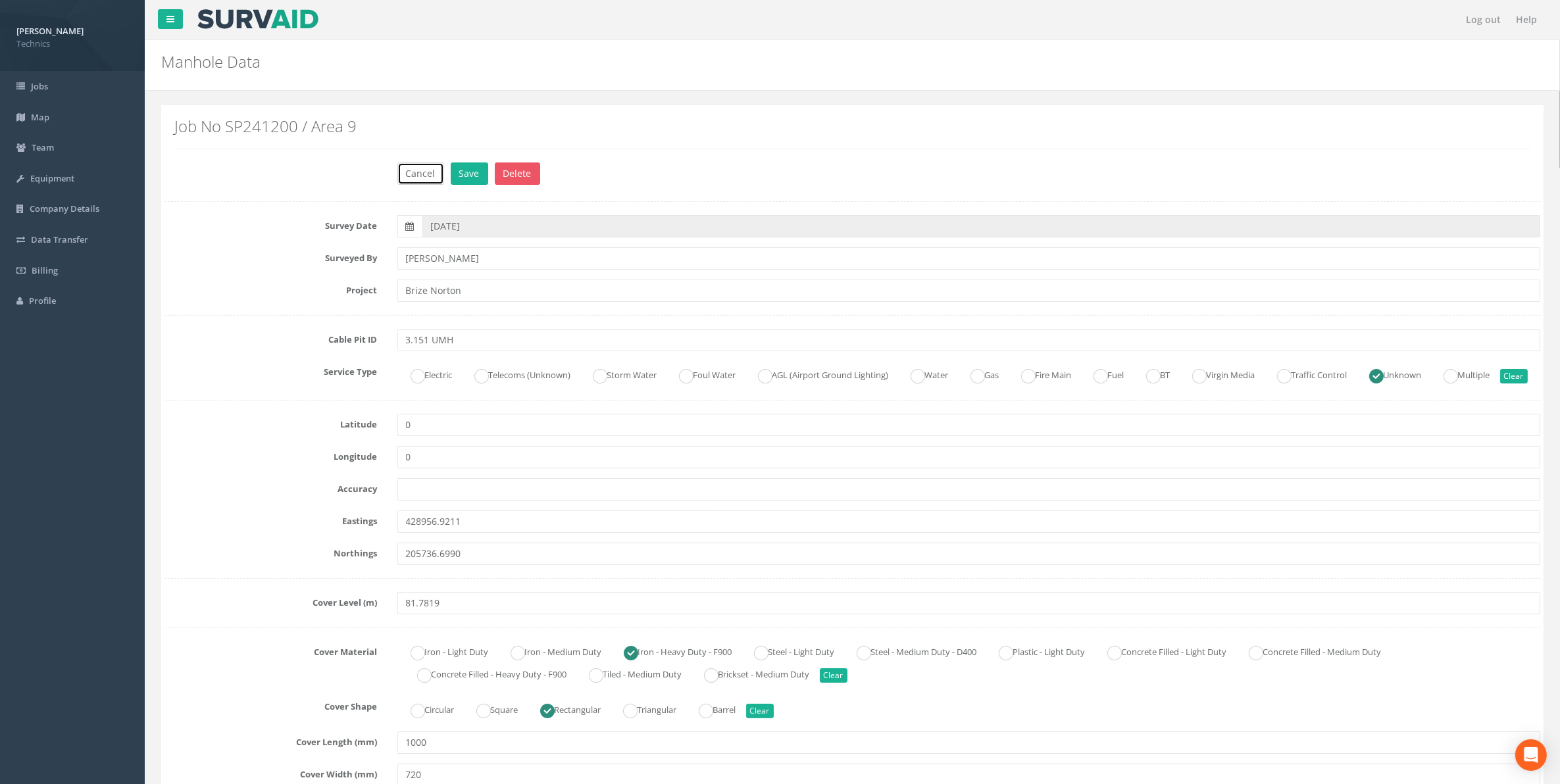
click at [433, 176] on button "Cancel" at bounding box center [421, 173] width 47 height 22
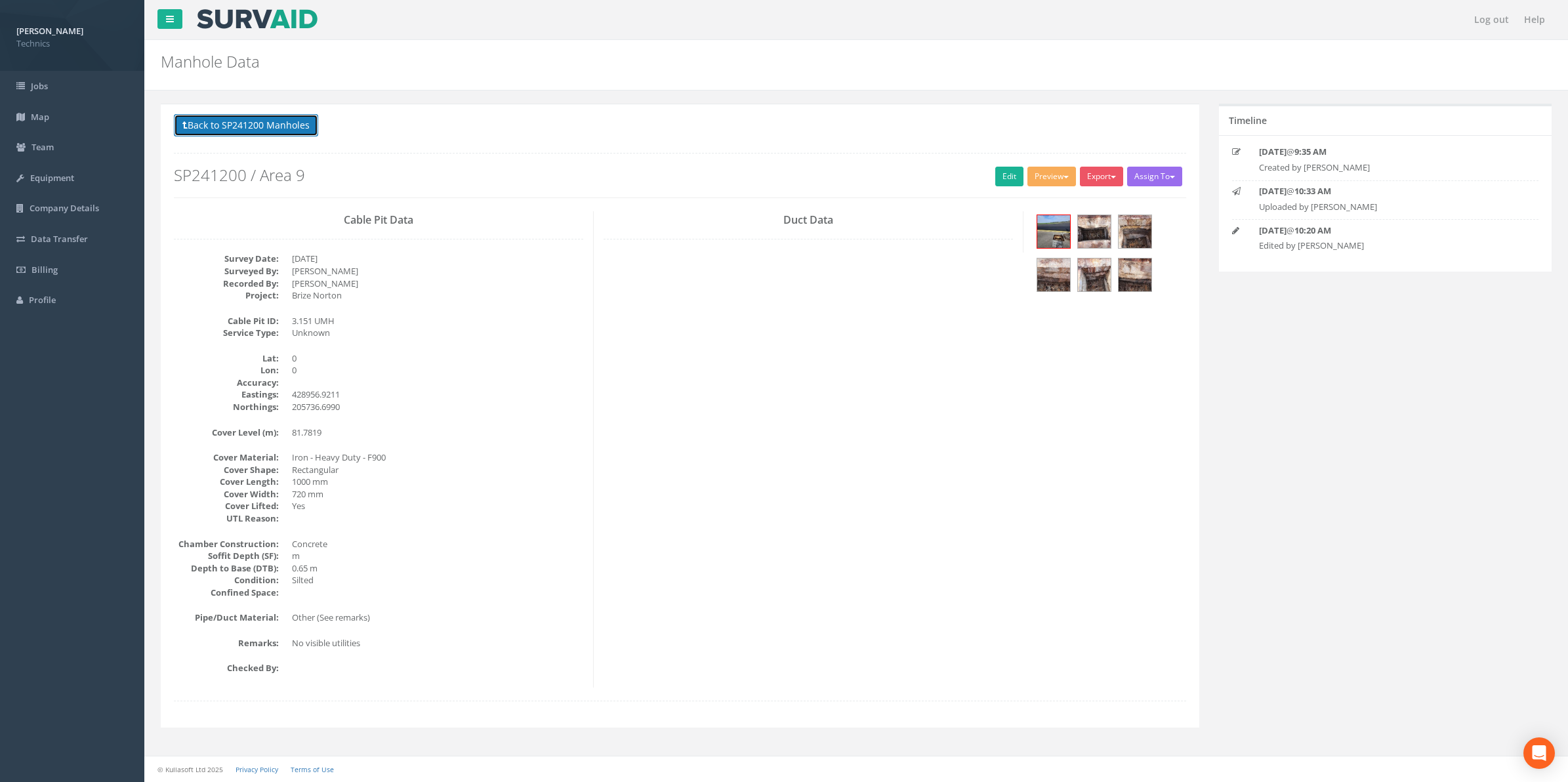
click at [251, 128] on button "Back to SP241200 Manholes" at bounding box center [246, 125] width 144 height 22
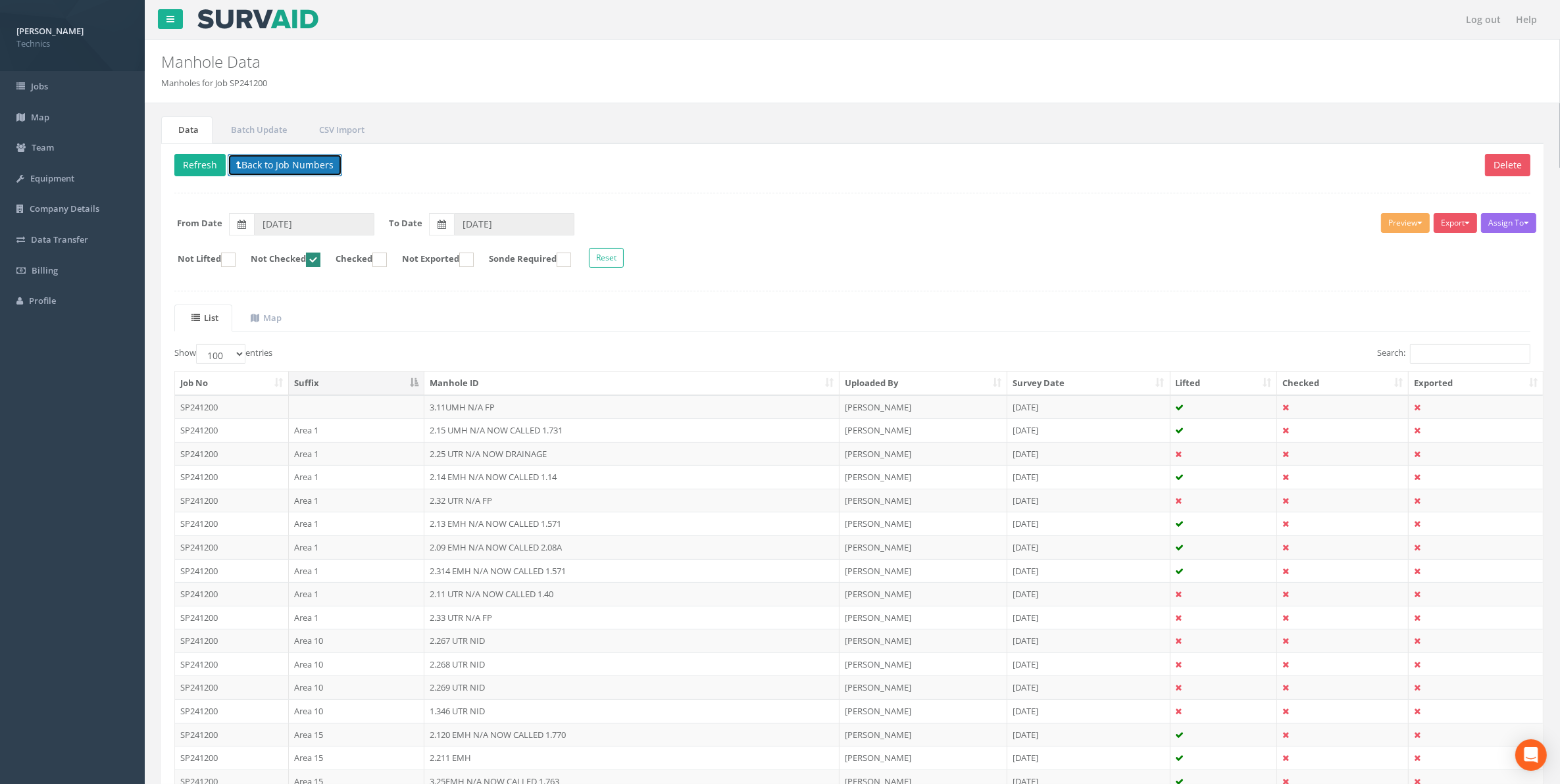
click at [278, 166] on button "Back to Job Numbers" at bounding box center [285, 165] width 114 height 22
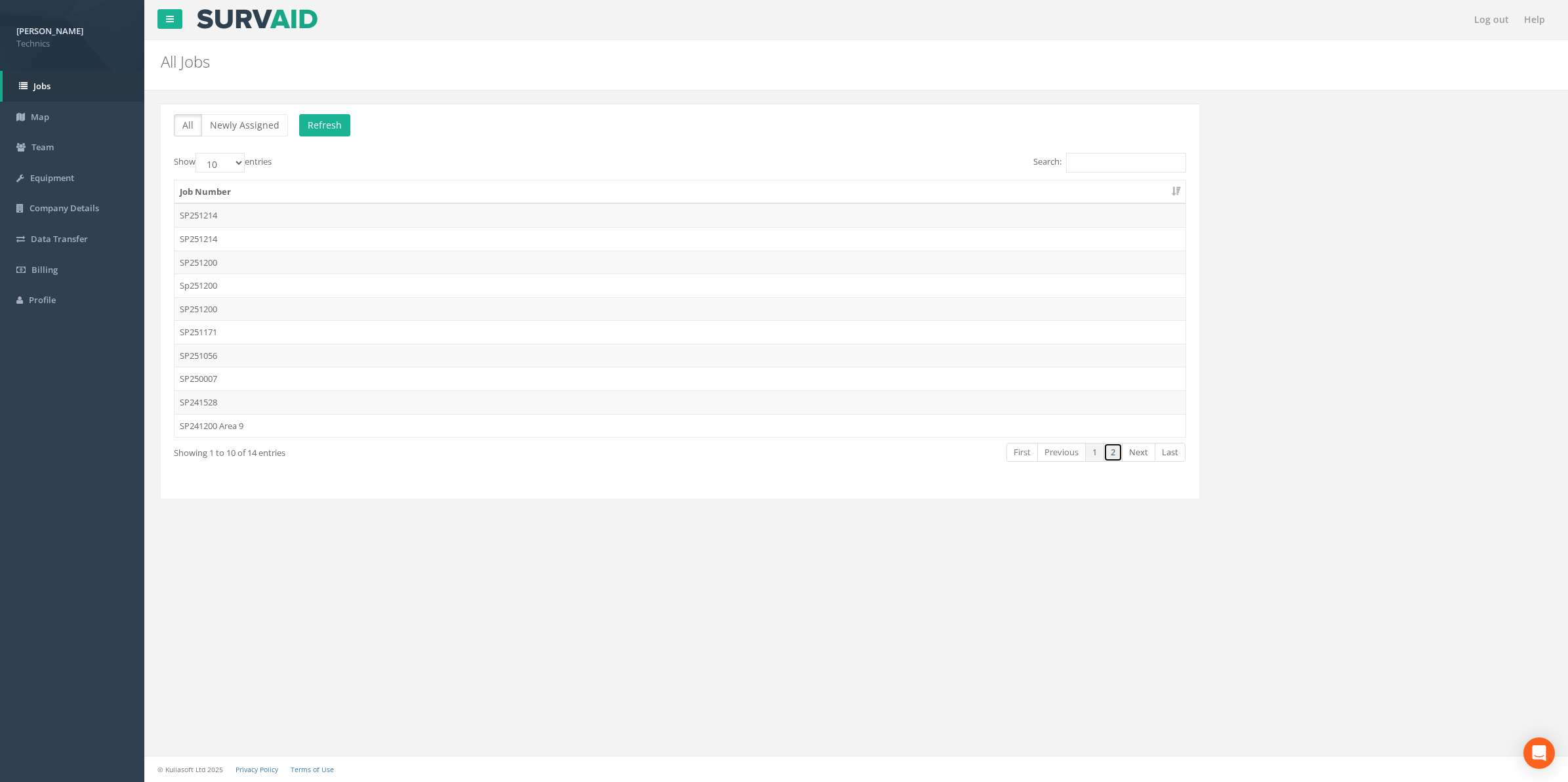
click at [1111, 454] on link "2" at bounding box center [1114, 452] width 19 height 19
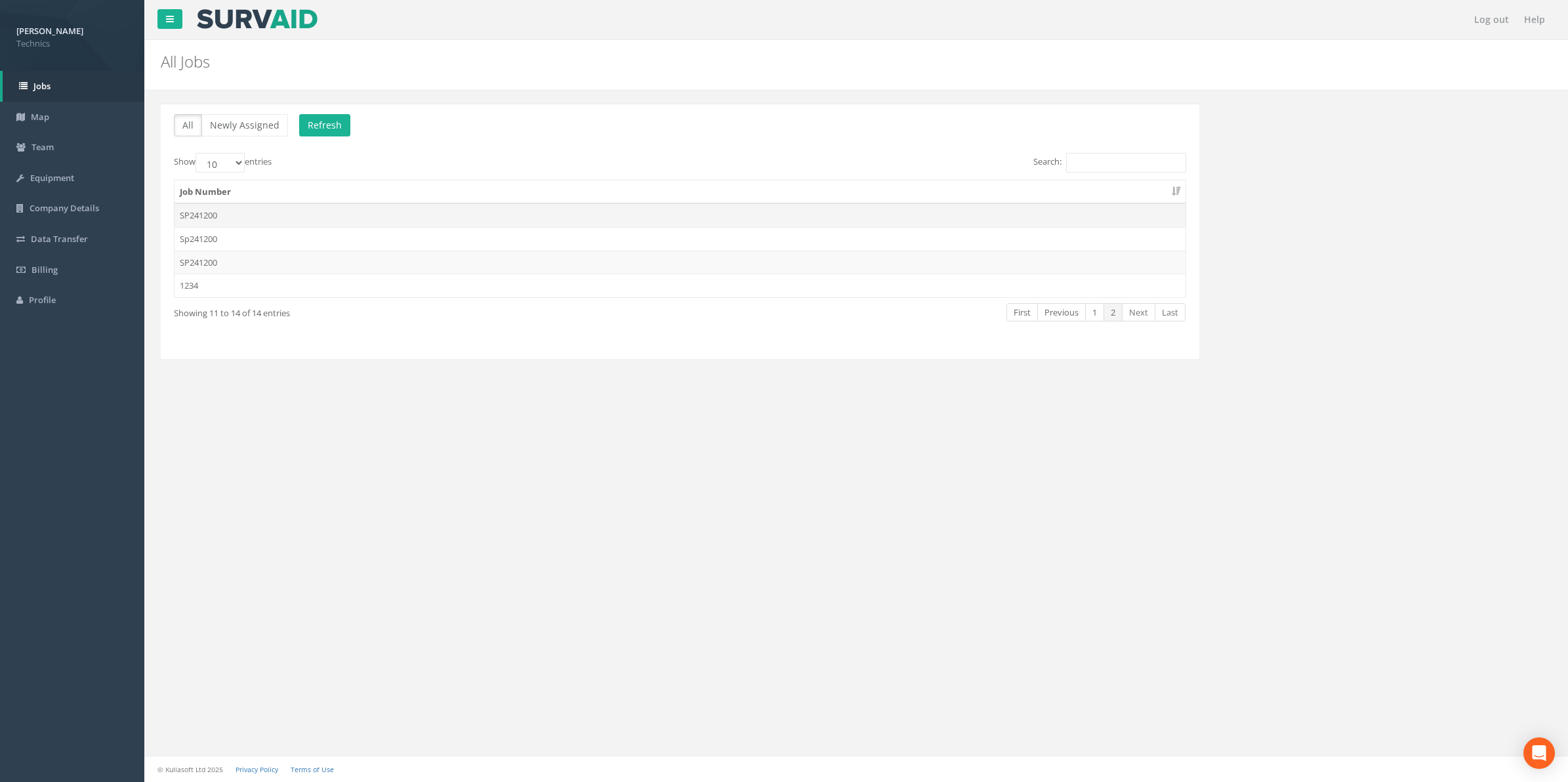
click at [198, 217] on td "SP241200" at bounding box center [681, 215] width 1011 height 23
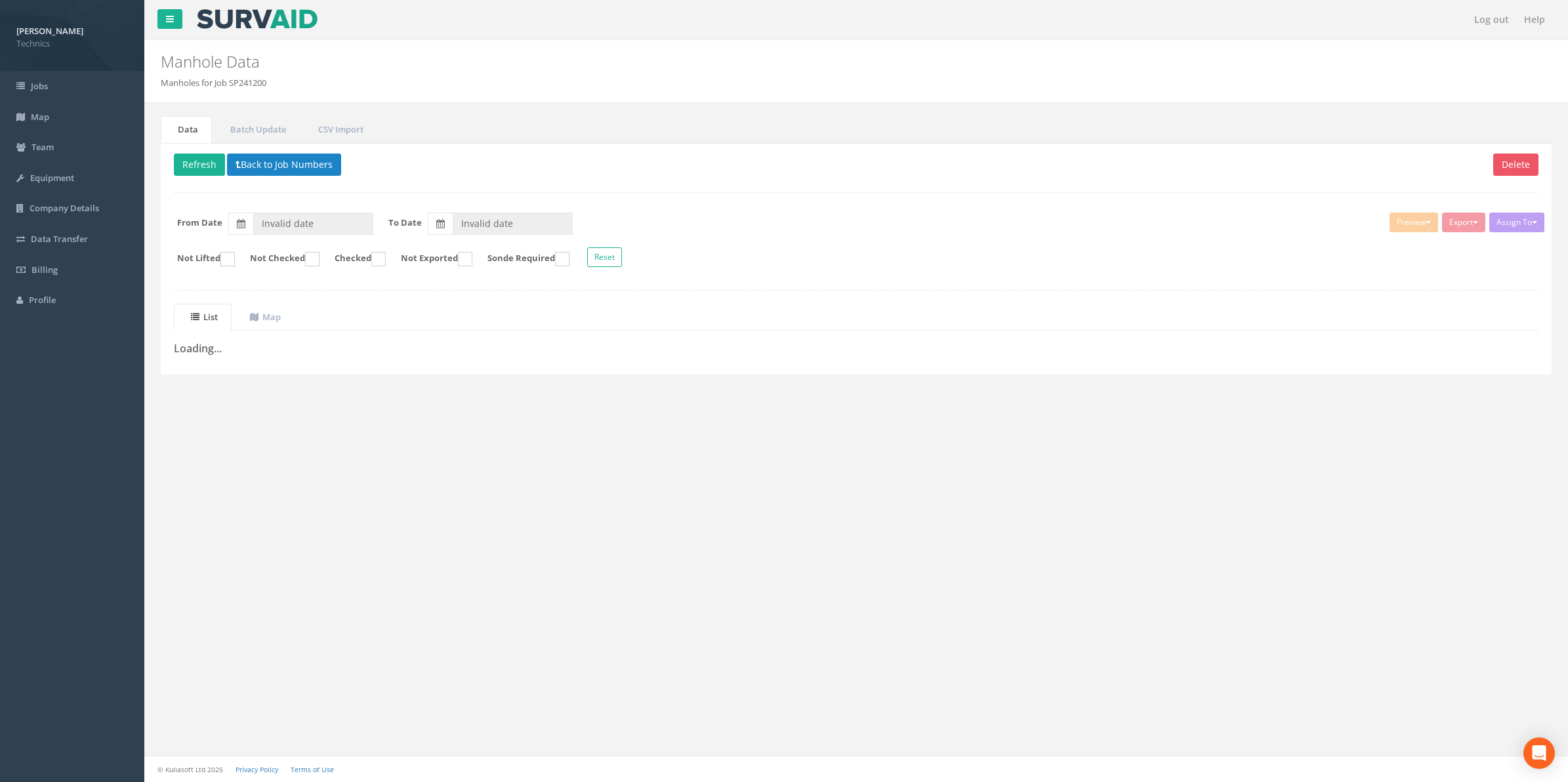
type input "[DATE]"
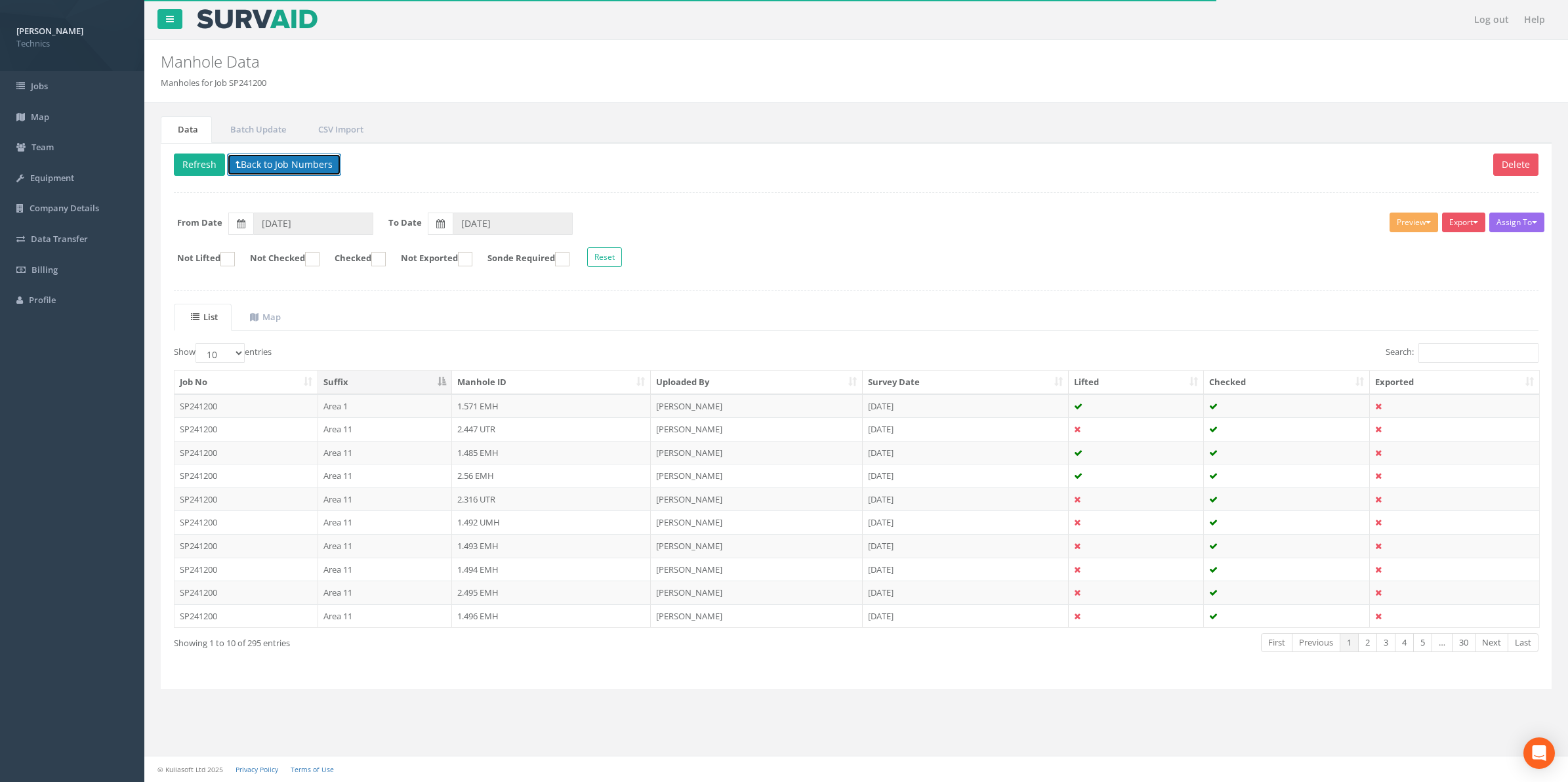
click at [279, 168] on button "Back to Job Numbers" at bounding box center [284, 164] width 114 height 22
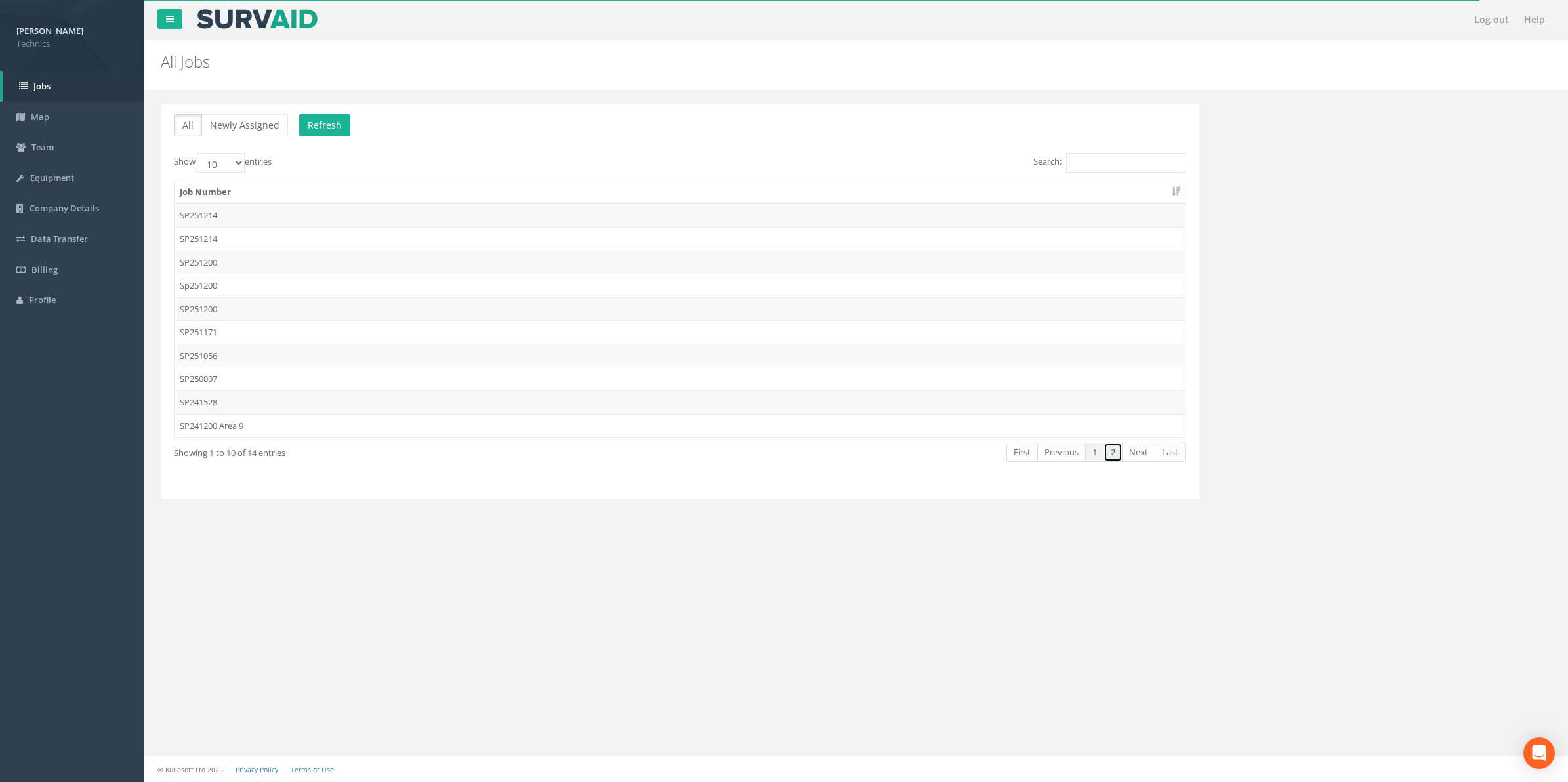
click at [1110, 456] on link "2" at bounding box center [1114, 452] width 19 height 19
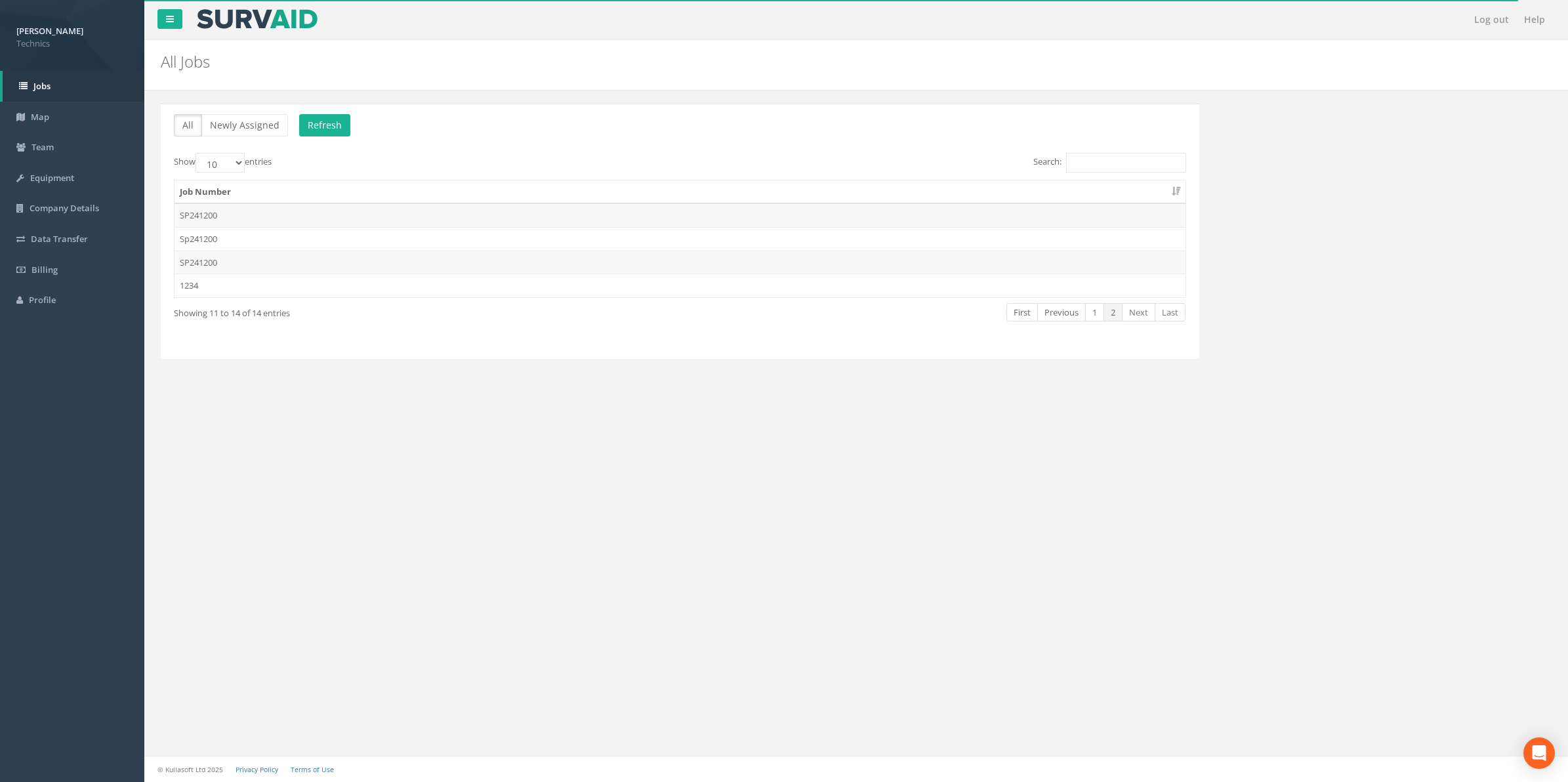
click at [194, 244] on td "Sp241200" at bounding box center [681, 239] width 1011 height 23
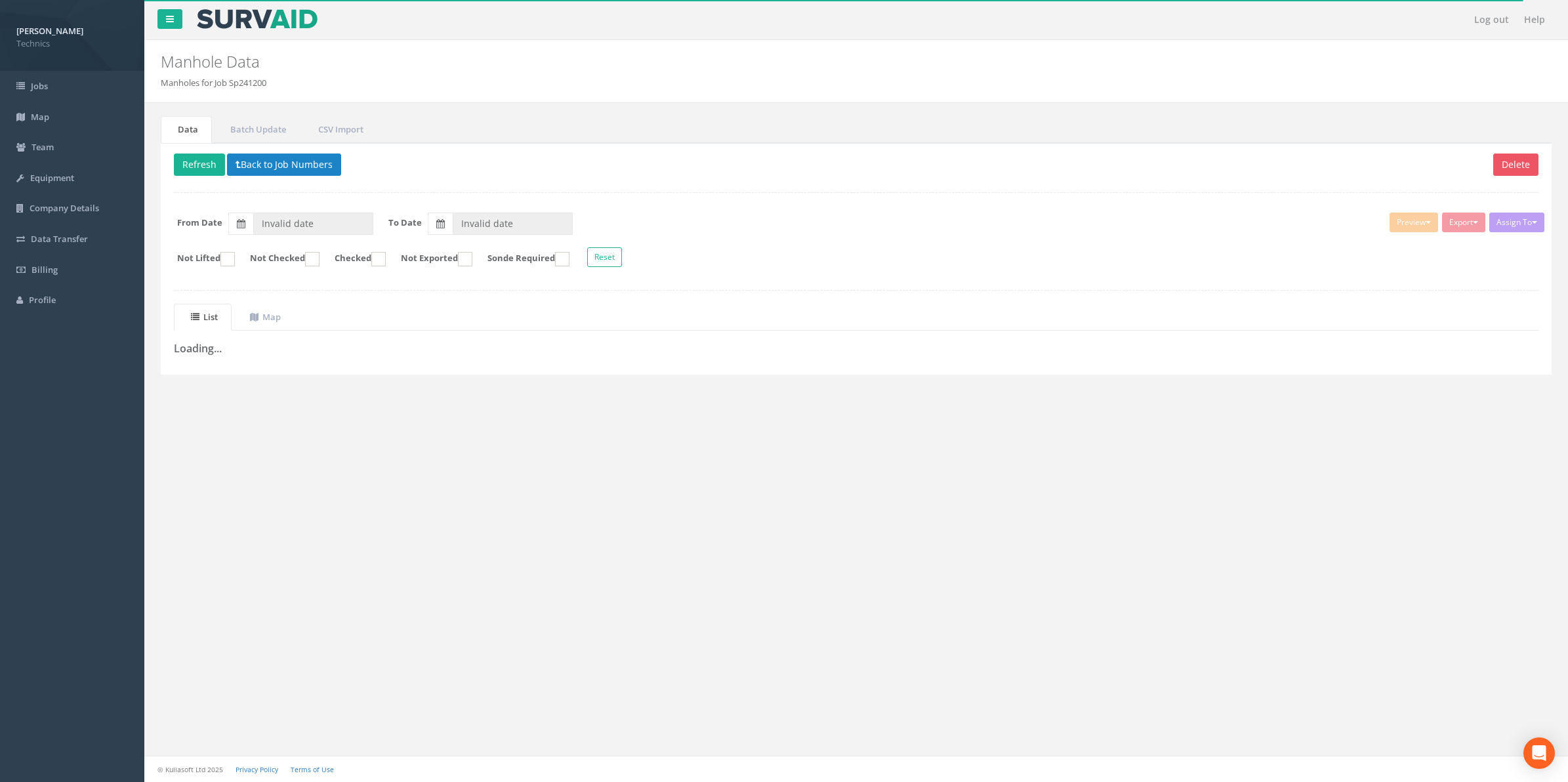
type input "[DATE]"
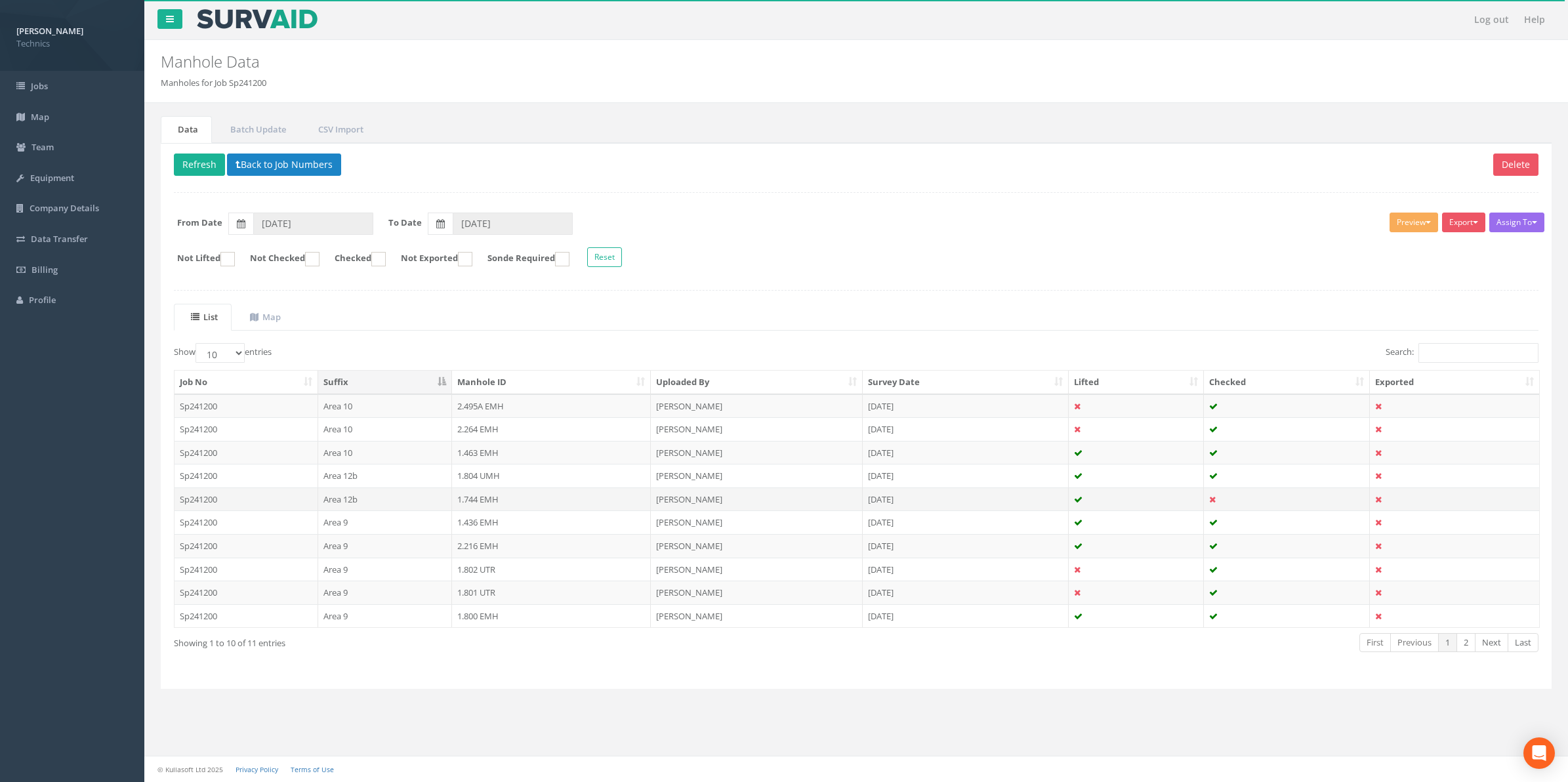
click at [477, 504] on td "1.744 EMH" at bounding box center [552, 499] width 199 height 23
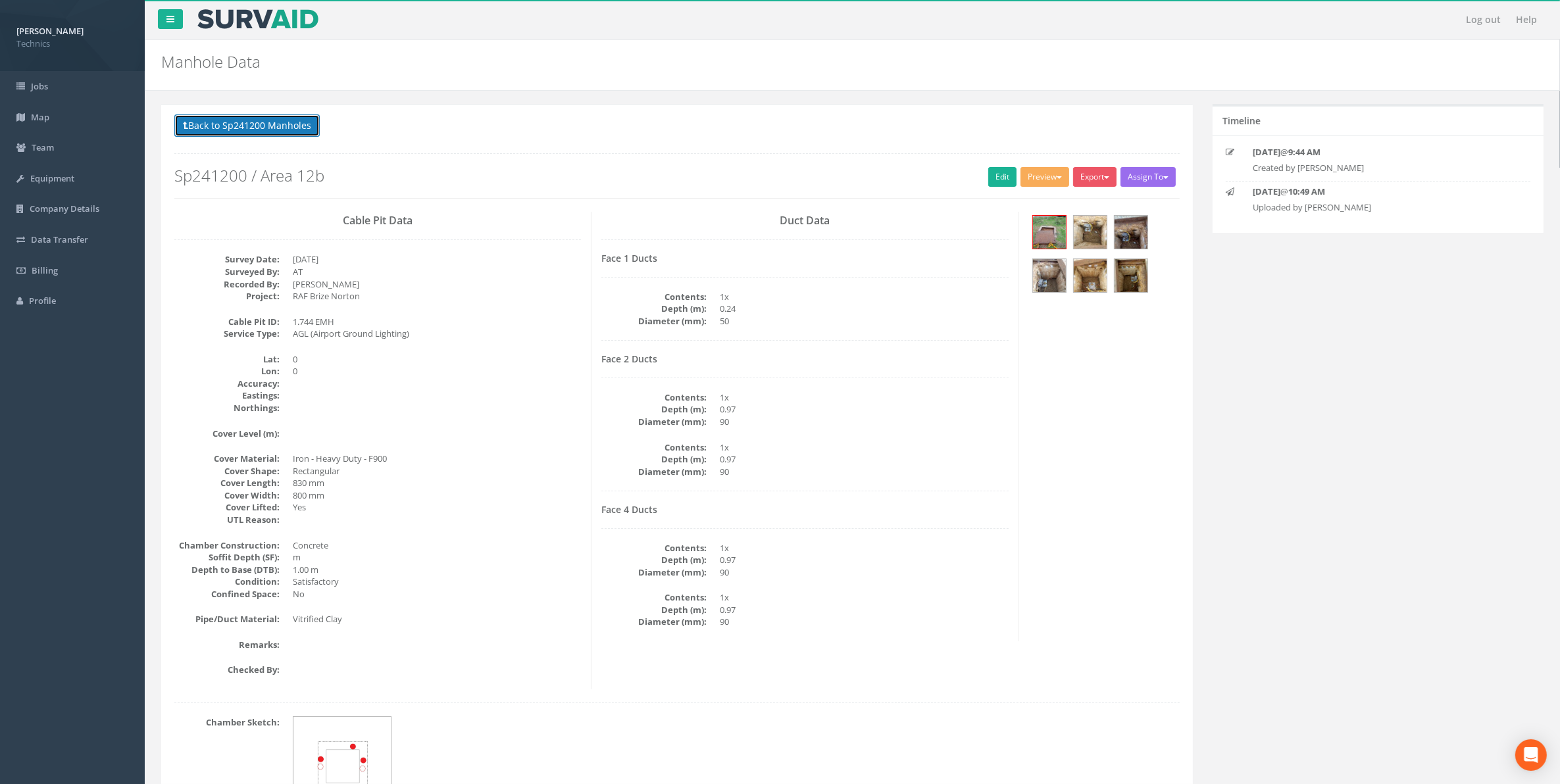
click at [233, 130] on button "Back to Sp241200 Manholes" at bounding box center [247, 125] width 145 height 22
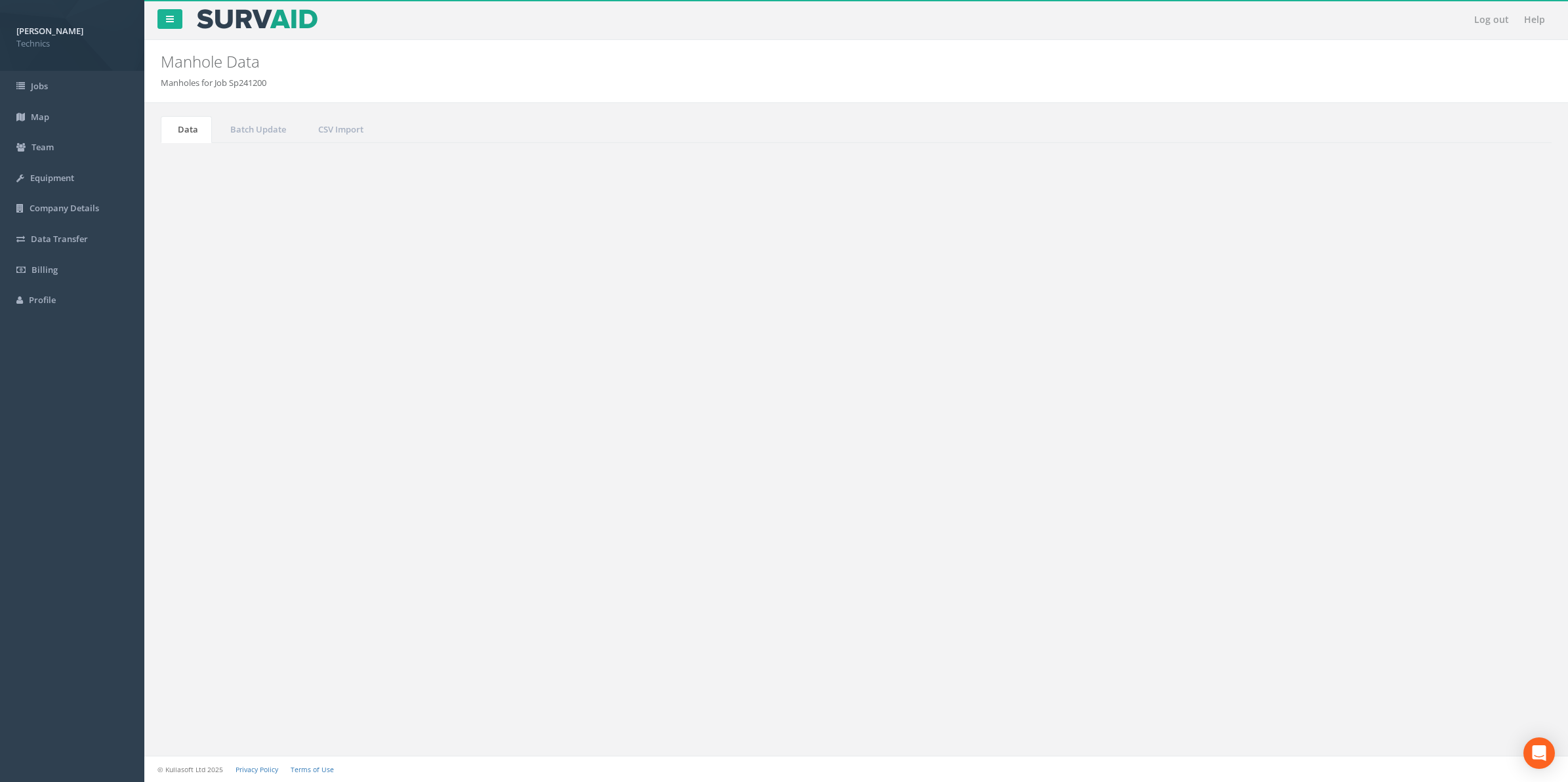
click at [271, 171] on button "Back to Job Numbers" at bounding box center [284, 164] width 114 height 22
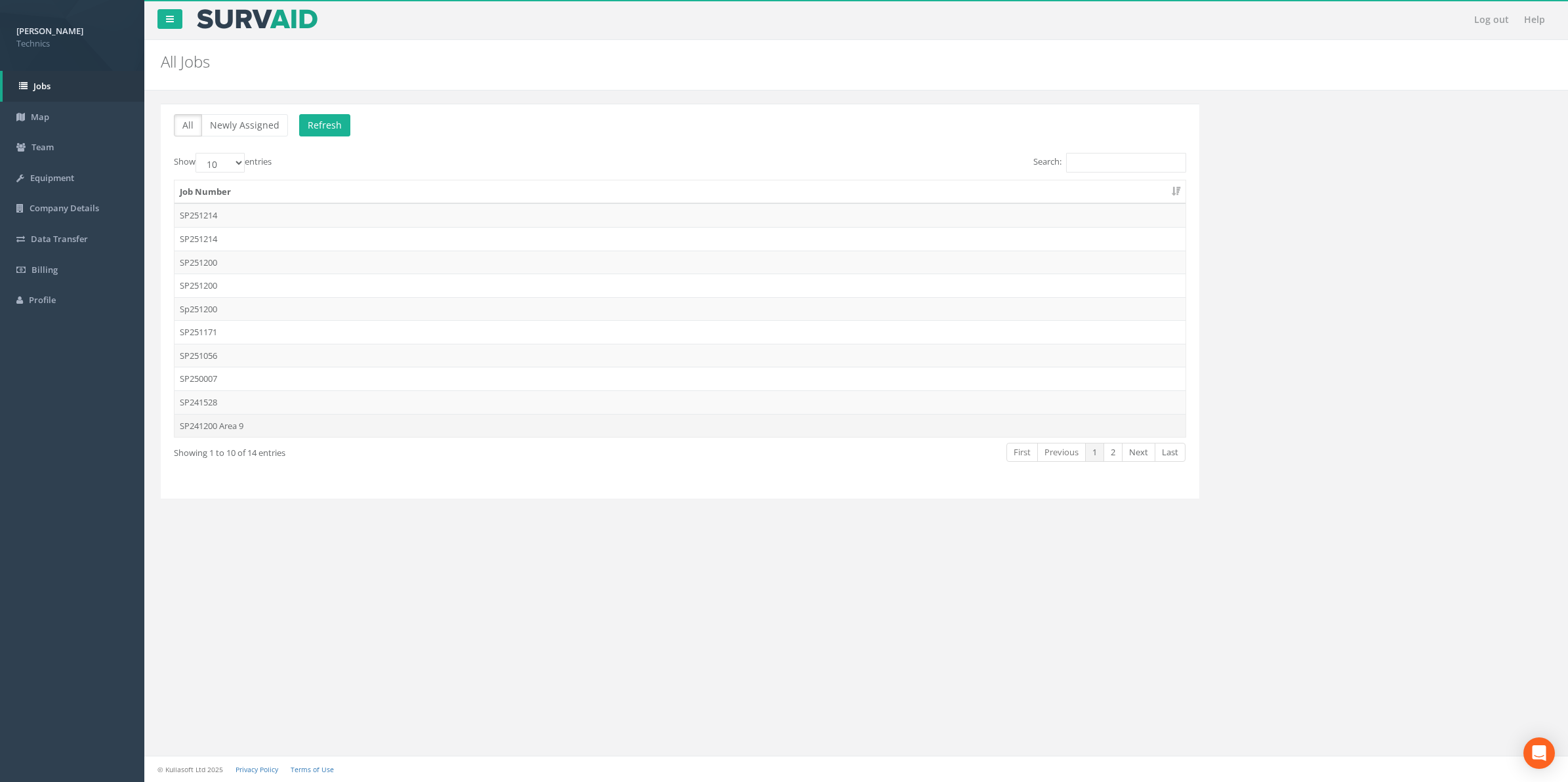
click at [233, 432] on td "SP241200 Area 9" at bounding box center [681, 425] width 1011 height 23
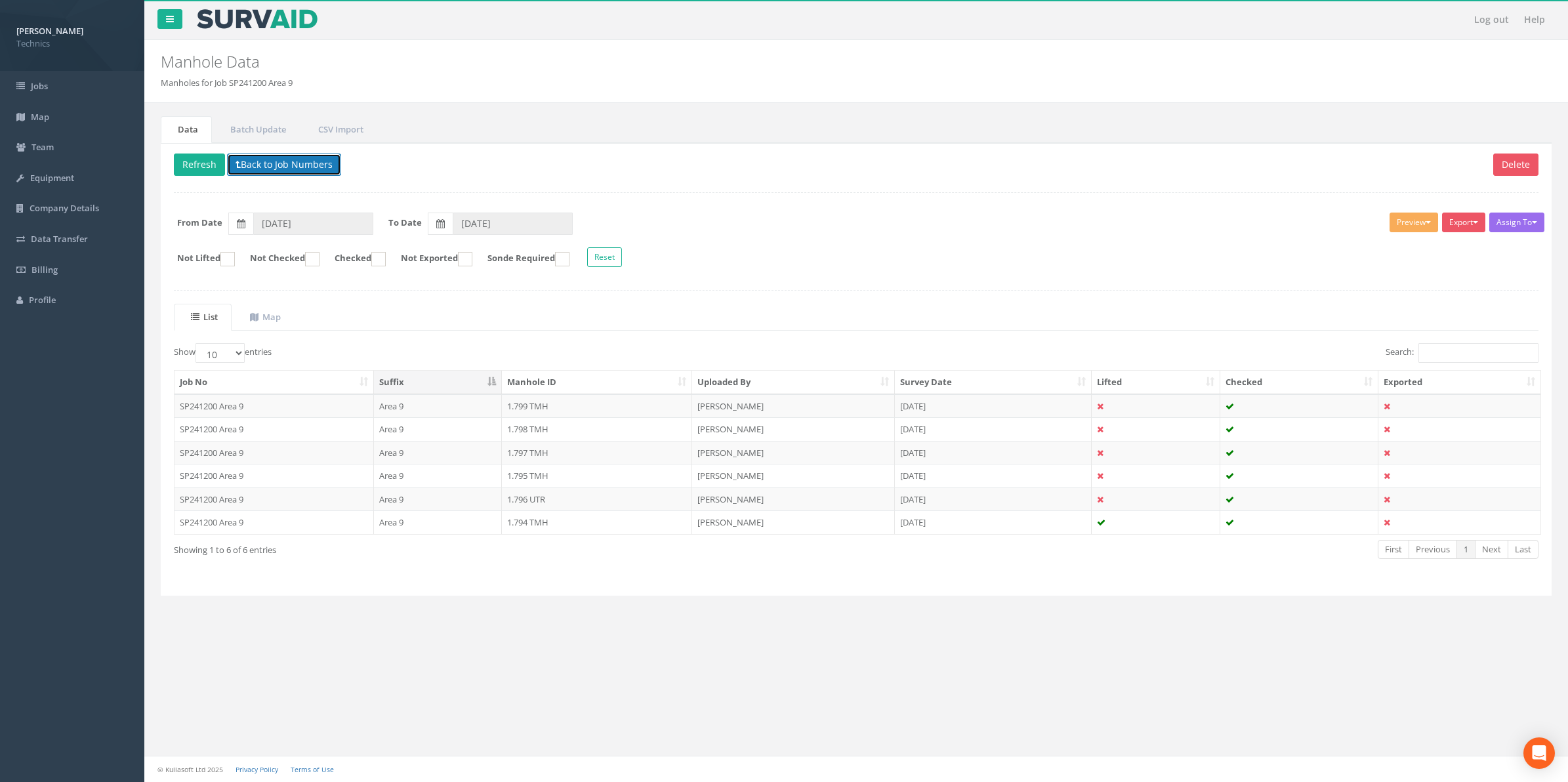
click at [286, 168] on button "Back to Job Numbers" at bounding box center [284, 164] width 114 height 22
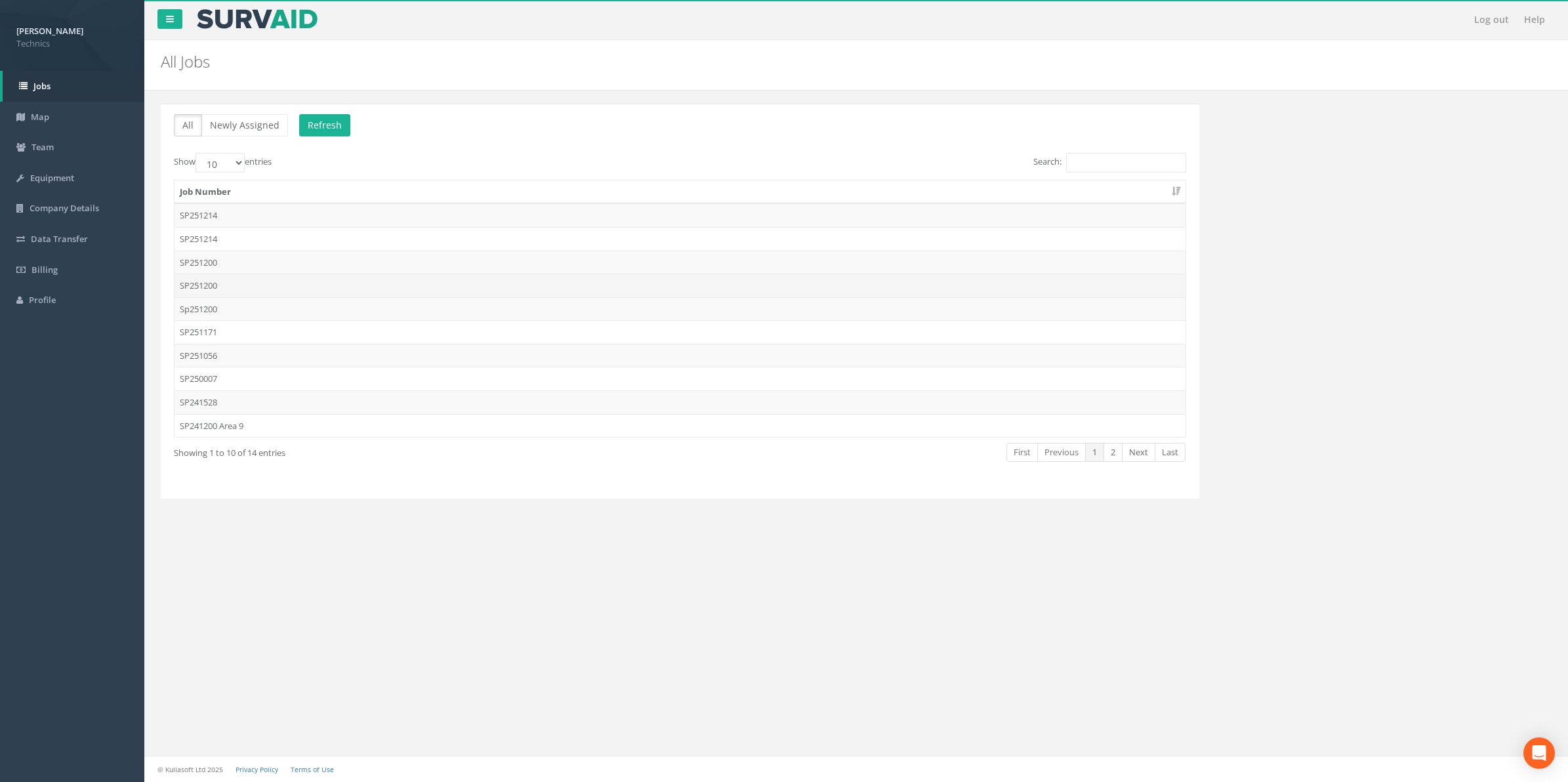
click at [207, 289] on td "SP251200" at bounding box center [681, 285] width 1011 height 23
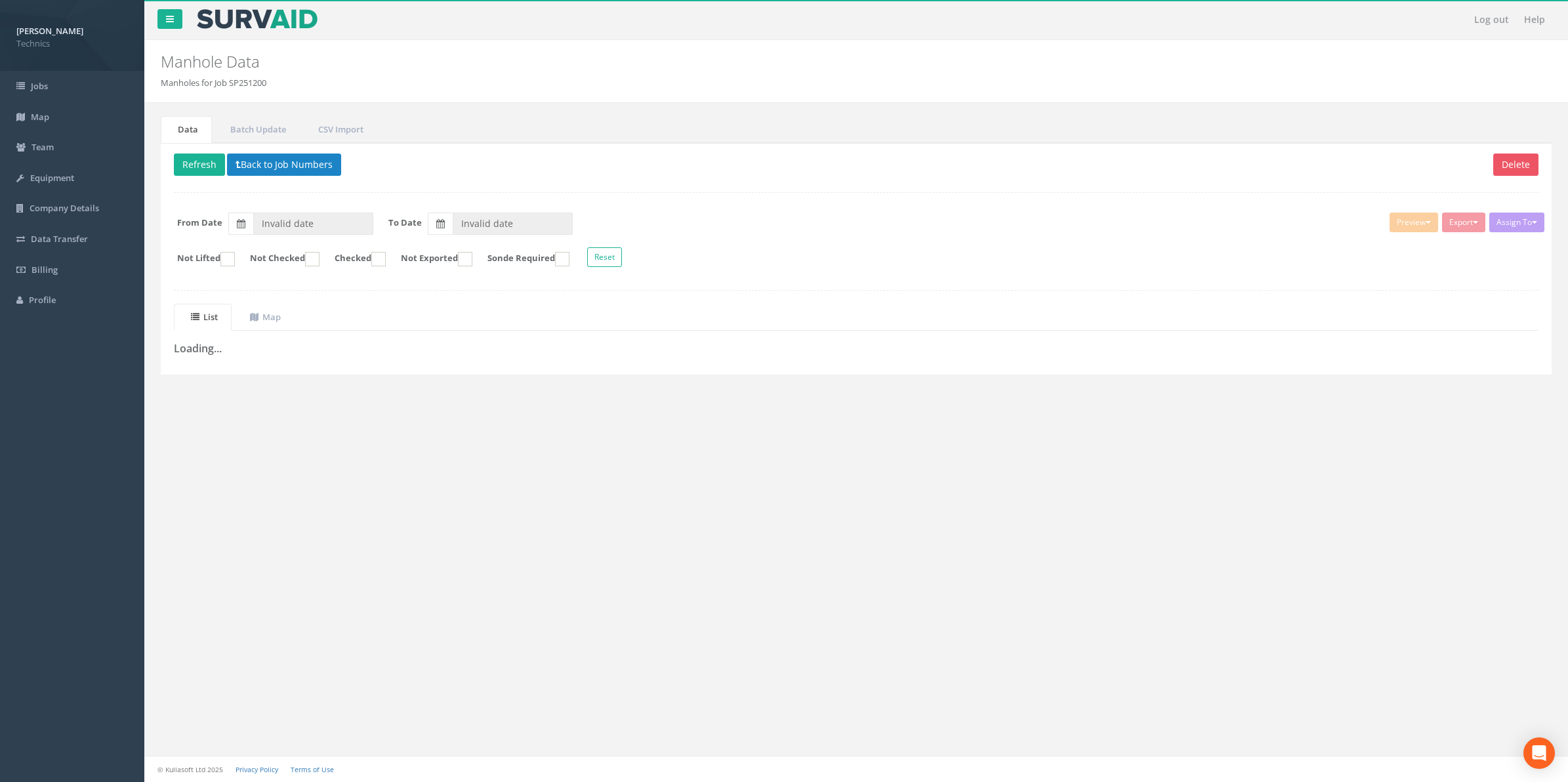
type input "[DATE]"
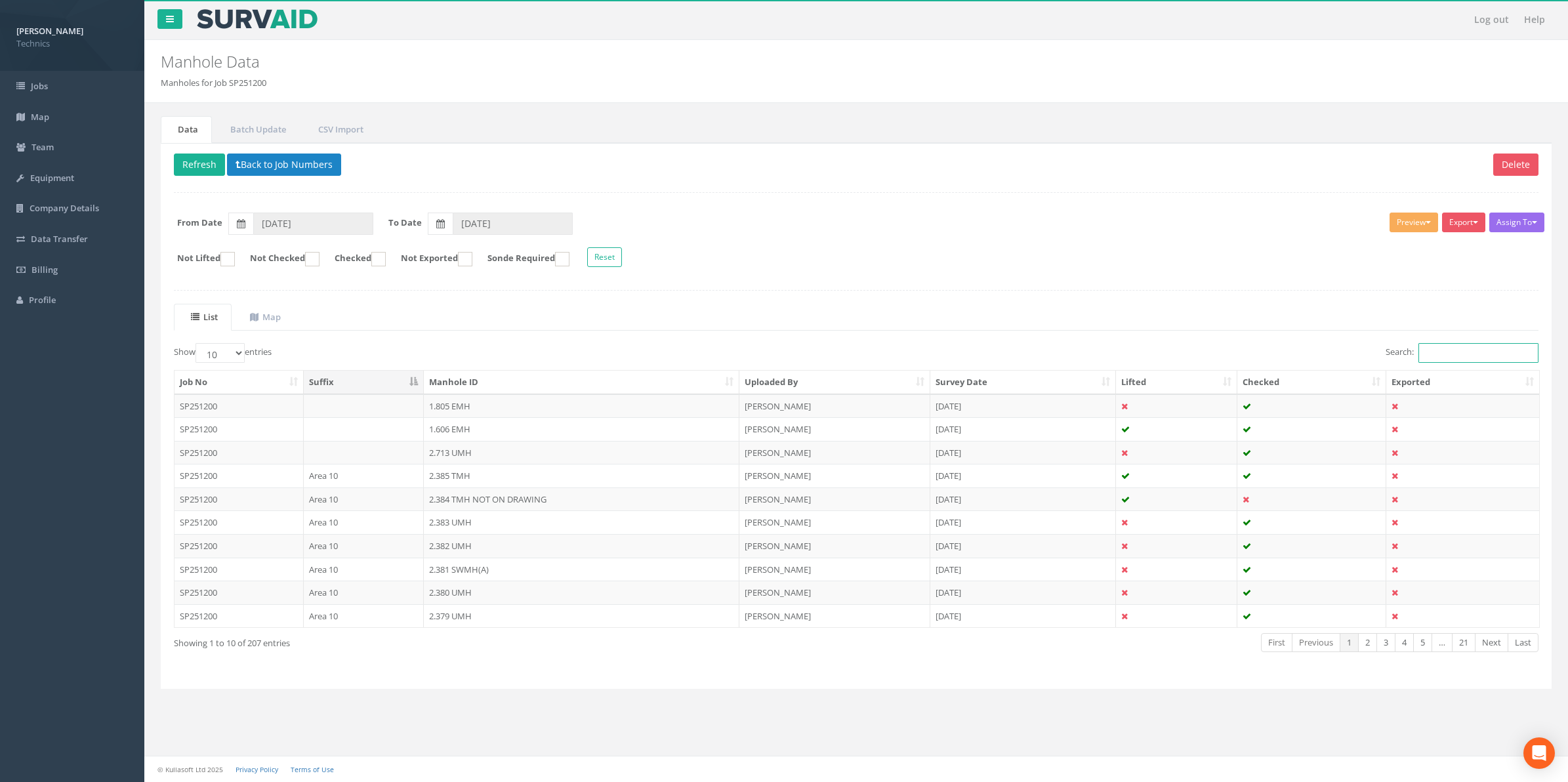
click at [1461, 356] on input "Search:" at bounding box center [1478, 353] width 120 height 19
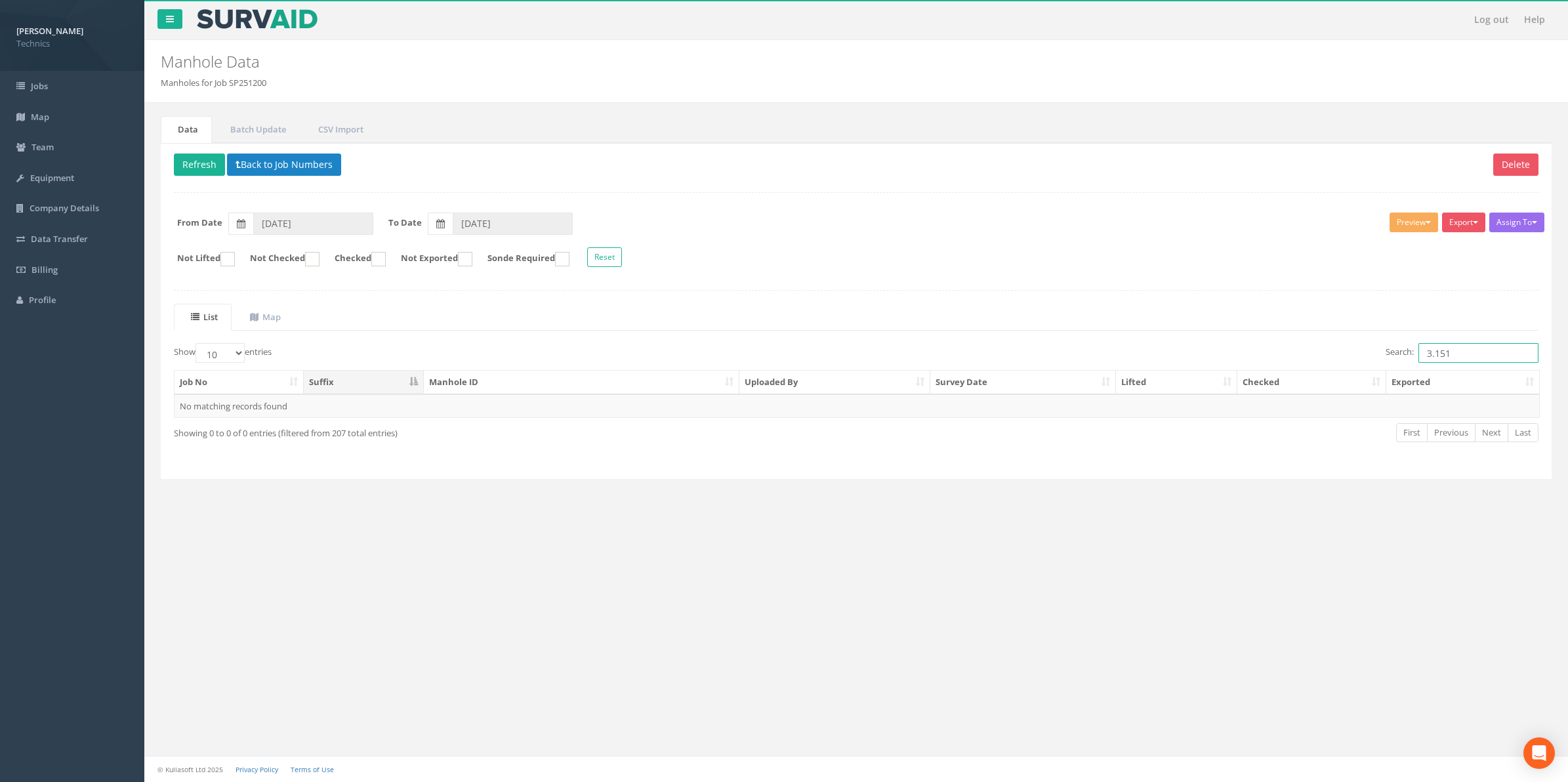
drag, startPoint x: 1443, startPoint y: 359, endPoint x: 1417, endPoint y: 362, distance: 26.2
click at [1418, 362] on input "3.151" at bounding box center [1478, 353] width 120 height 19
type input "3.151"
click at [302, 169] on button "Back to Job Numbers" at bounding box center [284, 164] width 114 height 22
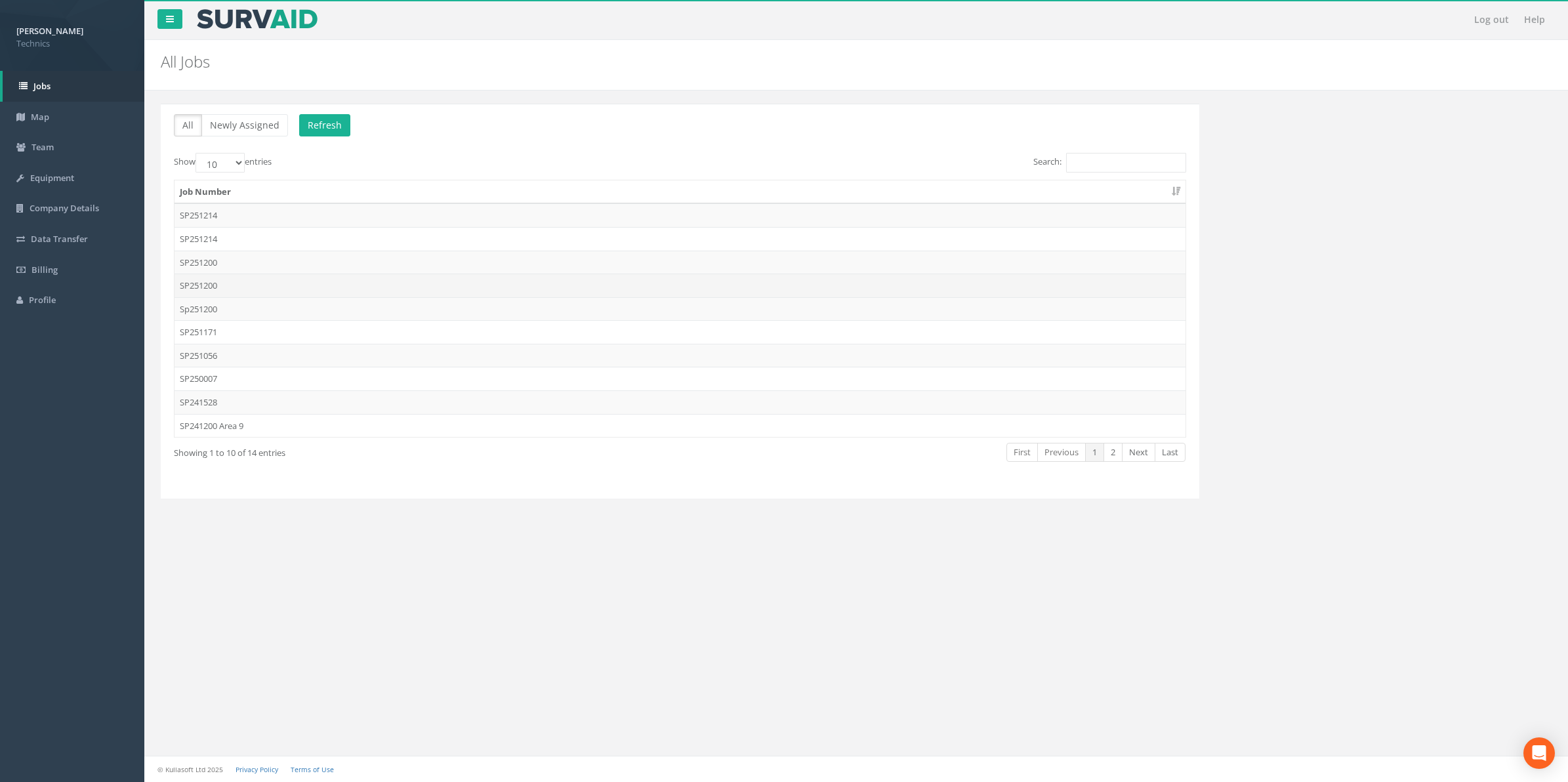
click at [211, 285] on td "SP251200" at bounding box center [681, 285] width 1011 height 23
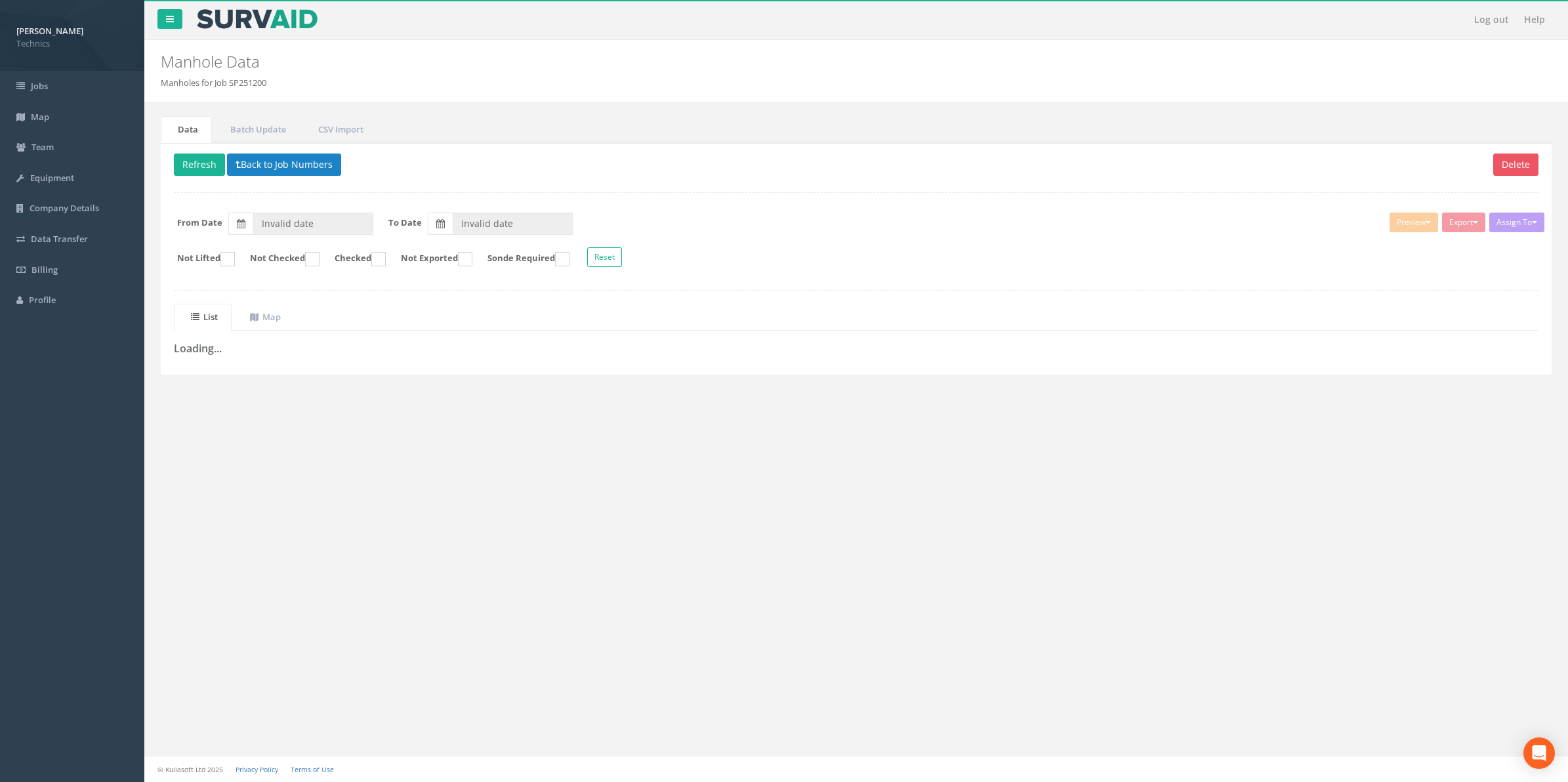
type input "[DATE]"
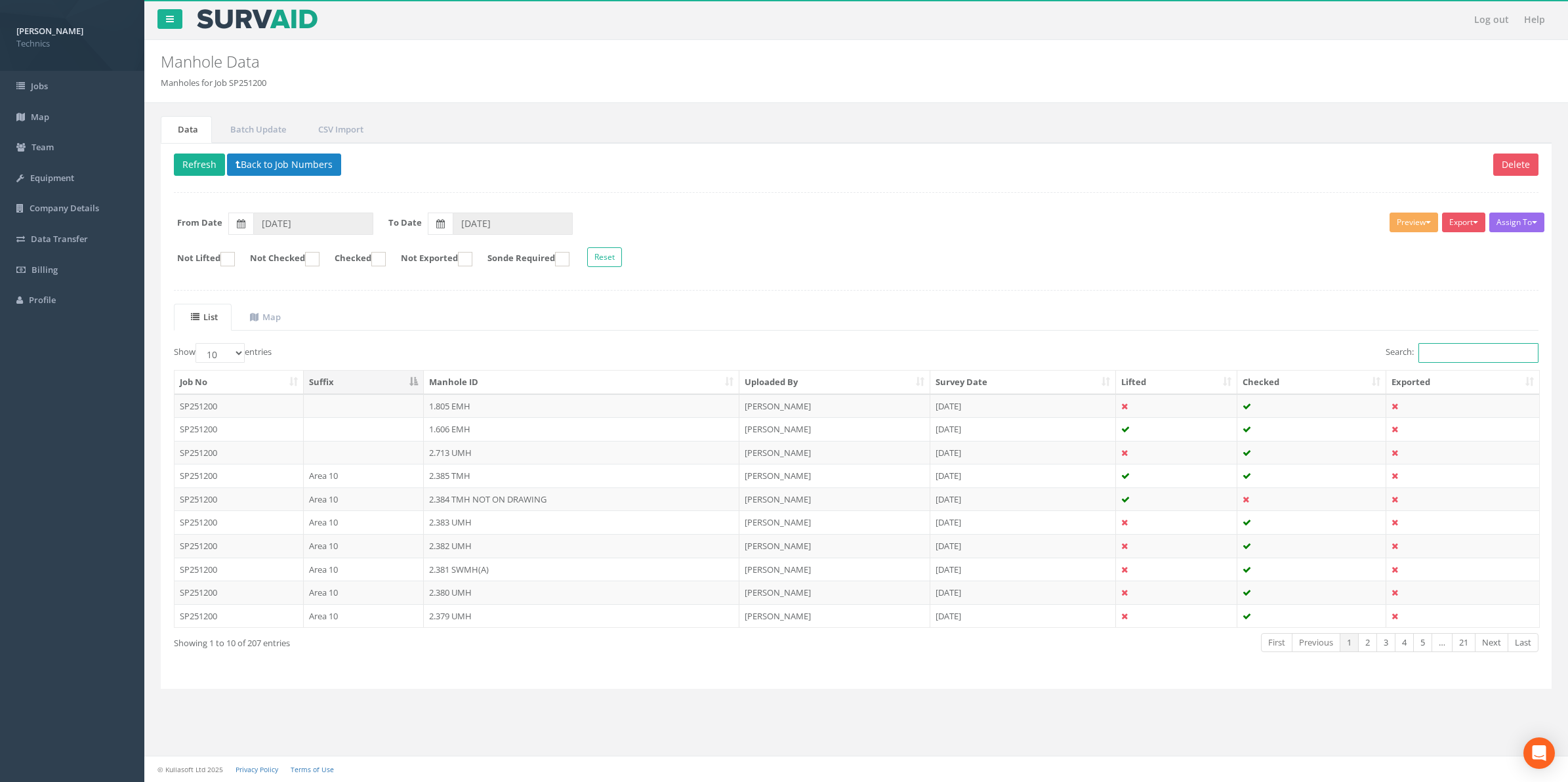
click at [1422, 353] on input "Search:" at bounding box center [1478, 353] width 120 height 19
paste input "3.151"
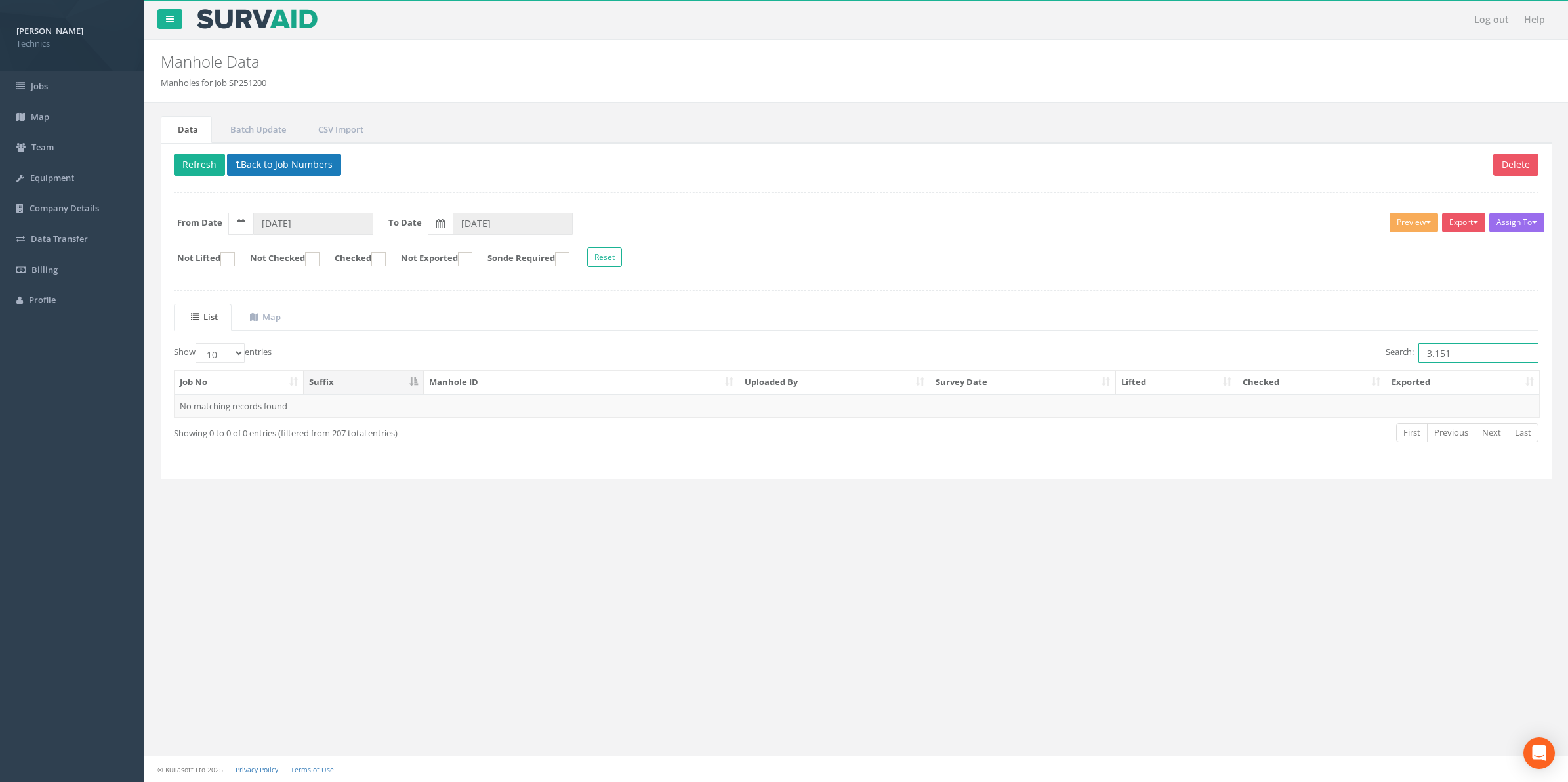
type input "3.151"
click at [283, 168] on button "Back to Job Numbers" at bounding box center [284, 164] width 114 height 22
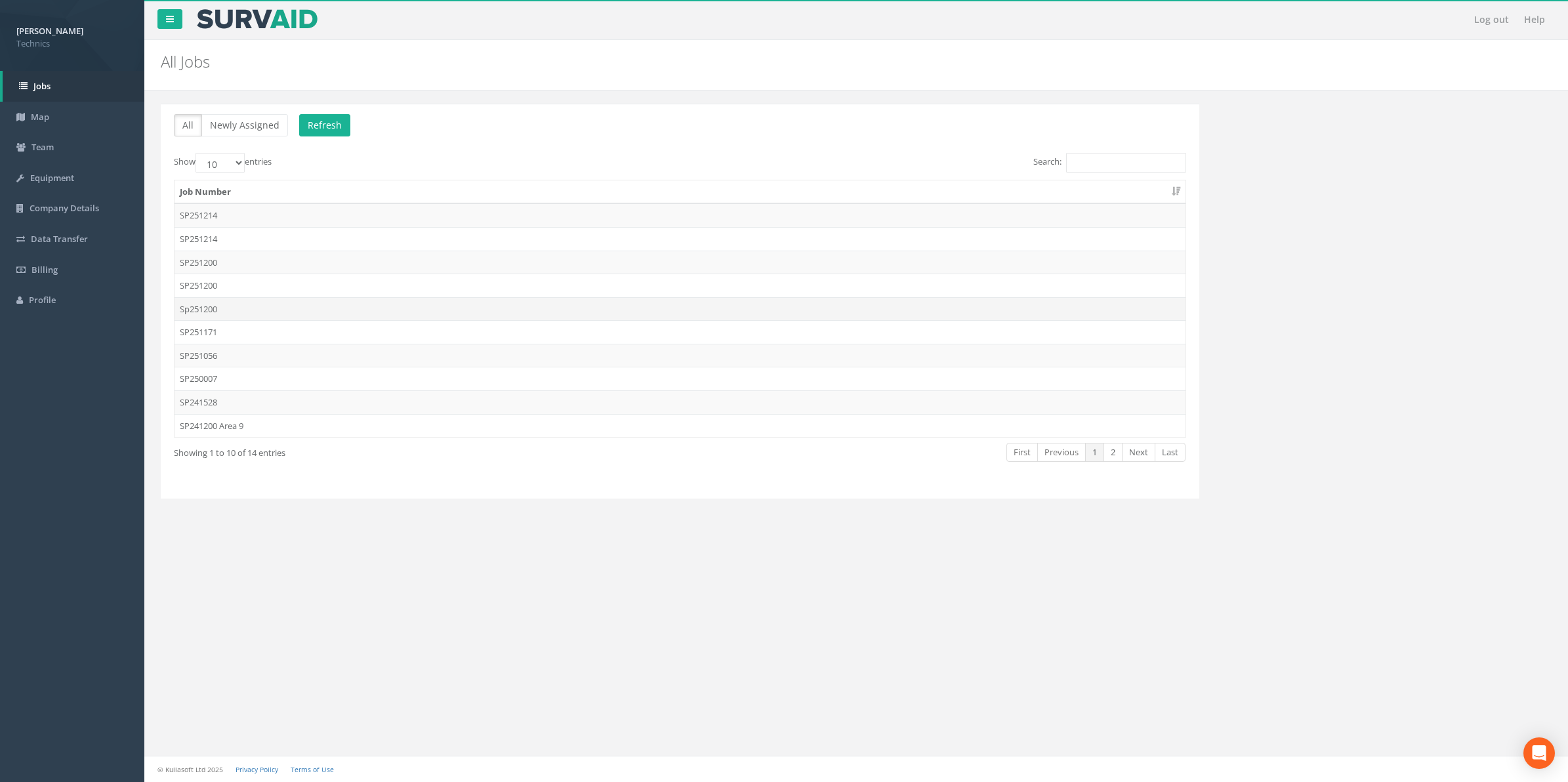
click at [202, 310] on td "Sp251200" at bounding box center [681, 308] width 1011 height 23
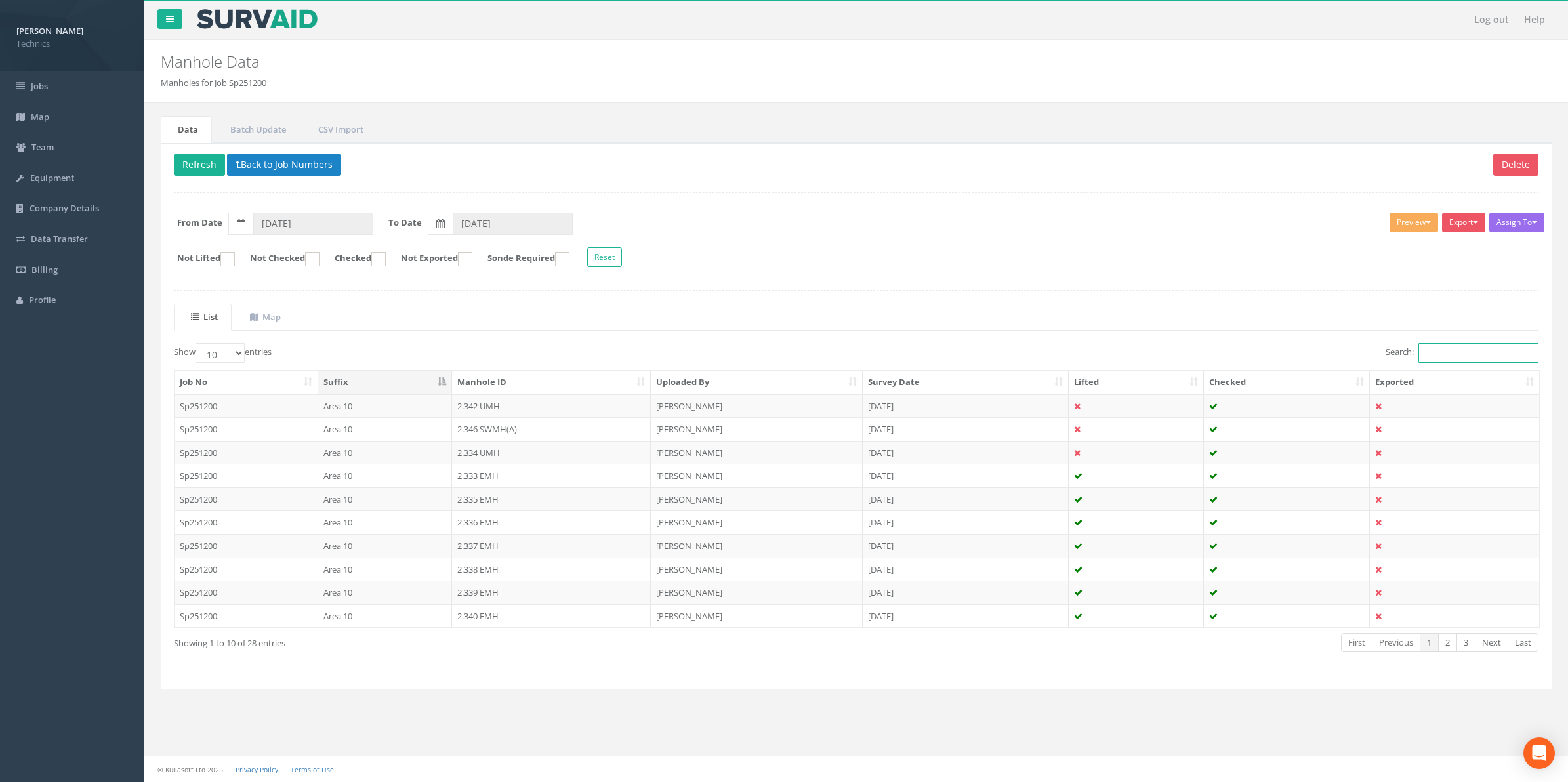
click at [1426, 351] on input "Search:" at bounding box center [1478, 353] width 120 height 19
paste input "3.151"
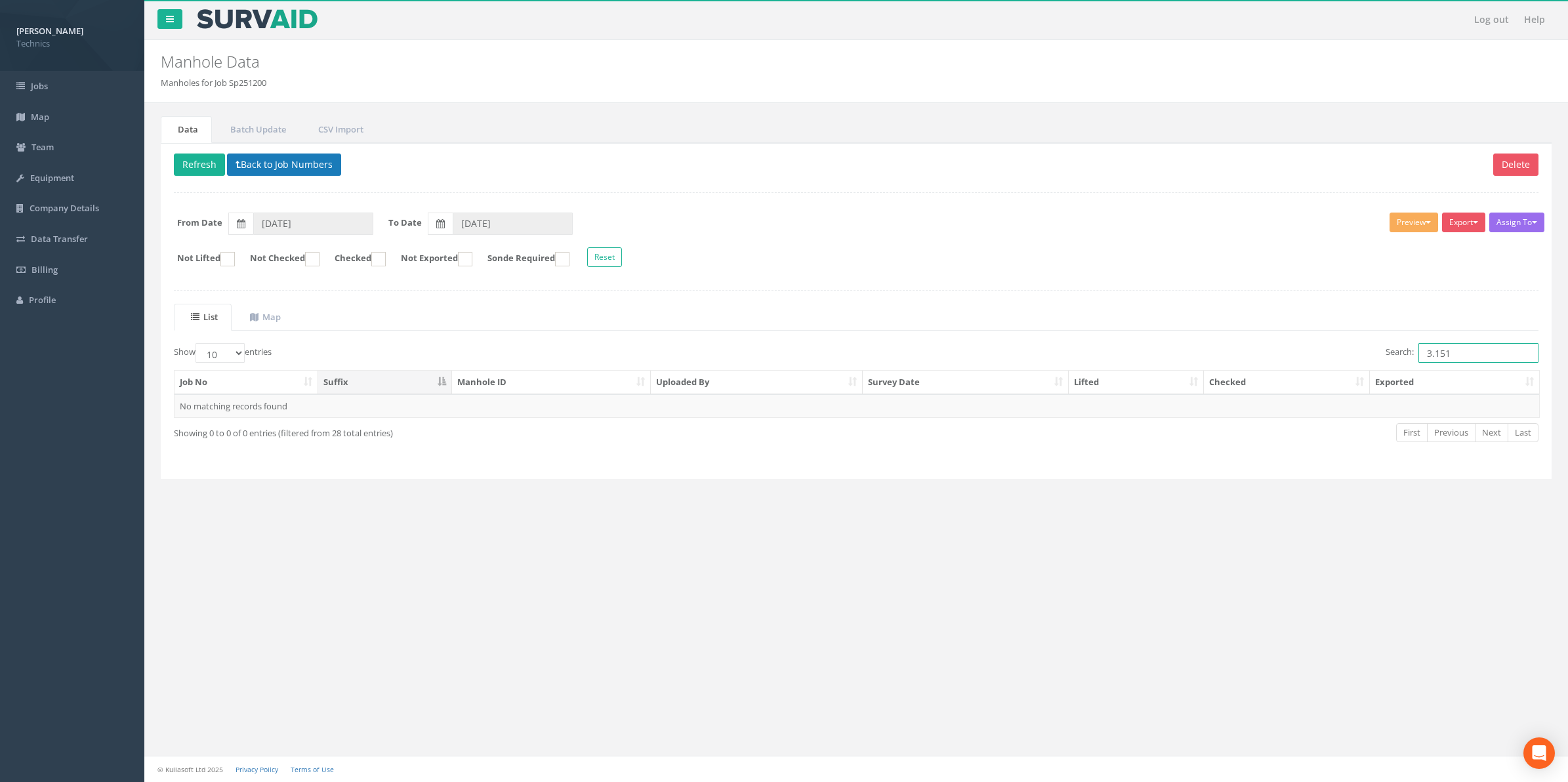
type input "3.151"
click at [276, 169] on button "Back to Job Numbers" at bounding box center [284, 164] width 114 height 22
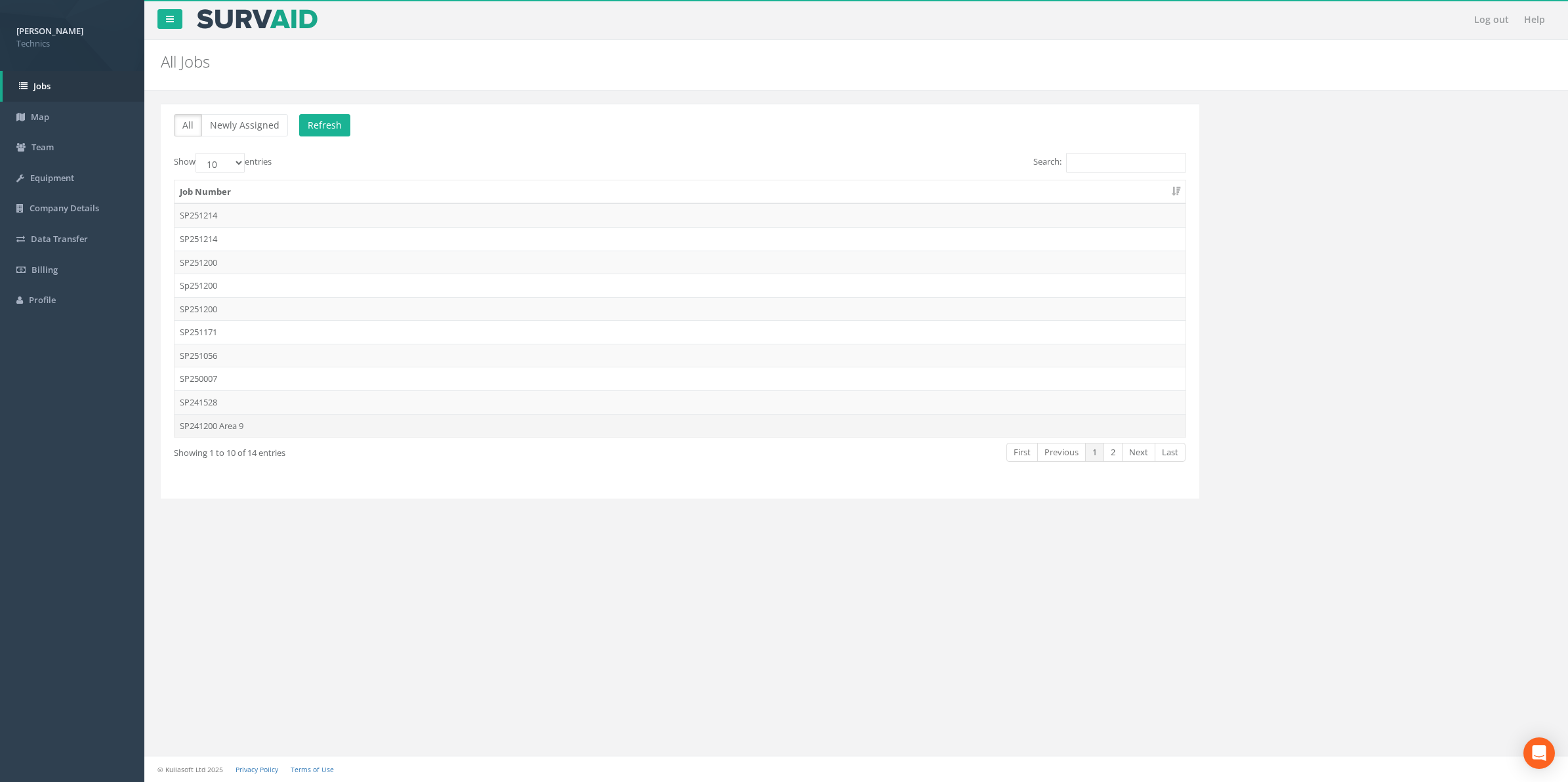
click at [212, 430] on td "SP241200 Area 9" at bounding box center [681, 425] width 1011 height 23
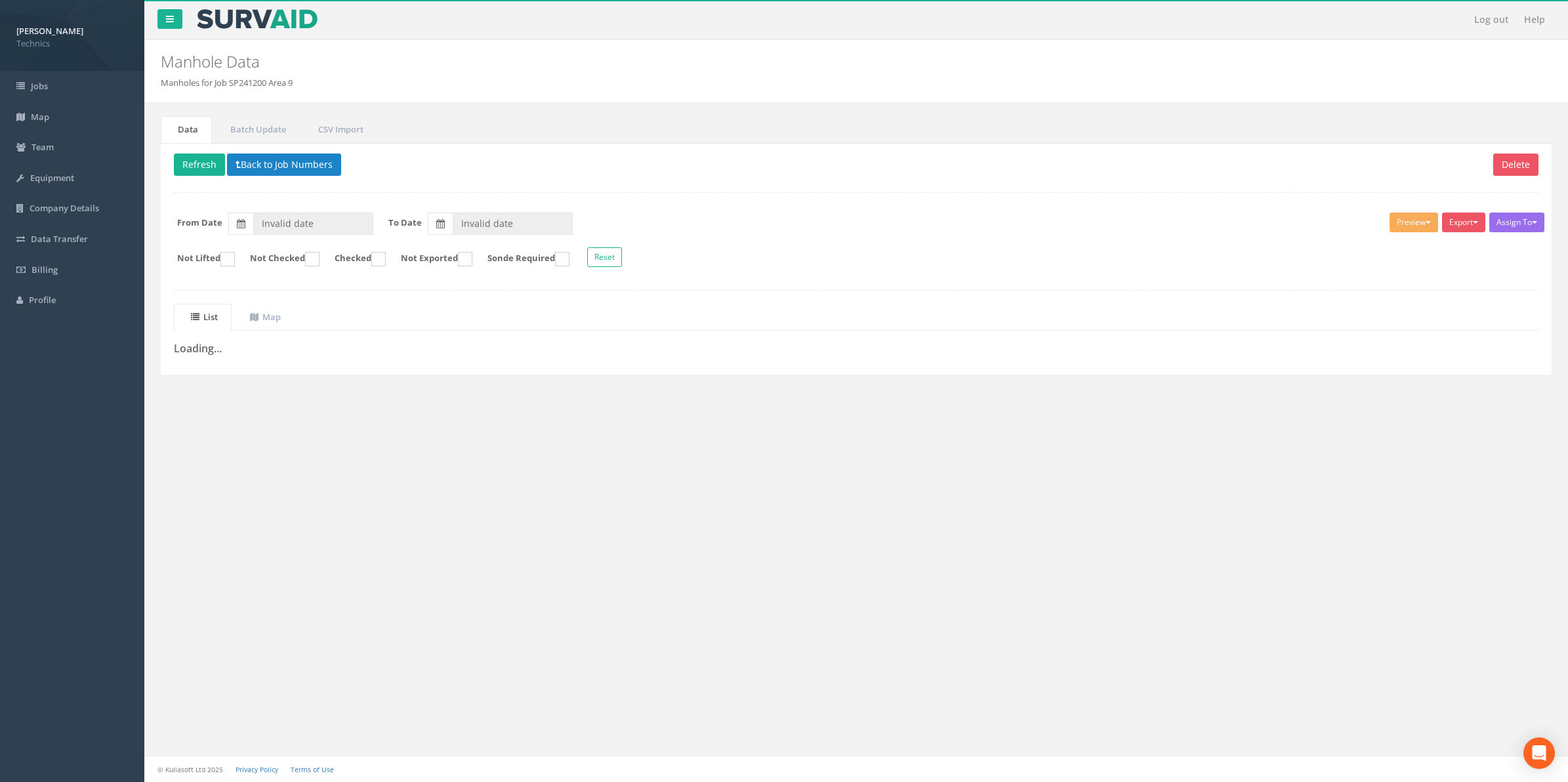
type input "[DATE]"
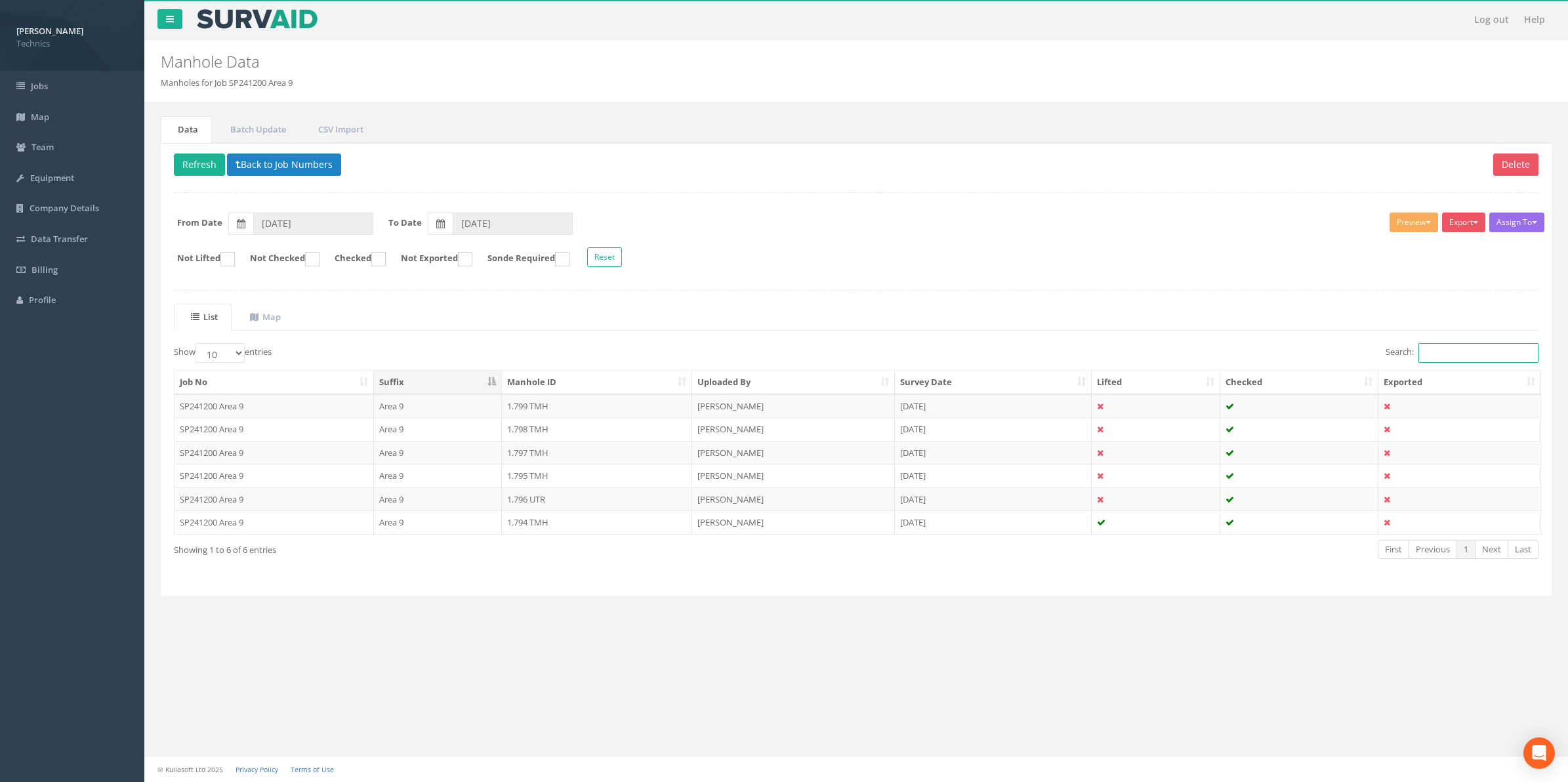
click at [1431, 354] on input "Search:" at bounding box center [1478, 353] width 120 height 19
paste input "3.151"
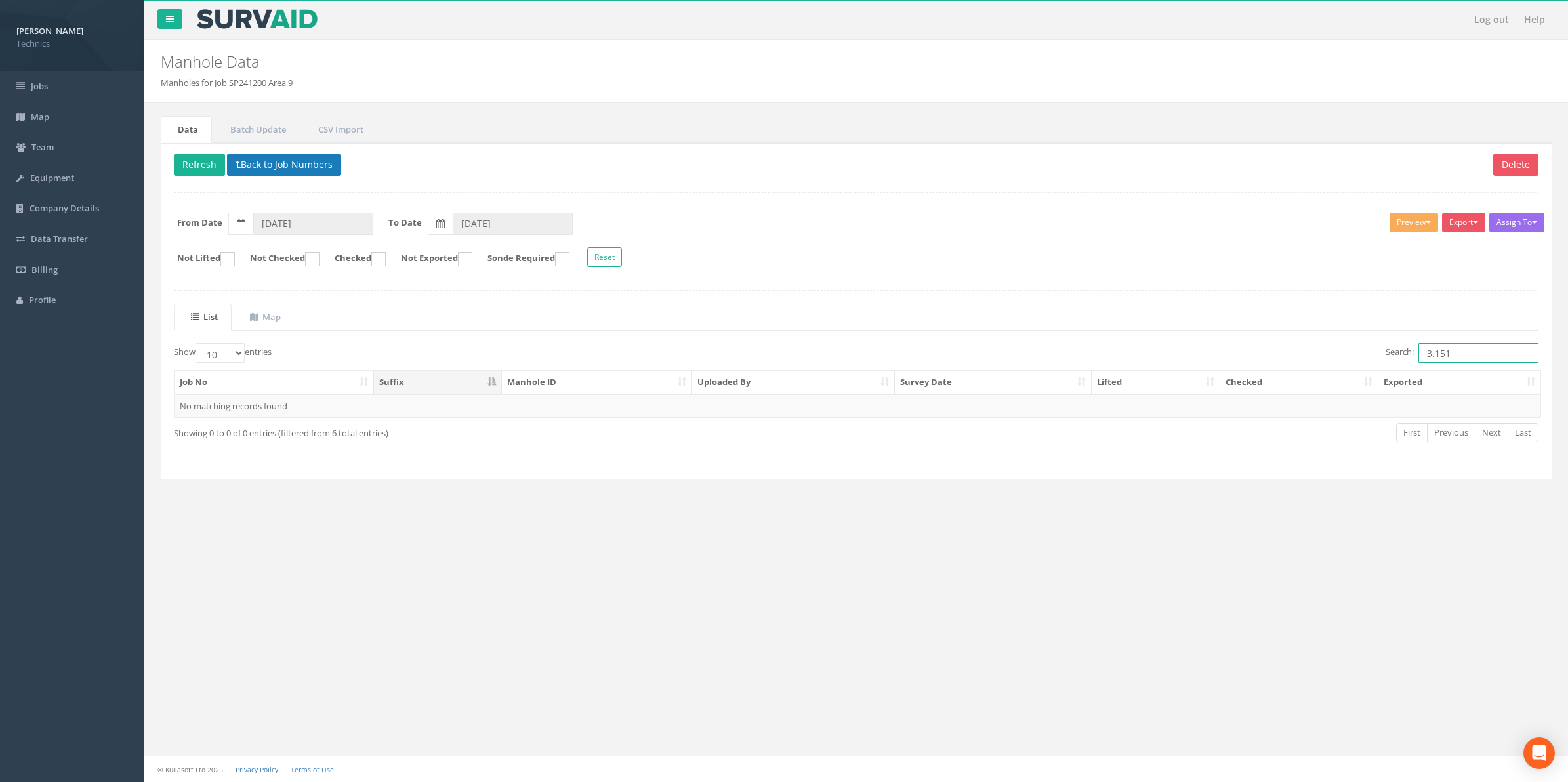
type input "3.151"
click at [251, 171] on button "Back to Job Numbers" at bounding box center [284, 164] width 114 height 22
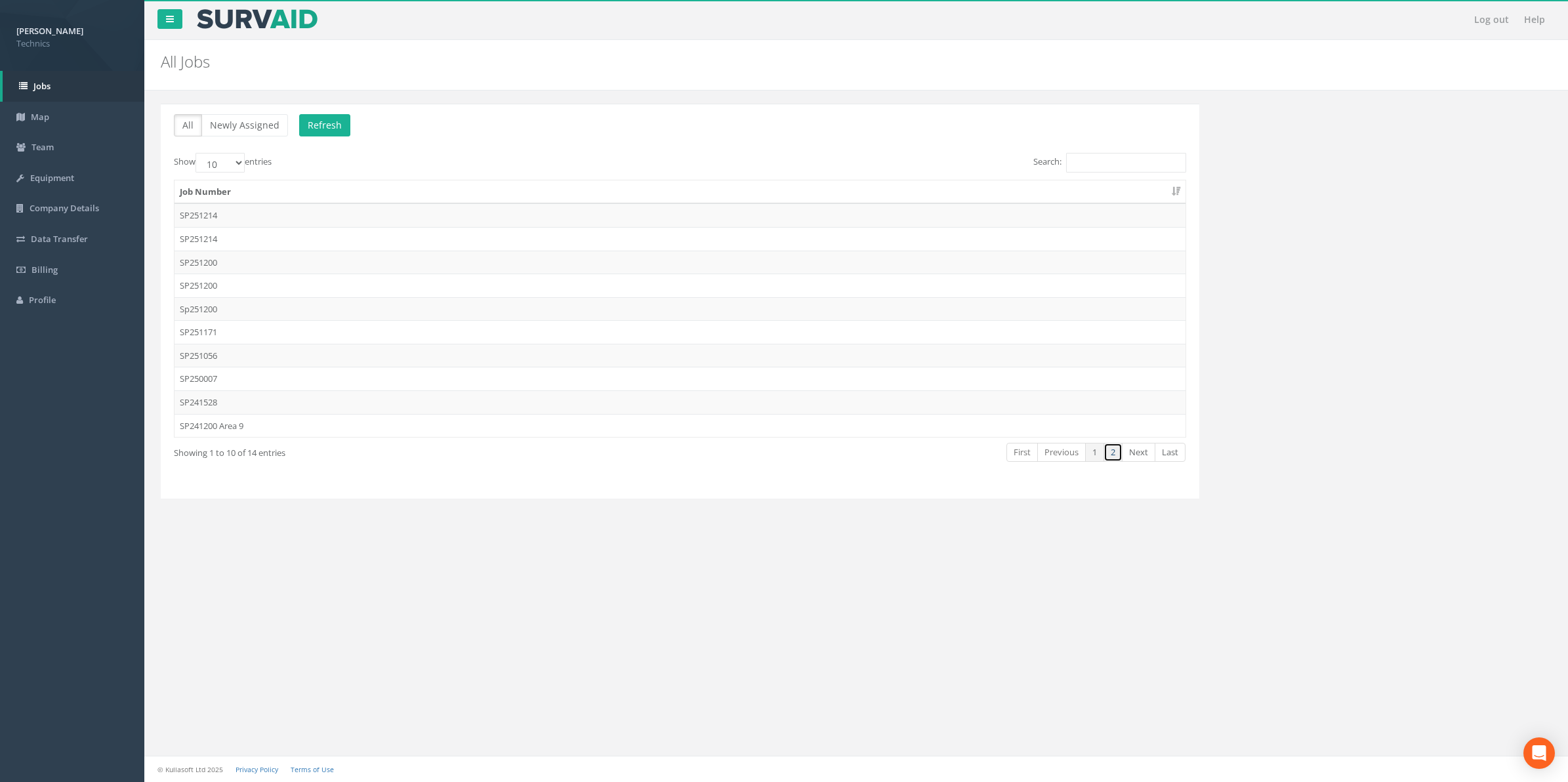
click at [1111, 458] on link "2" at bounding box center [1114, 452] width 19 height 19
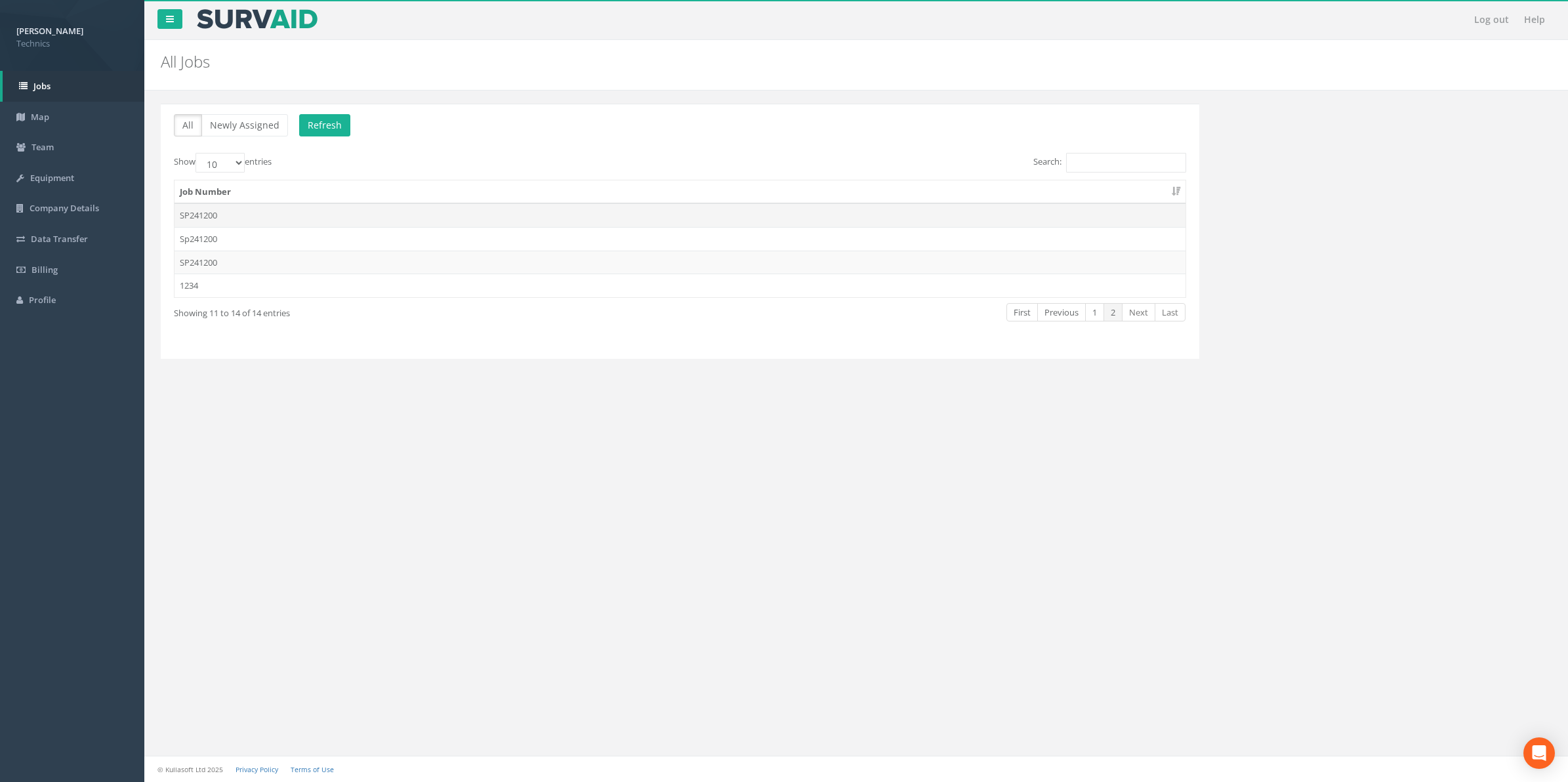
click at [210, 219] on td "SP241200" at bounding box center [681, 215] width 1011 height 23
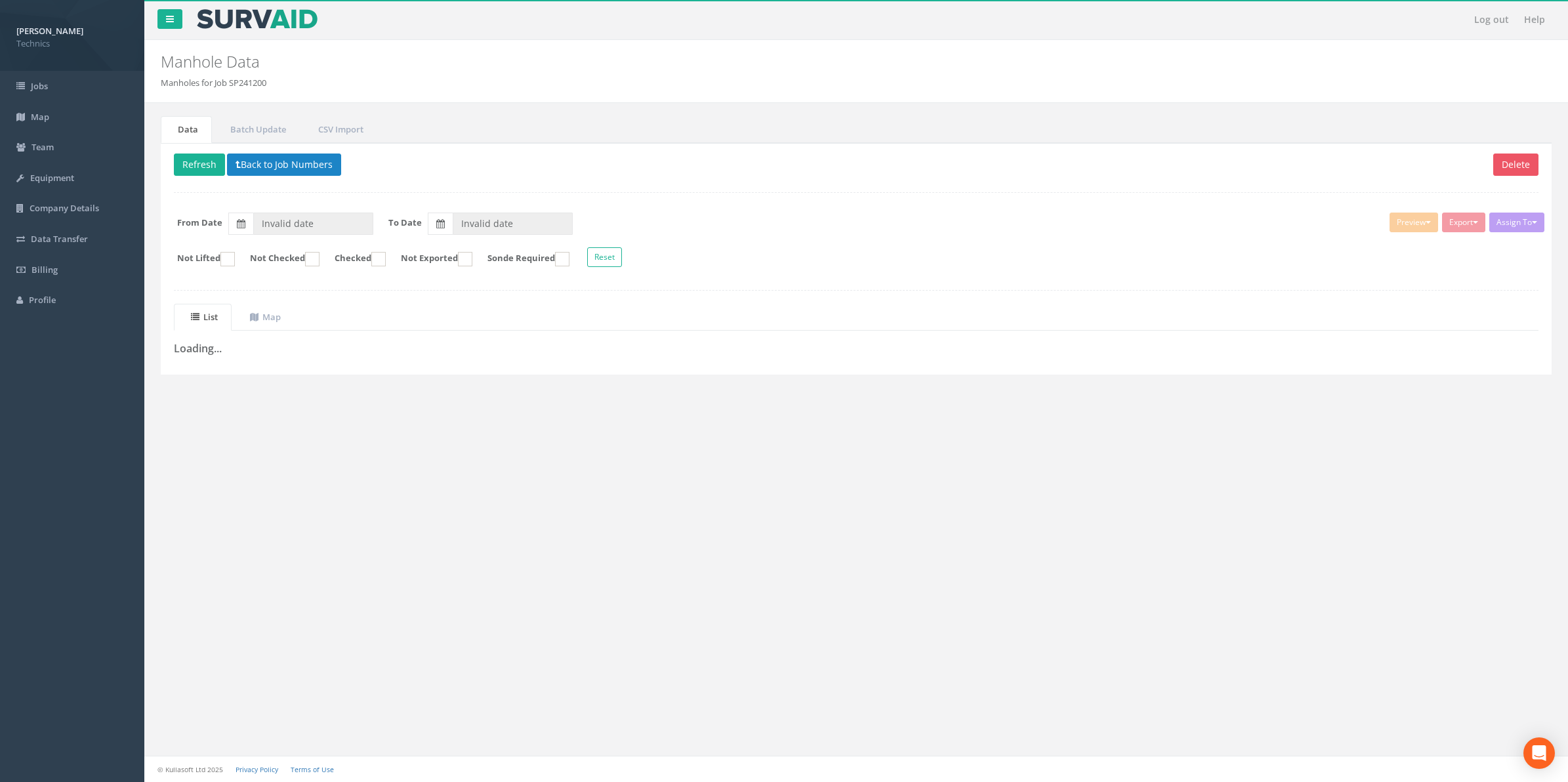
type input "[DATE]"
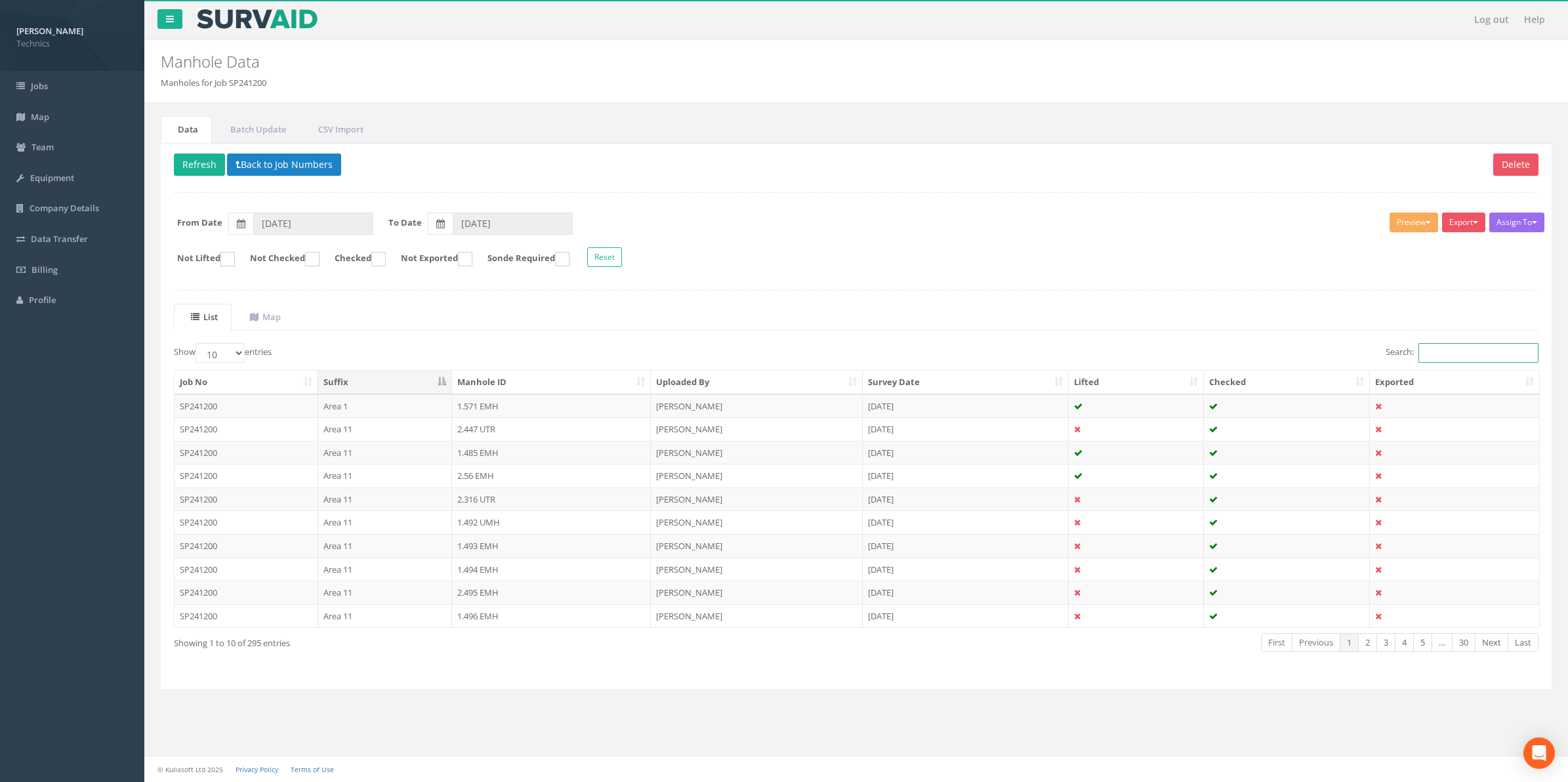
click at [1428, 358] on input "Search:" at bounding box center [1478, 353] width 120 height 19
paste input "3.151"
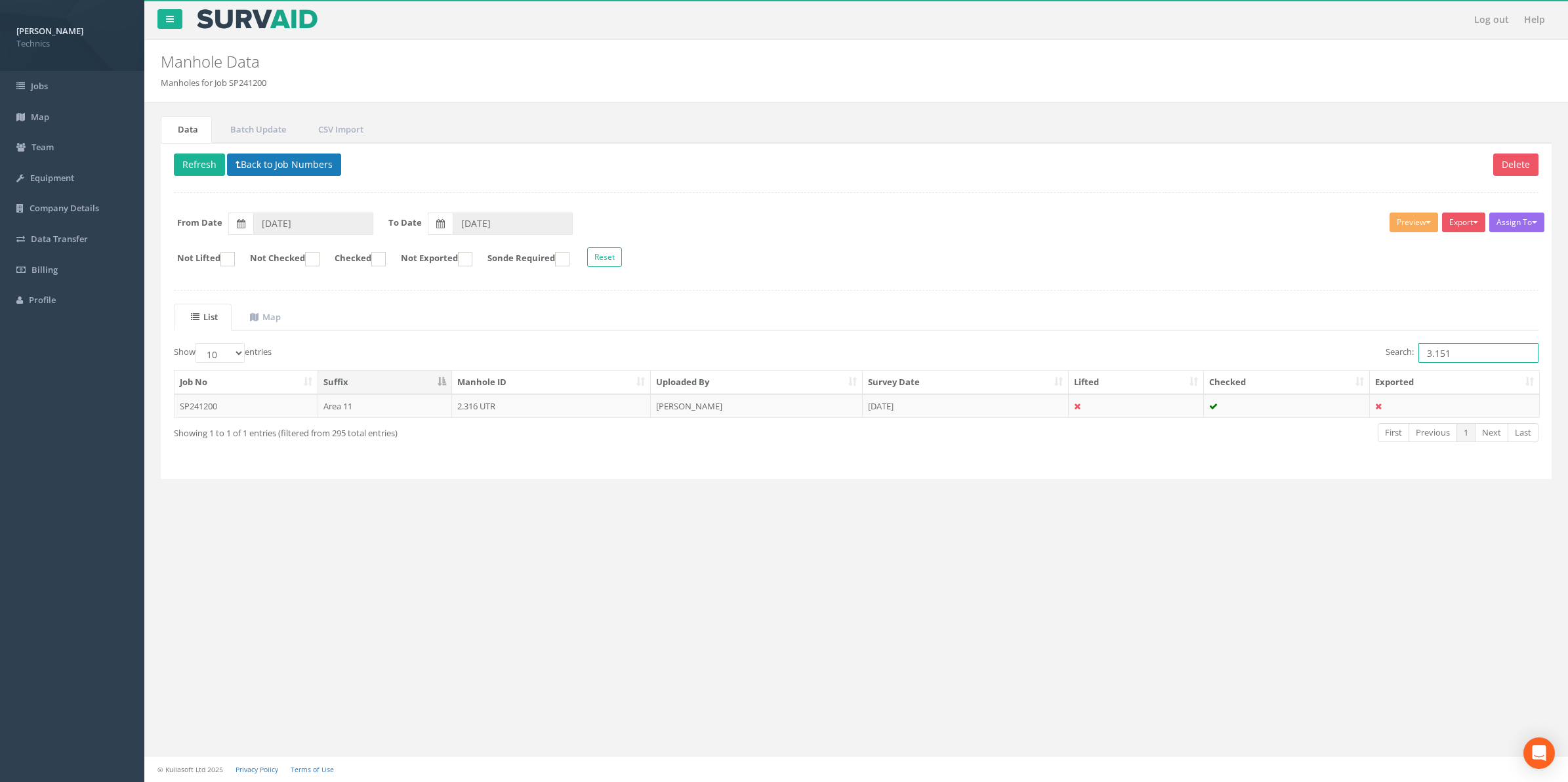
type input "3.151"
click at [267, 170] on button "Back to Job Numbers" at bounding box center [284, 164] width 114 height 22
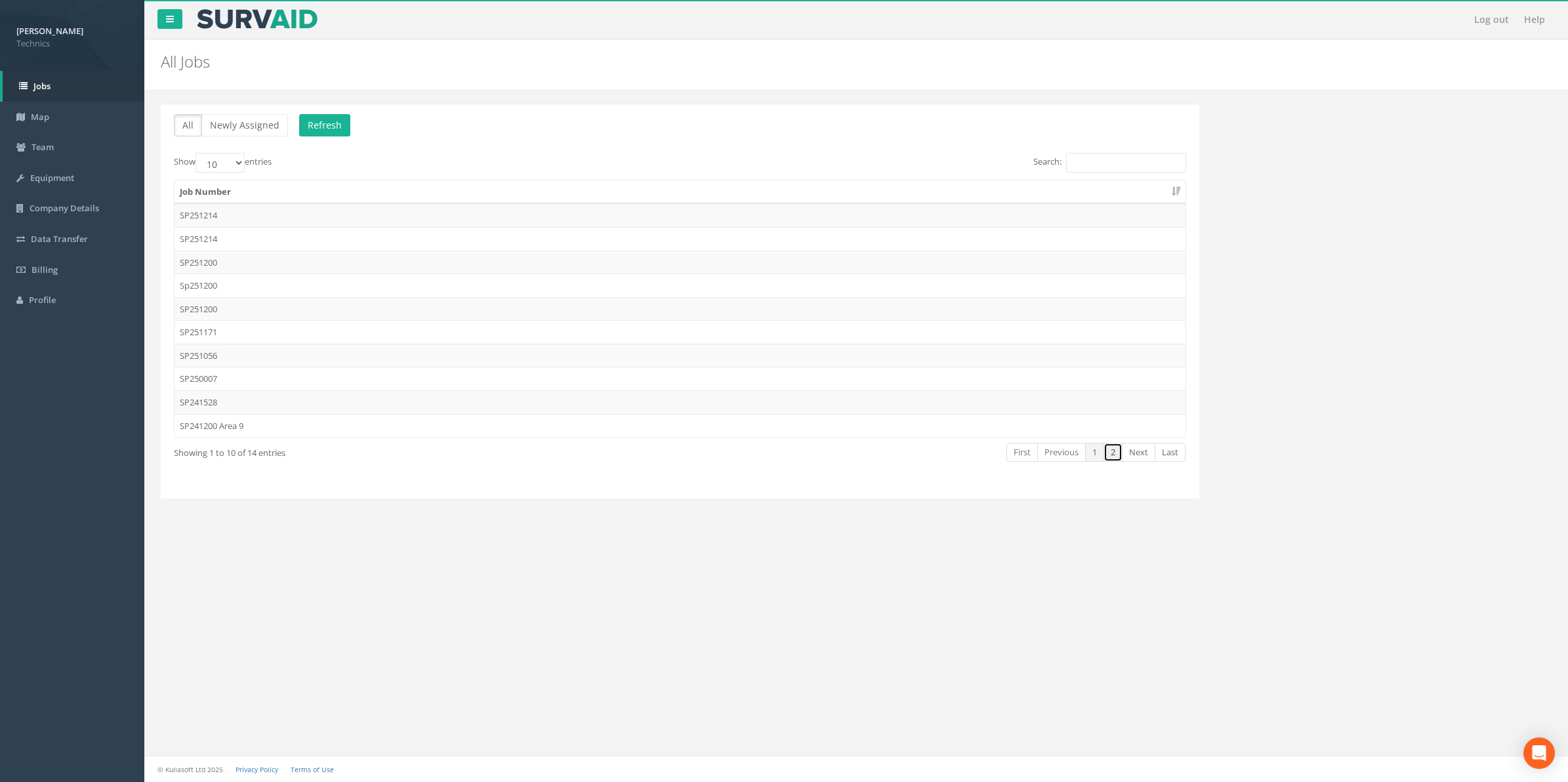
click at [1110, 460] on link "2" at bounding box center [1114, 452] width 19 height 19
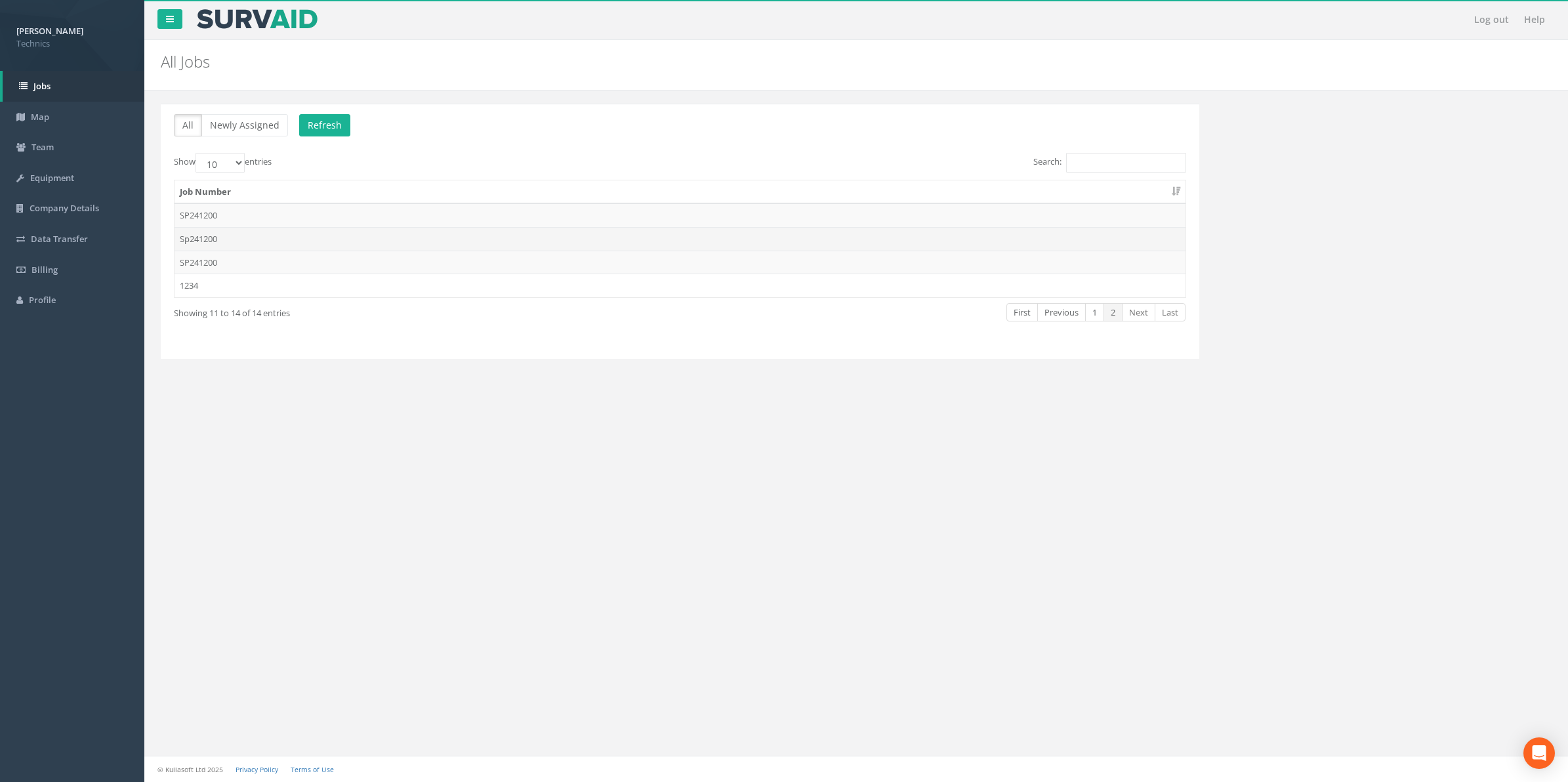
click at [203, 241] on td "Sp241200" at bounding box center [681, 239] width 1011 height 23
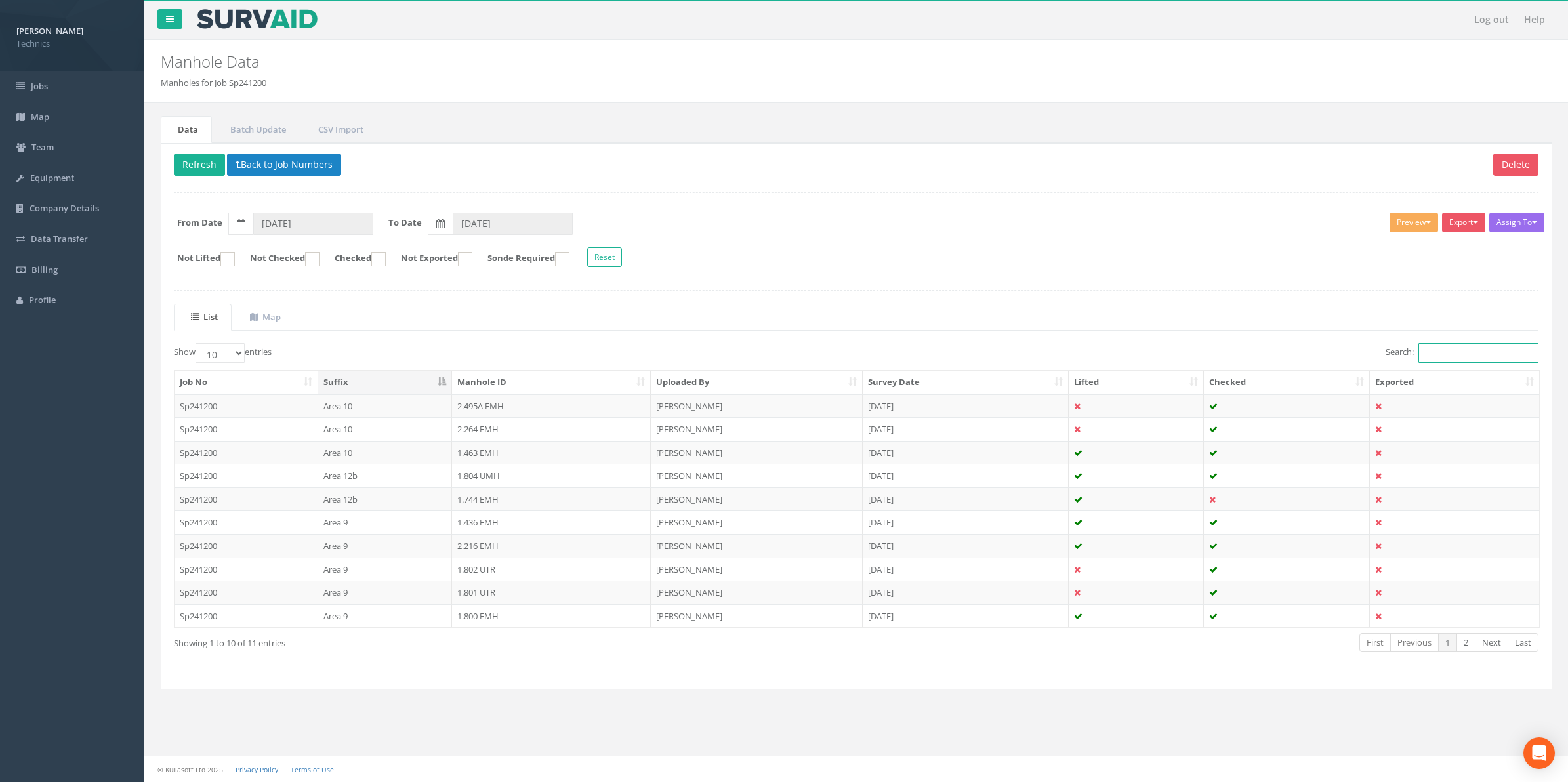
click at [1444, 353] on input "Search:" at bounding box center [1478, 353] width 120 height 19
paste input "3.151"
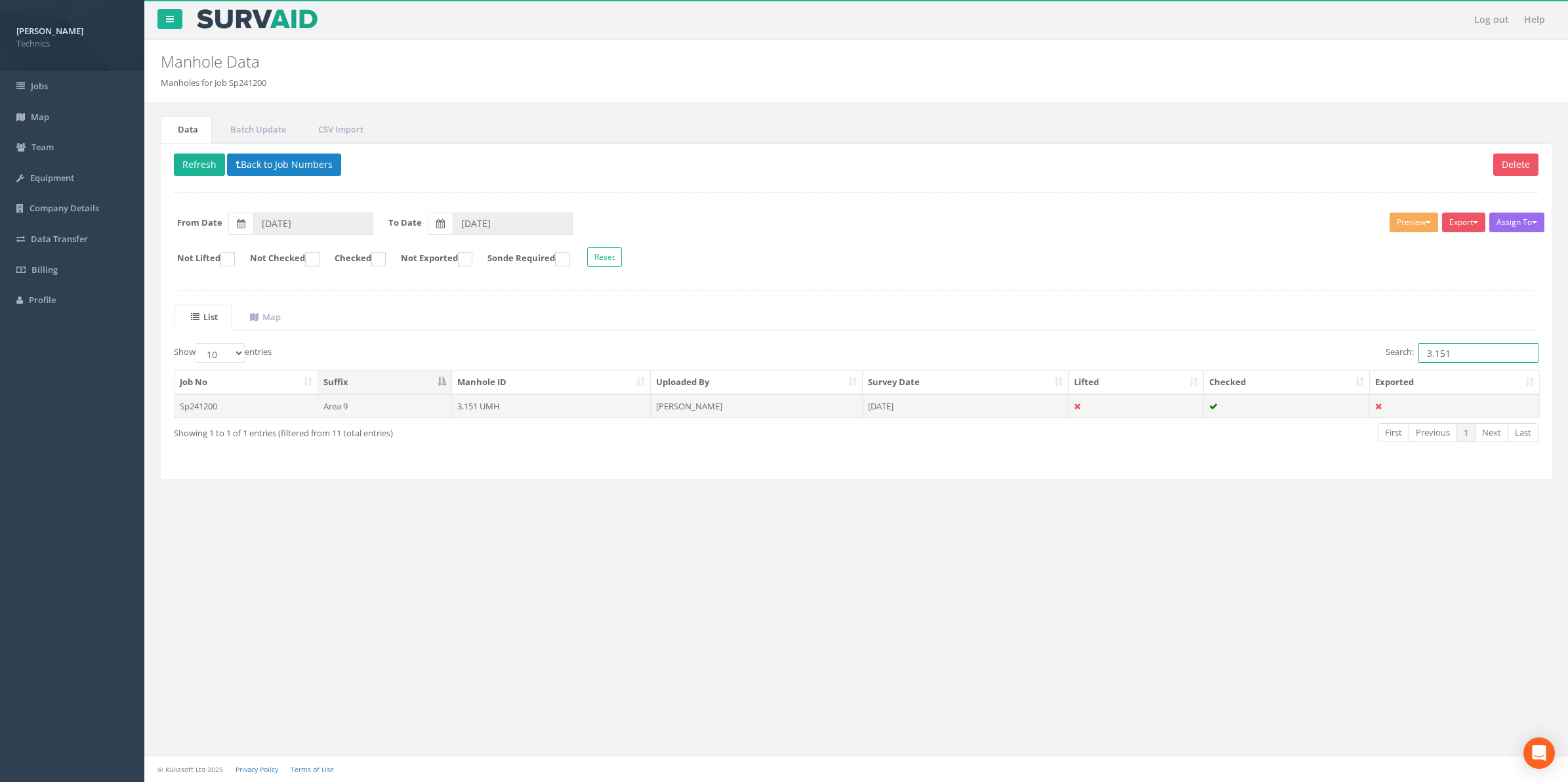
type input "3.151"
click at [492, 409] on td "3.151 UMH" at bounding box center [552, 406] width 199 height 23
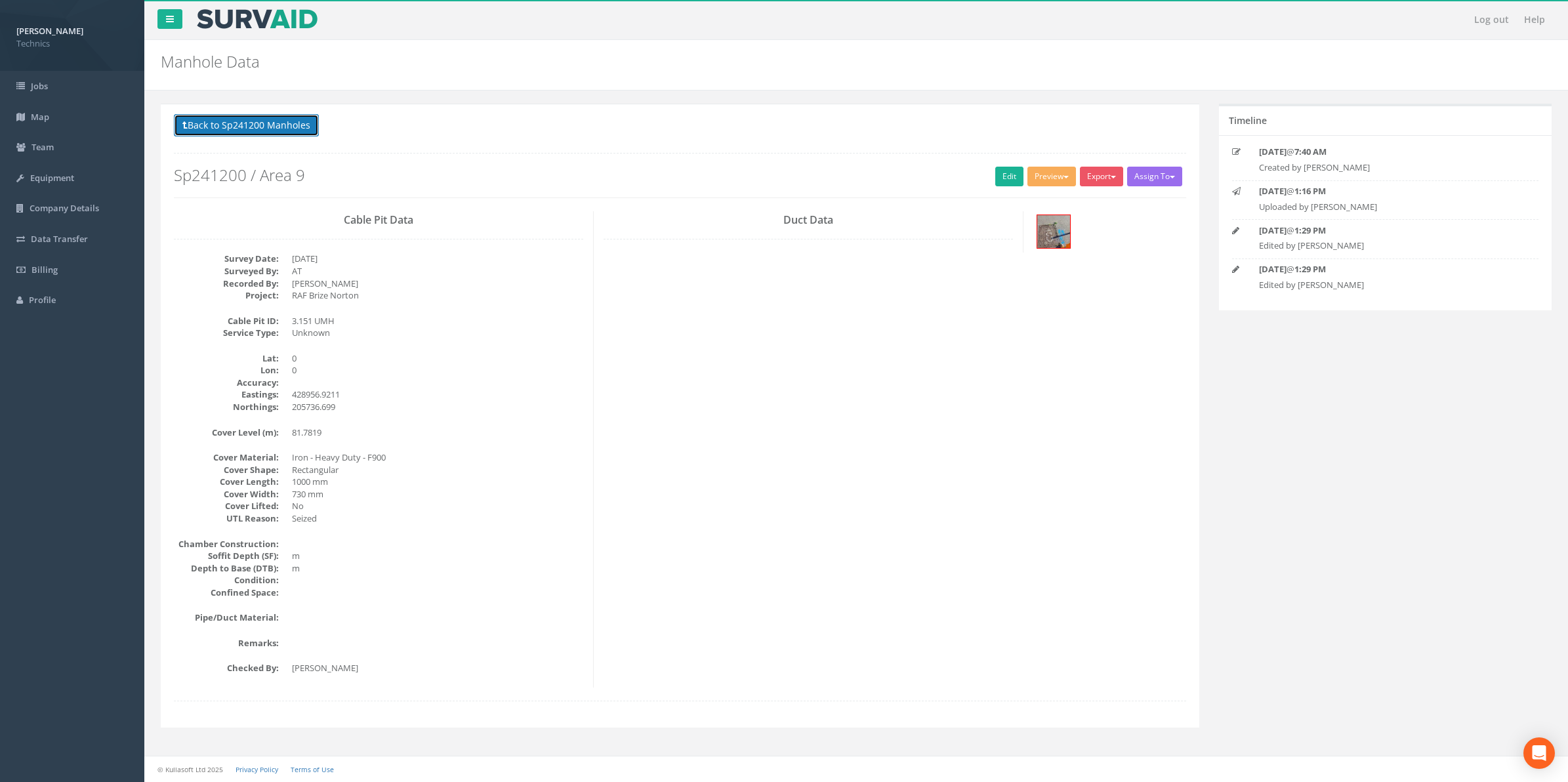
click at [223, 123] on button "Back to Sp241200 Manholes" at bounding box center [247, 125] width 145 height 22
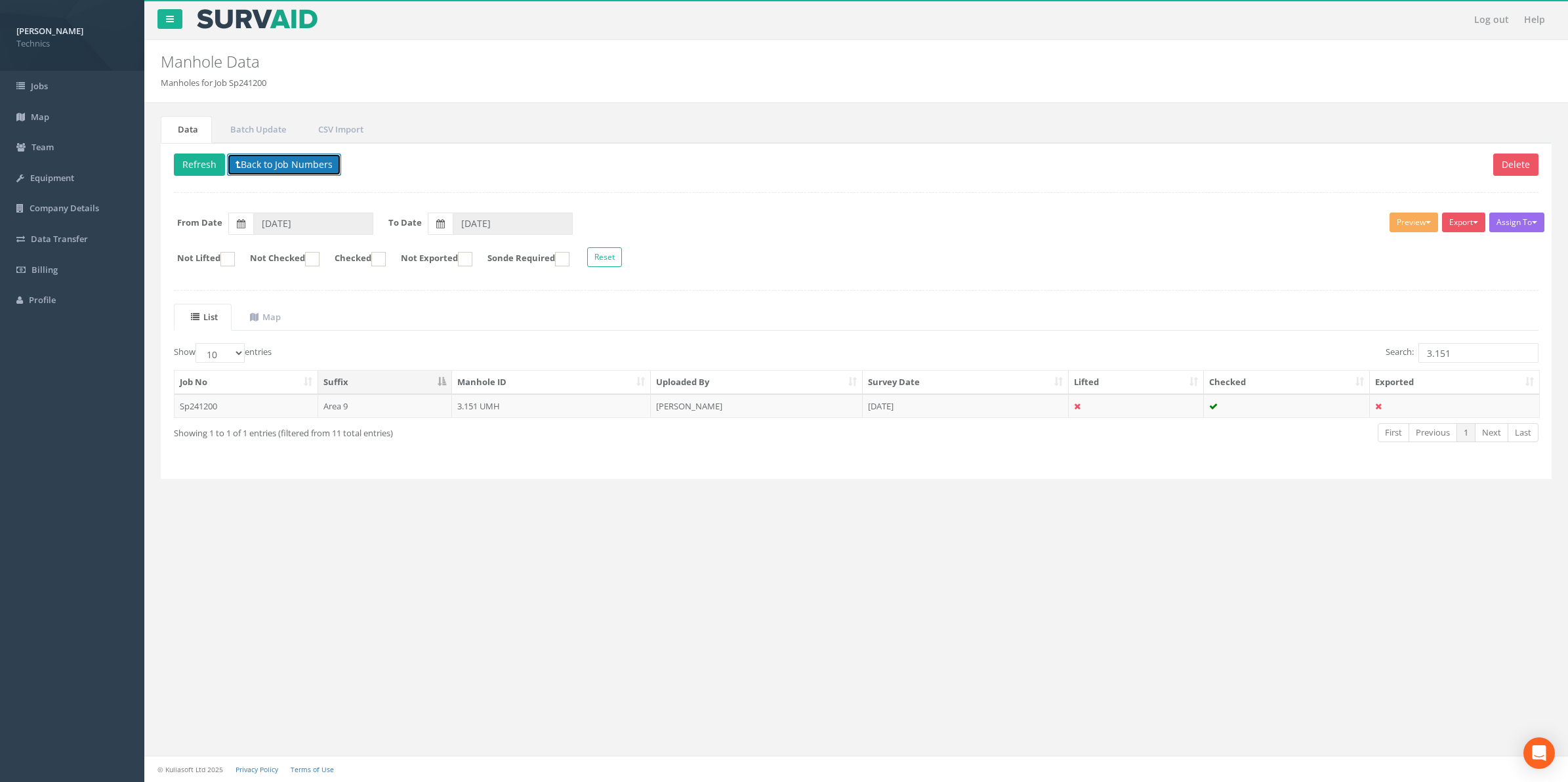
click at [273, 170] on button "Back to Job Numbers" at bounding box center [284, 164] width 114 height 22
